Goal: Task Accomplishment & Management: Manage account settings

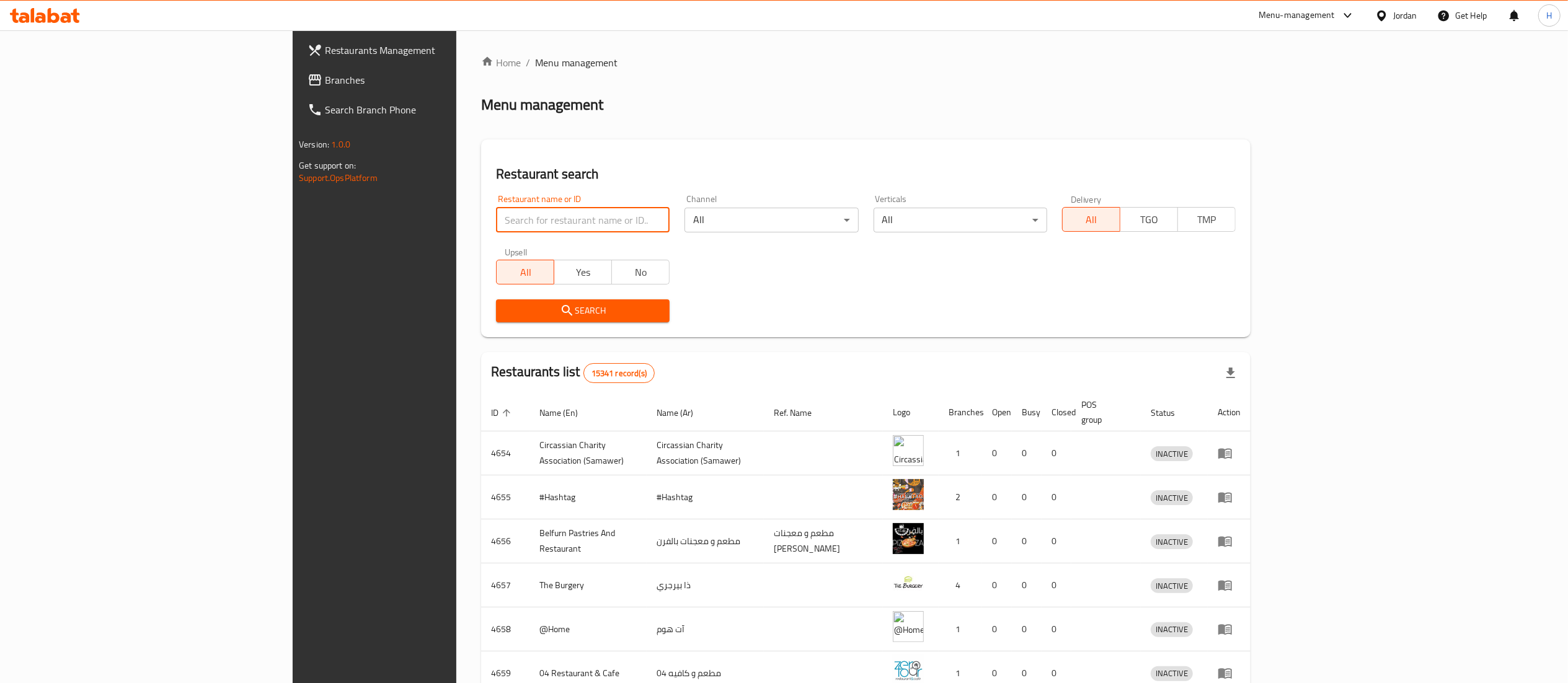
click at [496, 224] on input "search" at bounding box center [583, 220] width 173 height 24
paste input "688200"
type input "688200"
click button "Search" at bounding box center [583, 311] width 173 height 23
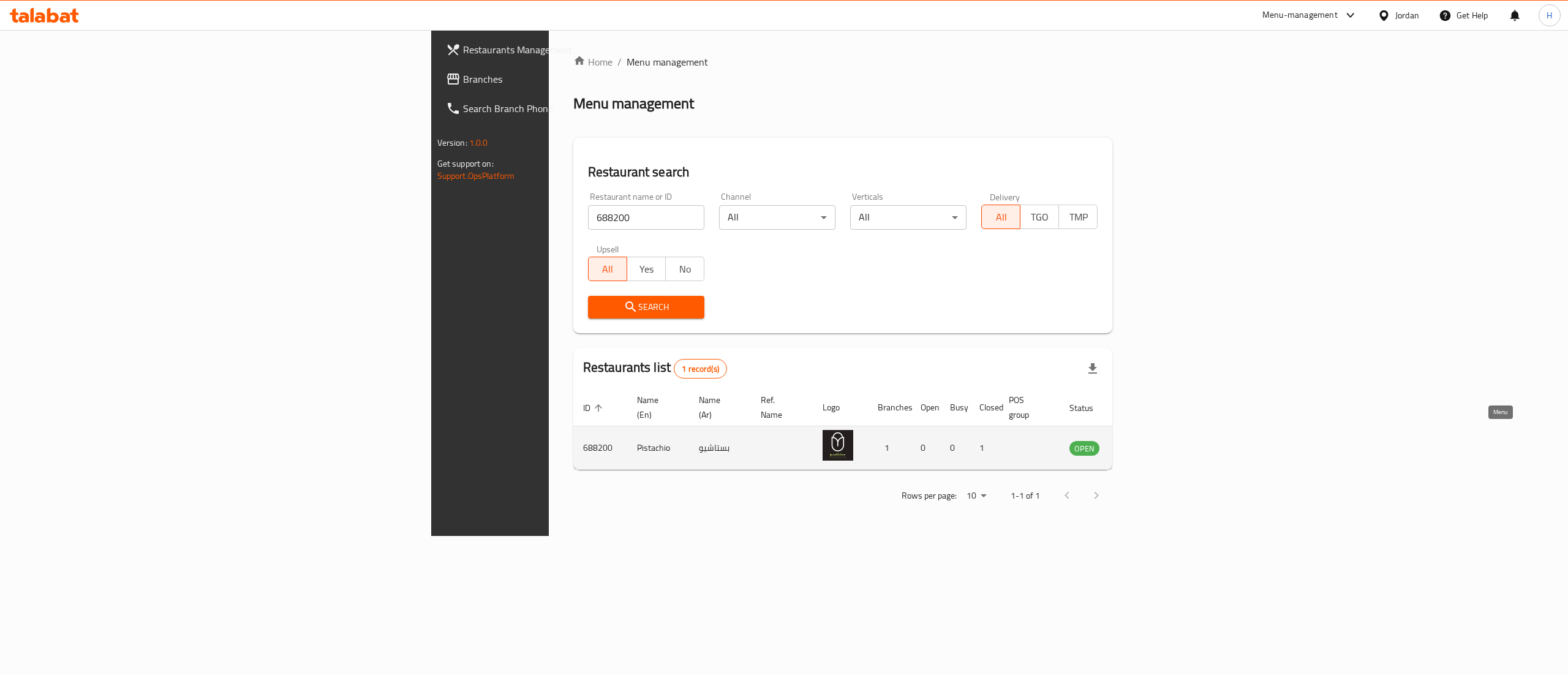
click at [1148, 444] on icon "enhanced table" at bounding box center [1141, 449] width 13 height 11
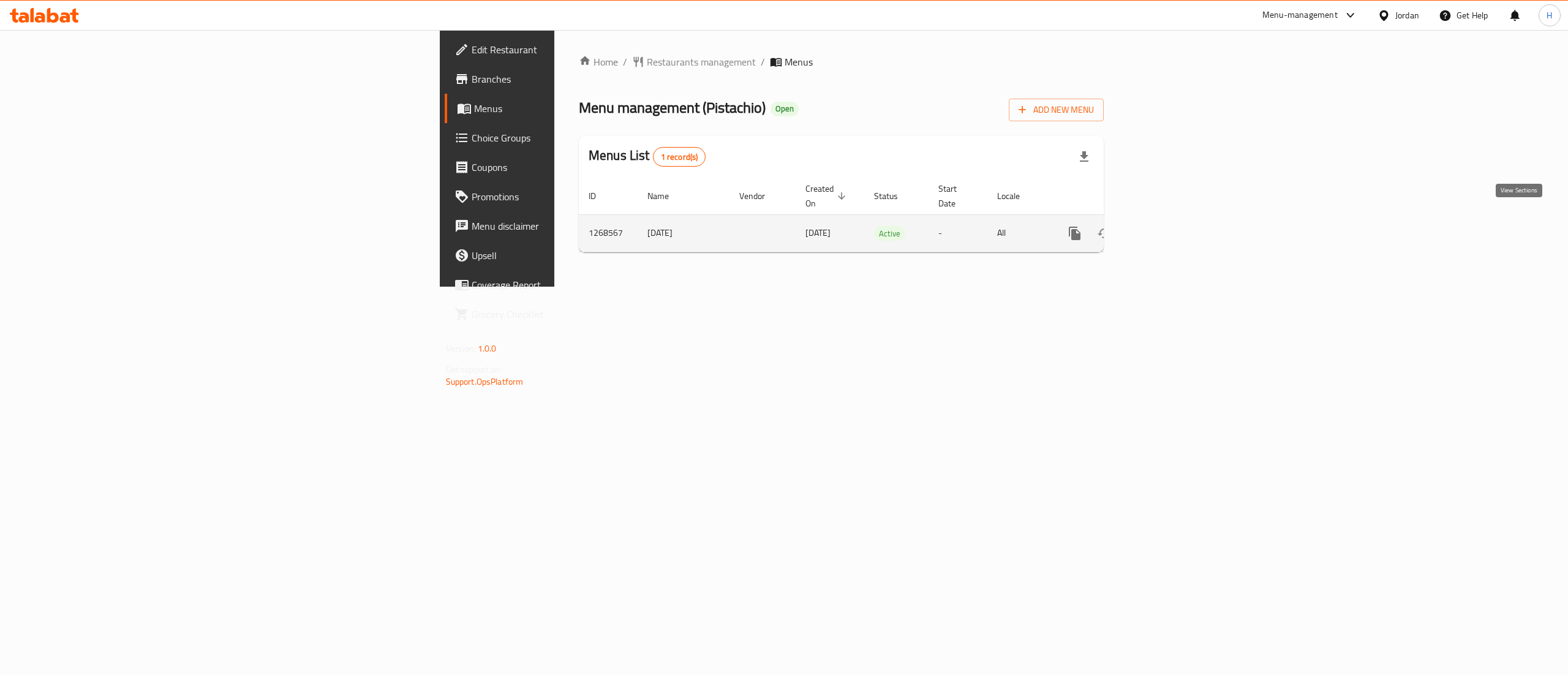
click at [1169, 228] on icon "enhanced table" at bounding box center [1163, 233] width 11 height 11
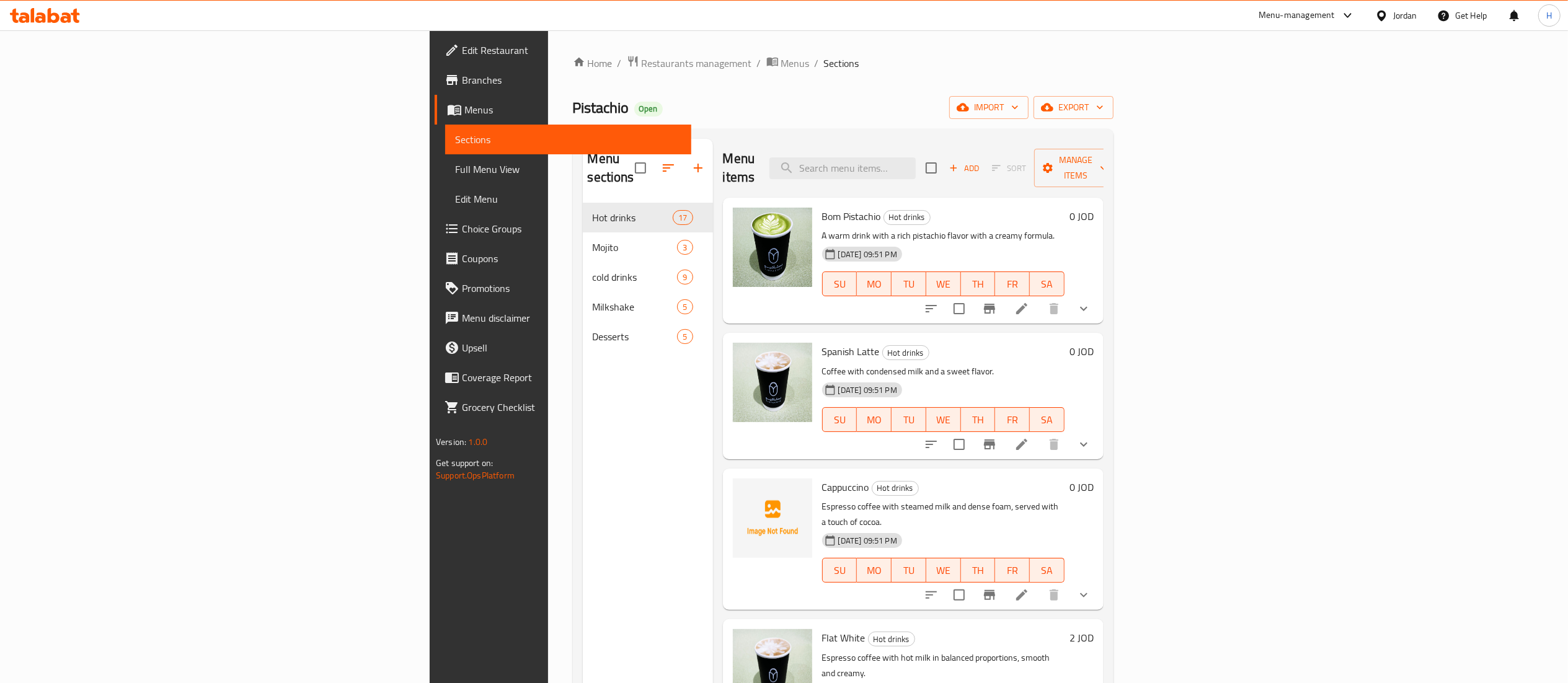
click at [48, 14] on icon at bounding box center [53, 15] width 12 height 14
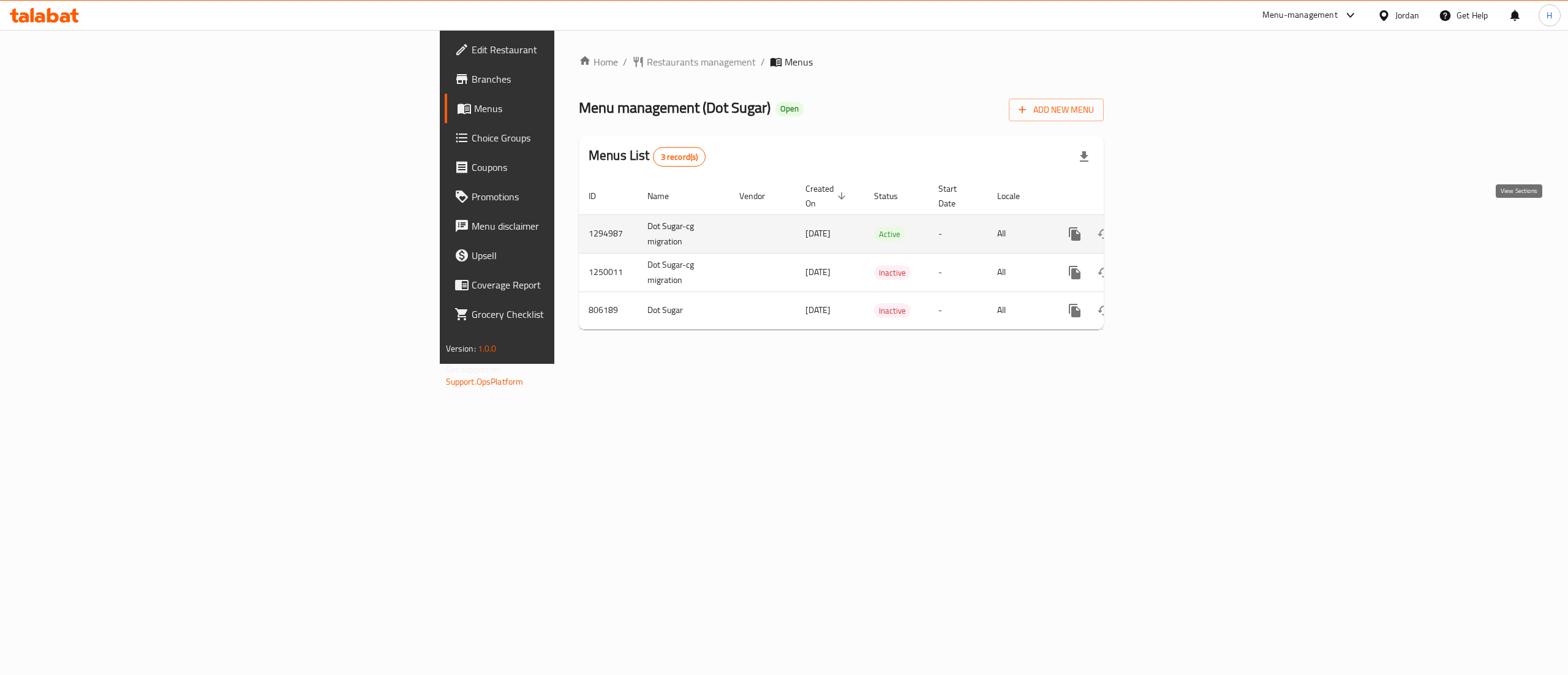
click at [1178, 225] on link "enhanced table" at bounding box center [1163, 234] width 29 height 29
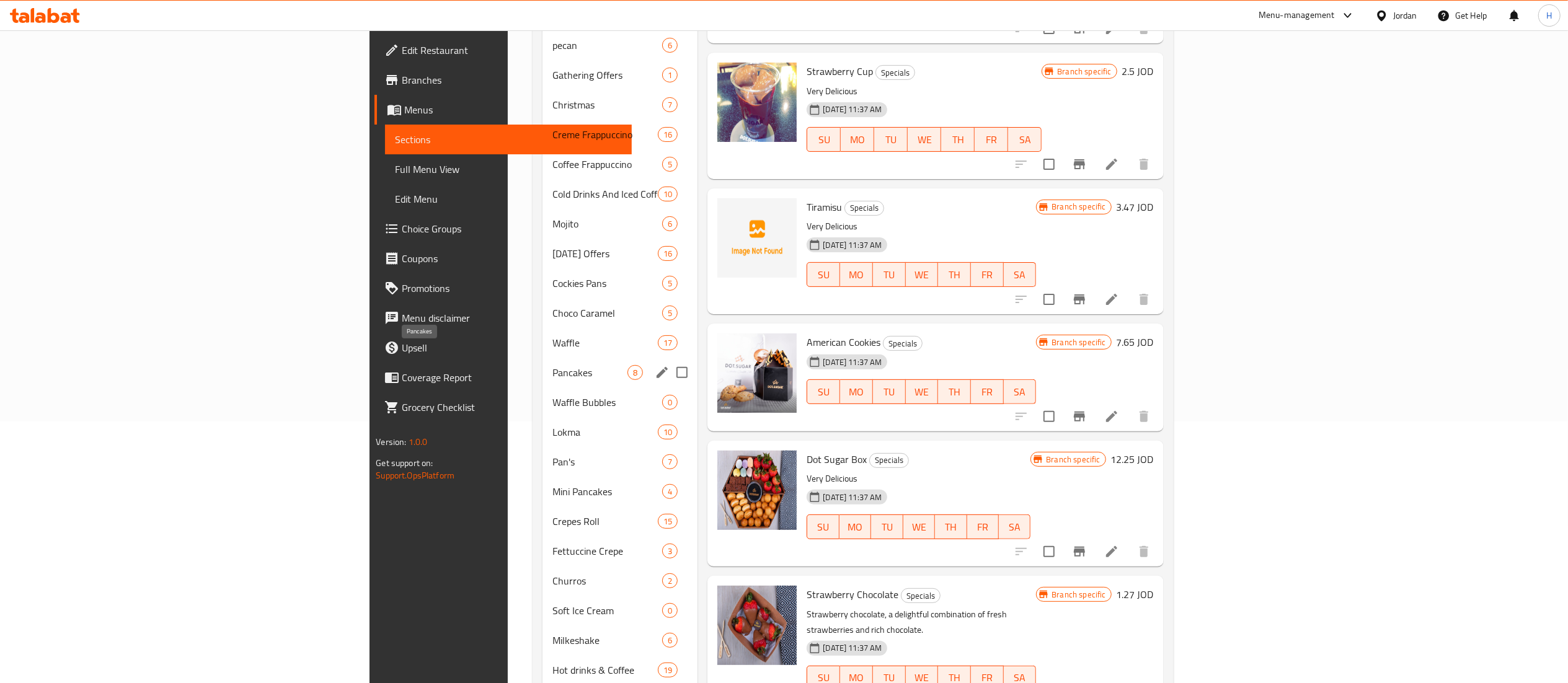
scroll to position [285, 0]
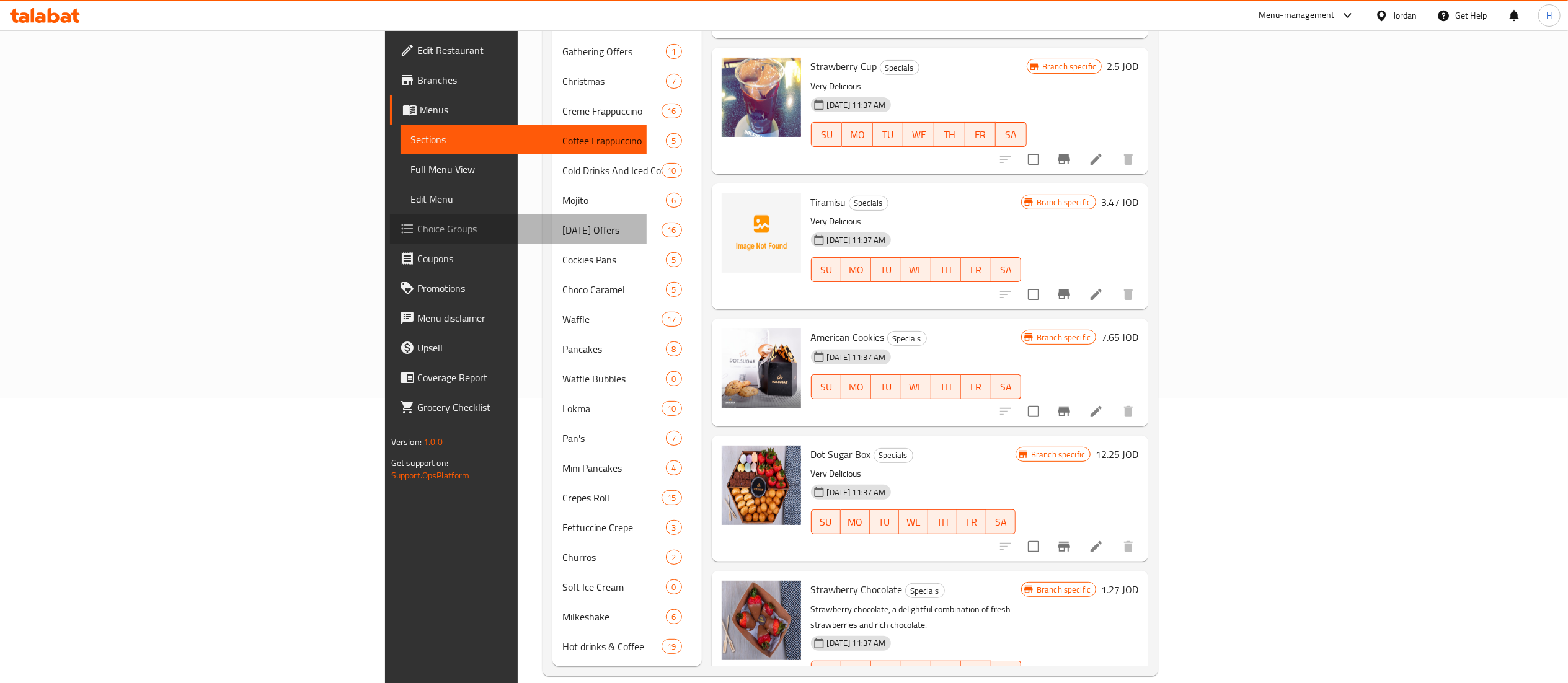
click at [390, 239] on link "Choice Groups" at bounding box center [518, 229] width 257 height 30
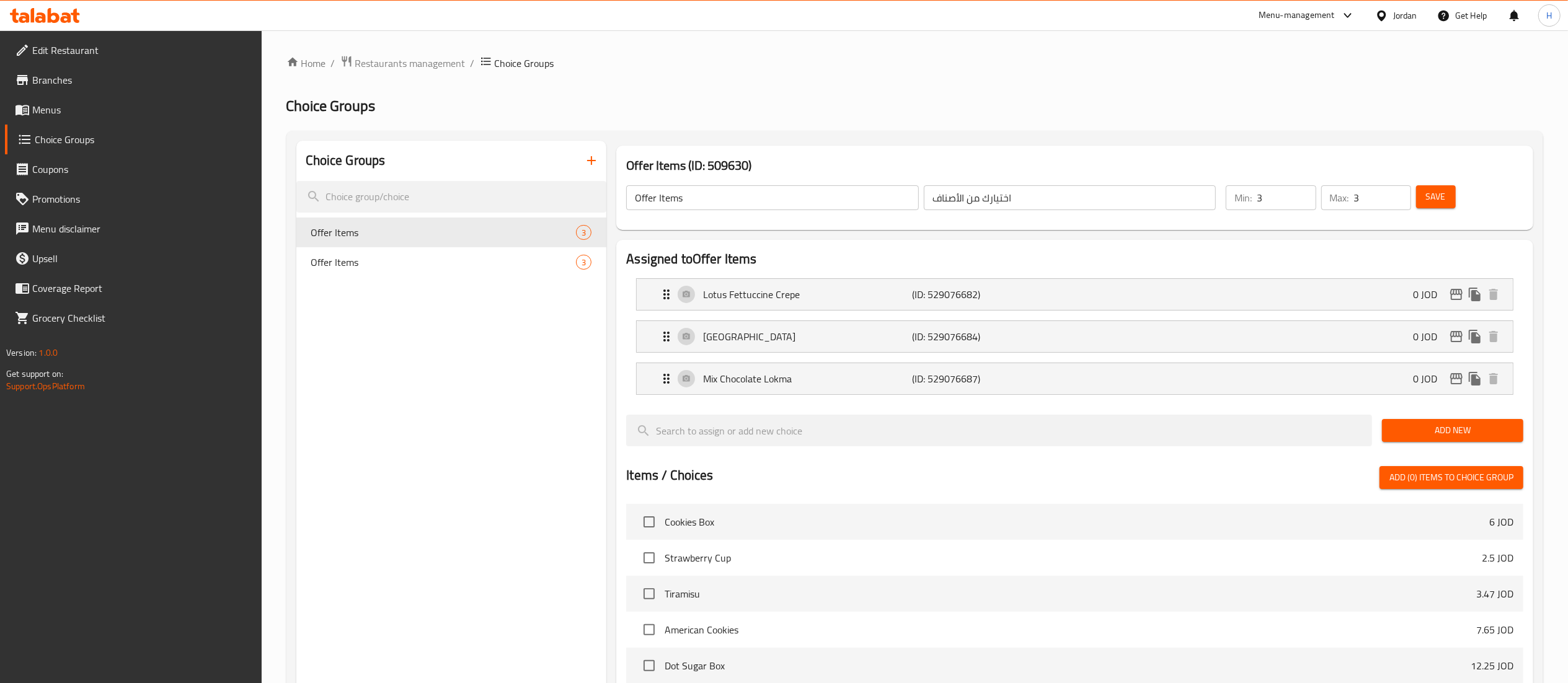
click at [70, 103] on span "Menus" at bounding box center [142, 109] width 219 height 14
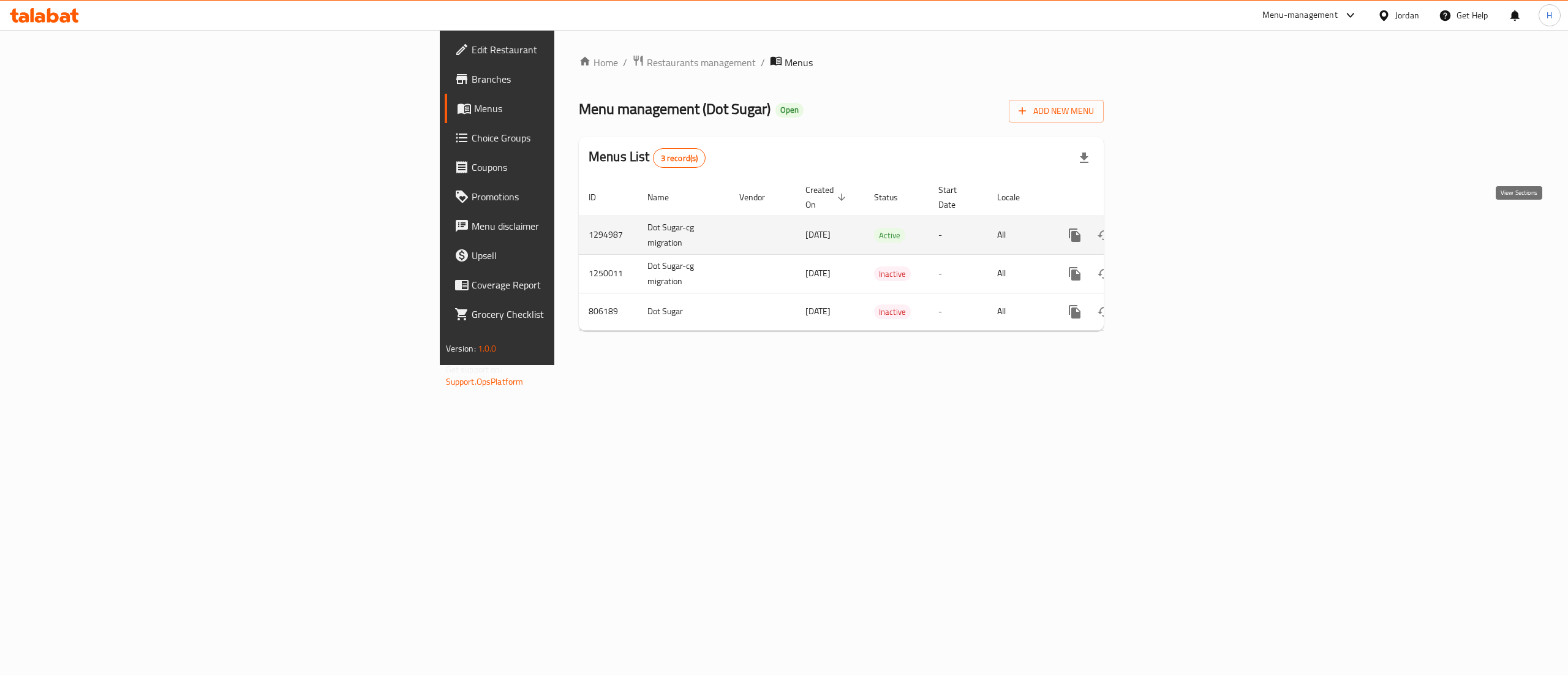
click at [1169, 229] on icon "enhanced table" at bounding box center [1163, 235] width 11 height 11
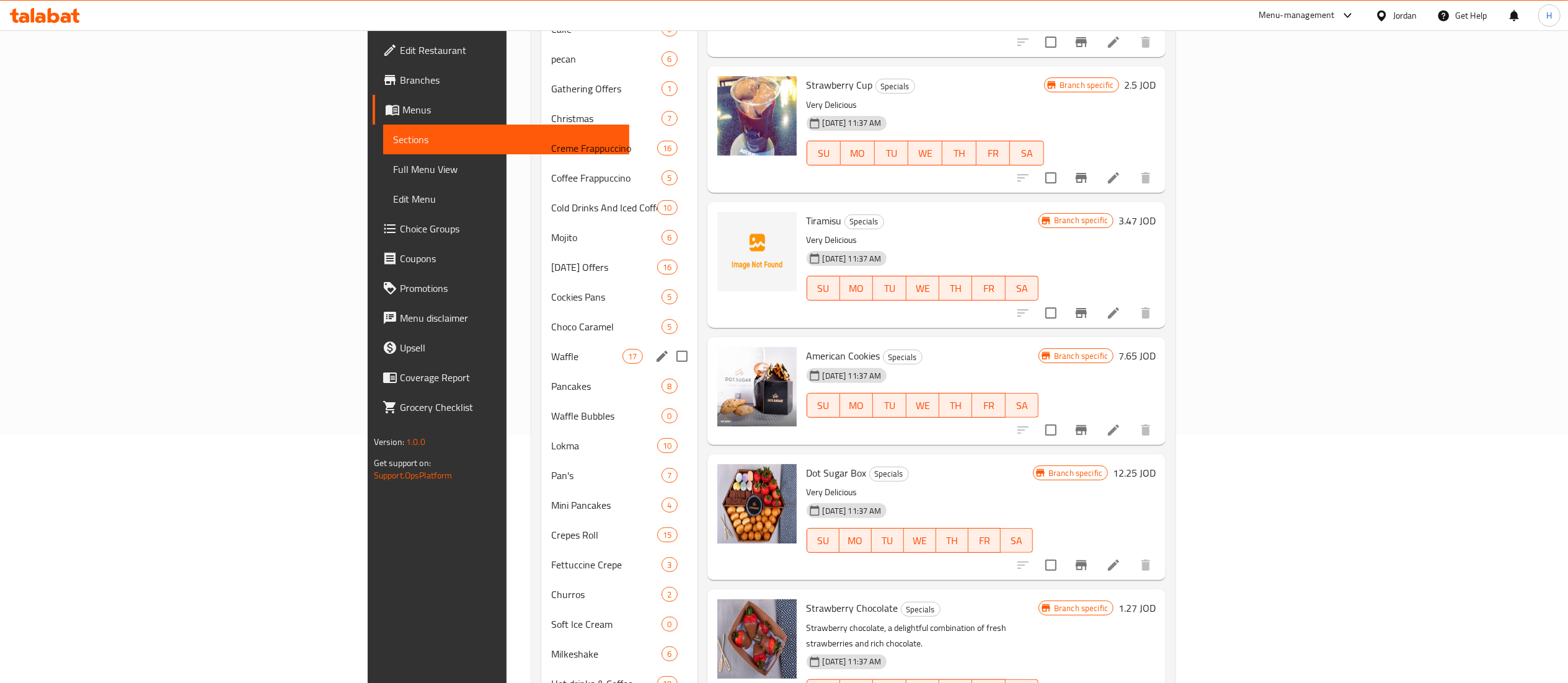
scroll to position [285, 0]
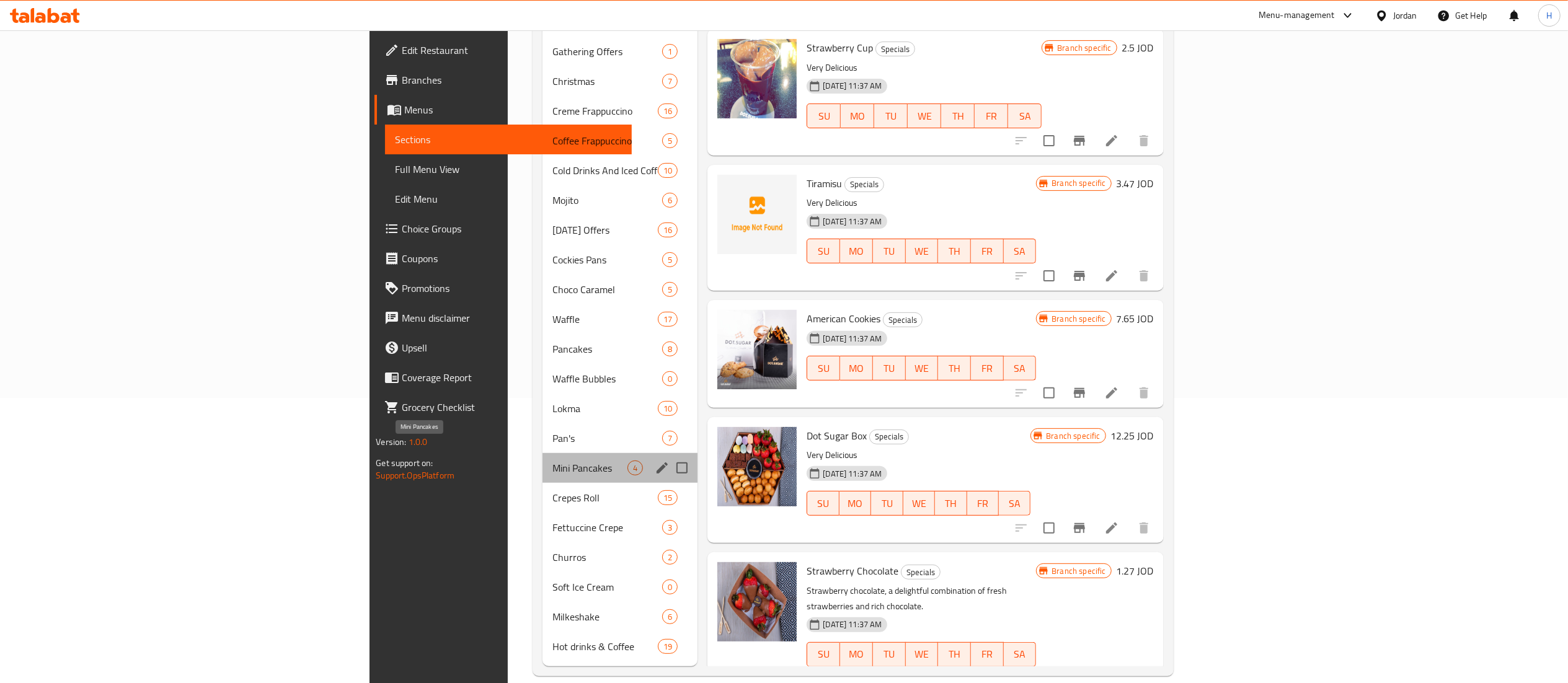
click at [553, 461] on span "Mini Pancakes" at bounding box center [590, 468] width 75 height 14
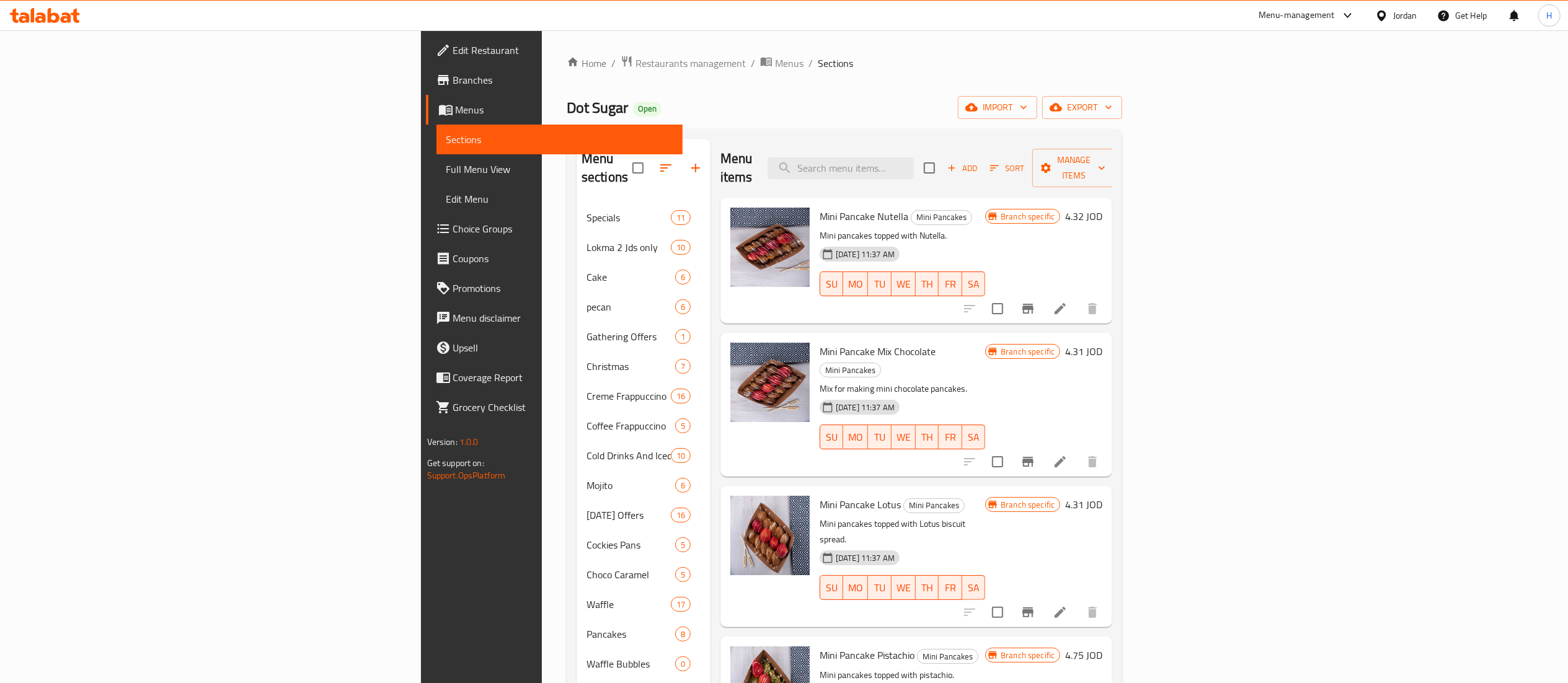
click at [979, 161] on span "Add" at bounding box center [962, 168] width 33 height 14
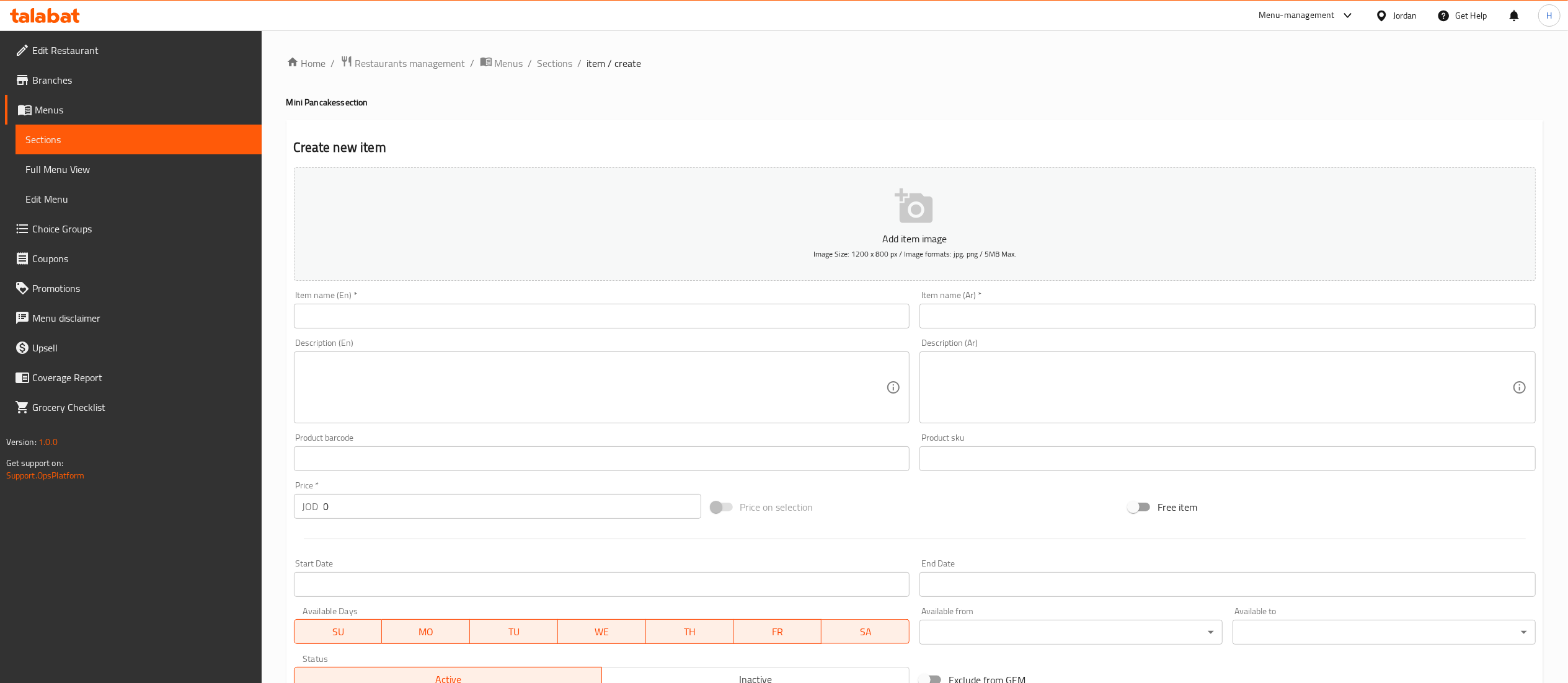
click at [842, 307] on input "text" at bounding box center [602, 315] width 616 height 24
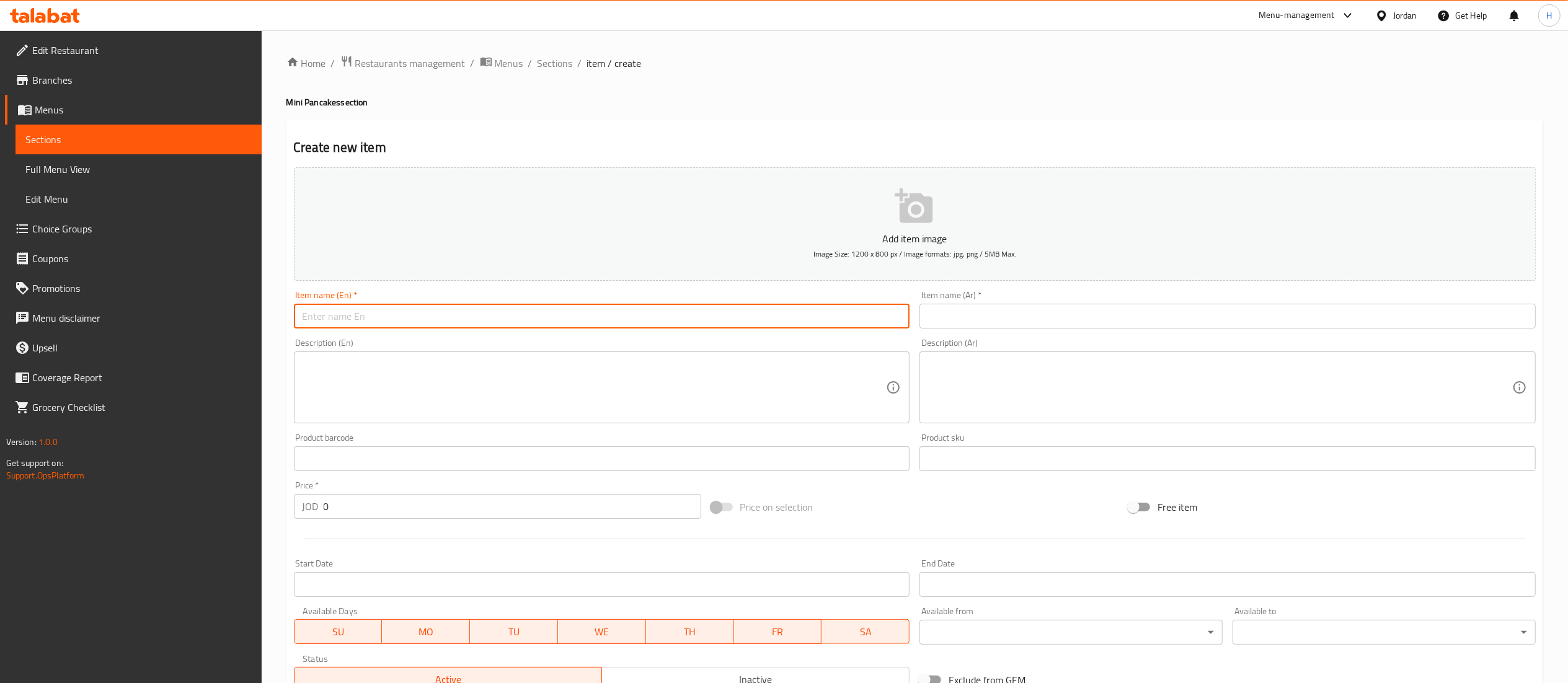
paste input "MINI PANCAKE OREO"
type input "MINI PANCAKE OREO"
click at [1064, 309] on input "text" at bounding box center [1227, 315] width 616 height 24
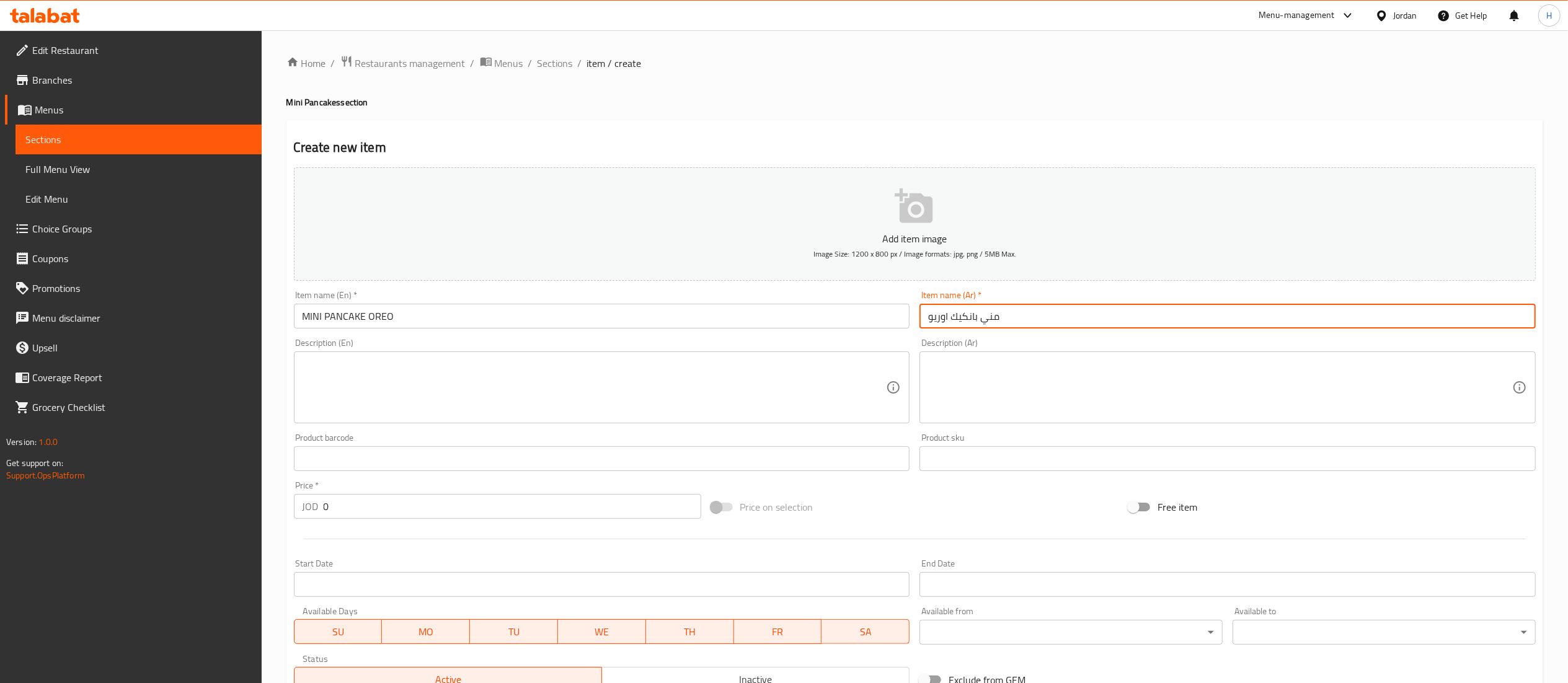
type input "مني بانكيك اوريو"
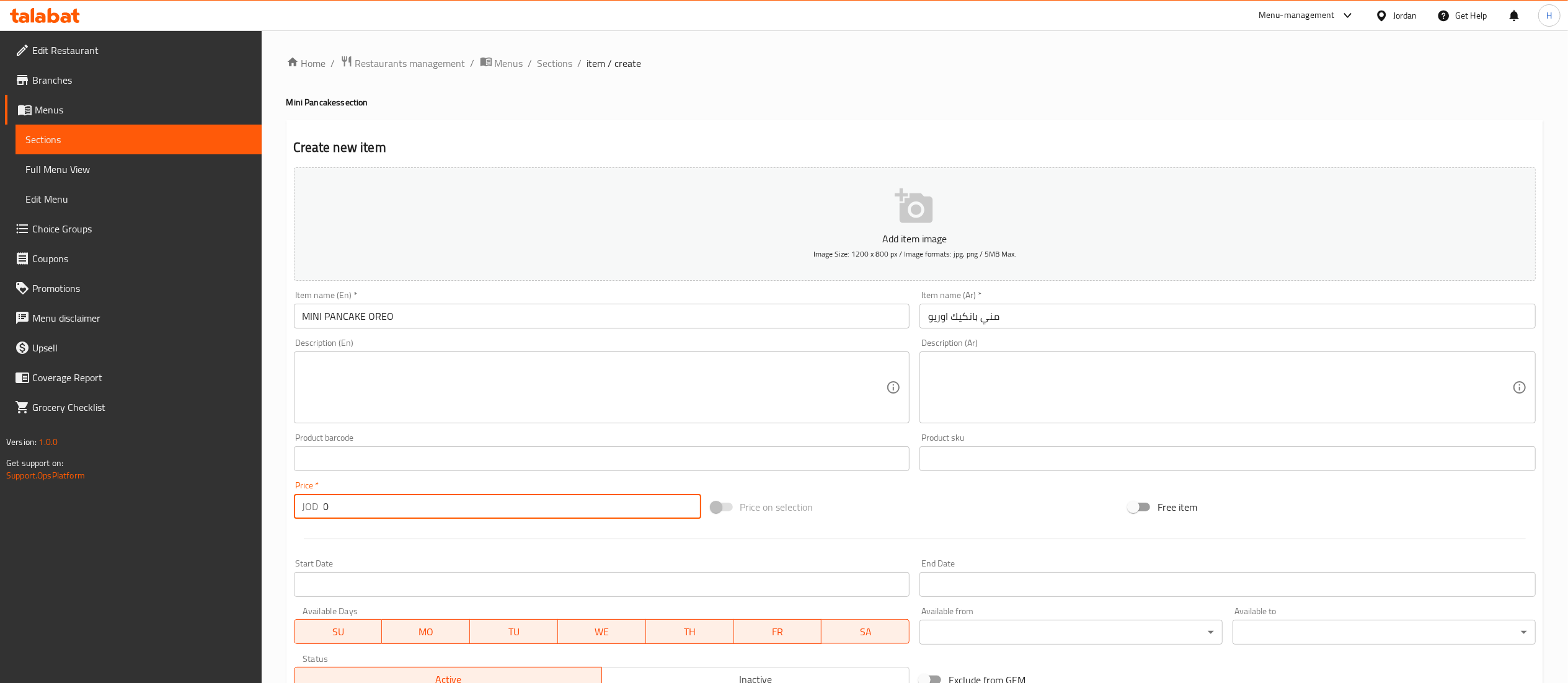
drag, startPoint x: 351, startPoint y: 505, endPoint x: 254, endPoint y: 501, distance: 97.1
click at [254, 501] on div "Edit Restaurant Branches Menus Sections Full Menu View Edit Menu Choice Groups …" at bounding box center [784, 454] width 1568 height 846
type input "3.472"
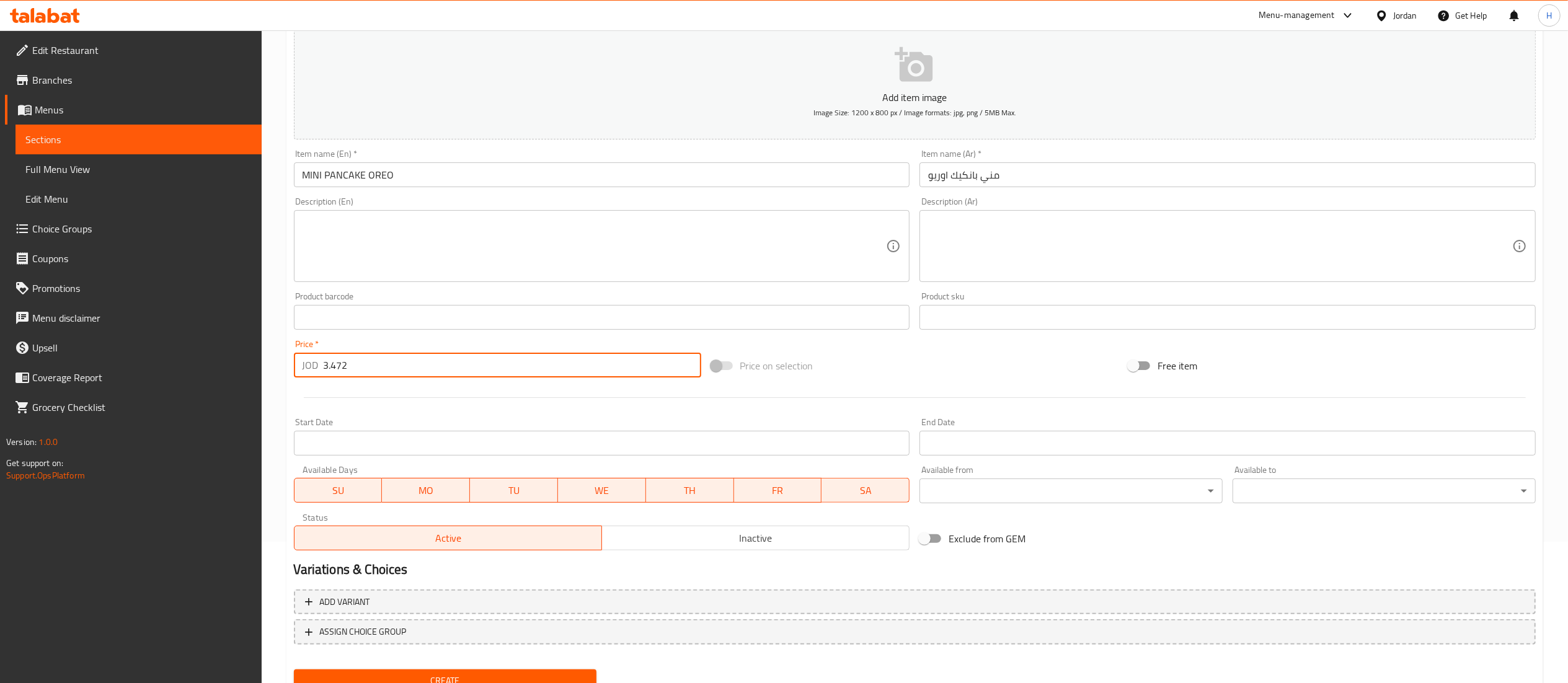
scroll to position [192, 0]
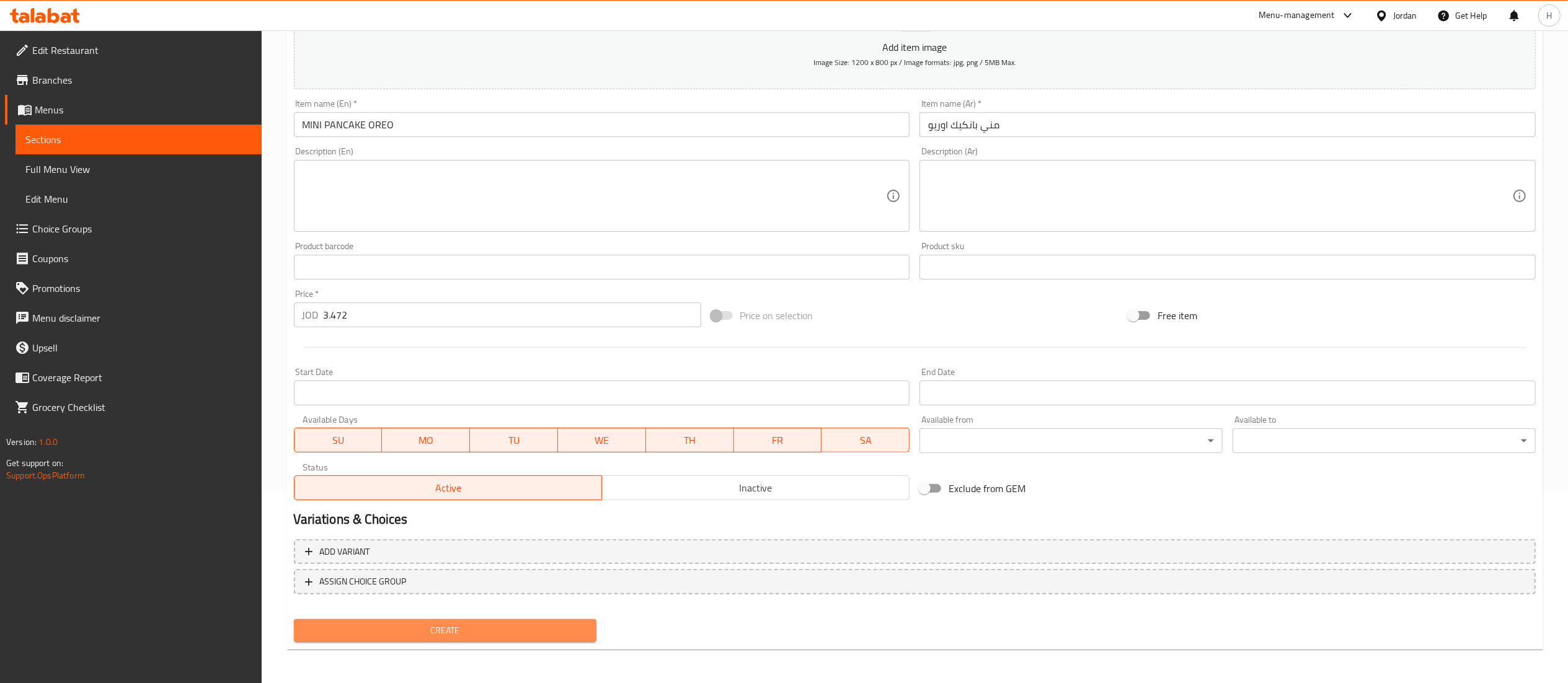
click at [509, 630] on span "Create" at bounding box center [445, 631] width 284 height 15
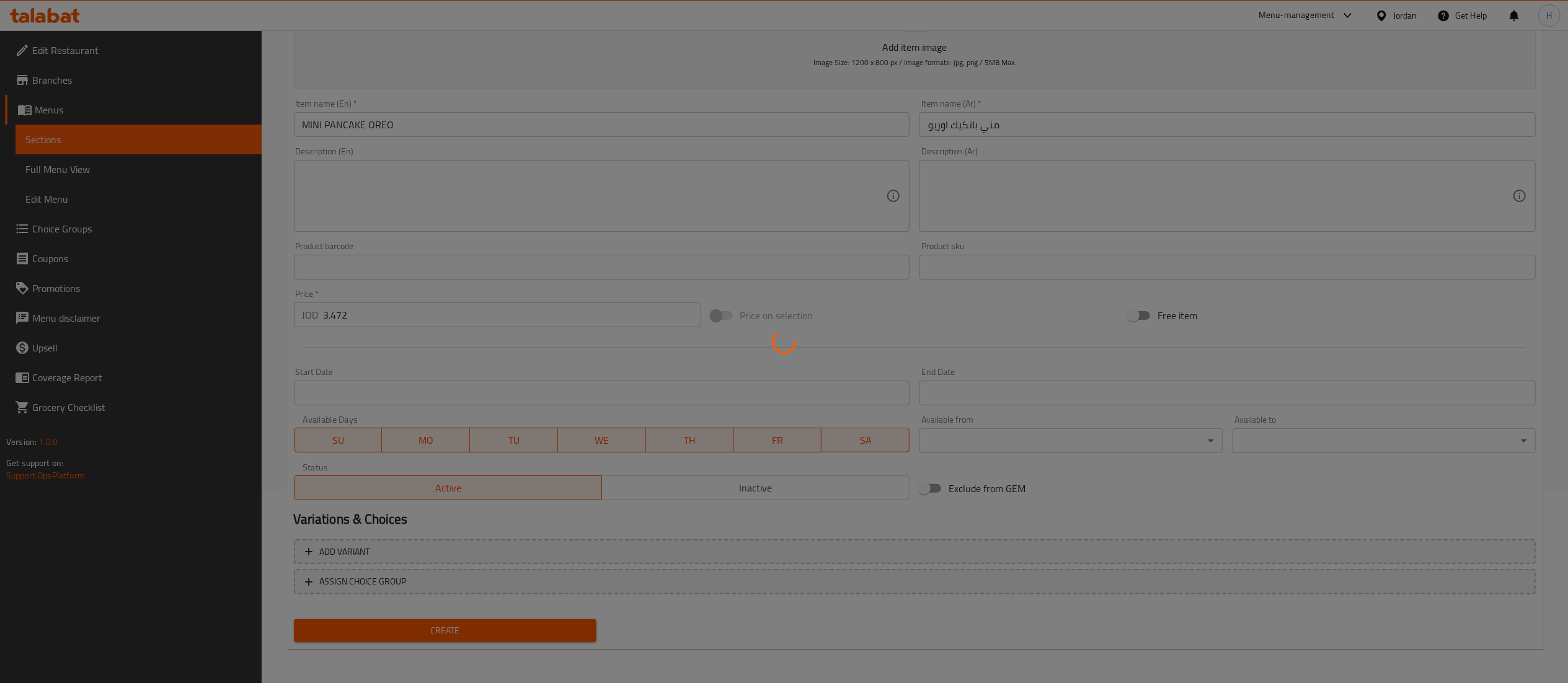
type input "0"
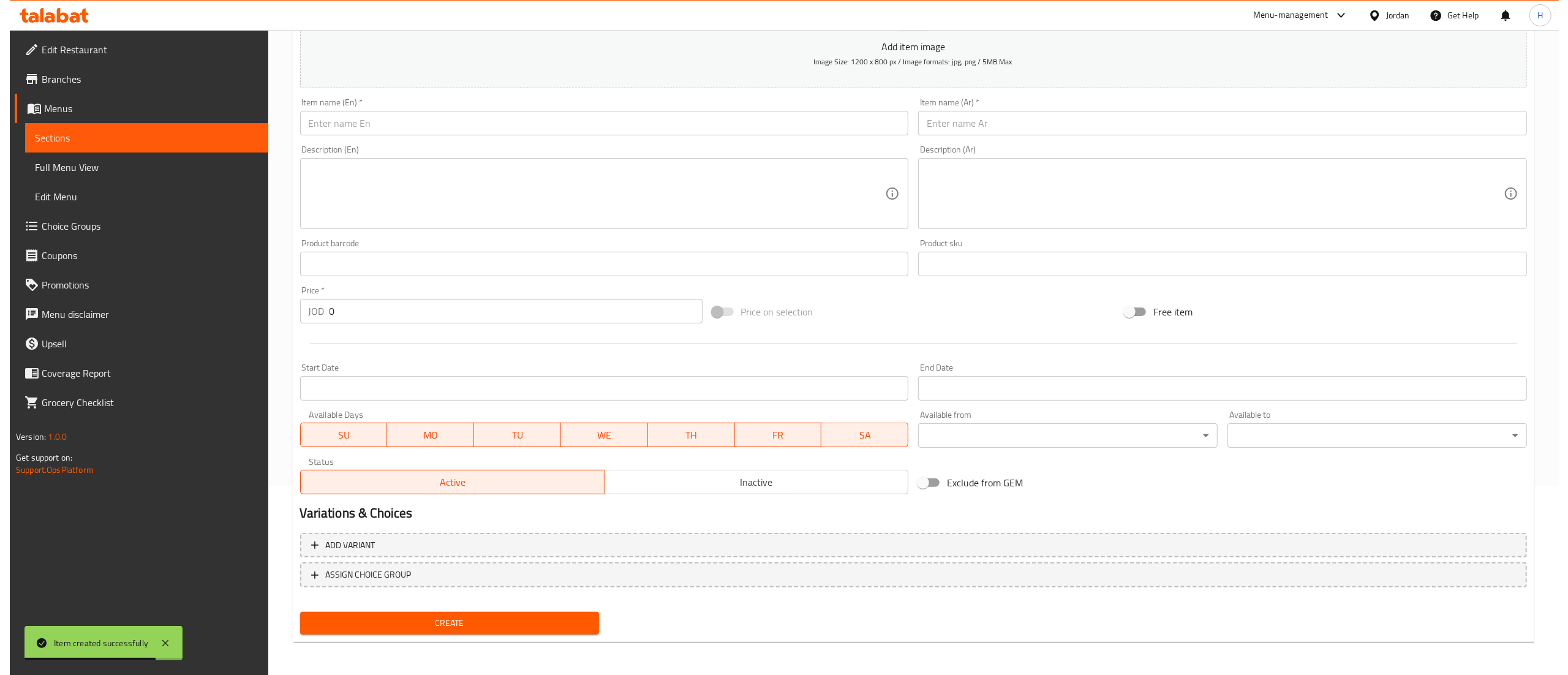
scroll to position [0, 0]
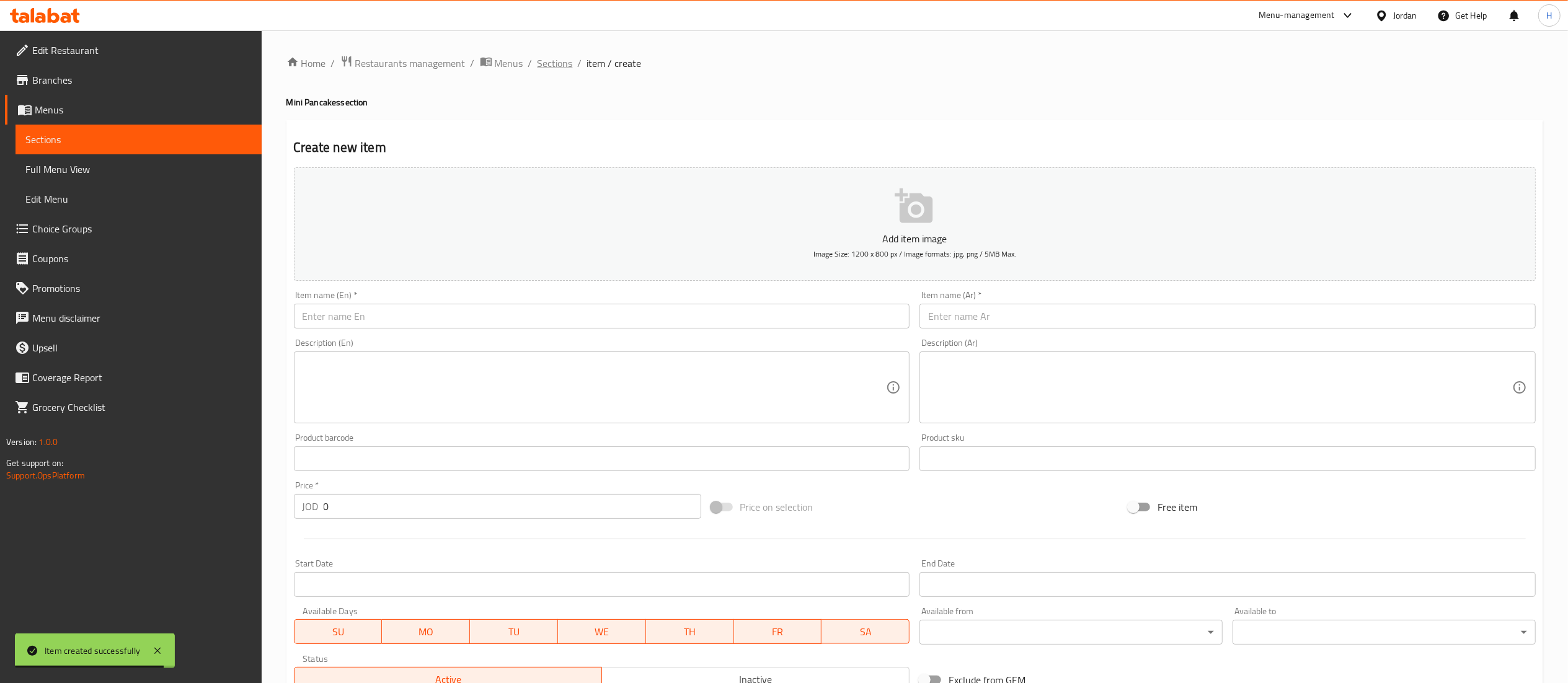
click at [556, 69] on span "Sections" at bounding box center [555, 63] width 35 height 14
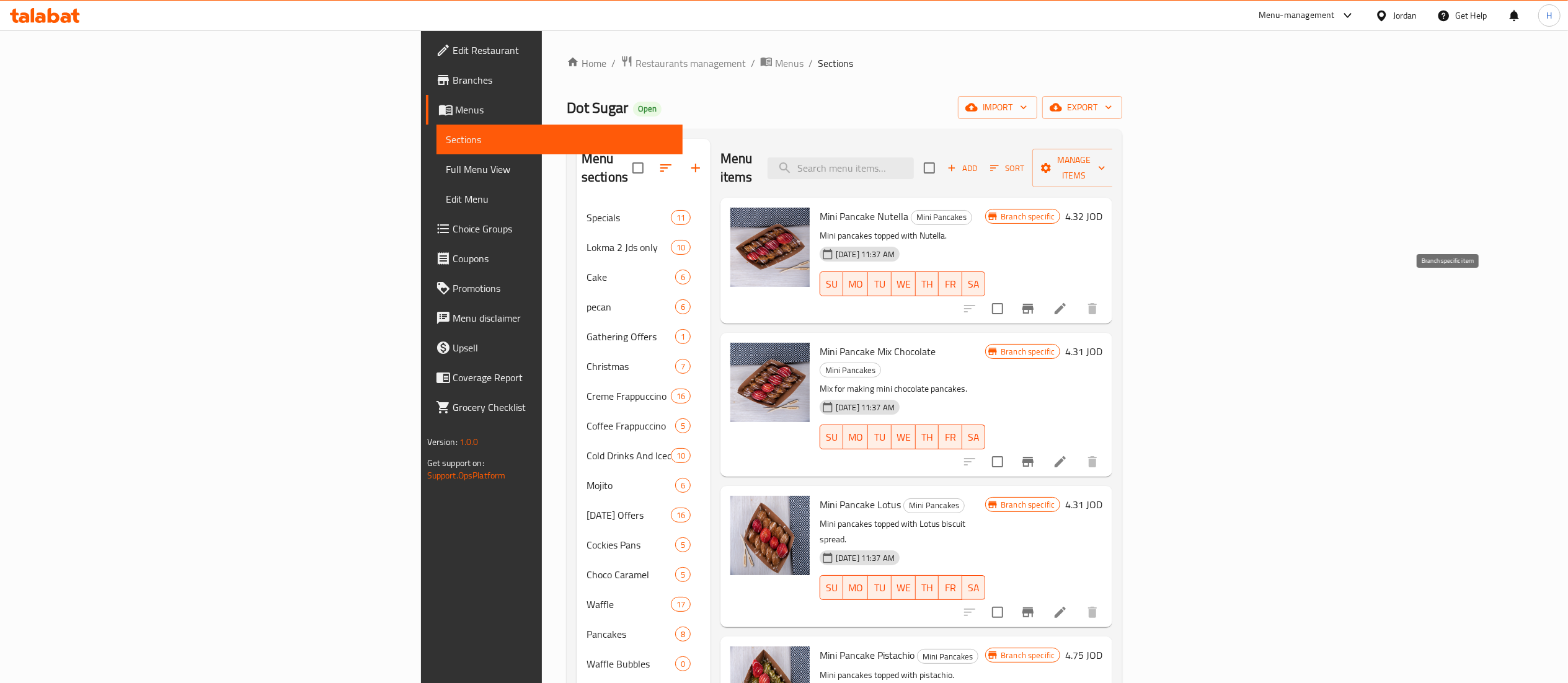
click at [1043, 294] on button "Branch-specific-item" at bounding box center [1028, 308] width 30 height 30
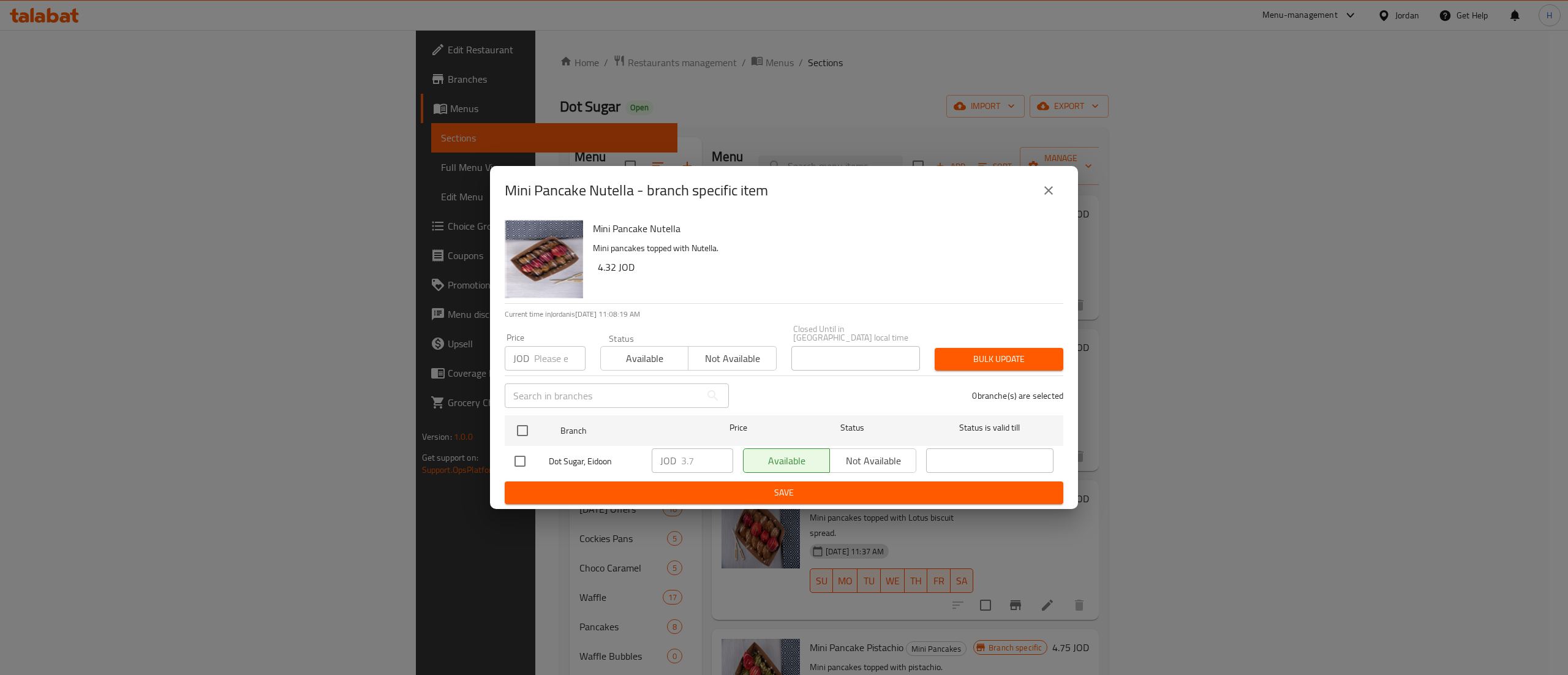
click at [1052, 195] on icon "close" at bounding box center [1049, 191] width 9 height 9
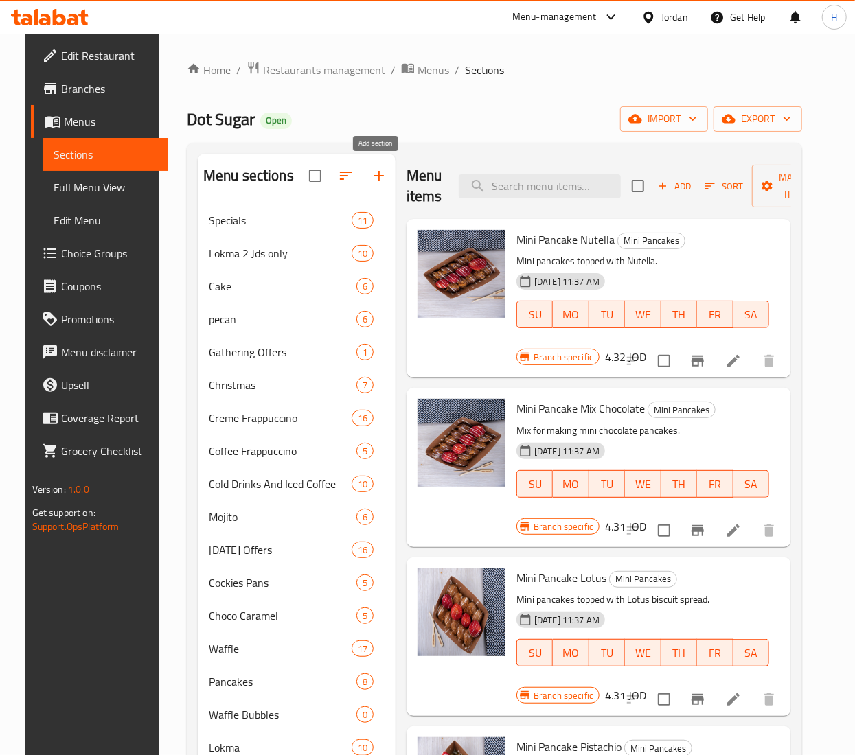
click at [377, 177] on icon "button" at bounding box center [379, 176] width 10 height 10
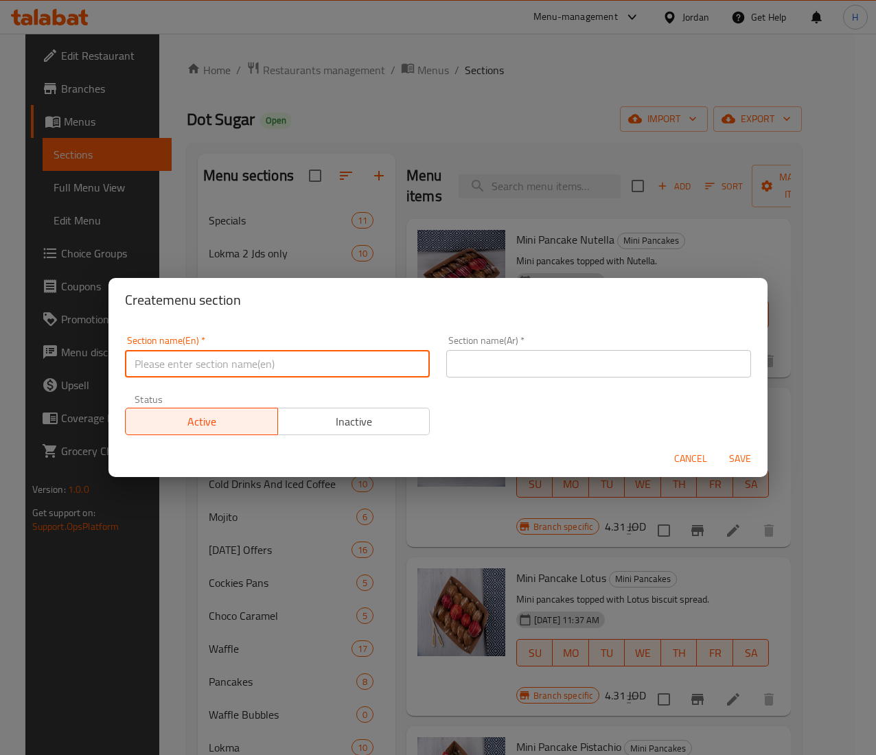
click at [277, 360] on input "text" at bounding box center [277, 363] width 305 height 27
type input "ADDS"
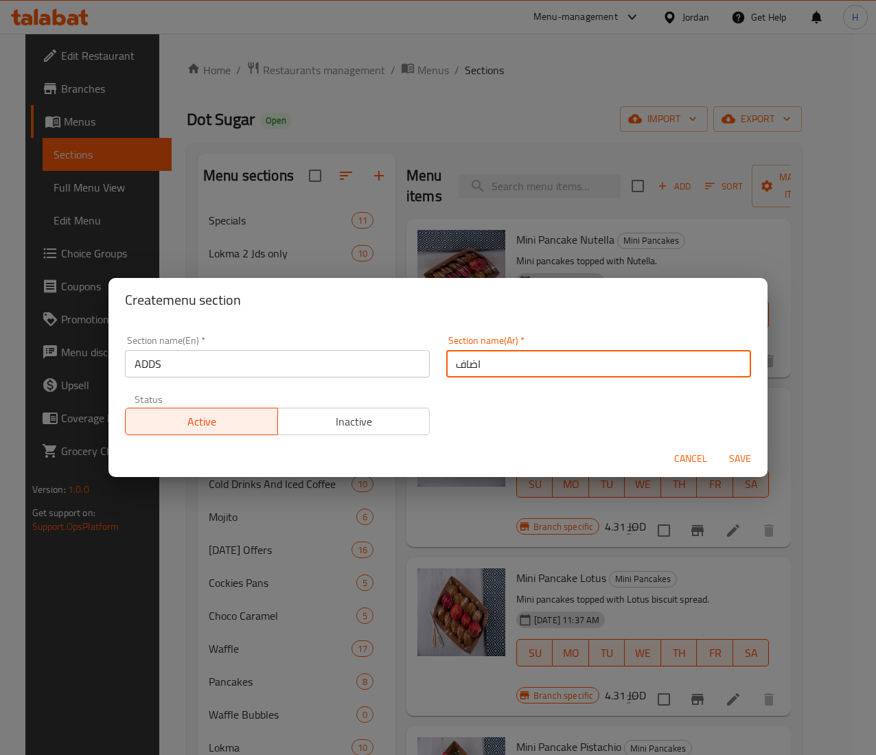
type input "اضافة"
click at [739, 455] on span "Save" at bounding box center [740, 458] width 33 height 17
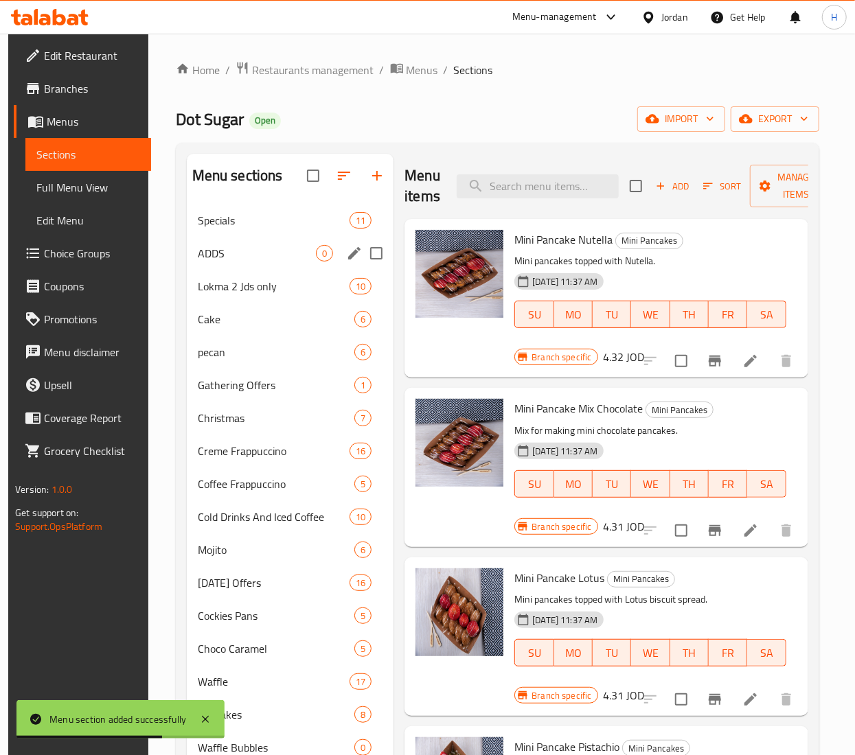
click at [225, 259] on span "ADDS" at bounding box center [257, 253] width 119 height 16
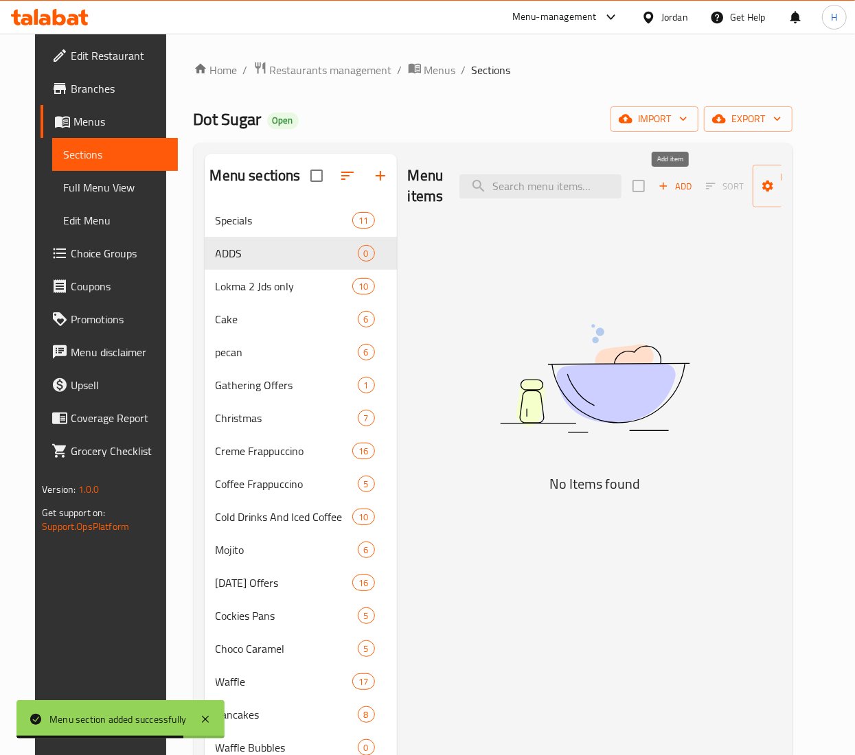
click at [668, 186] on span "Add" at bounding box center [674, 186] width 37 height 16
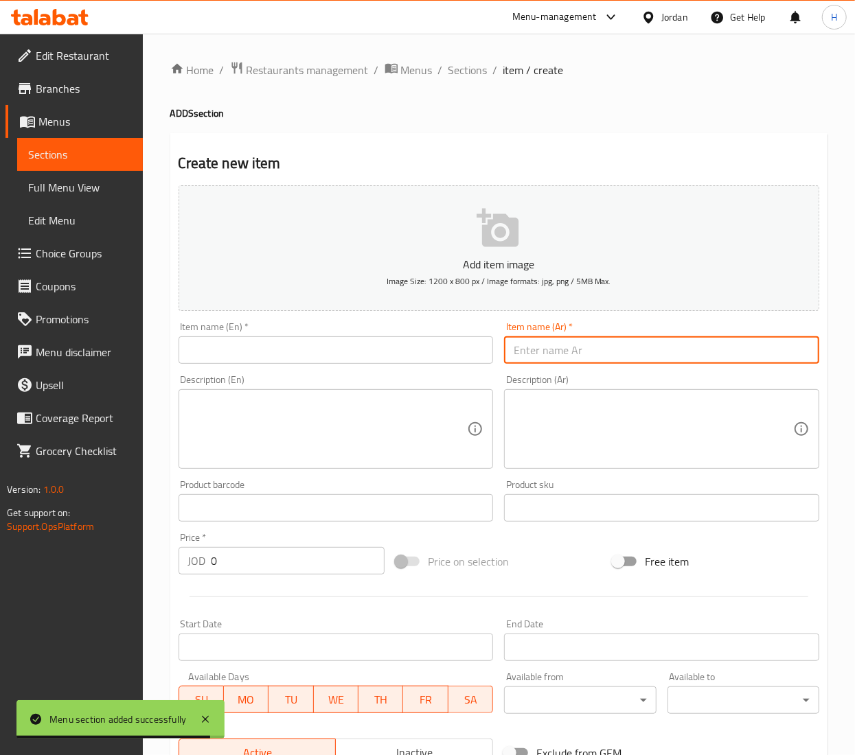
click at [544, 351] on input "text" at bounding box center [661, 349] width 315 height 27
paste input "KINDER"
type input "KINDER"
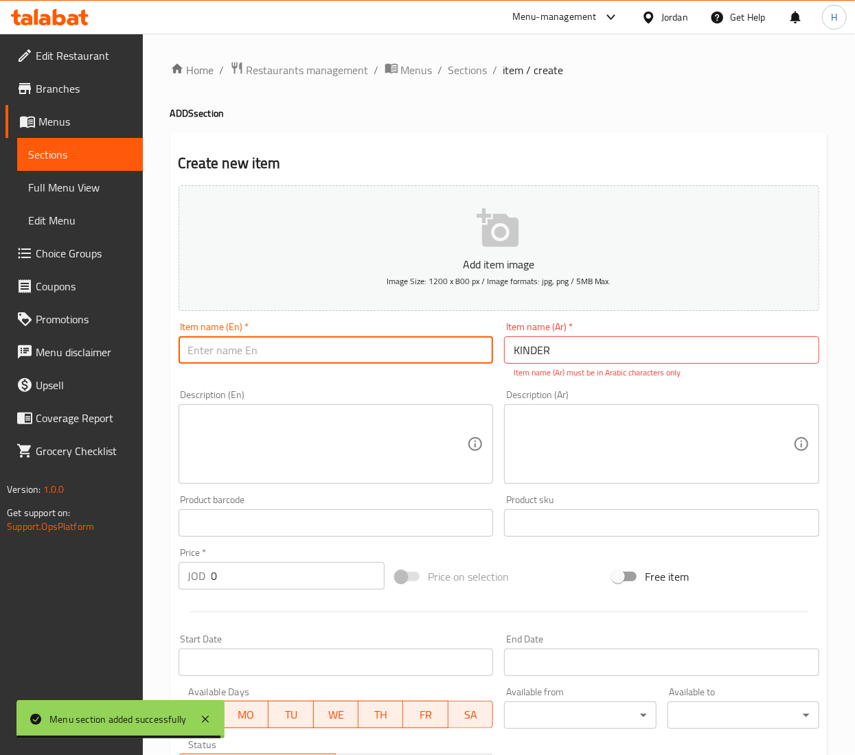
click at [415, 353] on input "text" at bounding box center [335, 349] width 315 height 27
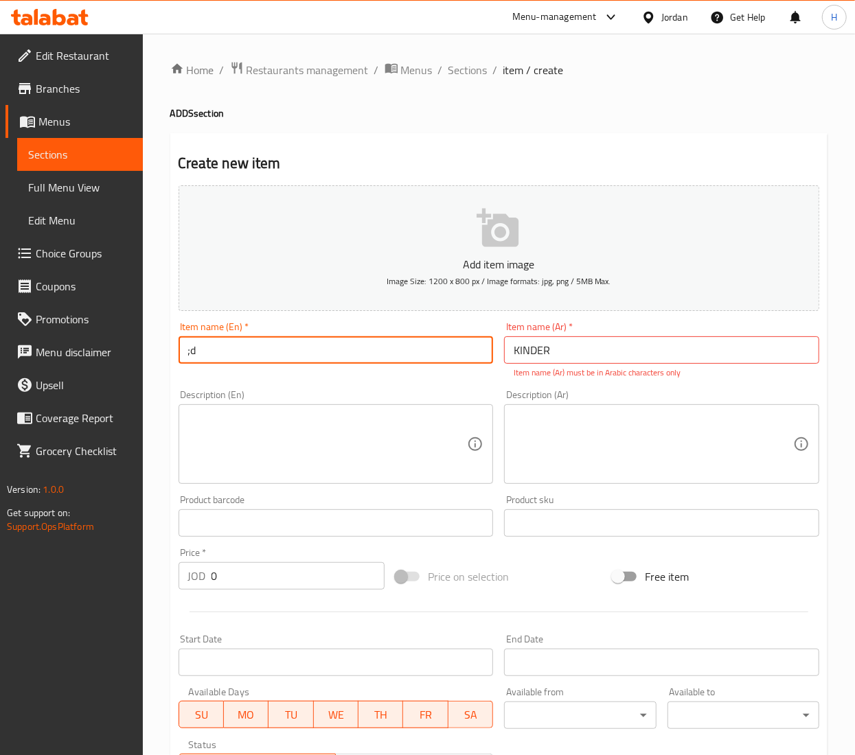
type input ";"
paste input "KINDER"
type input "KINDER"
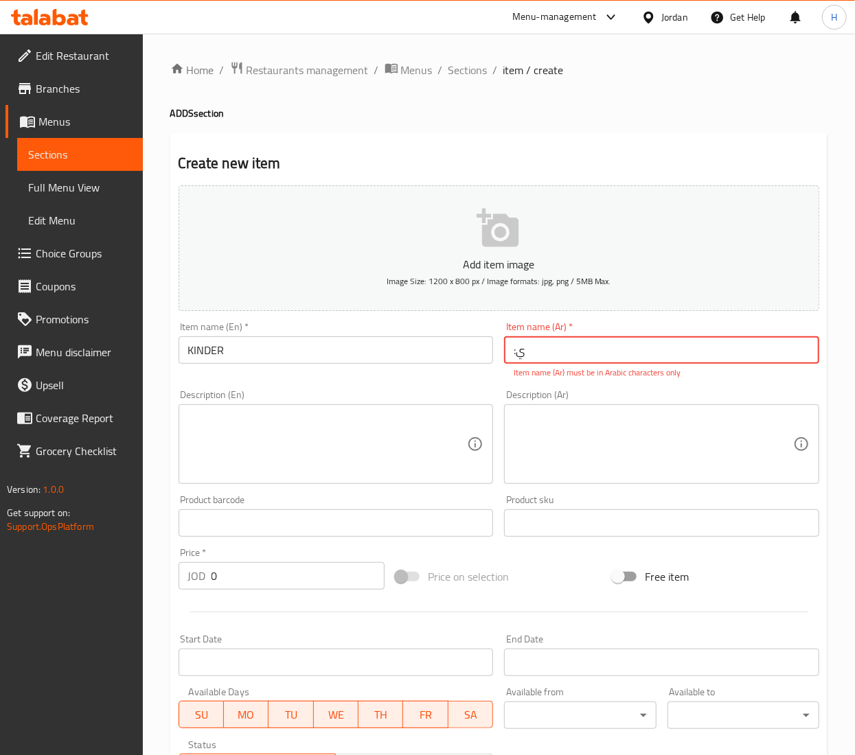
type input ":"
type input "كيندر"
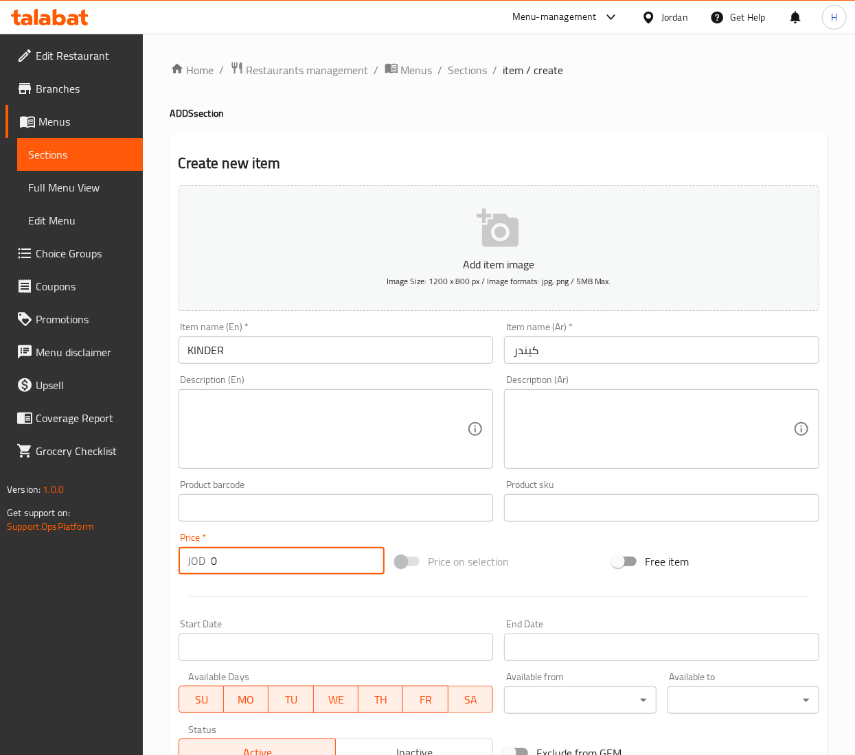
drag, startPoint x: 228, startPoint y: 582, endPoint x: 91, endPoint y: 557, distance: 138.9
click at [91, 557] on div "Edit Restaurant Branches Menus Sections Full Menu View Edit Menu Choice Groups …" at bounding box center [427, 502] width 855 height 936
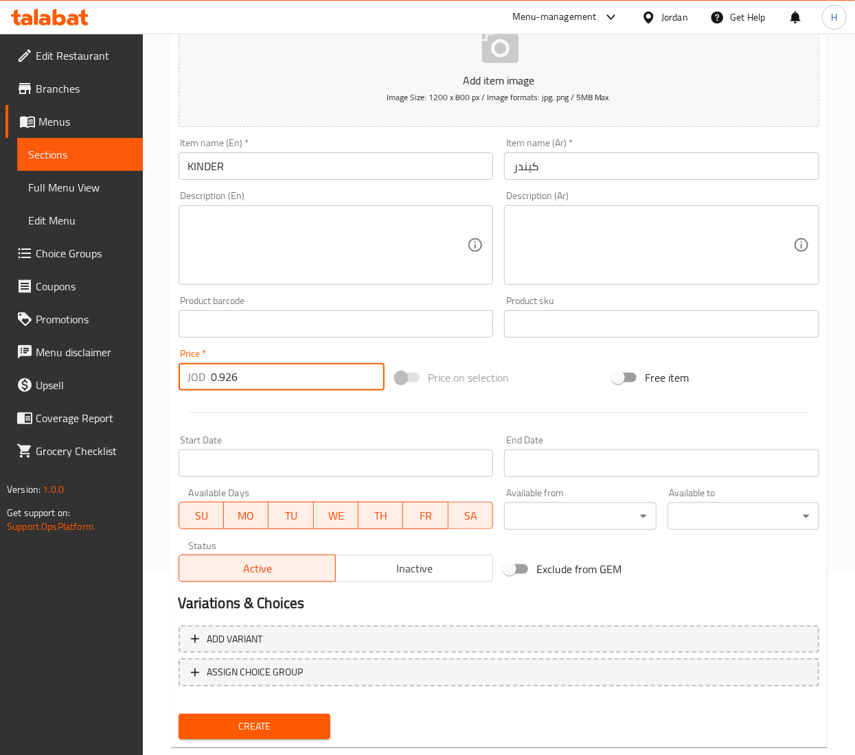
scroll to position [214, 0]
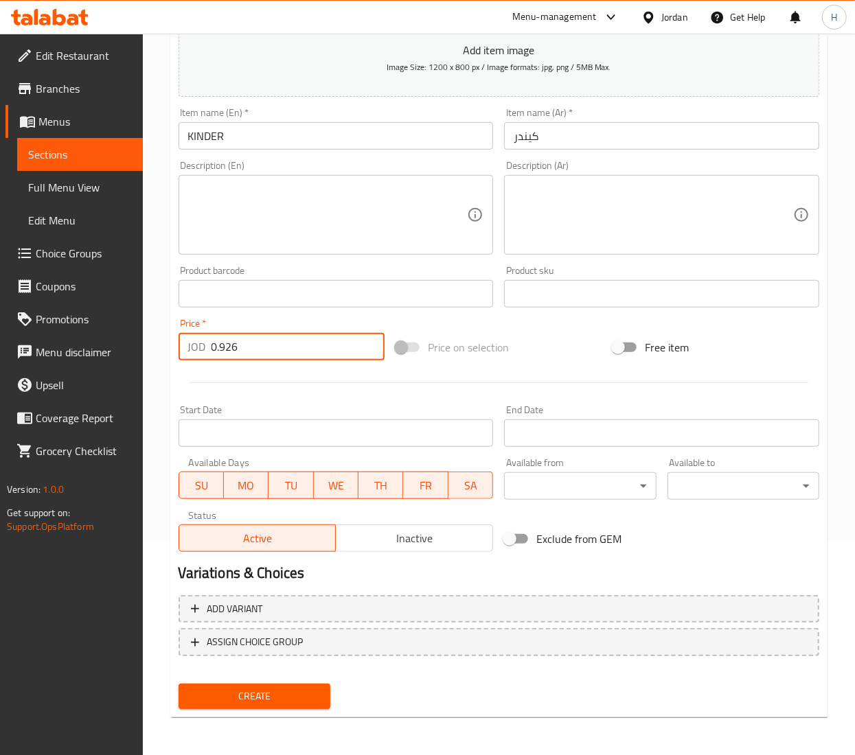
type input "0.926"
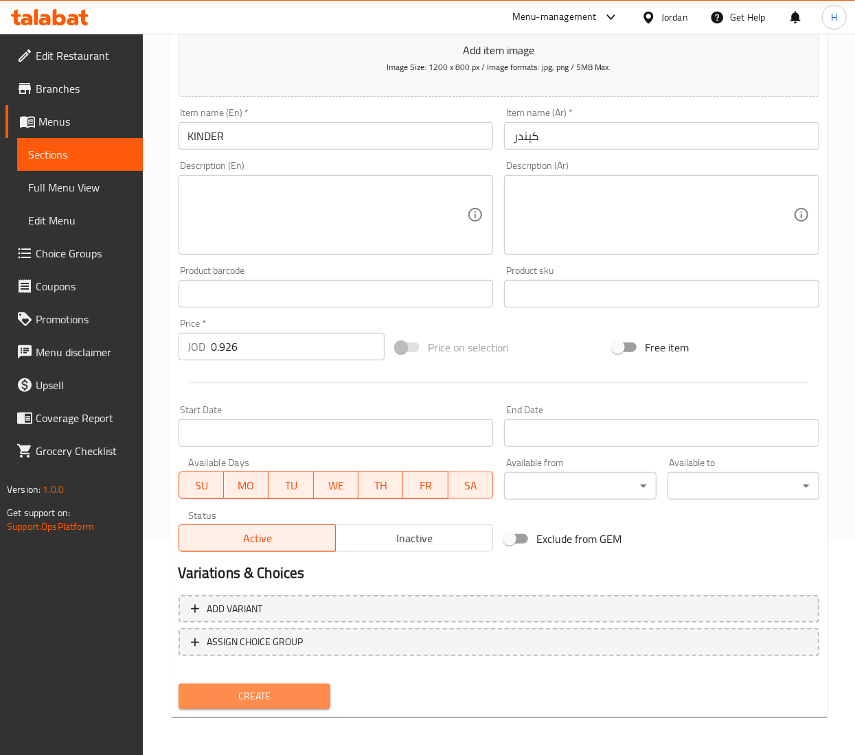
click at [253, 693] on span "Create" at bounding box center [254, 696] width 130 height 17
click at [273, 699] on span "Create" at bounding box center [254, 696] width 130 height 17
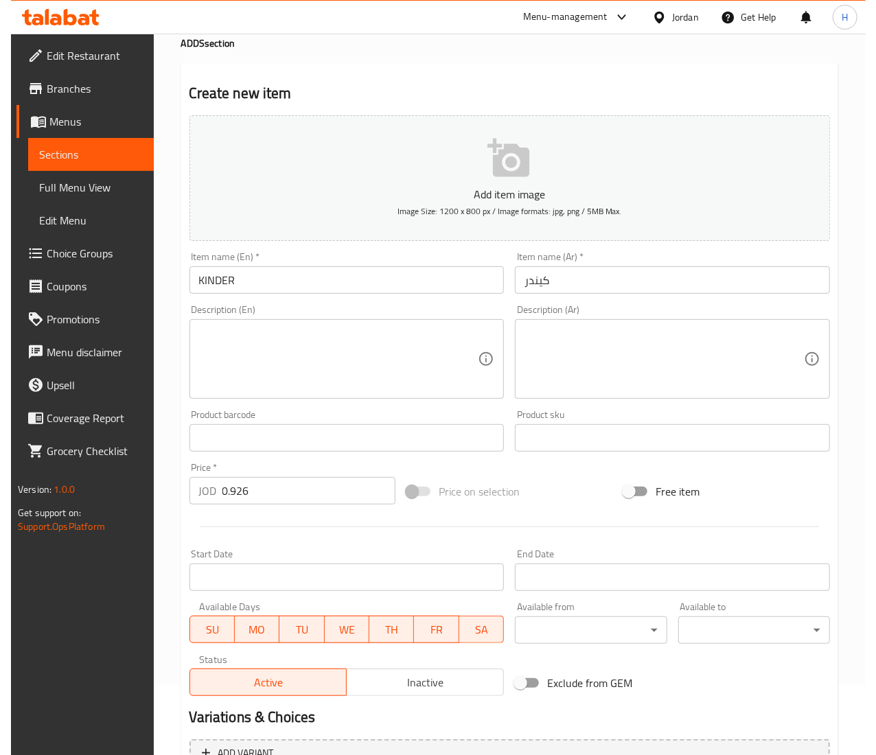
scroll to position [0, 0]
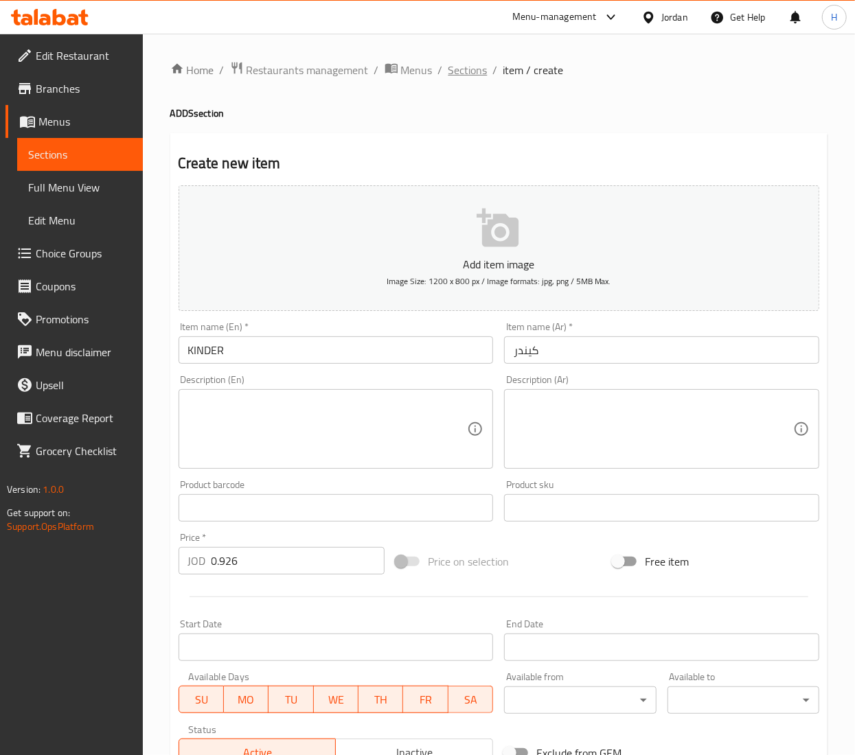
click at [478, 74] on span "Sections" at bounding box center [467, 70] width 39 height 16
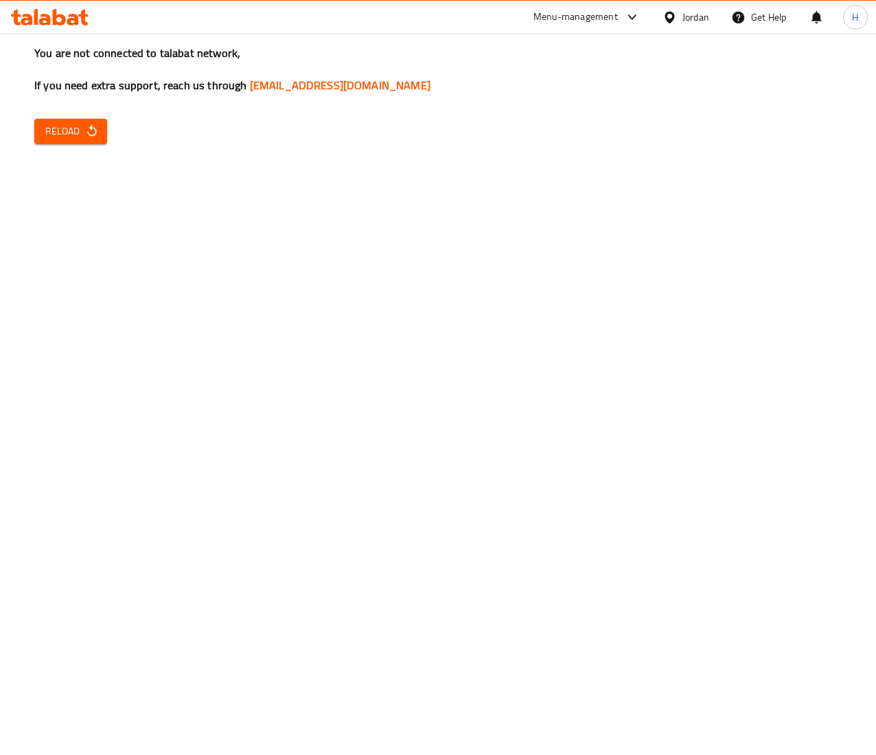
click at [99, 141] on button "Reload" at bounding box center [70, 131] width 73 height 25
click at [88, 142] on button "Reload" at bounding box center [70, 131] width 73 height 25
click at [66, 126] on span "Reload" at bounding box center [70, 131] width 51 height 17
click at [63, 126] on span "Reload" at bounding box center [70, 131] width 51 height 17
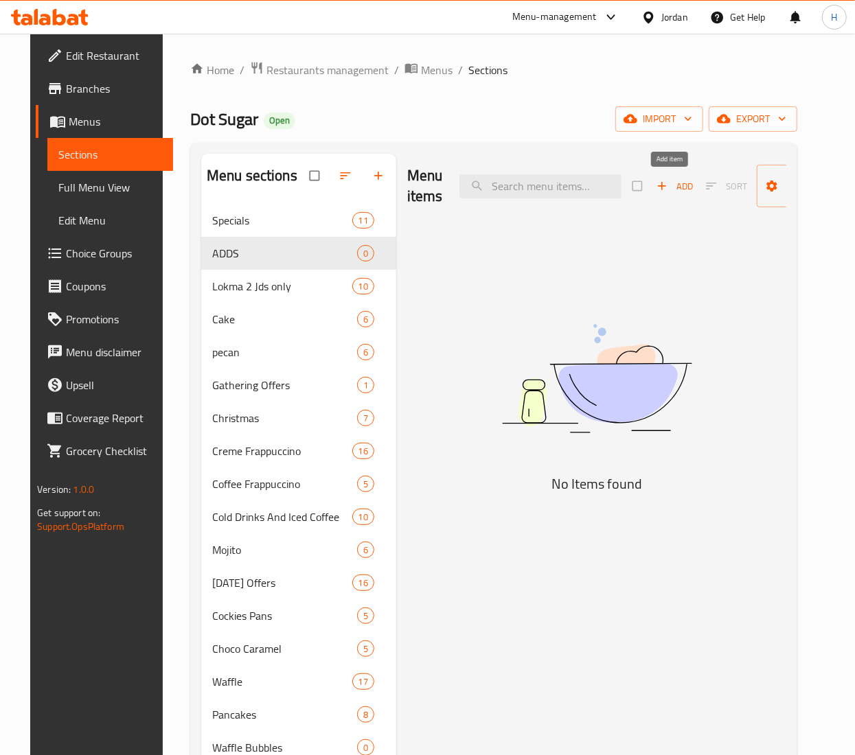
click at [663, 177] on button "Add" at bounding box center [675, 186] width 44 height 21
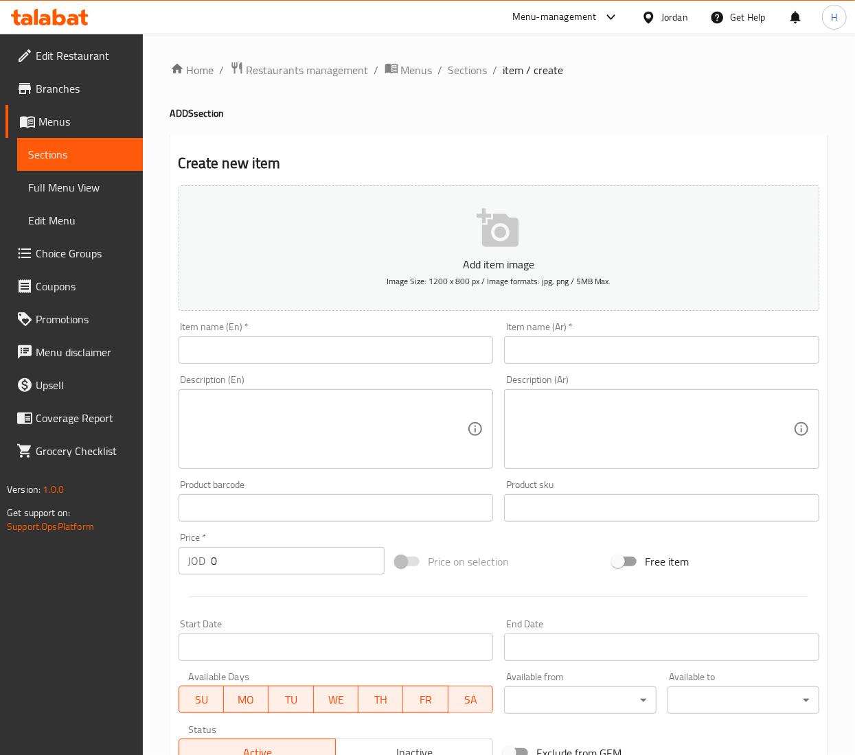
click at [410, 351] on input "text" at bounding box center [335, 349] width 315 height 27
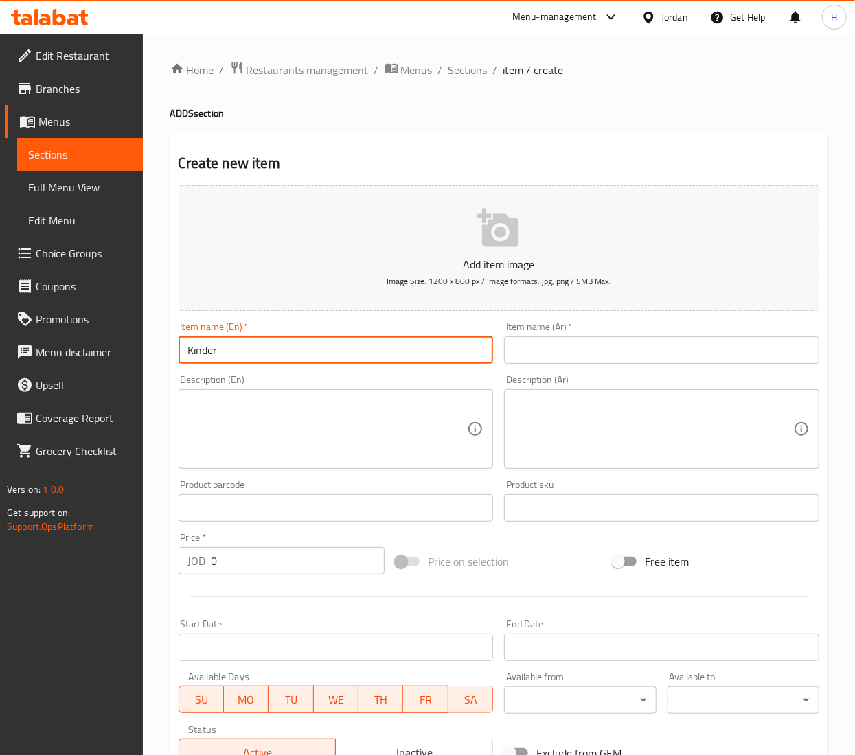
type input "Kinder"
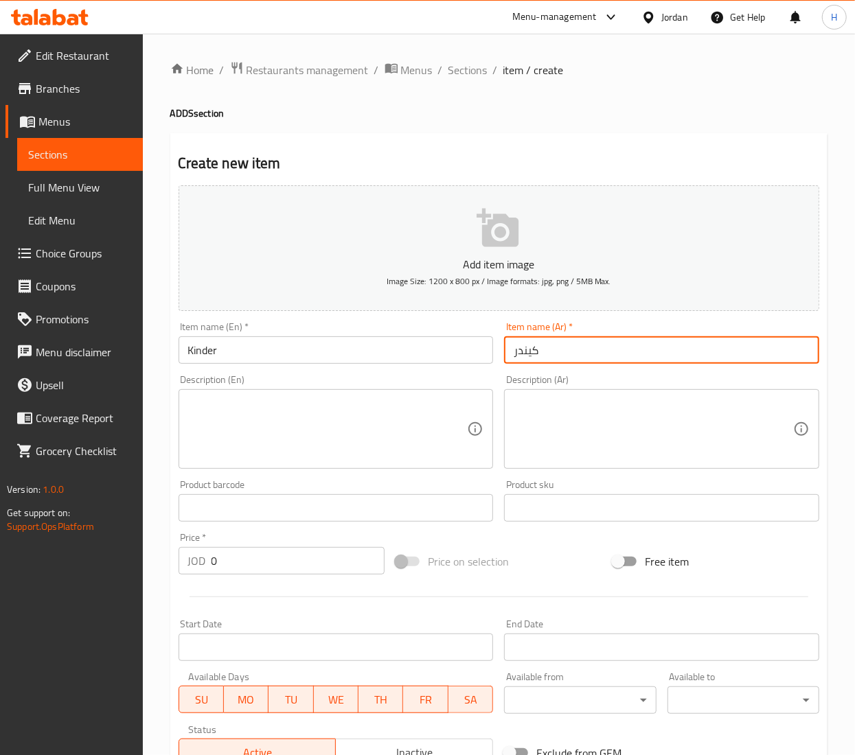
type input "كيندر"
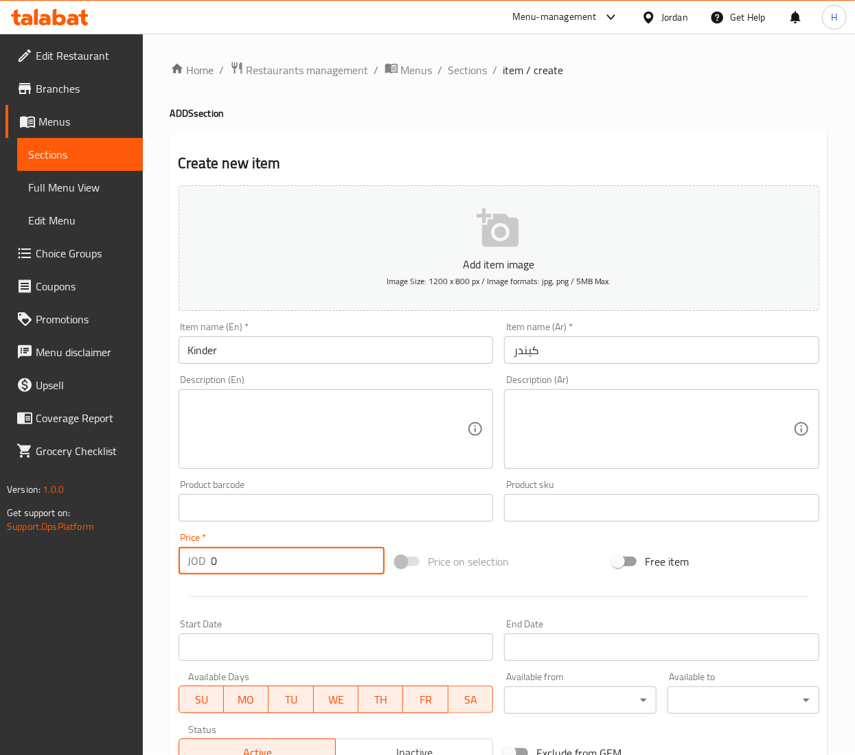
drag, startPoint x: 229, startPoint y: 562, endPoint x: 170, endPoint y: 559, distance: 58.4
click at [170, 559] on div "Create new item Add item image Image Size: 1200 x 800 px / Image formats: jpg, …" at bounding box center [498, 532] width 657 height 799
paste input ".926"
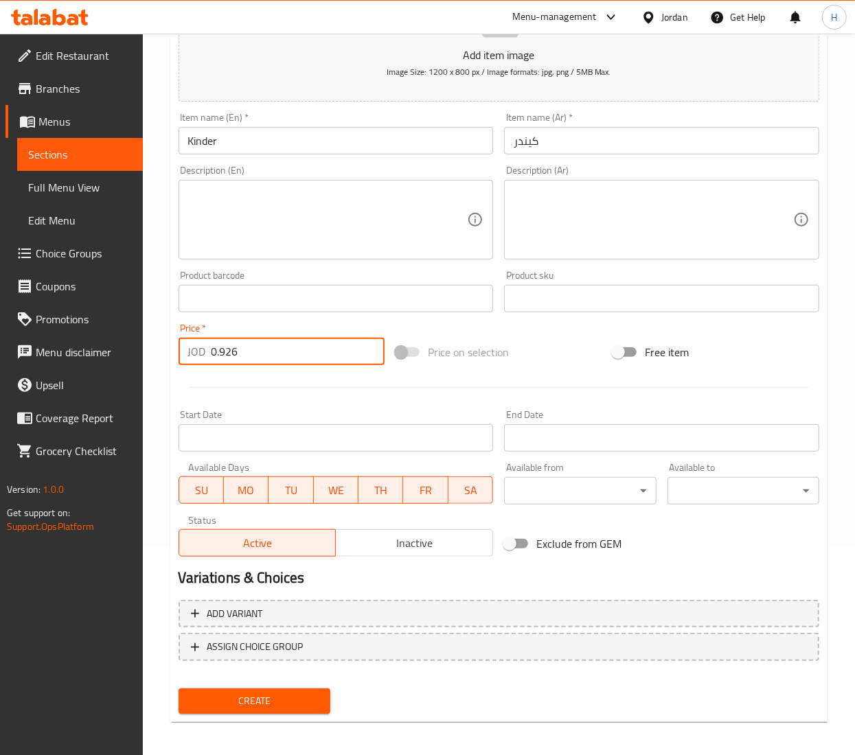
scroll to position [214, 0]
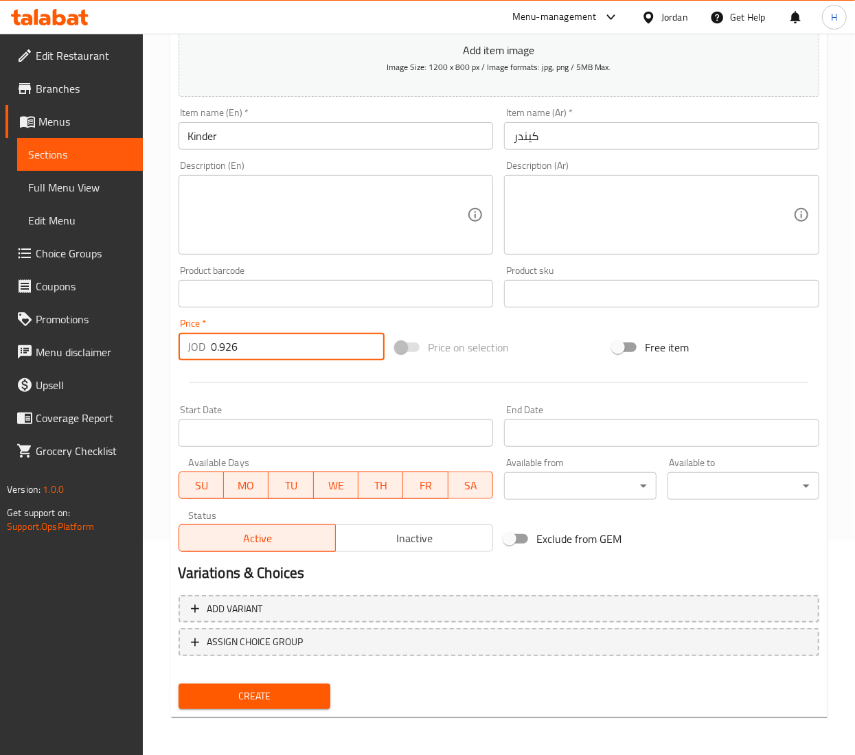
type input "0.926"
click at [257, 699] on span "Create" at bounding box center [254, 696] width 130 height 17
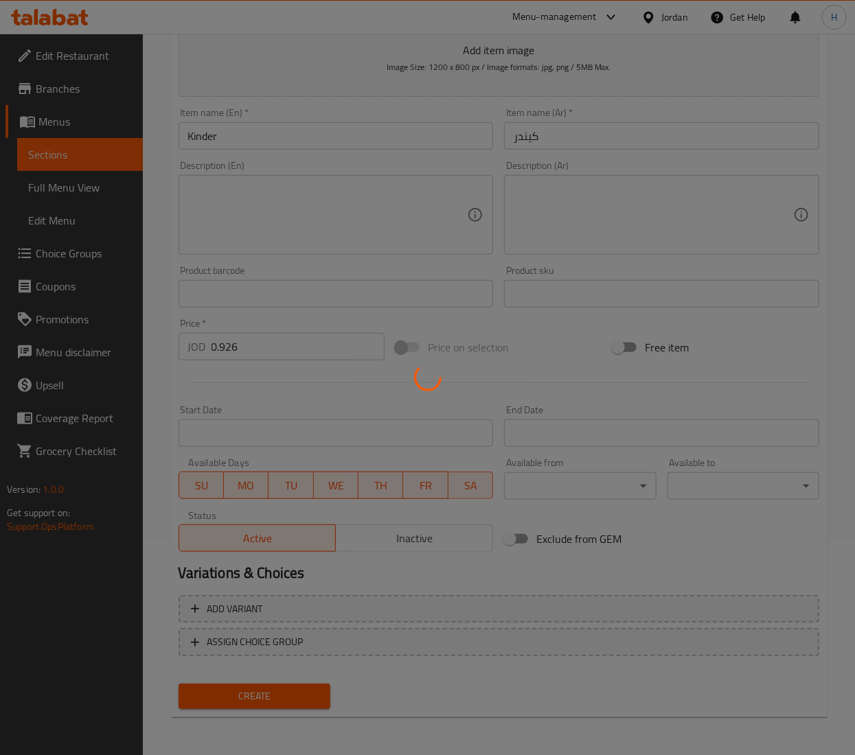
type input "0"
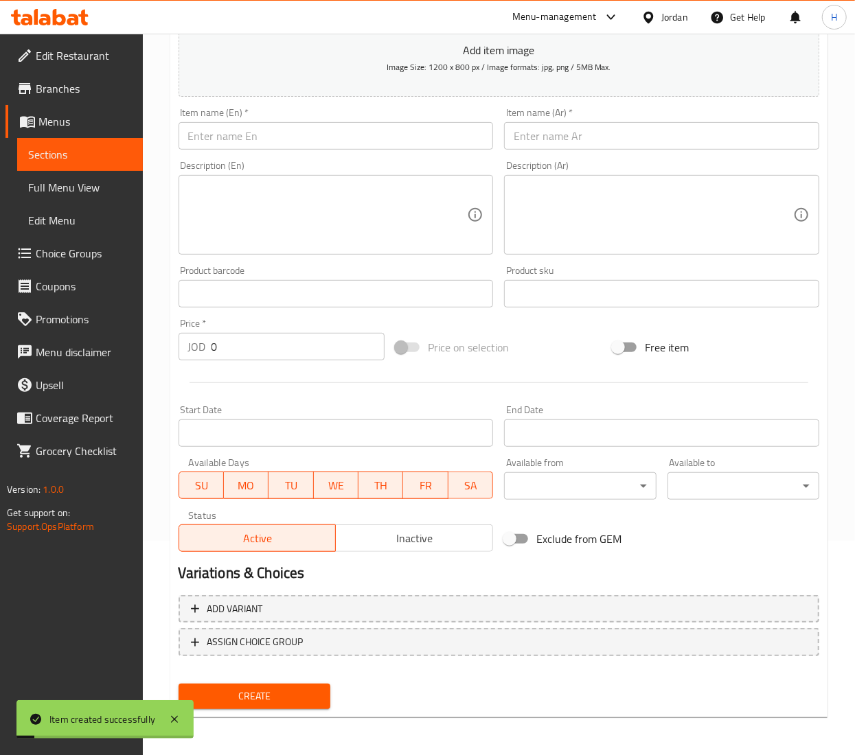
click at [347, 158] on div "Description (En) Description (En)" at bounding box center [336, 207] width 326 height 105
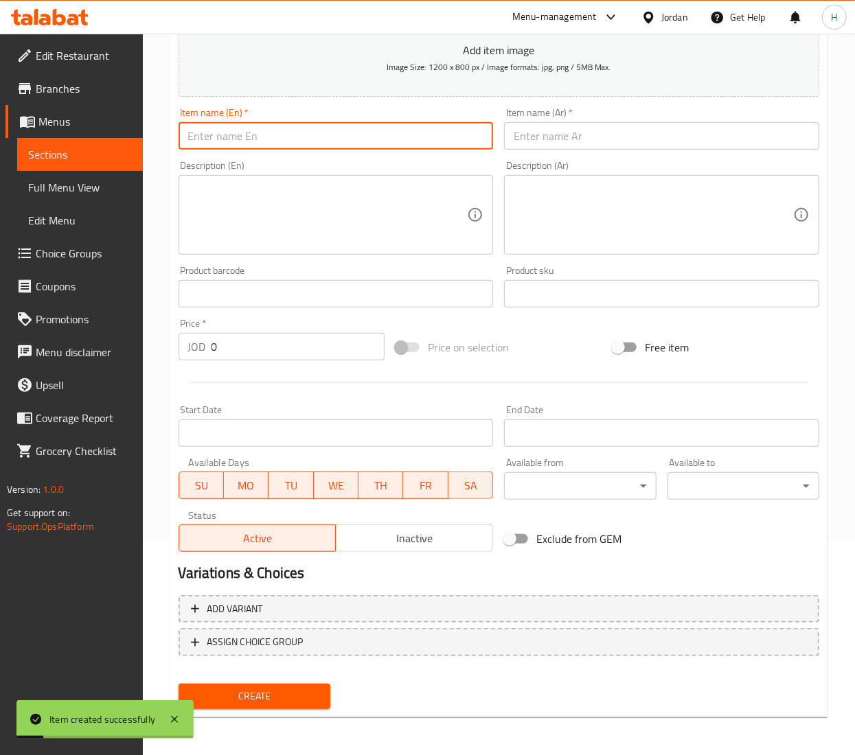
click at [349, 132] on input "text" at bounding box center [335, 135] width 315 height 27
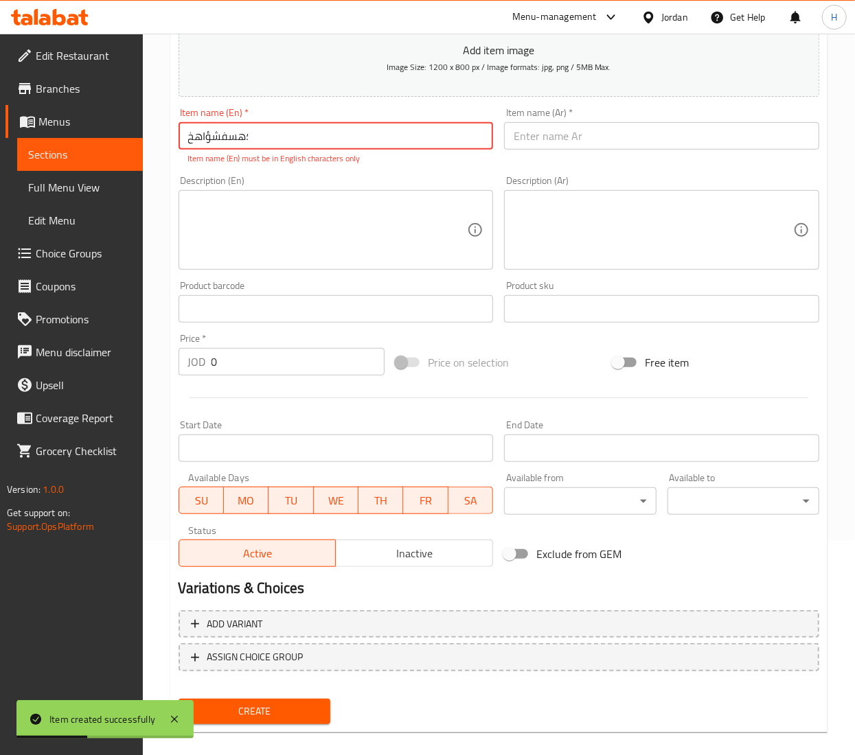
type input "؛هسفشؤاهخ"
click at [830, 161] on div "Home / Restaurants management / Menus / Sections / item / create ADDS section C…" at bounding box center [499, 294] width 712 height 951
click at [248, 145] on input "؛هسفشؤاهخ" at bounding box center [335, 135] width 315 height 27
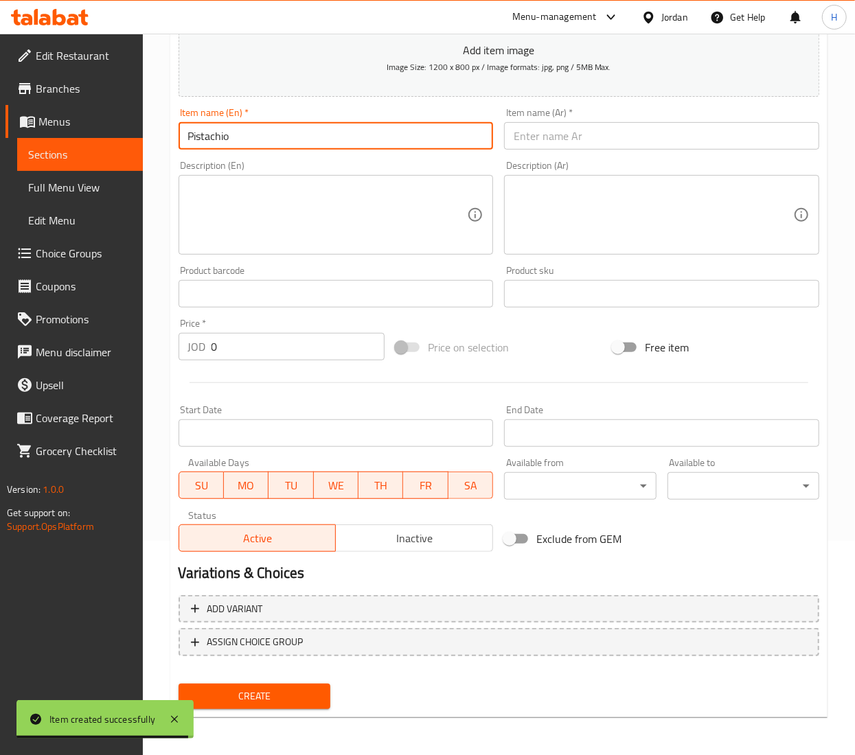
type input "Pistachio"
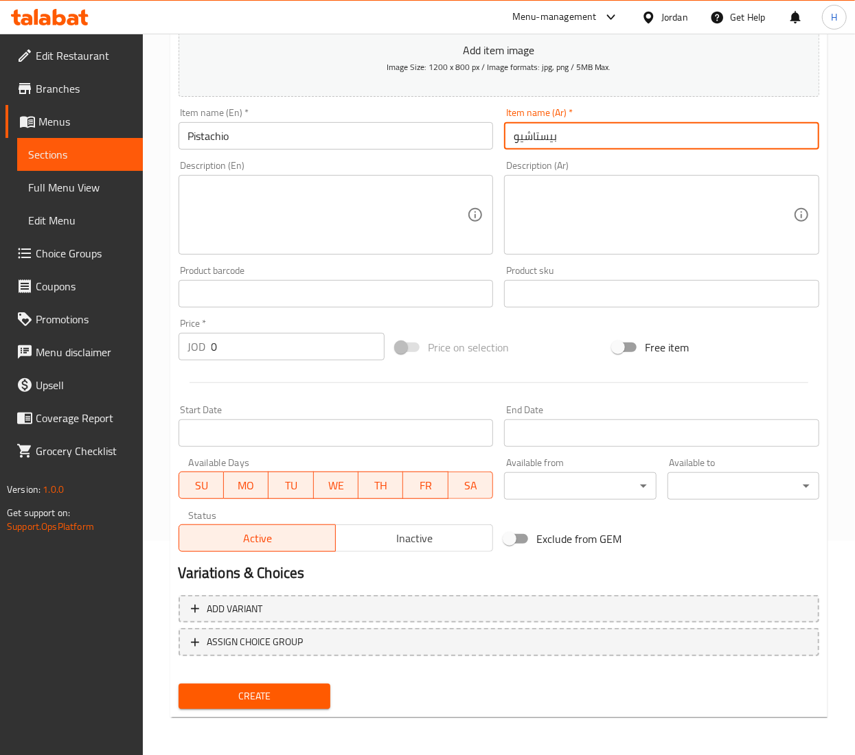
type input "بيستاشيو"
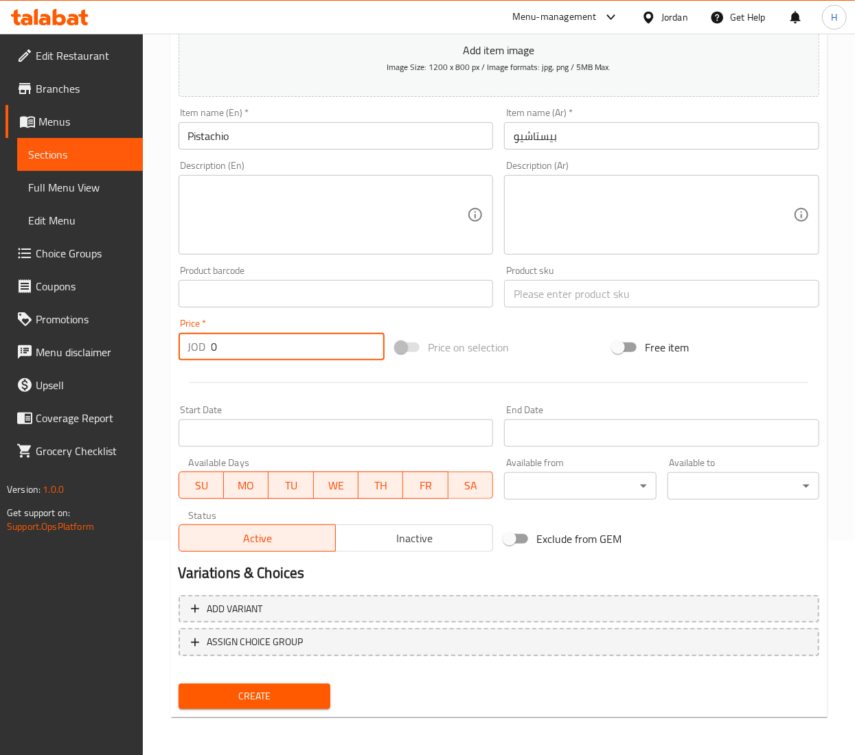
paste input ".926"
type input "0.926"
click at [259, 696] on span "Create" at bounding box center [254, 696] width 130 height 17
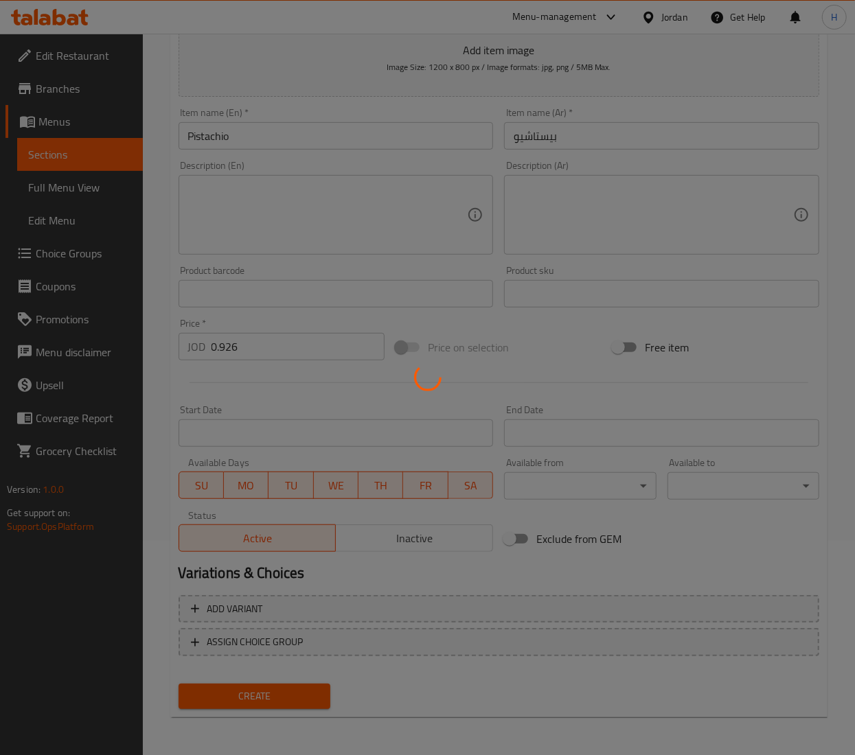
type input "0"
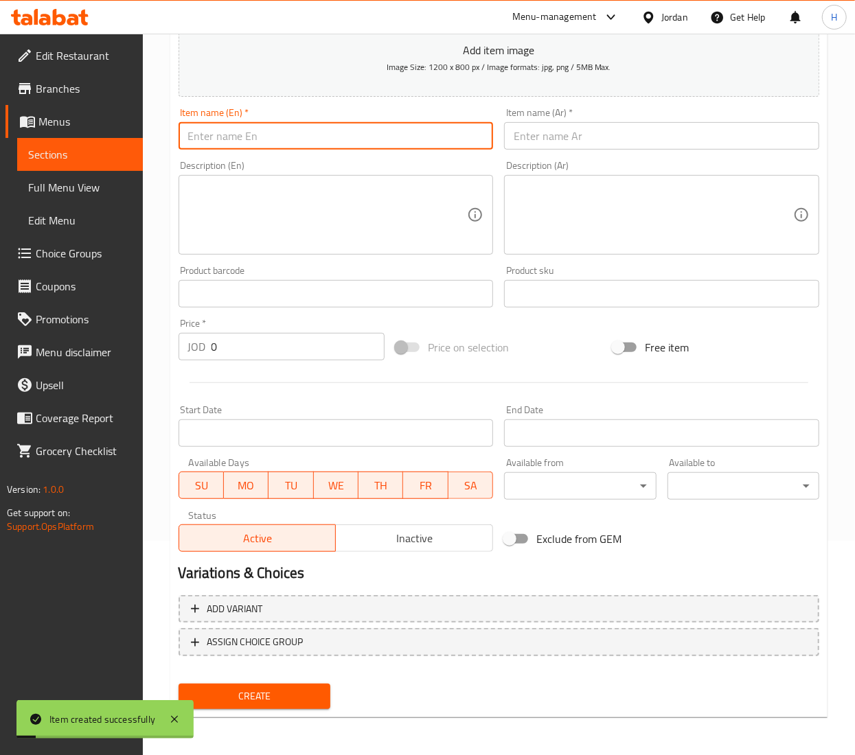
click at [371, 131] on input "text" at bounding box center [335, 135] width 315 height 27
type input "آ"
type input "Nutella"
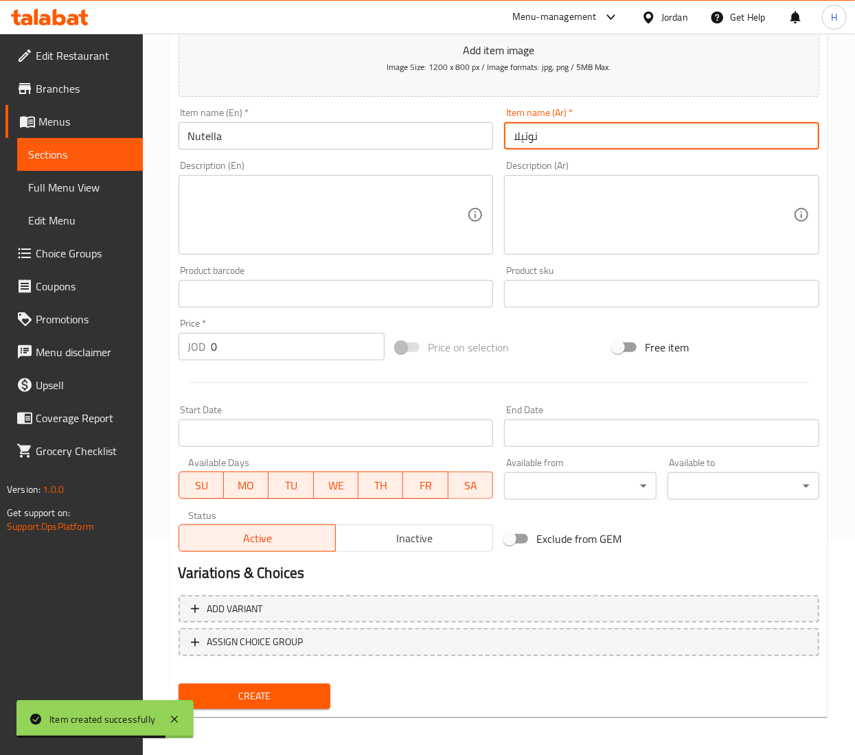
type input "نوتيلا"
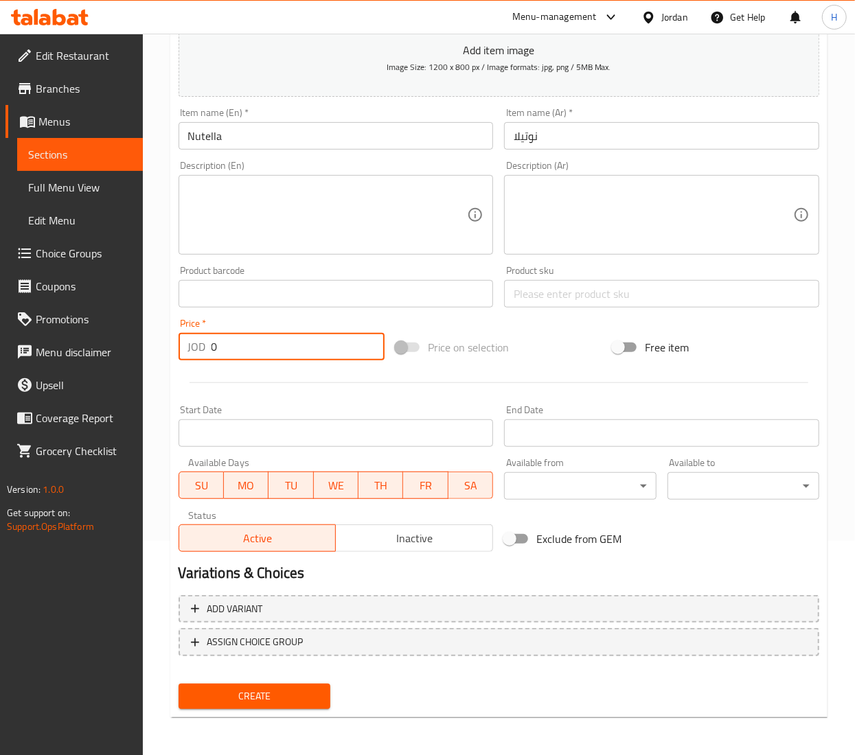
paste input ".926"
type input "0.926"
click at [178, 684] on button "Create" at bounding box center [254, 696] width 152 height 25
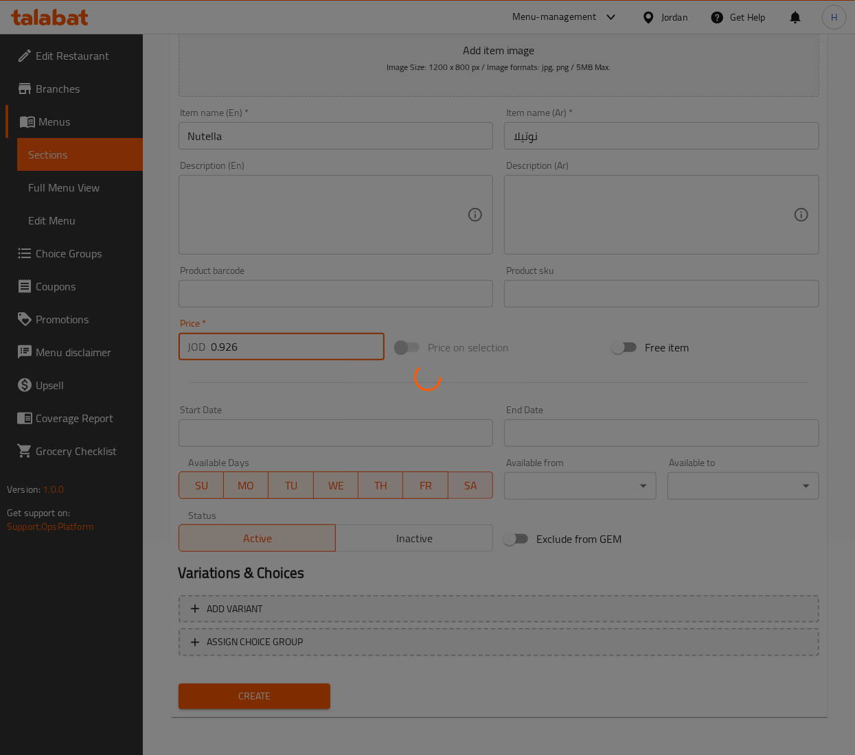
type input "0"
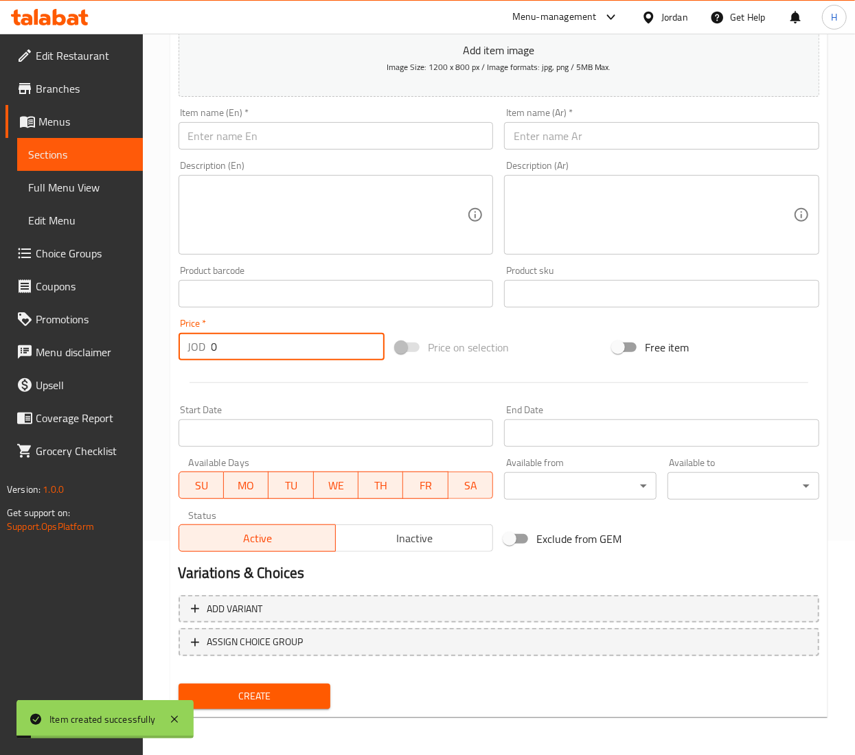
click at [366, 134] on input "text" at bounding box center [335, 135] width 315 height 27
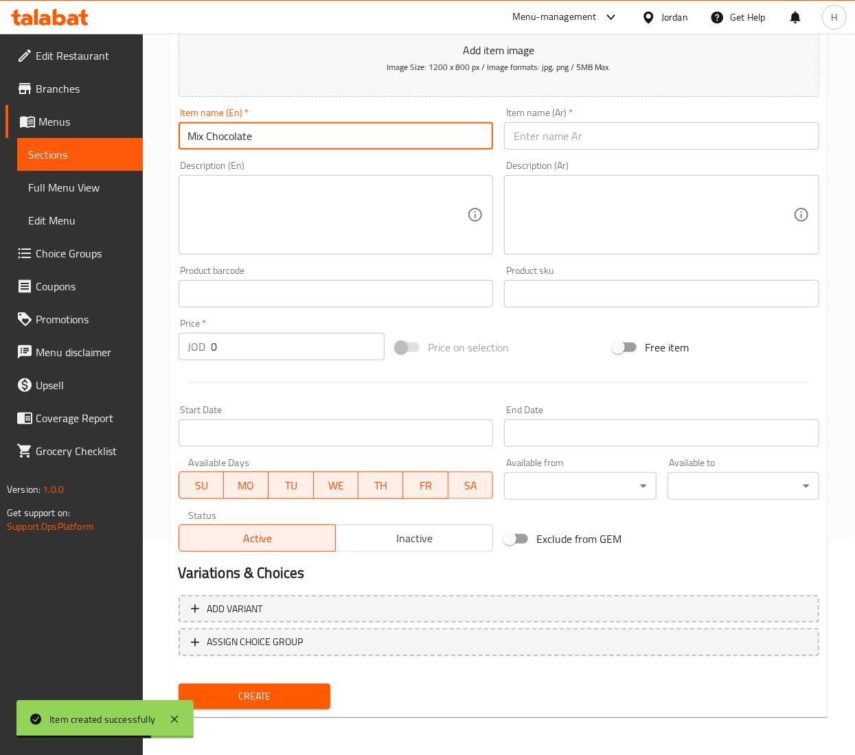
type input "Mix Chocolate"
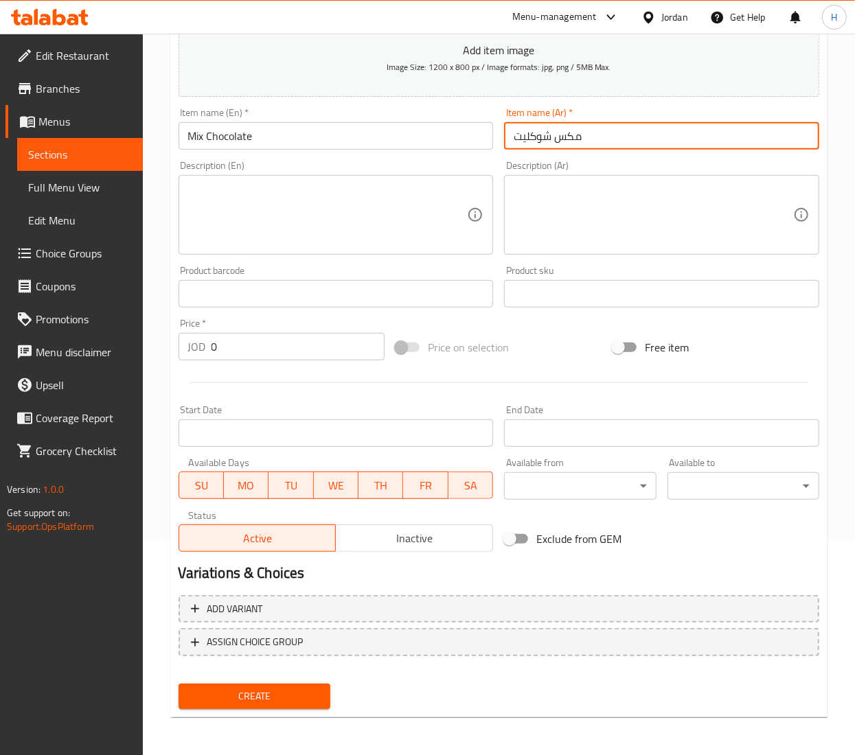
type input "مكس شوكليت"
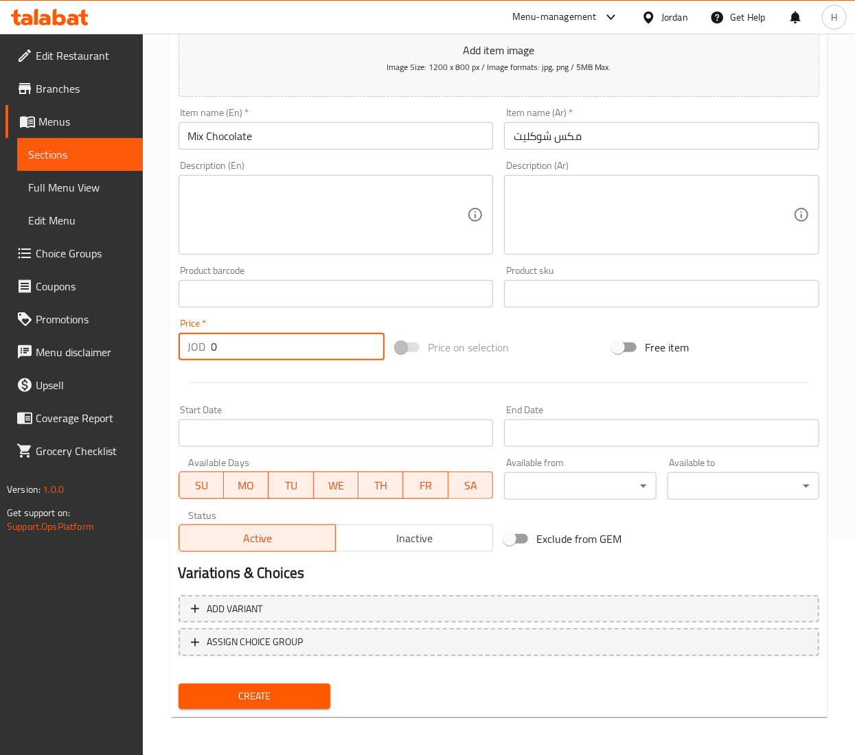
paste input ".926"
type input "0.926"
click at [178, 684] on button "Create" at bounding box center [254, 696] width 152 height 25
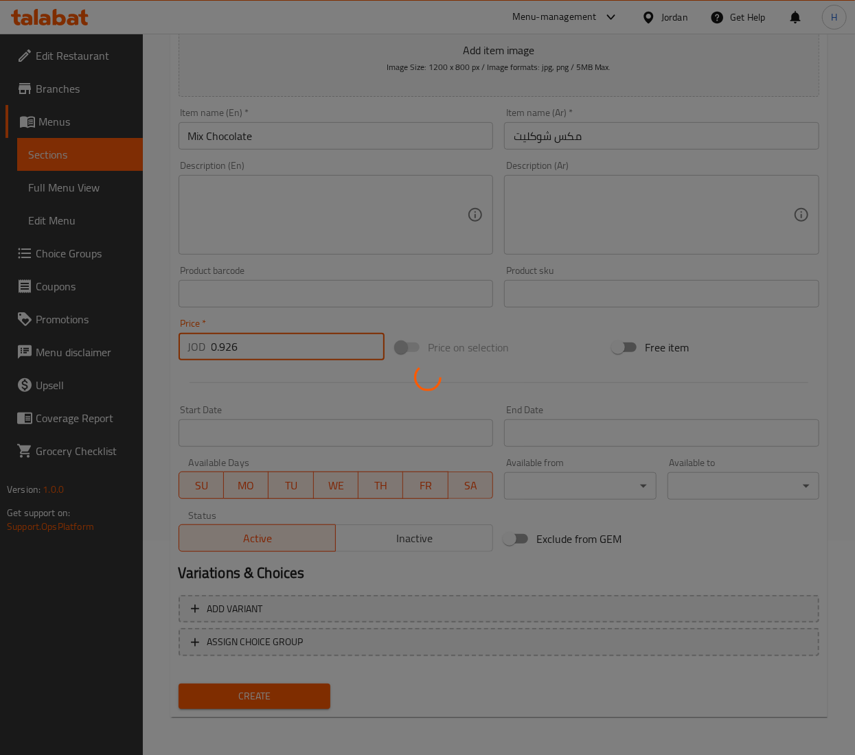
type input "0"
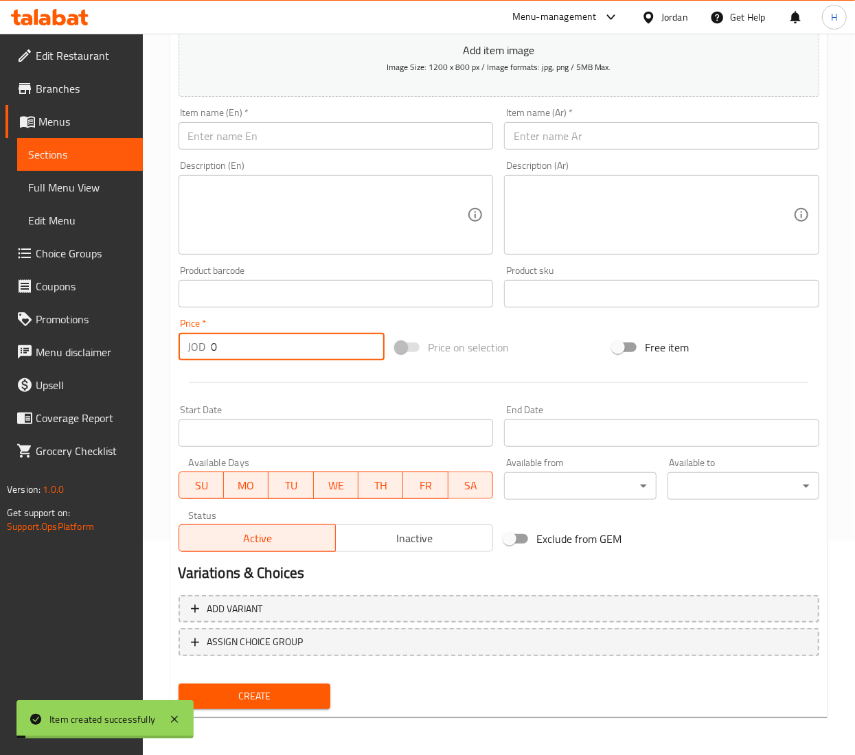
click at [366, 134] on input "text" at bounding box center [335, 135] width 315 height 27
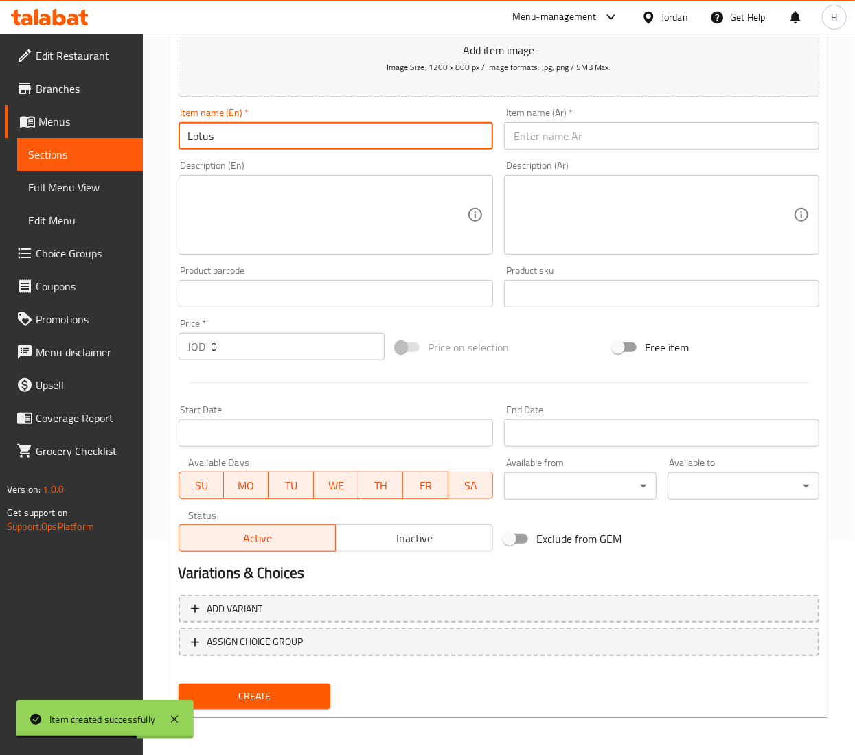
type input "Lotus"
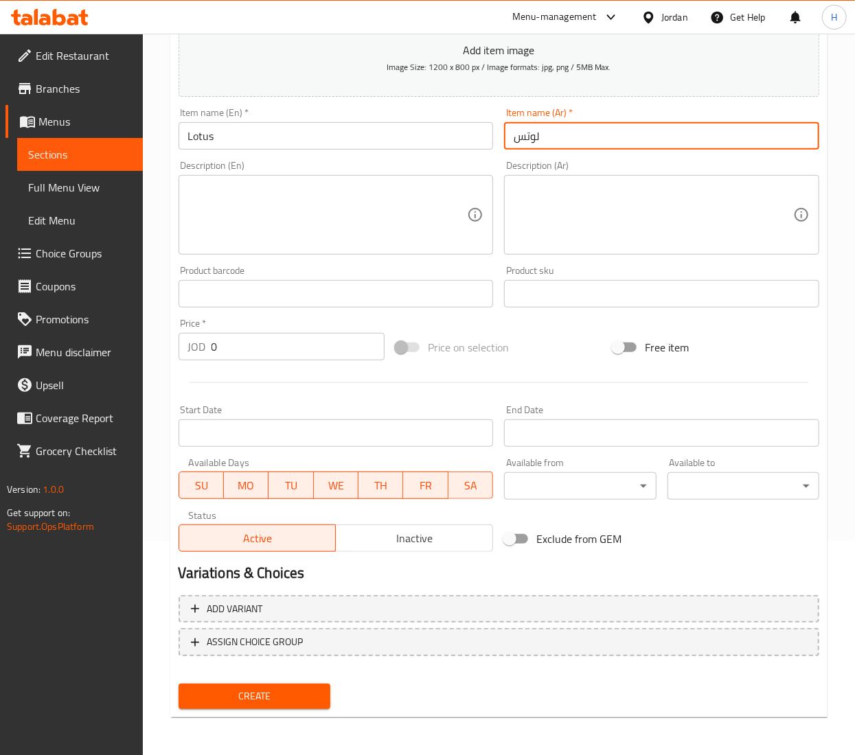
type input "لوتس"
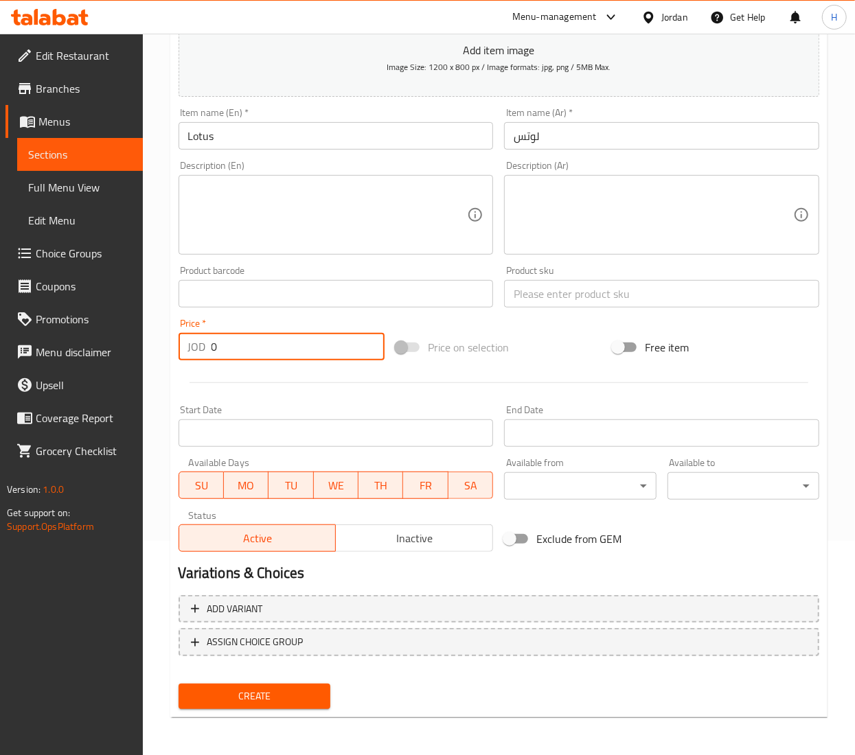
paste input ".926"
type input "0.926"
click at [178, 684] on button "Create" at bounding box center [254, 696] width 152 height 25
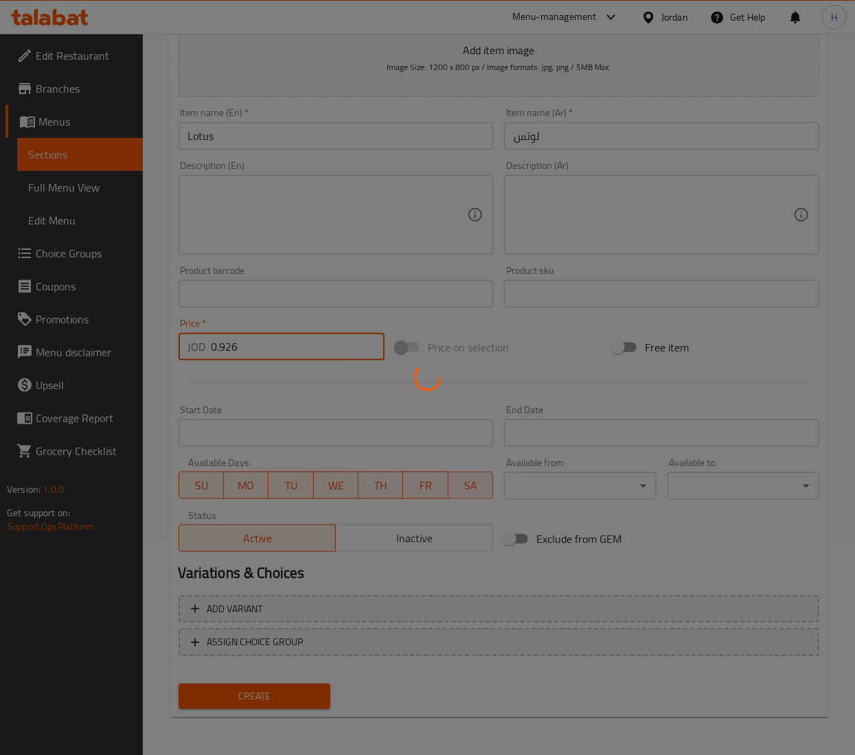
type input "0"
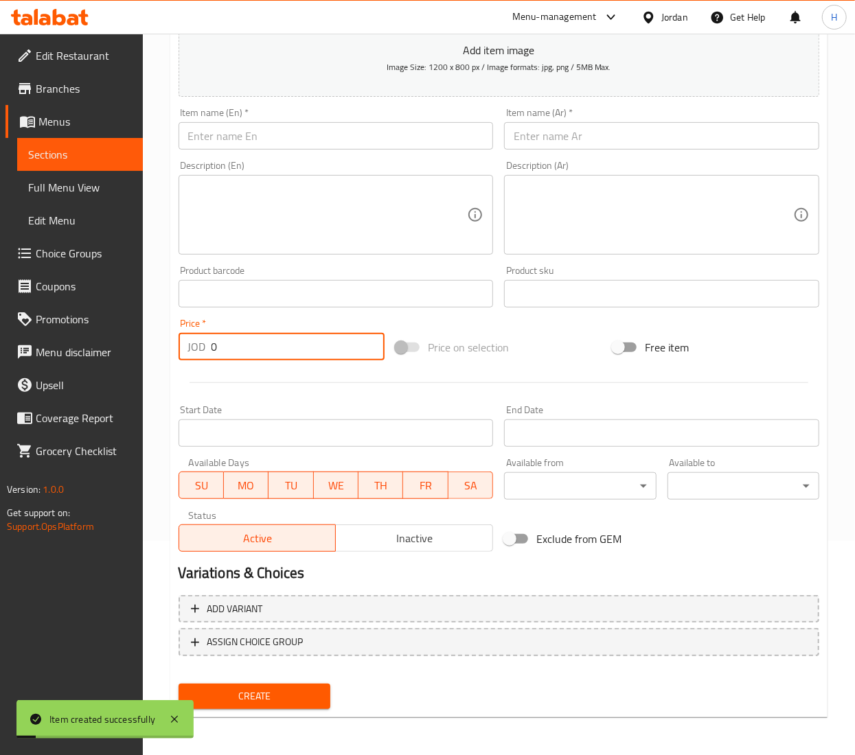
click at [366, 134] on input "text" at bounding box center [335, 135] width 315 height 27
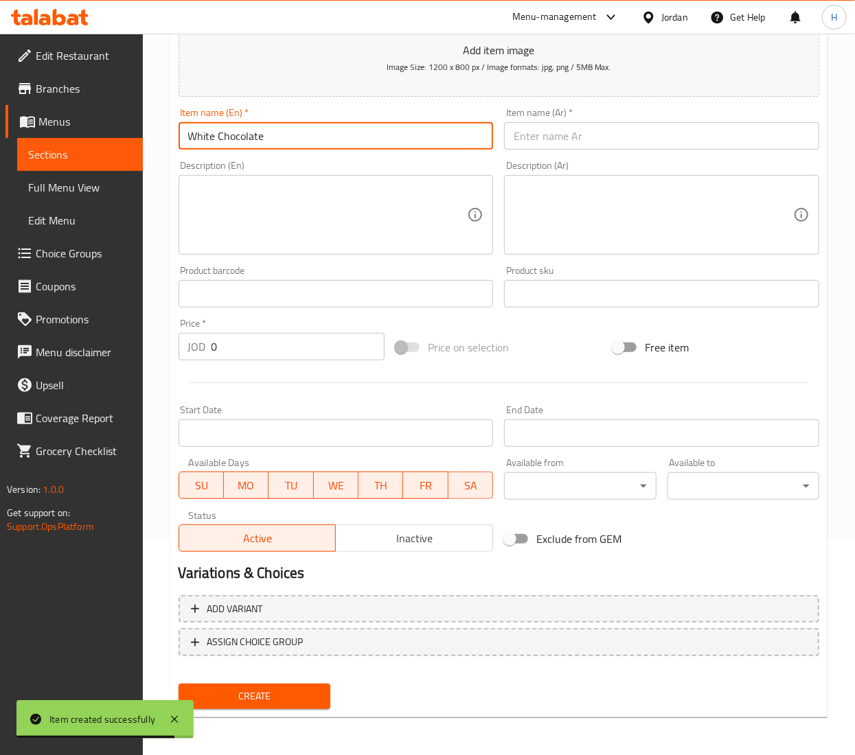
type input "White Chocolate"
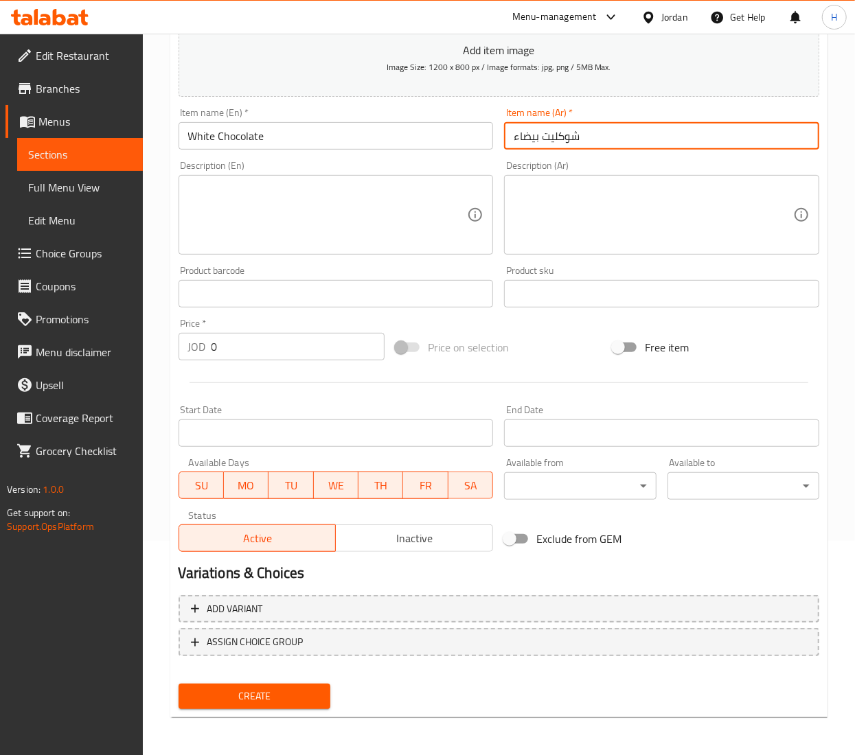
type input "شوكليت بيضاء"
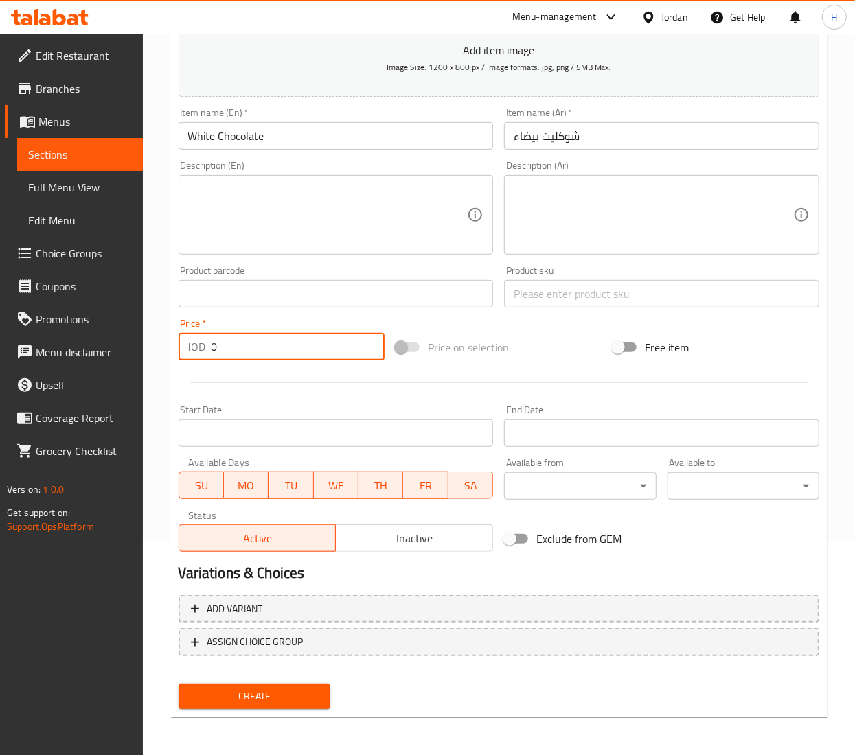
paste input ".926"
type input "0.926"
click at [178, 684] on button "Create" at bounding box center [254, 696] width 152 height 25
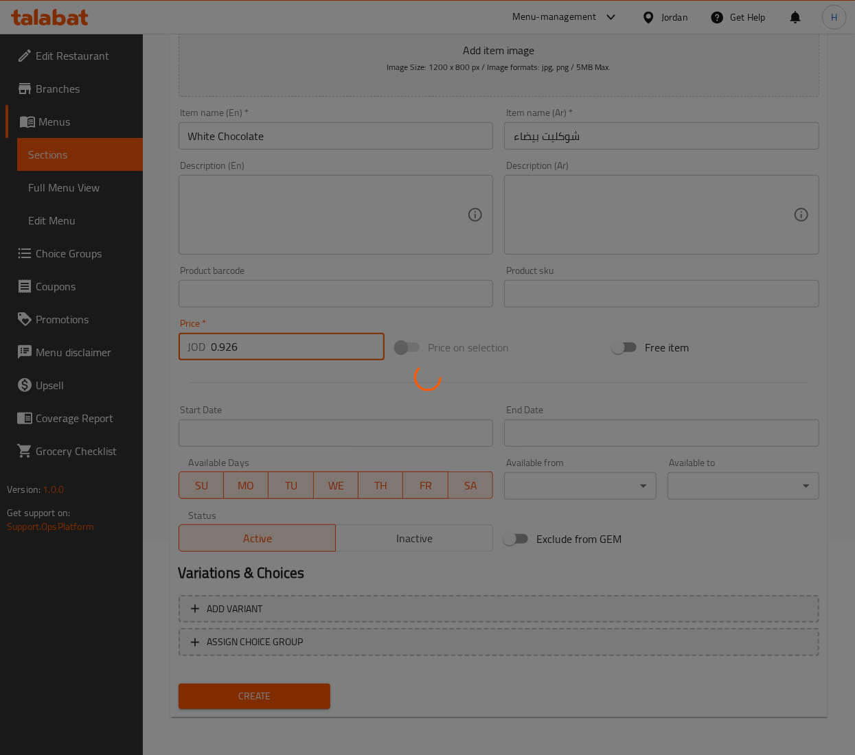
type input "0"
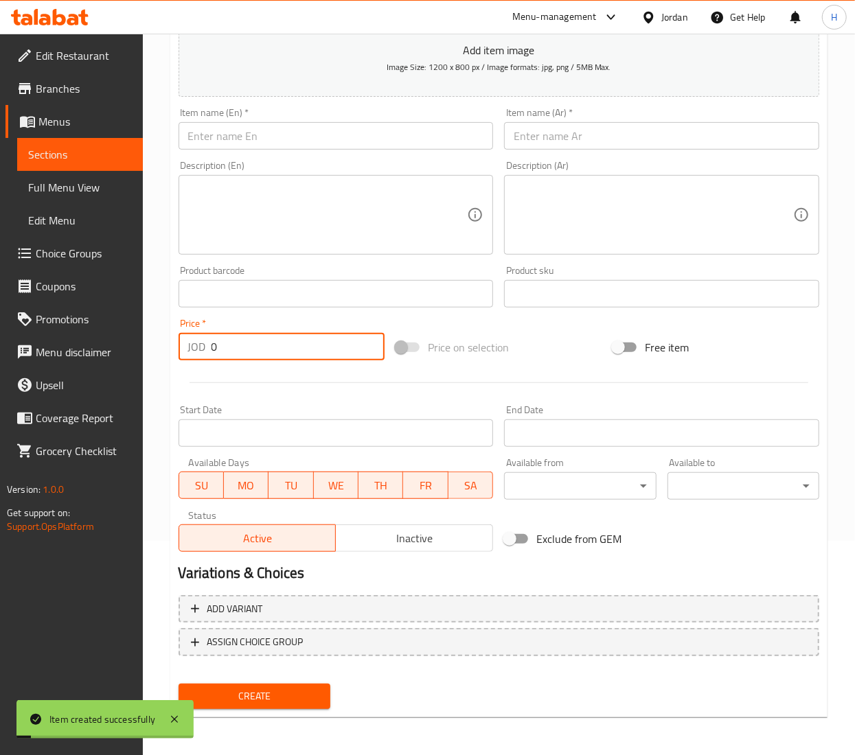
click at [366, 134] on input "text" at bounding box center [335, 135] width 315 height 27
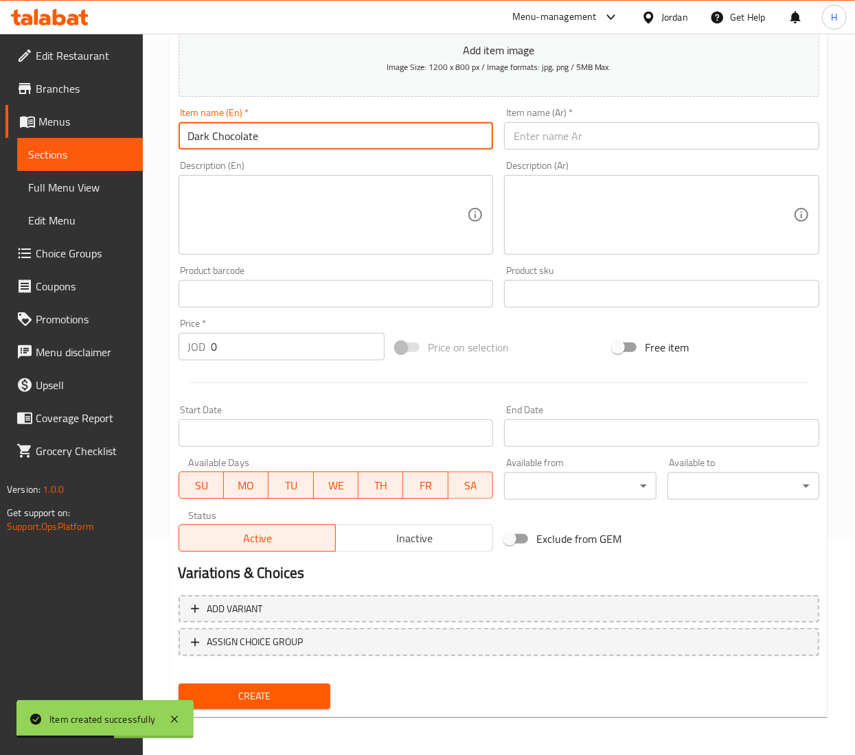
type input "Dark Chocolate"
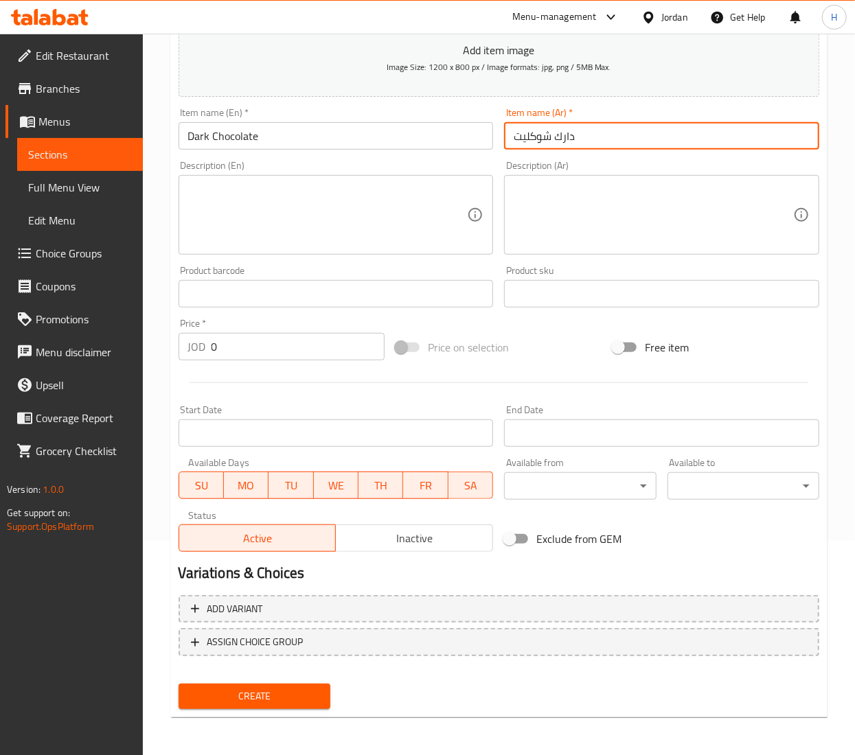
type input "دارك شوكليت"
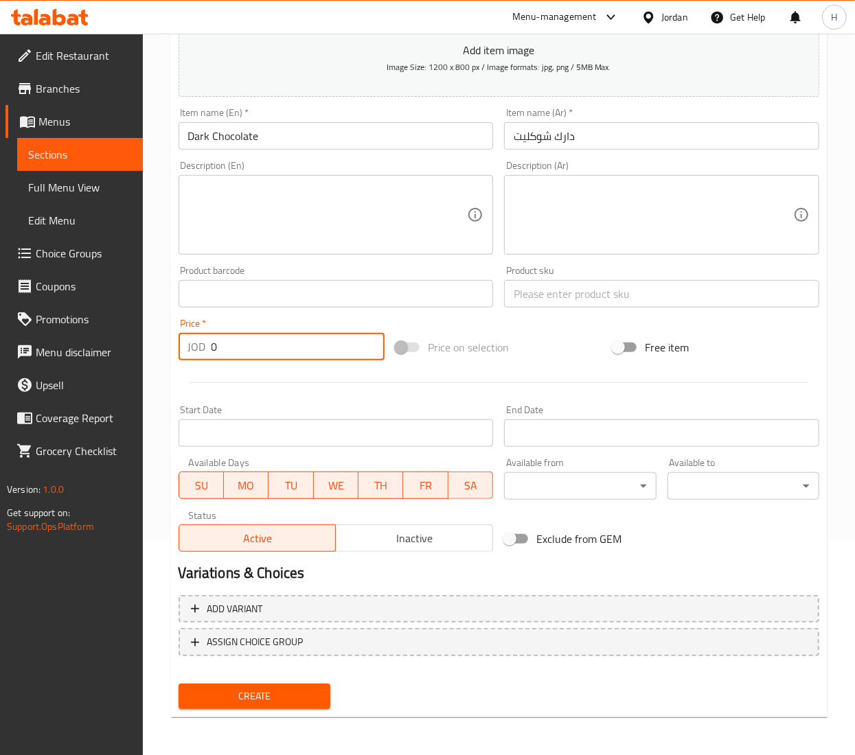
paste input ".926"
type input "0.926"
click at [178, 684] on button "Create" at bounding box center [254, 696] width 152 height 25
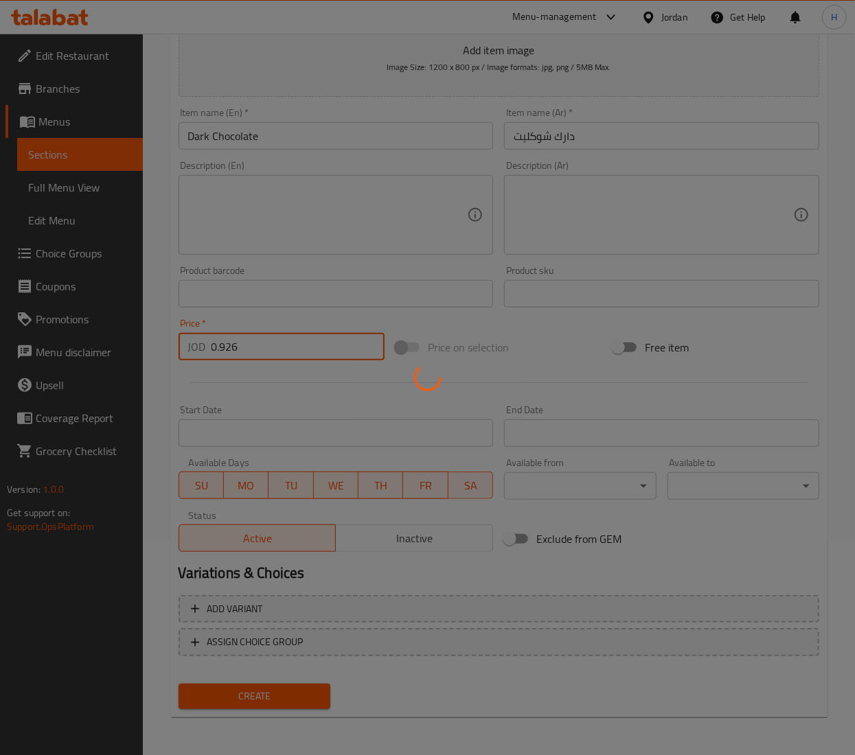
type input "0"
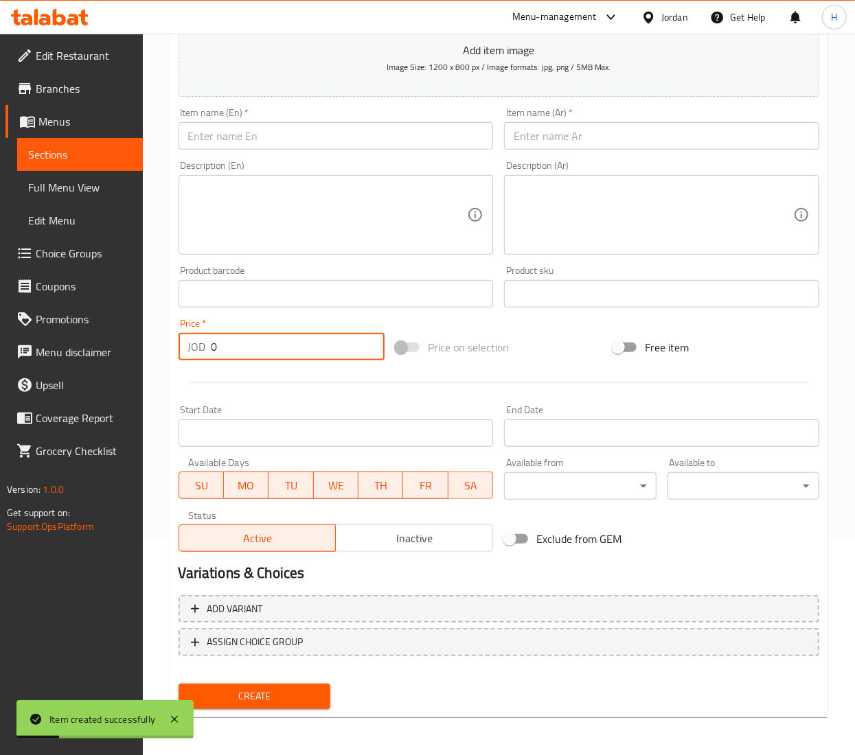
click at [366, 134] on input "text" at bounding box center [335, 135] width 315 height 27
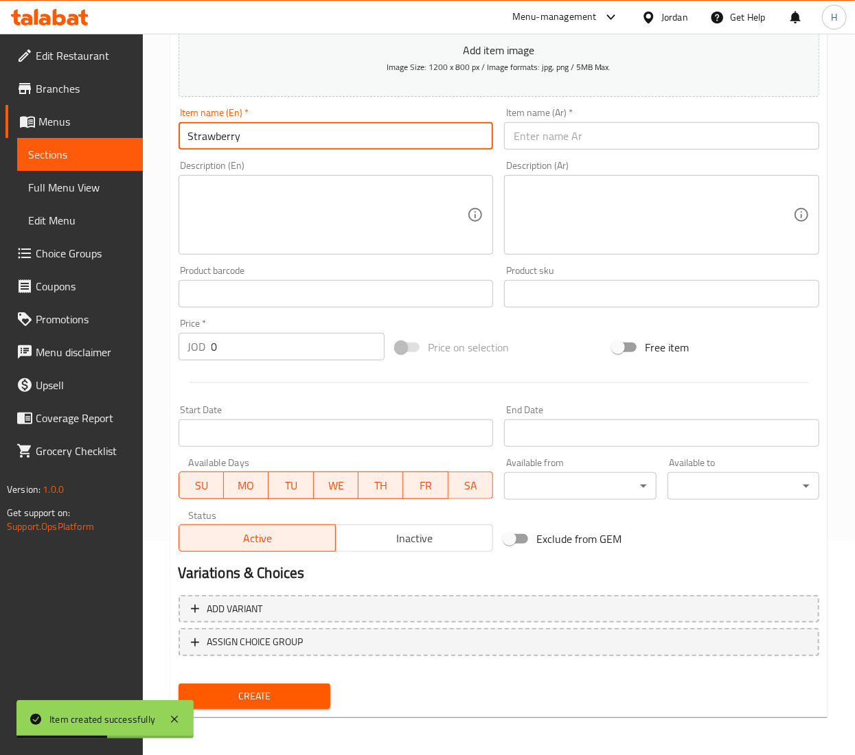
type input "Strawberry"
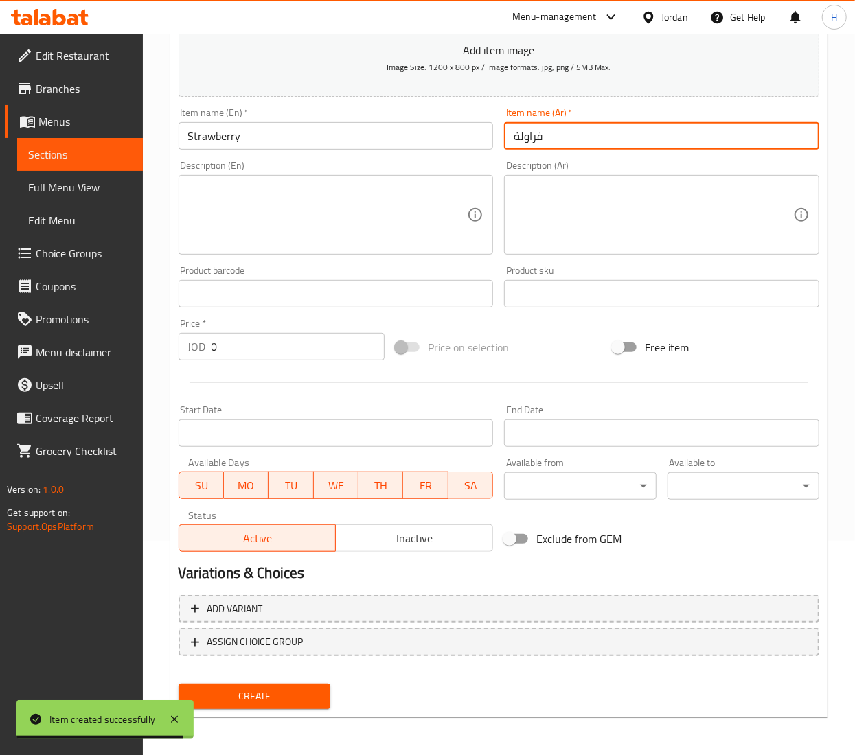
type input "فراولة"
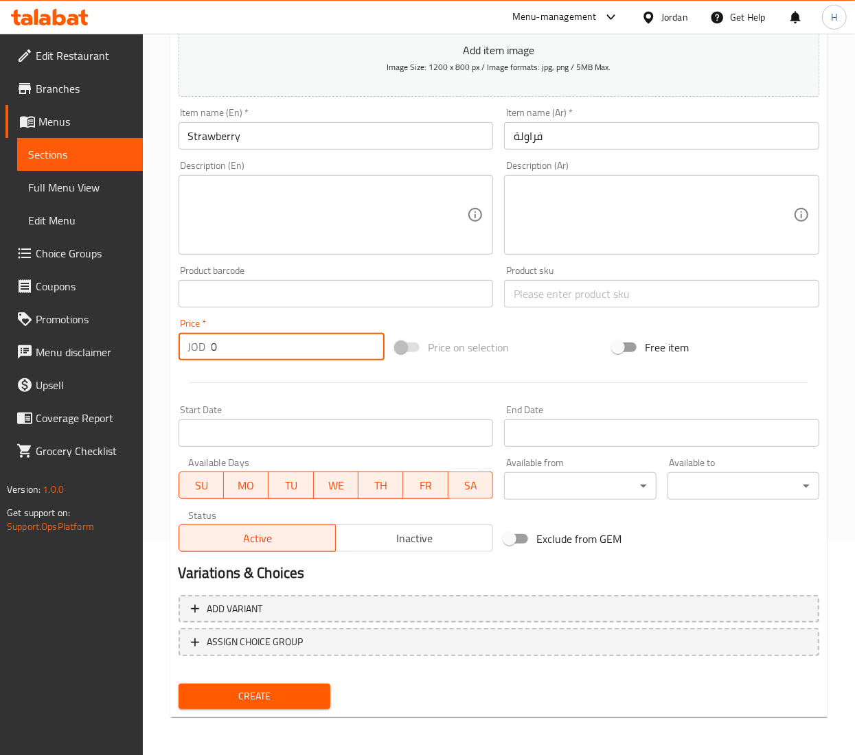
paste input ".926"
type input "0.926"
click at [178, 684] on button "Create" at bounding box center [254, 696] width 152 height 25
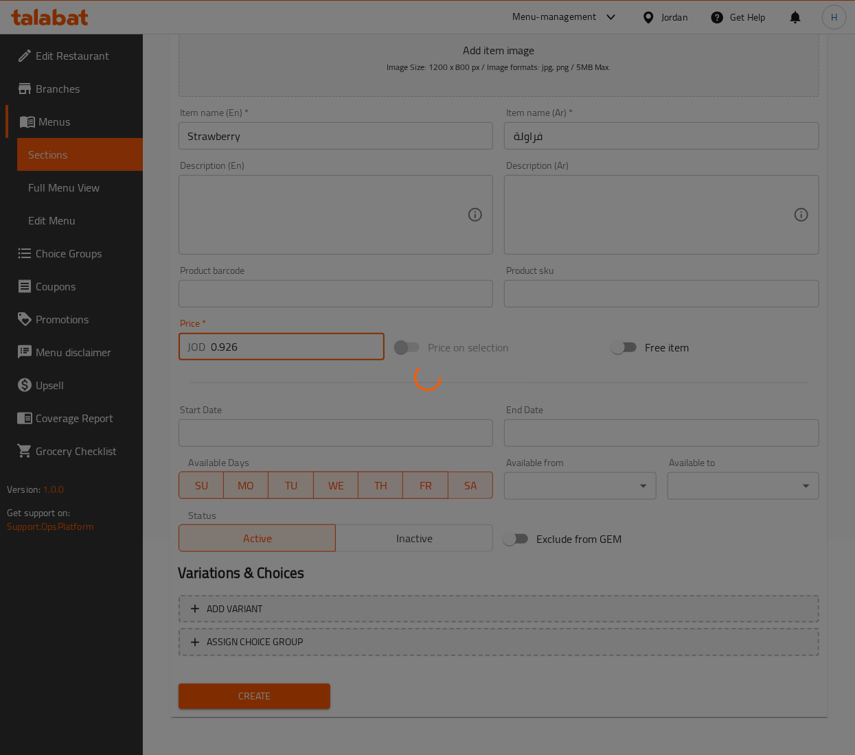
type input "0"
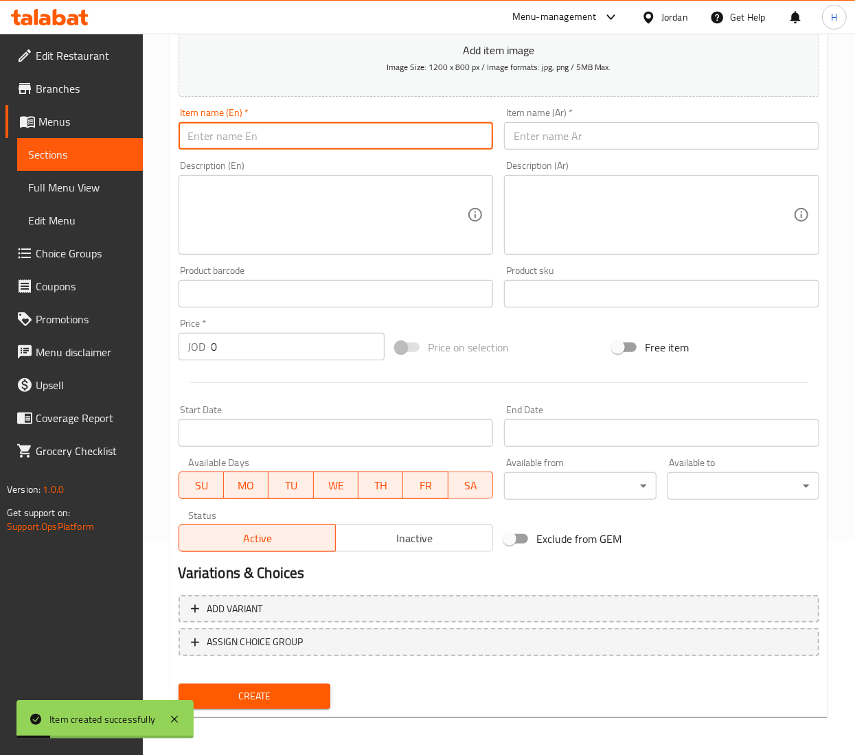
click at [366, 134] on input "text" at bounding box center [335, 135] width 315 height 27
type input "Banana"
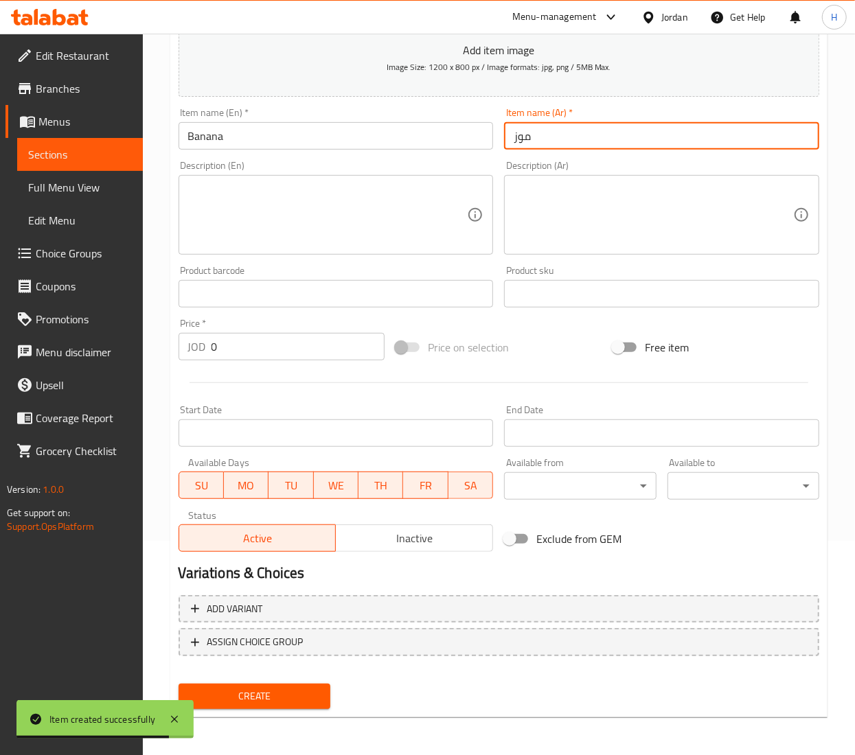
type input "موز"
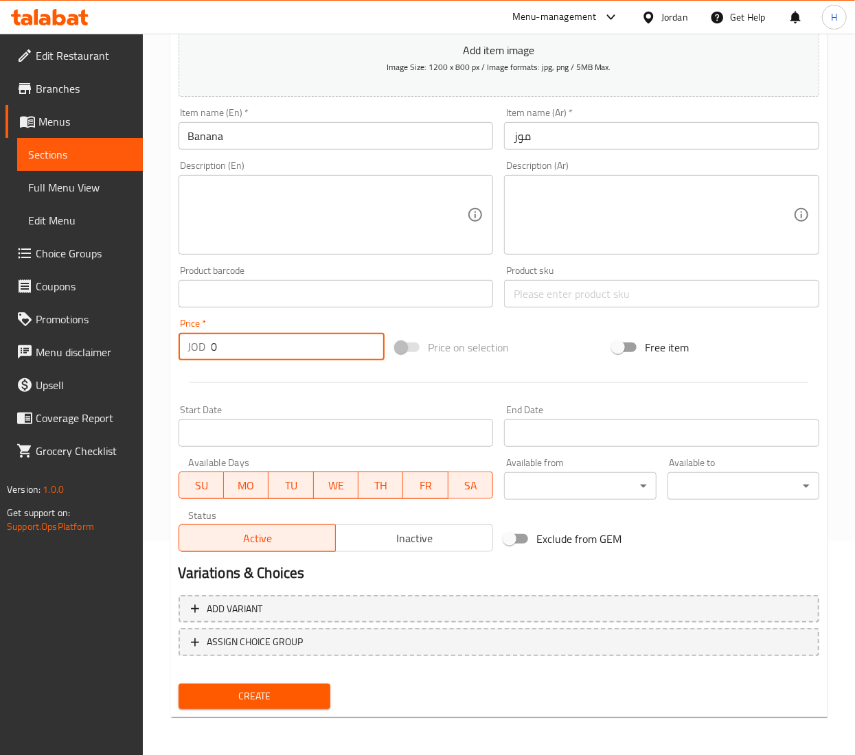
paste input ".926"
type input "0.926"
click at [178, 684] on button "Create" at bounding box center [254, 696] width 152 height 25
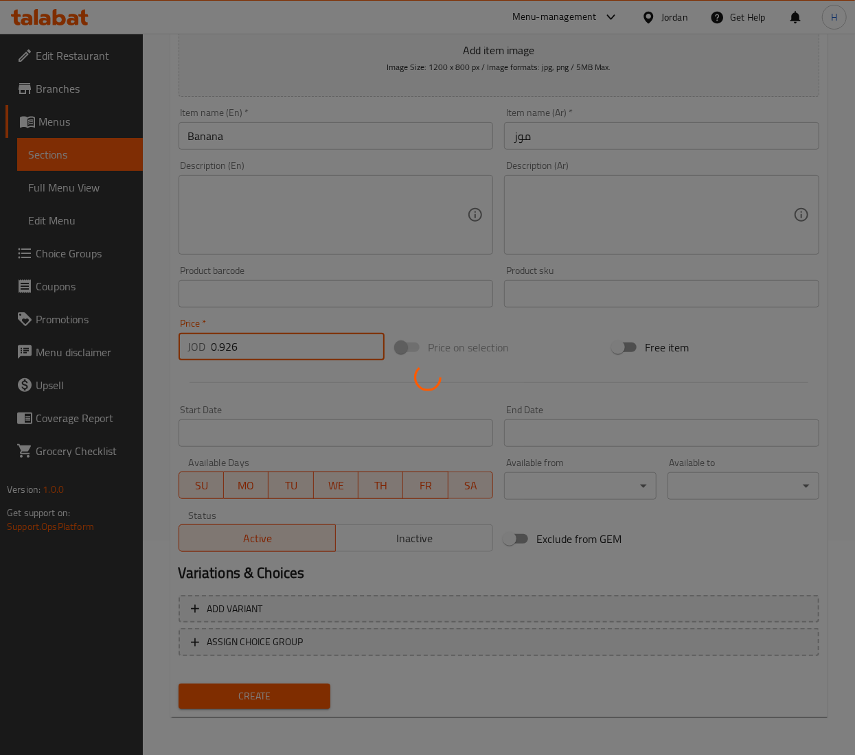
type input "0"
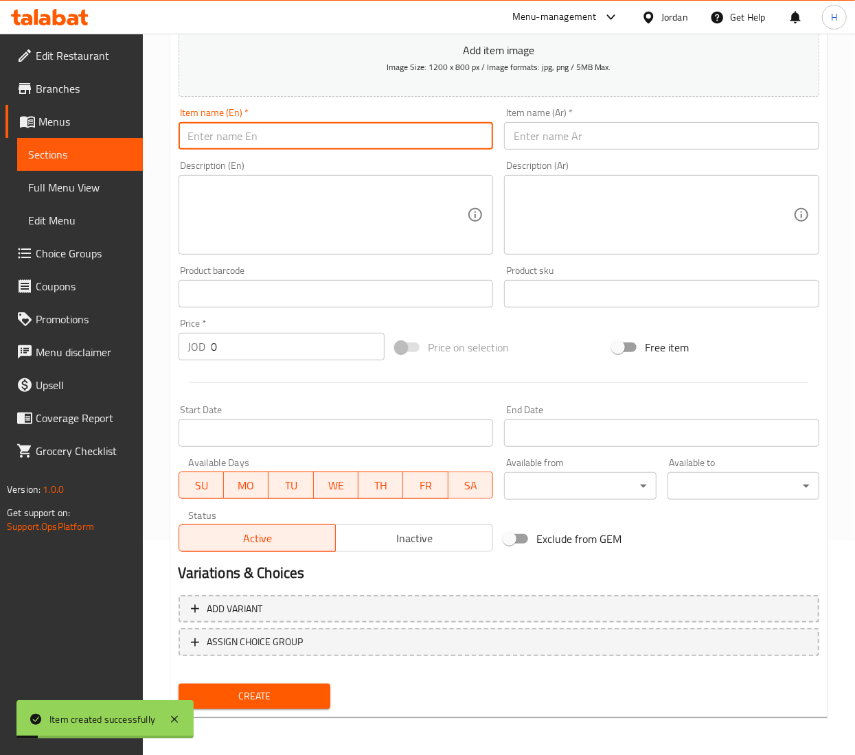
click at [366, 134] on input "text" at bounding box center [335, 135] width 315 height 27
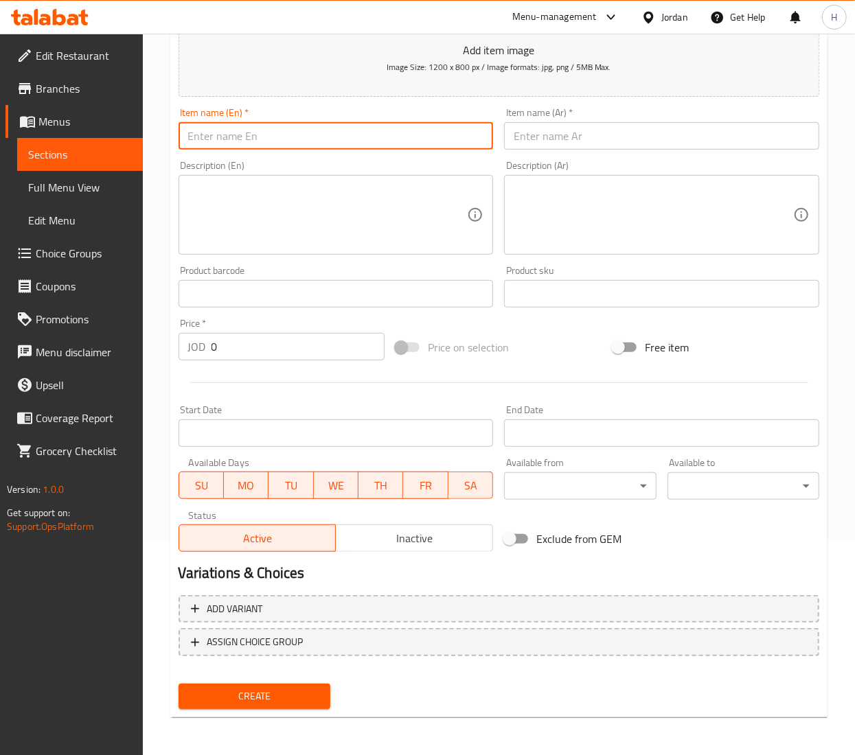
click at [567, 148] on input "text" at bounding box center [661, 135] width 315 height 27
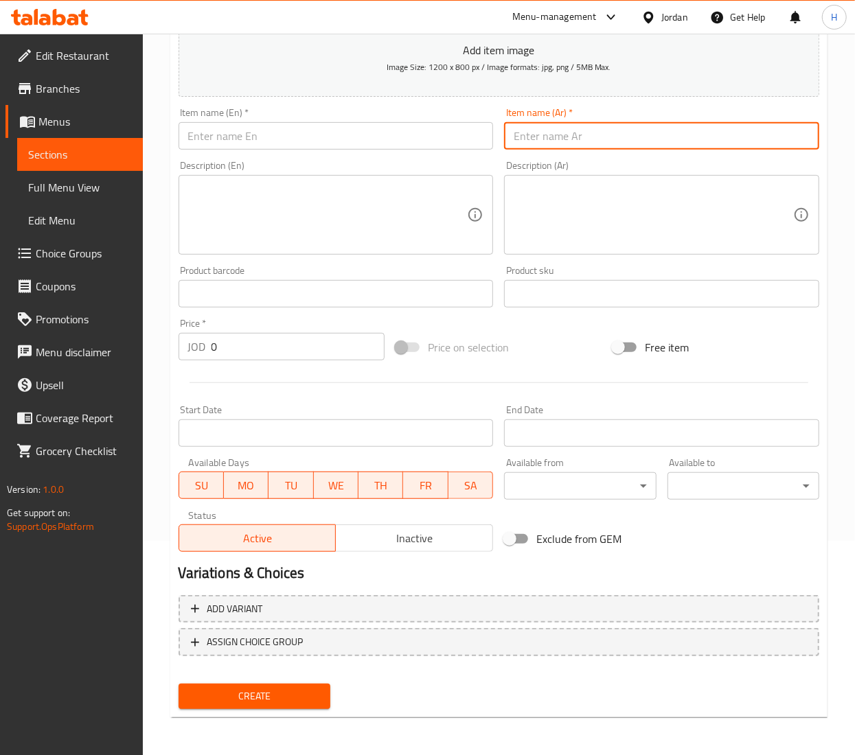
paste input "شراب الفانيليا"
type input "شراب الفانيليا"
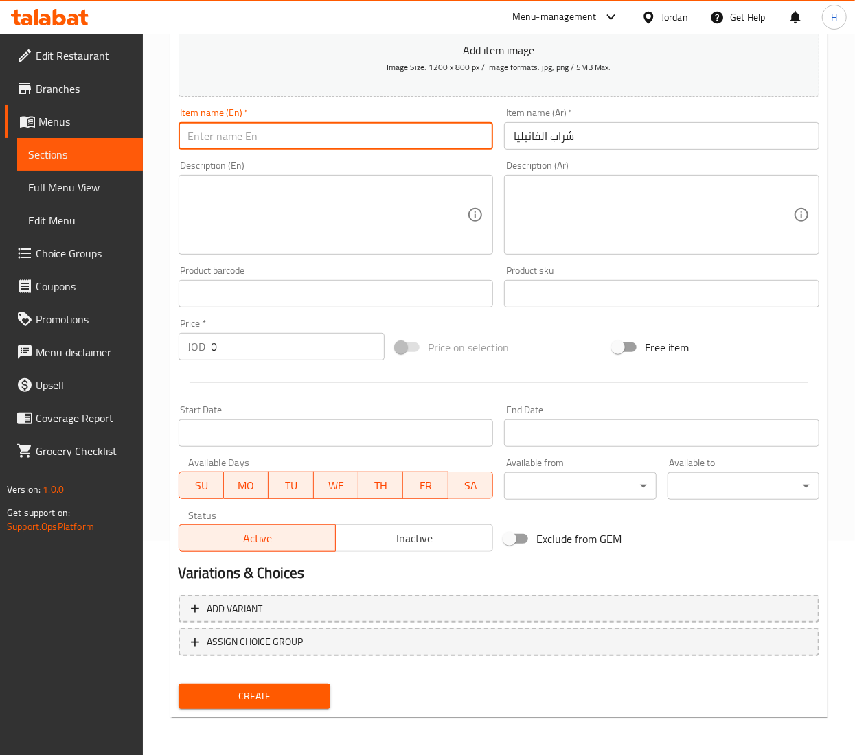
click at [365, 141] on input "text" at bounding box center [335, 135] width 315 height 27
type input "Vanilla Syrup"
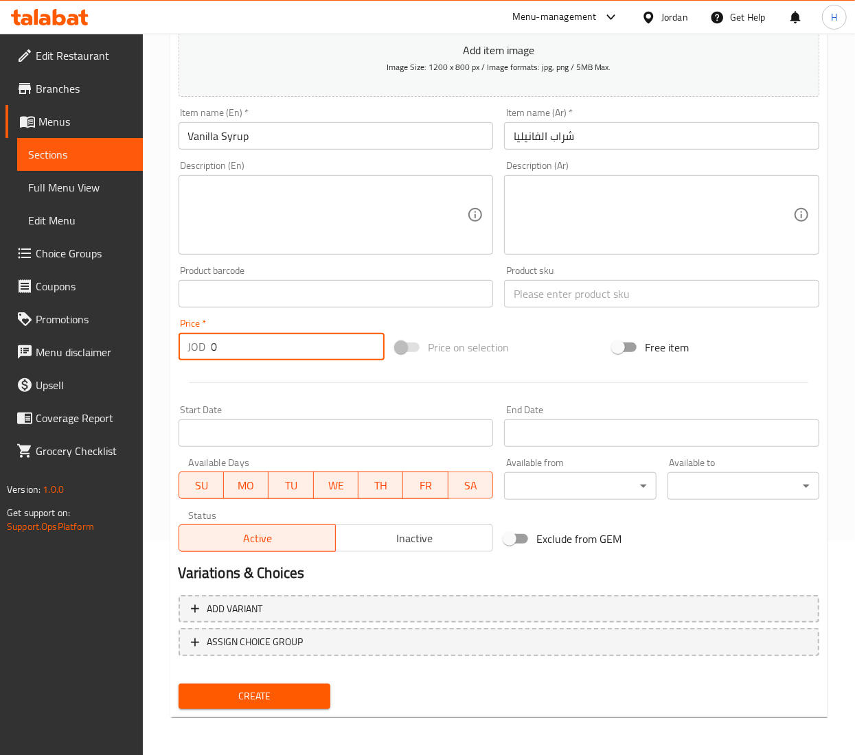
paste input "number"
type input "0.926"
click at [178, 684] on button "Create" at bounding box center [254, 696] width 152 height 25
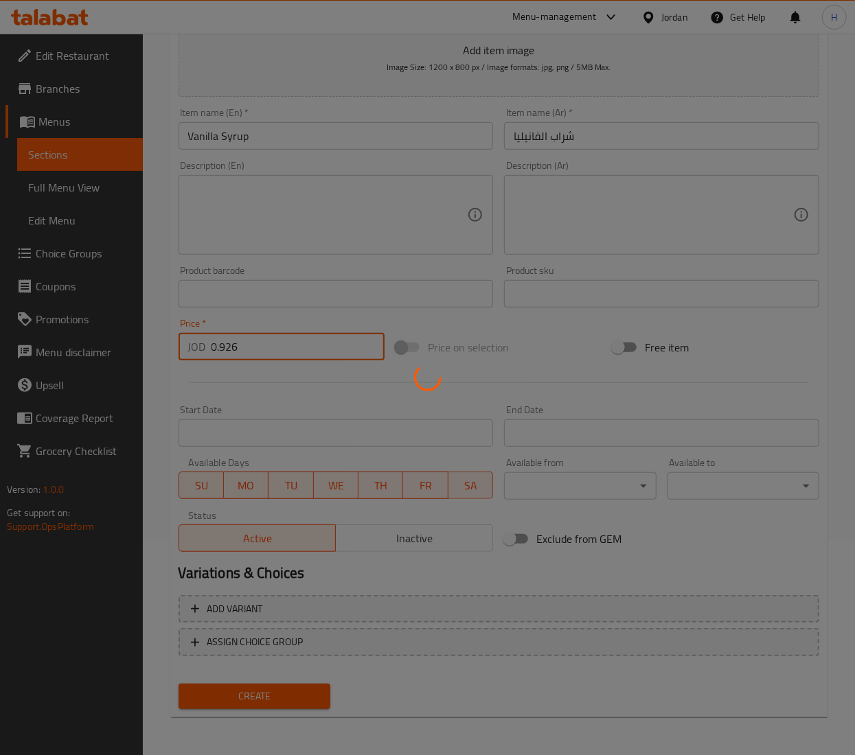
type input "0"
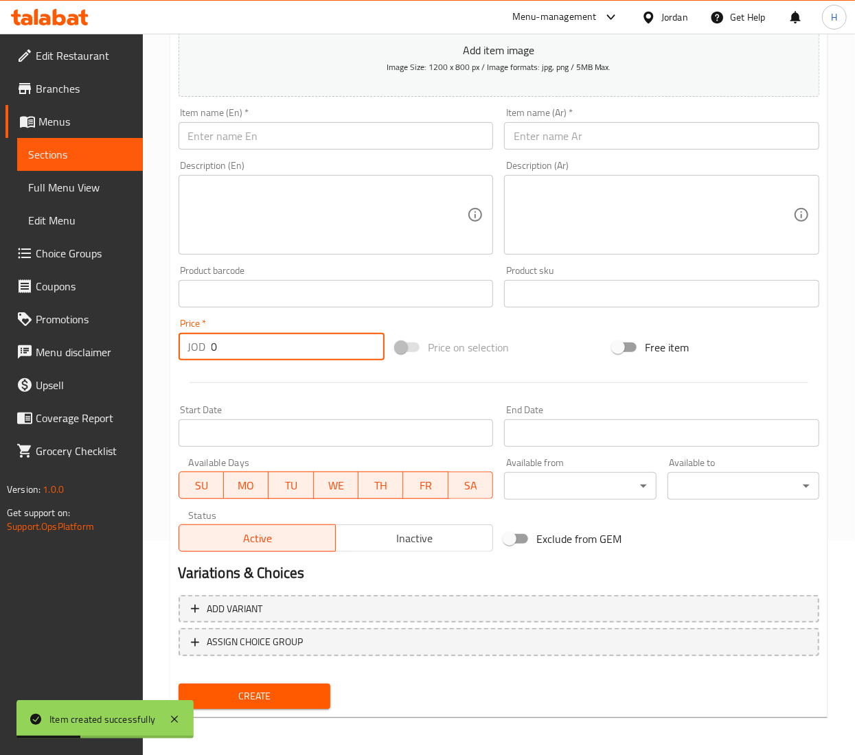
click at [365, 142] on input "text" at bounding box center [335, 135] width 315 height 27
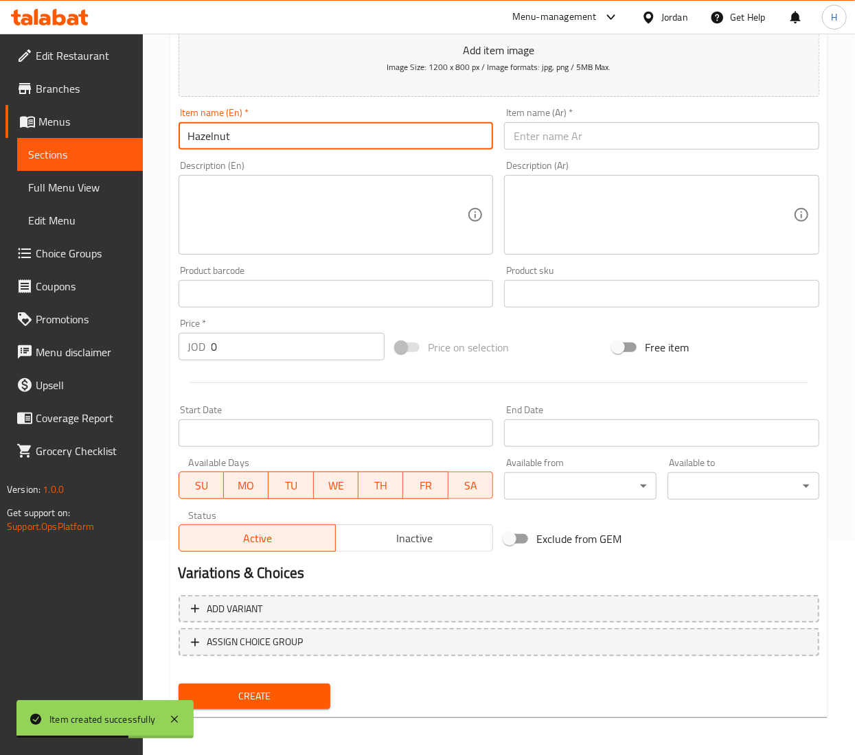
type input "Hazelnut"
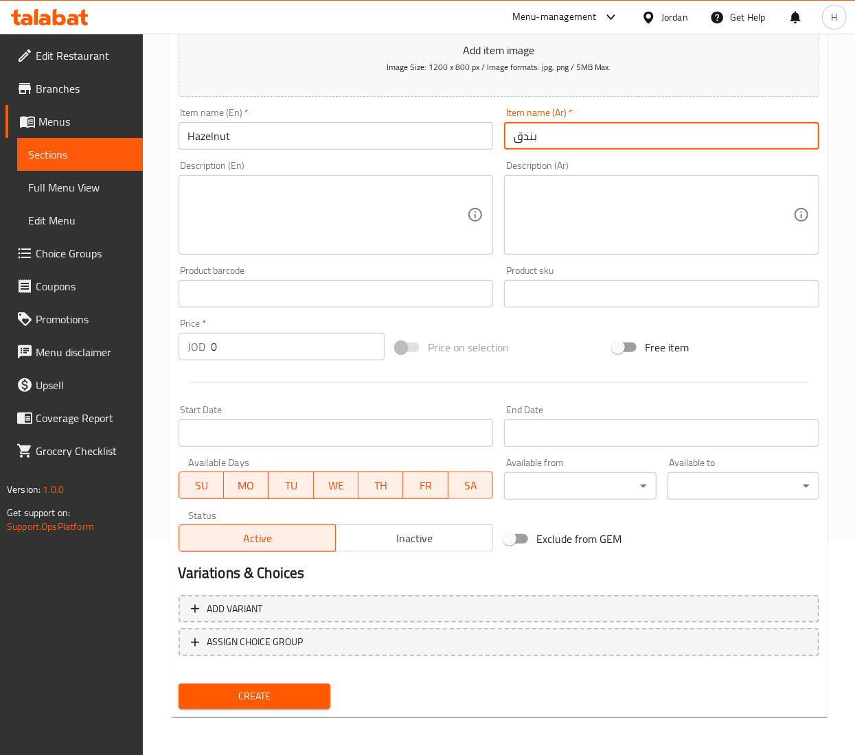
type input "بندق"
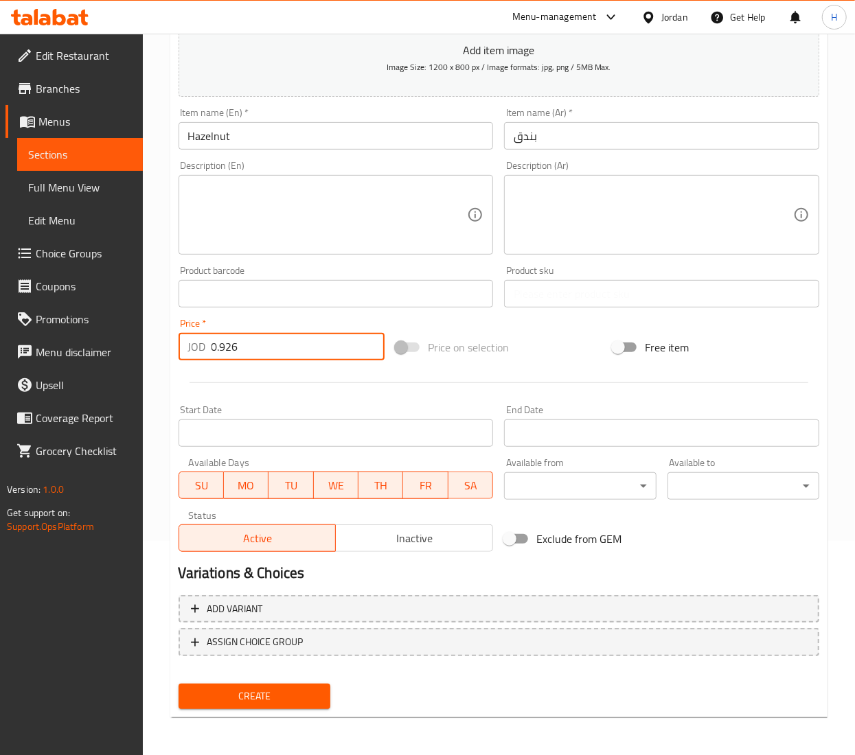
type input "0.926"
click at [178, 684] on button "Create" at bounding box center [254, 696] width 152 height 25
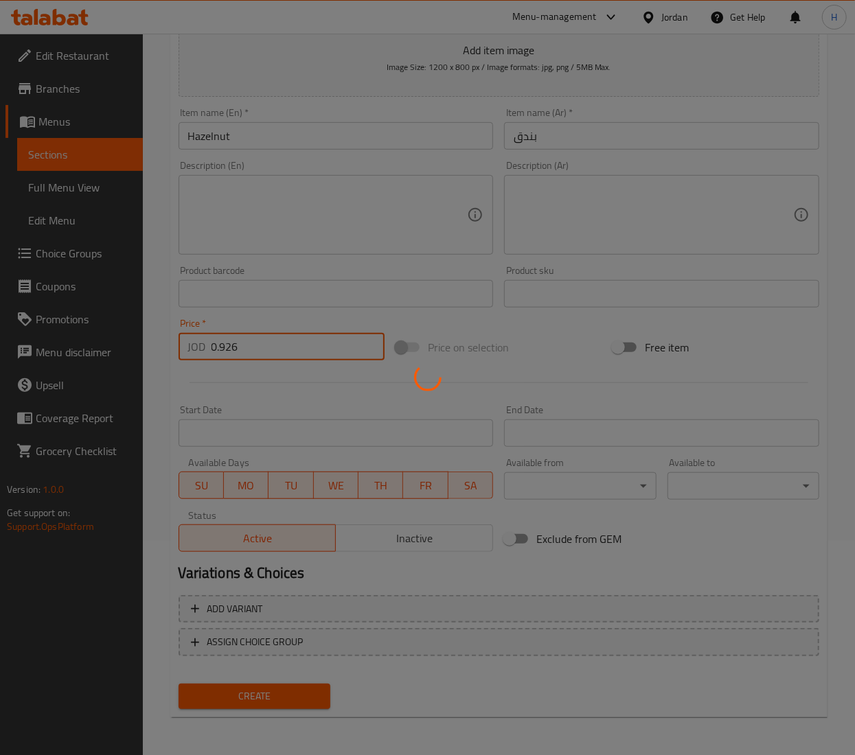
type input "0"
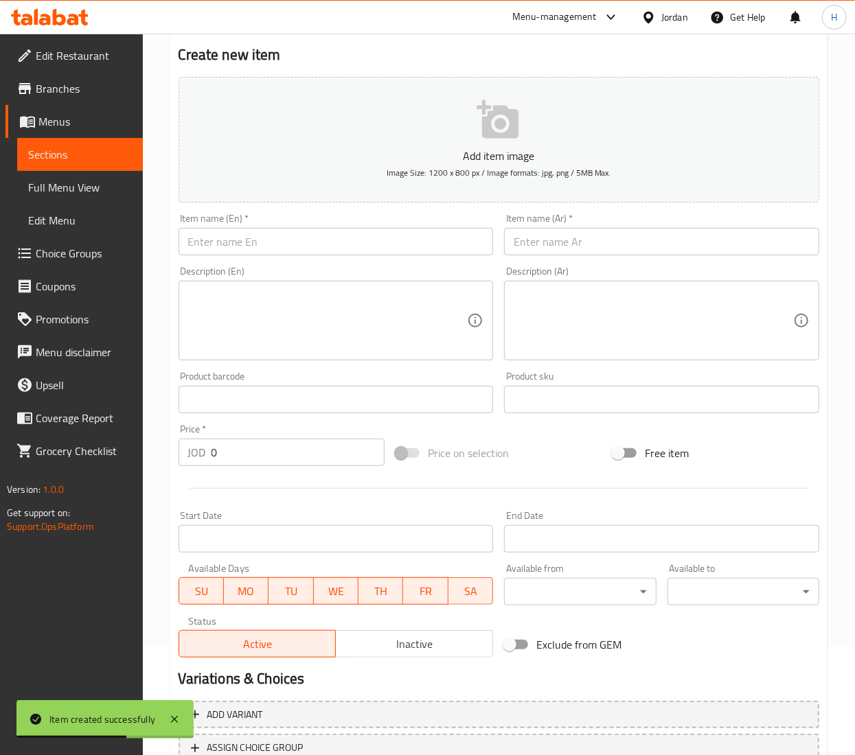
scroll to position [0, 0]
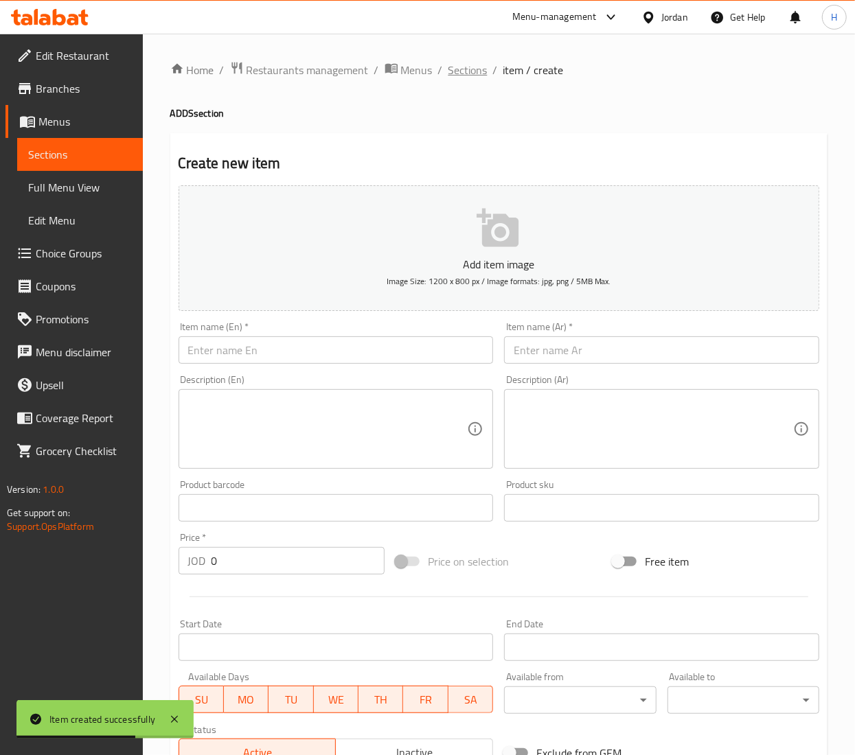
click at [485, 65] on span "Sections" at bounding box center [467, 70] width 39 height 16
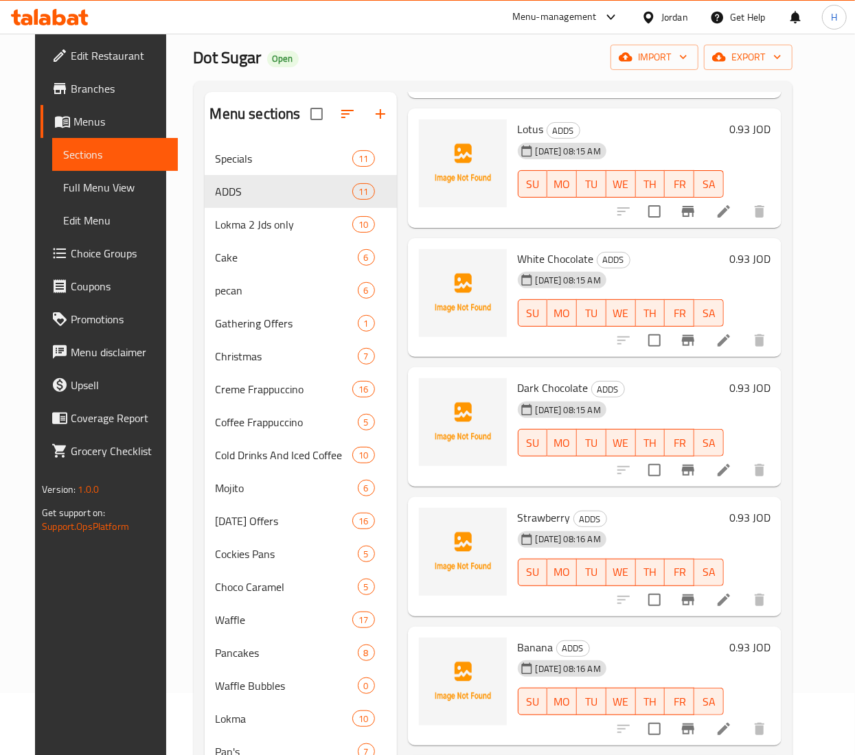
scroll to position [350, 0]
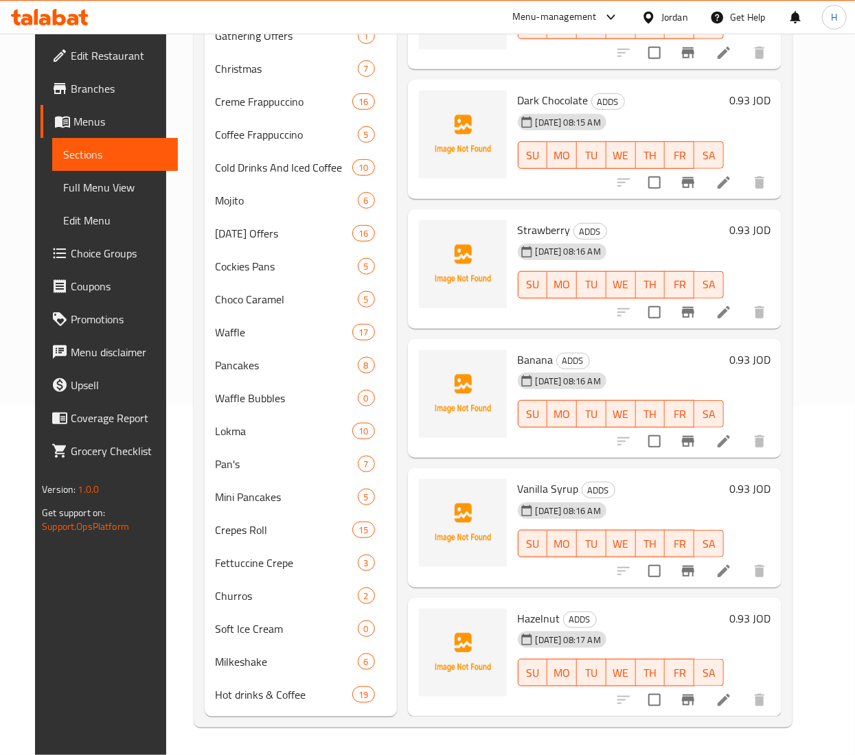
click at [759, 479] on h6 "0.93 JOD" at bounding box center [749, 488] width 41 height 19
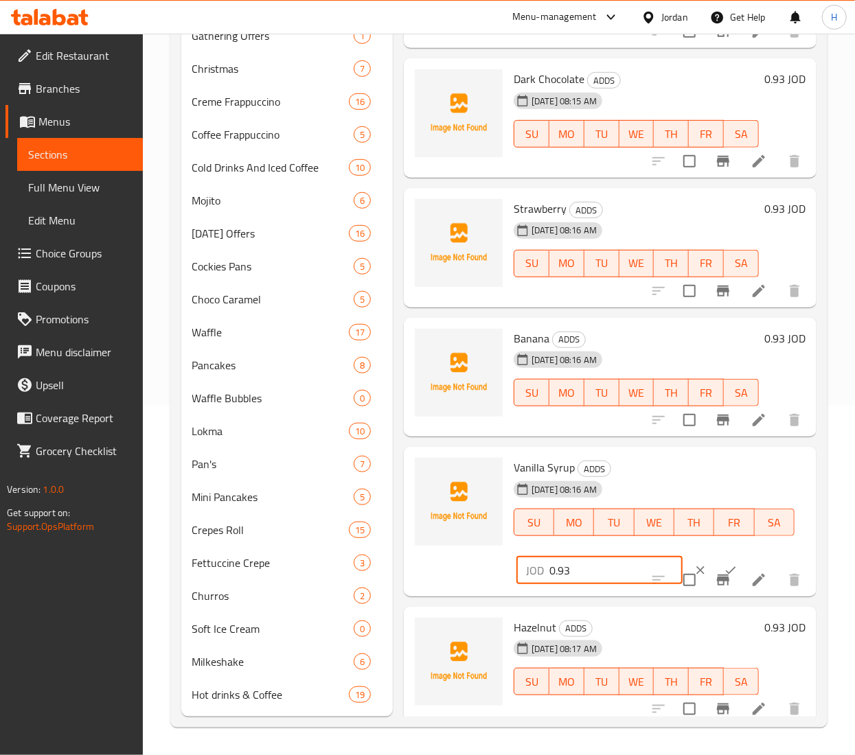
drag, startPoint x: 497, startPoint y: 559, endPoint x: 470, endPoint y: 559, distance: 26.8
click at [474, 555] on div "Vanilla Syrup ADDS 07-09-2025 08:16 AM SU MO TU WE TH FR SA JOD 0.93 ​" at bounding box center [610, 521] width 402 height 139
type input "0.463"
click at [718, 555] on div at bounding box center [715, 570] width 60 height 30
click at [715, 562] on button "ok" at bounding box center [730, 570] width 30 height 30
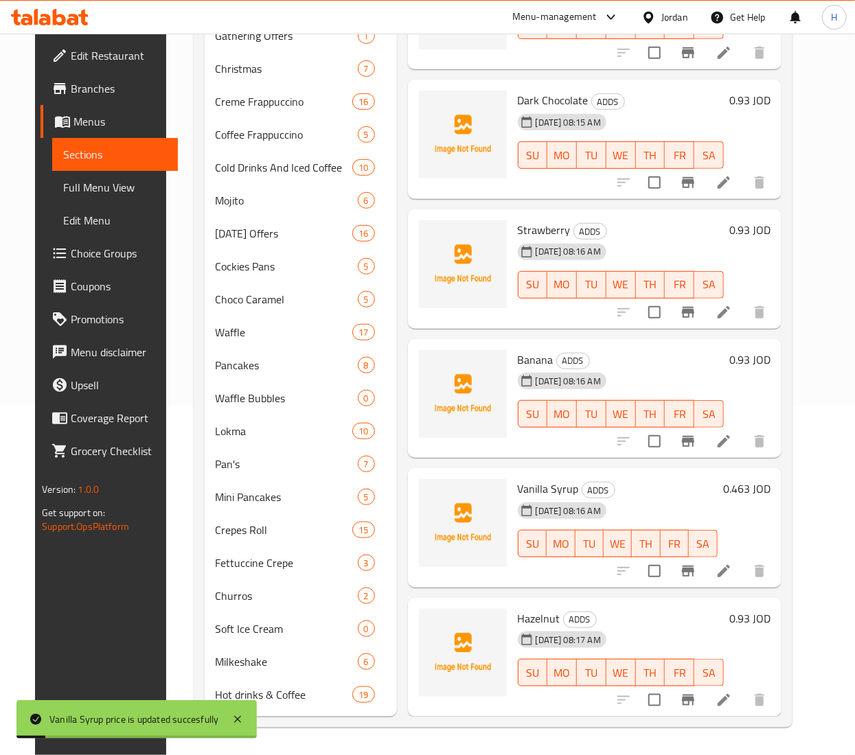
click at [758, 609] on h6 "0.93 JOD" at bounding box center [749, 618] width 41 height 19
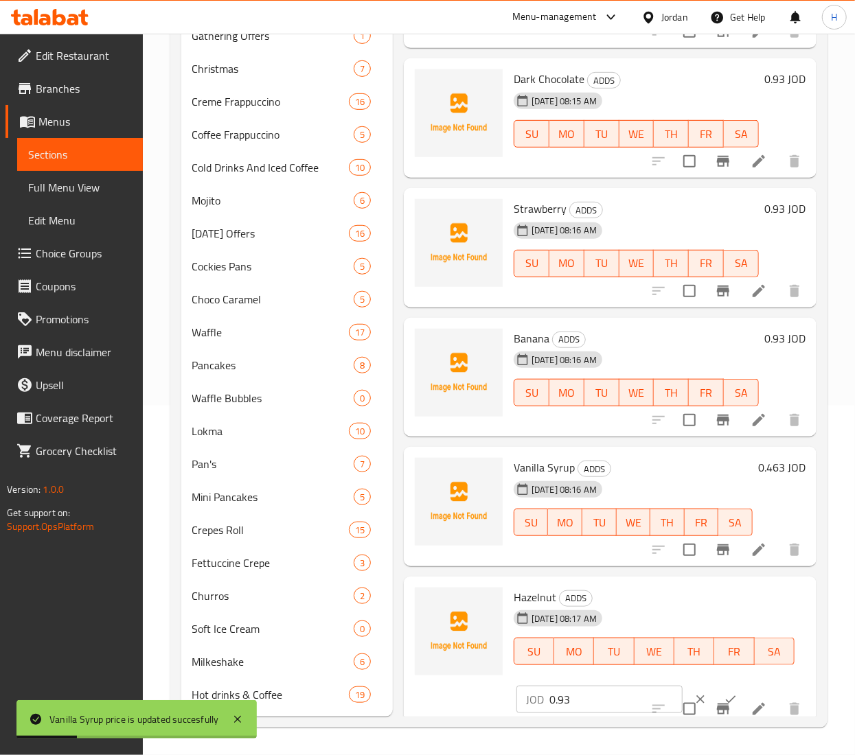
click at [577, 689] on input "0.93" at bounding box center [615, 699] width 133 height 27
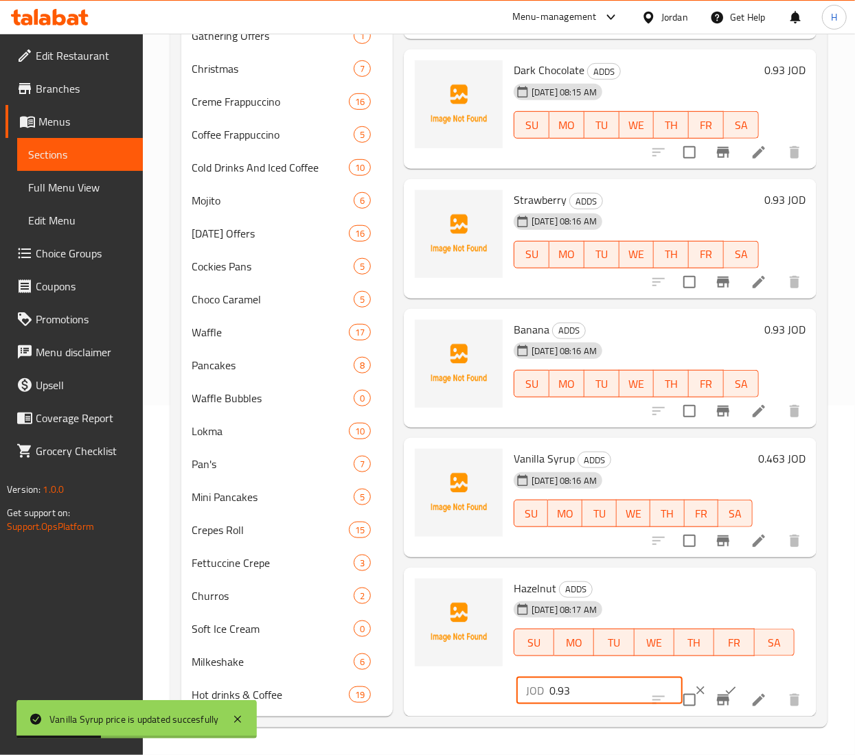
scroll to position [618, 0]
drag, startPoint x: 586, startPoint y: 675, endPoint x: 325, endPoint y: 671, distance: 261.6
click at [333, 669] on div "Menu sections Specials 11 ADDS 11 Lokma 2 Jds only 10 Cake 6 pecan 6 Gathering …" at bounding box center [498, 260] width 635 height 912
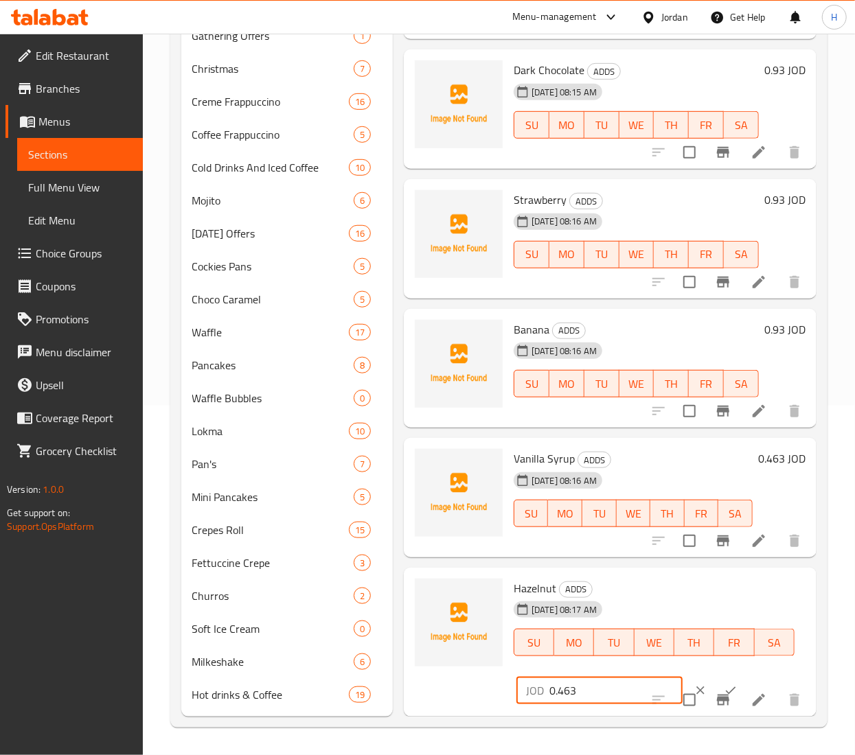
type input "0.463"
click at [715, 675] on button "ok" at bounding box center [730, 690] width 30 height 30
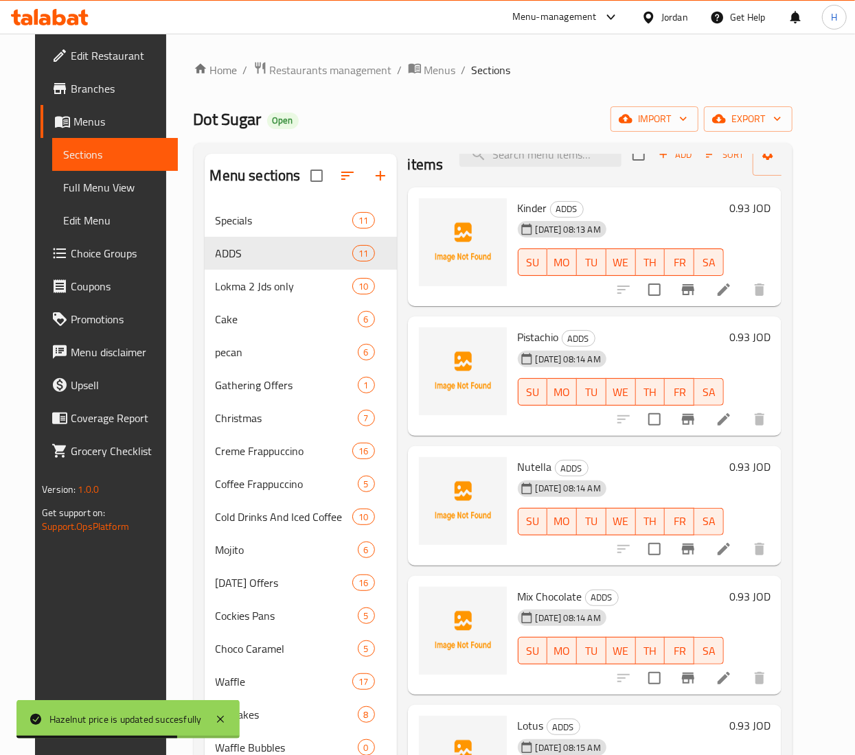
scroll to position [0, 0]
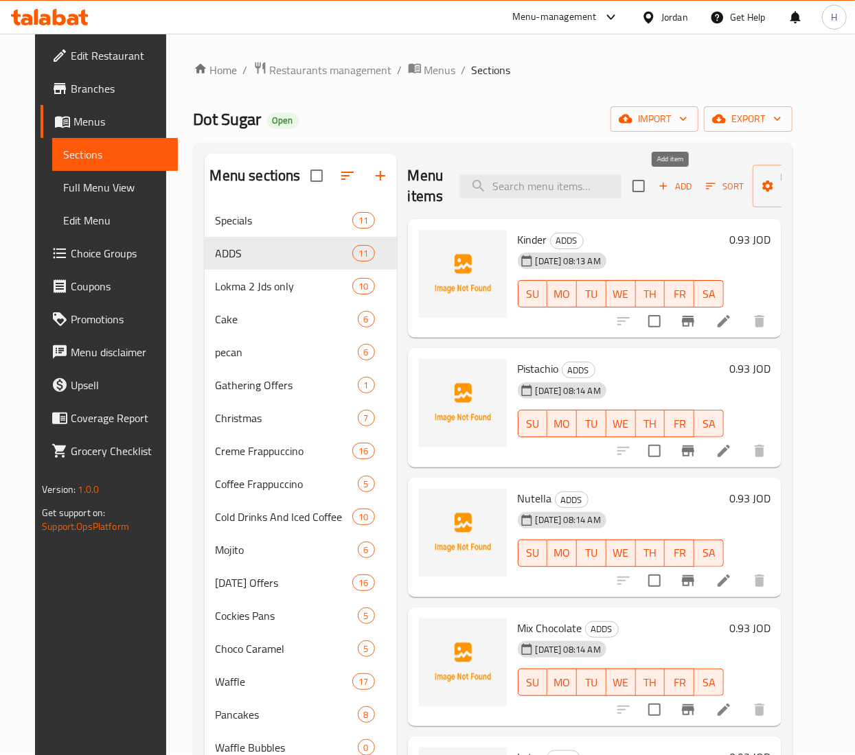
click at [682, 192] on span "Add" at bounding box center [674, 186] width 37 height 16
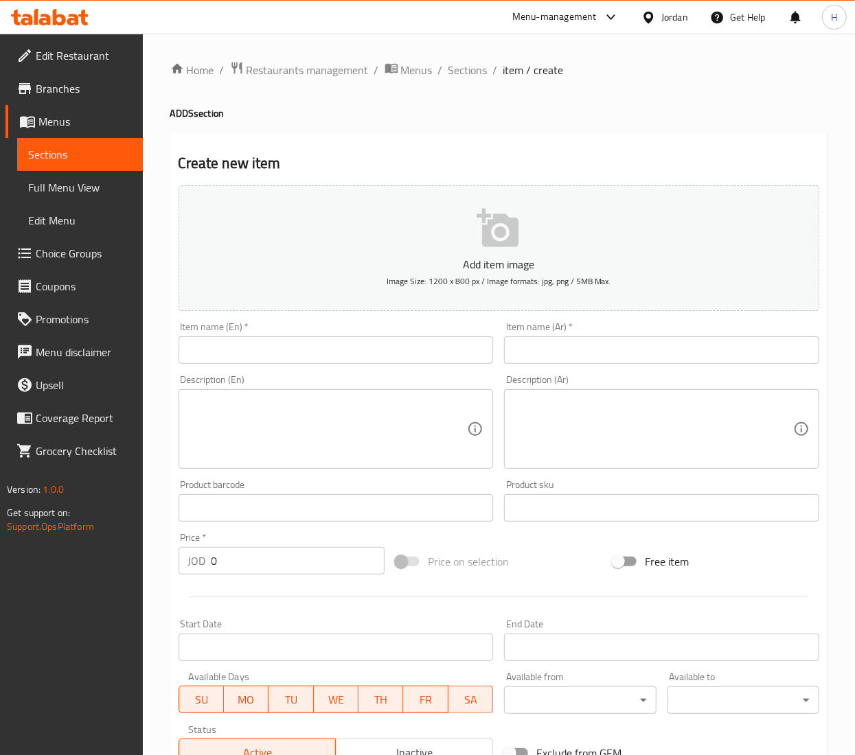
click at [336, 351] on input "text" at bounding box center [335, 349] width 315 height 27
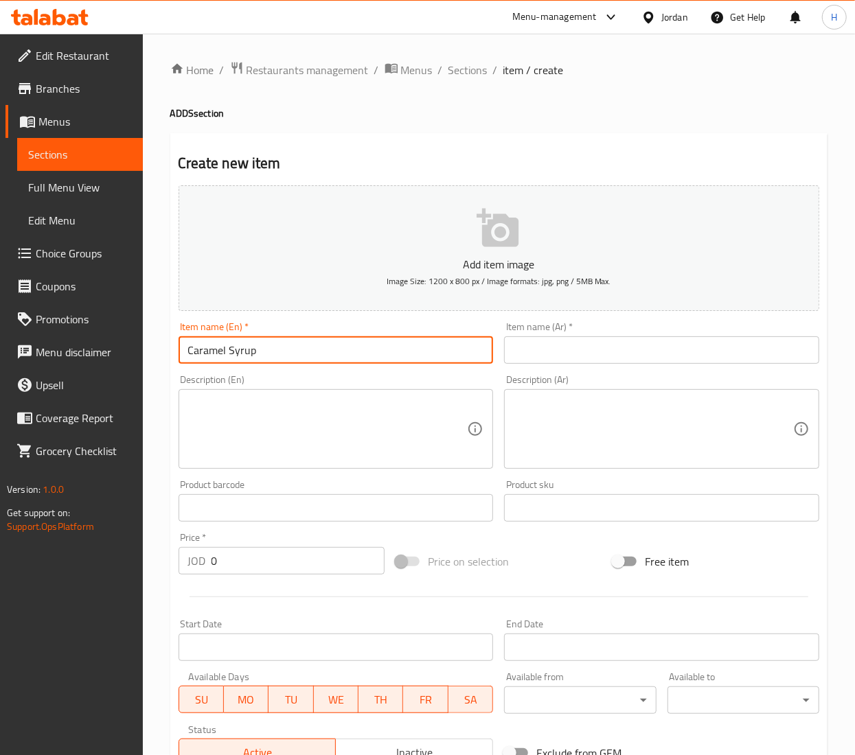
click at [211, 353] on input "Caramel Syrup" at bounding box center [335, 349] width 315 height 27
type input "Caramel Syrup"
click at [551, 362] on input "text" at bounding box center [661, 349] width 315 height 27
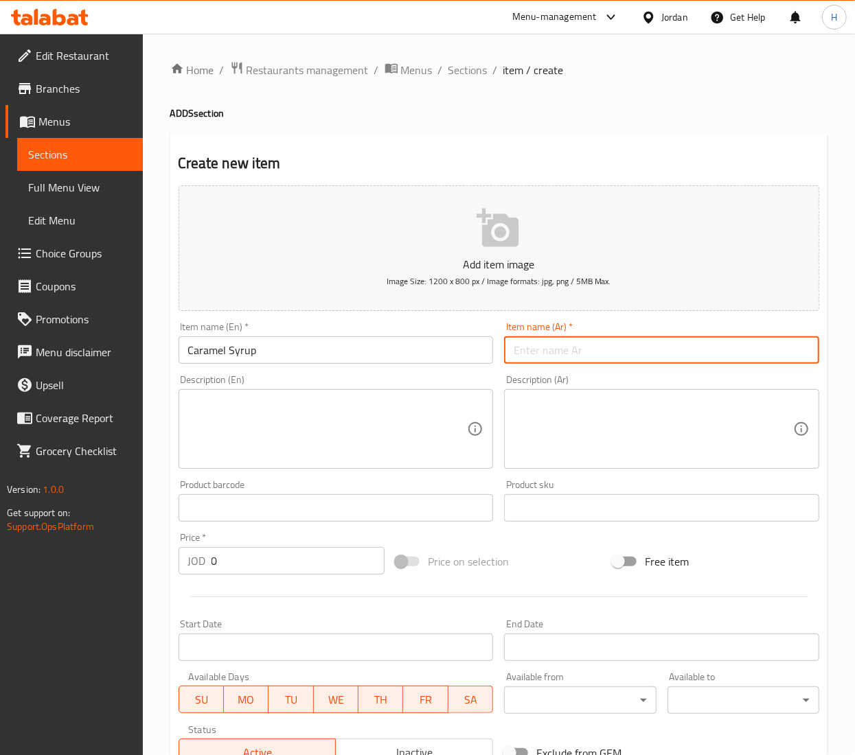
paste input "شراب الكراميل"
type input "شراب الكراميل"
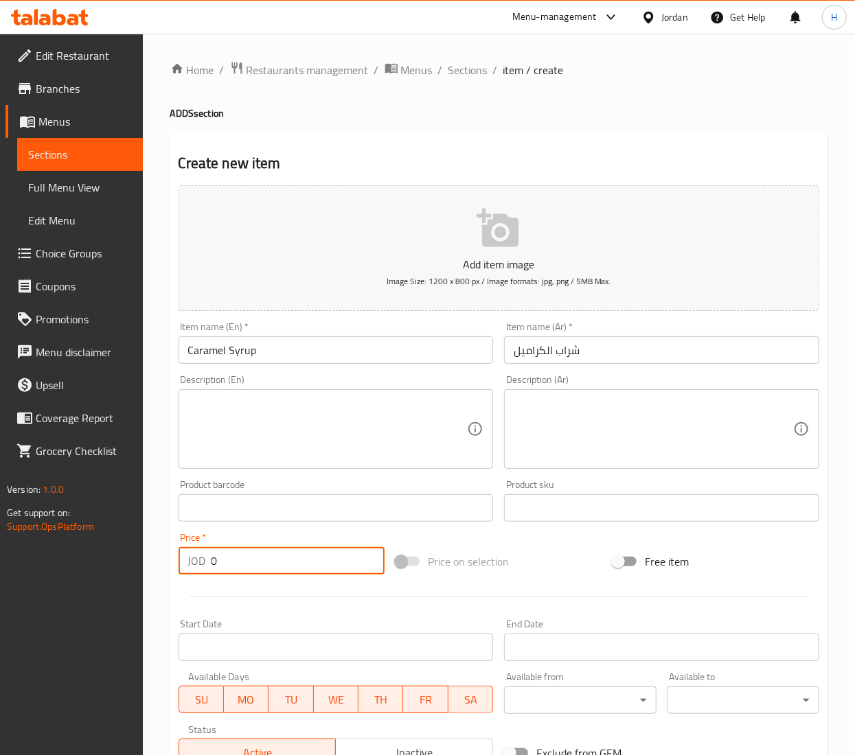
click at [244, 559] on input "0" at bounding box center [297, 560] width 173 height 27
type input "0.463"
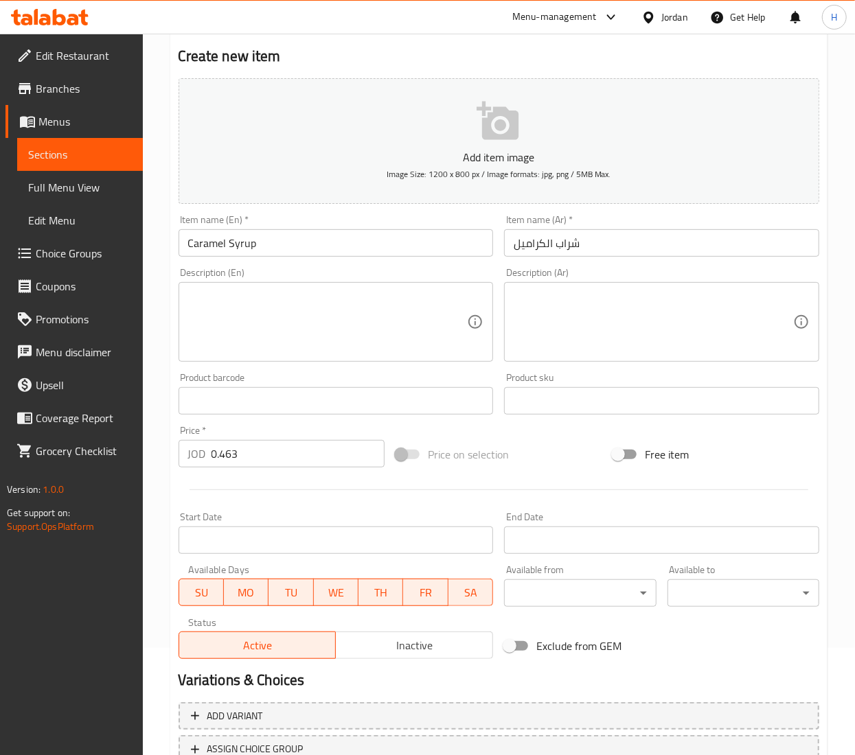
scroll to position [214, 0]
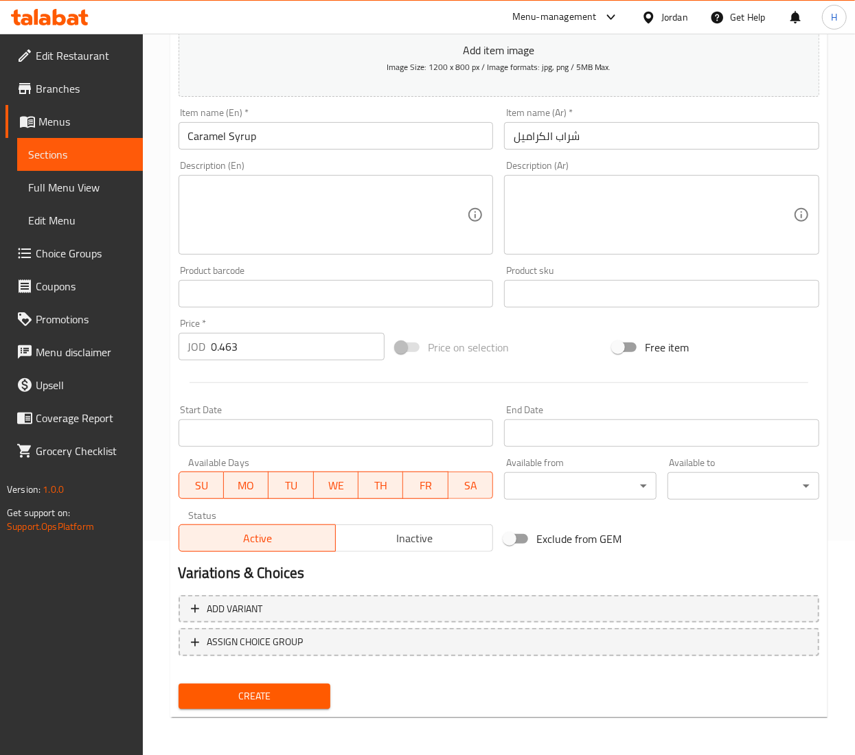
click at [277, 704] on span "Create" at bounding box center [254, 696] width 130 height 17
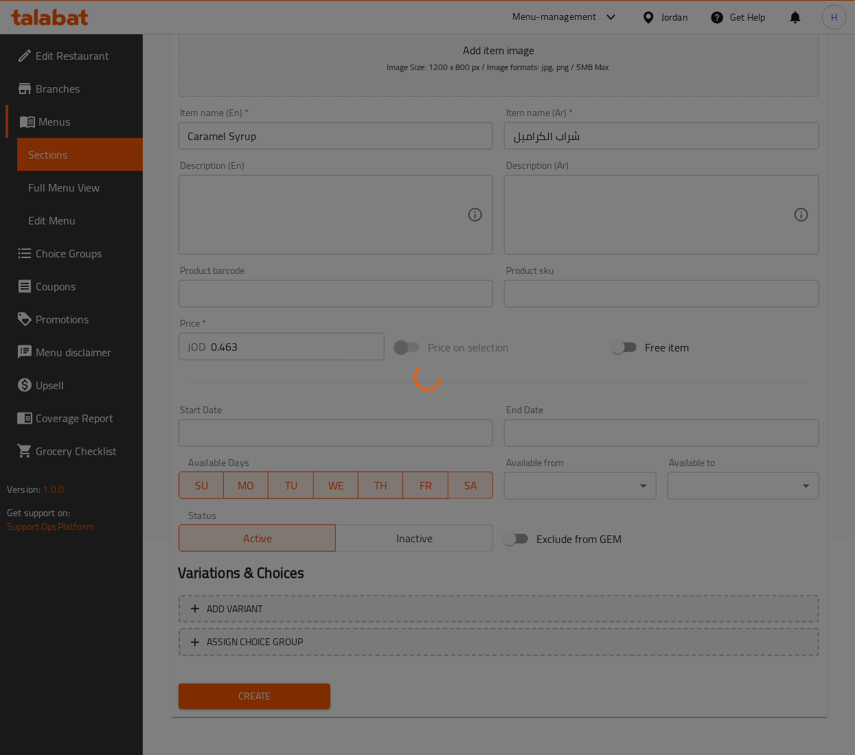
type input "0"
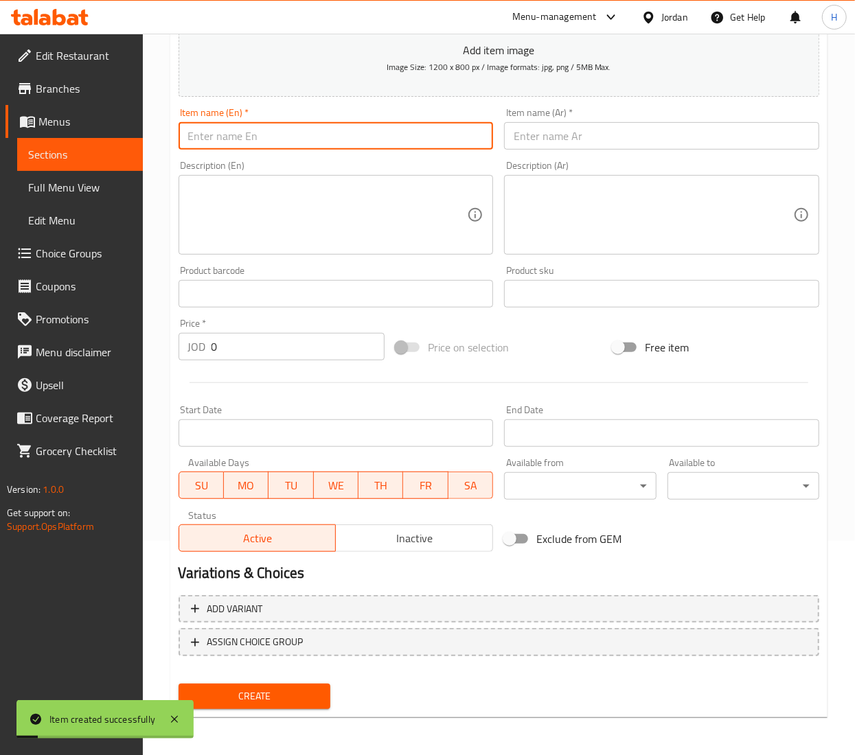
click at [398, 139] on input "text" at bounding box center [335, 135] width 315 height 27
type input "Marshmellows"
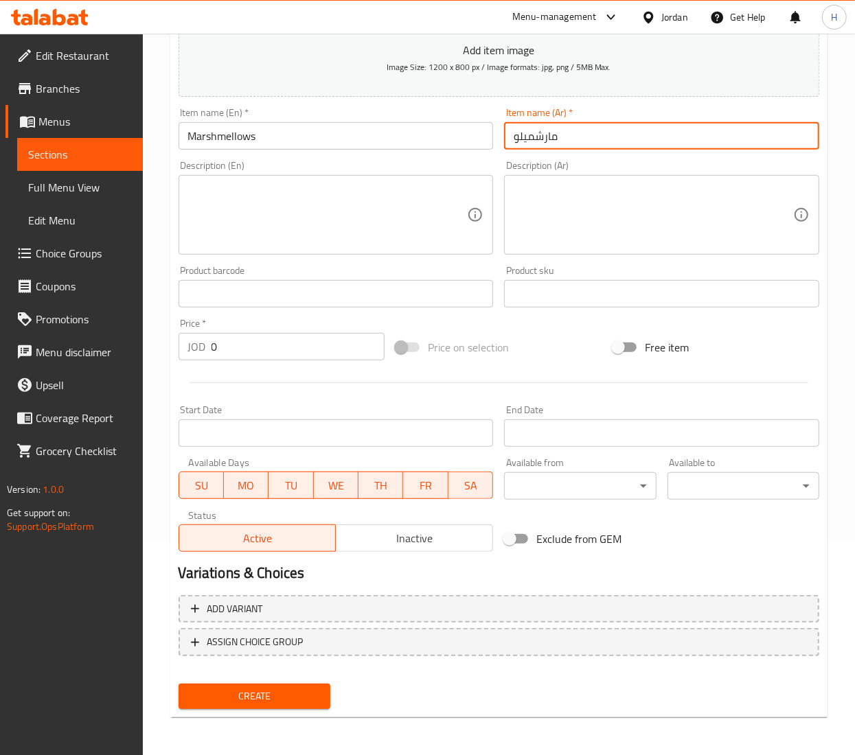
type input "مارشميلو"
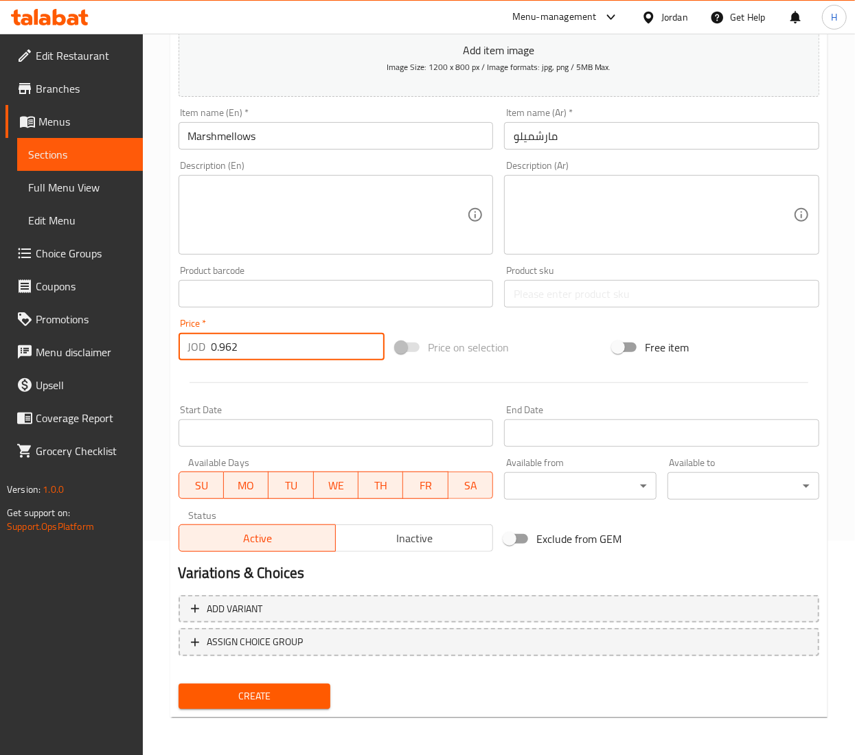
type input "0.962"
click at [178, 684] on button "Create" at bounding box center [254, 696] width 152 height 25
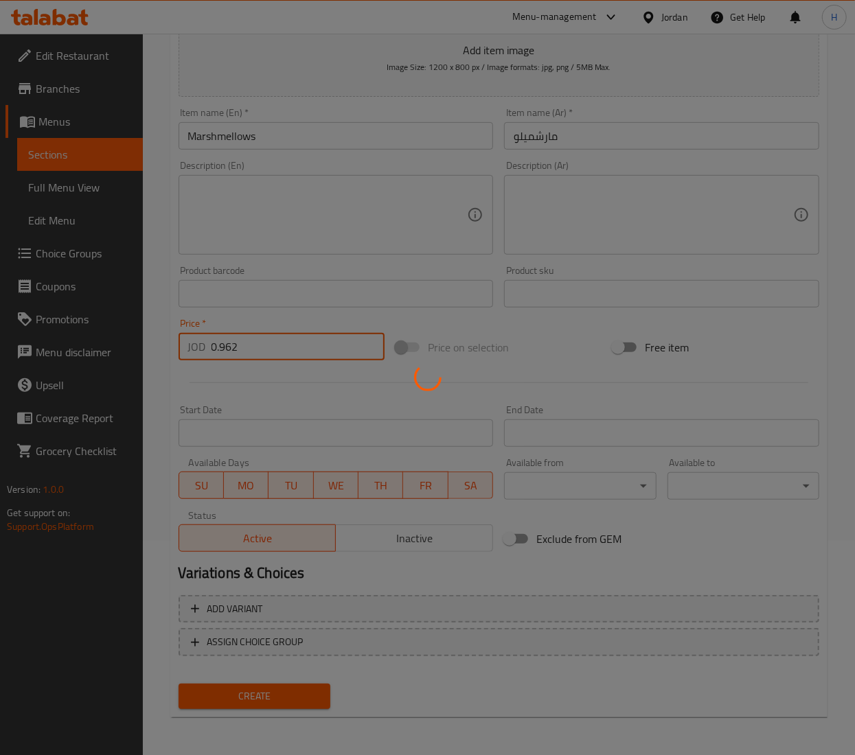
type input "0"
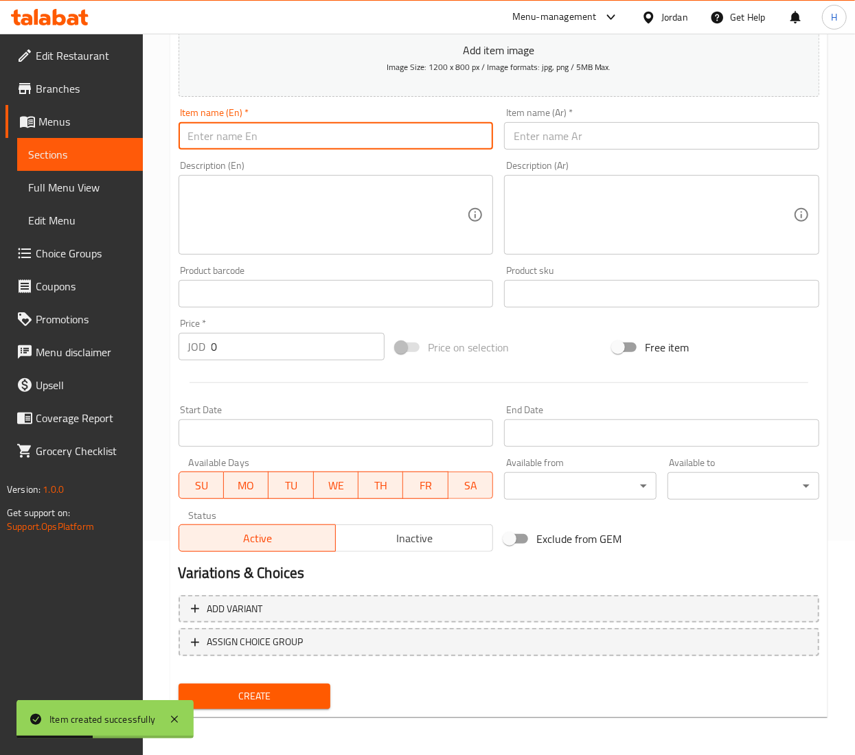
click at [292, 128] on input "text" at bounding box center [335, 135] width 315 height 27
type input "Oreo Piece"
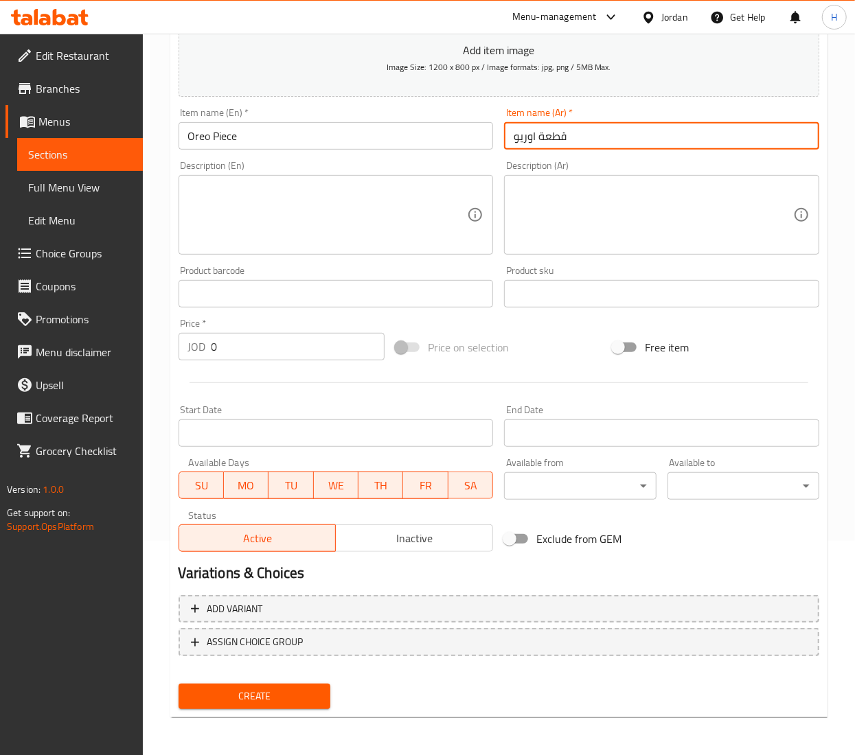
type input "قطعة اوريو"
drag, startPoint x: 267, startPoint y: 371, endPoint x: 257, endPoint y: 349, distance: 24.3
click at [267, 368] on div at bounding box center [498, 383] width 651 height 34
click at [242, 356] on input "0" at bounding box center [297, 346] width 173 height 27
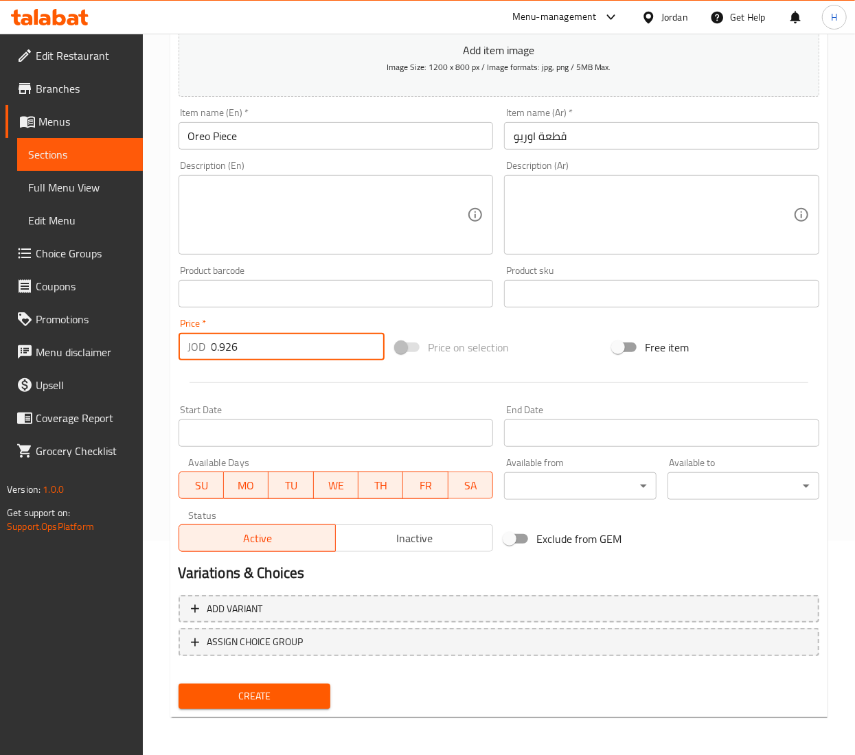
type input "0.926"
click at [251, 688] on span "Create" at bounding box center [254, 696] width 130 height 17
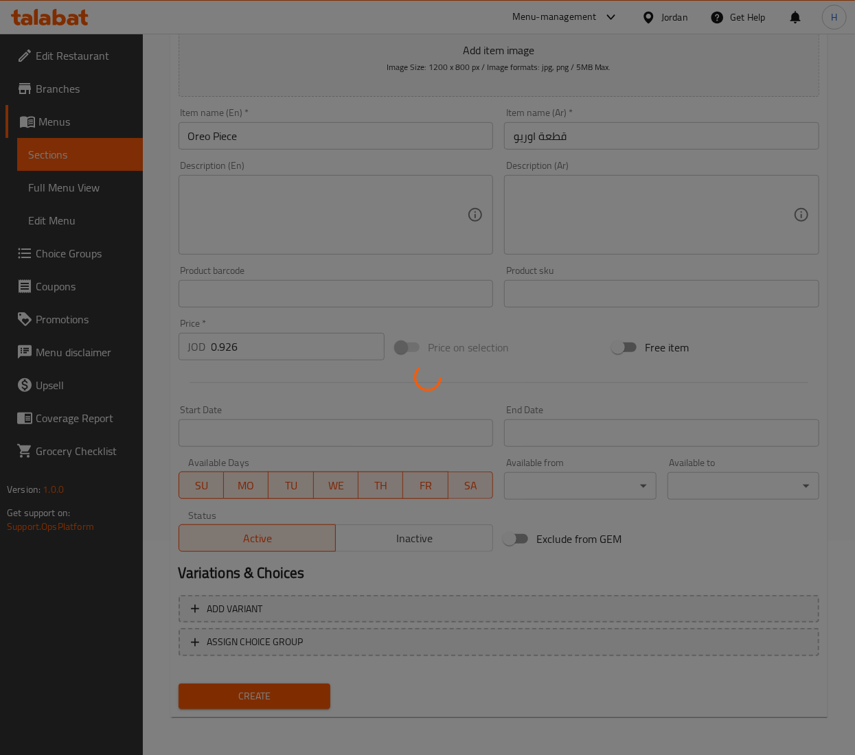
type input "0"
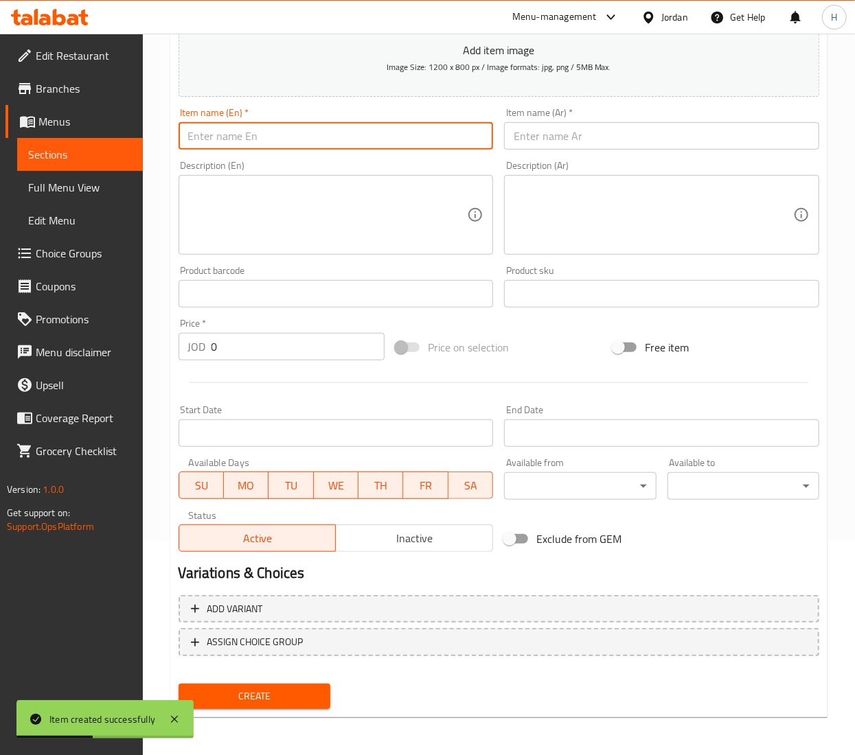
click at [415, 131] on input "text" at bounding box center [335, 135] width 315 height 27
type input "Ferrero Piece"
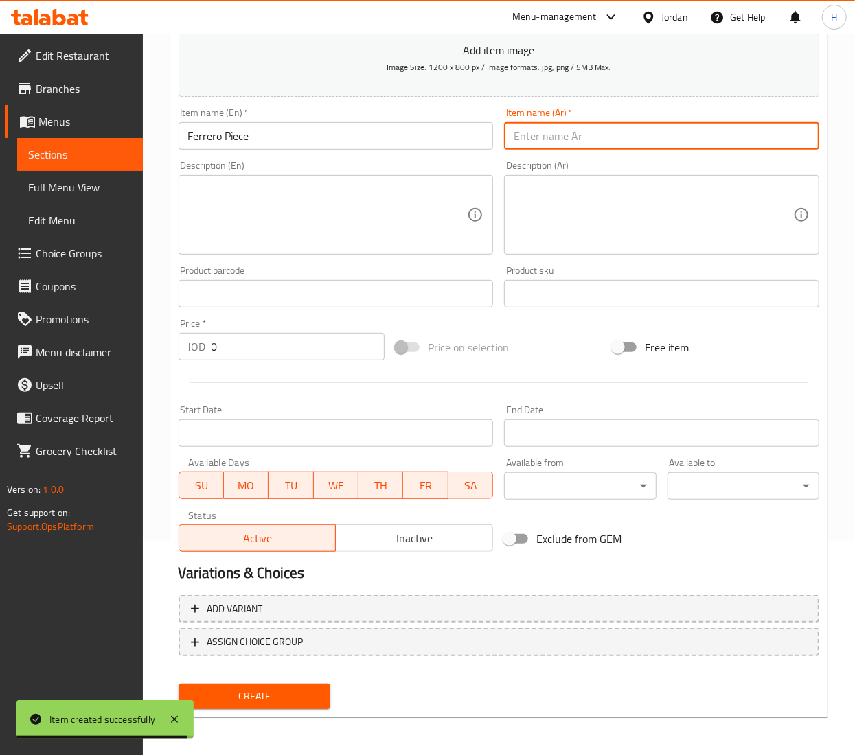
type input "r"
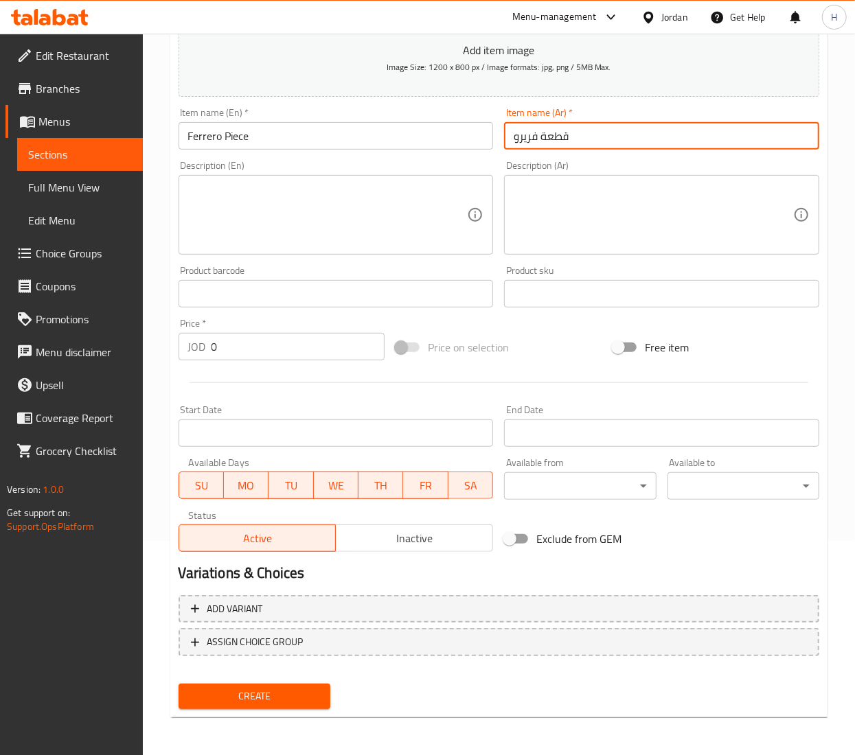
type input "قطعة فريرو"
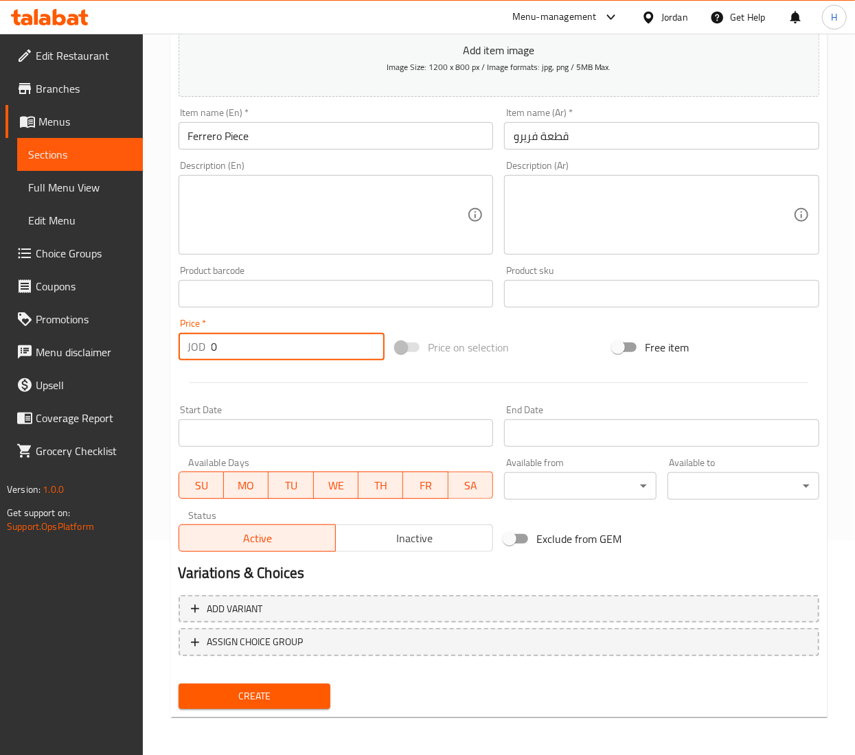
click at [262, 348] on input "0" at bounding box center [297, 346] width 173 height 27
type input "0.926"
click at [275, 681] on div "Create" at bounding box center [254, 696] width 163 height 36
click at [262, 710] on div "Create" at bounding box center [254, 696] width 163 height 36
click at [259, 697] on span "Create" at bounding box center [254, 696] width 130 height 17
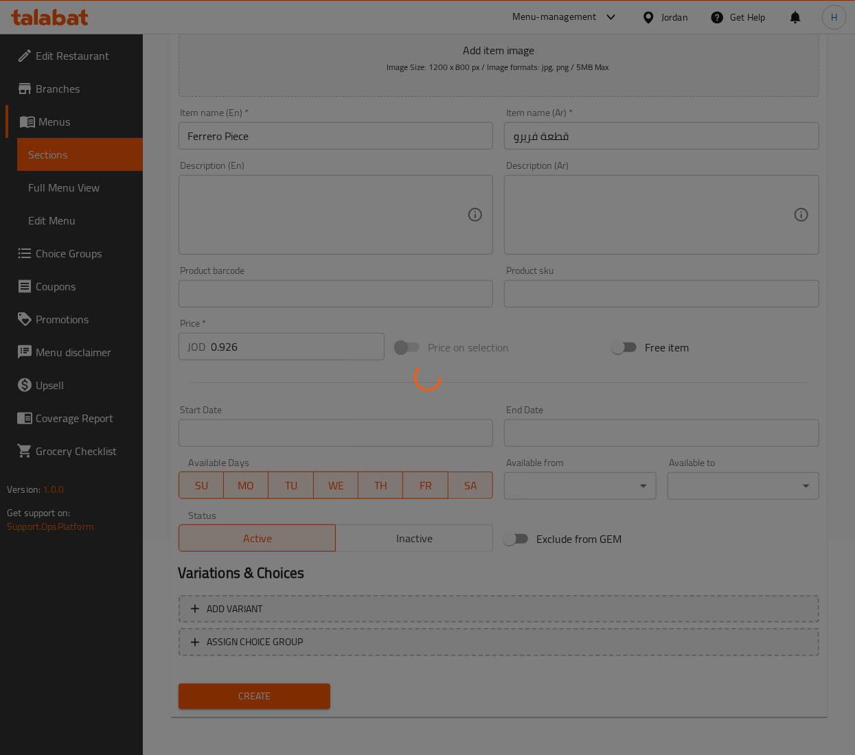
type input "0"
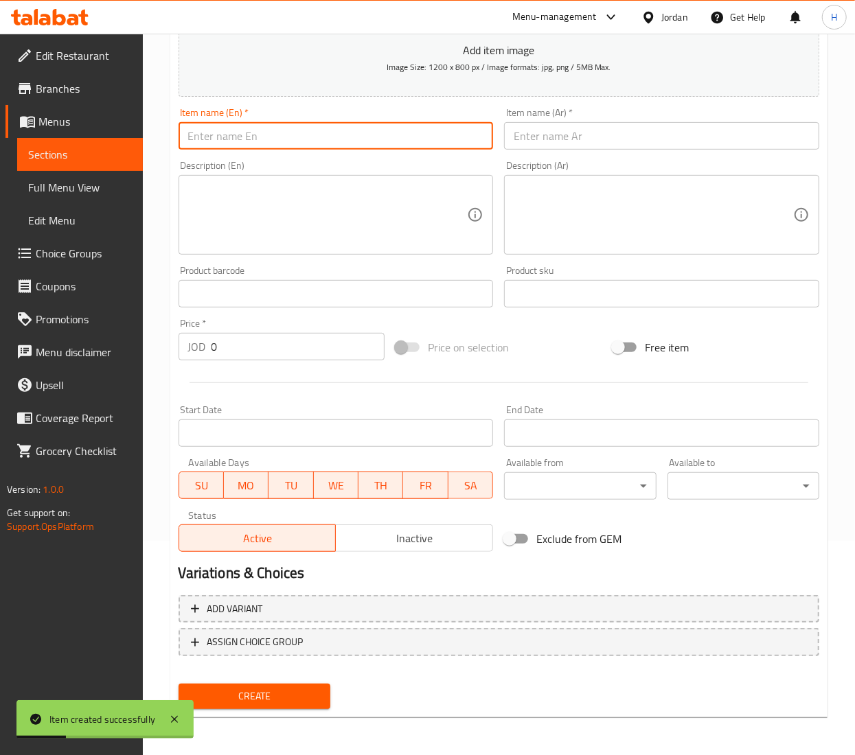
click at [333, 150] on input "text" at bounding box center [335, 135] width 315 height 27
type input "Maltesers Piece"
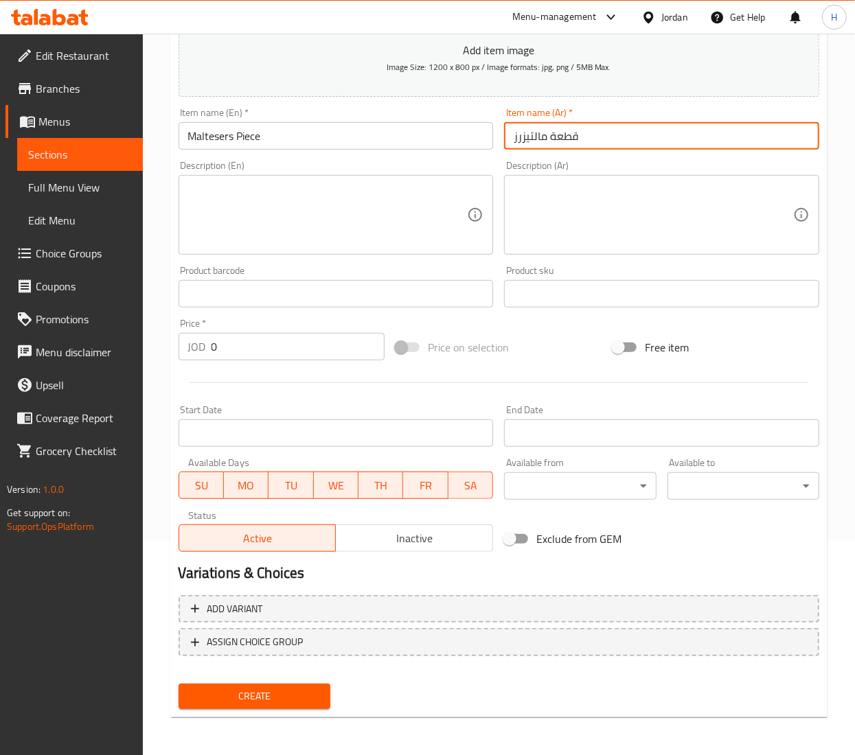
type input "قطعة مالتيزرز"
click at [251, 343] on input "0" at bounding box center [297, 346] width 173 height 27
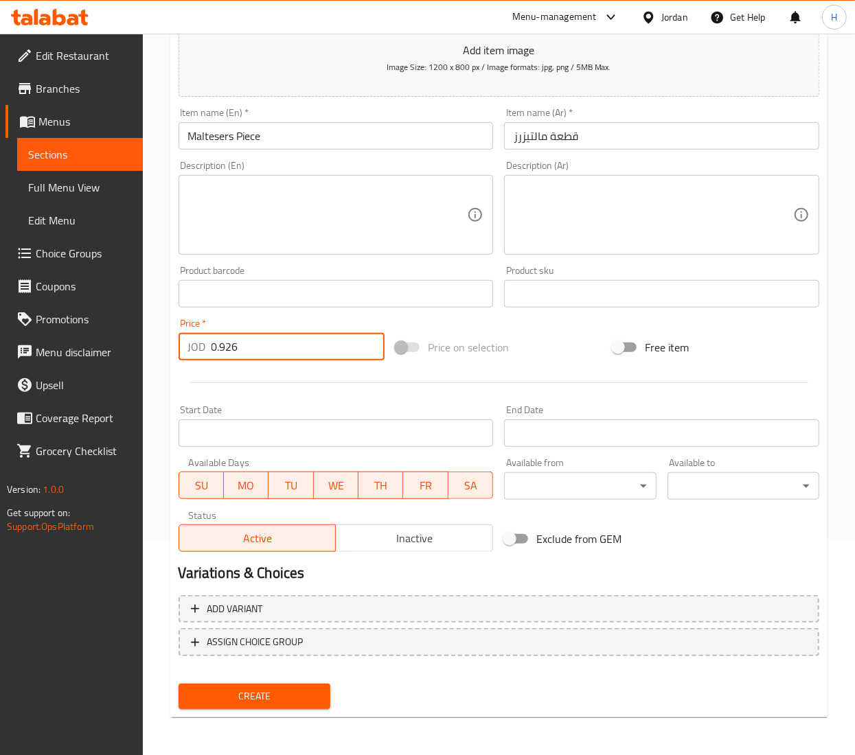
type input "0.926"
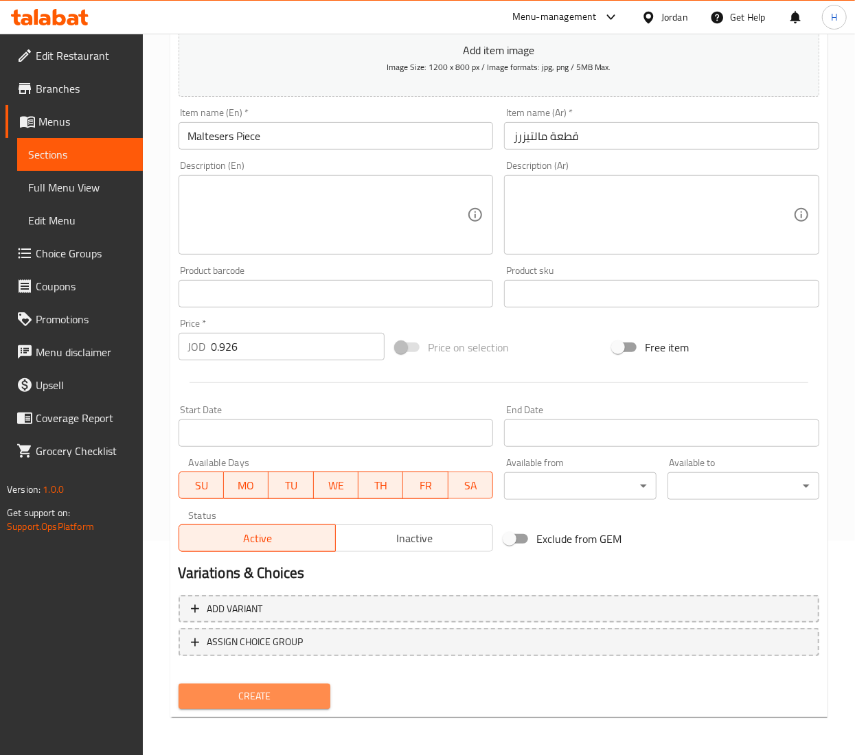
click at [237, 702] on span "Create" at bounding box center [254, 696] width 130 height 17
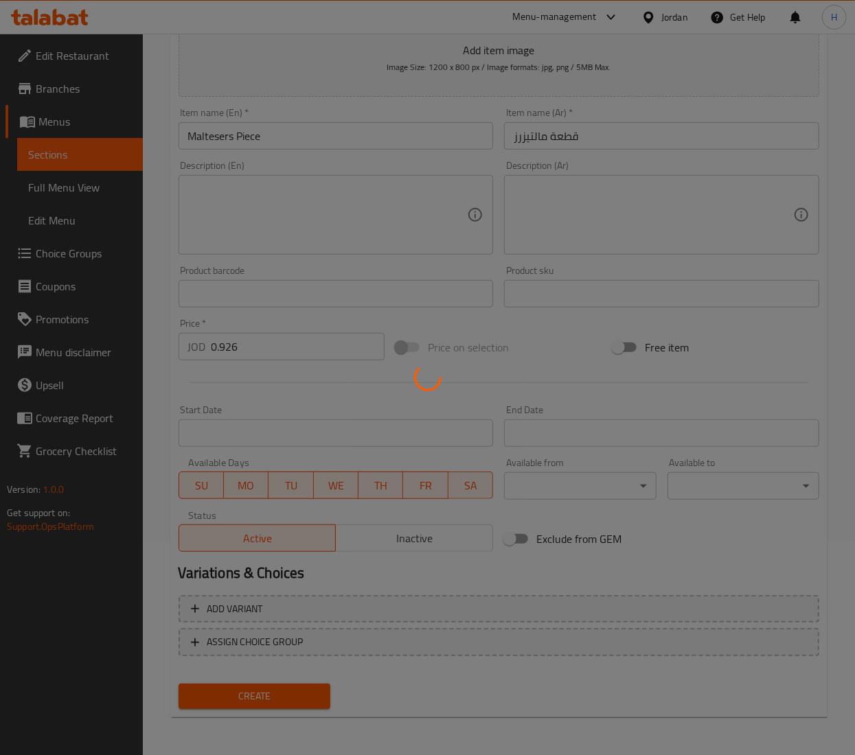
type input "0"
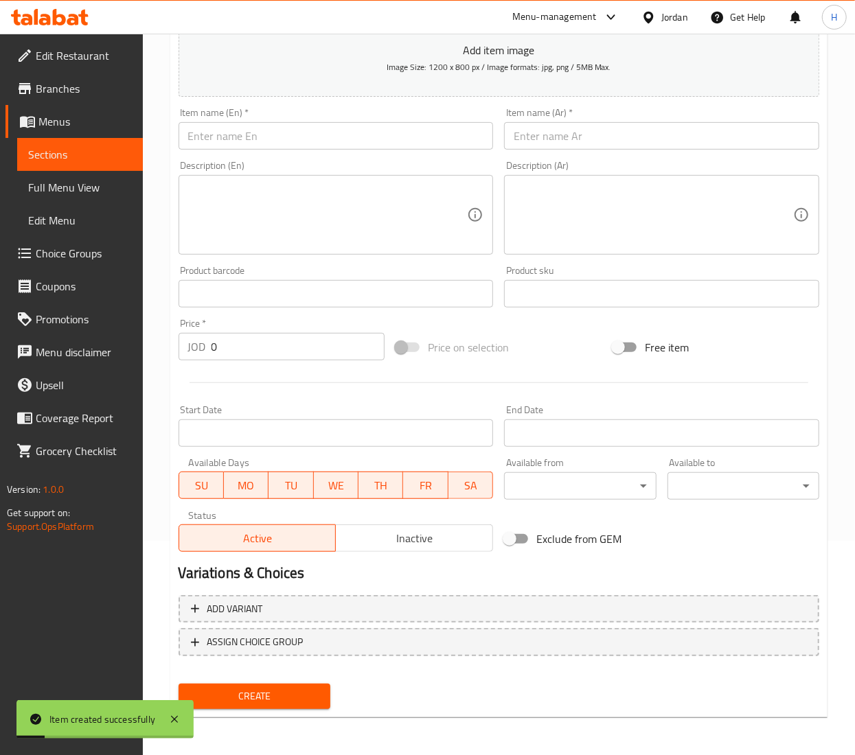
click at [325, 134] on input "text" at bounding box center [335, 135] width 315 height 27
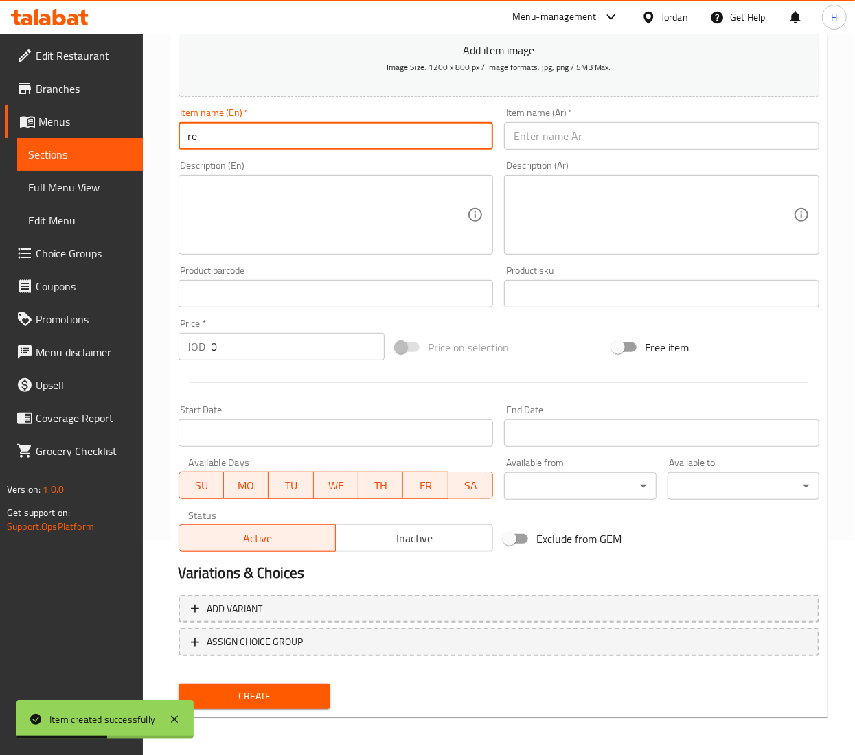
type input "r"
type input "Resses Piece"
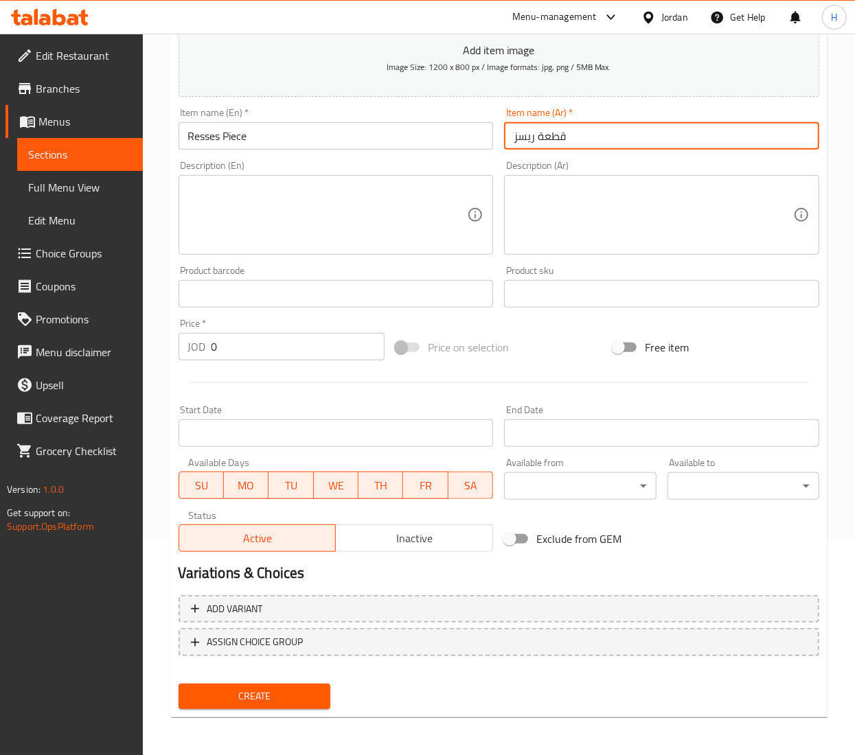
type input "قطعة ريسز"
drag, startPoint x: 238, startPoint y: 351, endPoint x: 143, endPoint y: 338, distance: 94.9
click at [143, 338] on div "Home / Restaurants management / Menus / Sections / item / create ADDS section C…" at bounding box center [499, 287] width 712 height 936
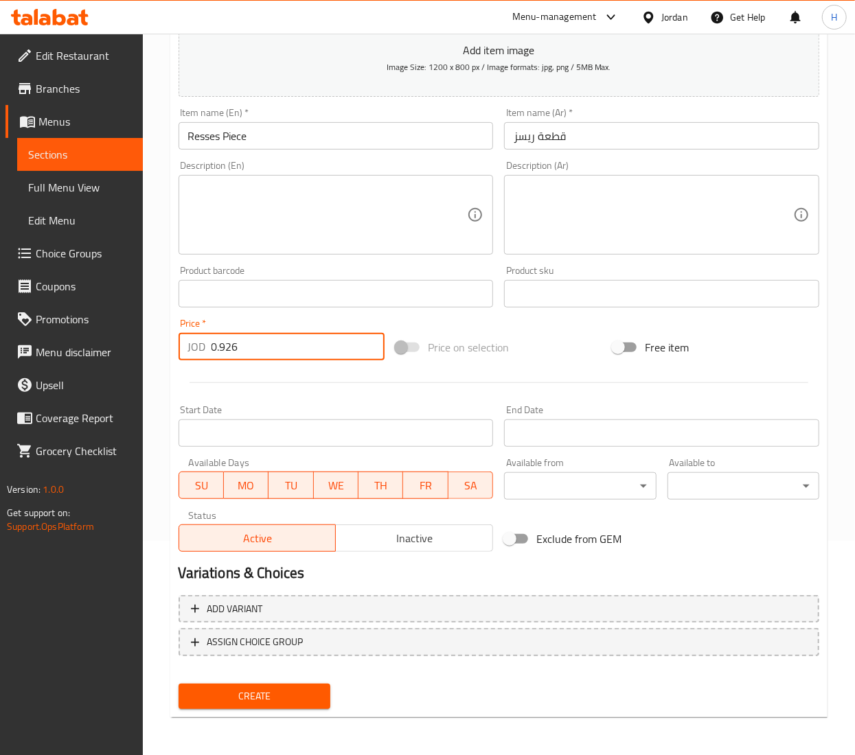
type input "0.926"
click at [288, 691] on span "Create" at bounding box center [254, 696] width 130 height 17
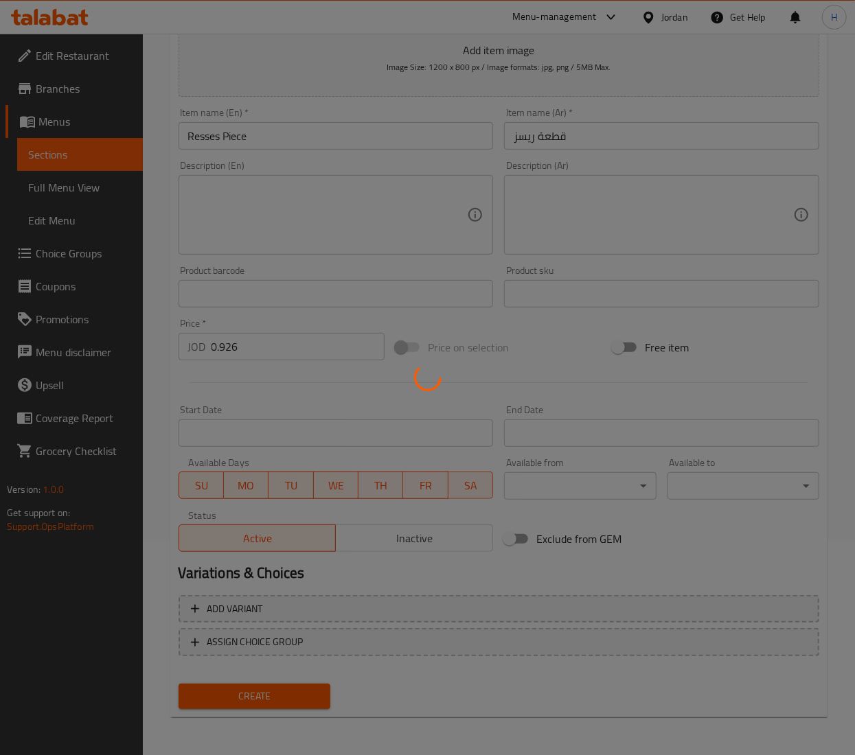
type input "0"
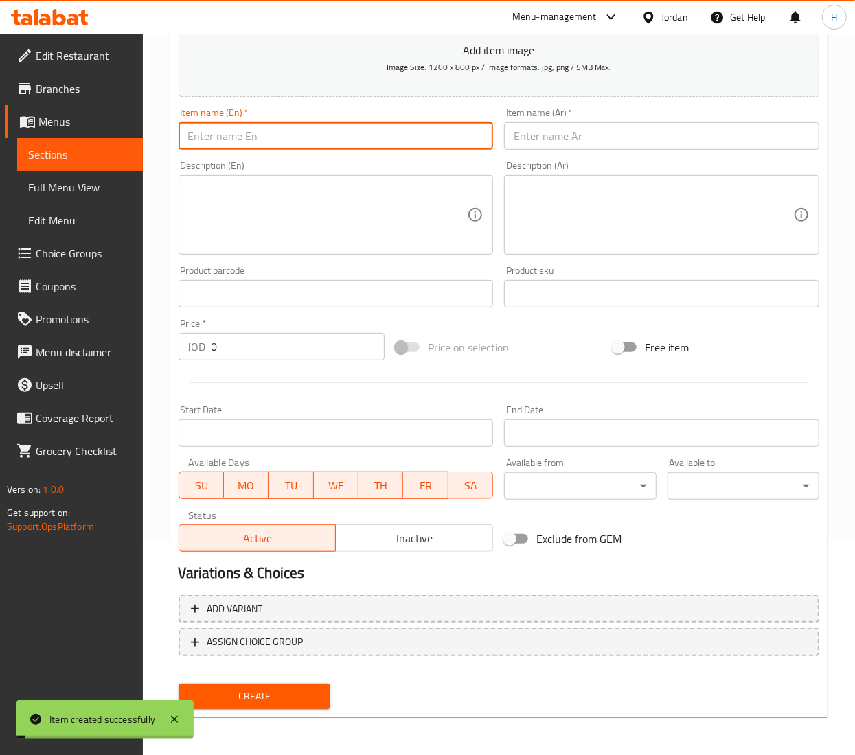
click at [343, 126] on input "text" at bounding box center [335, 135] width 315 height 27
type input "Kinder Piece"
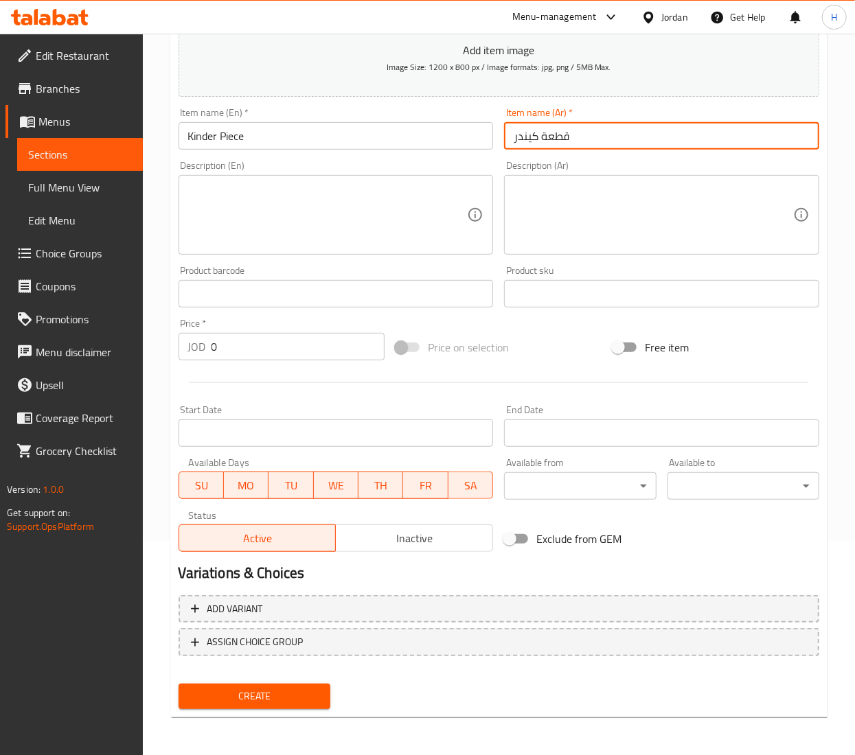
type input "قطعة كيندر"
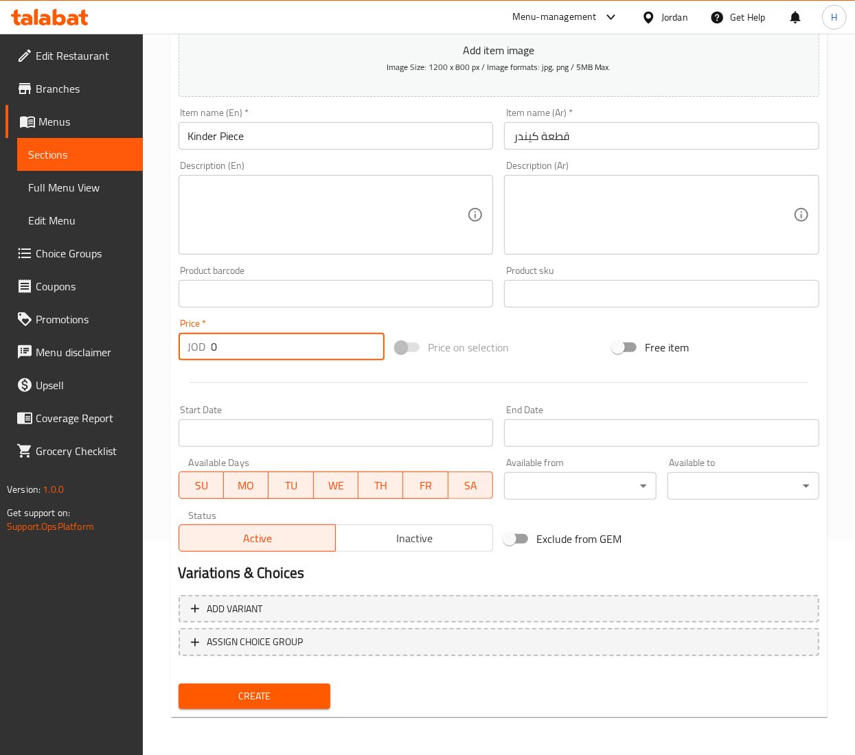
click at [242, 350] on input "0" at bounding box center [297, 346] width 173 height 27
type input "0"
type input "0.926"
click at [218, 694] on span "Create" at bounding box center [254, 696] width 130 height 17
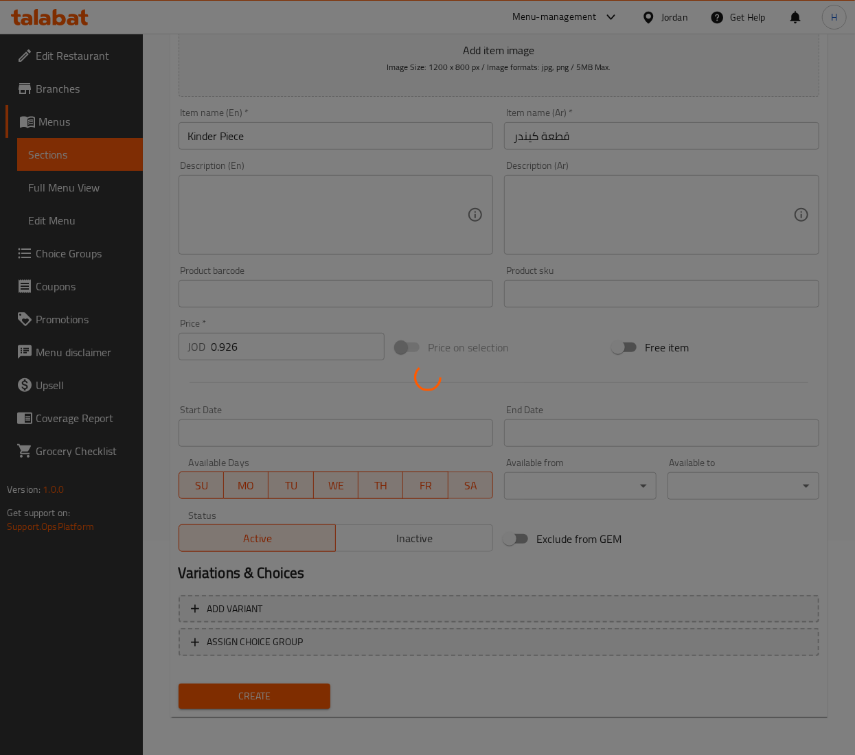
type input "0"
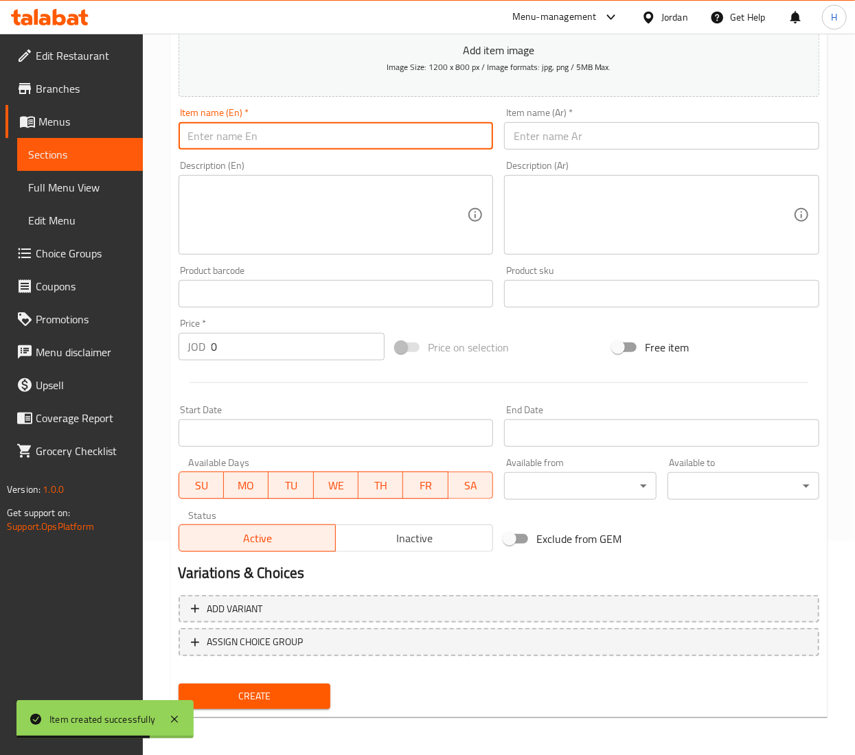
click at [287, 139] on input "text" at bounding box center [335, 135] width 315 height 27
paste input "KINDER BUENO PIECE"
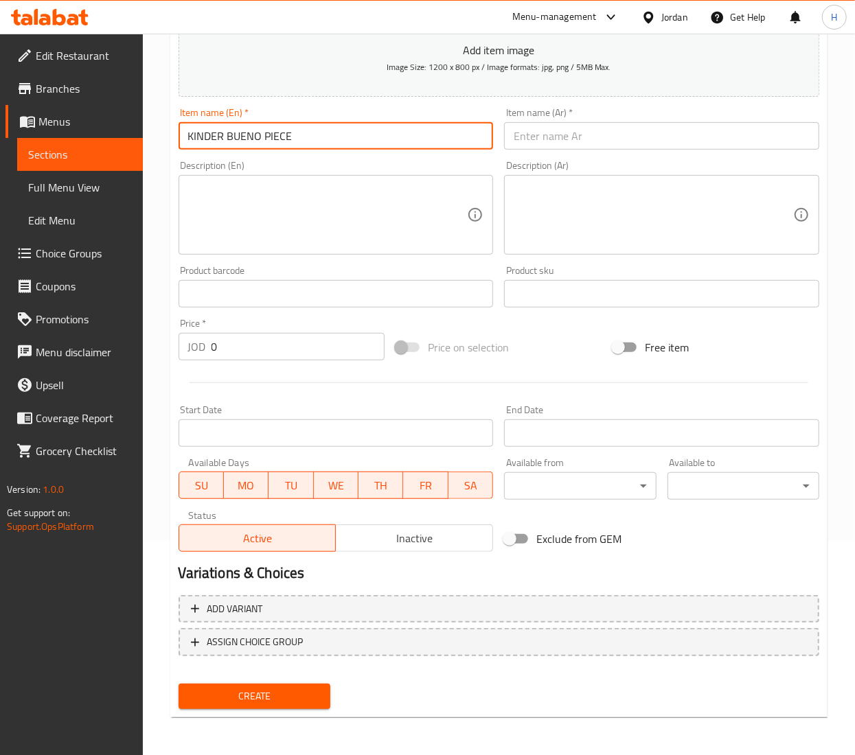
type input "KINDER BUENO PIECE"
click at [593, 129] on input "text" at bounding box center [661, 135] width 315 height 27
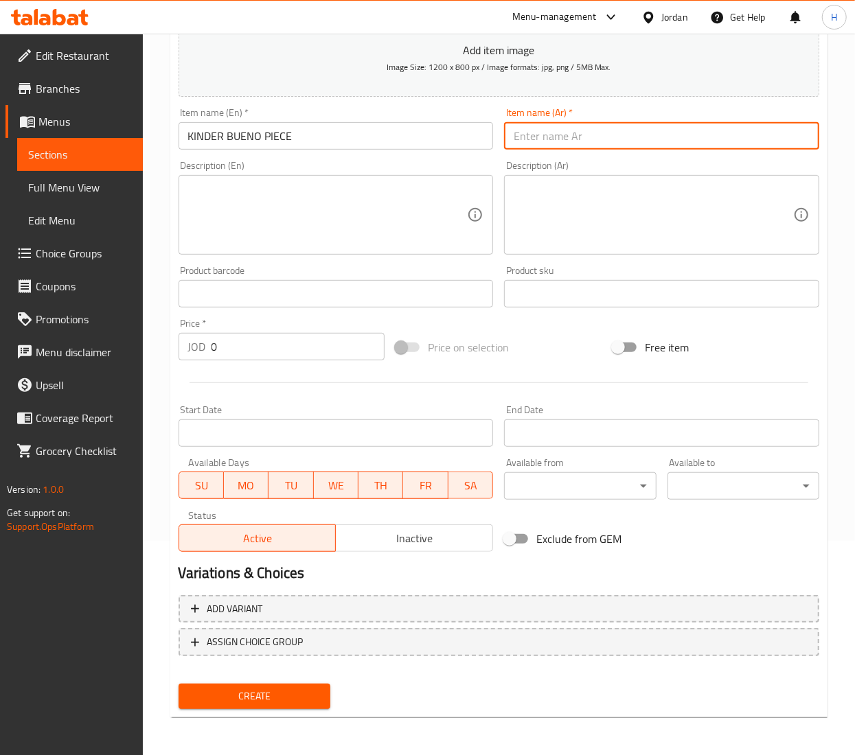
paste input "قطعة كيندر بوينو"
type input "قطعة كيندر بوينو"
click at [242, 351] on input "0" at bounding box center [297, 346] width 173 height 27
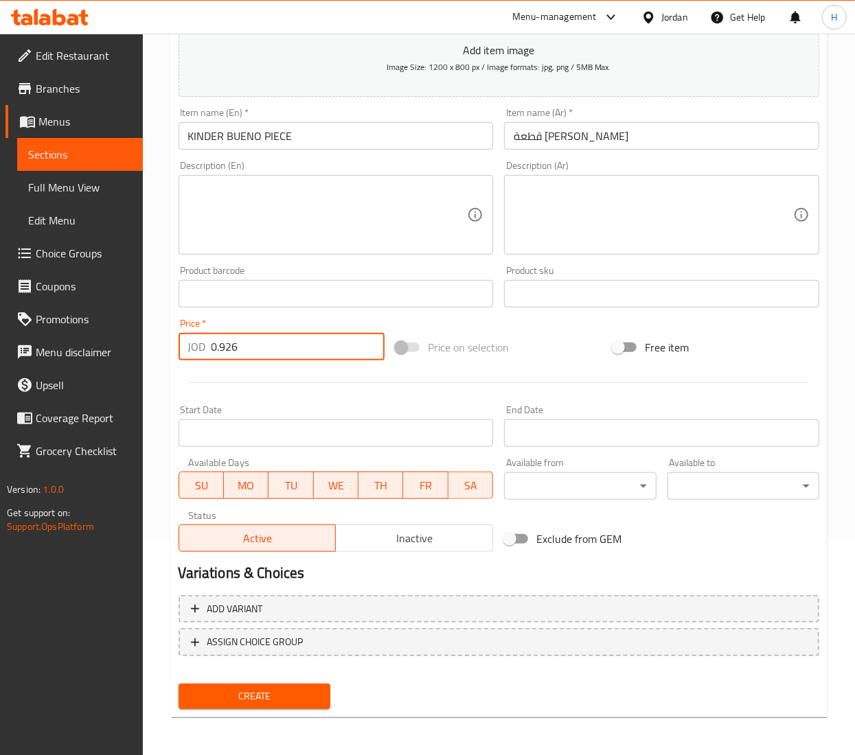
type input "0.926"
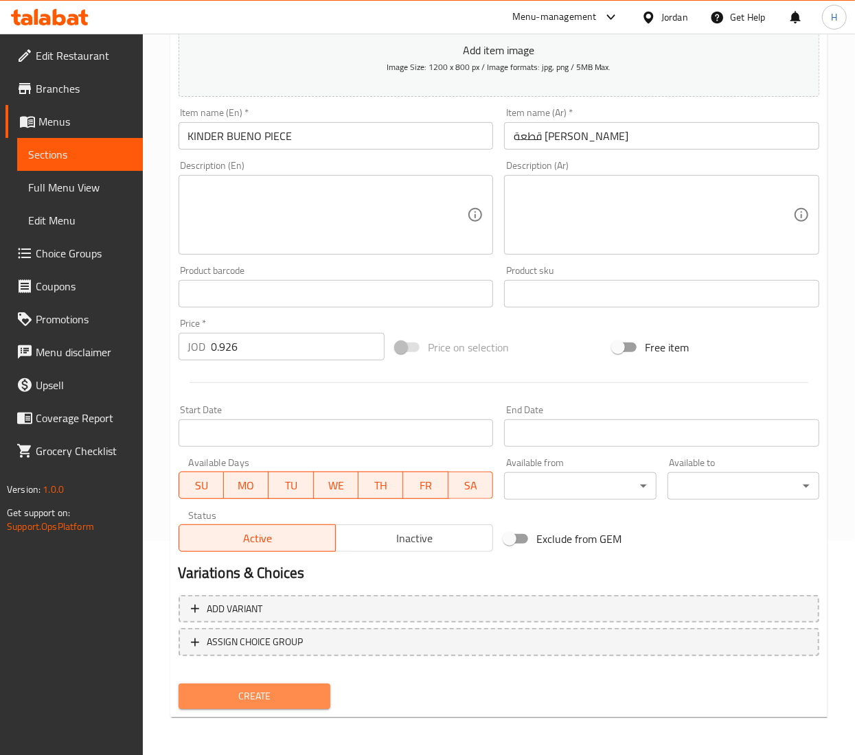
click at [269, 706] on button "Create" at bounding box center [254, 696] width 152 height 25
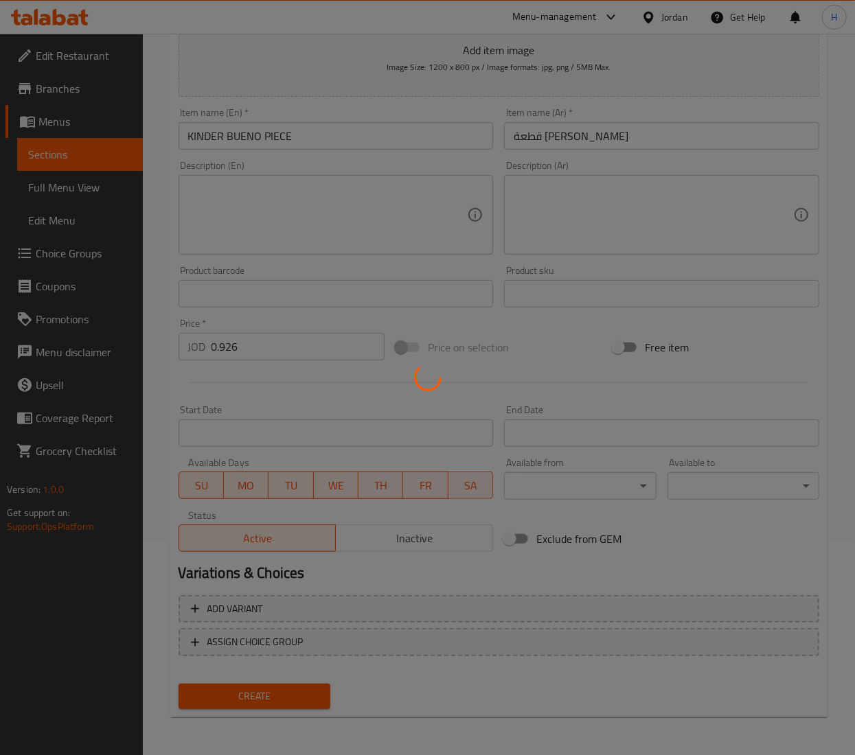
type input "0"
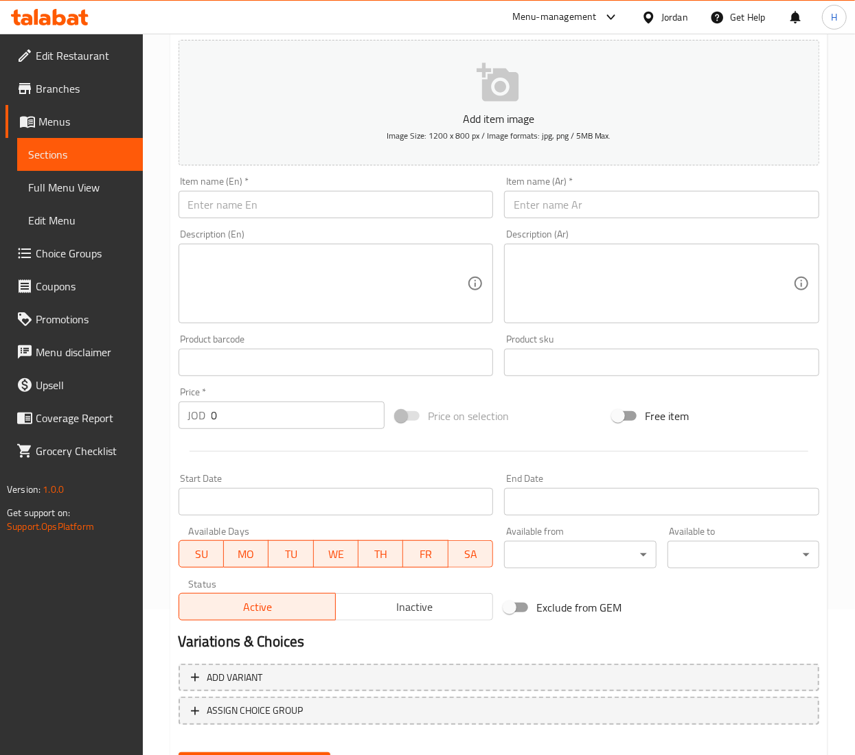
scroll to position [0, 0]
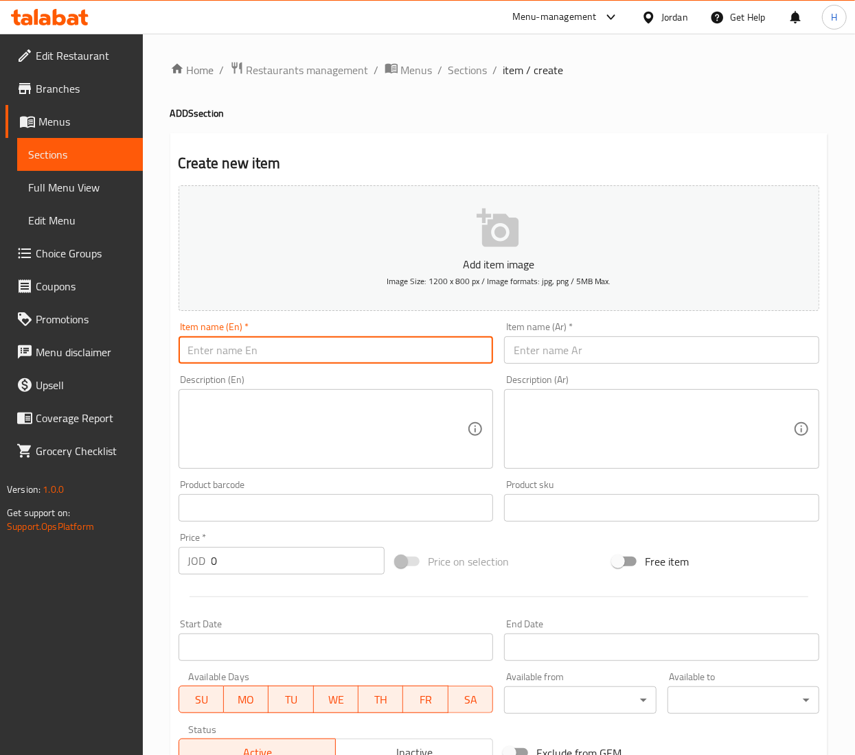
click at [358, 357] on input "text" at bounding box center [335, 349] width 315 height 27
paste input "KIT KAT PIECE"
type input "KIT KAT PIECE"
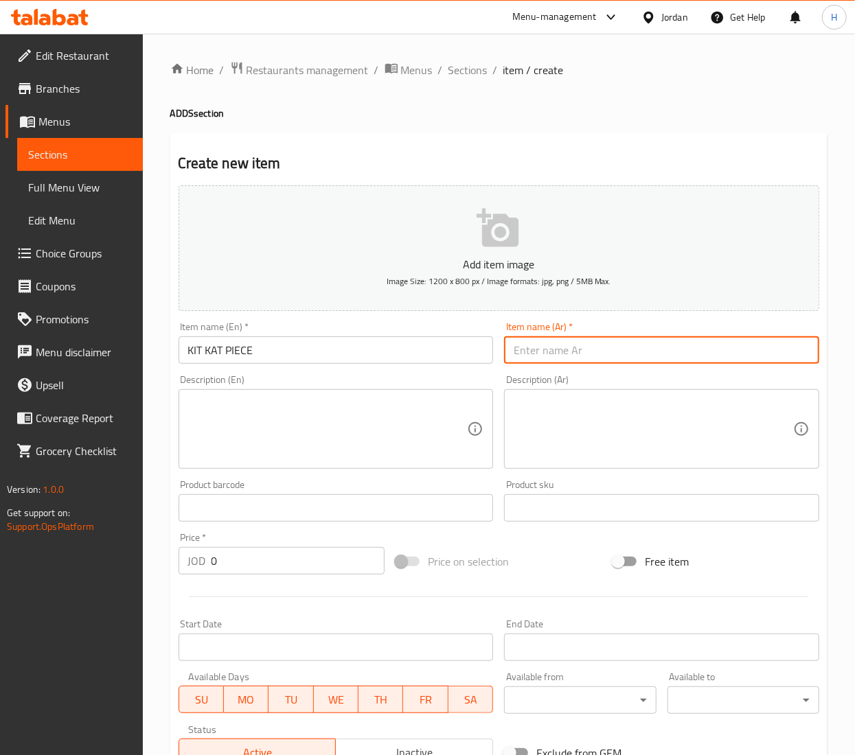
click at [583, 353] on input "text" at bounding box center [661, 349] width 315 height 27
paste input "قطعة كيت كات"
type input "قطعة كيت كات"
click at [283, 559] on input "0" at bounding box center [297, 560] width 173 height 27
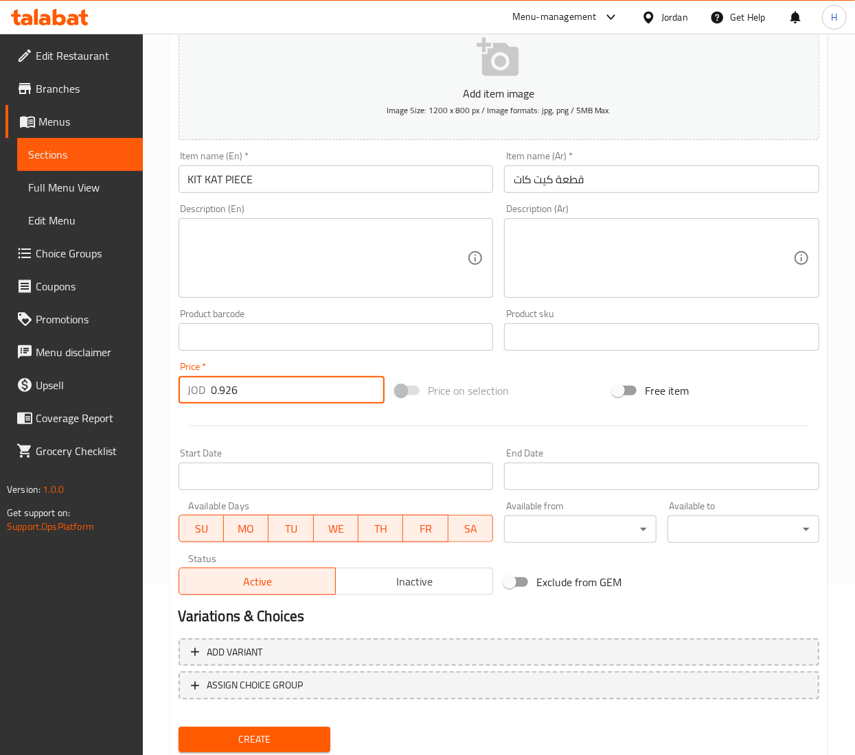
scroll to position [214, 0]
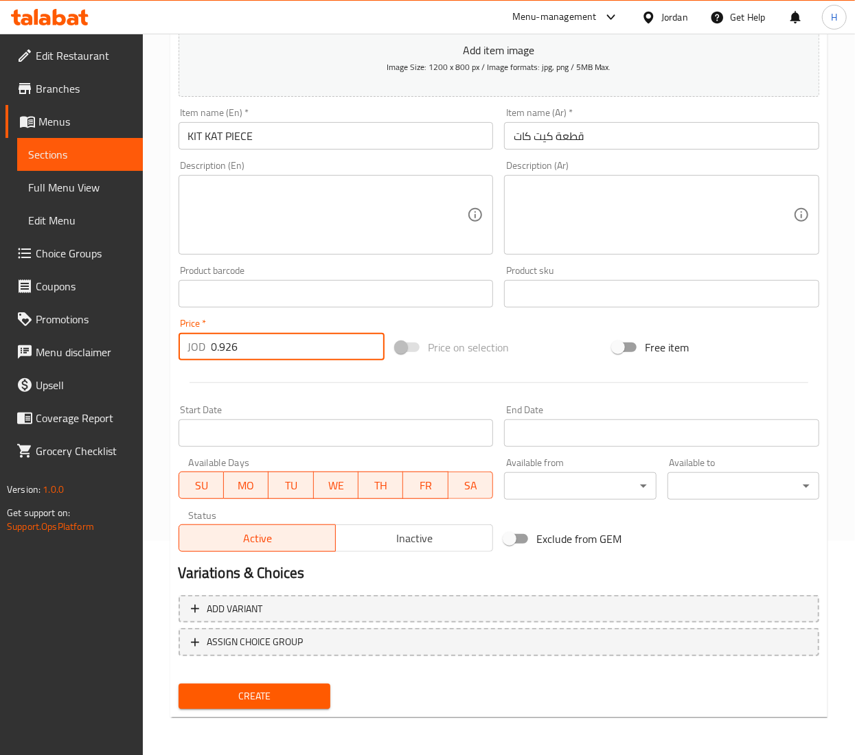
type input "0.926"
click at [223, 710] on div "Create" at bounding box center [254, 696] width 163 height 36
click at [228, 703] on span "Create" at bounding box center [254, 696] width 130 height 17
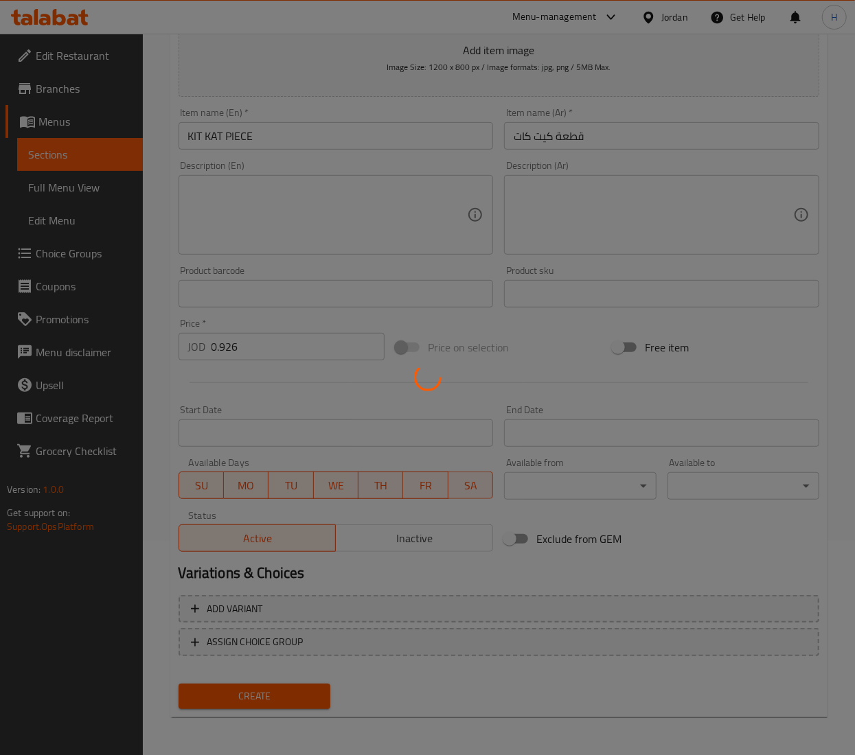
type input "0"
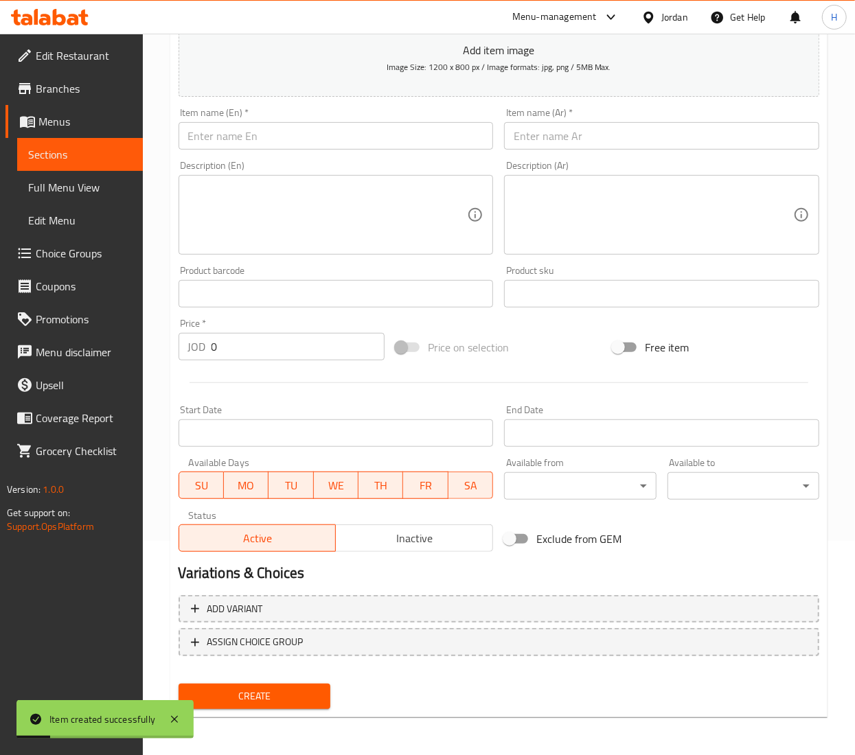
paste input "HERSHEYS PIECE"
click at [292, 137] on input "text" at bounding box center [335, 135] width 315 height 27
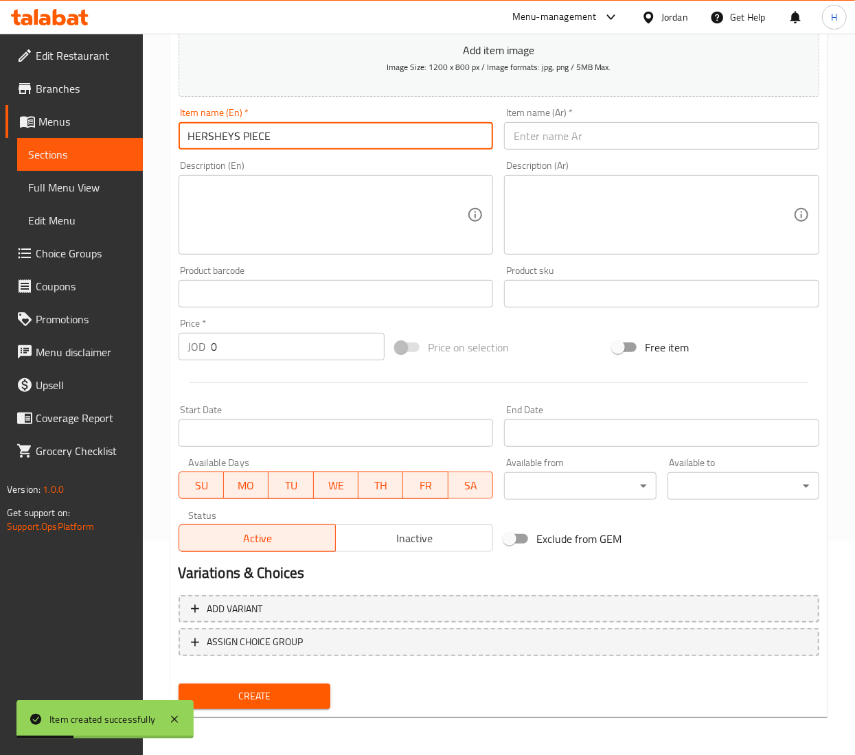
type input "HERSHEYS PIECE"
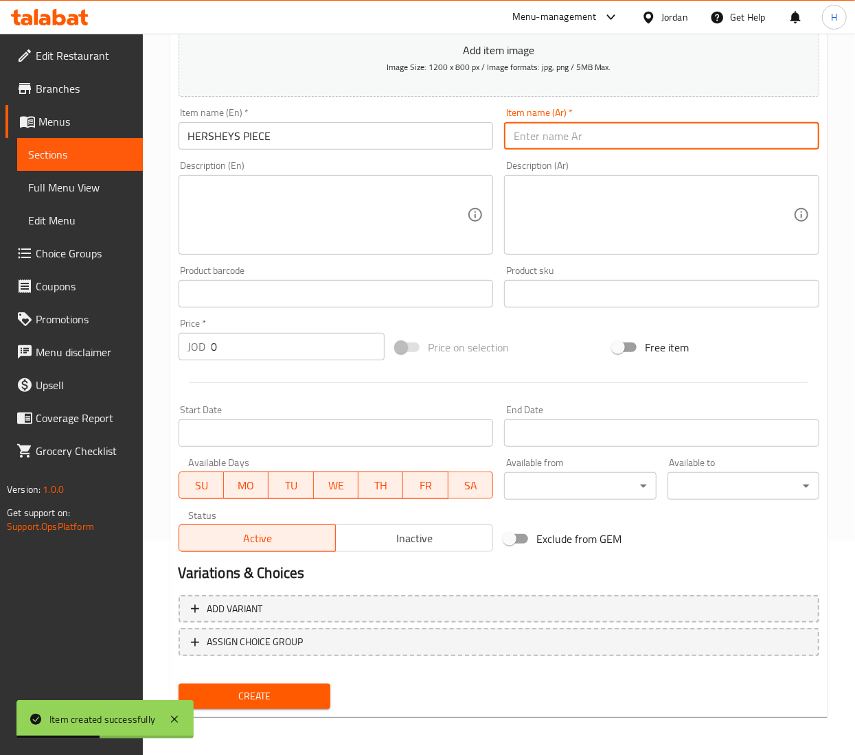
click at [564, 137] on input "text" at bounding box center [661, 135] width 315 height 27
paste input "قطعة هيرشي"
type input "قطعة هيرشي"
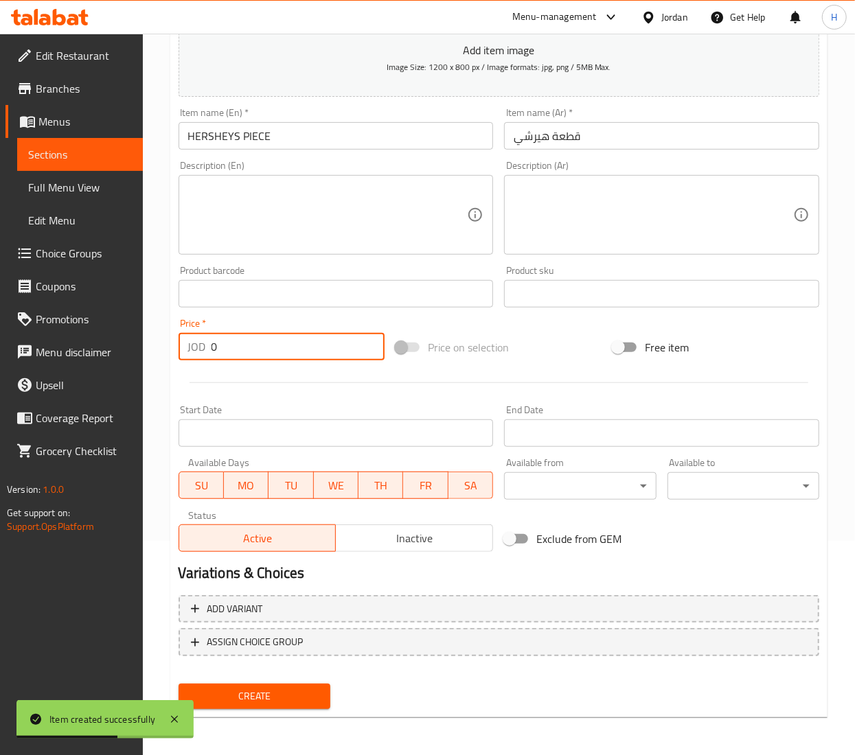
click at [284, 358] on input "0" at bounding box center [297, 346] width 173 height 27
type input "0.926"
click at [242, 696] on span "Create" at bounding box center [254, 696] width 130 height 17
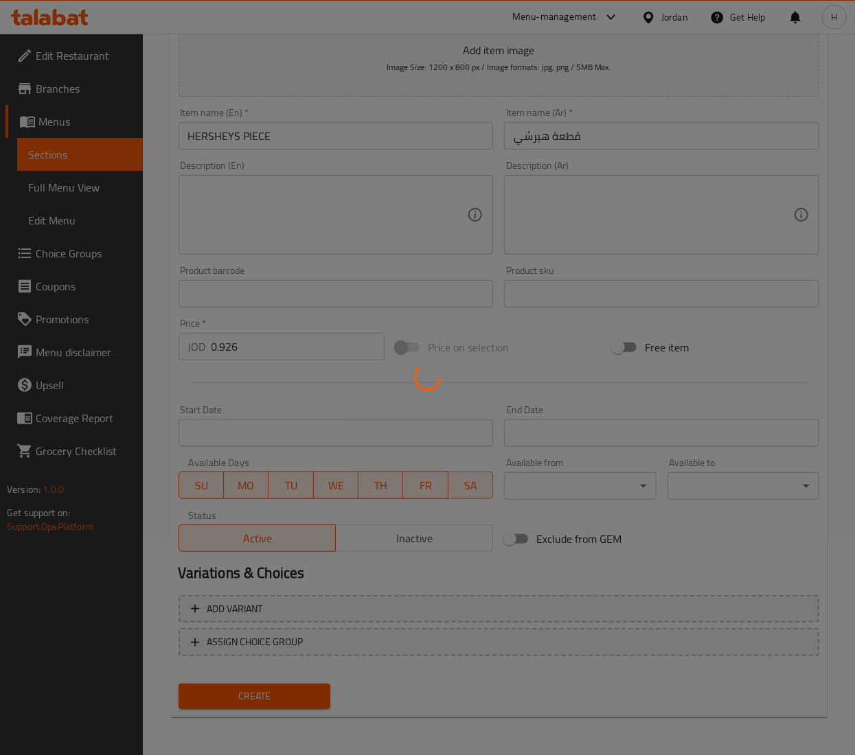
type input "0"
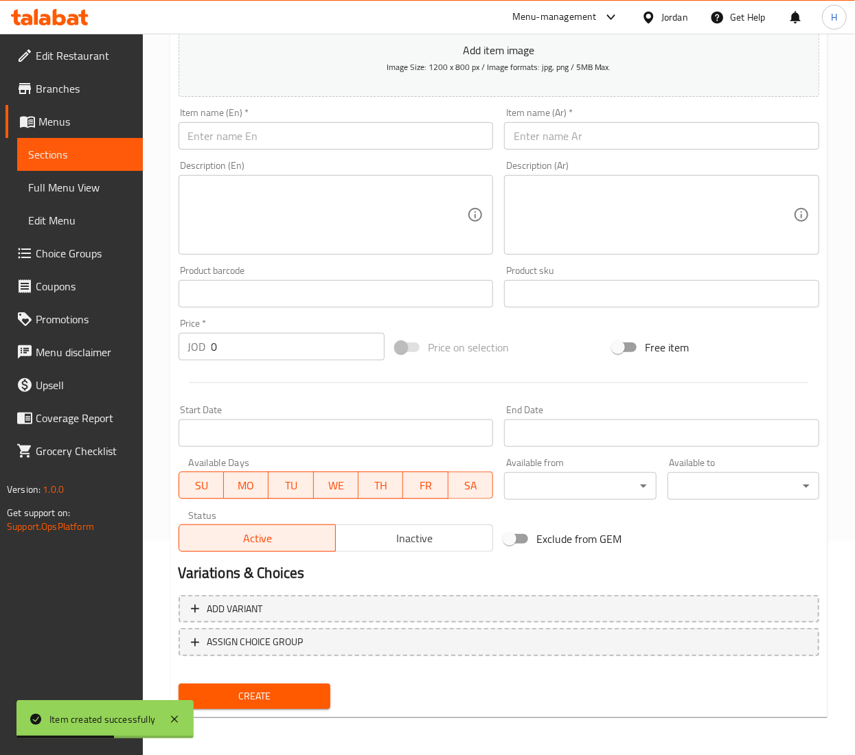
click at [300, 132] on input "text" at bounding box center [335, 135] width 315 height 27
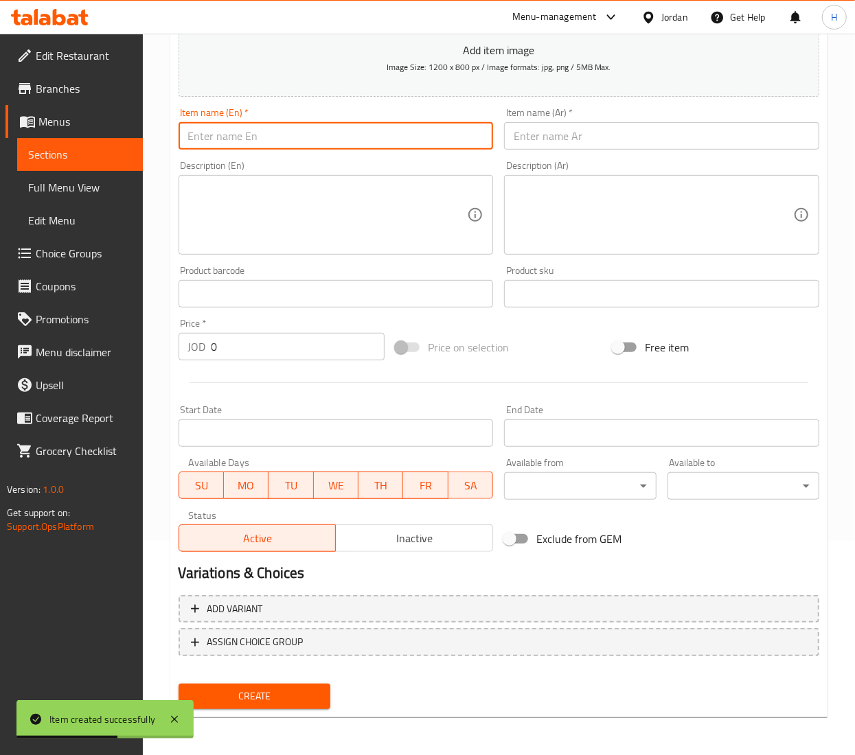
paste input "FLAKE PIECE"
type input "FLAKE PIECE"
click at [583, 140] on input "text" at bounding box center [661, 135] width 315 height 27
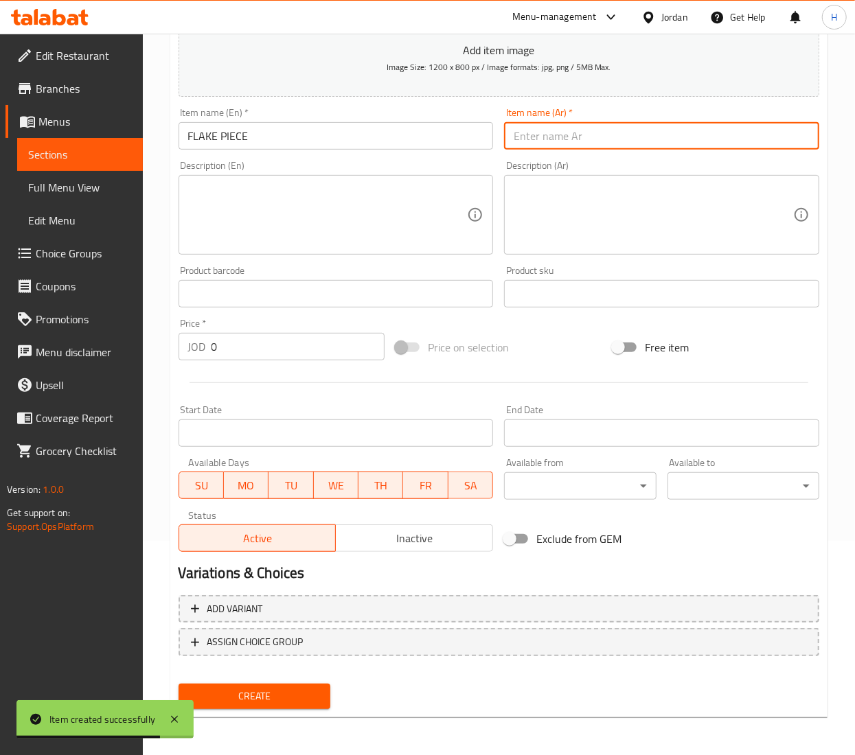
paste input "قطعة رقائق"
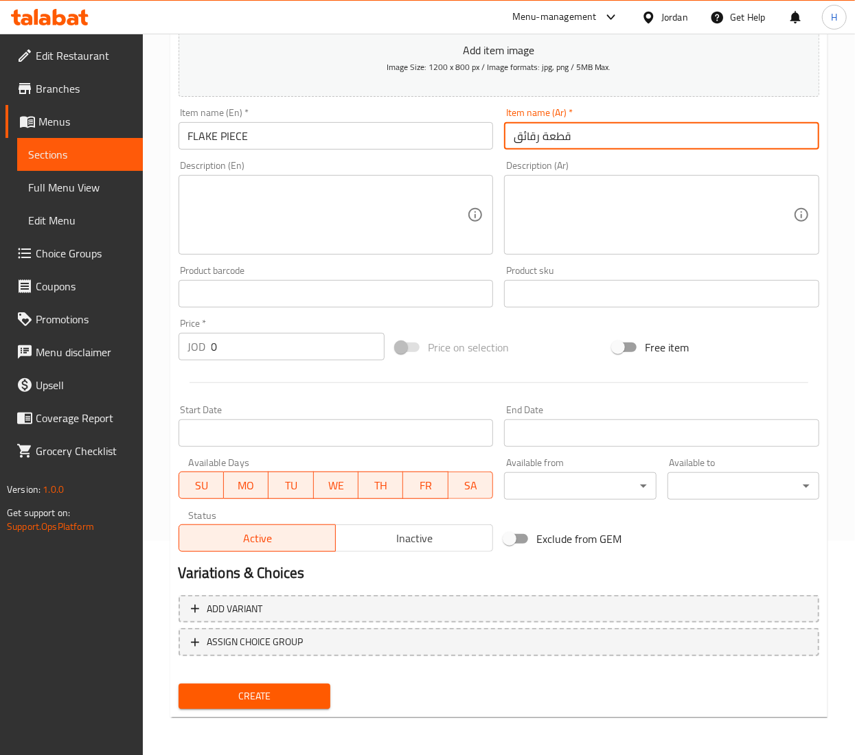
type input "قطعة رقائق"
click at [264, 356] on input "0" at bounding box center [297, 346] width 173 height 27
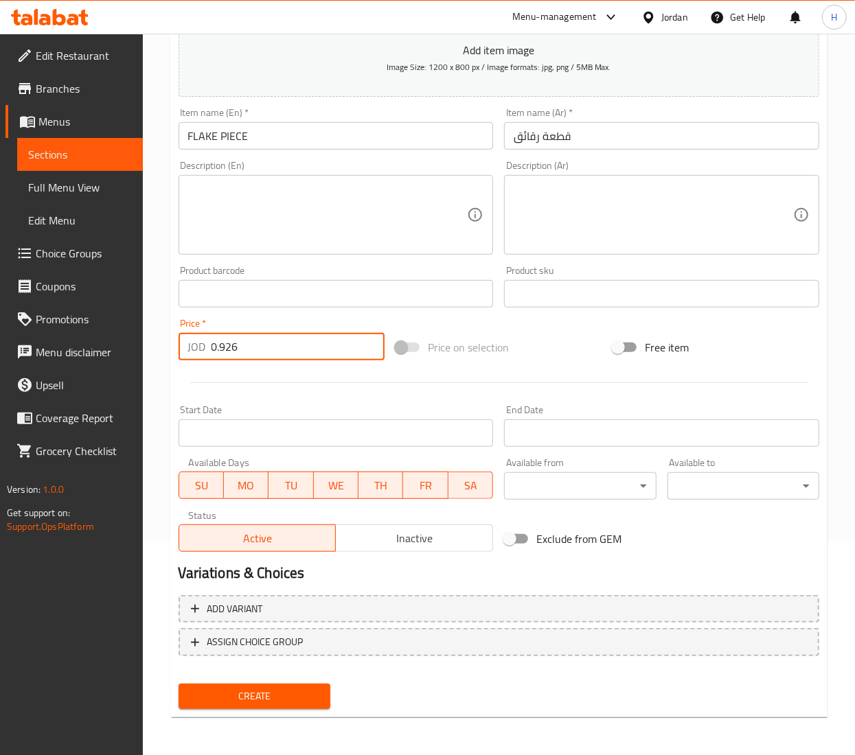
type input "0.926"
click at [270, 695] on span "Create" at bounding box center [254, 696] width 130 height 17
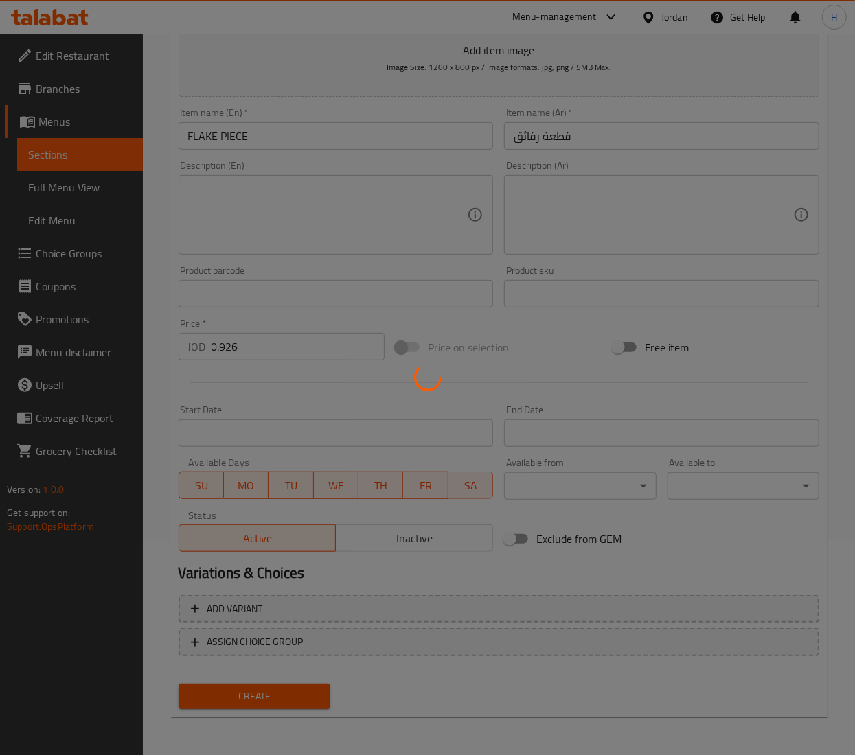
type input "0"
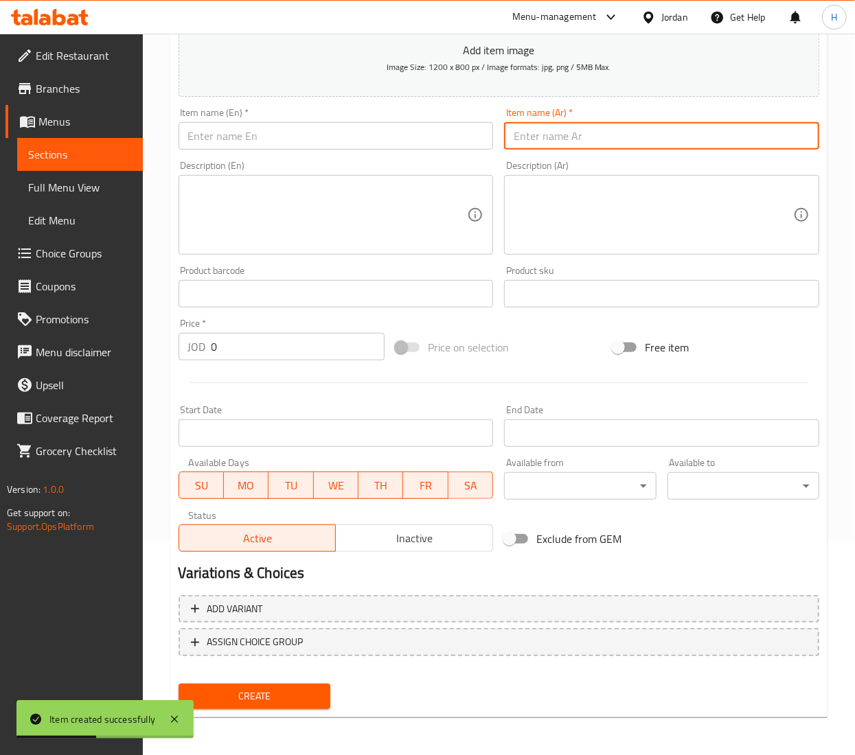
click at [525, 134] on input "text" at bounding box center [661, 135] width 315 height 27
paste input "M&MS PIECE"
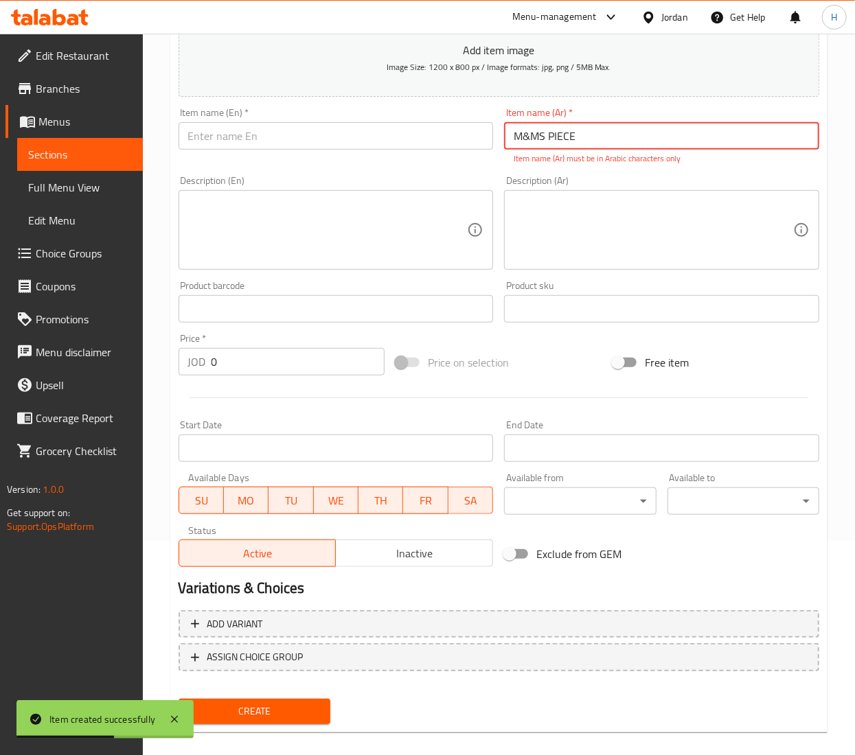
type input "M&MS PIECE"
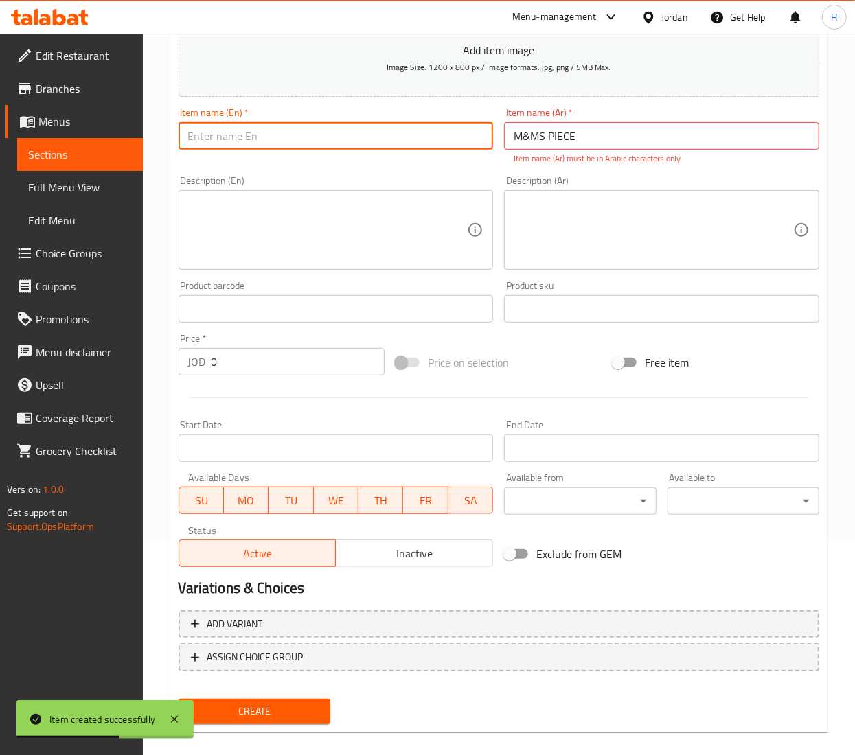
click at [378, 143] on input "text" at bounding box center [335, 135] width 315 height 27
paste input "M&MS PIECE"
type input "M&MS PIECE"
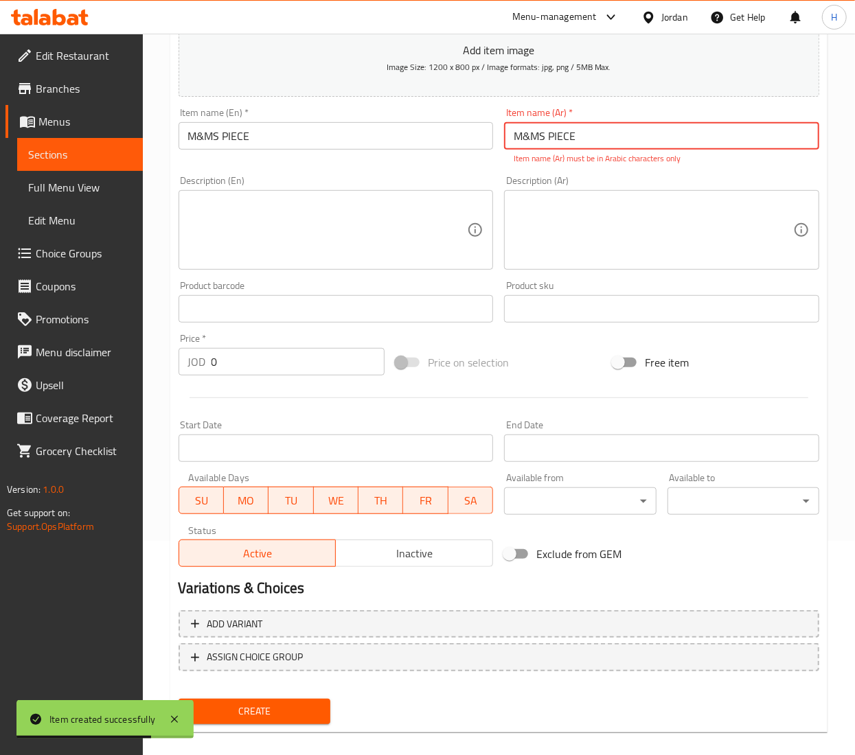
click at [536, 135] on input "M&MS PIECE" at bounding box center [661, 135] width 315 height 27
paste input "قطعة إم آند إمز"
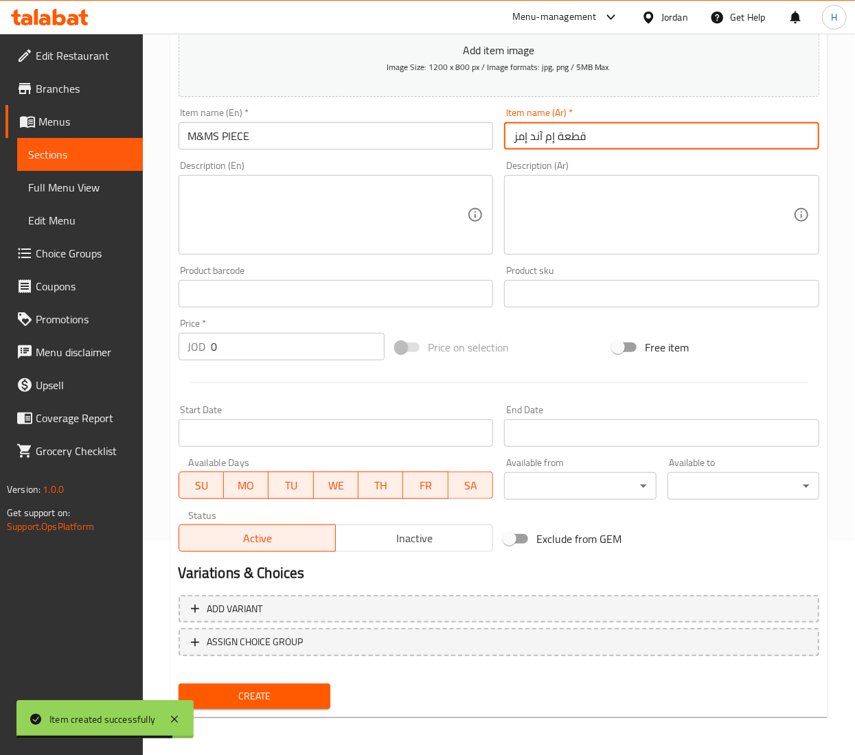
type input "قطعة إم آند إمز"
click at [259, 343] on input "0" at bounding box center [297, 346] width 173 height 27
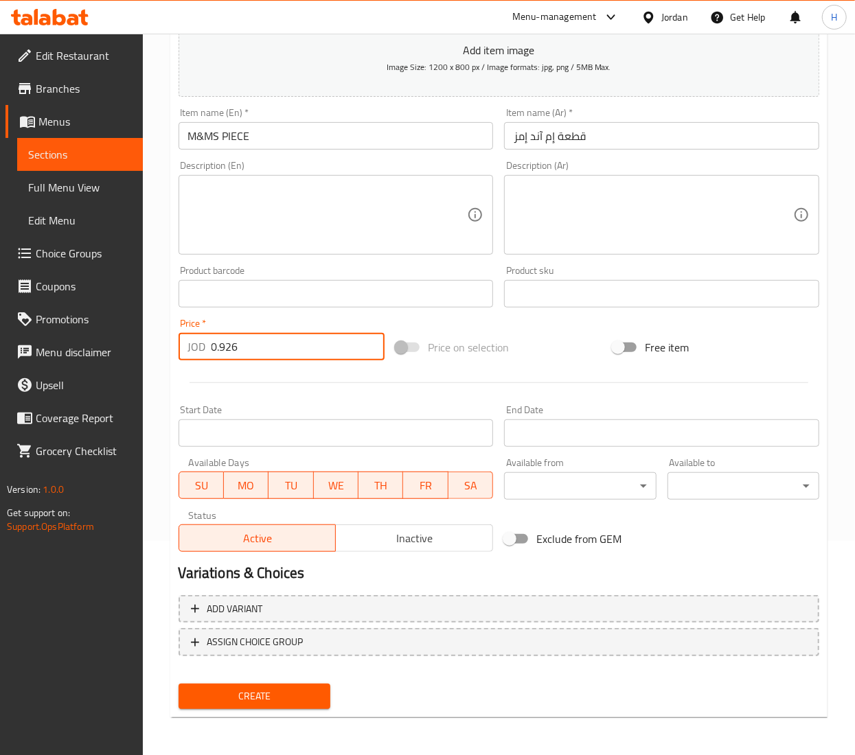
type input "0.926"
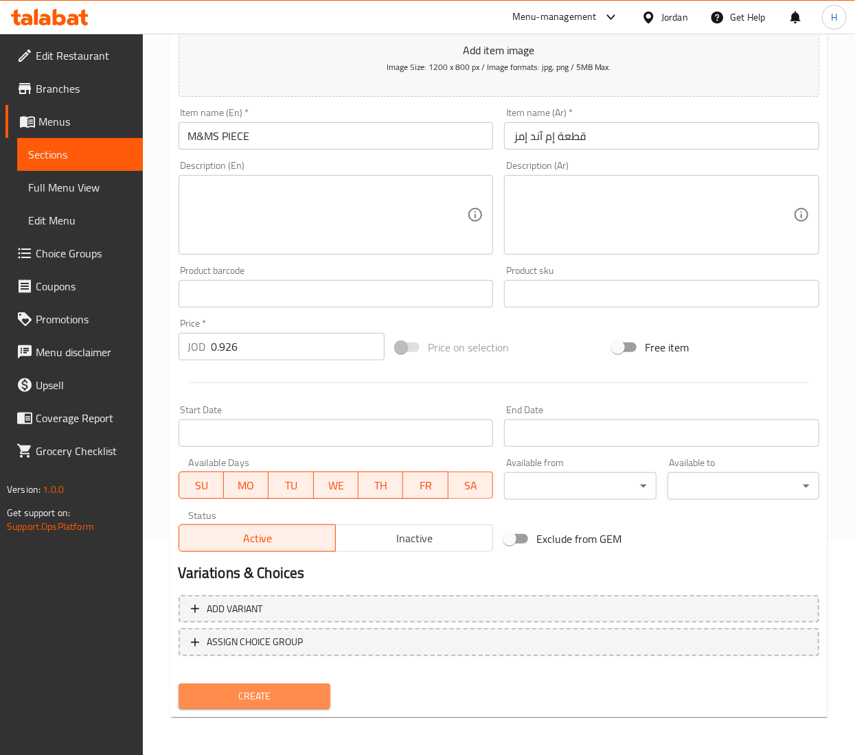
click at [262, 697] on span "Create" at bounding box center [254, 696] width 130 height 17
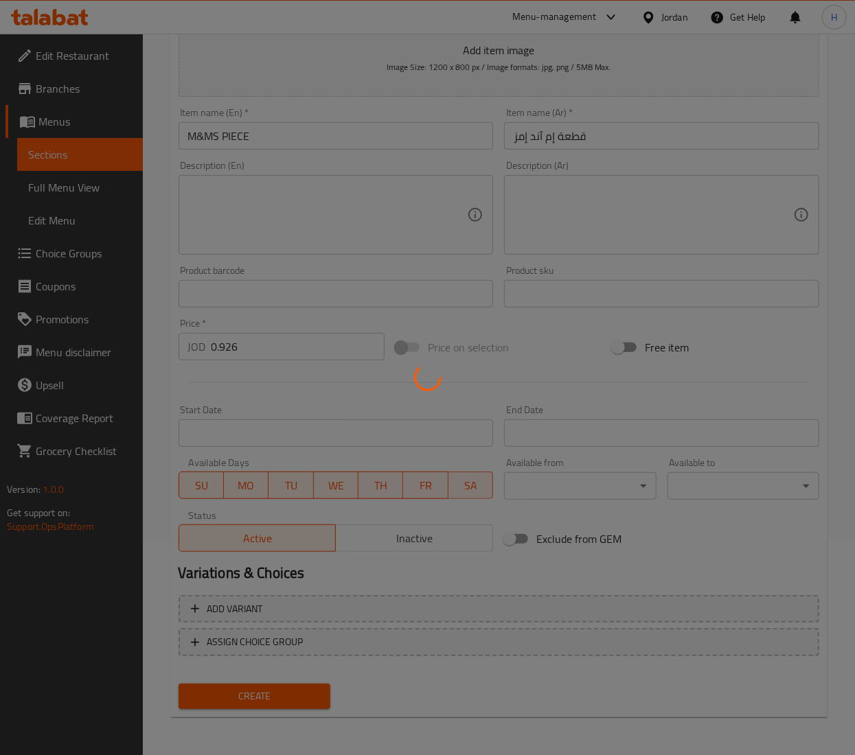
type input "0"
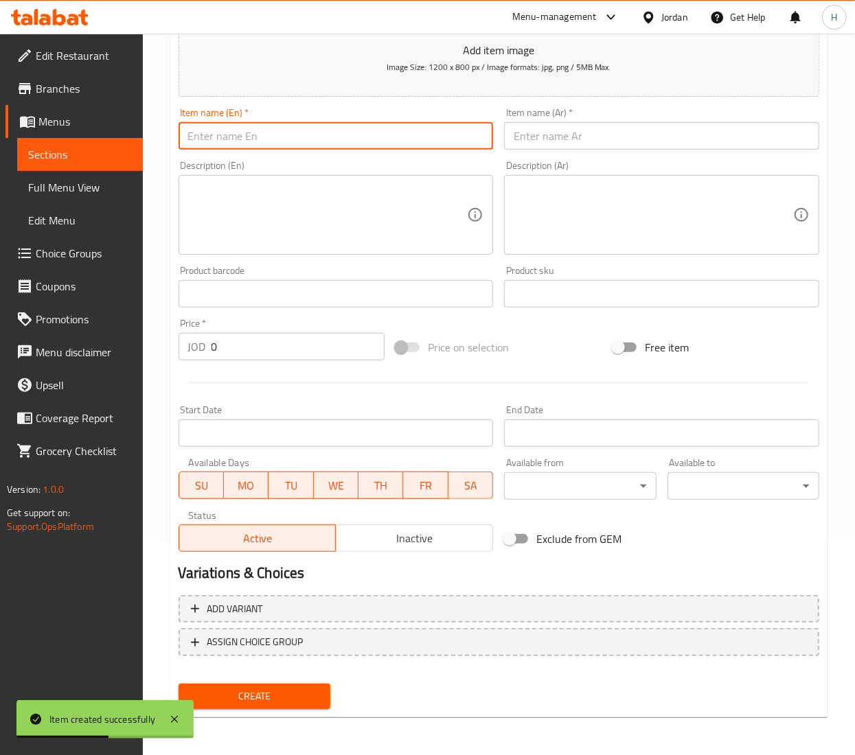
click at [291, 137] on input "text" at bounding box center [335, 135] width 315 height 27
paste input "BROWNIES"
type input "BROWNIES"
click at [586, 144] on input "text" at bounding box center [661, 135] width 315 height 27
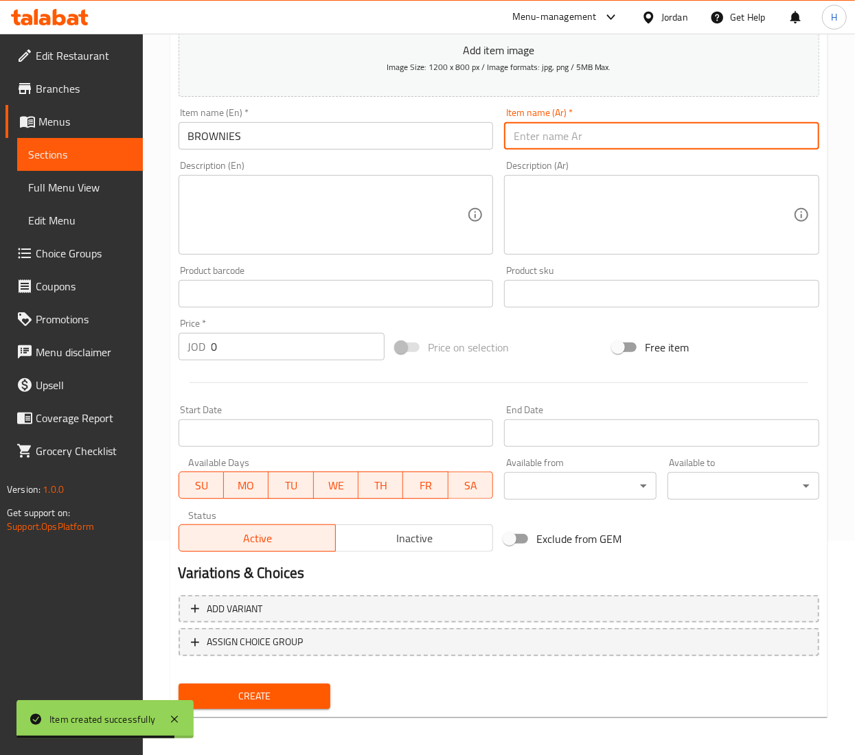
paste input "براونيز"
type input "براونيز"
click at [254, 343] on input "0" at bounding box center [297, 346] width 173 height 27
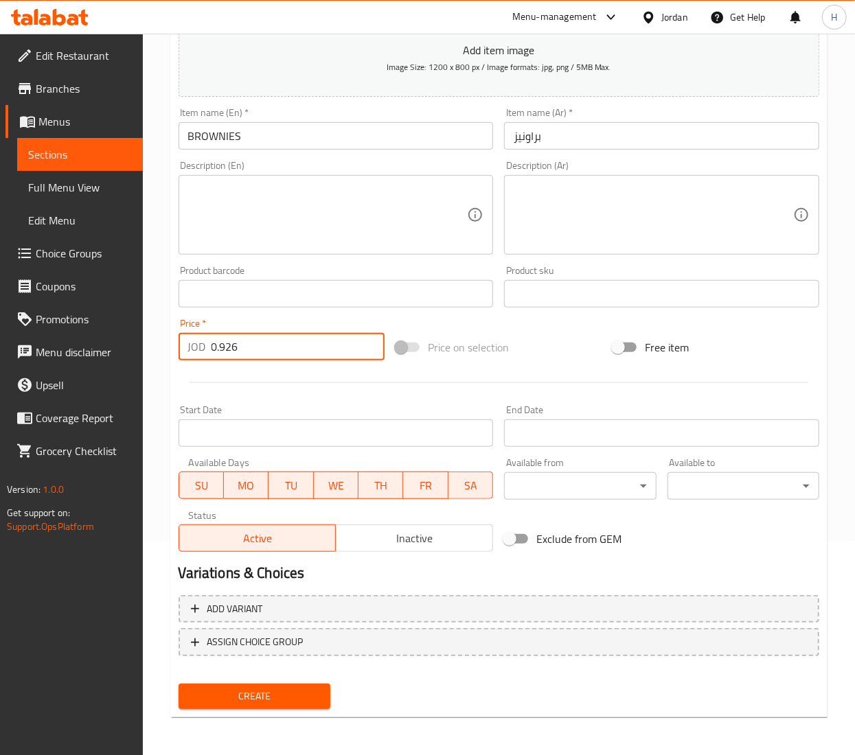
type input "0.926"
click at [240, 689] on span "Create" at bounding box center [254, 696] width 130 height 17
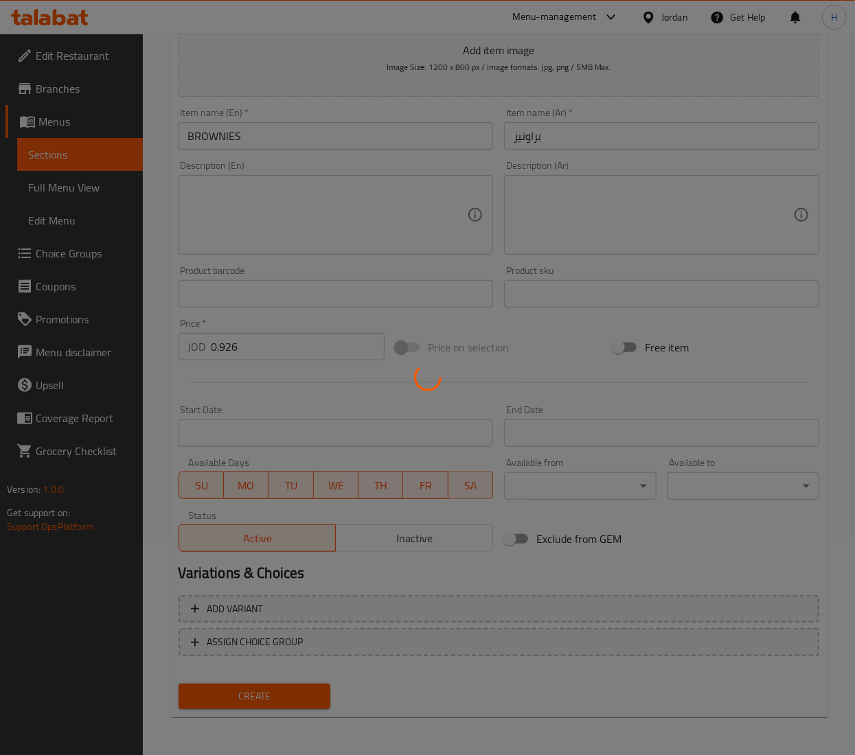
type input "0"
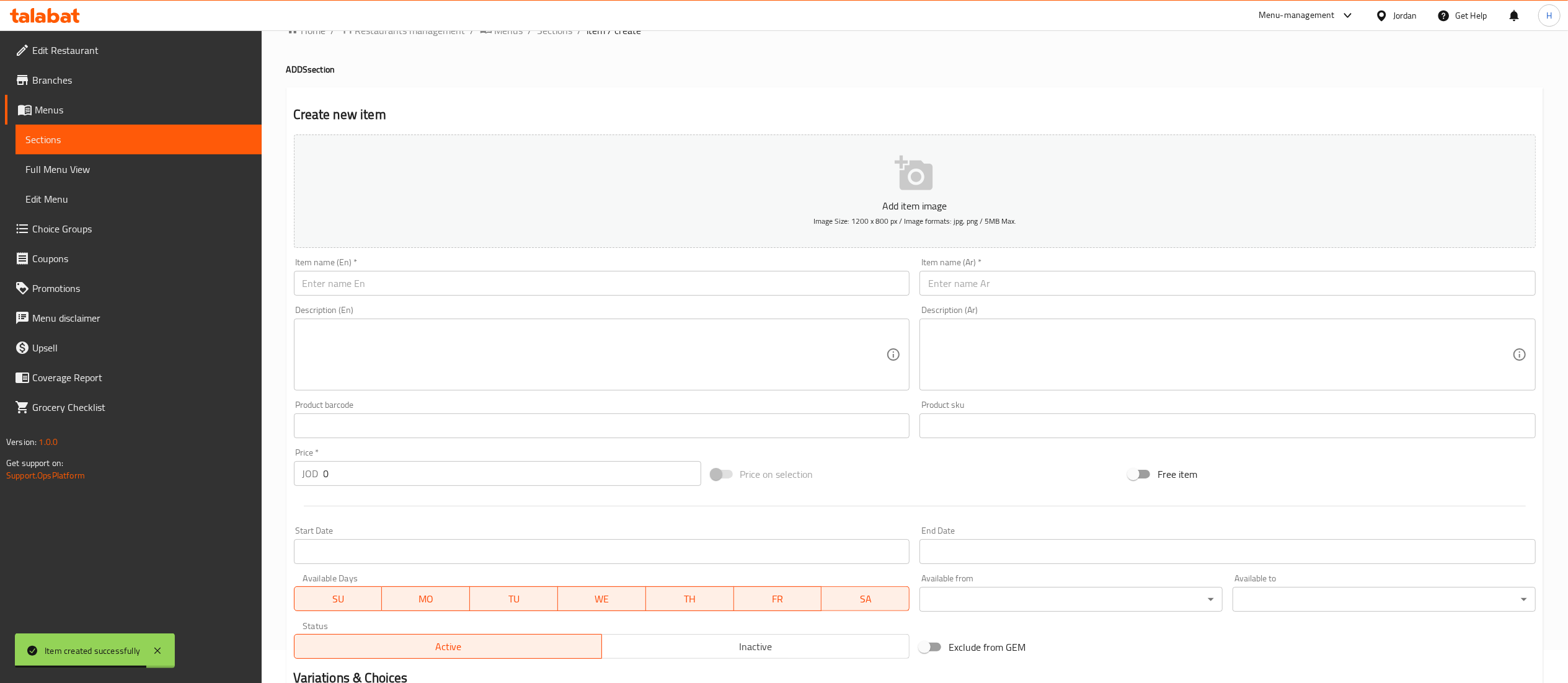
scroll to position [0, 0]
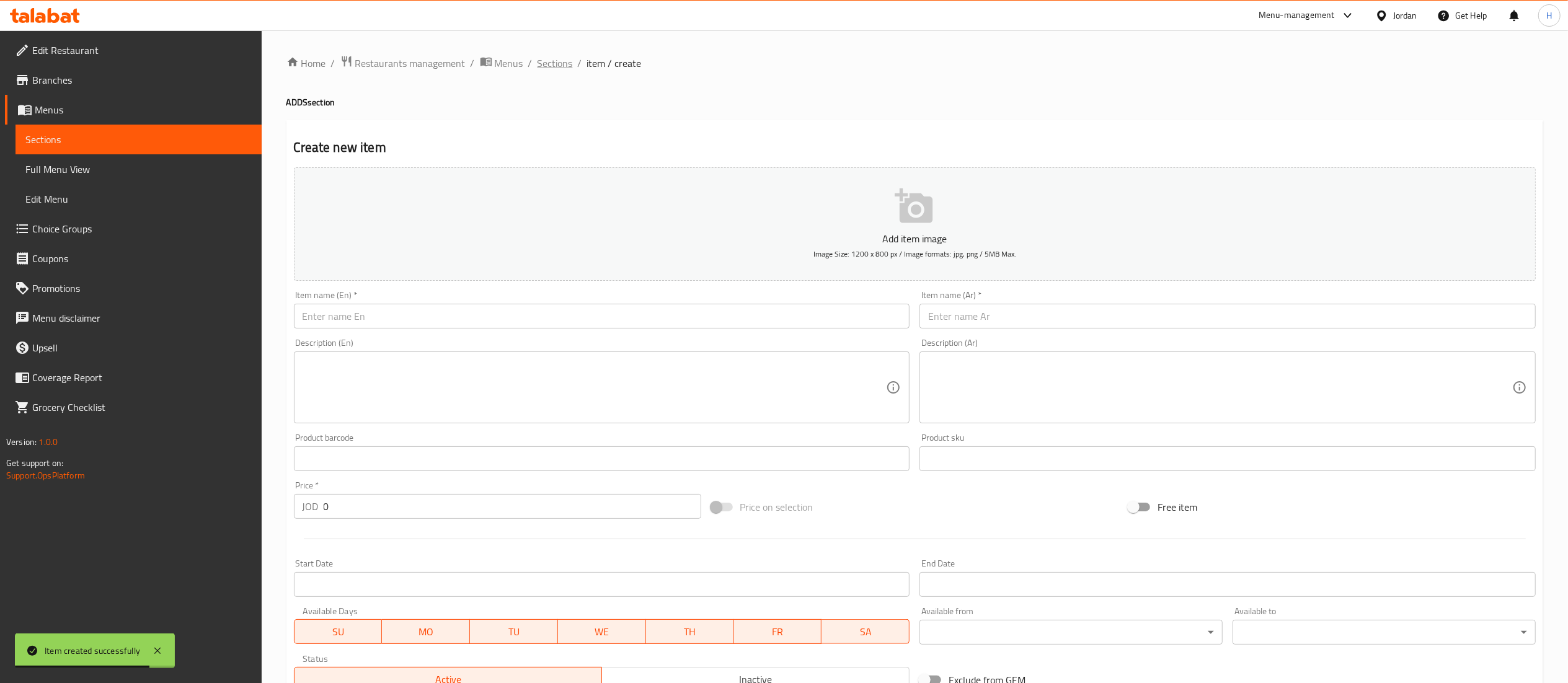
click at [549, 66] on span "Sections" at bounding box center [555, 63] width 35 height 14
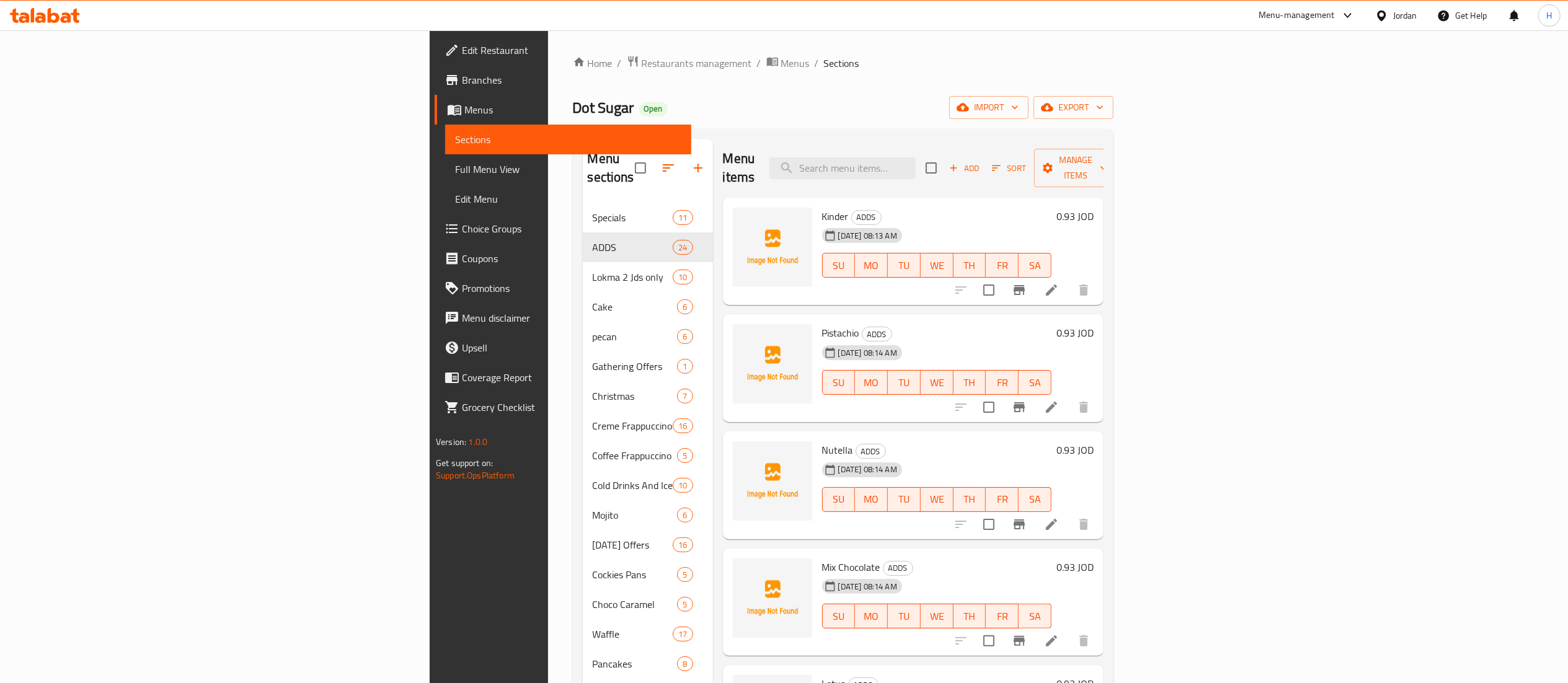
click at [62, 14] on icon at bounding box center [66, 18] width 11 height 11
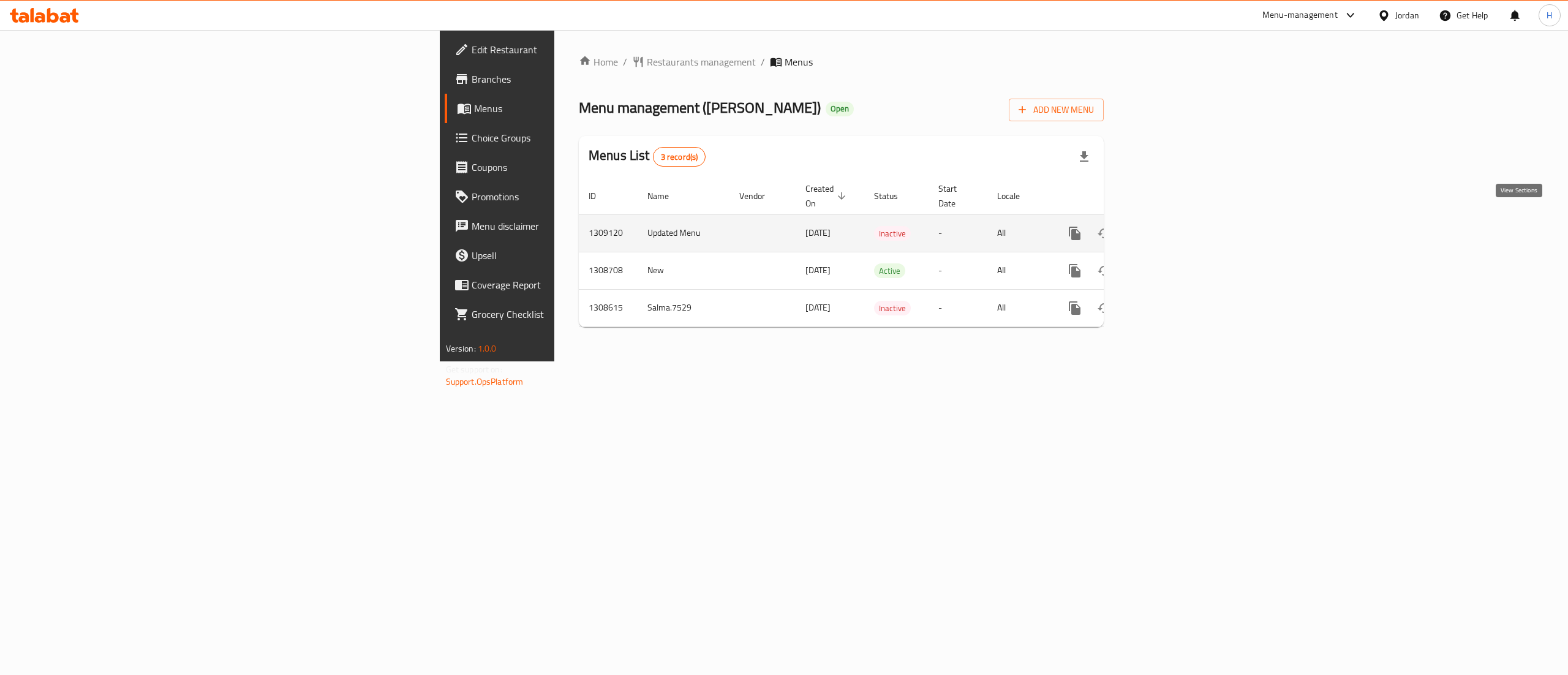
click at [1178, 221] on link "enhanced table" at bounding box center [1163, 233] width 29 height 29
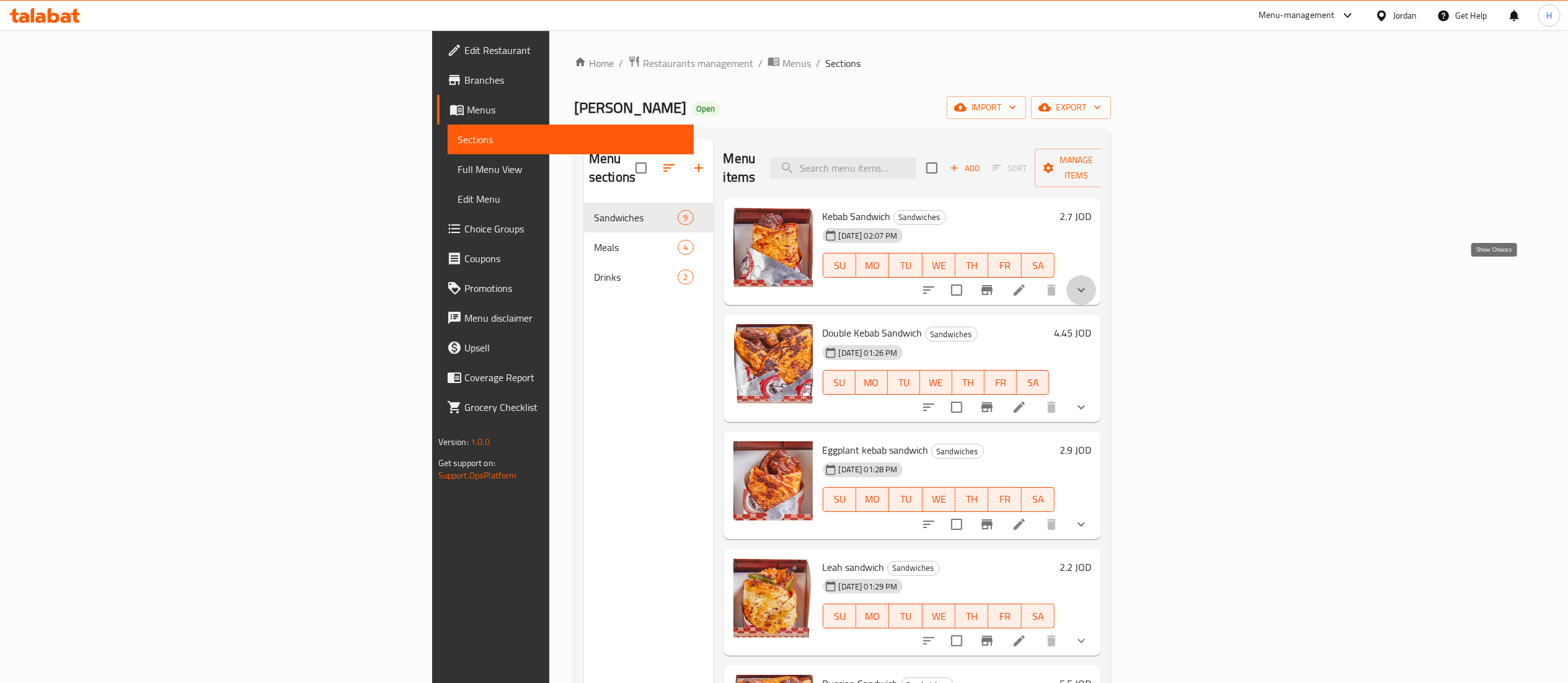
click at [1085, 288] on icon "show more" at bounding box center [1081, 290] width 7 height 5
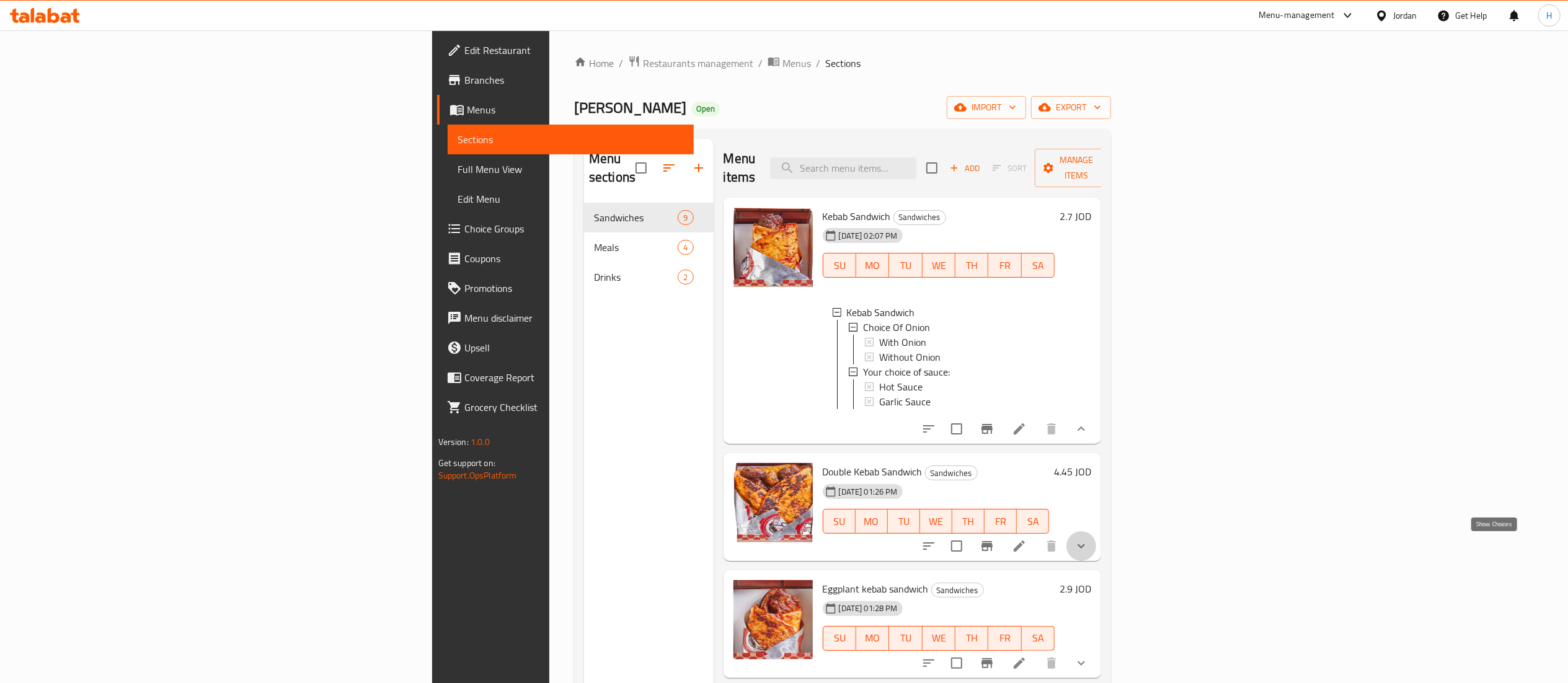
click at [1088, 540] on icon "show more" at bounding box center [1081, 547] width 14 height 14
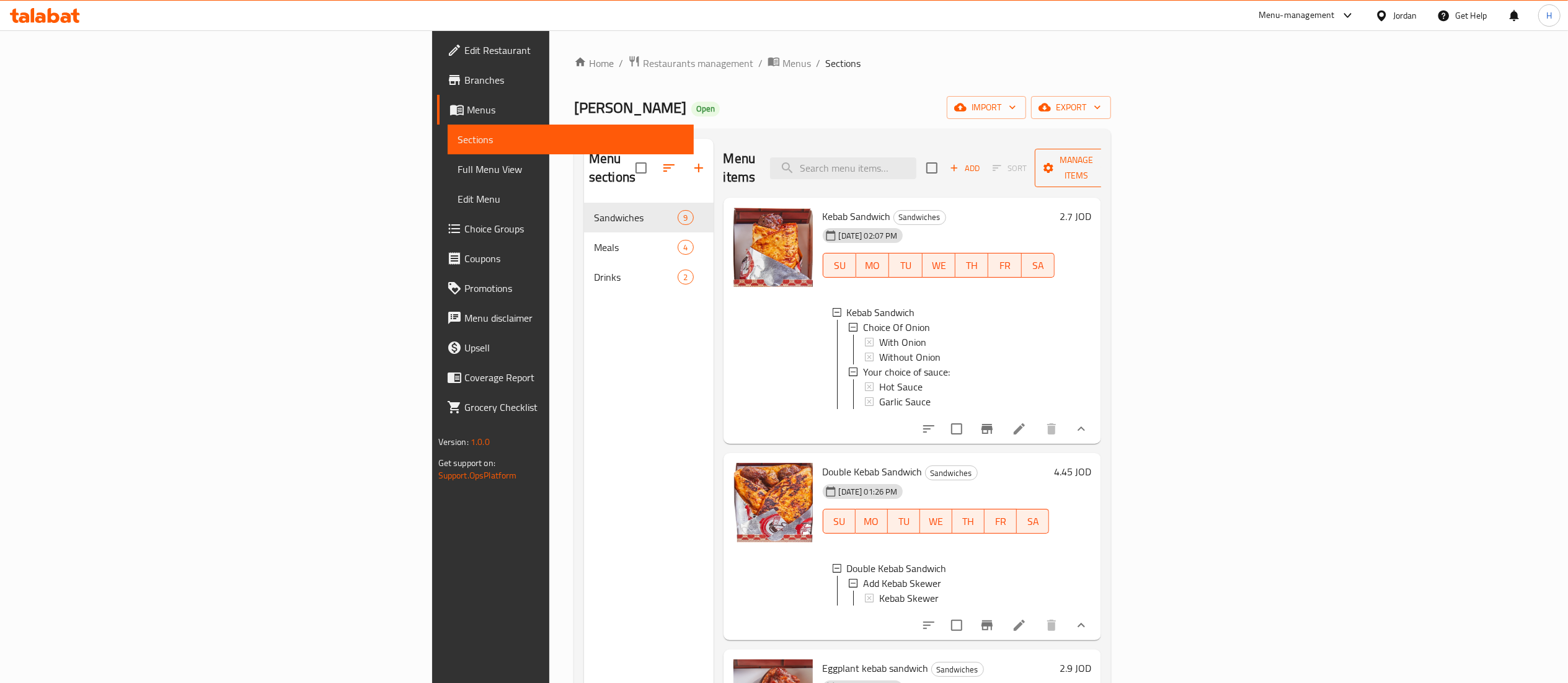
click at [1108, 156] on span "Manage items" at bounding box center [1077, 168] width 63 height 31
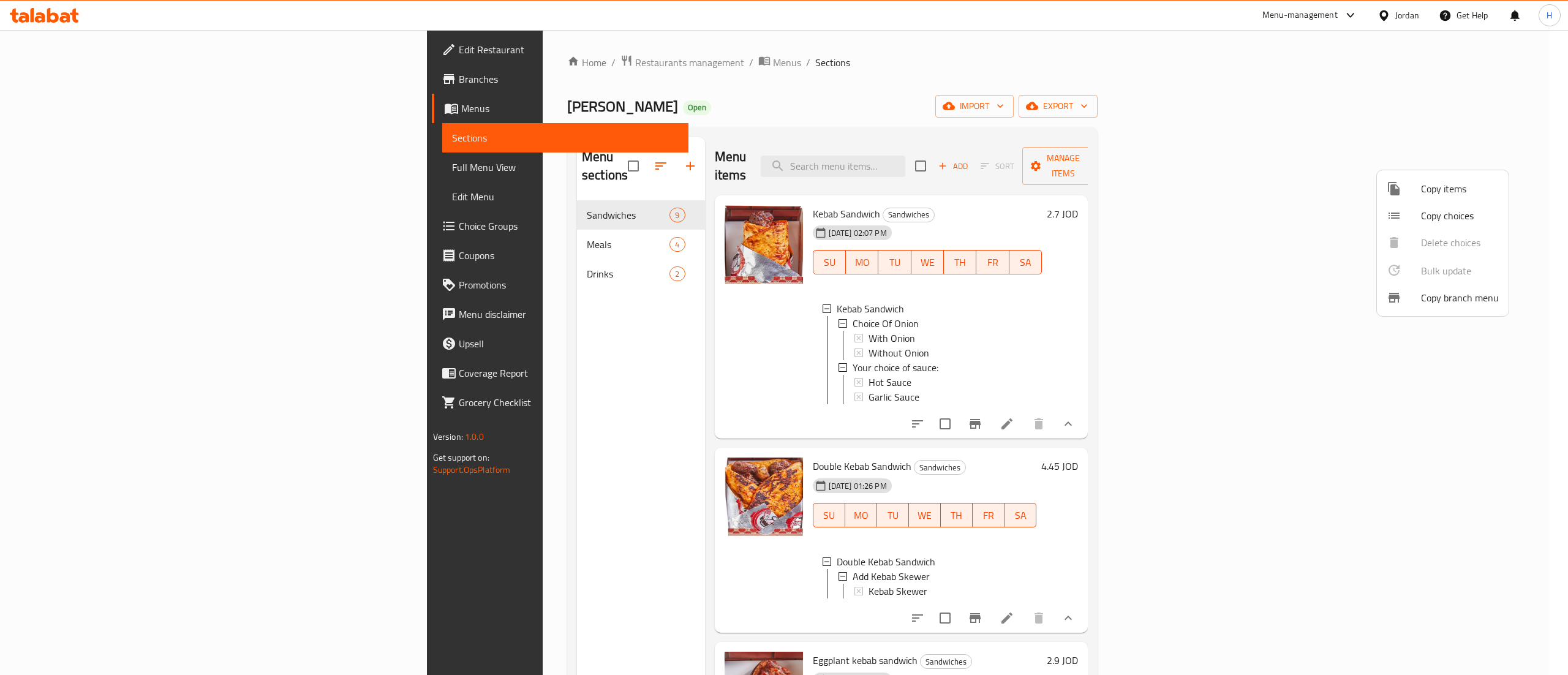
click at [1441, 215] on span "Copy choices" at bounding box center [1460, 215] width 78 height 14
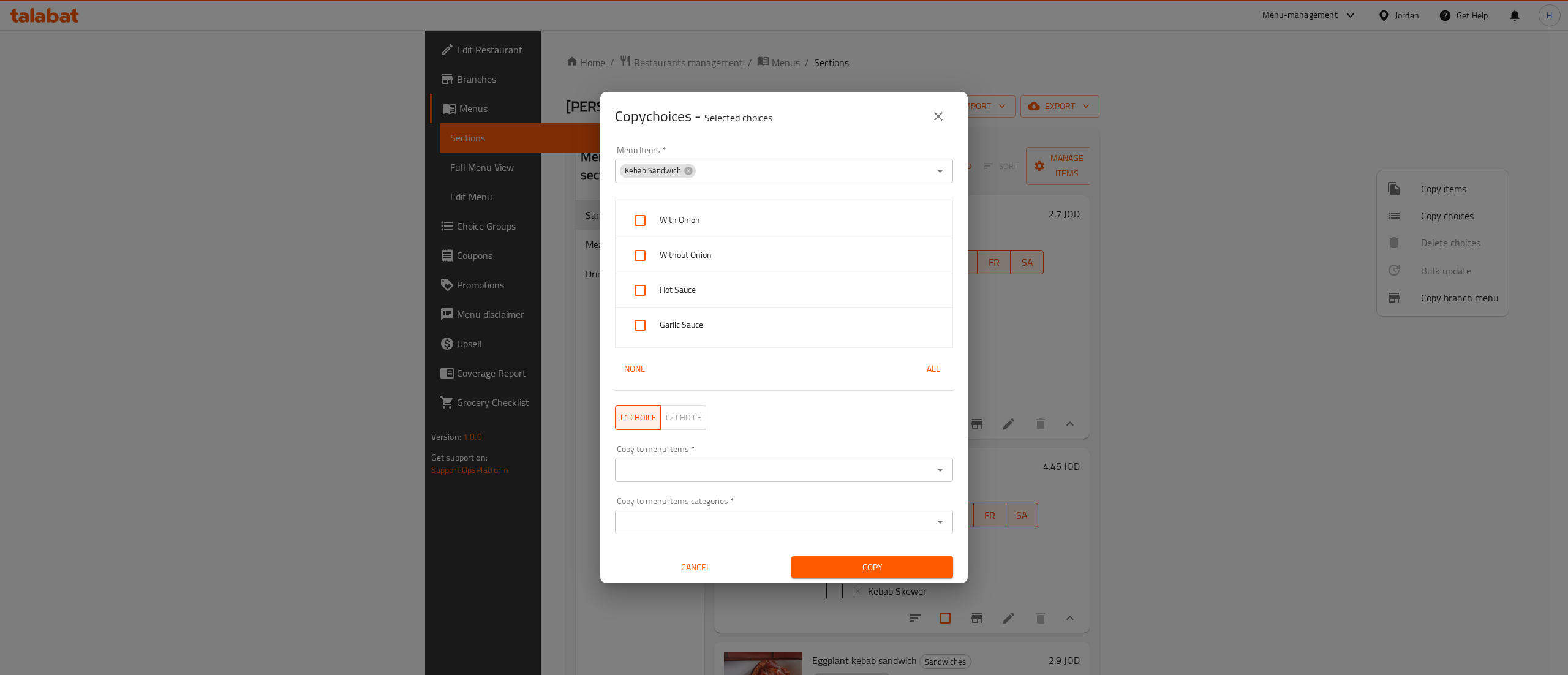
click at [919, 367] on span "All" at bounding box center [933, 369] width 29 height 15
checkbox input "true"
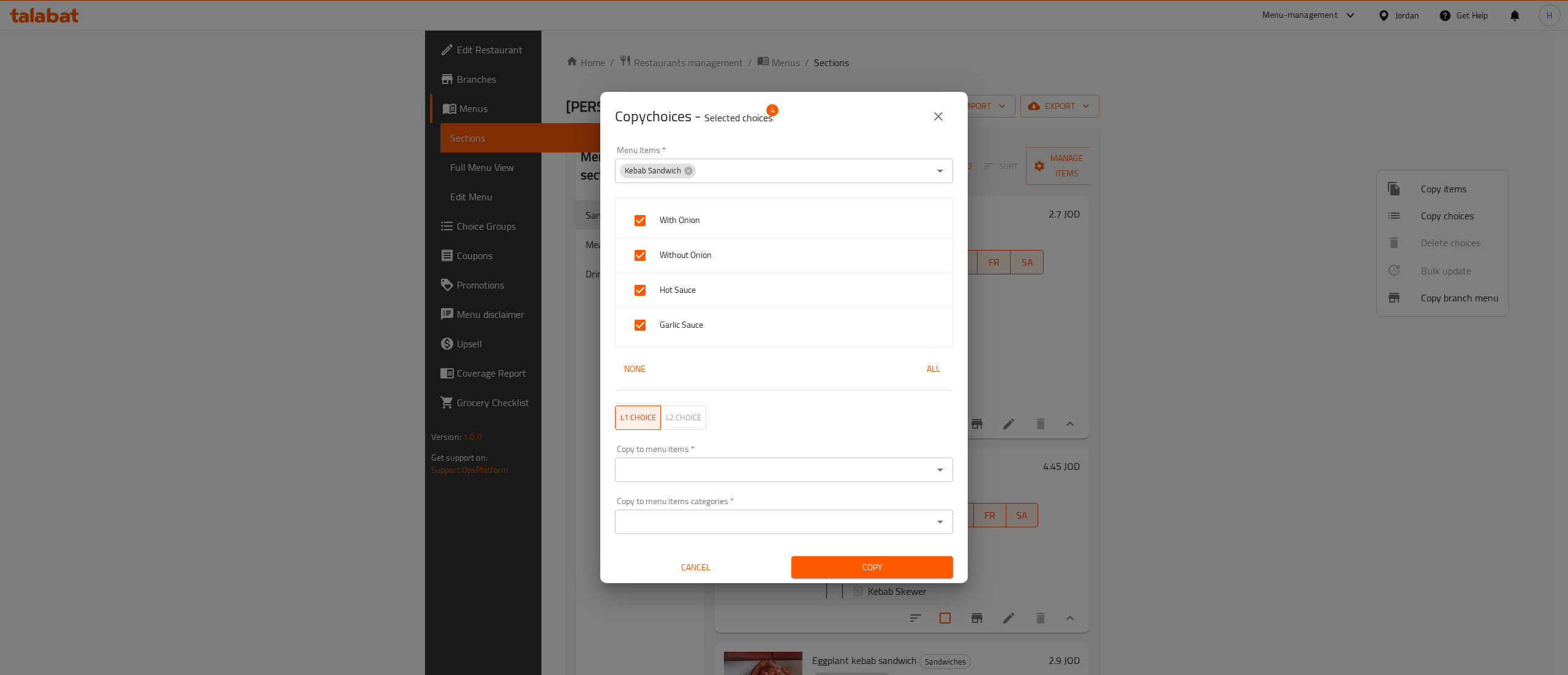
click at [675, 414] on span "L2 choice" at bounding box center [684, 418] width 36 height 14
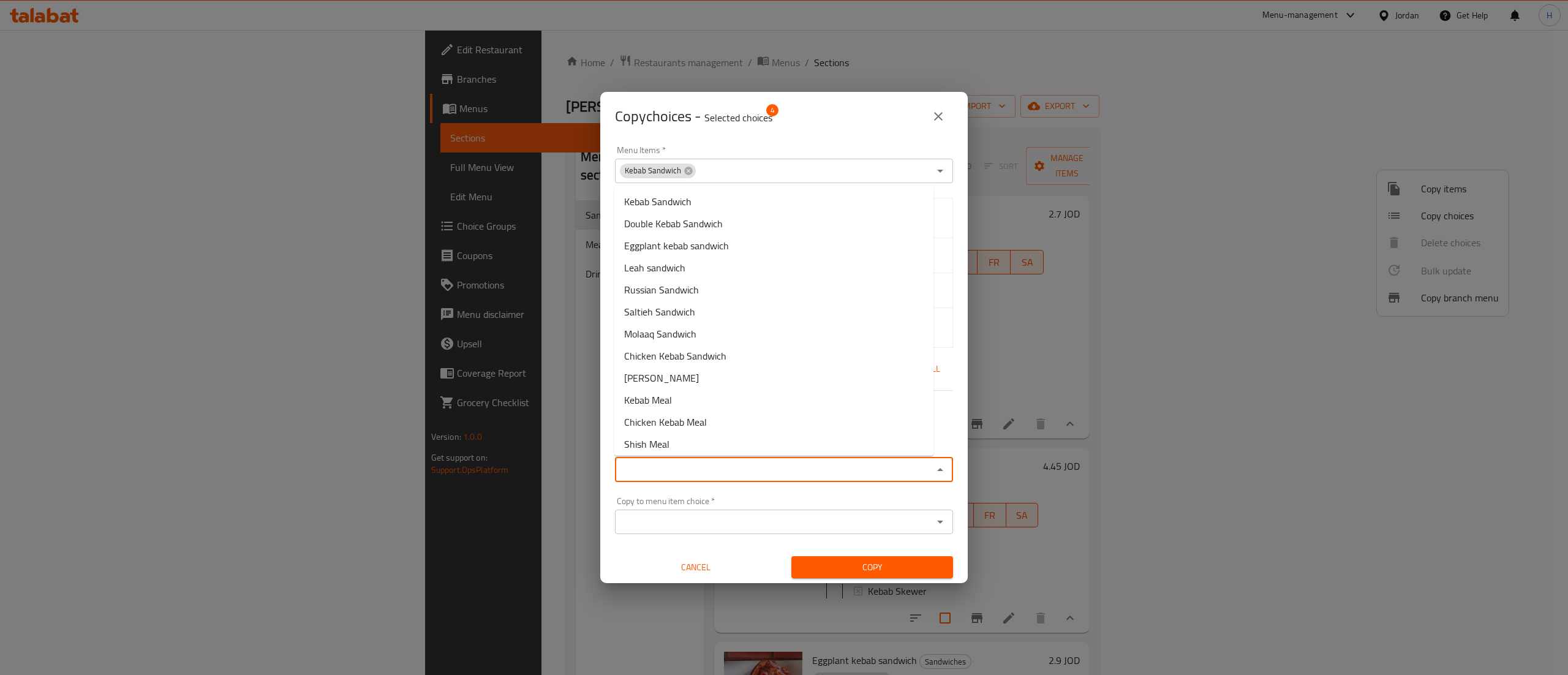
click at [709, 462] on input "Copy to menu item   *" at bounding box center [774, 470] width 311 height 17
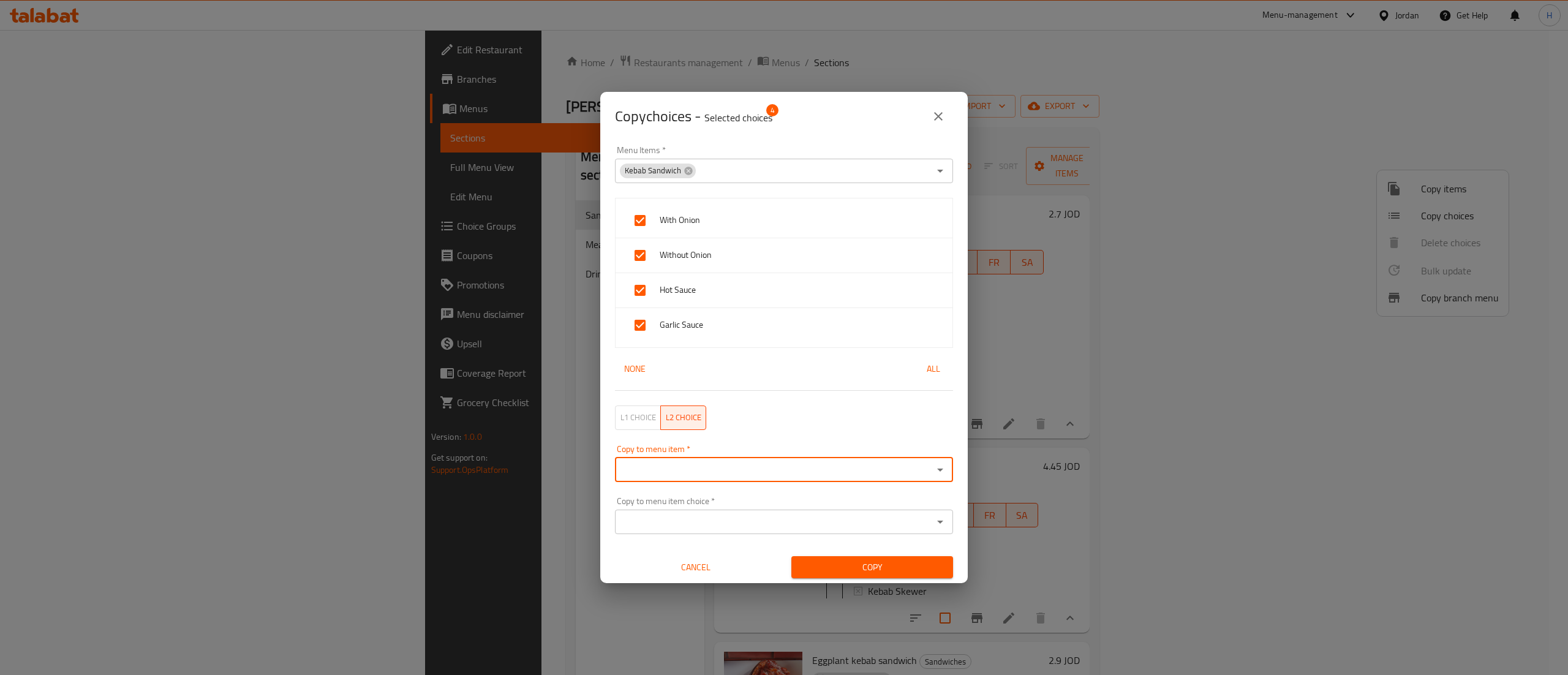
click at [709, 462] on input "Copy to menu item   *" at bounding box center [774, 470] width 311 height 17
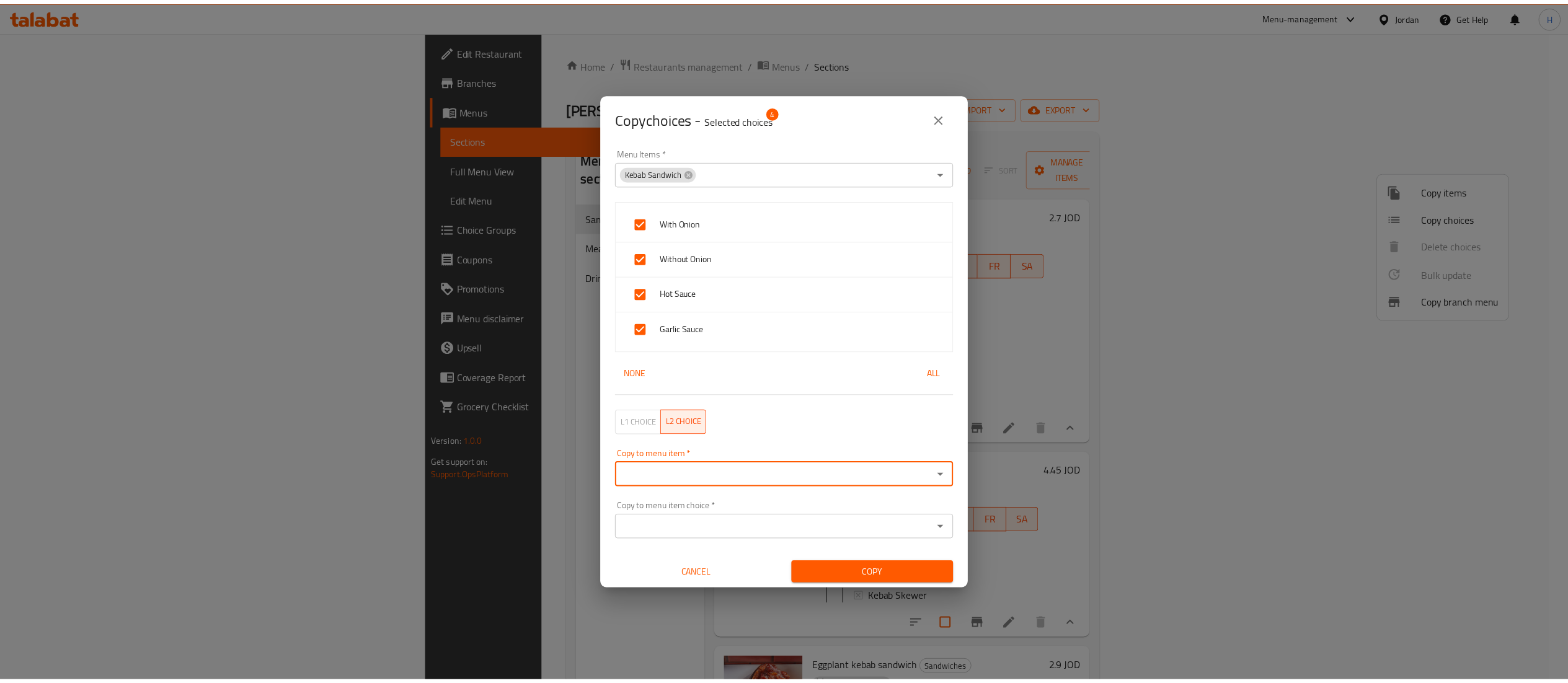
scroll to position [3, 0]
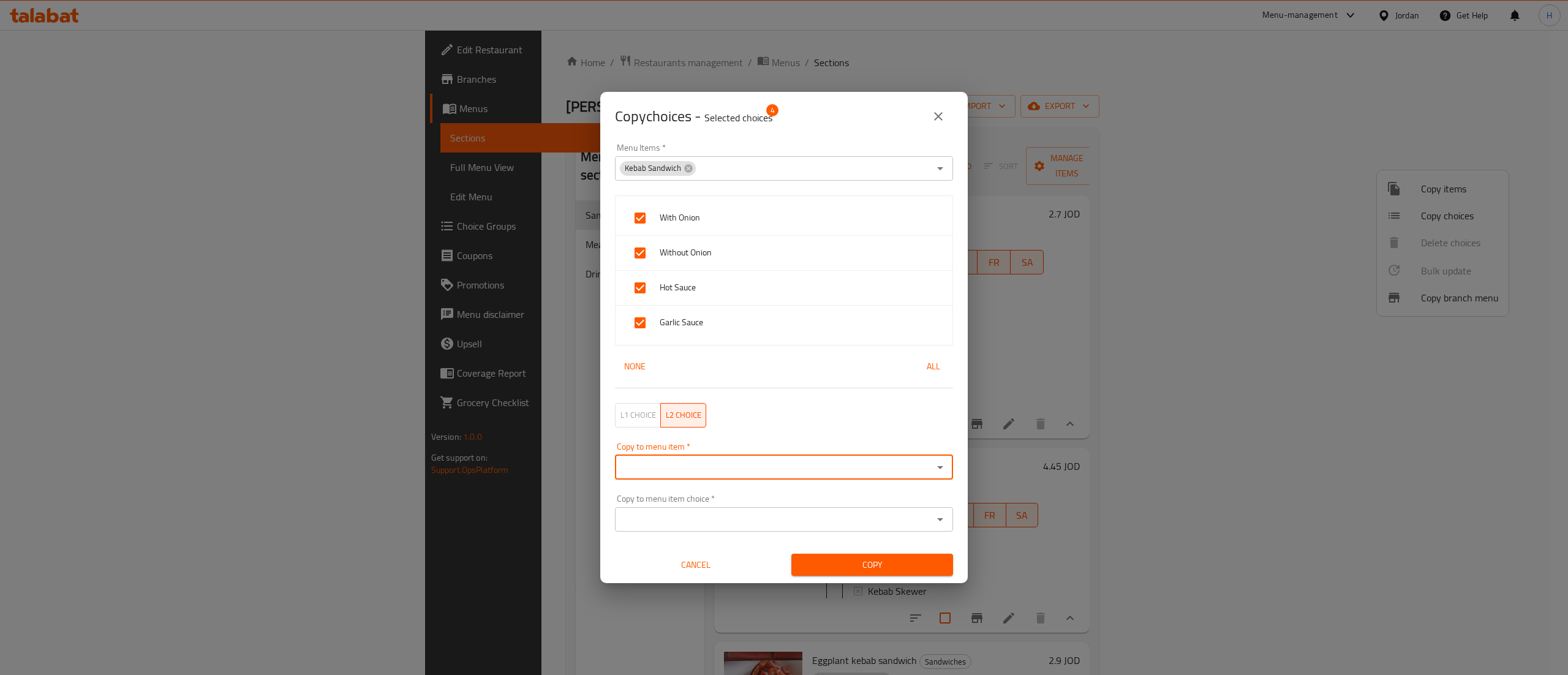
click at [640, 420] on span "L1 choice" at bounding box center [638, 415] width 36 height 14
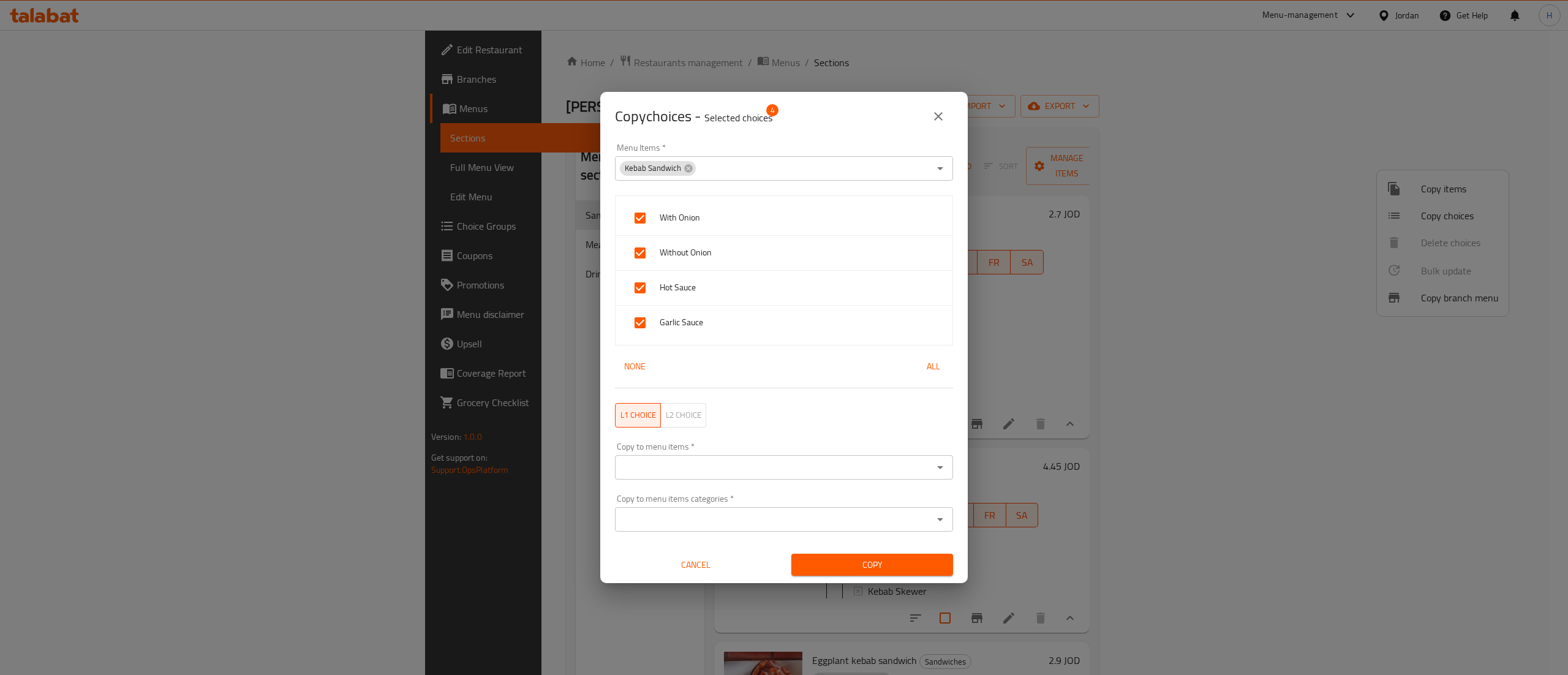
click at [679, 455] on div "Copy to menu items *" at bounding box center [784, 467] width 338 height 24
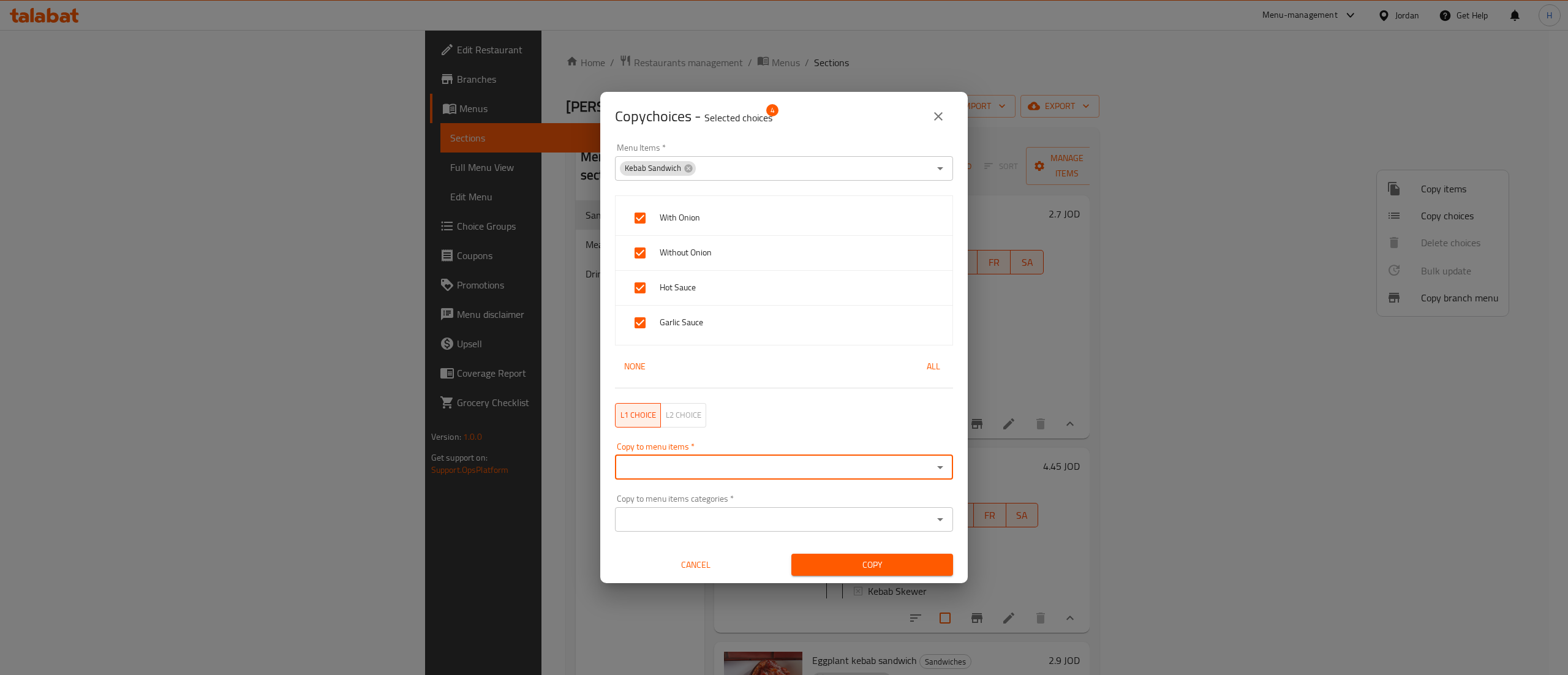
click at [713, 463] on input "Copy to menu items   *" at bounding box center [774, 467] width 311 height 17
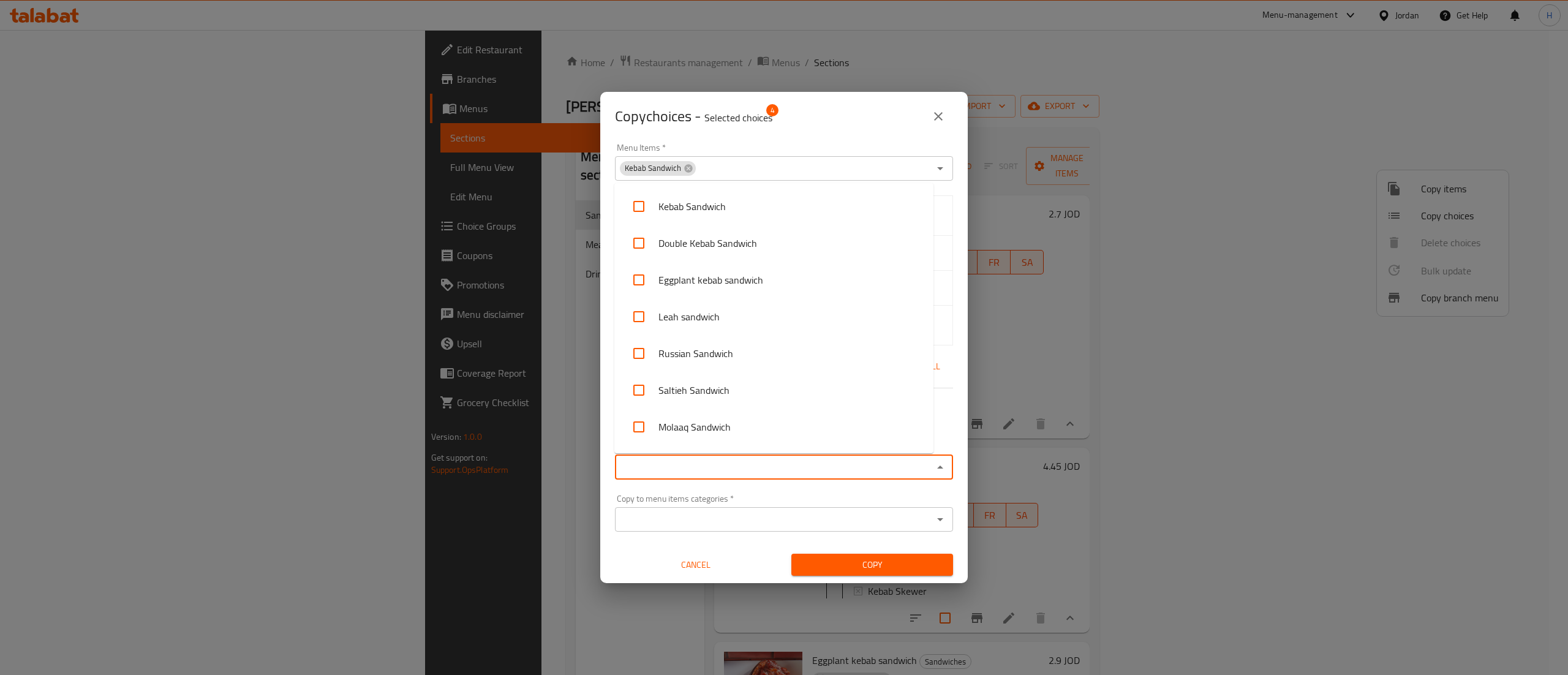
click at [714, 464] on input "Copy to menu items   *" at bounding box center [774, 467] width 311 height 17
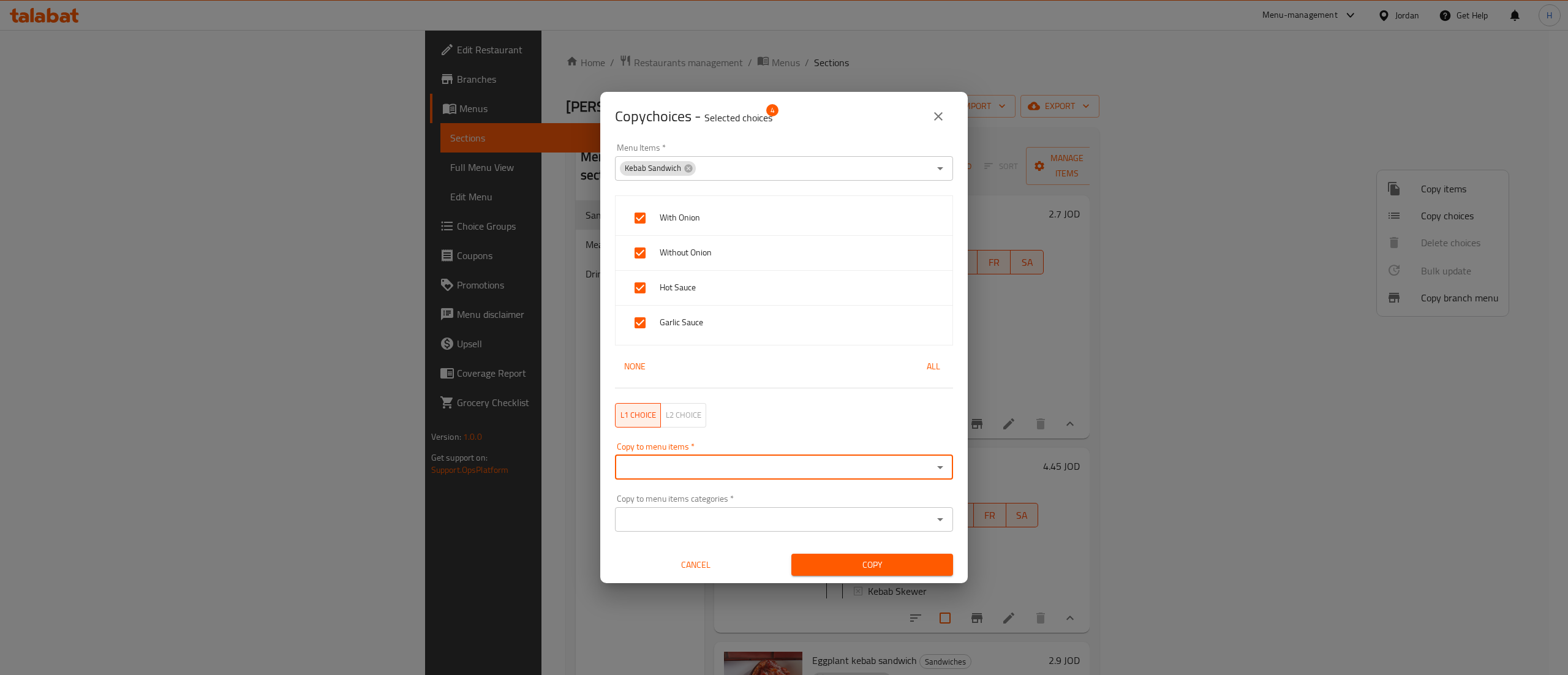
click at [684, 416] on span "L2 choice" at bounding box center [684, 415] width 36 height 14
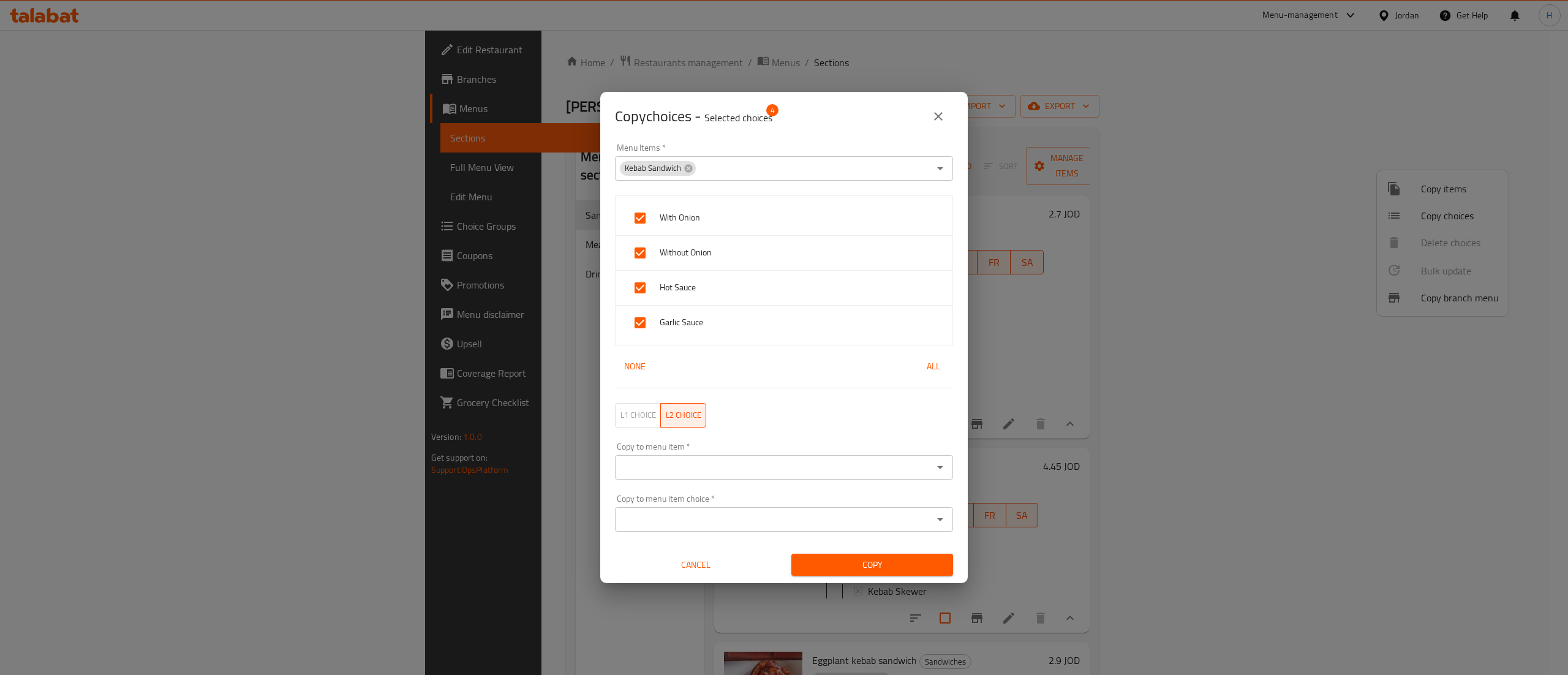
click at [707, 455] on div "Copy to menu item   * Copy to menu item *" at bounding box center [784, 462] width 338 height 38
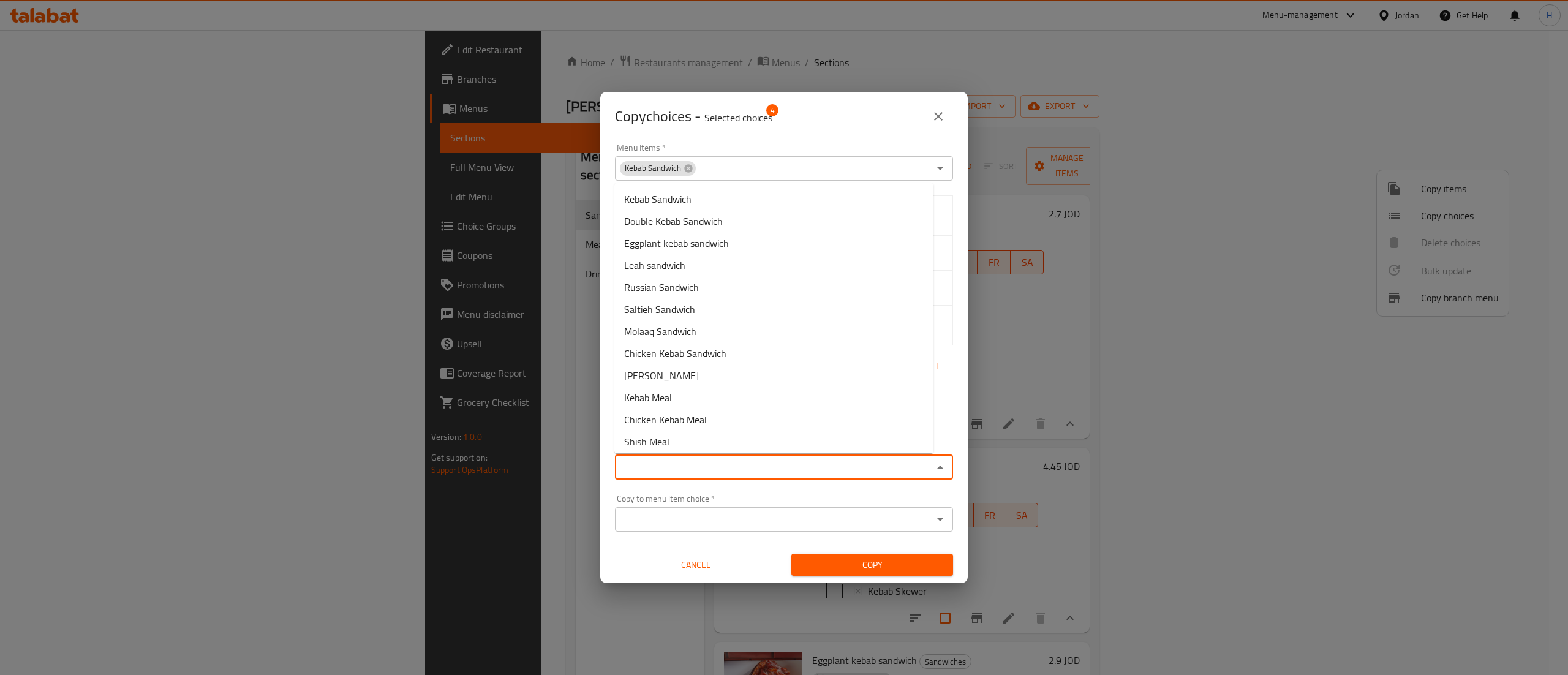
click at [707, 463] on input "Copy to menu item   *" at bounding box center [774, 467] width 311 height 17
click at [674, 223] on span "Double Kebab Sandwich" at bounding box center [673, 221] width 99 height 14
type input "Double Kebab Sandwich"
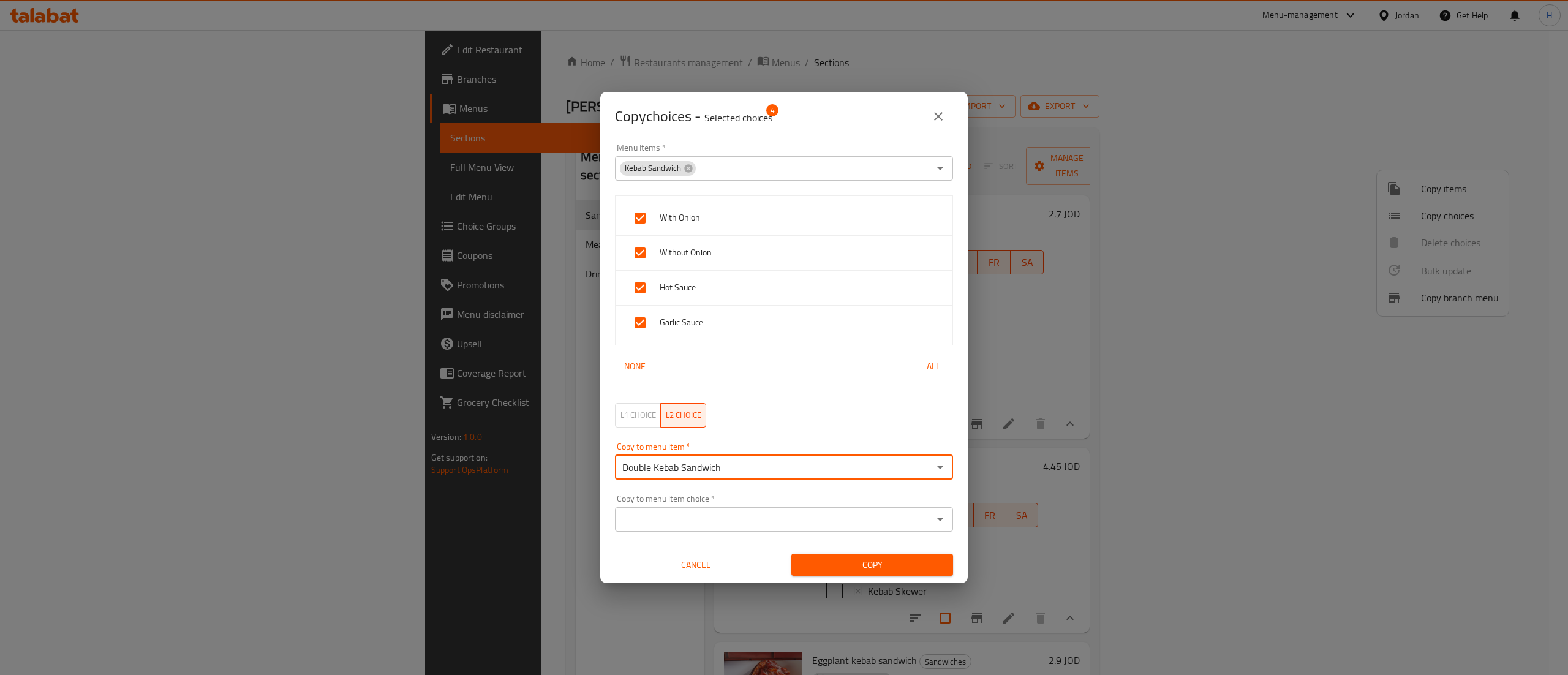
click at [778, 513] on input "Copy to menu item choice   *" at bounding box center [774, 520] width 311 height 17
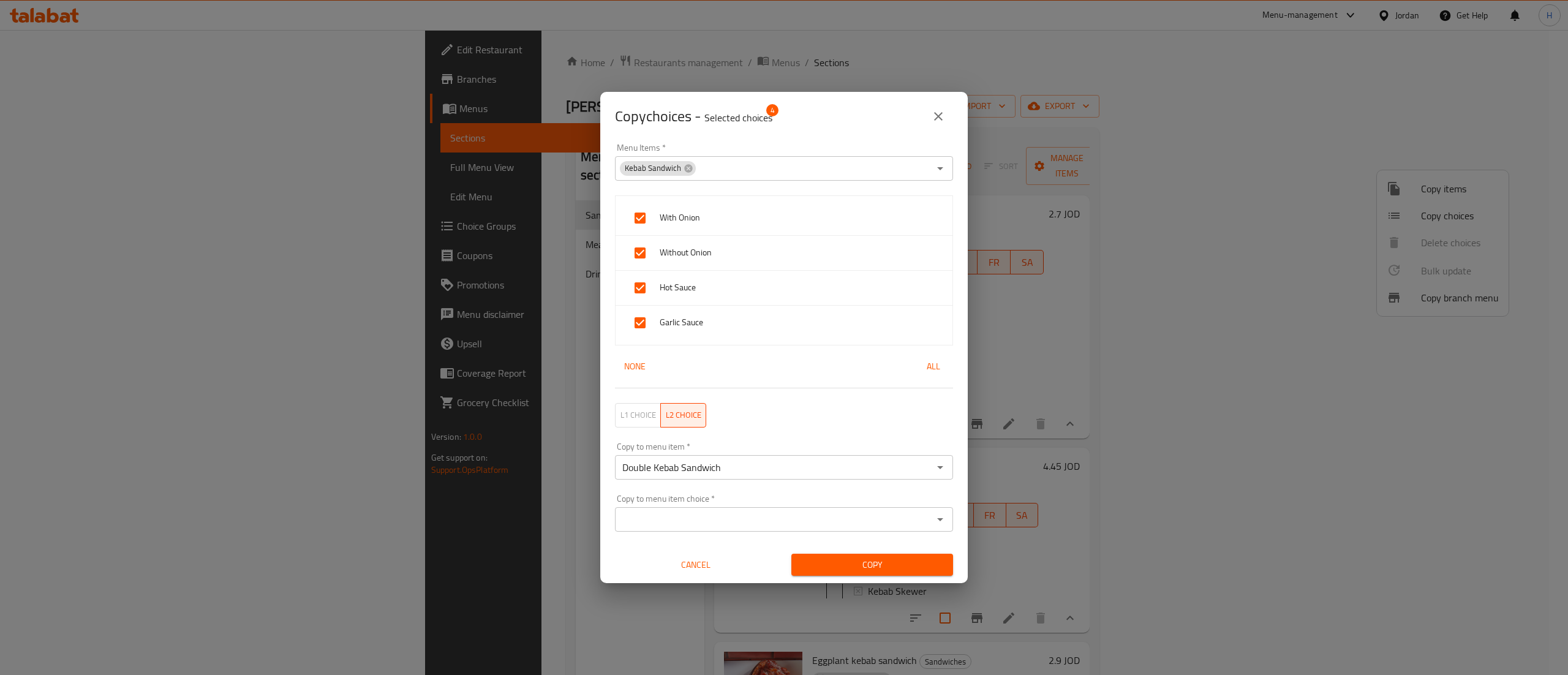
click at [898, 522] on input "Copy to menu item choice   *" at bounding box center [774, 520] width 311 height 17
click at [880, 492] on div "Copy to menu item choice   * Copy to menu item choice *" at bounding box center [784, 513] width 353 height 52
click at [687, 569] on span "Cancel" at bounding box center [696, 565] width 152 height 15
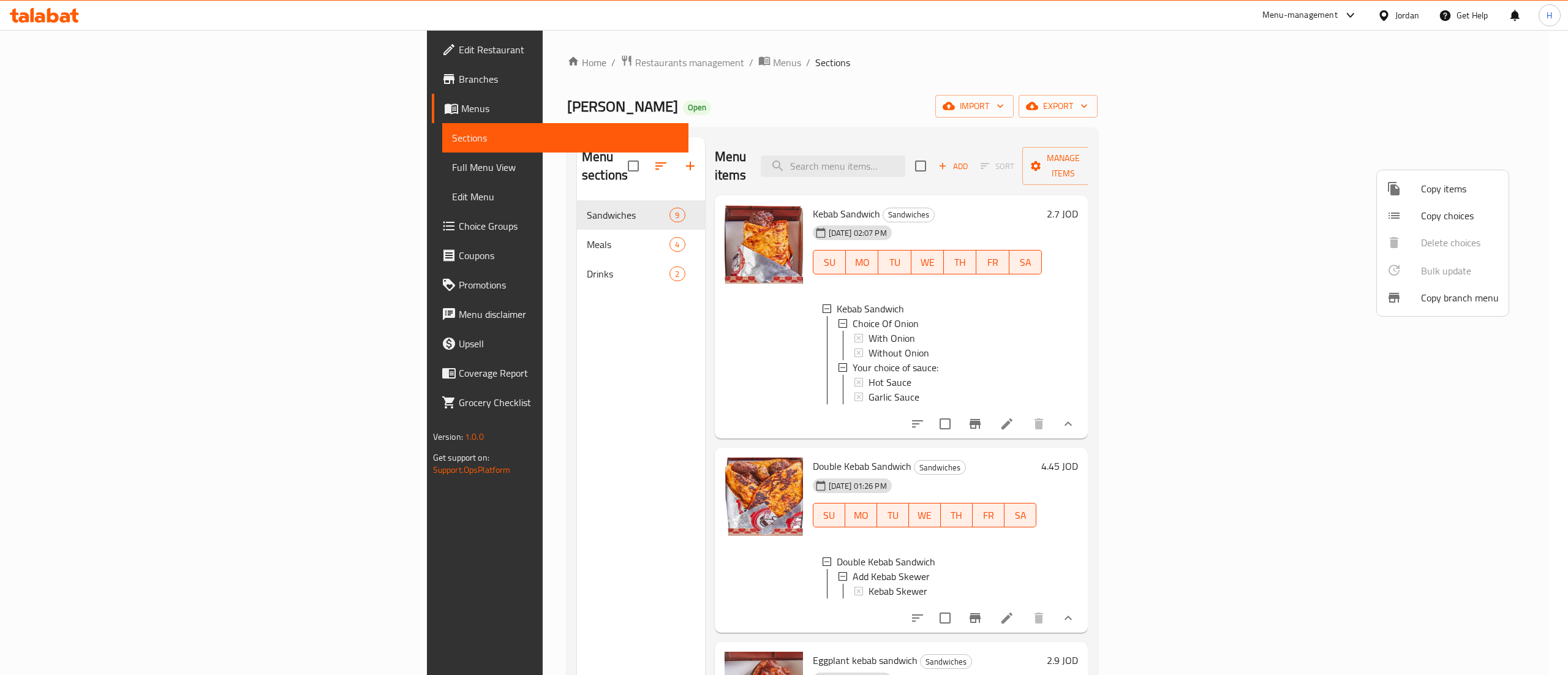
click at [537, 483] on div at bounding box center [784, 338] width 1568 height 675
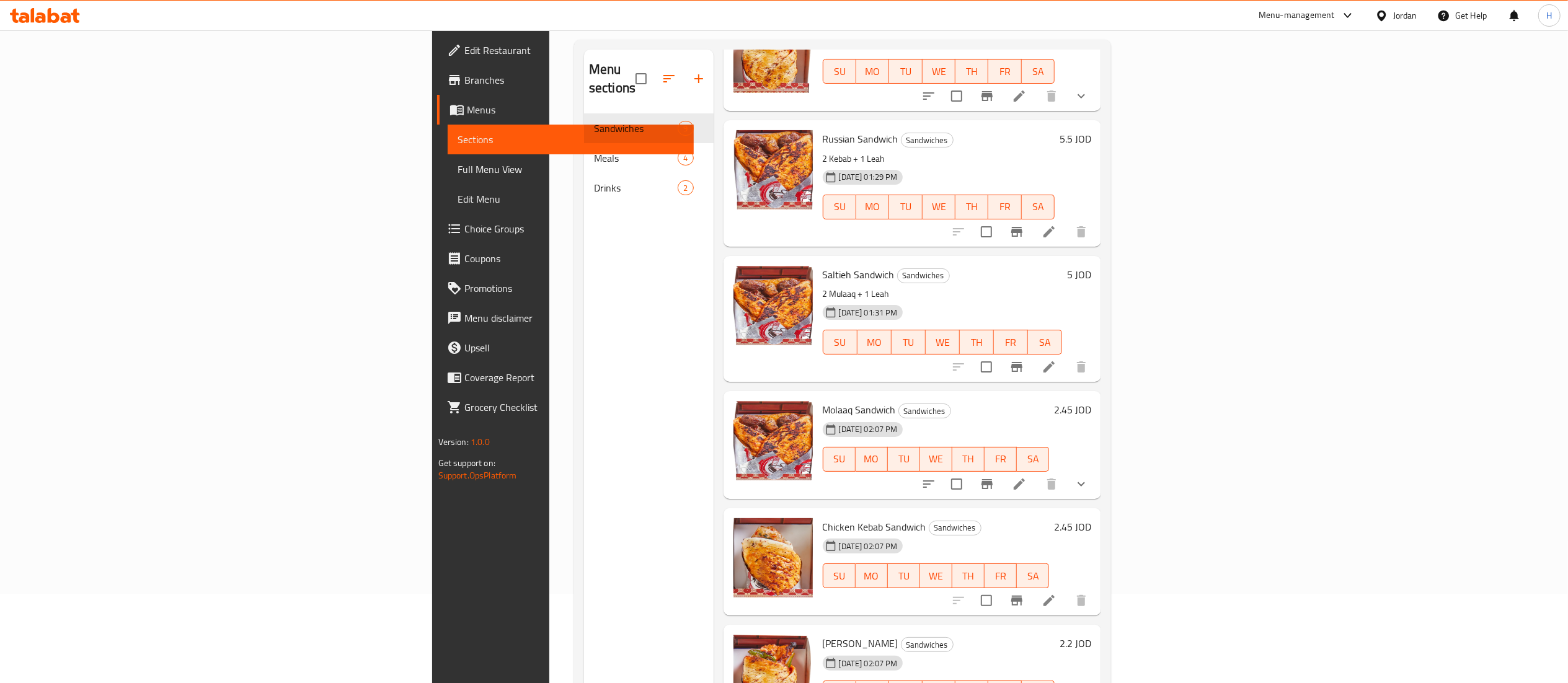
scroll to position [51, 0]
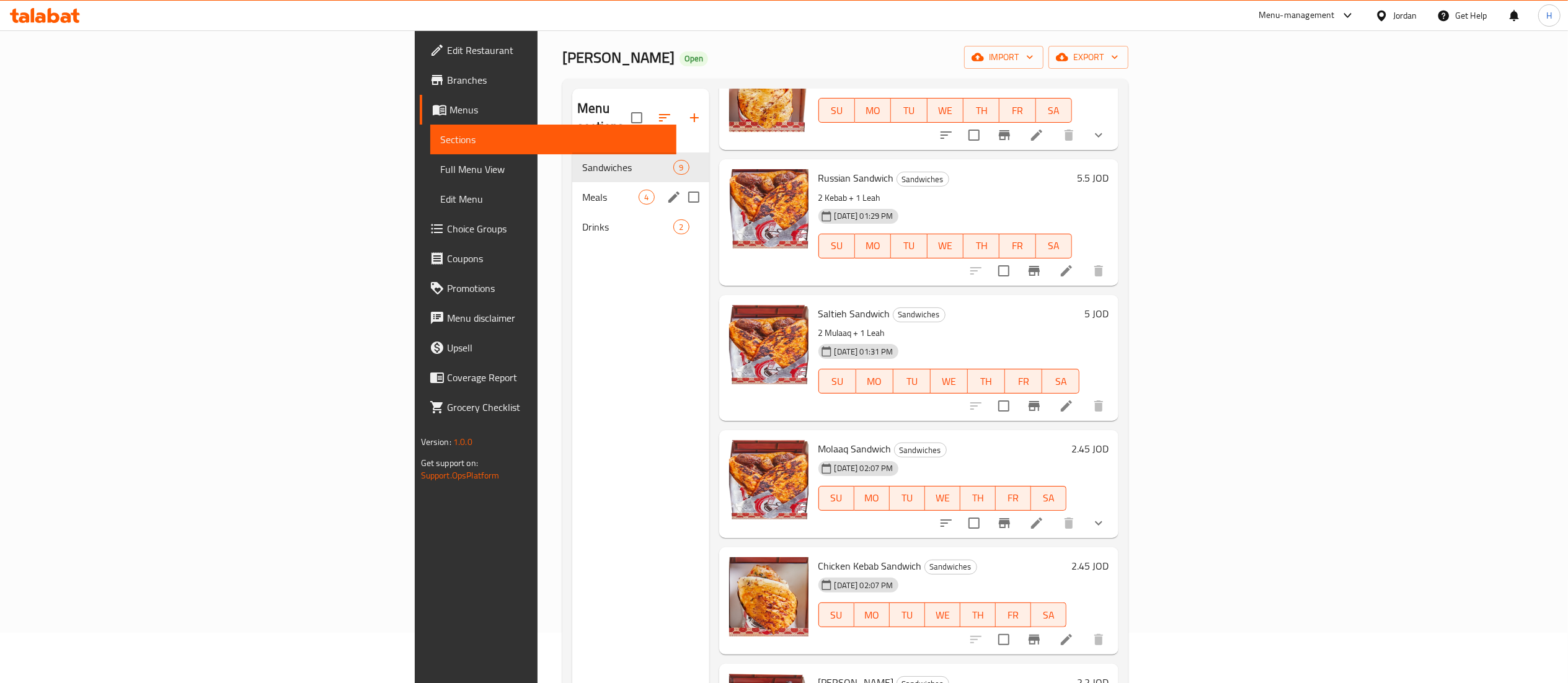
click at [573, 182] on div "Meals 4" at bounding box center [640, 197] width 136 height 30
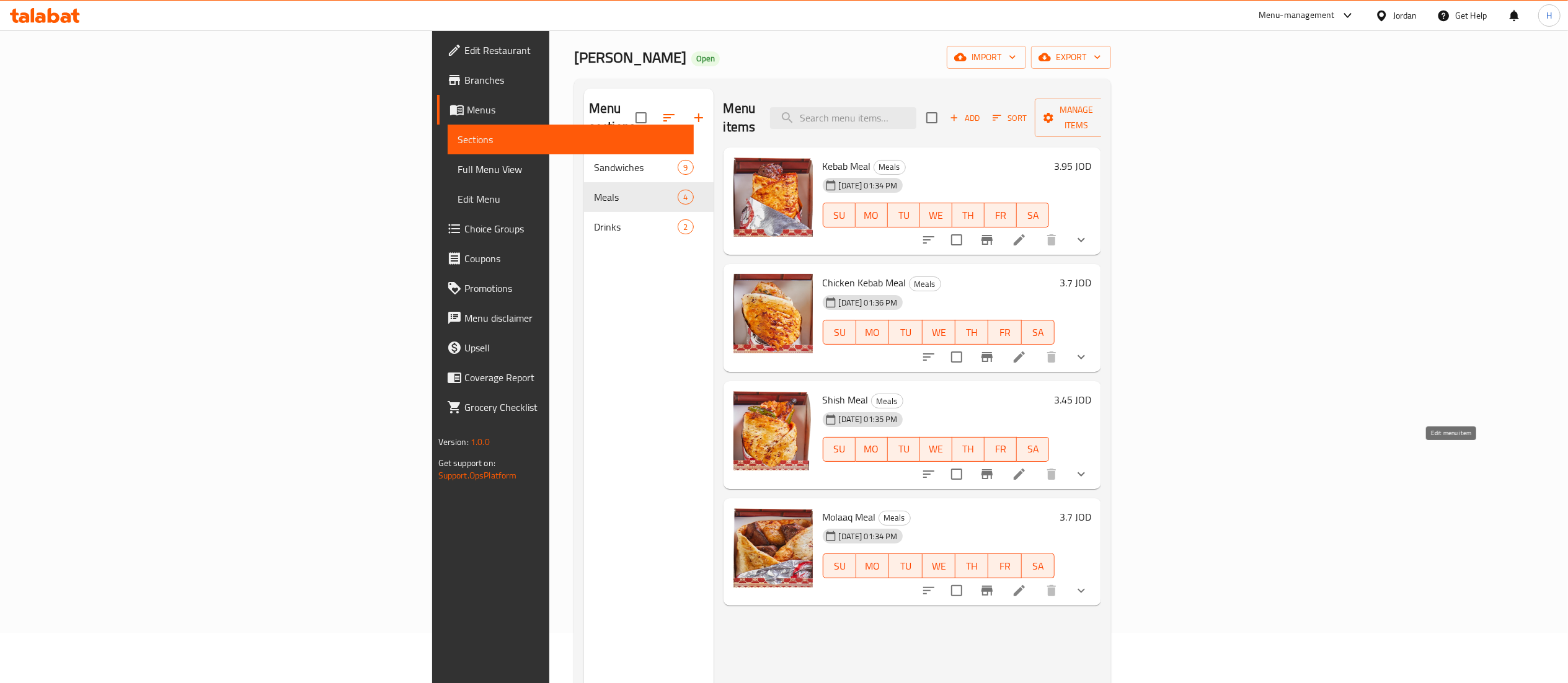
drag, startPoint x: 1454, startPoint y: 455, endPoint x: 1459, endPoint y: 463, distance: 9.4
click at [1097, 342] on button "show more" at bounding box center [1081, 357] width 30 height 30
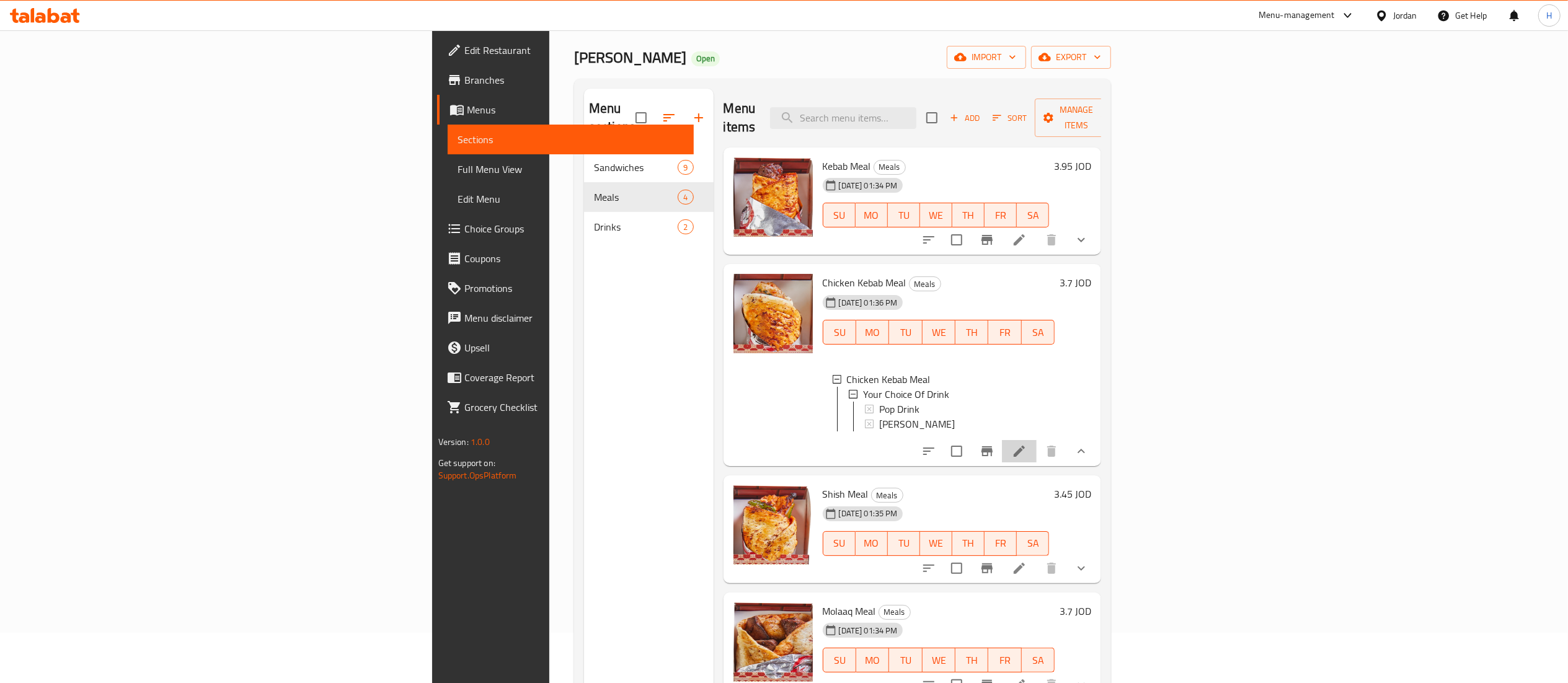
click at [1037, 451] on li at bounding box center [1019, 451] width 34 height 23
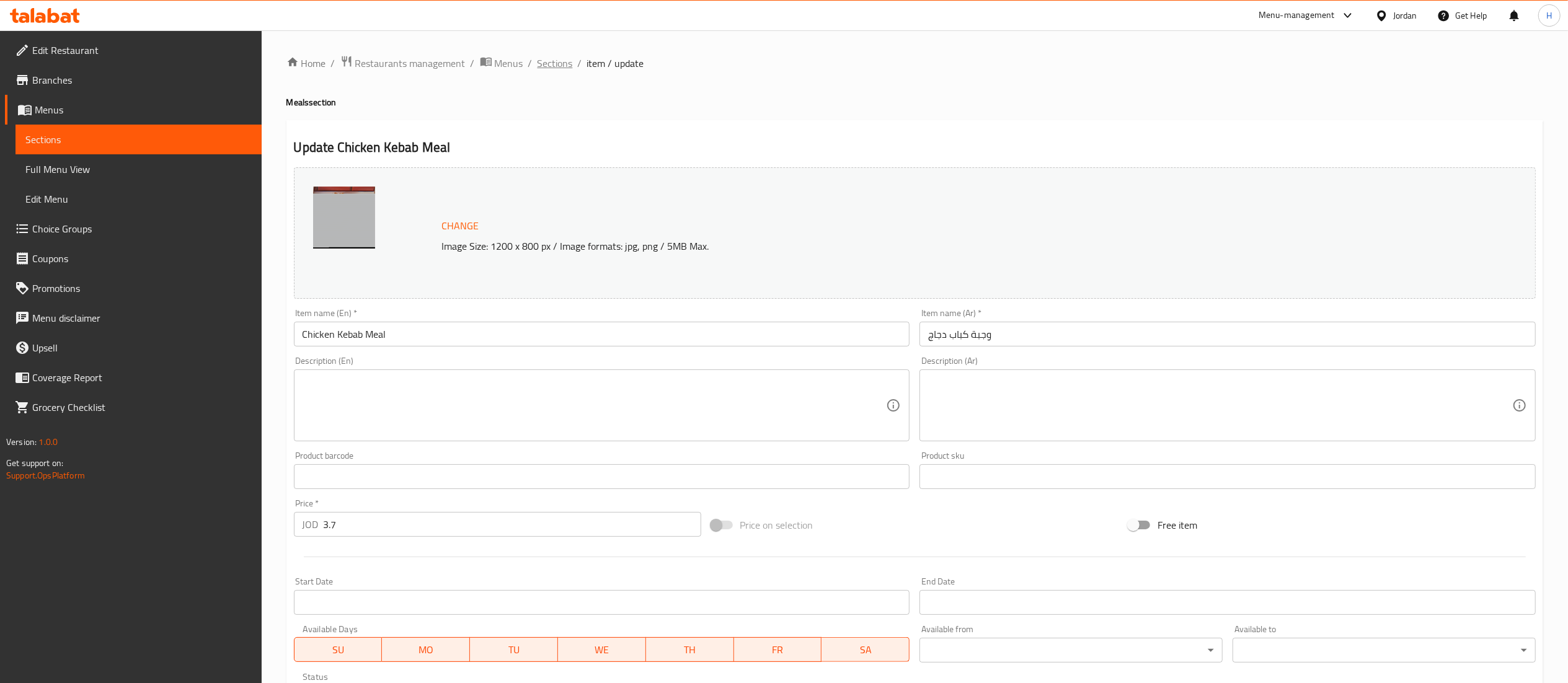
click at [555, 61] on span "Sections" at bounding box center [555, 63] width 35 height 14
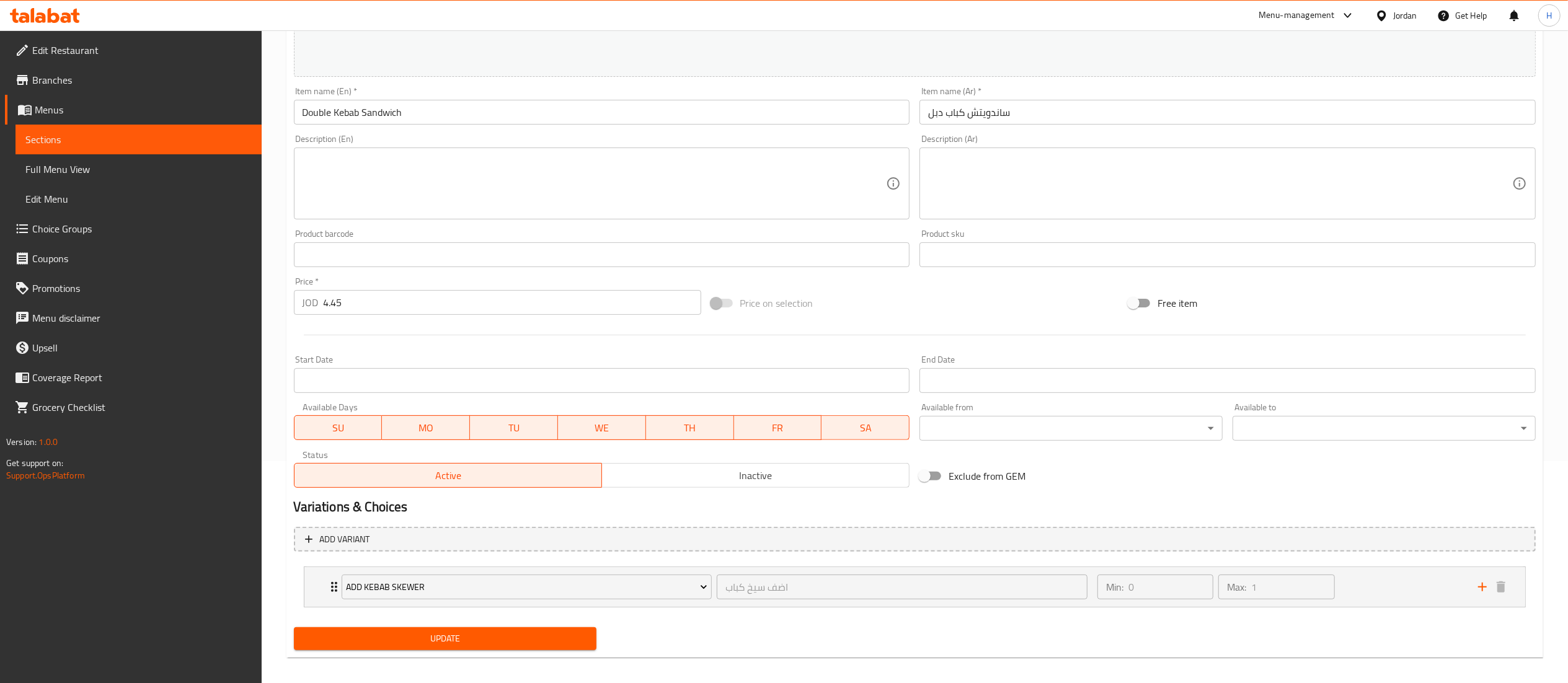
scroll to position [231, 0]
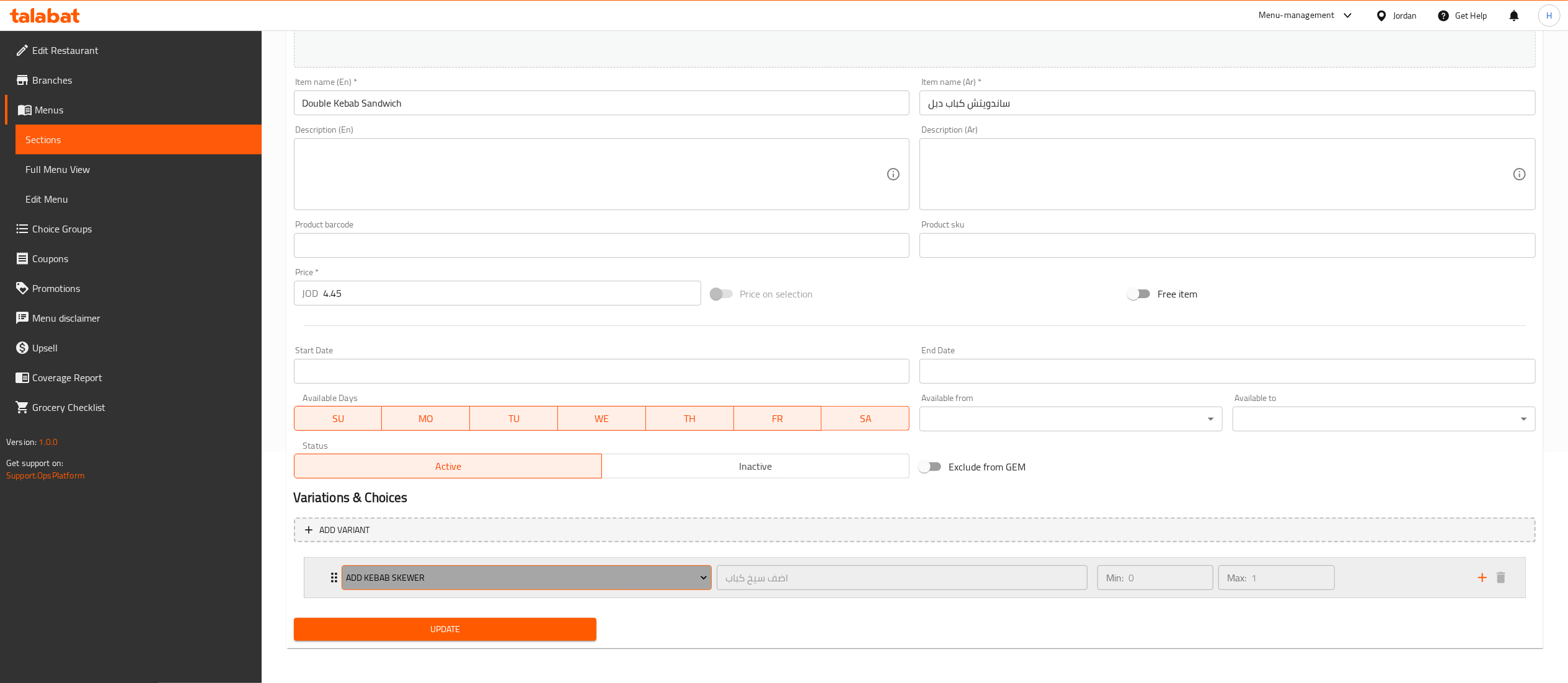
click at [656, 591] on button "Add Kebab Skewer" at bounding box center [527, 577] width 370 height 24
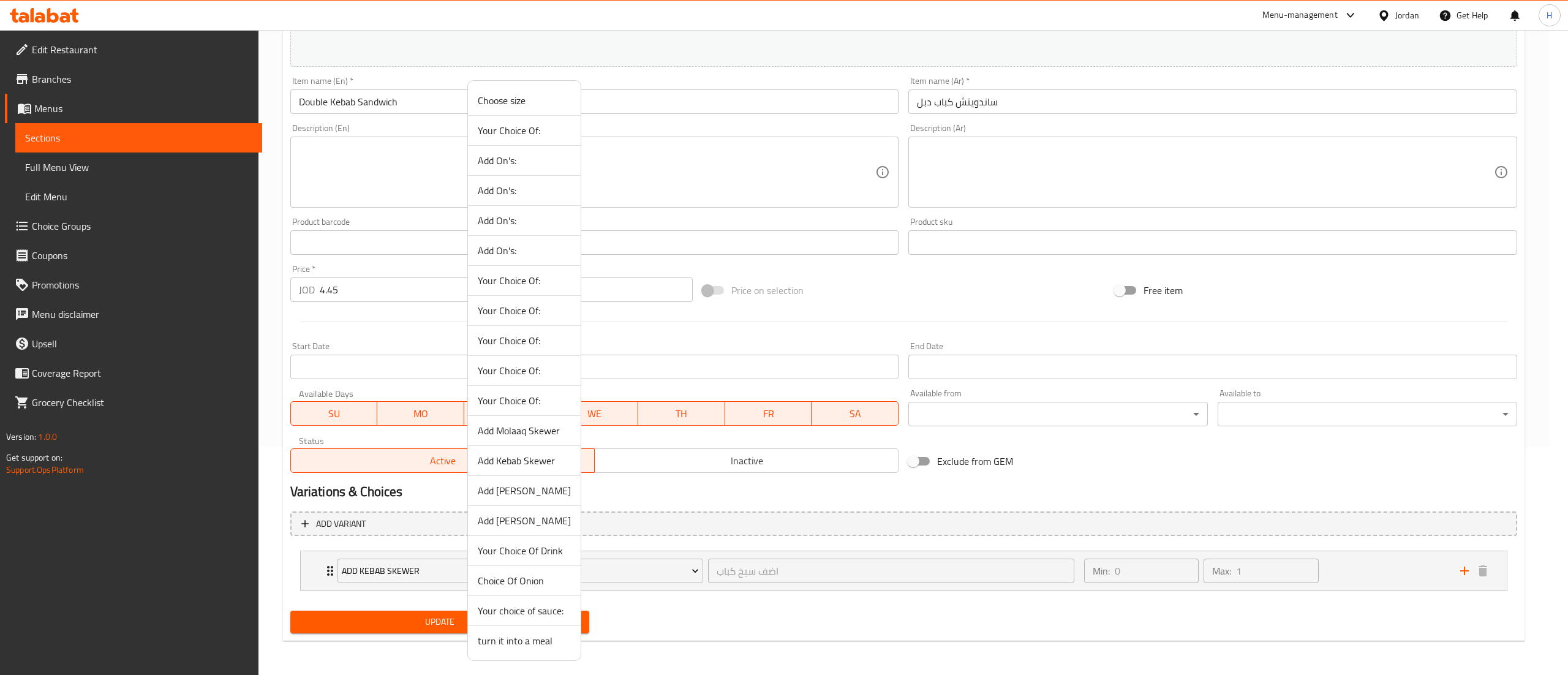
click at [533, 588] on span "Choice Of Onion" at bounding box center [524, 581] width 93 height 14
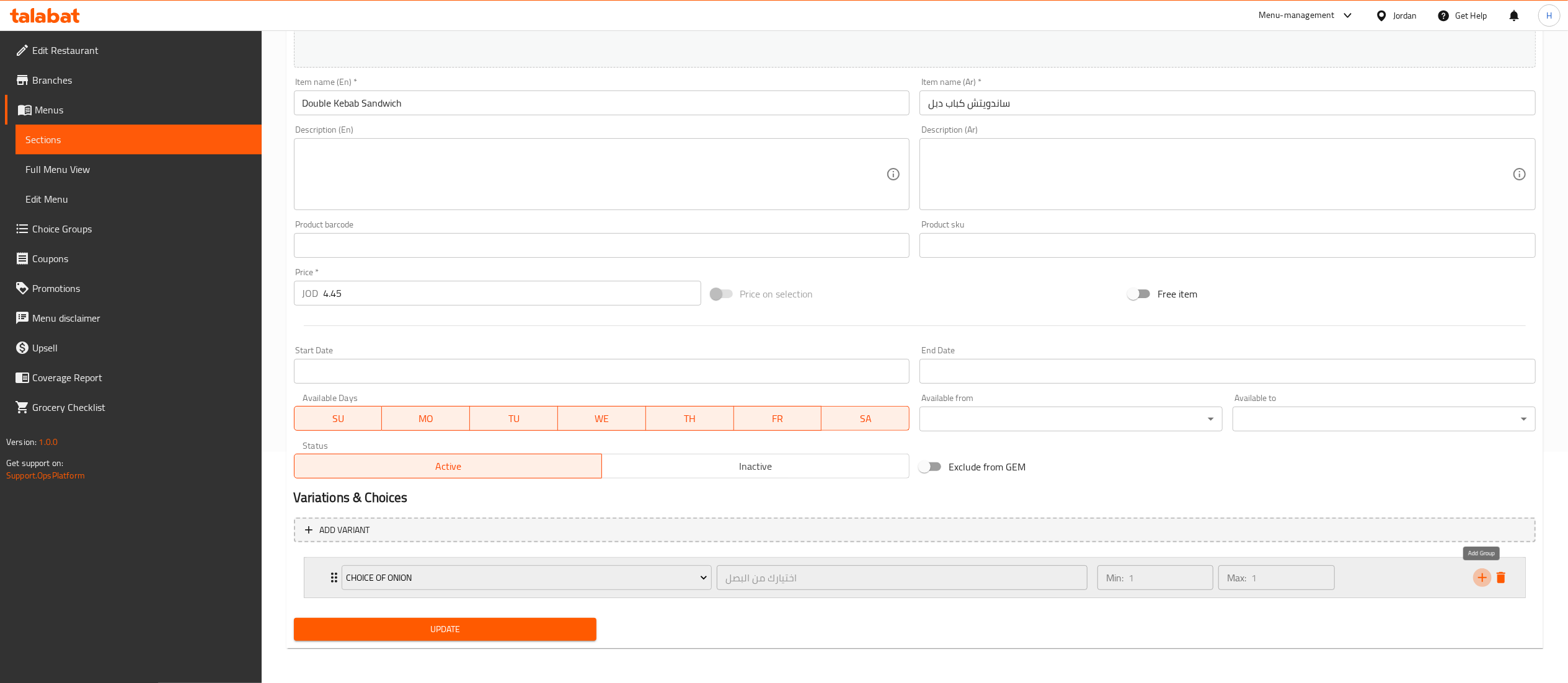
click at [1484, 575] on icon "add" at bounding box center [1482, 578] width 14 height 14
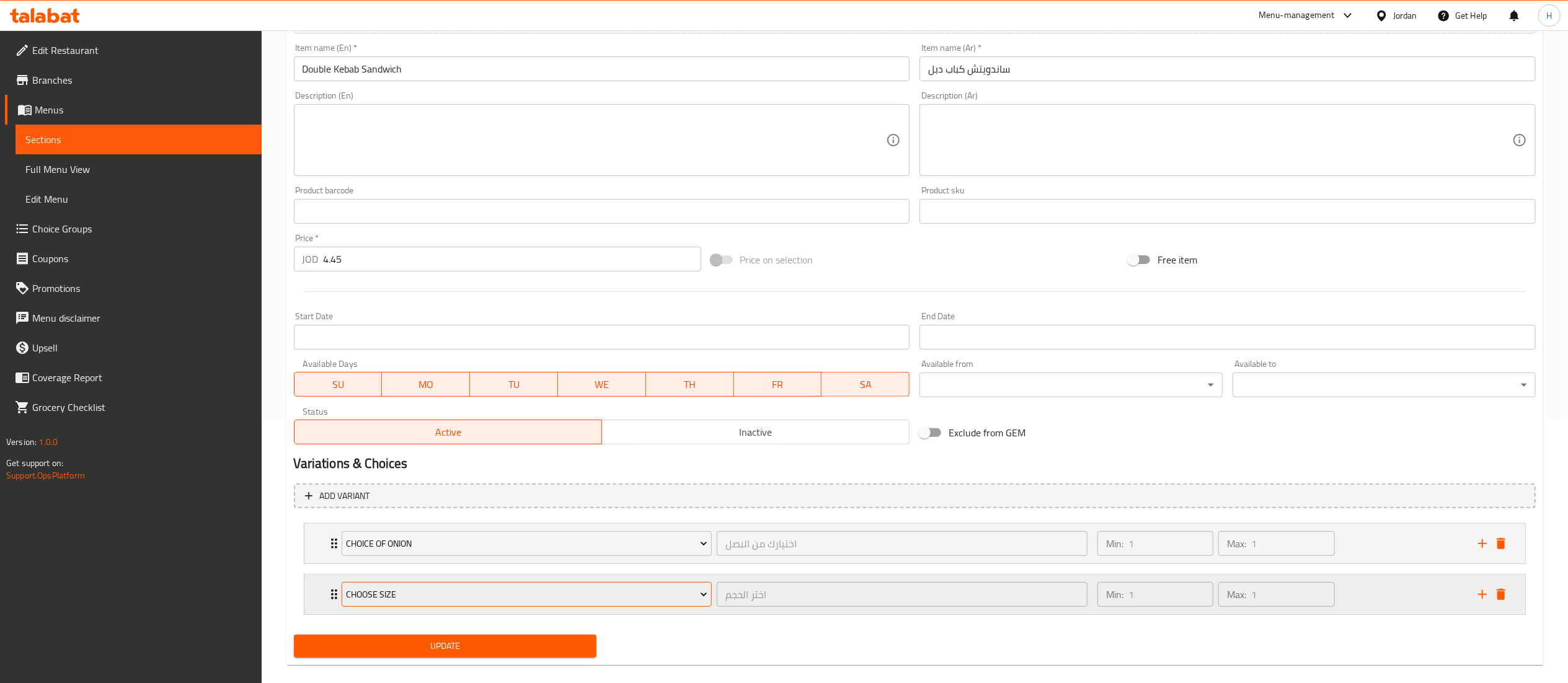
scroll to position [284, 0]
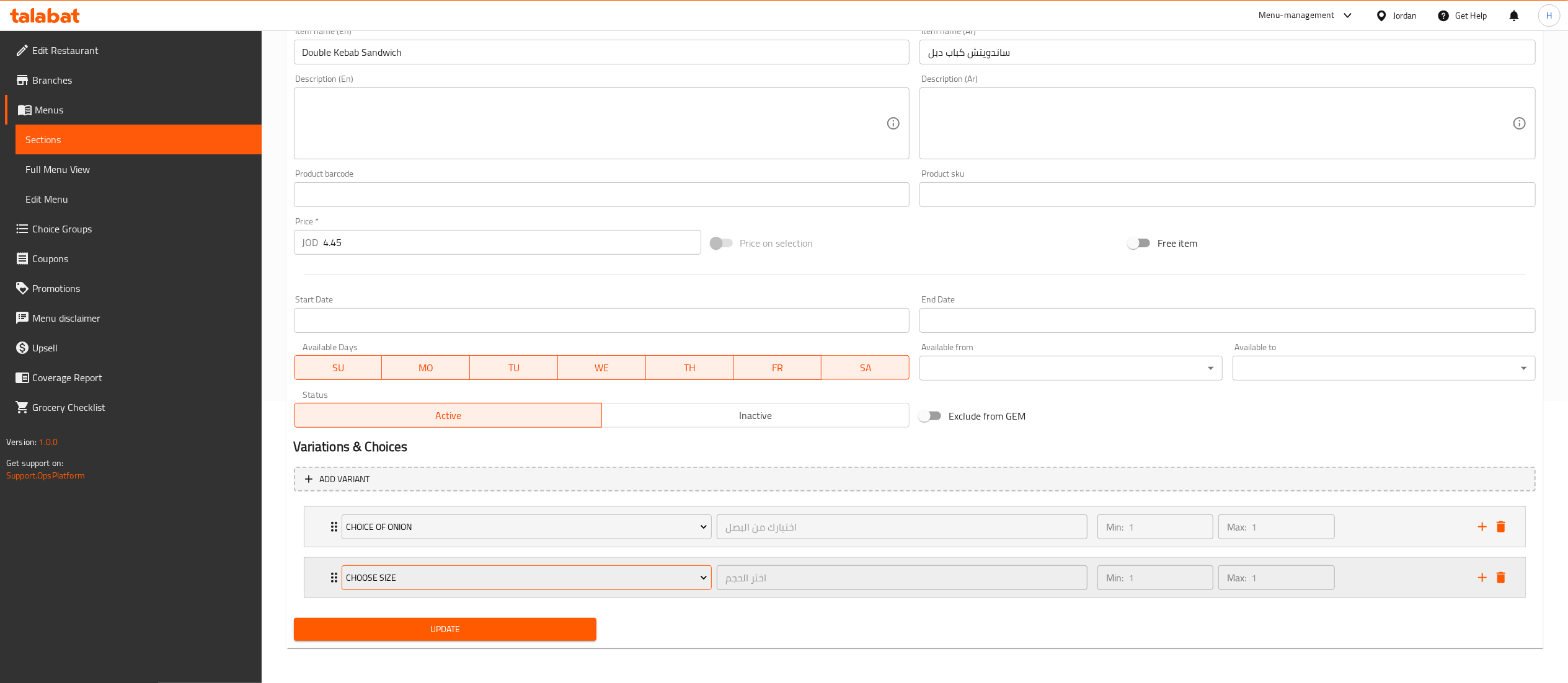
click at [376, 575] on span "Choose size" at bounding box center [527, 578] width 361 height 15
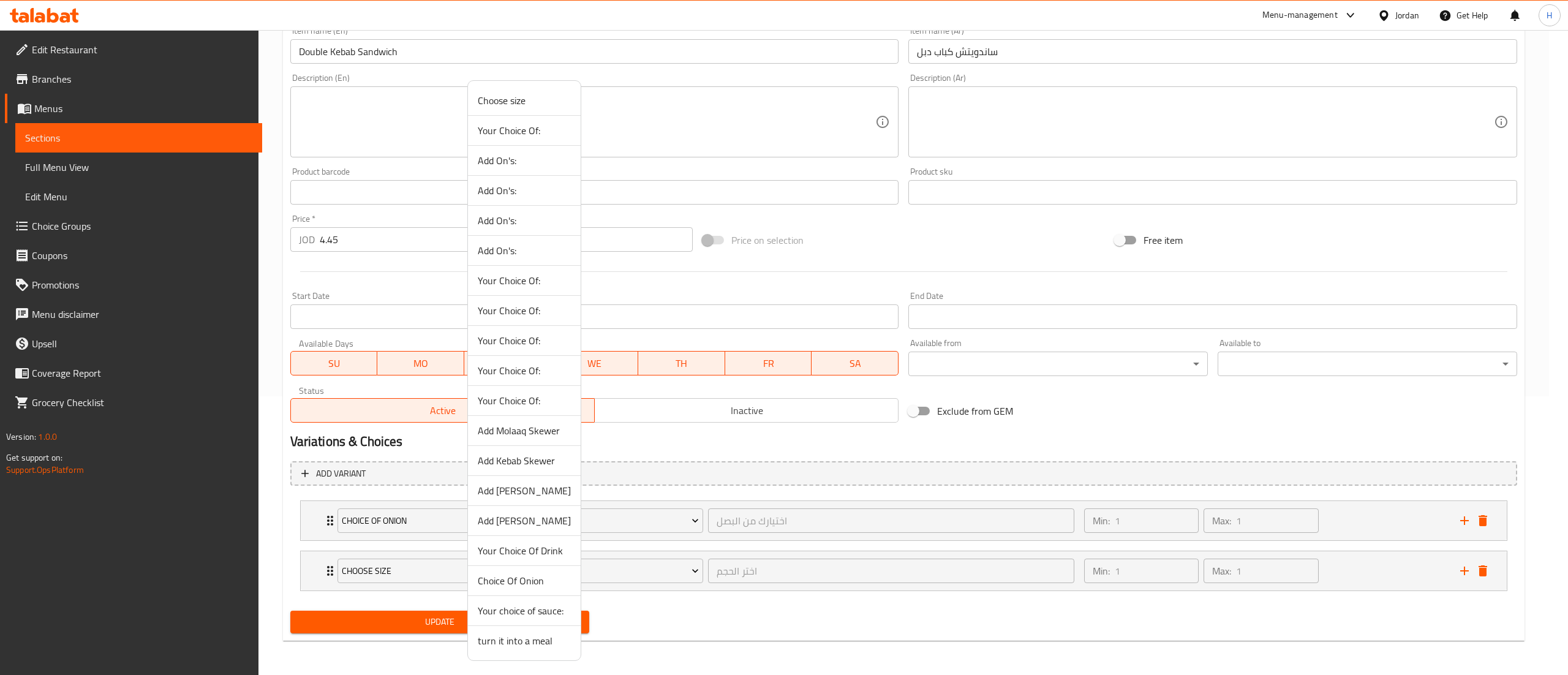
click at [520, 615] on span "Your choice of sauce:" at bounding box center [524, 611] width 93 height 14
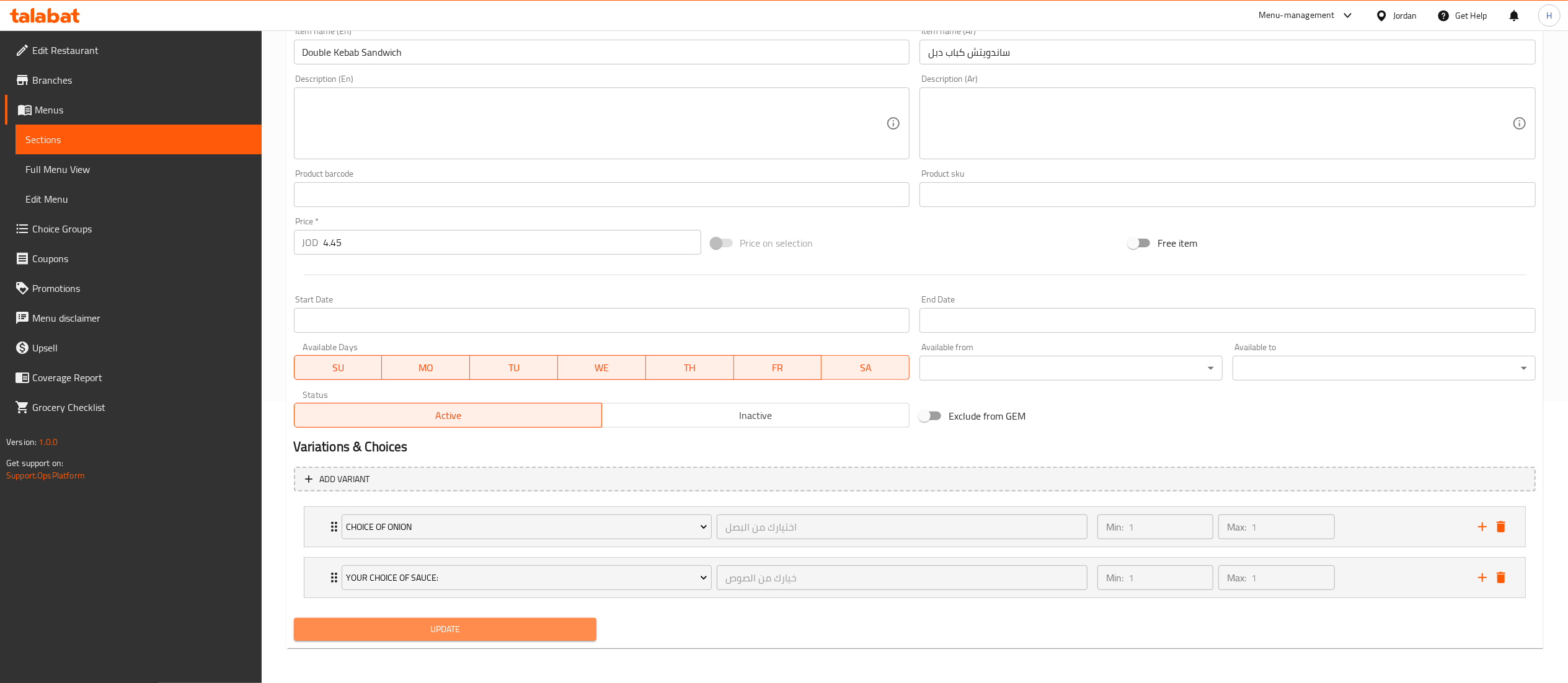
click at [518, 630] on span "Update" at bounding box center [445, 630] width 284 height 15
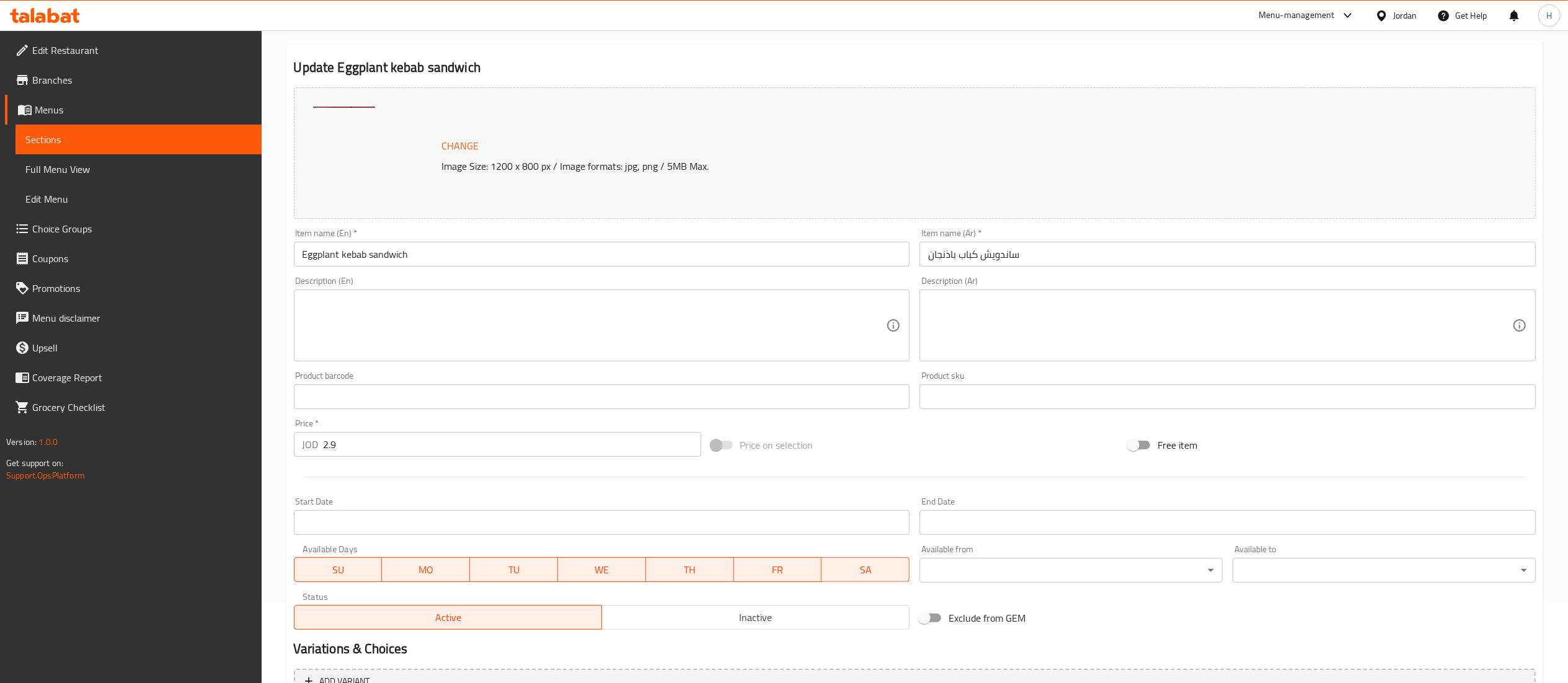
scroll to position [231, 0]
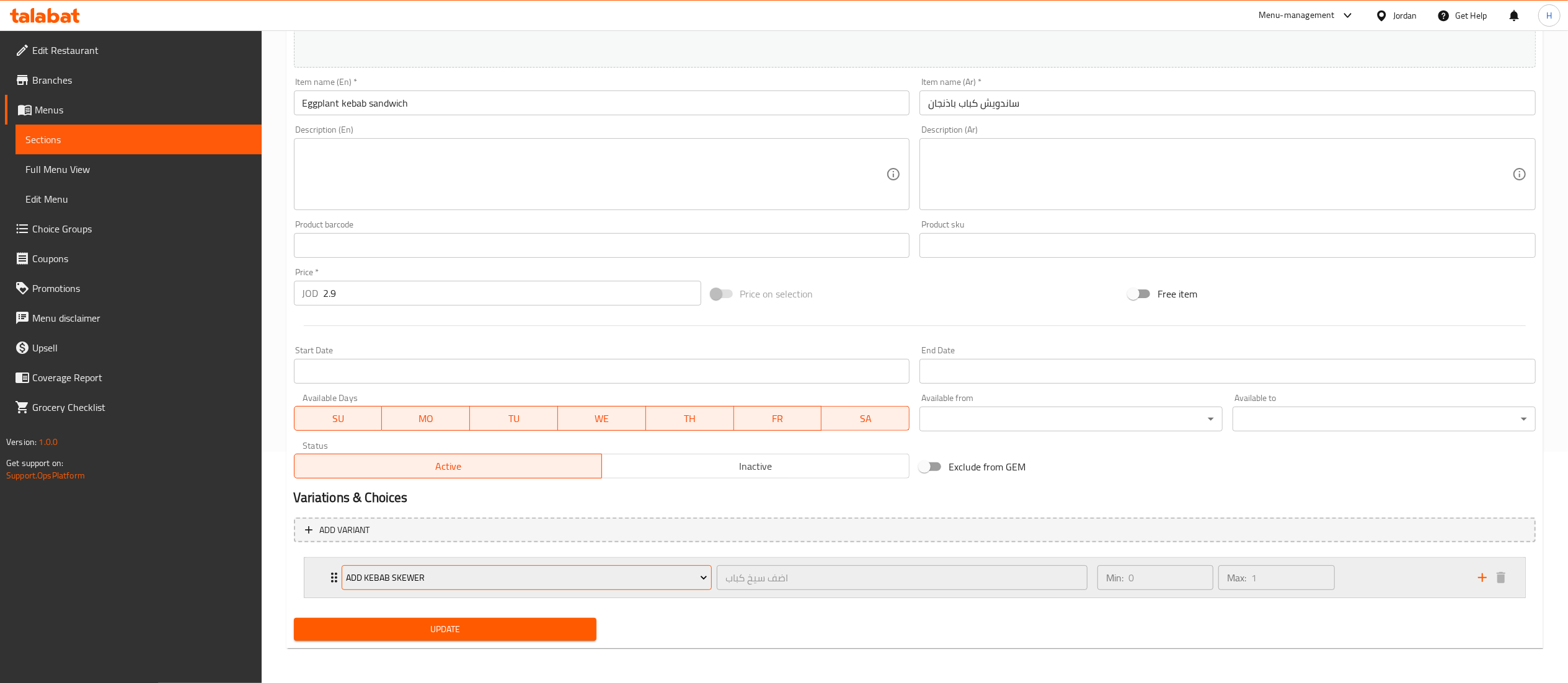
click at [519, 575] on span "Add Kebab Skewer" at bounding box center [527, 578] width 361 height 15
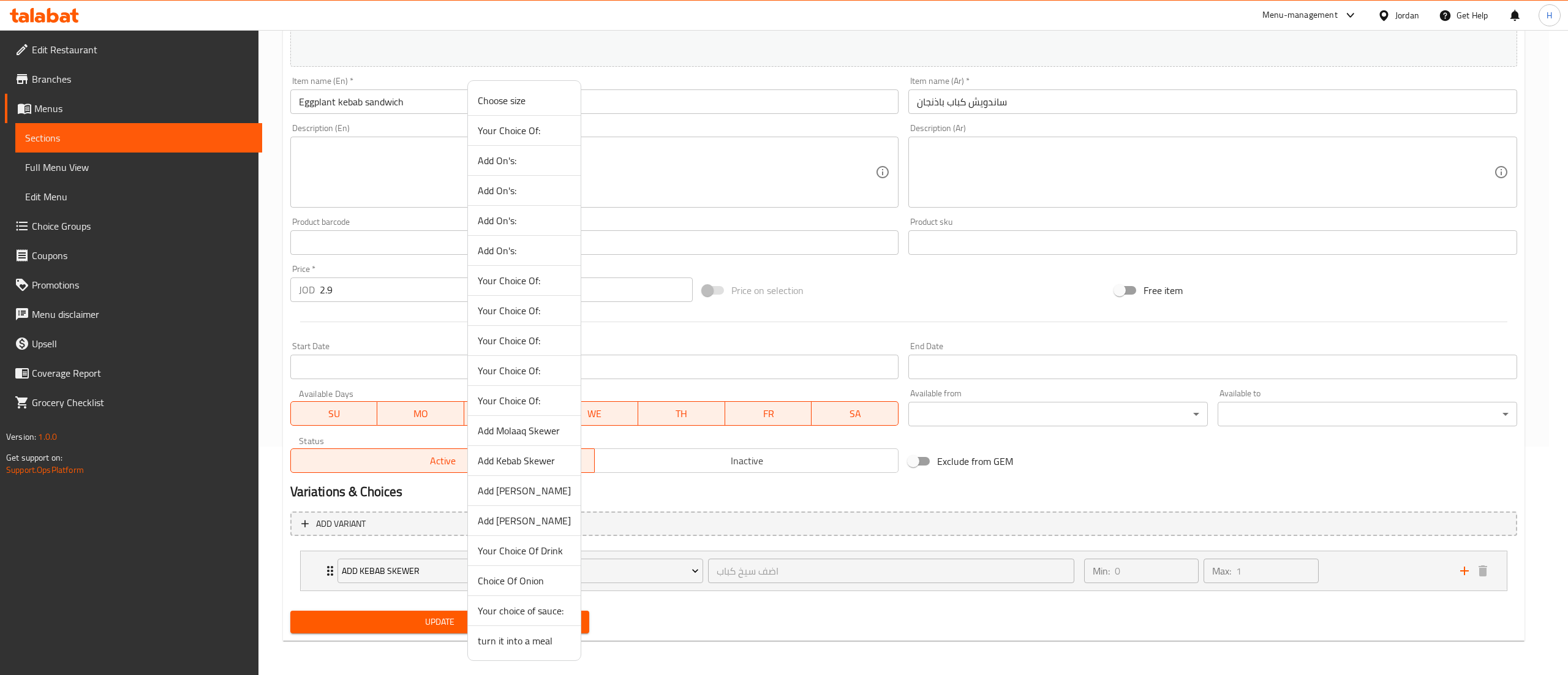
click at [503, 586] on span "Choice Of Onion" at bounding box center [524, 581] width 93 height 14
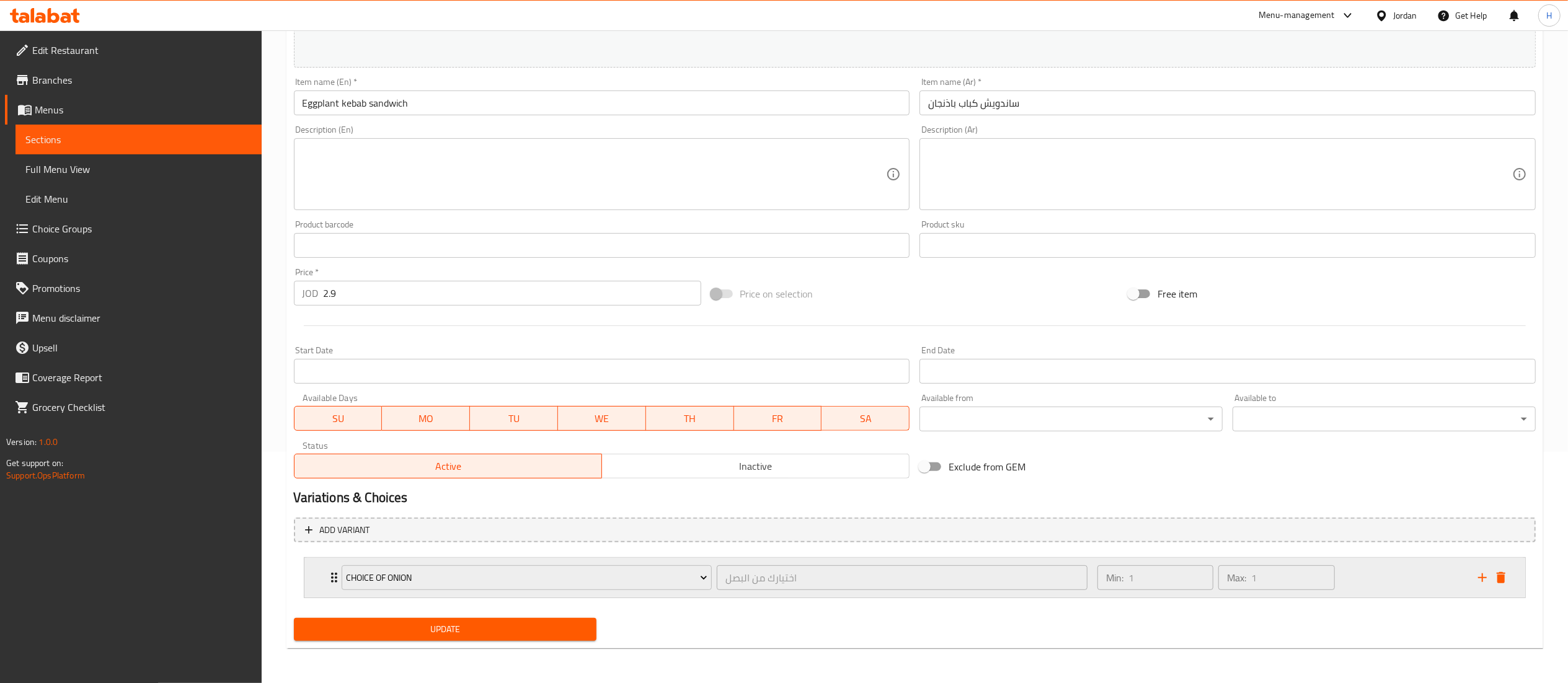
click at [1476, 579] on icon "add" at bounding box center [1482, 578] width 14 height 14
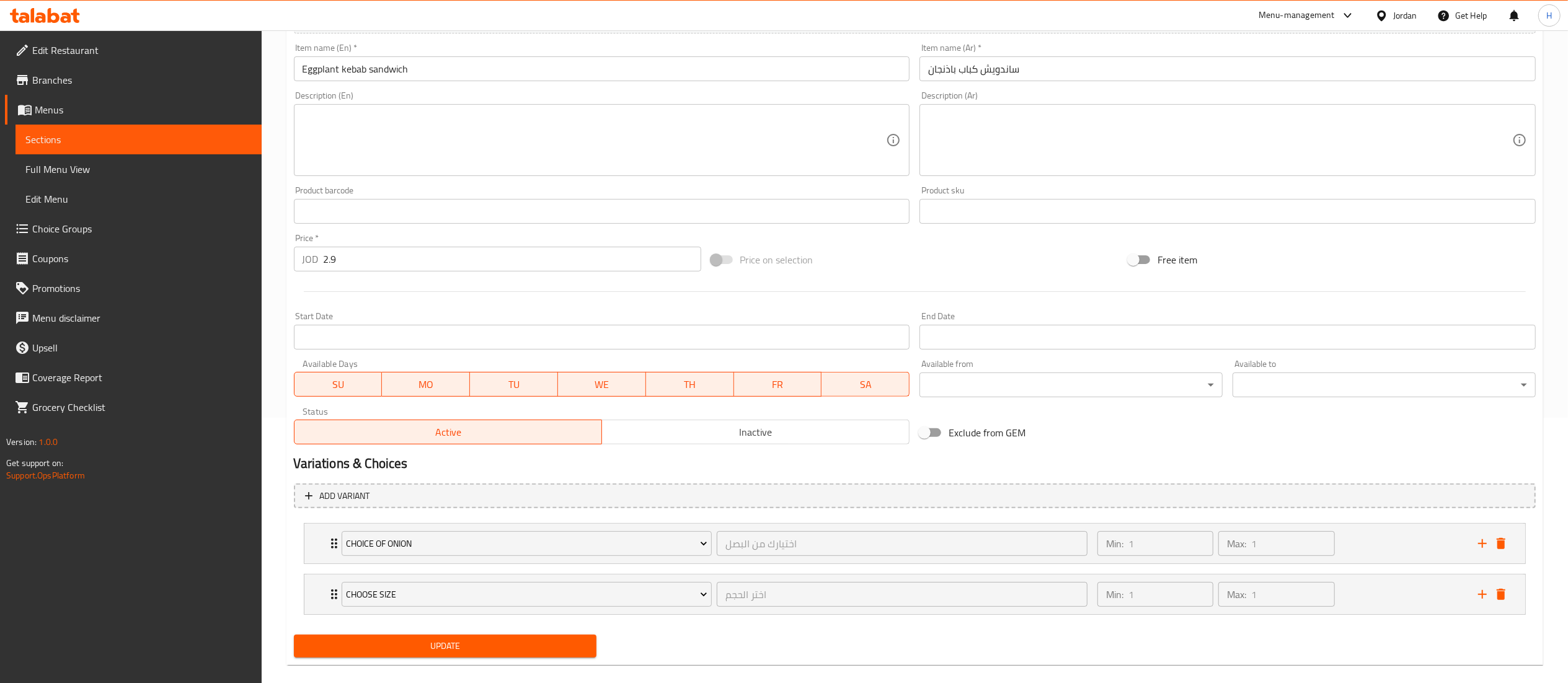
scroll to position [284, 0]
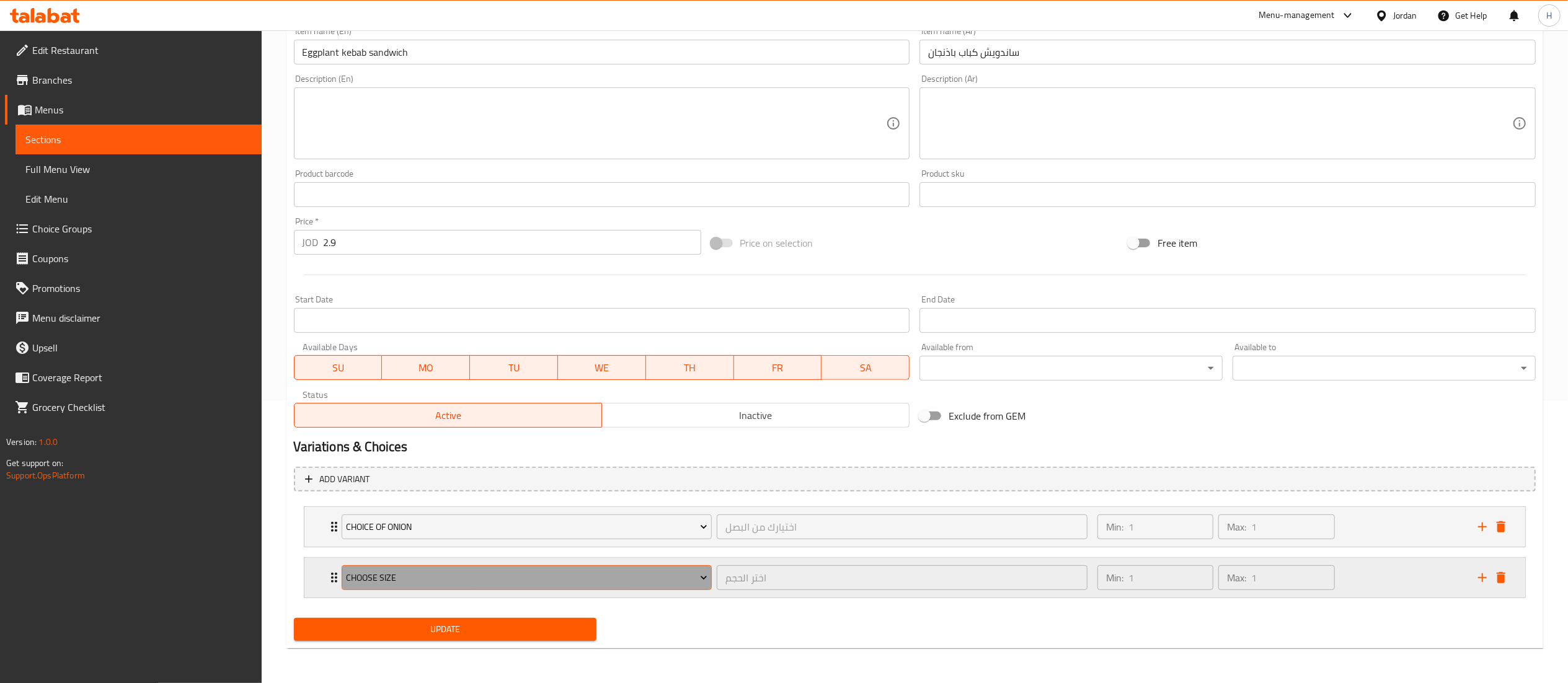
click at [390, 576] on span "Choose size" at bounding box center [527, 578] width 361 height 15
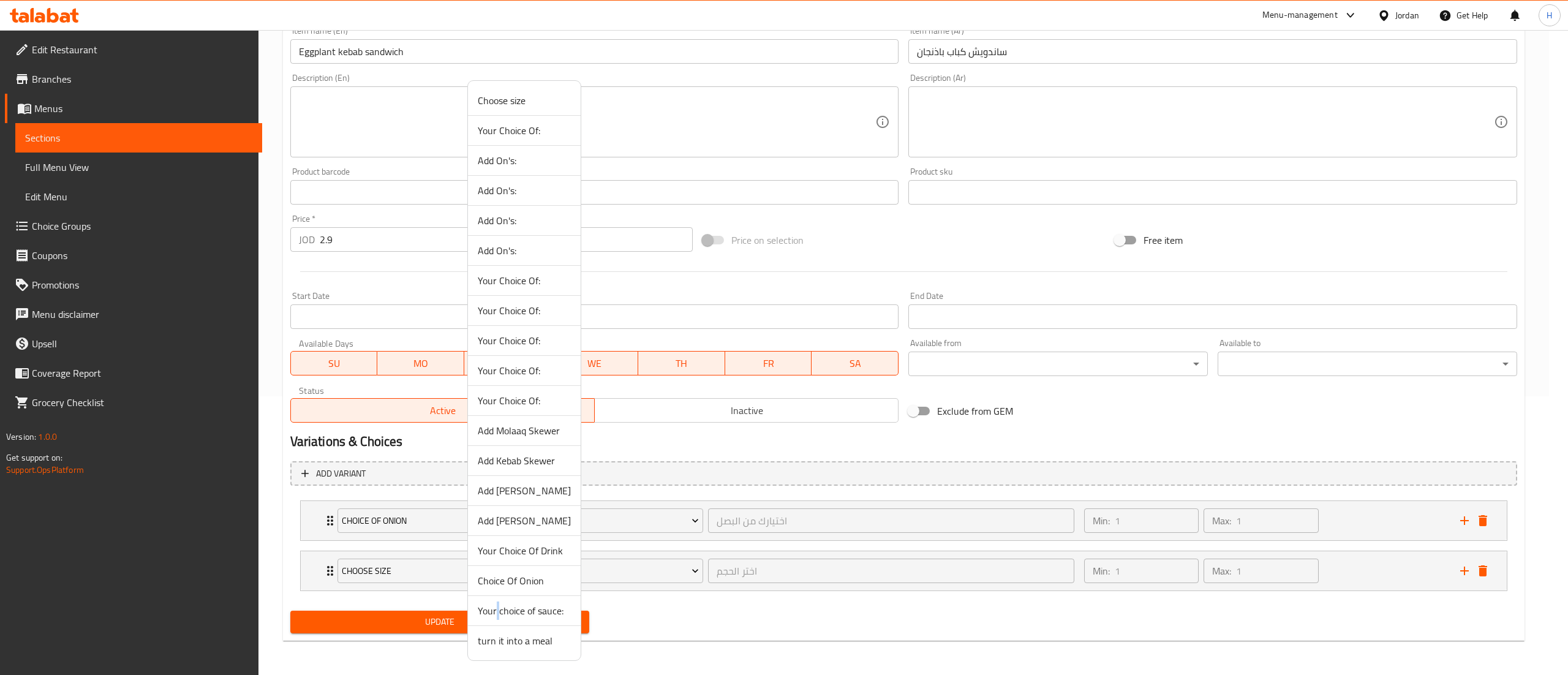
click at [496, 617] on span "Your choice of sauce:" at bounding box center [524, 611] width 93 height 14
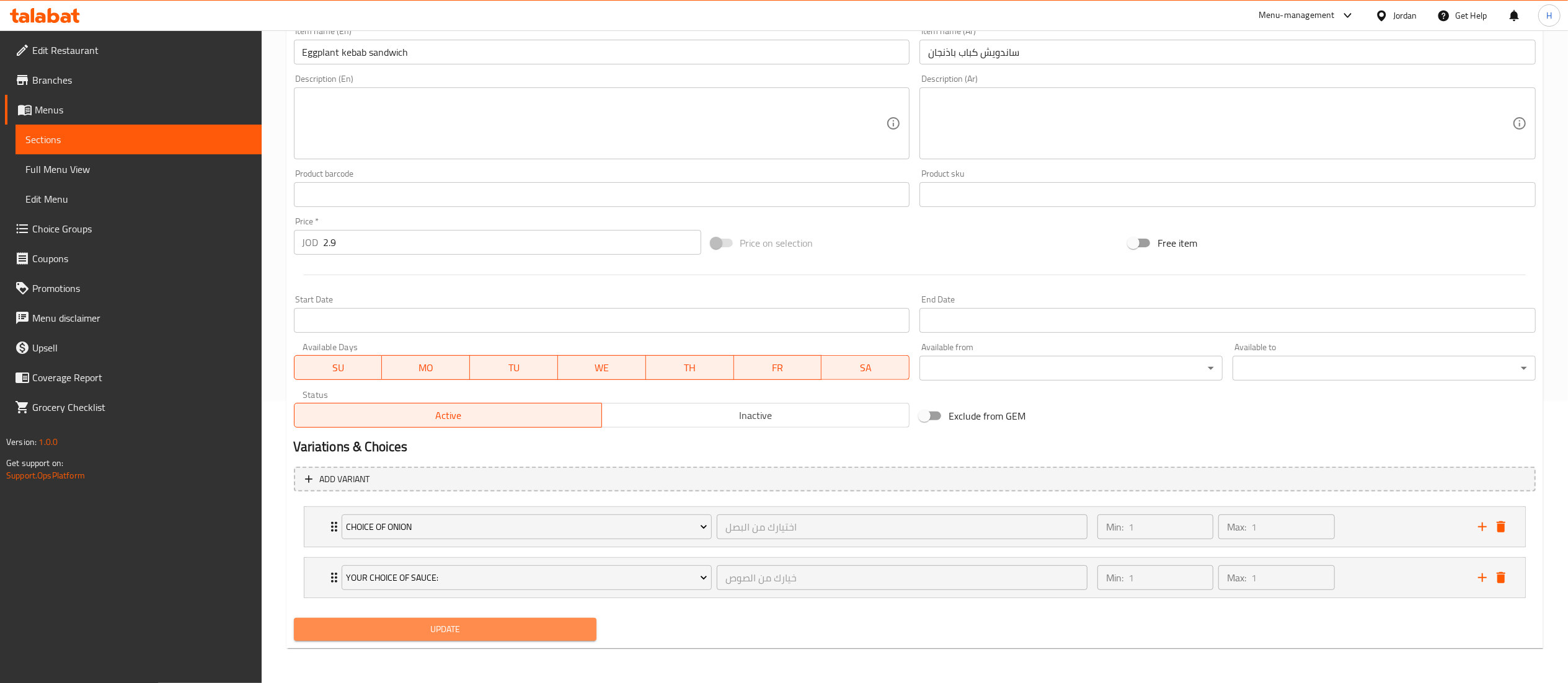
click at [473, 630] on span "Update" at bounding box center [445, 630] width 284 height 15
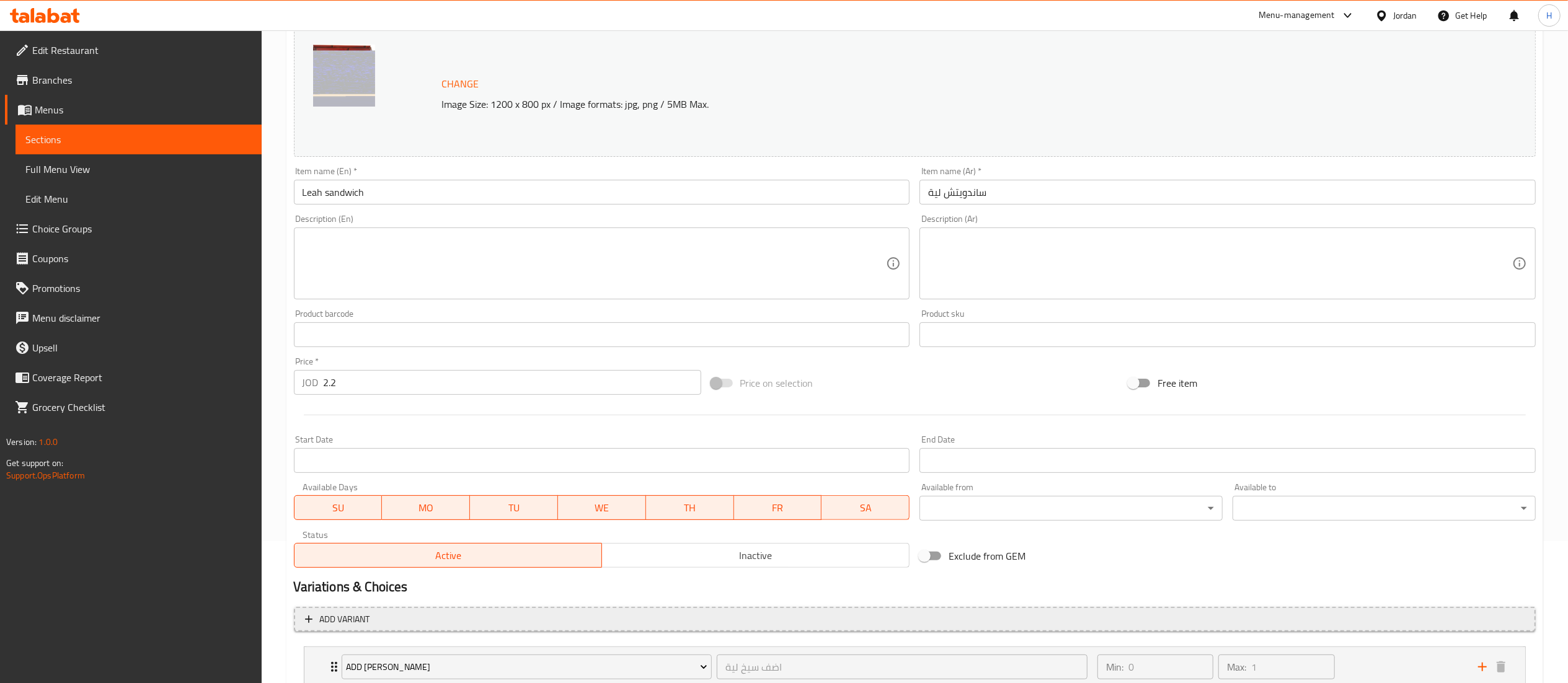
scroll to position [231, 0]
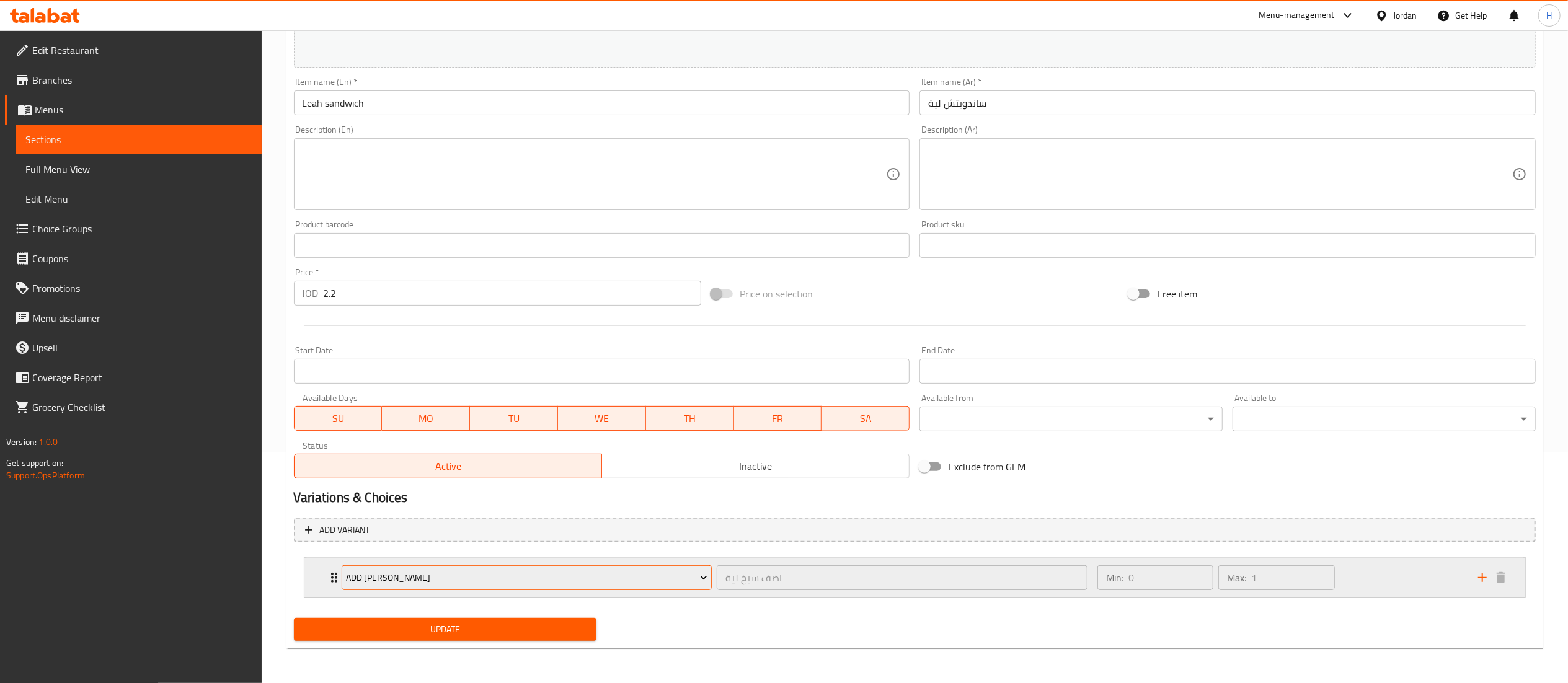
click at [621, 580] on span "Add [PERSON_NAME]" at bounding box center [527, 578] width 361 height 15
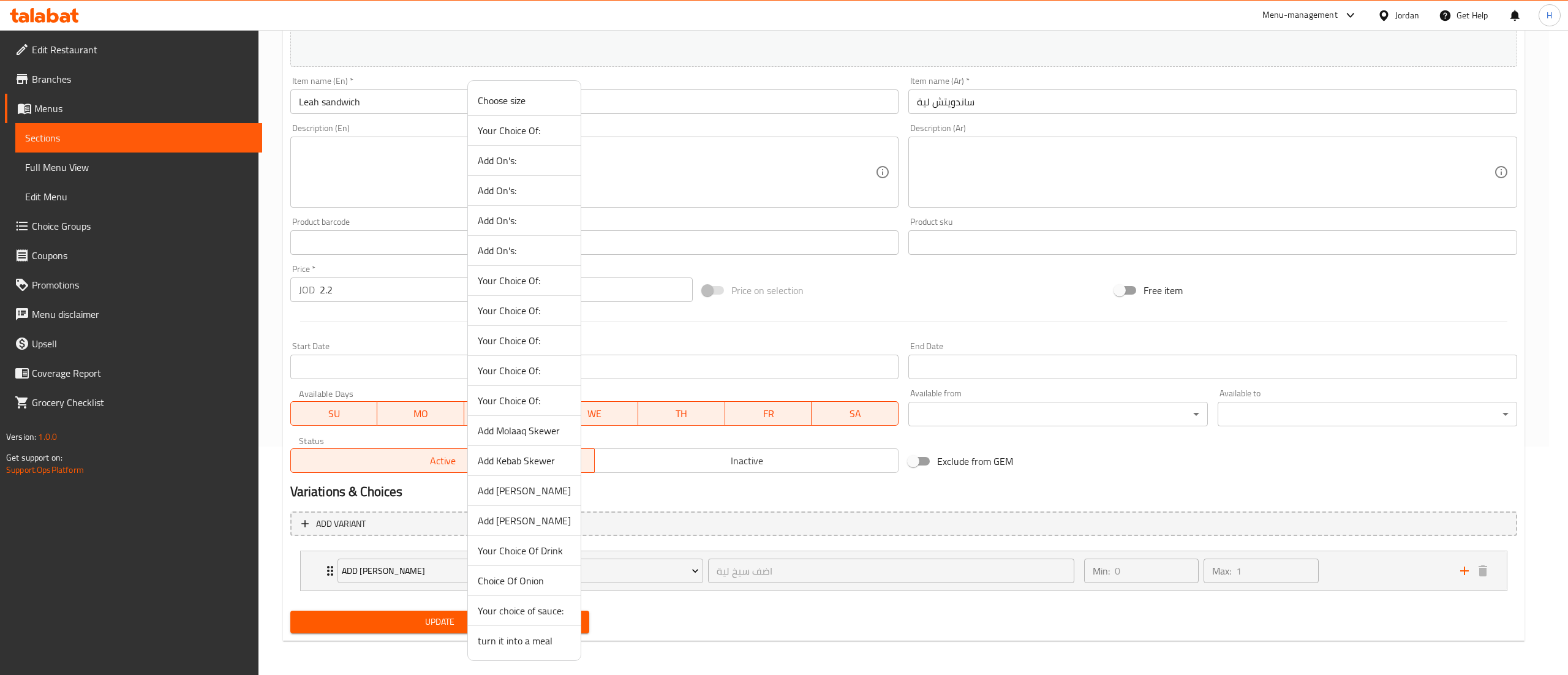
click at [530, 588] on span "Choice Of Onion" at bounding box center [524, 581] width 93 height 14
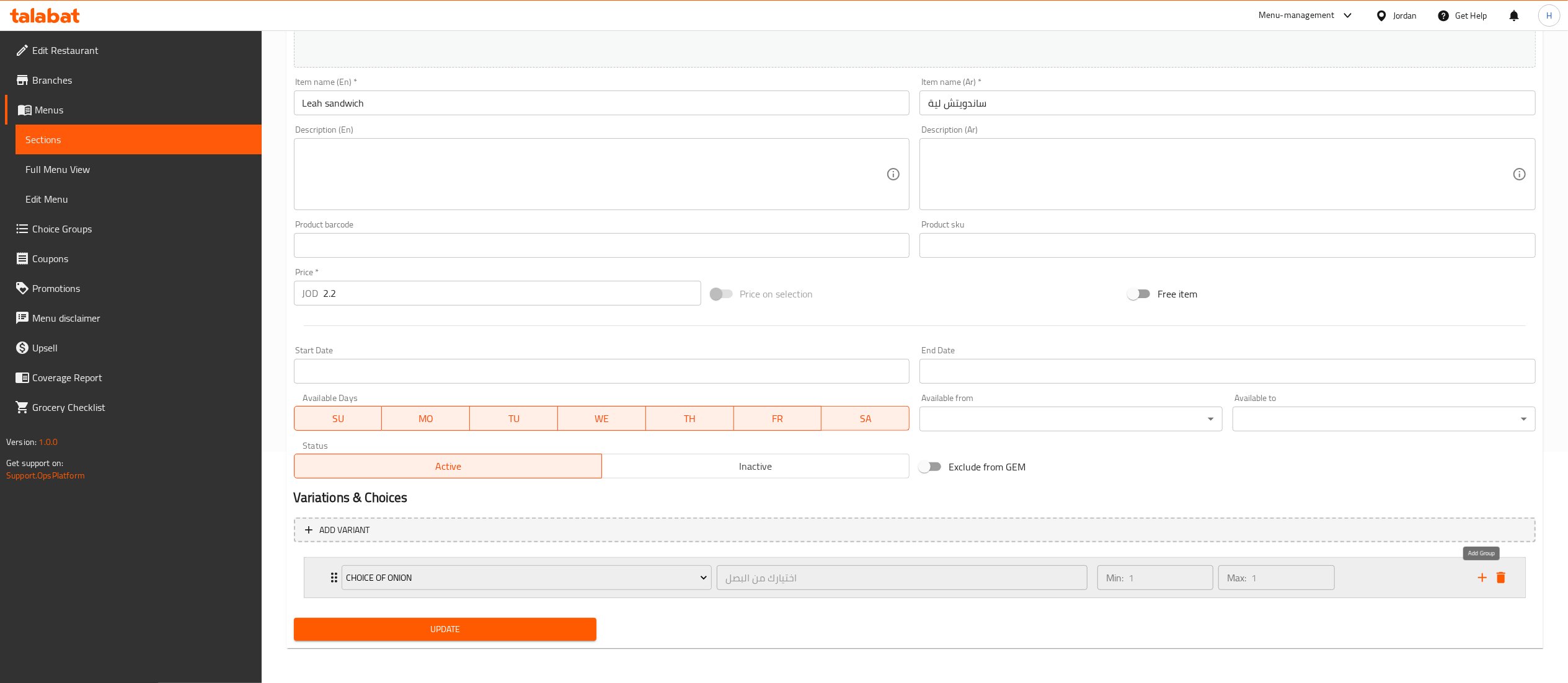
click at [1482, 573] on icon "add" at bounding box center [1482, 578] width 14 height 14
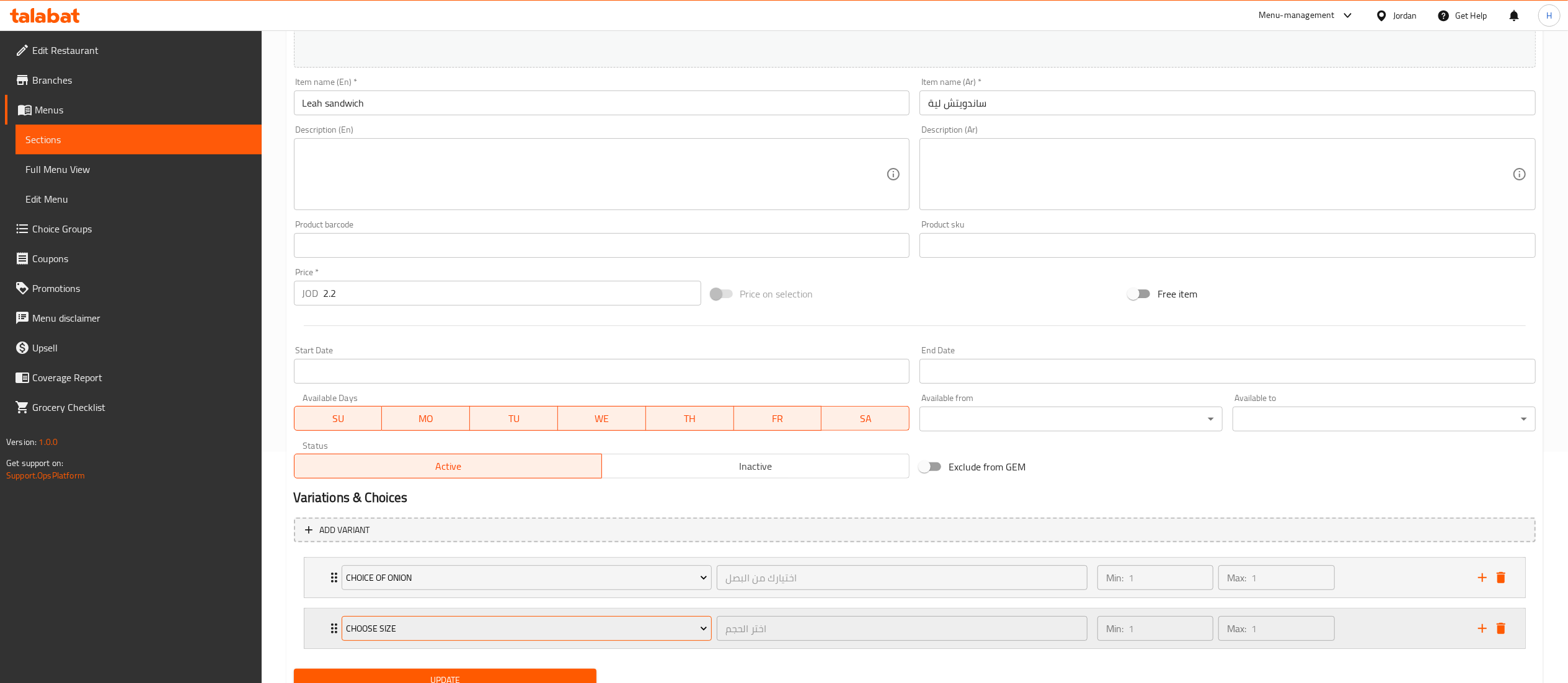
click at [403, 634] on span "Choose size" at bounding box center [527, 629] width 361 height 15
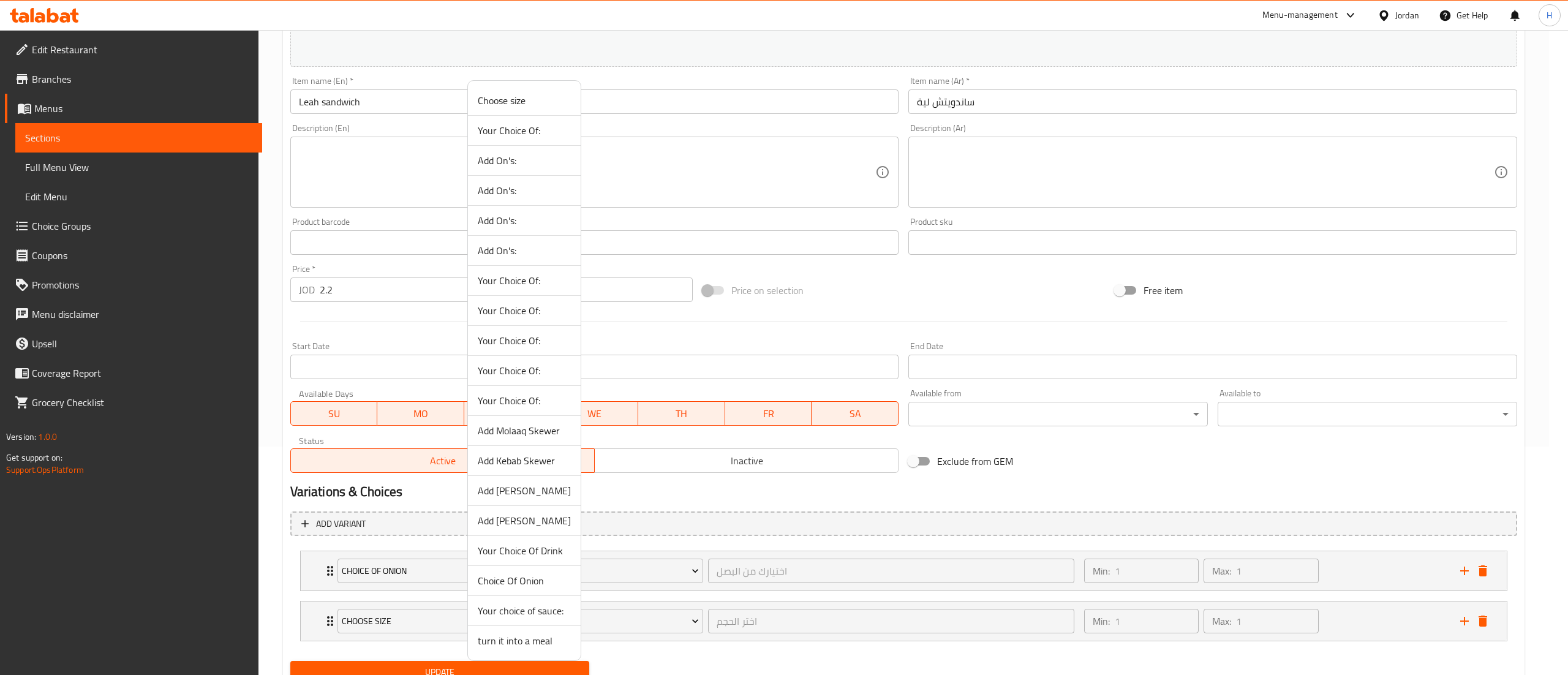
click at [510, 612] on span "Your choice of sauce:" at bounding box center [524, 611] width 93 height 14
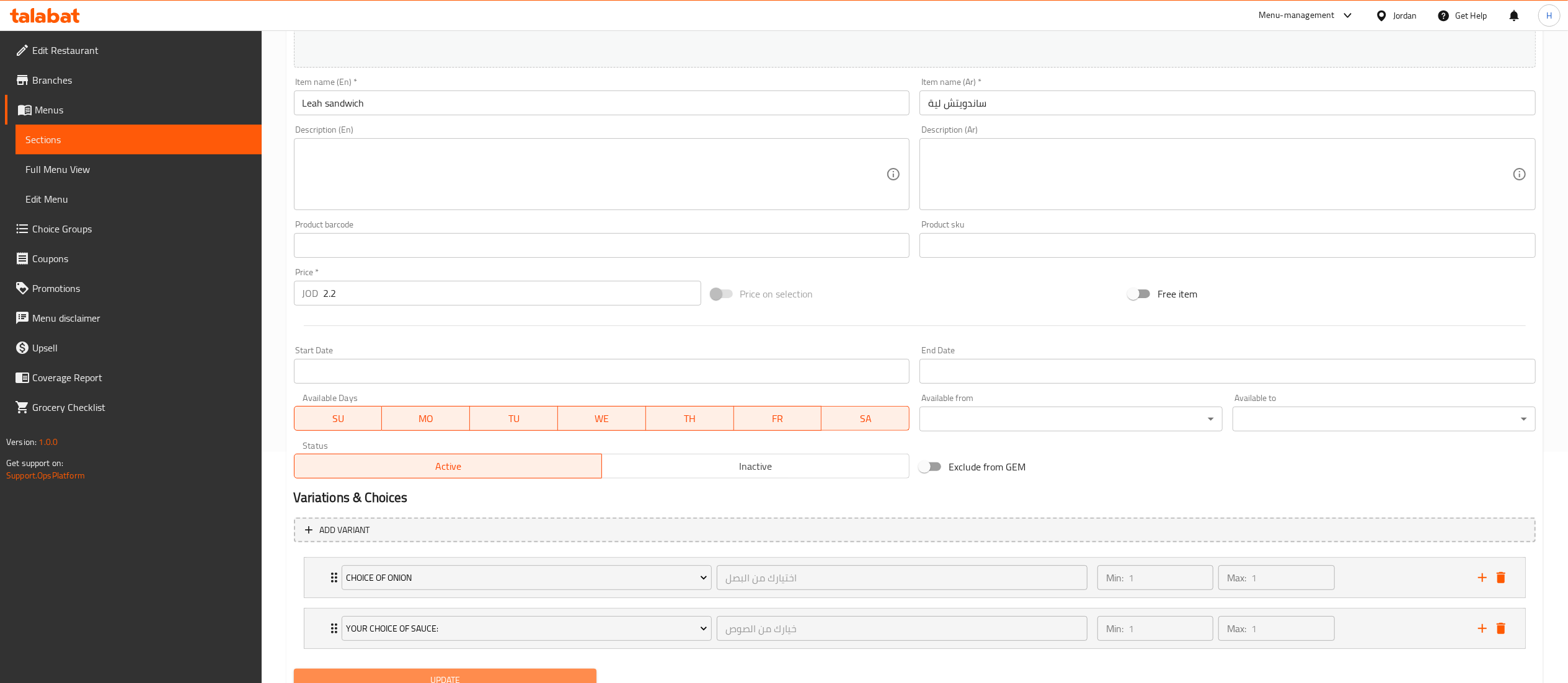
click at [467, 677] on span "Update" at bounding box center [445, 680] width 284 height 15
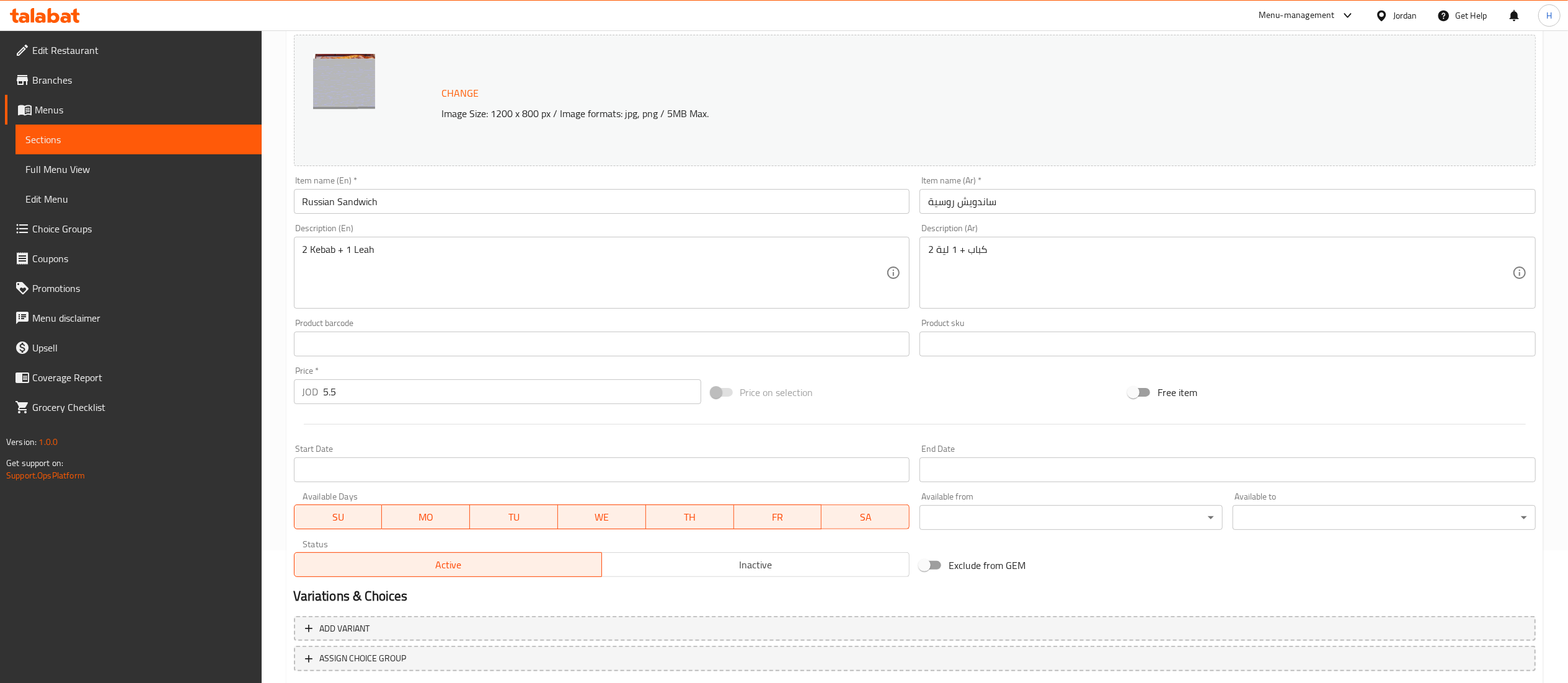
scroll to position [210, 0]
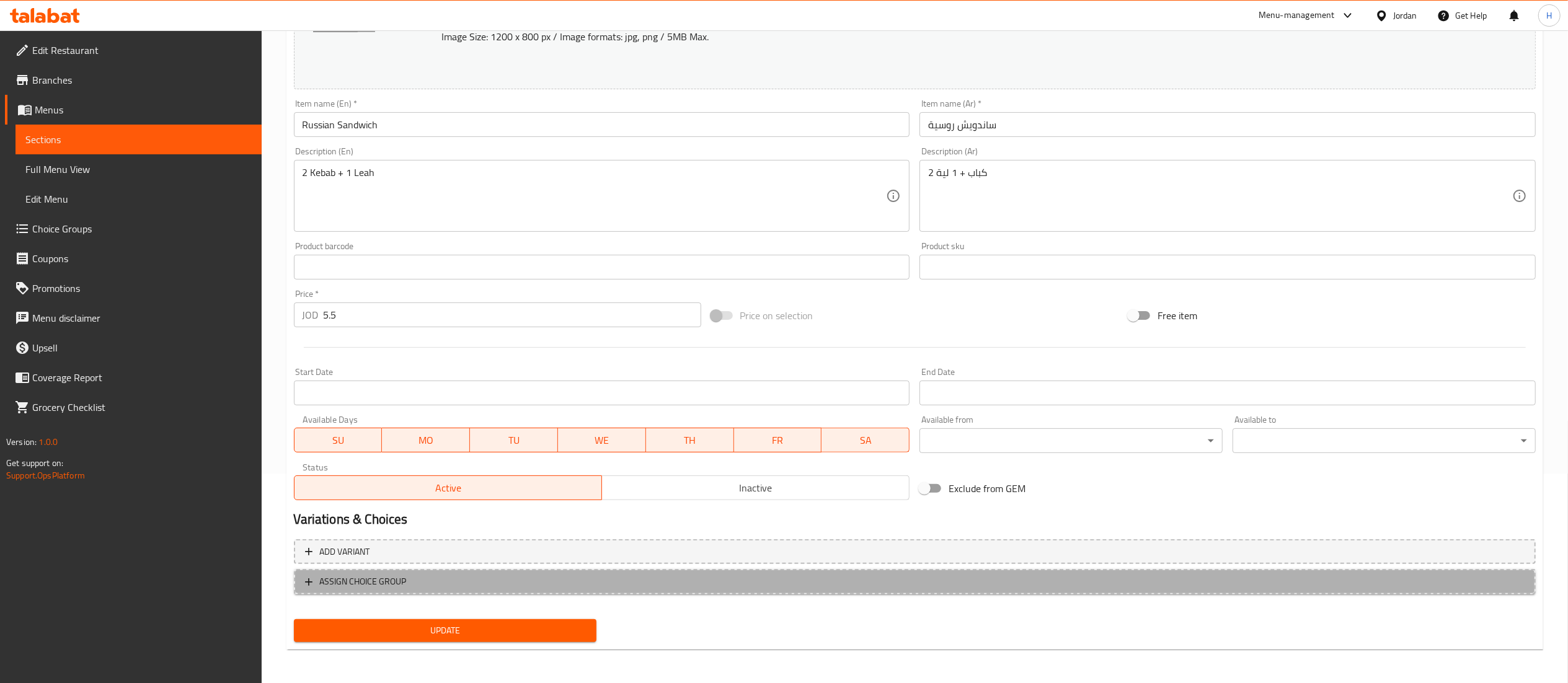
click at [1226, 580] on span "ASSIGN CHOICE GROUP" at bounding box center [915, 582] width 1219 height 15
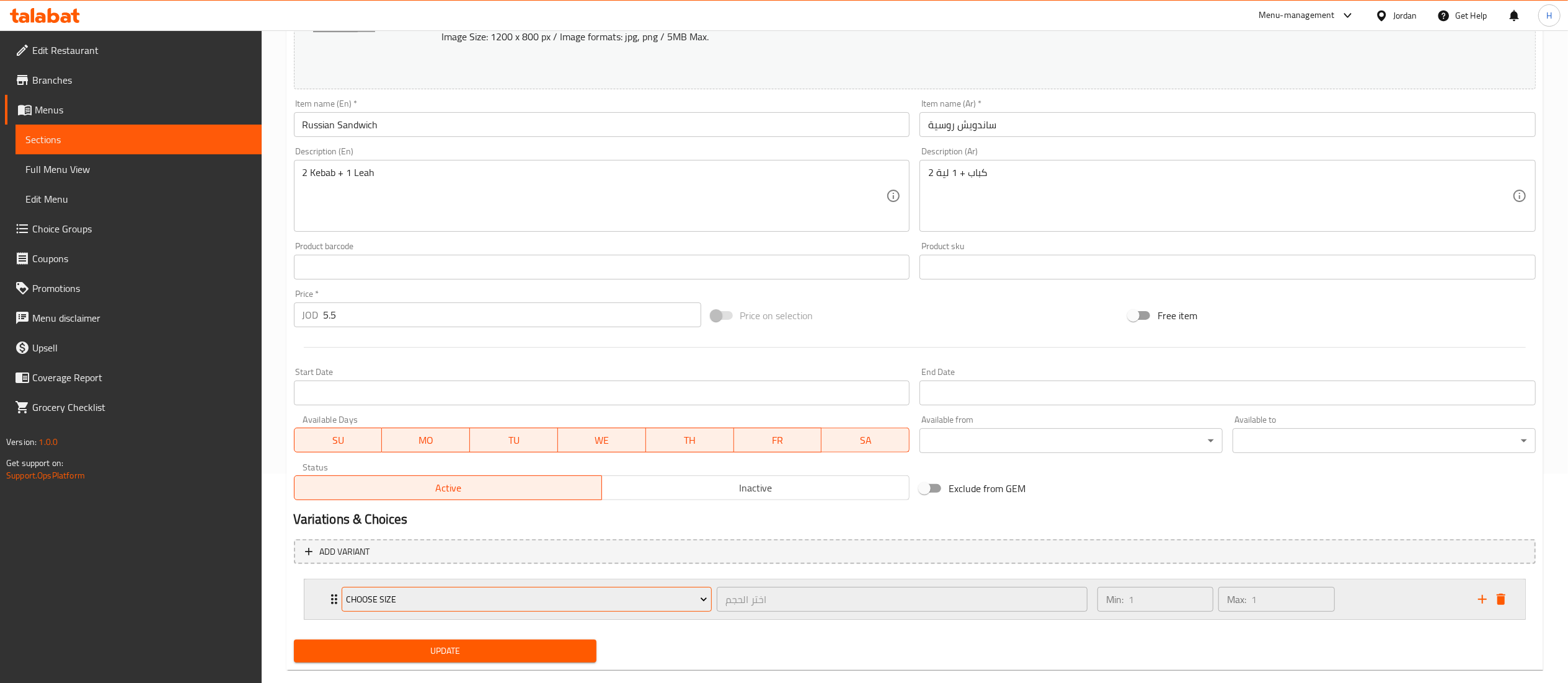
click at [438, 612] on button "Choose size" at bounding box center [527, 599] width 370 height 24
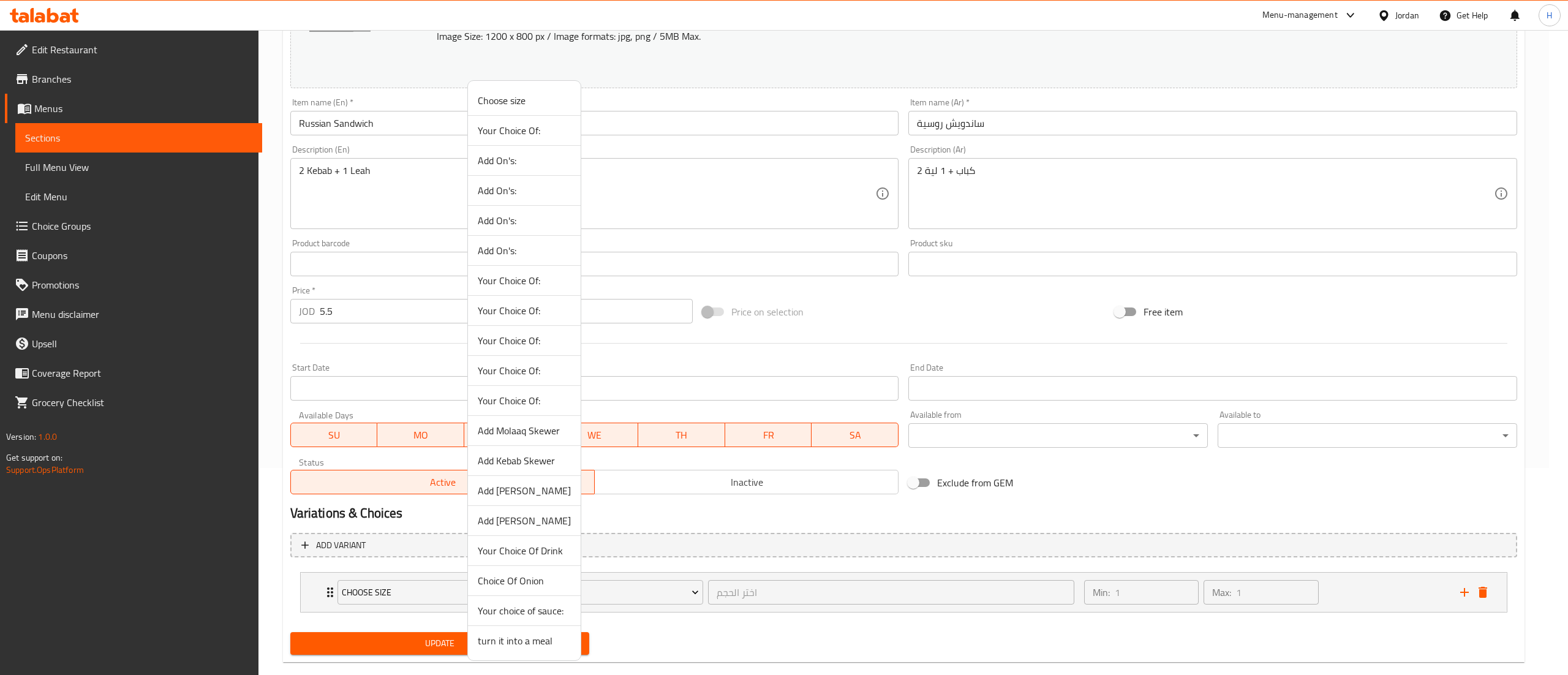
click at [509, 579] on span "Choice Of Onion" at bounding box center [524, 581] width 93 height 14
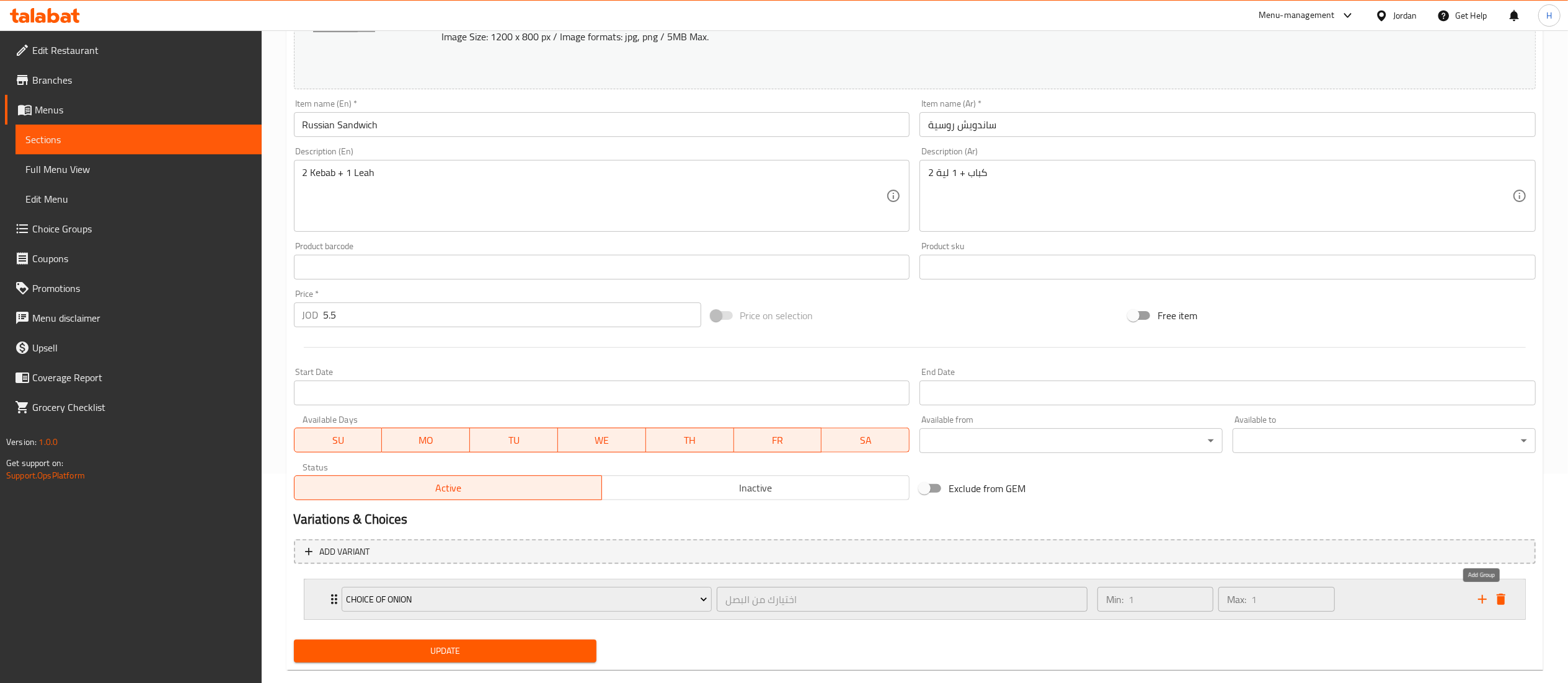
click at [1483, 603] on icon "add" at bounding box center [1482, 600] width 14 height 14
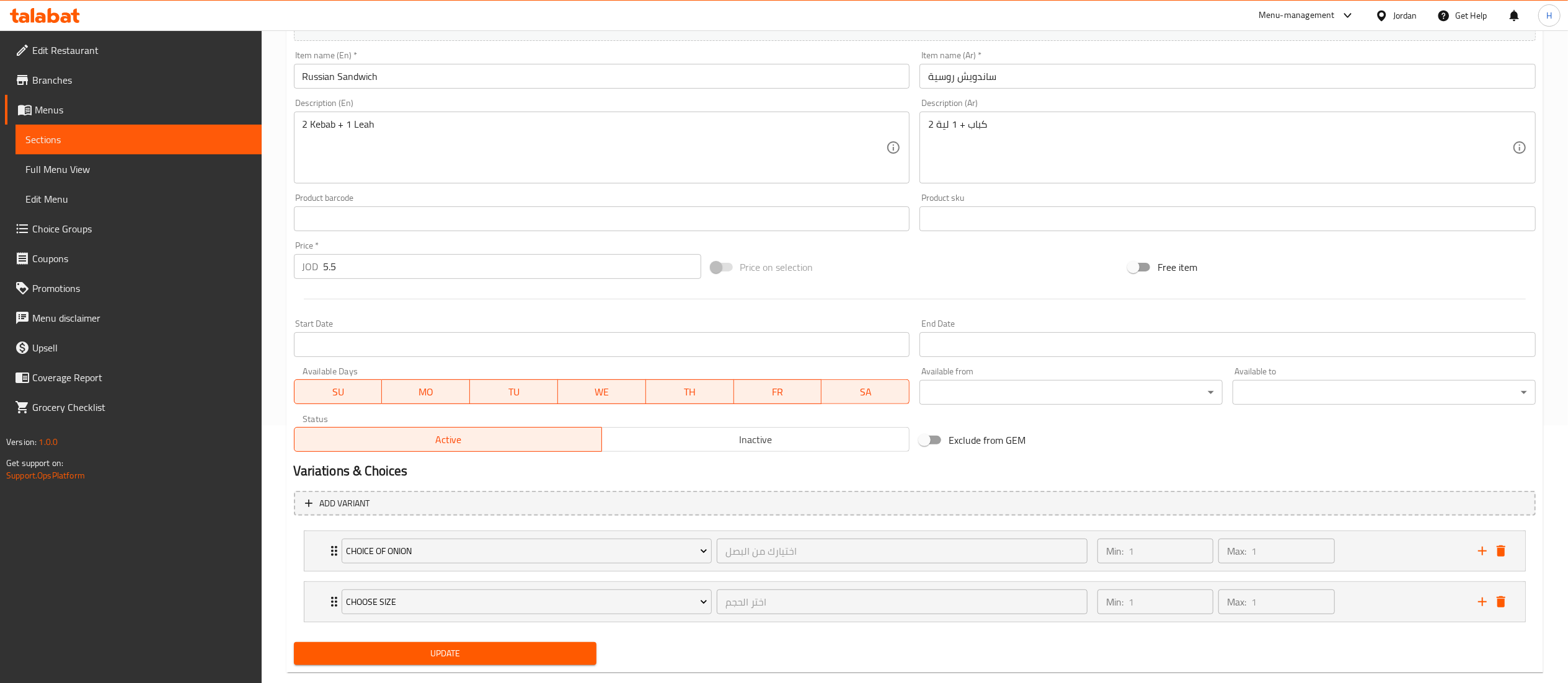
scroll to position [284, 0]
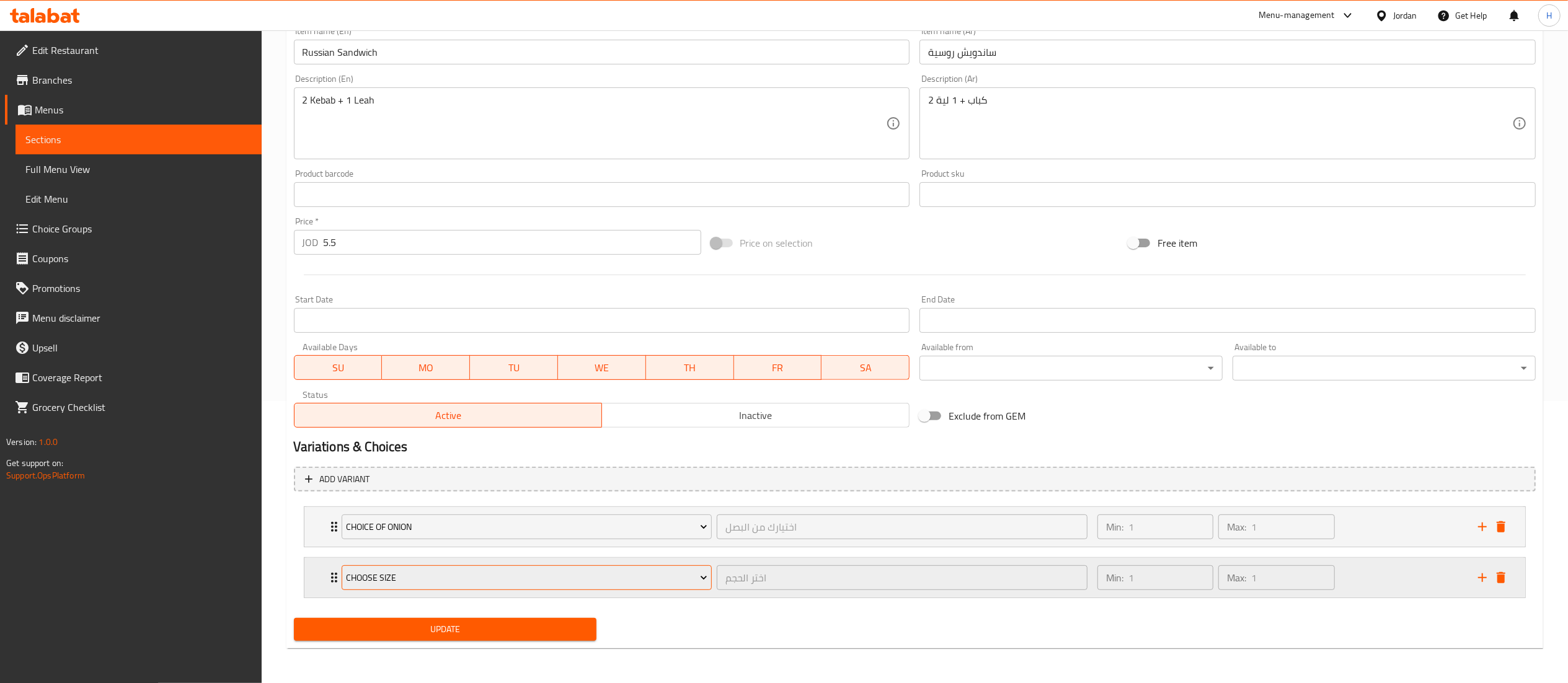
click at [524, 579] on span "Choose size" at bounding box center [527, 578] width 361 height 15
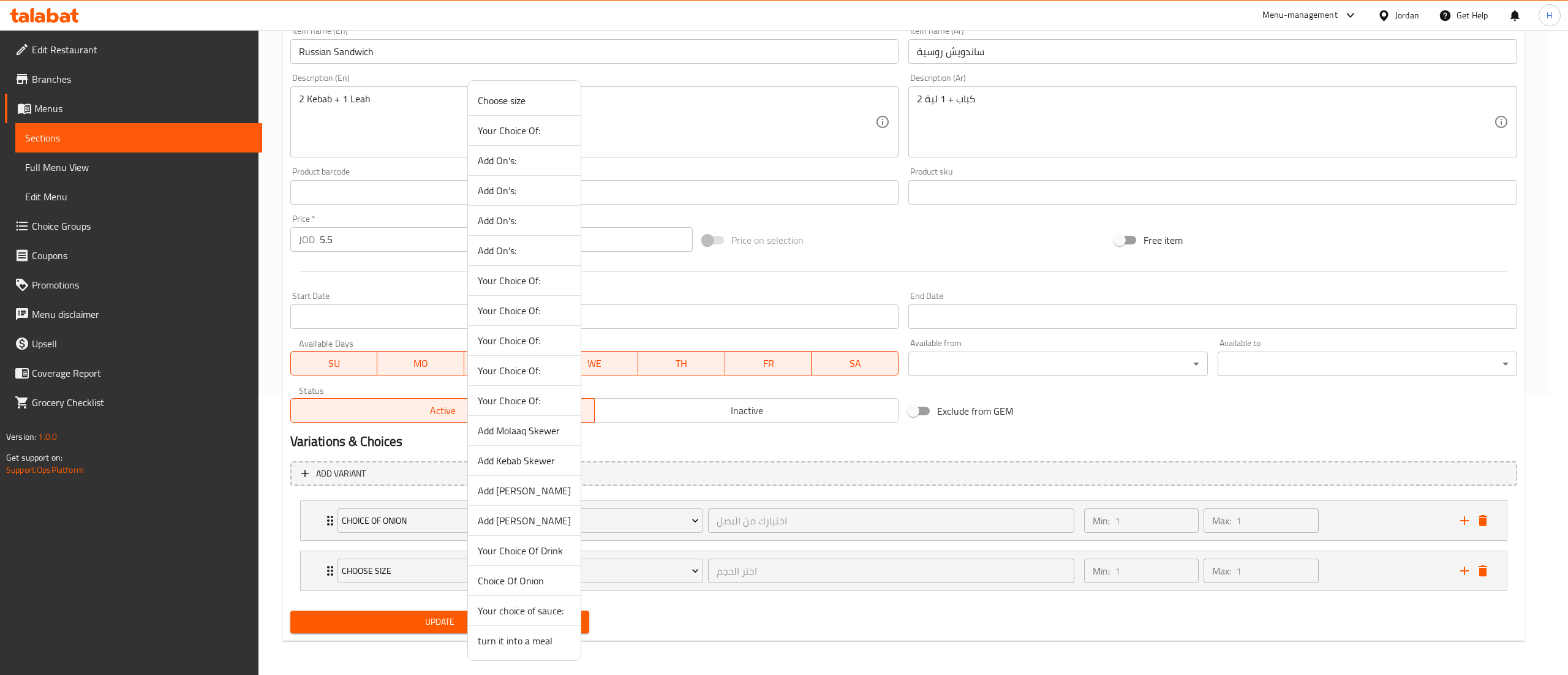
click at [529, 610] on span "Your choice of sauce:" at bounding box center [524, 611] width 93 height 14
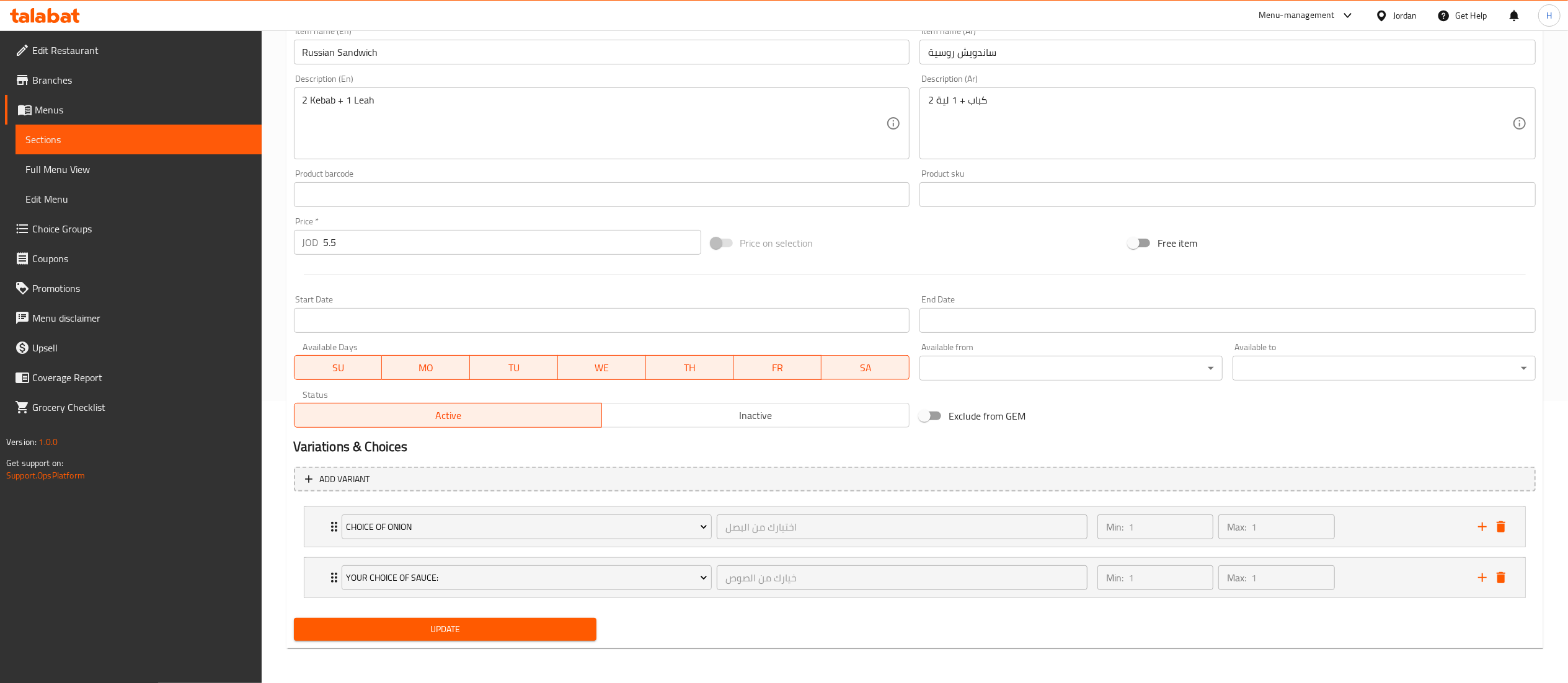
click at [527, 626] on span "Update" at bounding box center [445, 630] width 284 height 15
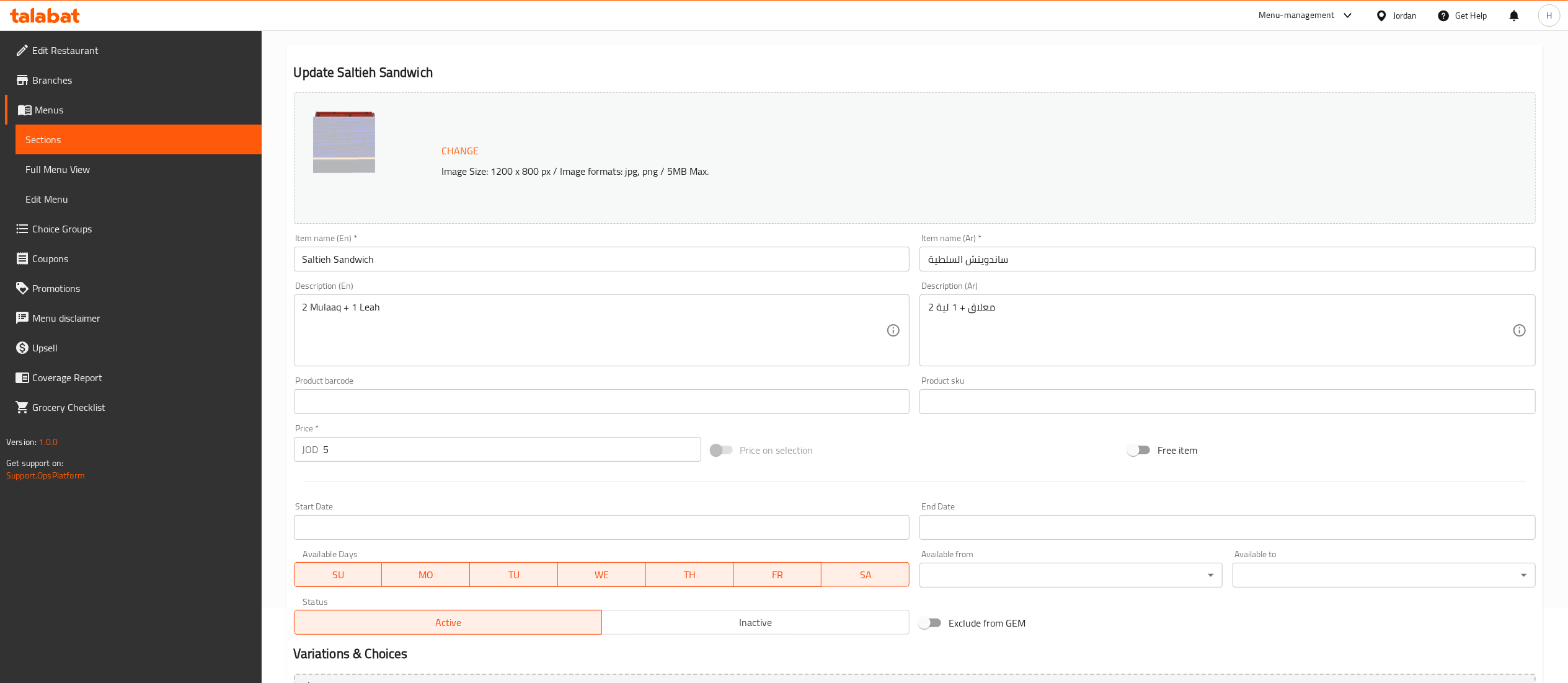
scroll to position [210, 0]
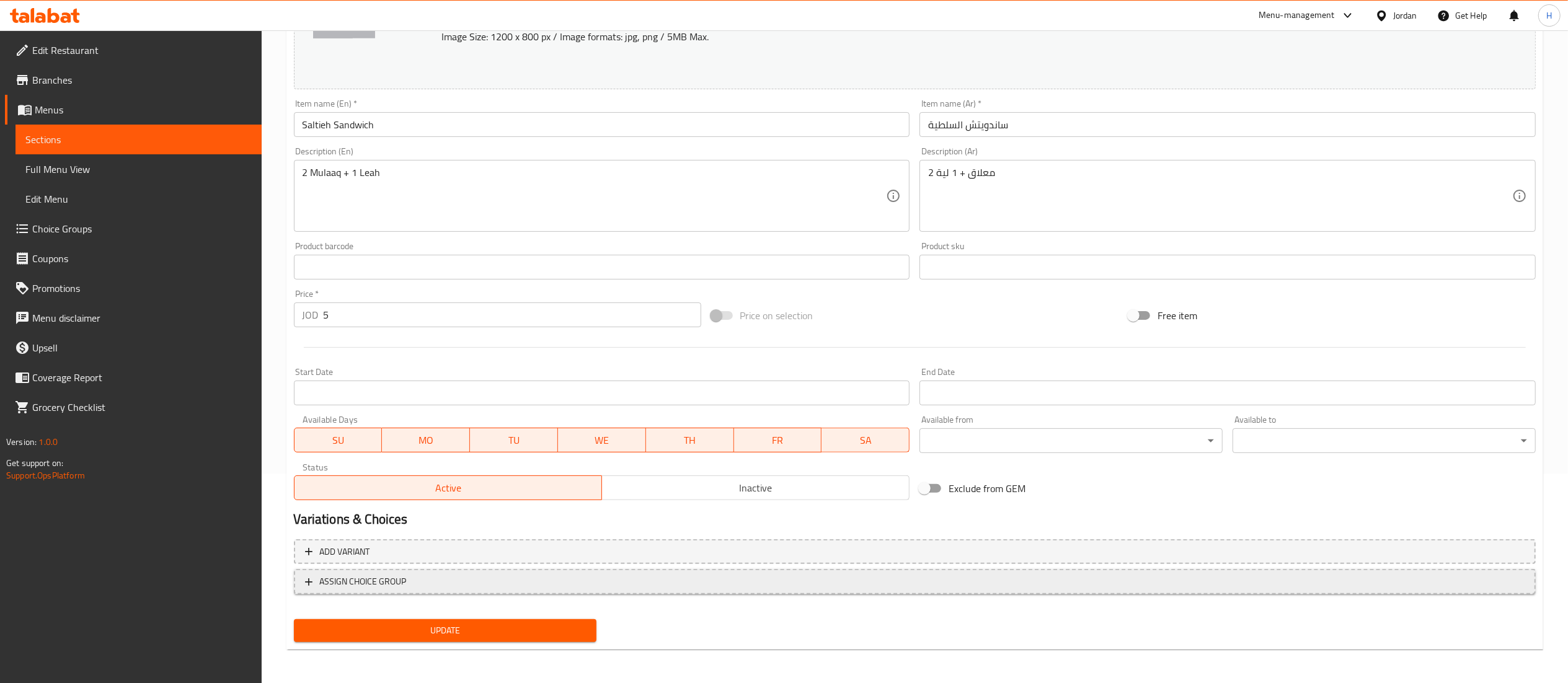
click at [1047, 585] on span "ASSIGN CHOICE GROUP" at bounding box center [915, 582] width 1219 height 15
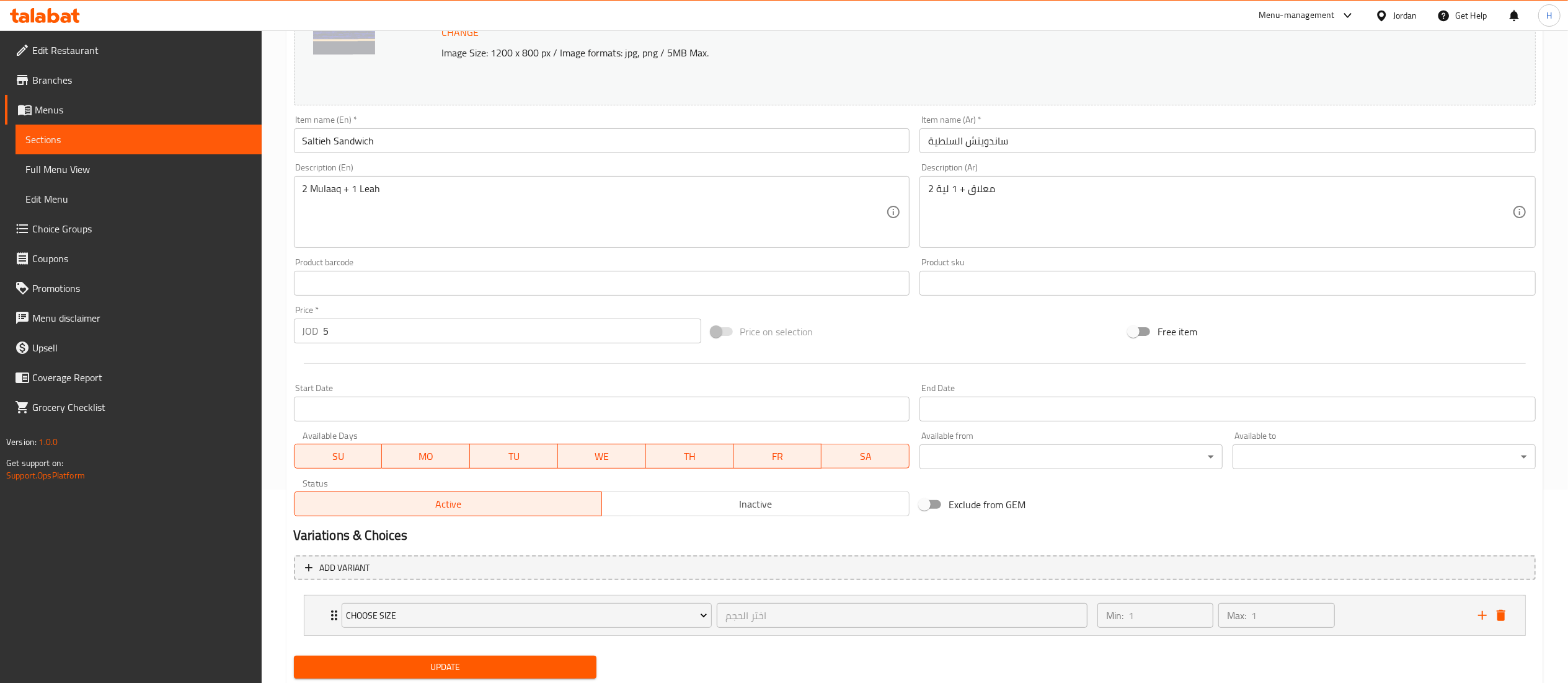
scroll to position [231, 0]
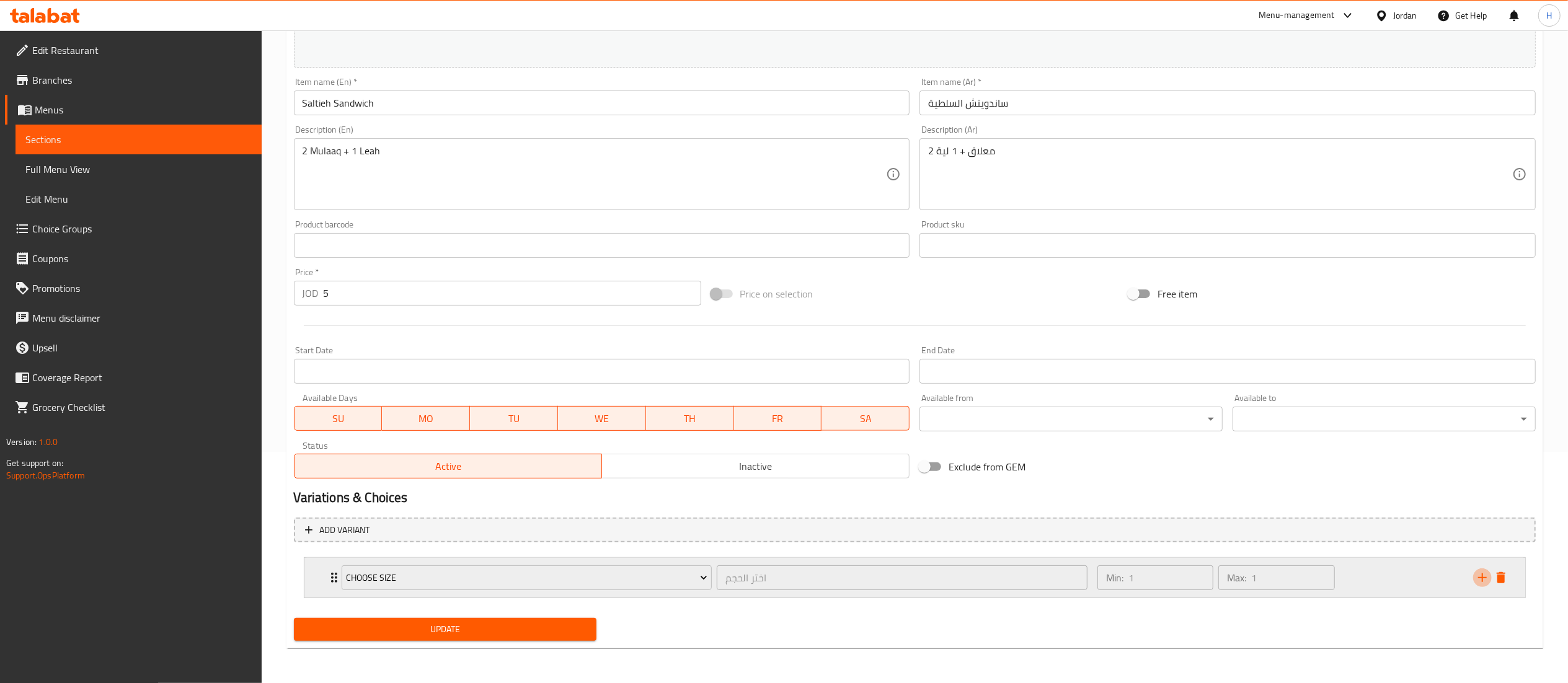
click at [1480, 587] on button "add" at bounding box center [1482, 577] width 19 height 19
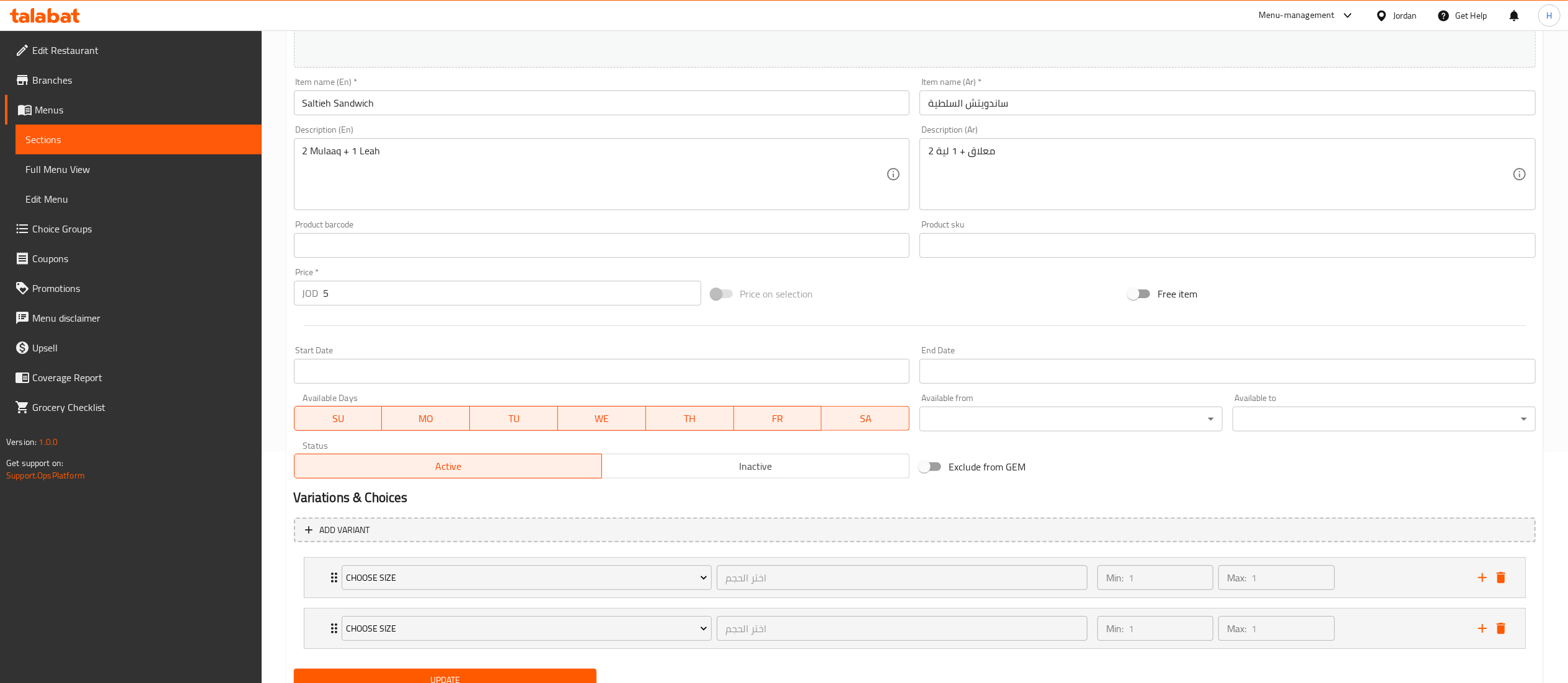
click at [541, 598] on div "Choose size اختر الحجم ​ Min: 1 ​ Max: 1 ​ 1/2 kilo (ID: 2261502253) 13 JOD Nam…" at bounding box center [914, 577] width 1222 height 41
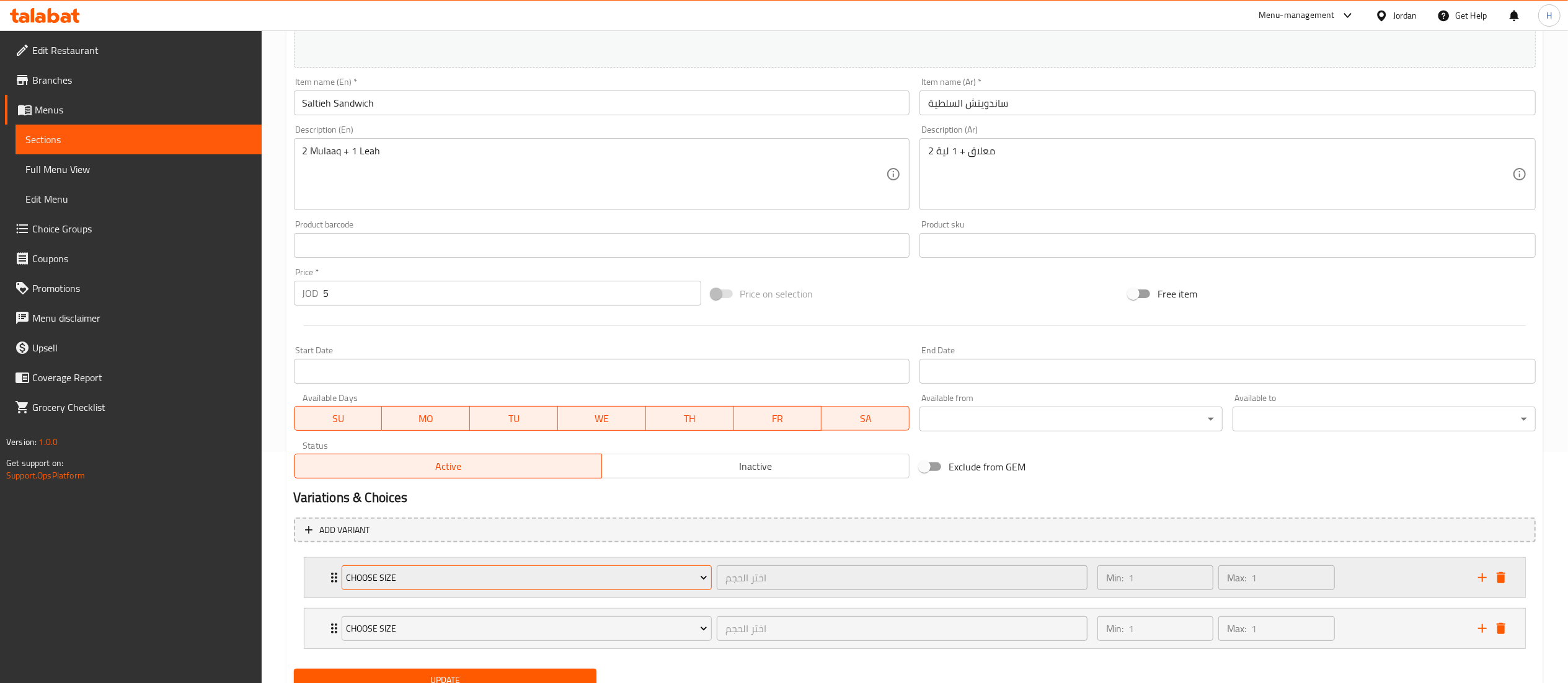
click at [529, 571] on span "Choose size" at bounding box center [527, 578] width 361 height 15
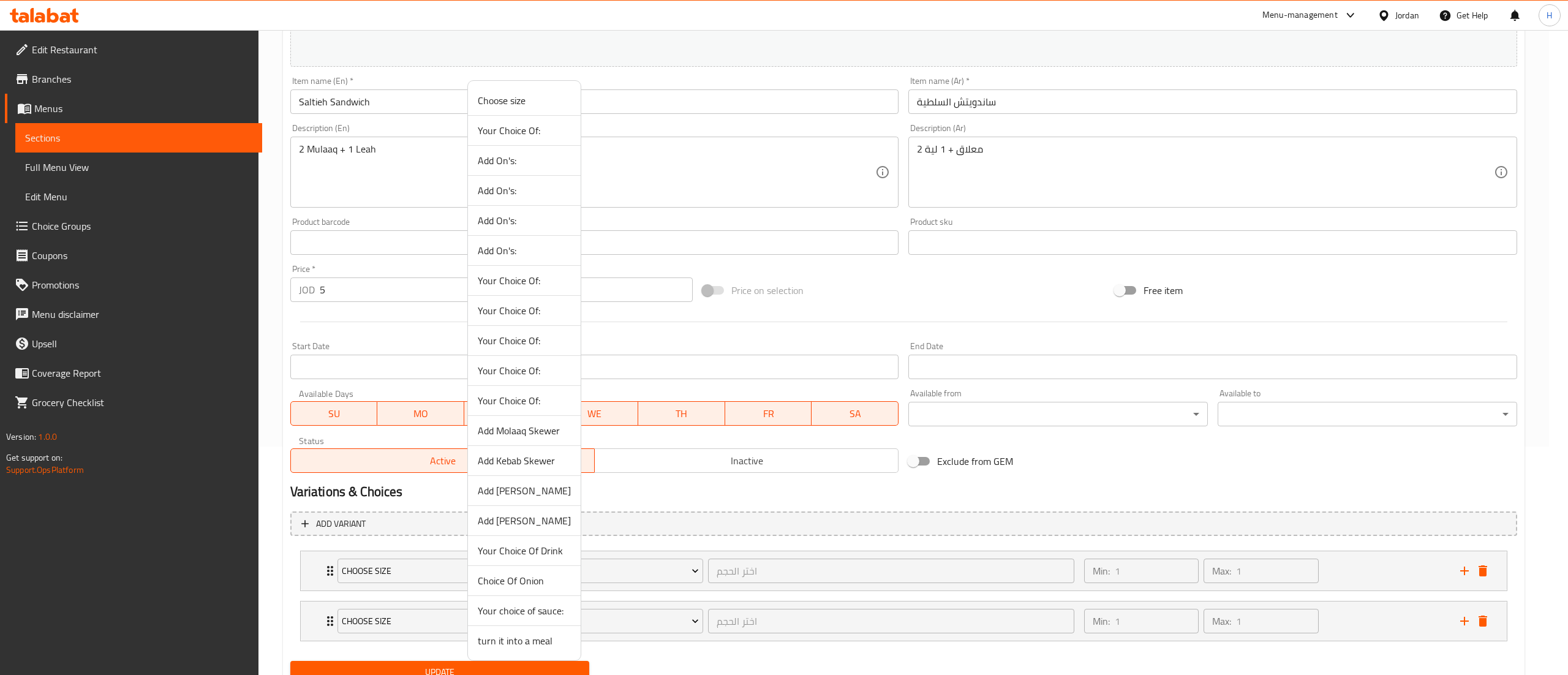
click at [513, 584] on span "Choice Of Onion" at bounding box center [524, 581] width 93 height 14
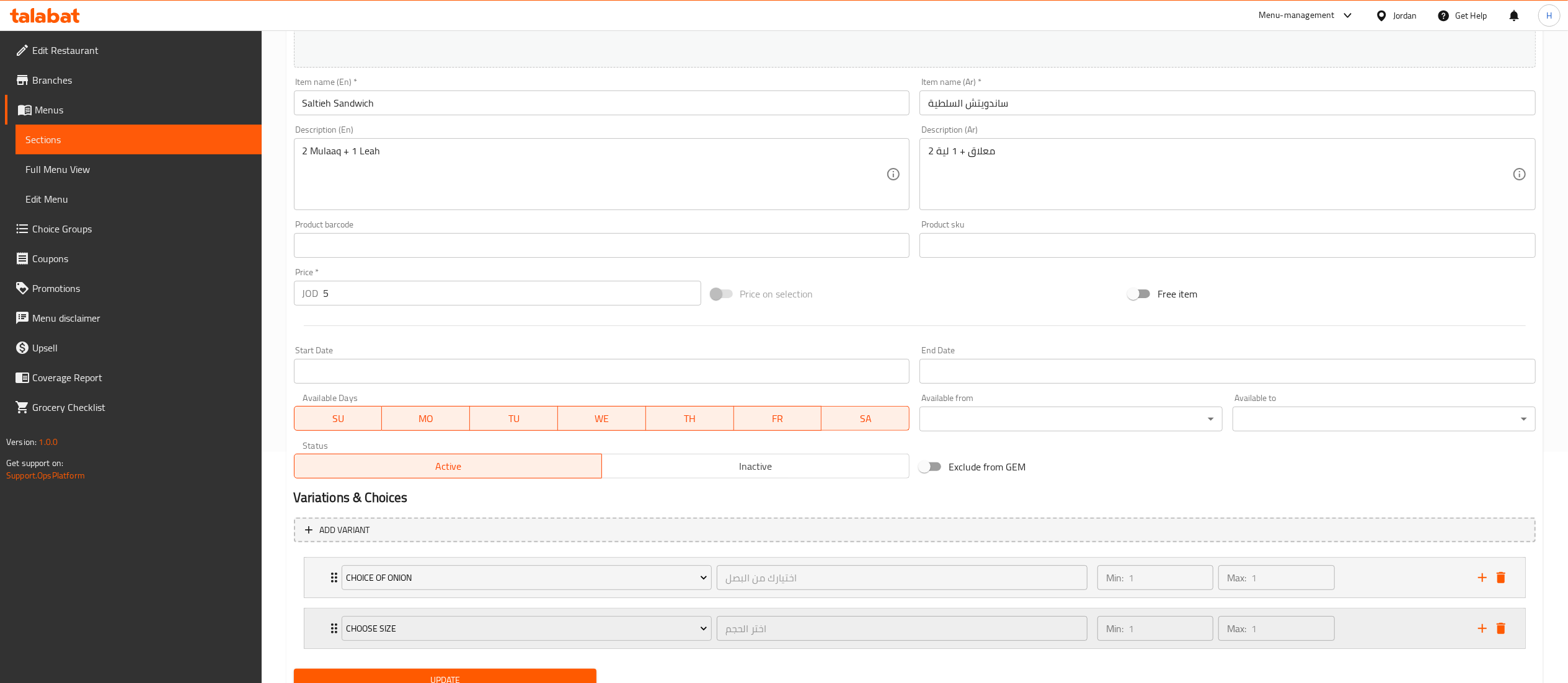
click at [478, 616] on div "Choose size" at bounding box center [527, 629] width 376 height 30
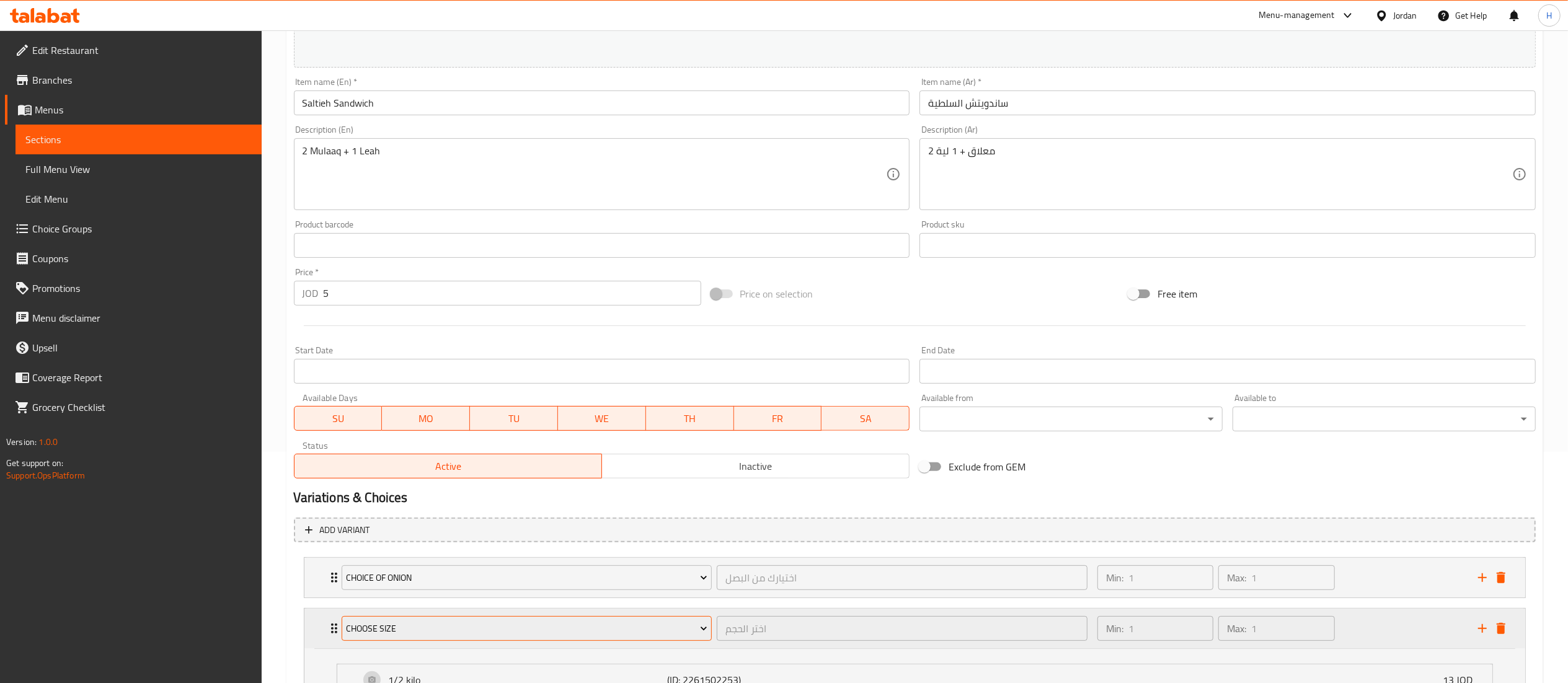
click at [458, 626] on span "Choose size" at bounding box center [527, 629] width 361 height 15
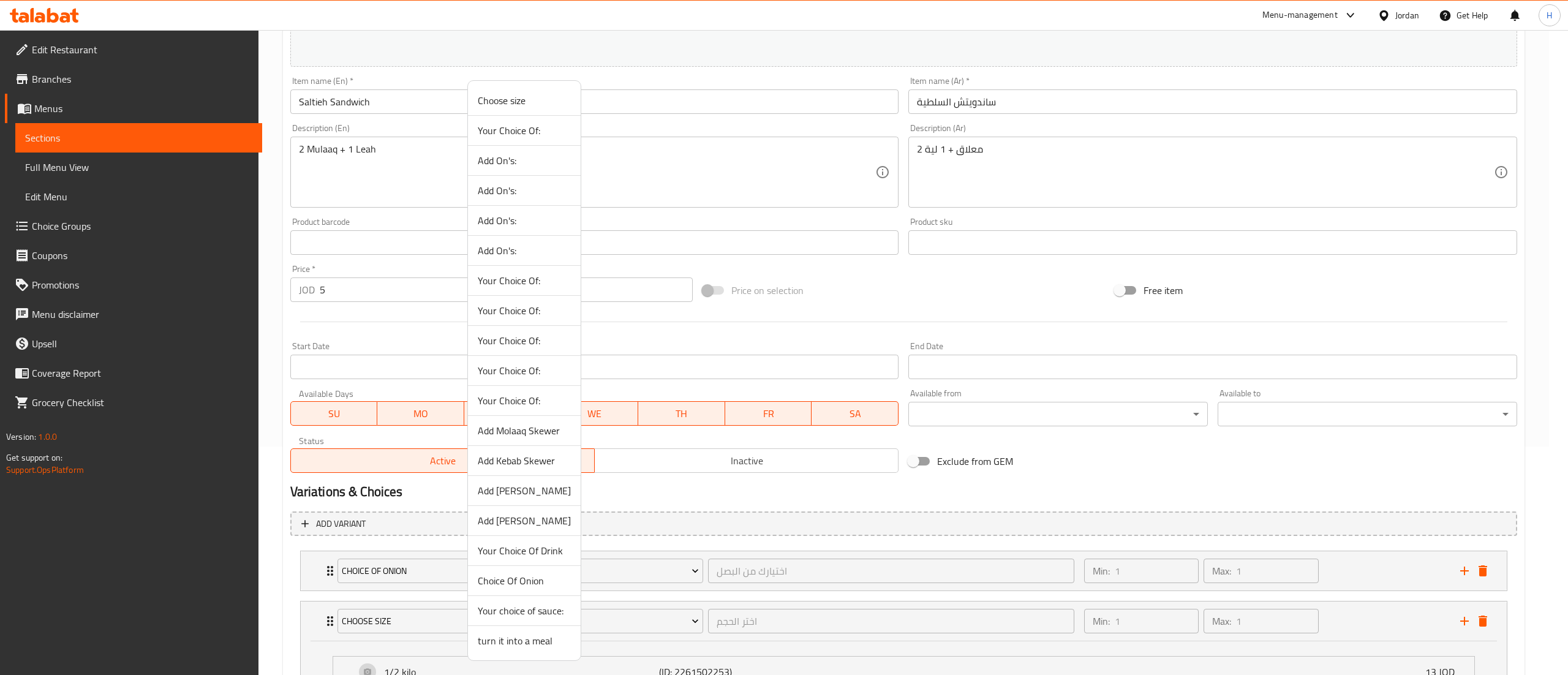
click at [503, 611] on span "Your choice of sauce:" at bounding box center [524, 611] width 93 height 14
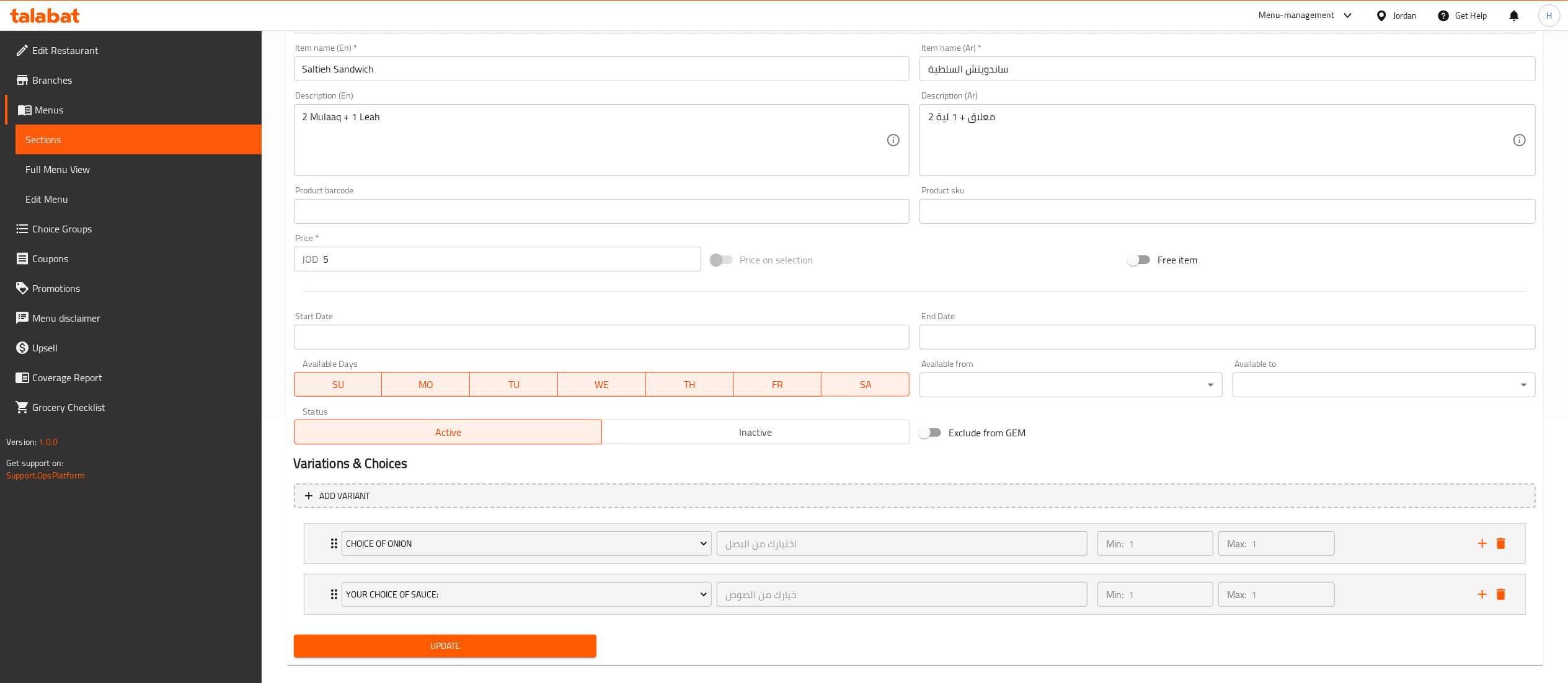
scroll to position [284, 0]
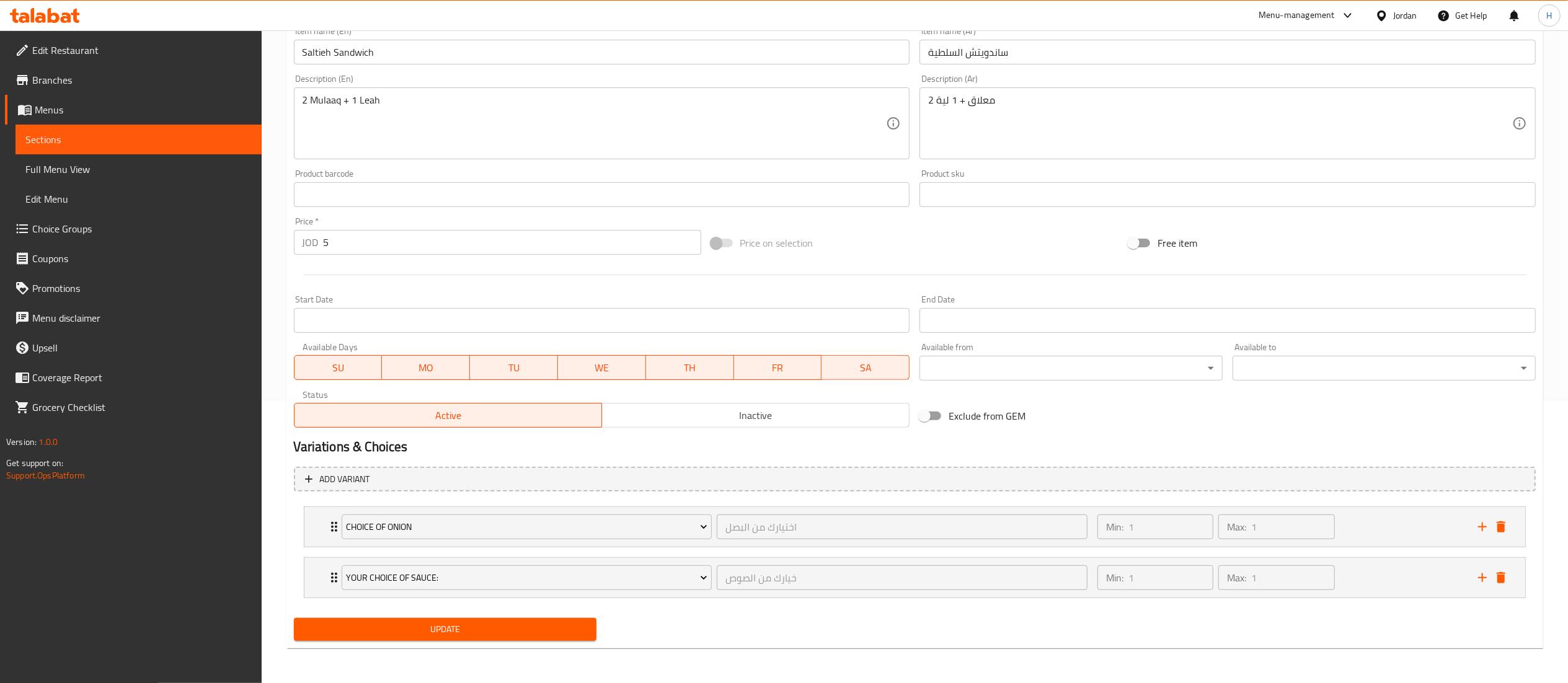
click at [514, 627] on span "Update" at bounding box center [445, 630] width 284 height 15
click at [511, 635] on span "Update" at bounding box center [445, 630] width 284 height 15
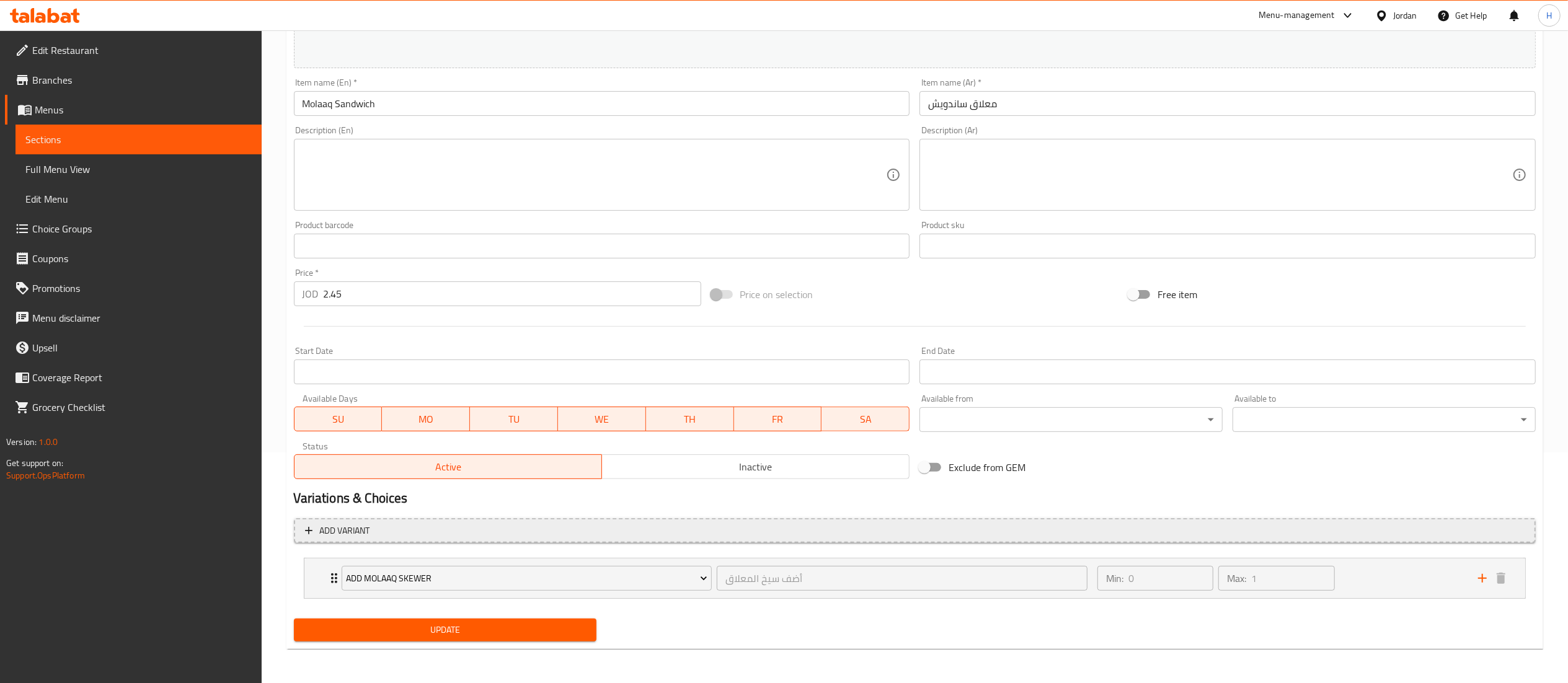
scroll to position [231, 0]
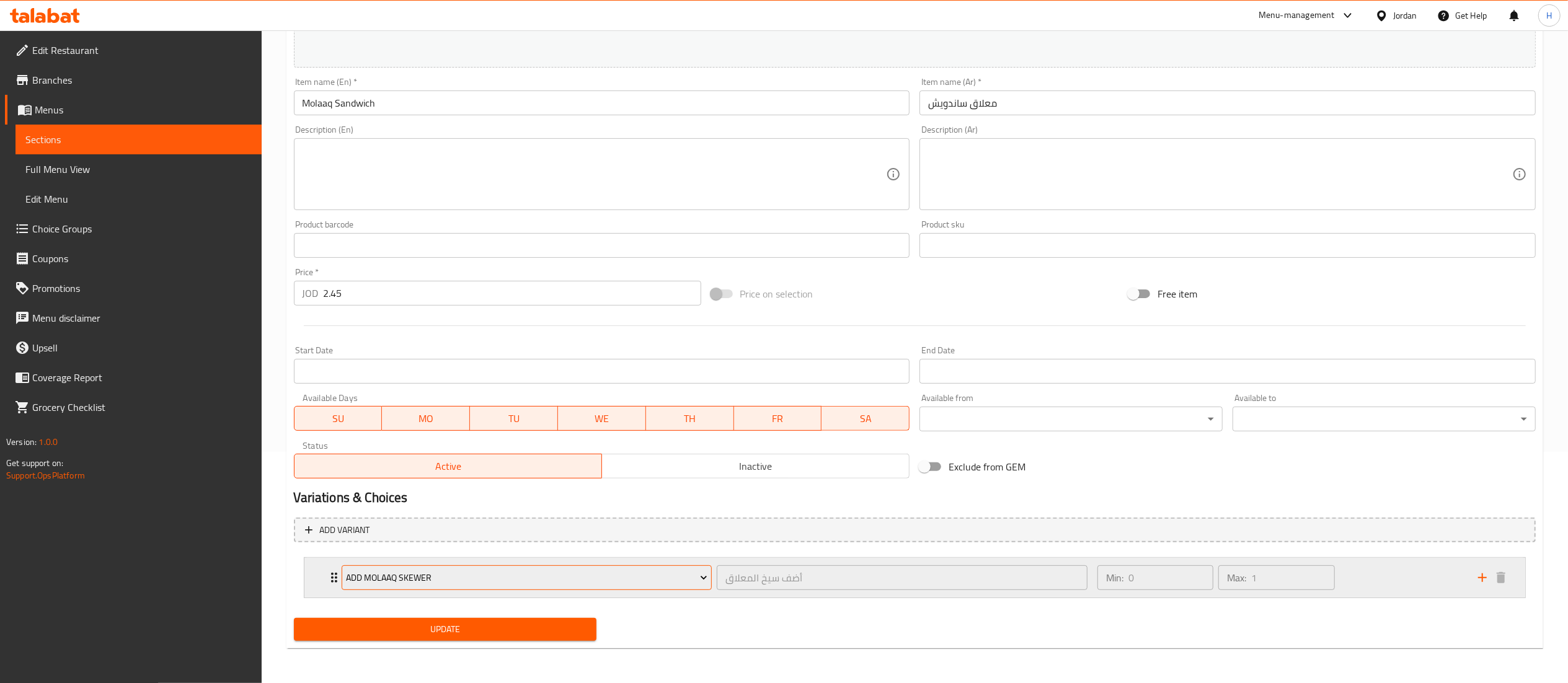
click at [502, 581] on span "Add Molaaq Skewer" at bounding box center [527, 578] width 361 height 15
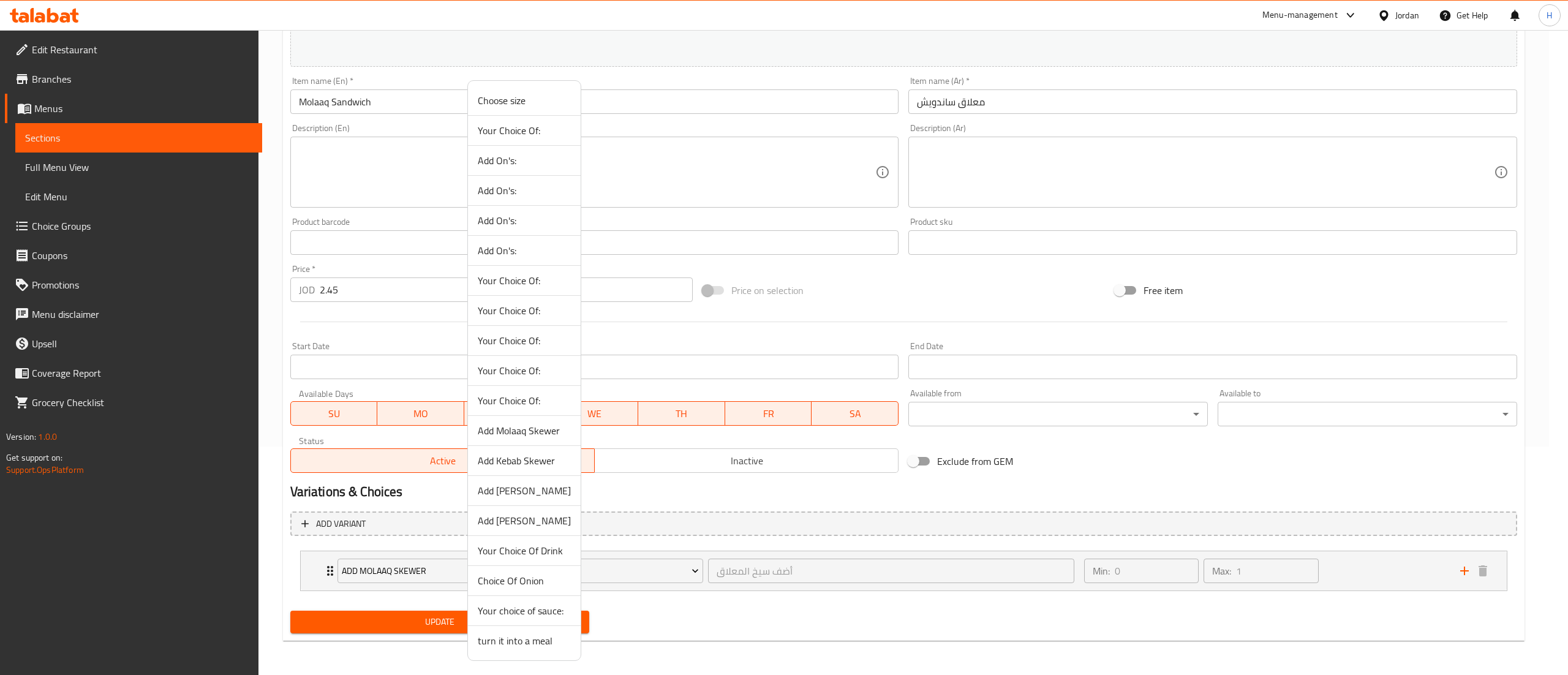
click at [494, 588] on span "Choice Of Onion" at bounding box center [524, 581] width 93 height 14
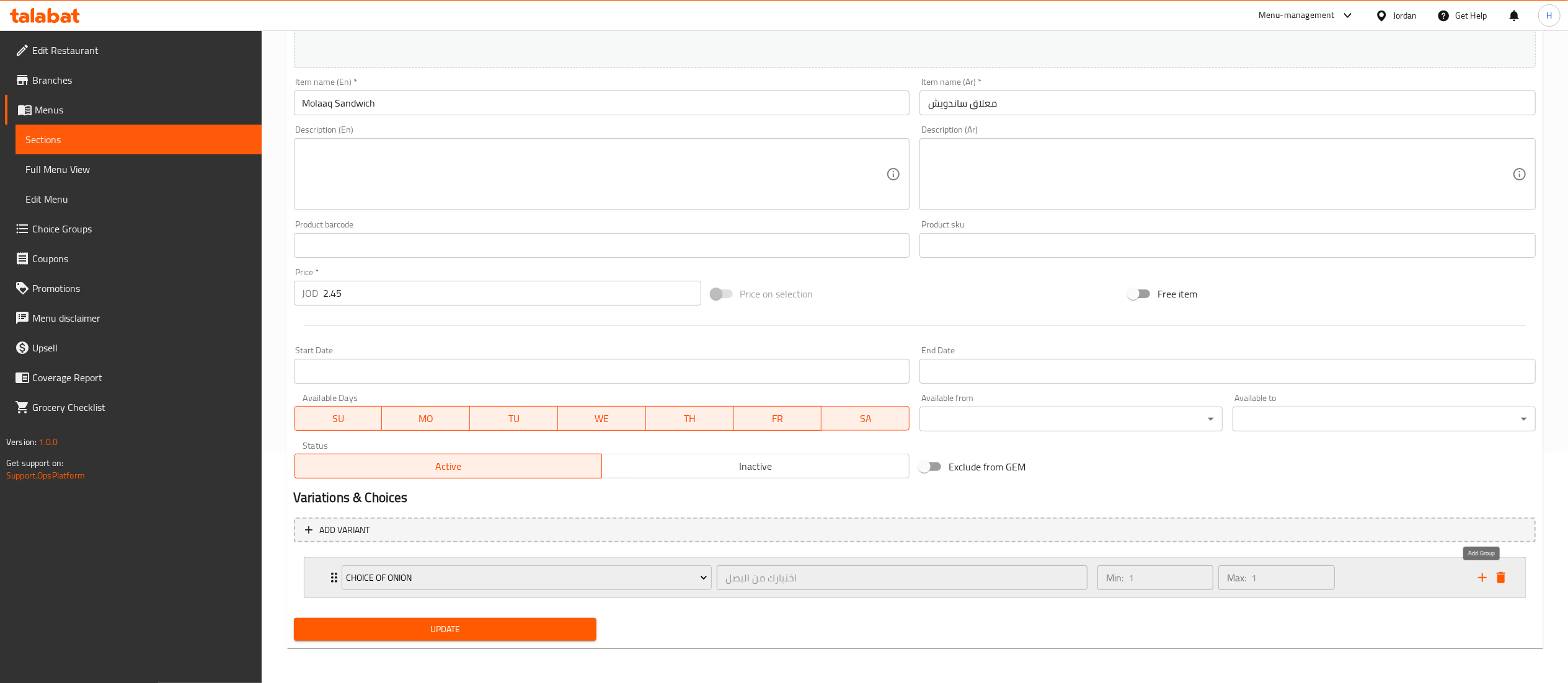
click at [1482, 579] on icon "add" at bounding box center [1483, 578] width 9 height 9
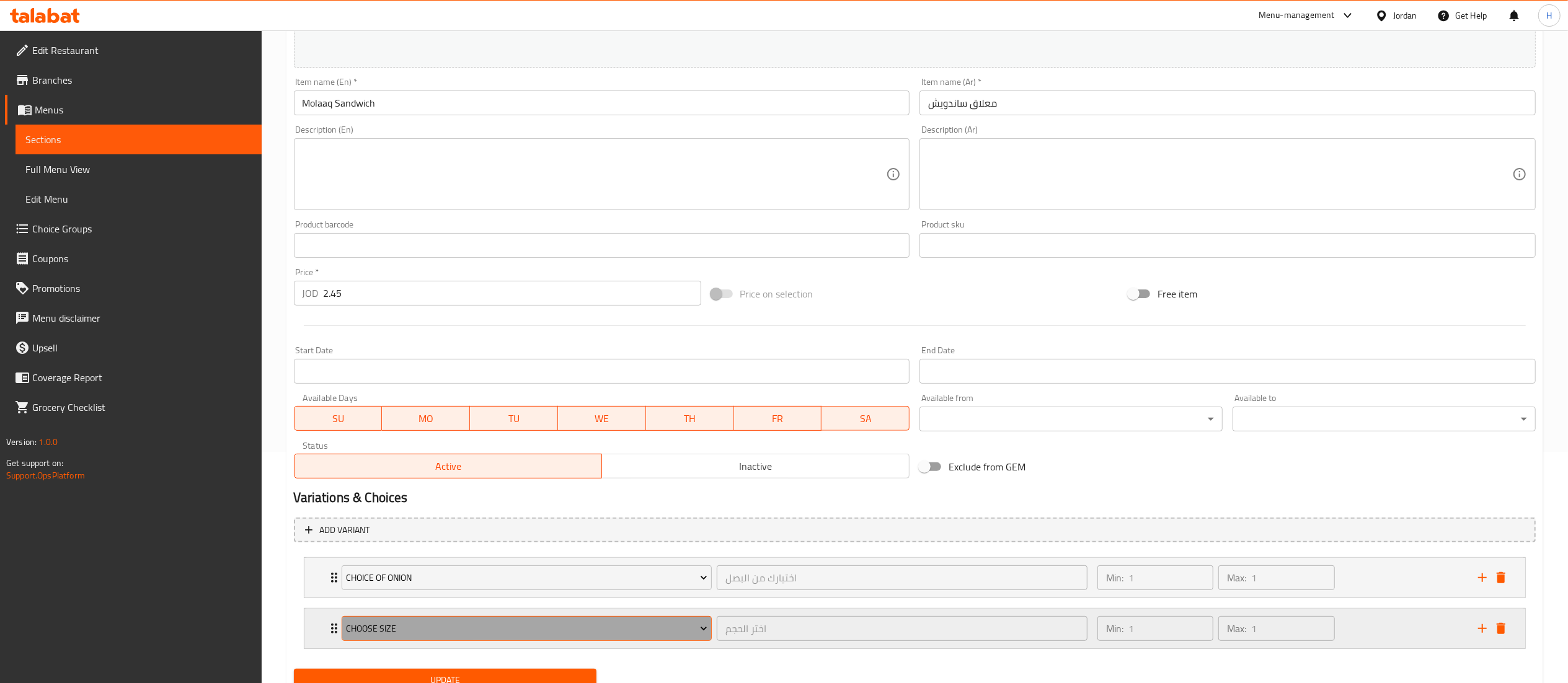
click at [447, 635] on span "Choose size" at bounding box center [527, 629] width 361 height 15
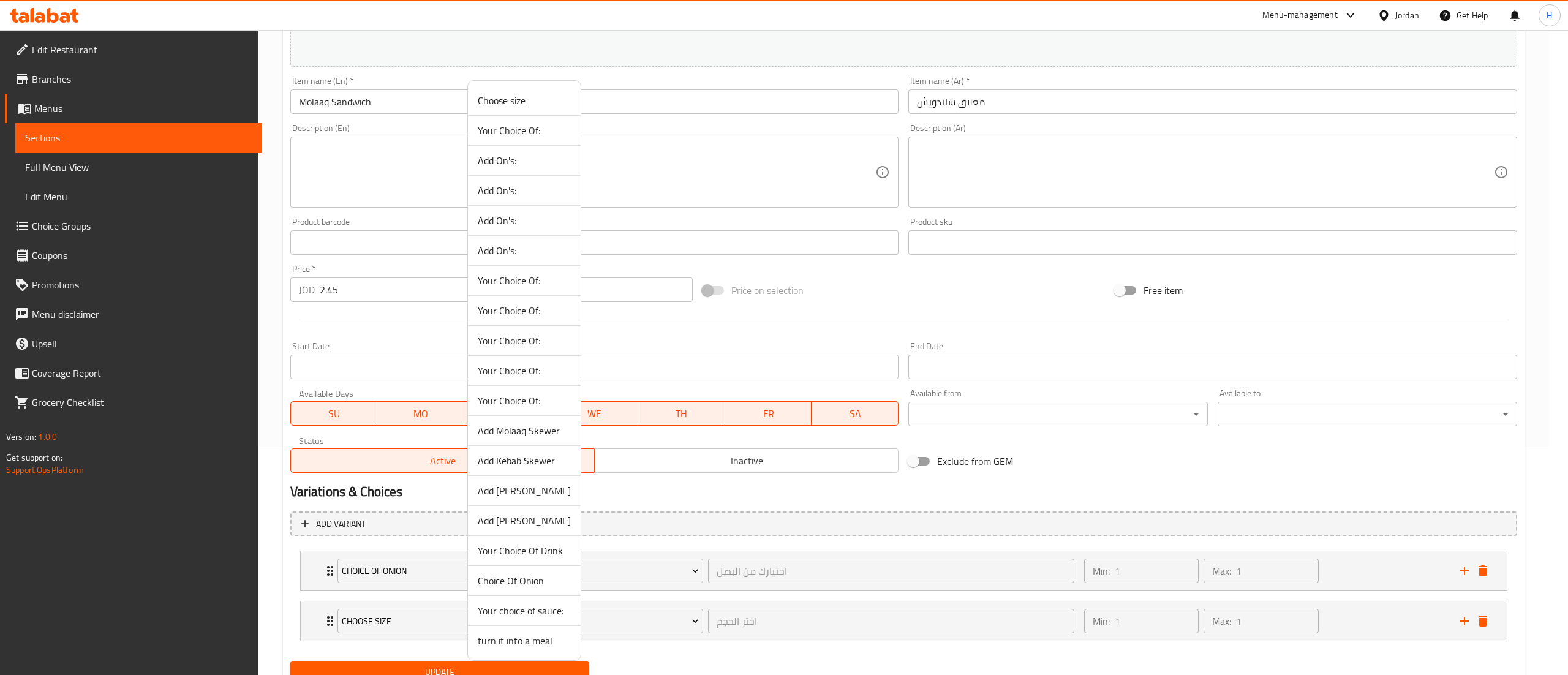
click at [507, 617] on span "Your choice of sauce:" at bounding box center [524, 611] width 93 height 14
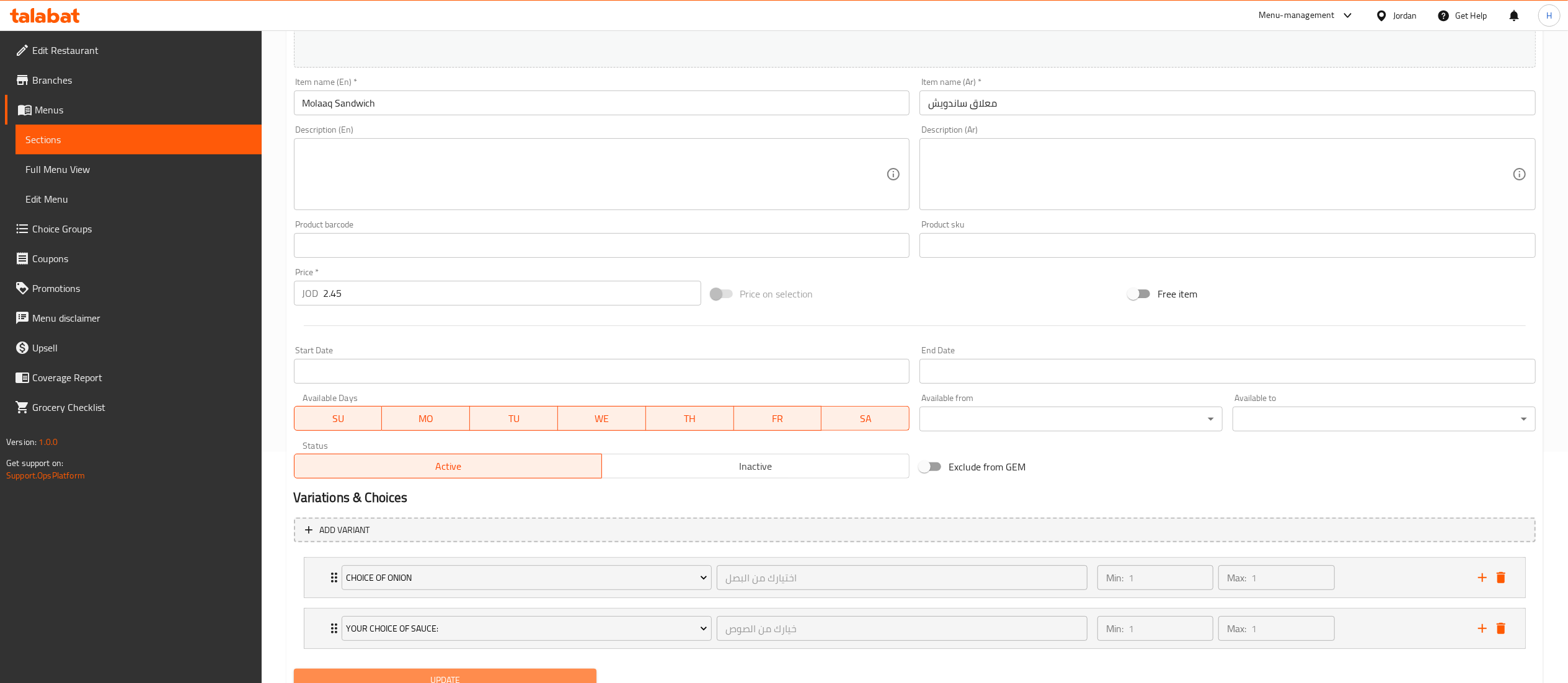
click at [359, 671] on button "Update" at bounding box center [445, 680] width 303 height 23
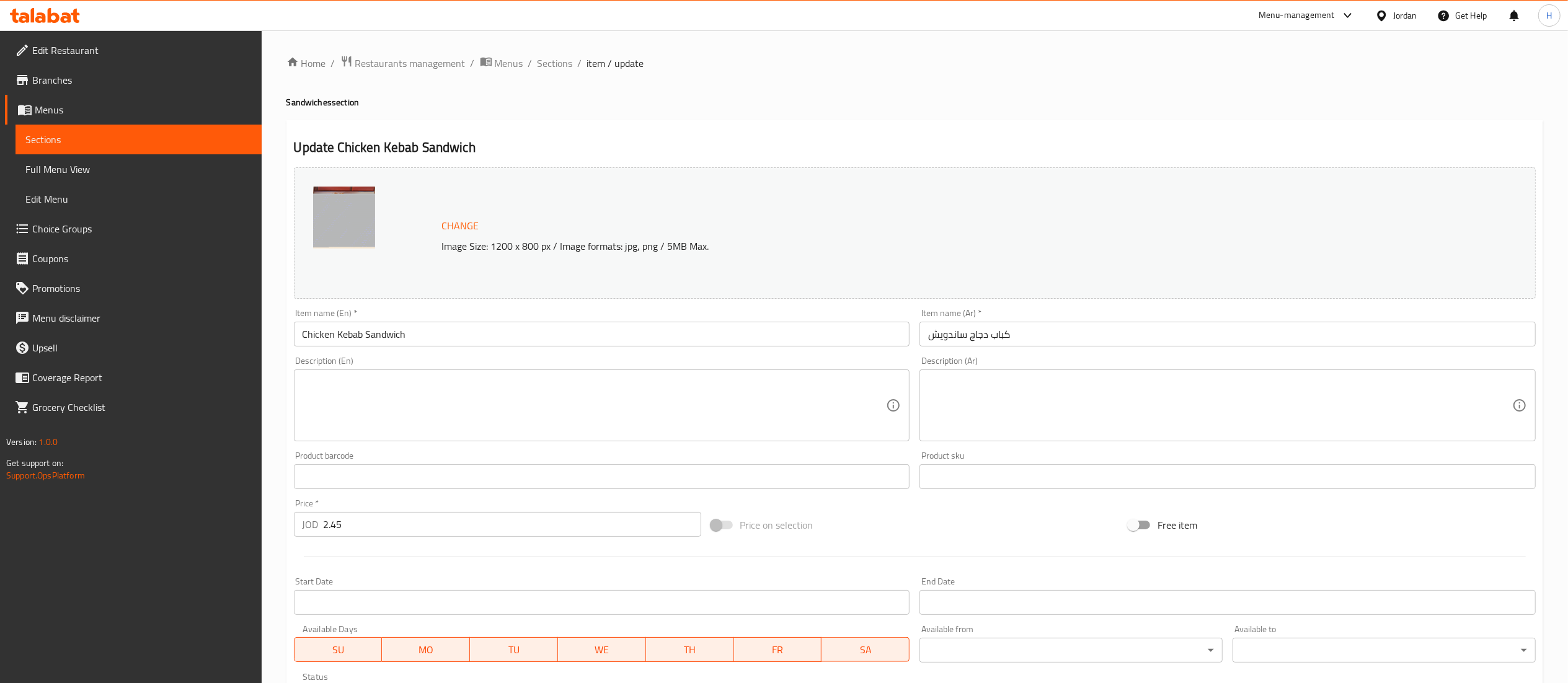
scroll to position [210, 0]
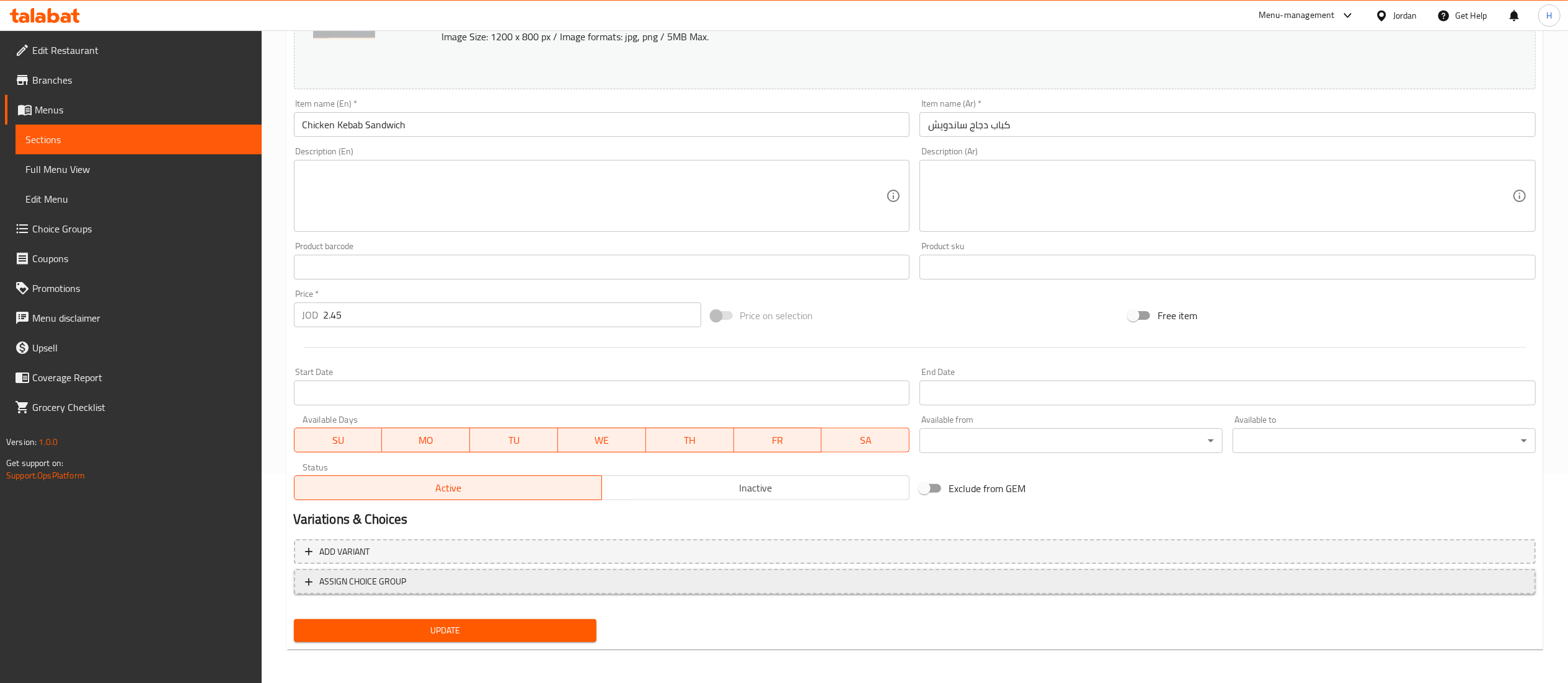
click at [935, 586] on span "ASSIGN CHOICE GROUP" at bounding box center [915, 582] width 1219 height 15
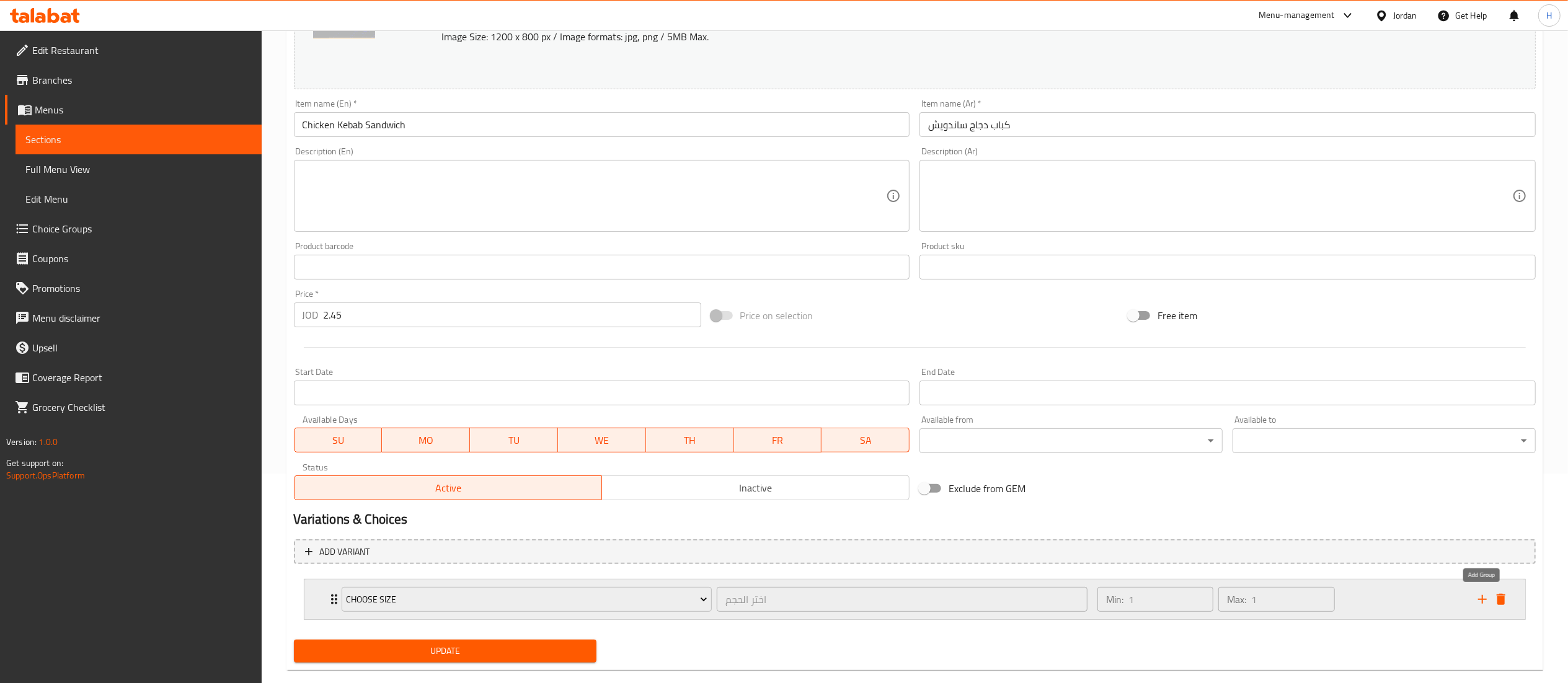
drag, startPoint x: 1486, startPoint y: 600, endPoint x: 1469, endPoint y: 599, distance: 17.0
click at [1484, 600] on icon "add" at bounding box center [1482, 600] width 14 height 14
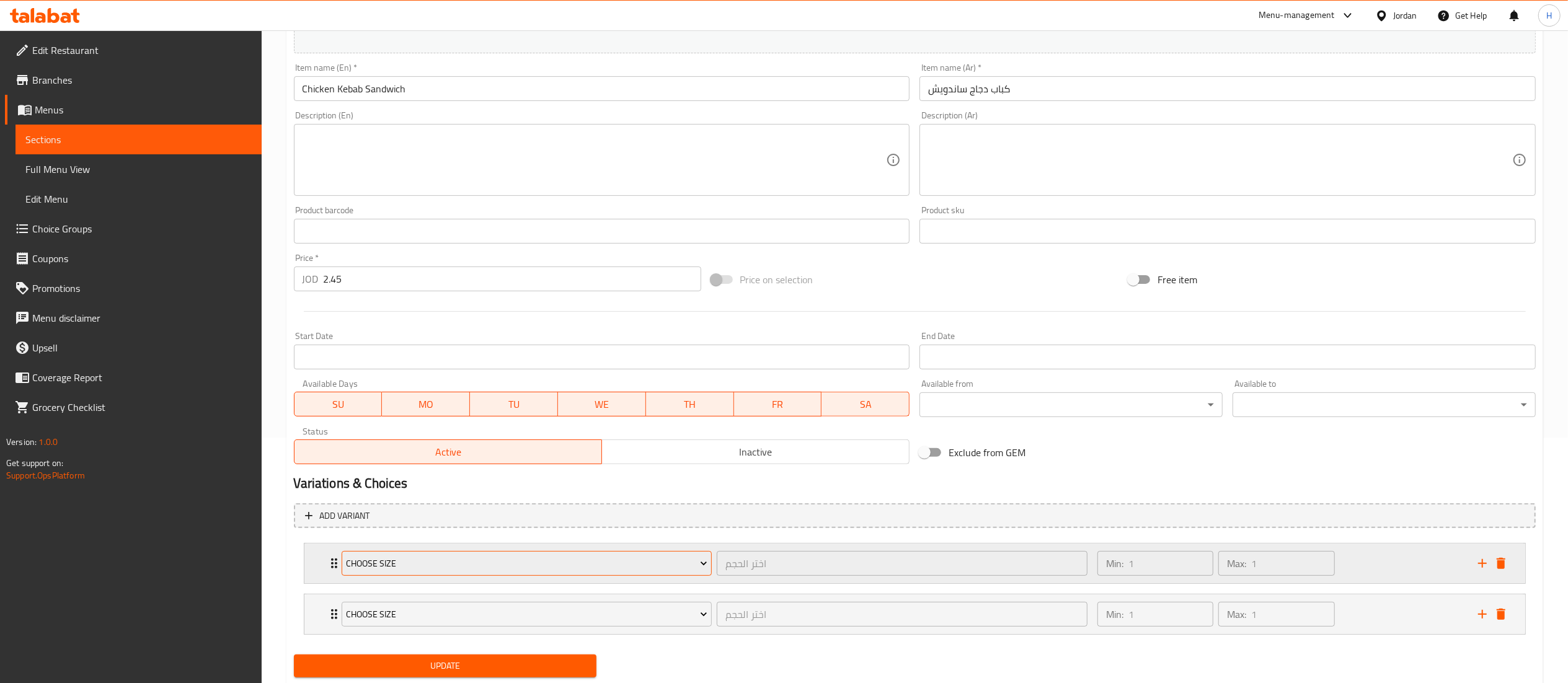
scroll to position [284, 0]
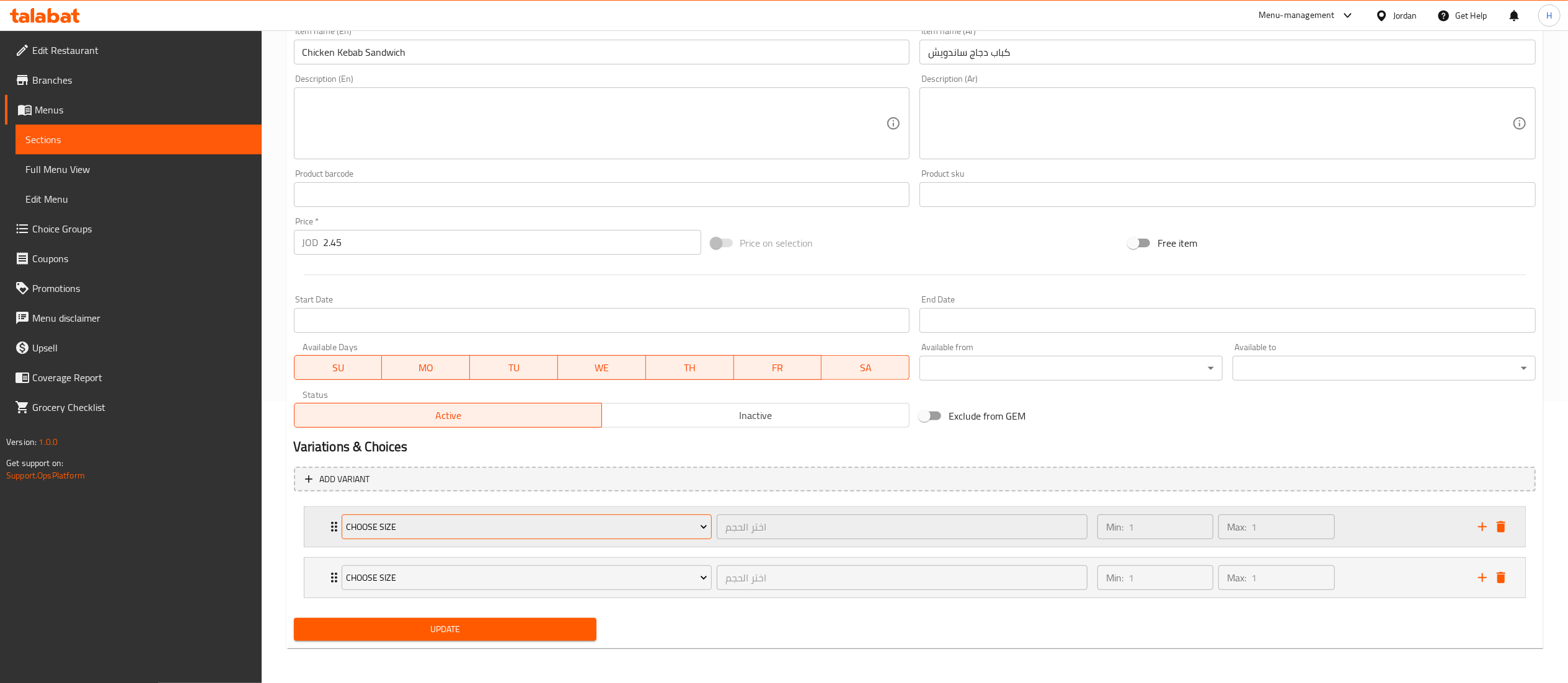
click at [470, 530] on span "Choose size" at bounding box center [527, 527] width 361 height 15
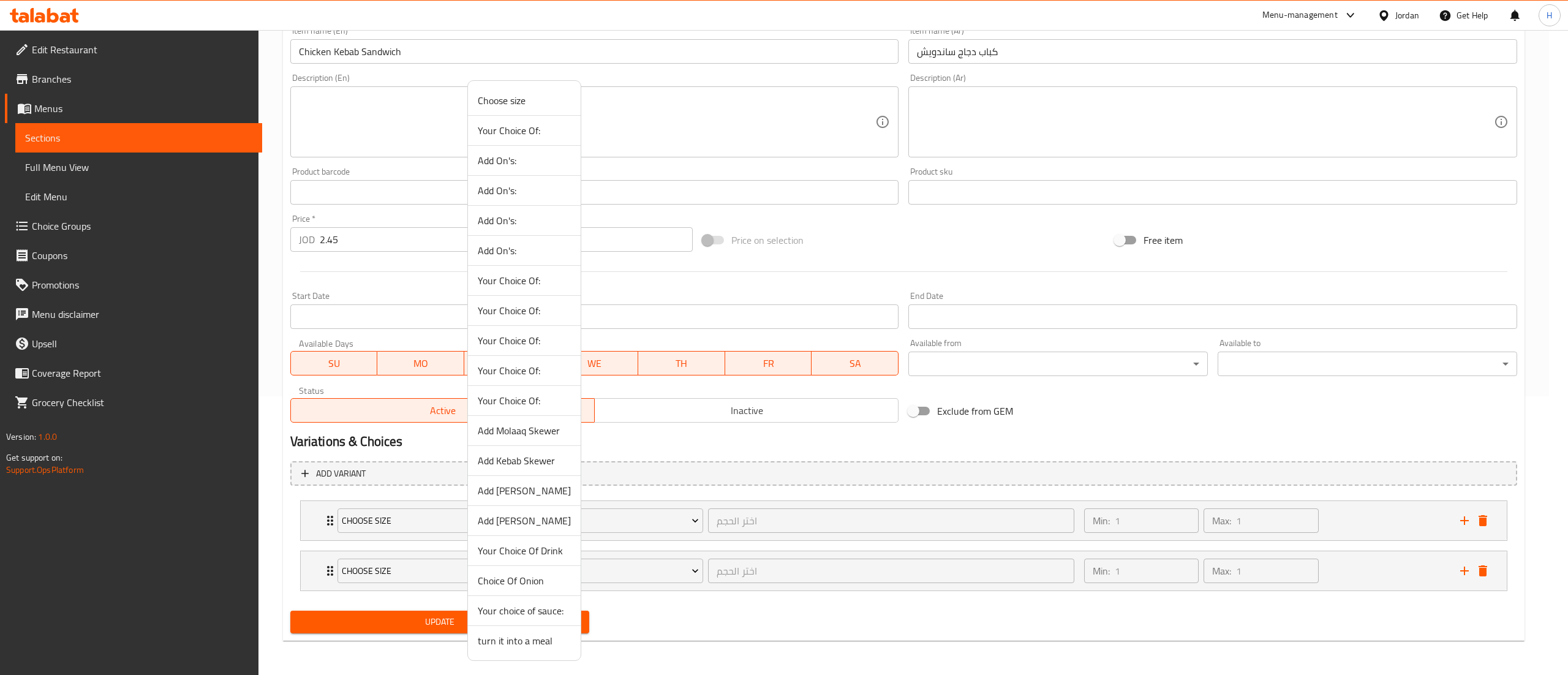
click at [495, 582] on span "Choice Of Onion" at bounding box center [524, 581] width 93 height 14
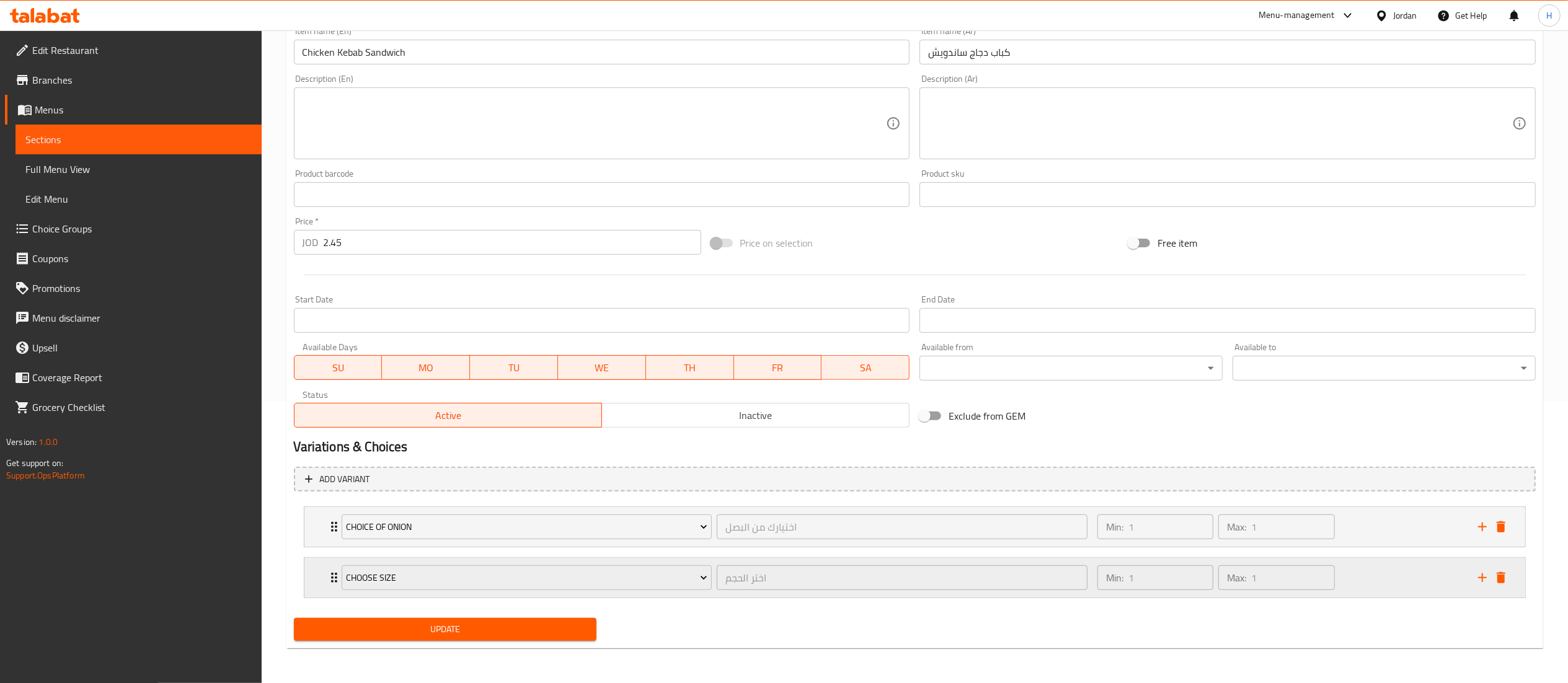
click at [443, 563] on div "Choose size" at bounding box center [527, 577] width 376 height 30
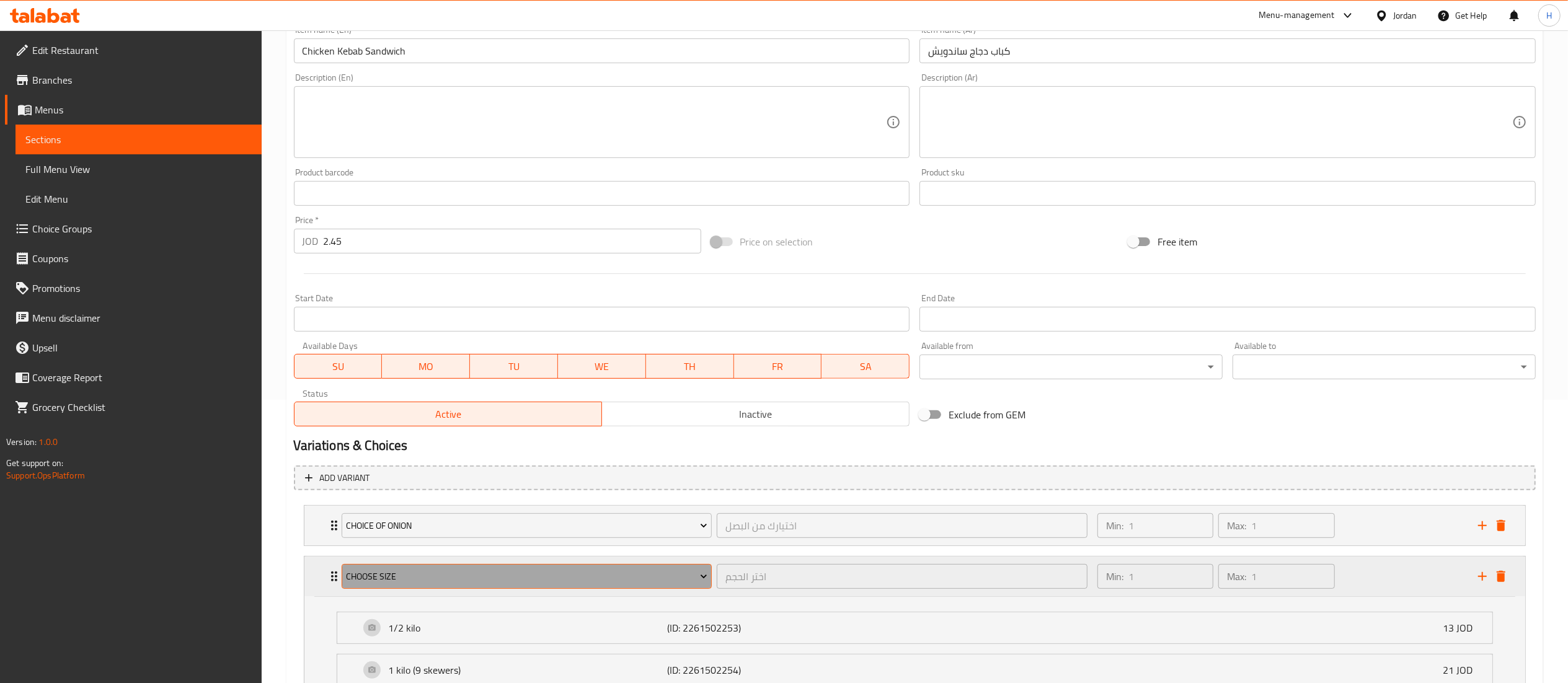
click at [483, 575] on span "Choose size" at bounding box center [527, 576] width 361 height 15
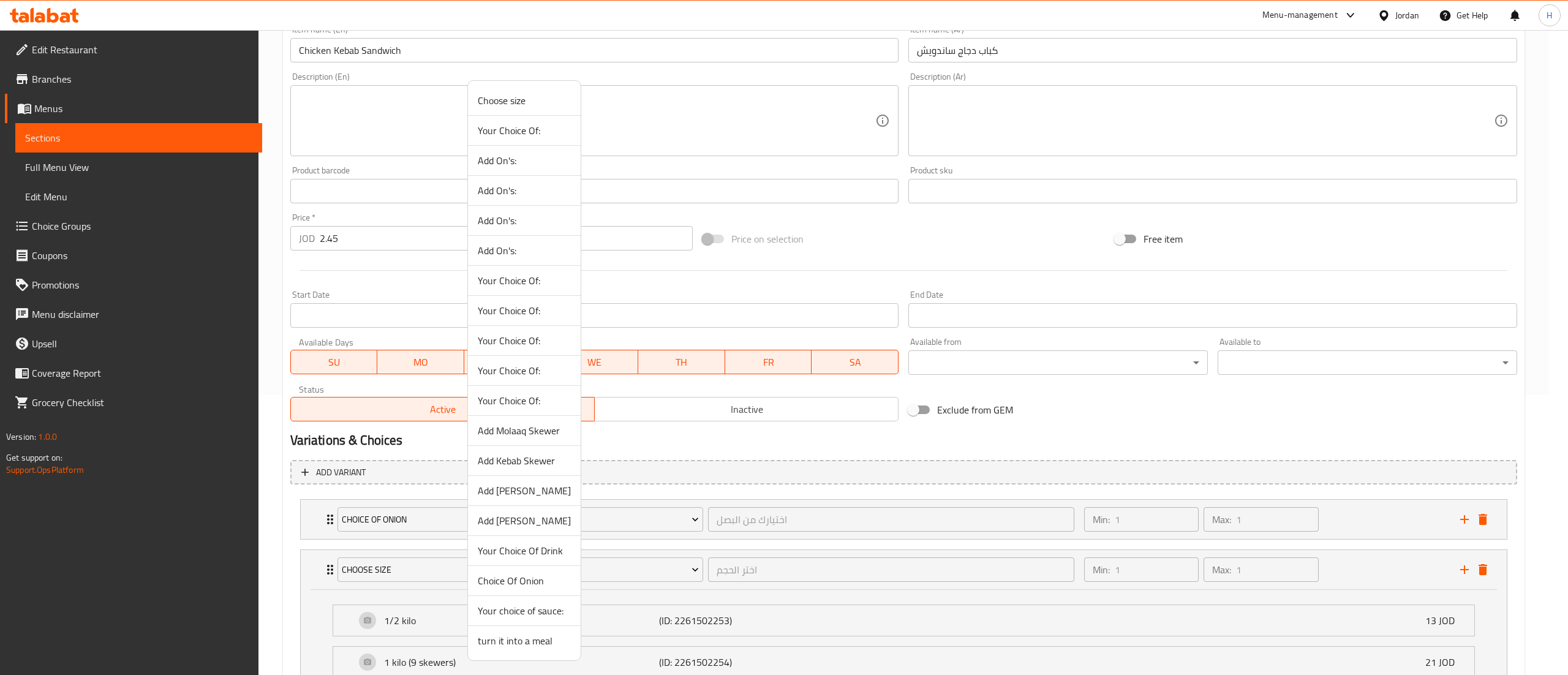
click at [510, 612] on span "Your choice of sauce:" at bounding box center [524, 611] width 93 height 14
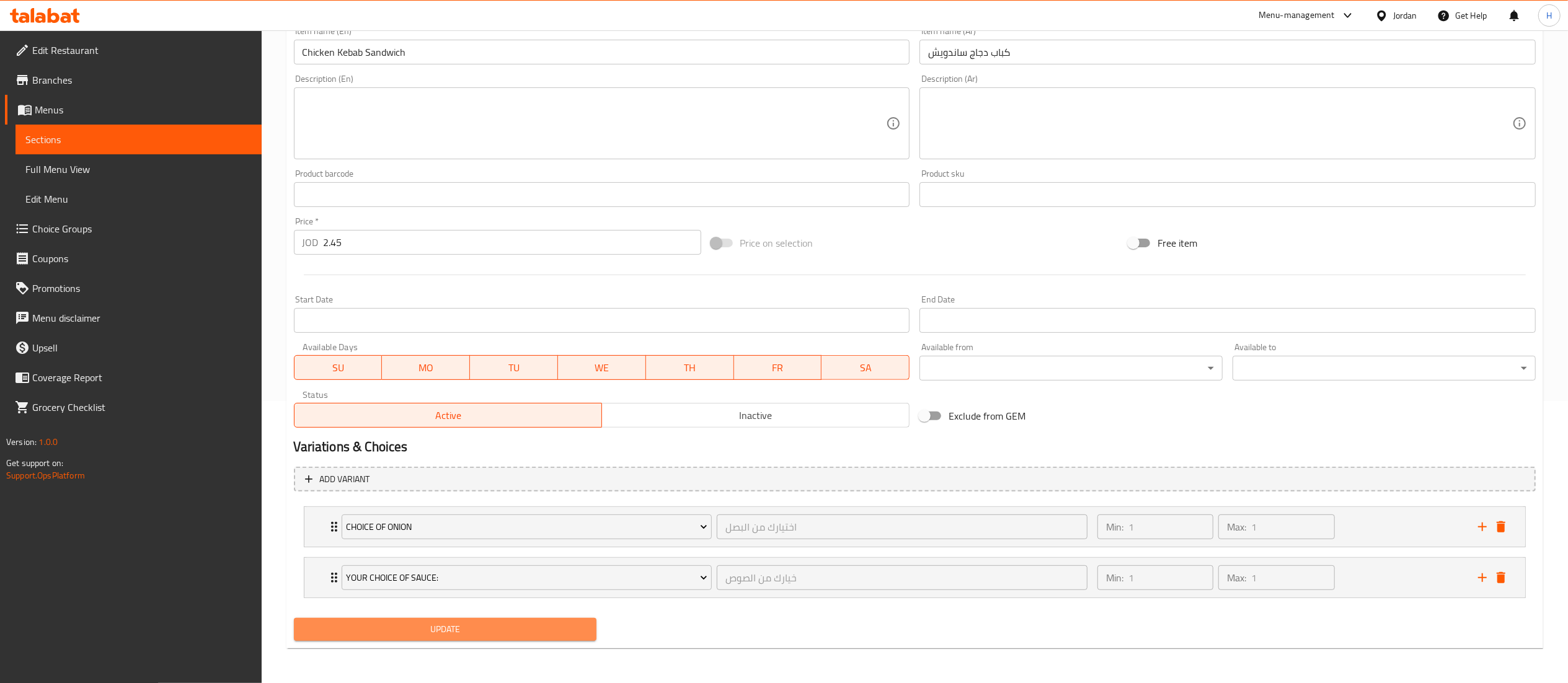
click at [425, 632] on span "Update" at bounding box center [445, 630] width 284 height 15
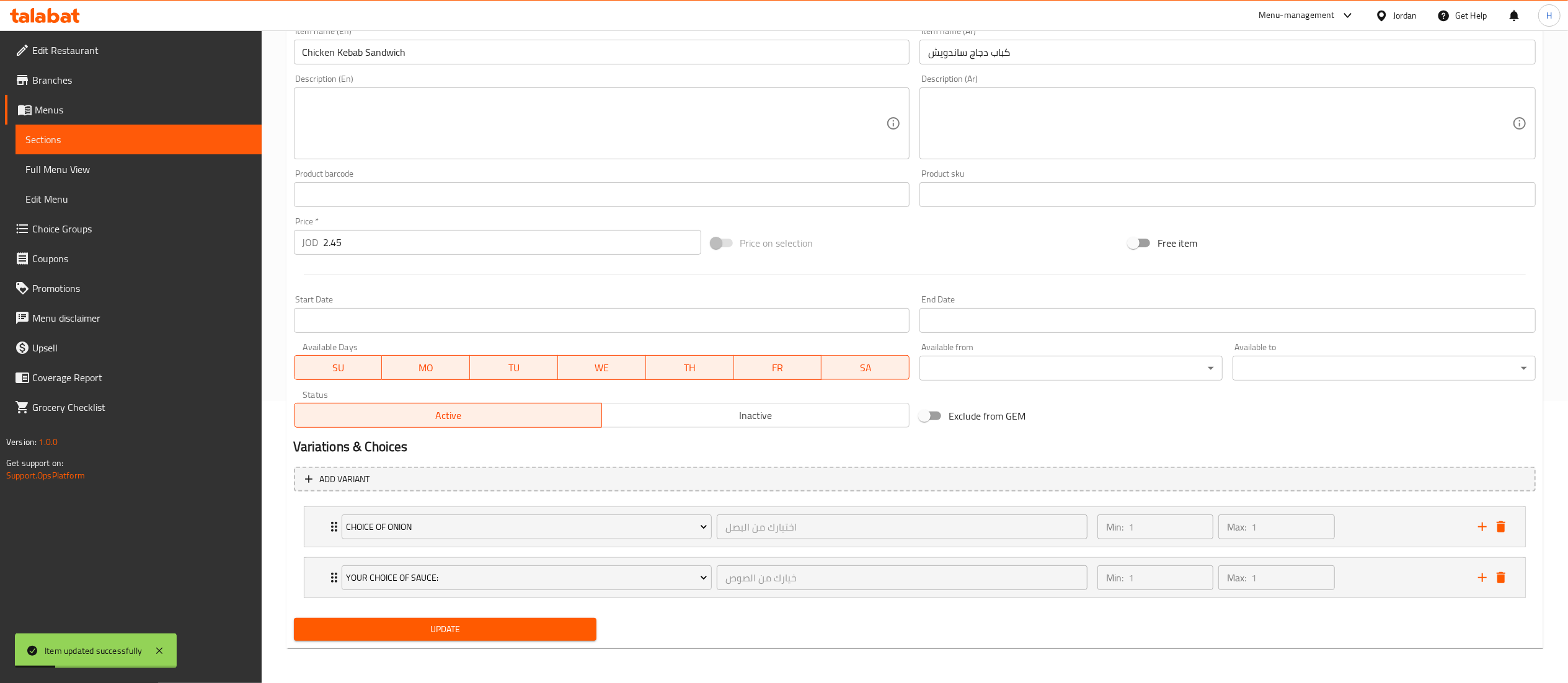
click at [511, 632] on span "Update" at bounding box center [445, 630] width 284 height 15
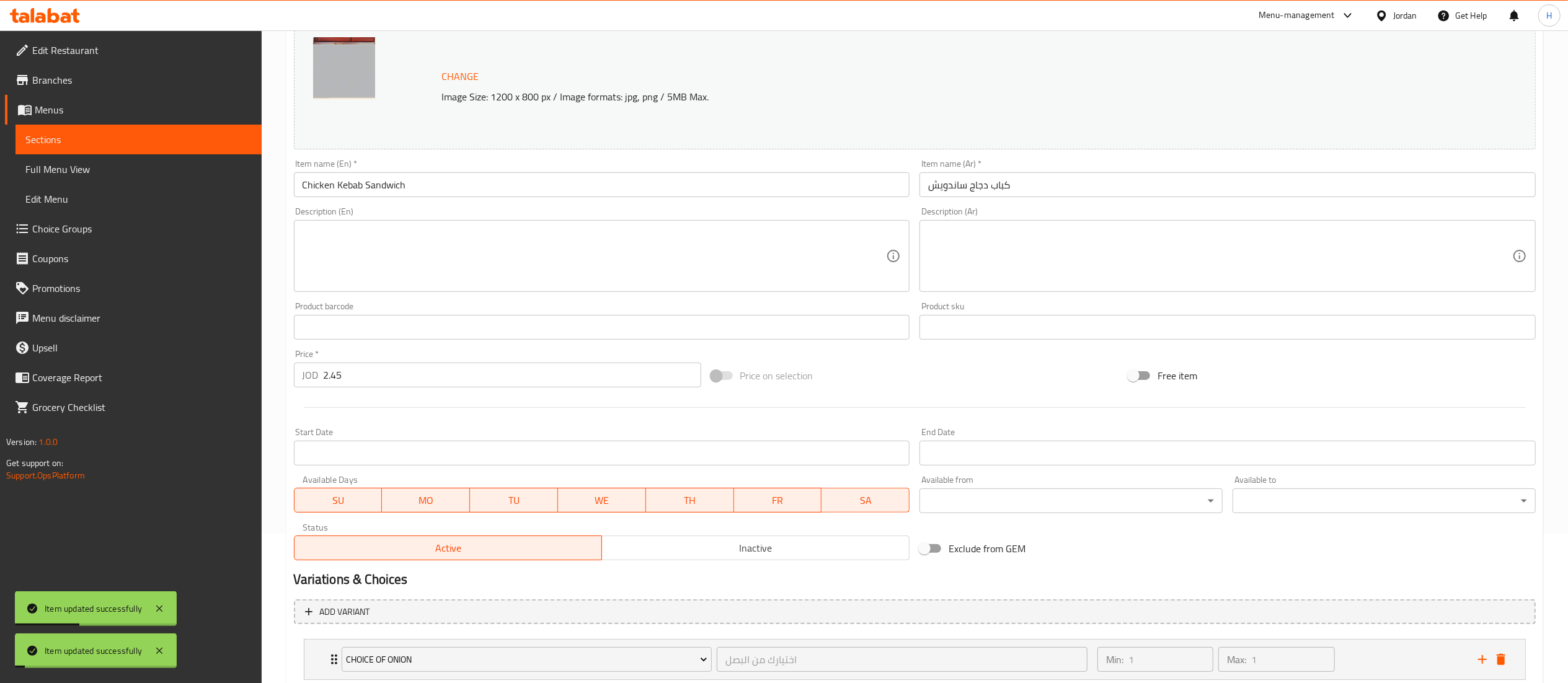
scroll to position [124, 0]
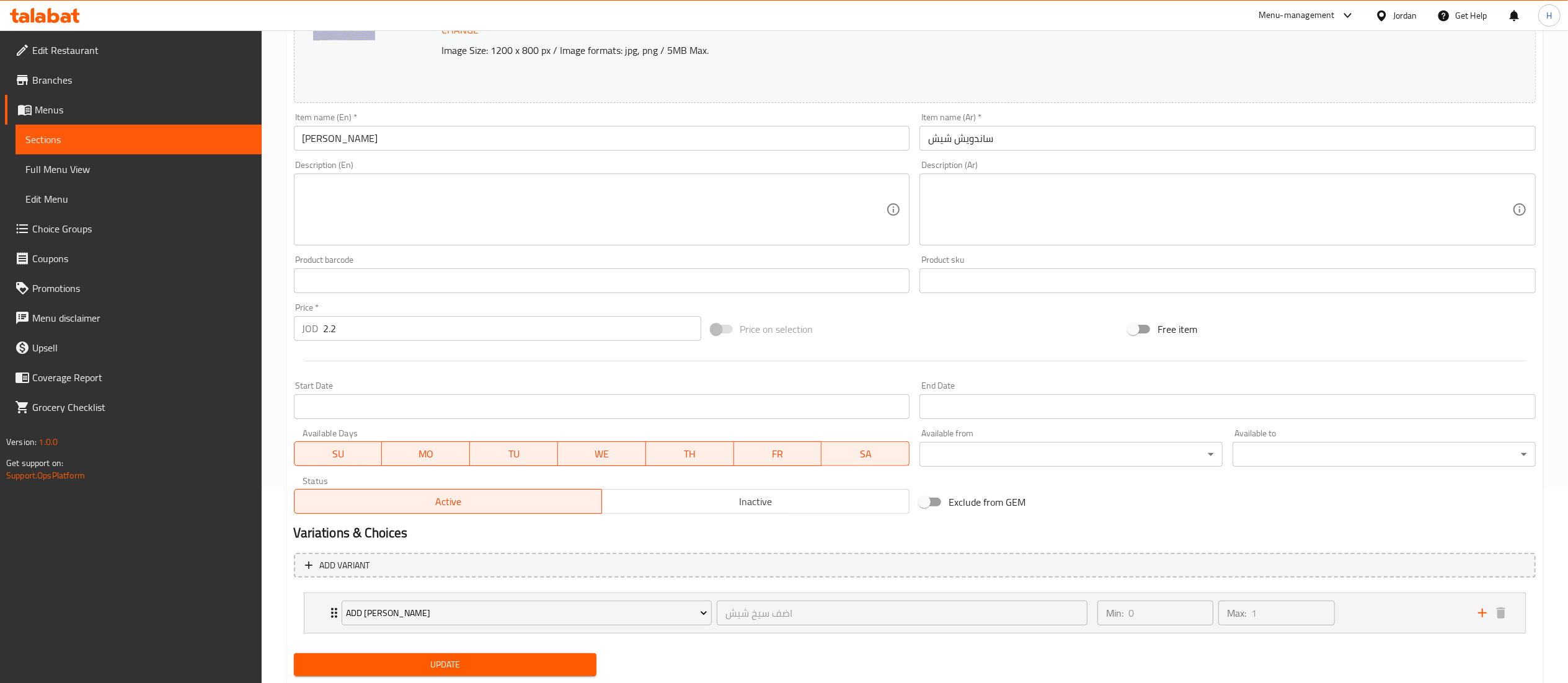
scroll to position [231, 0]
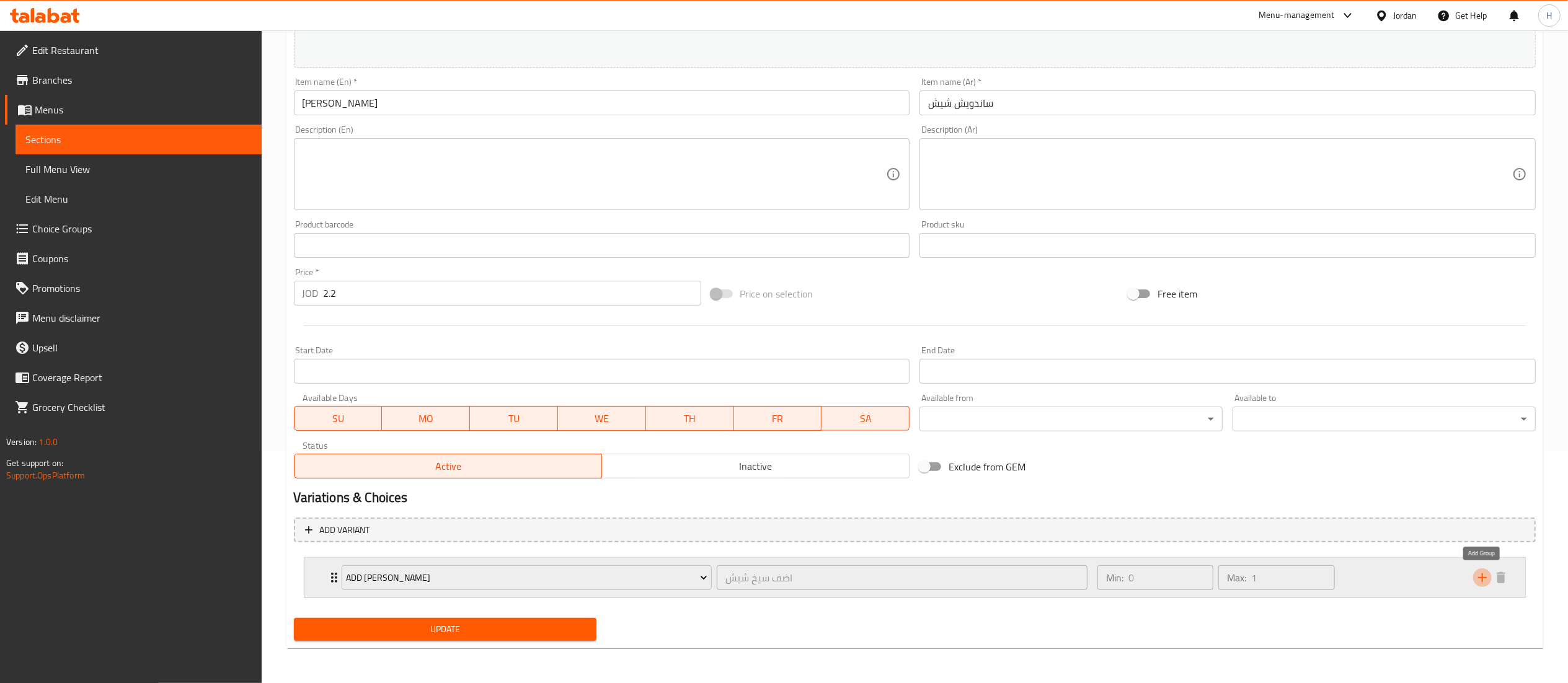
click at [1476, 579] on icon "add" at bounding box center [1482, 578] width 14 height 14
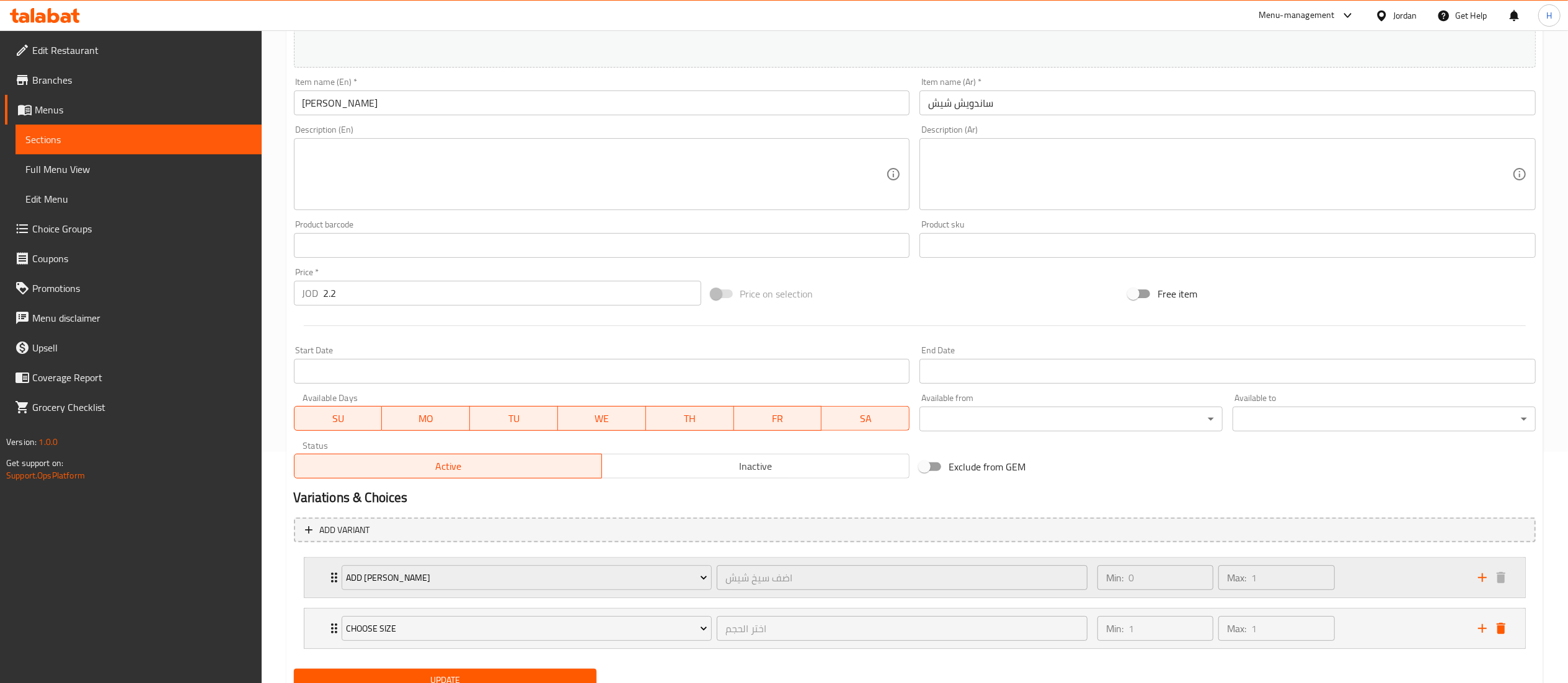
click at [531, 594] on div "Add [PERSON_NAME] اضف سيخ شيش ​" at bounding box center [714, 578] width 761 height 40
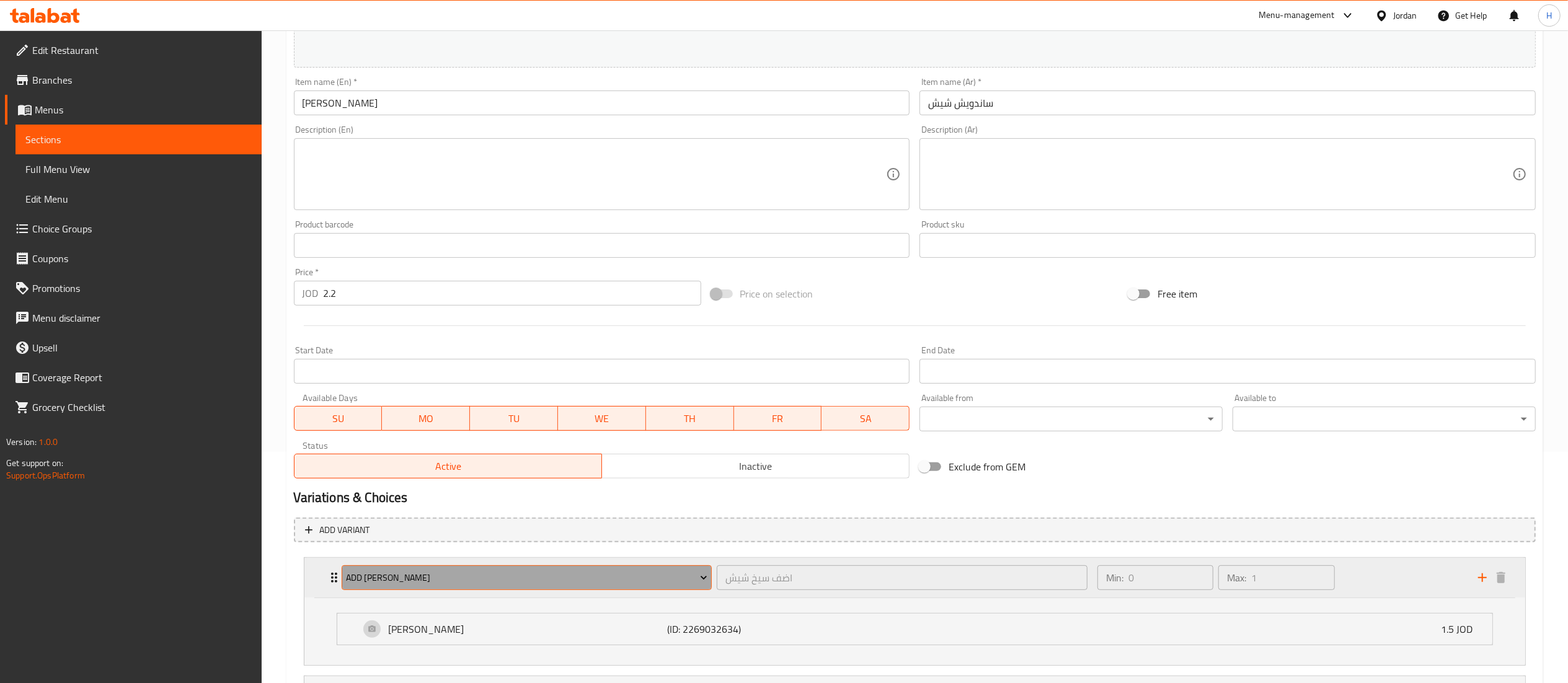
click at [529, 580] on span "Add [PERSON_NAME]" at bounding box center [527, 578] width 361 height 15
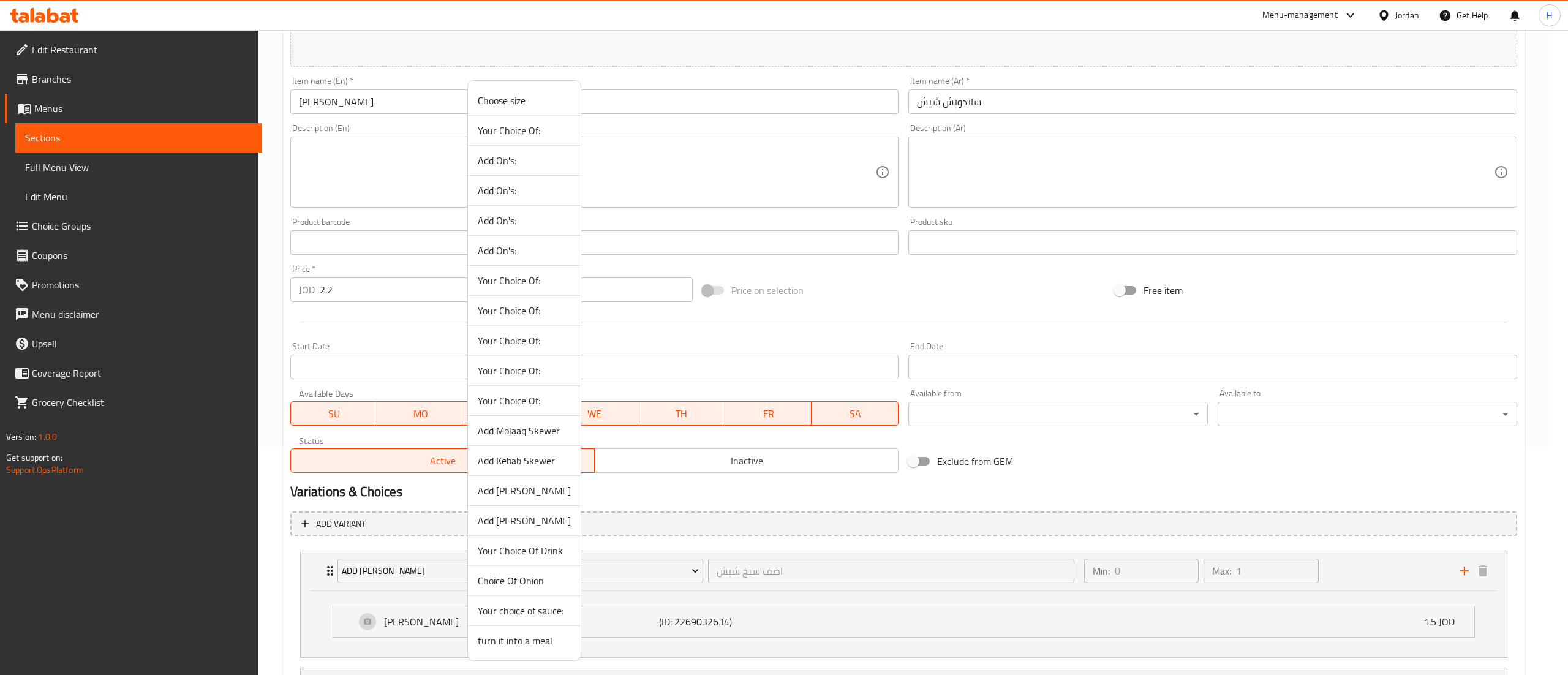
click at [522, 588] on span "Choice Of Onion" at bounding box center [524, 581] width 93 height 14
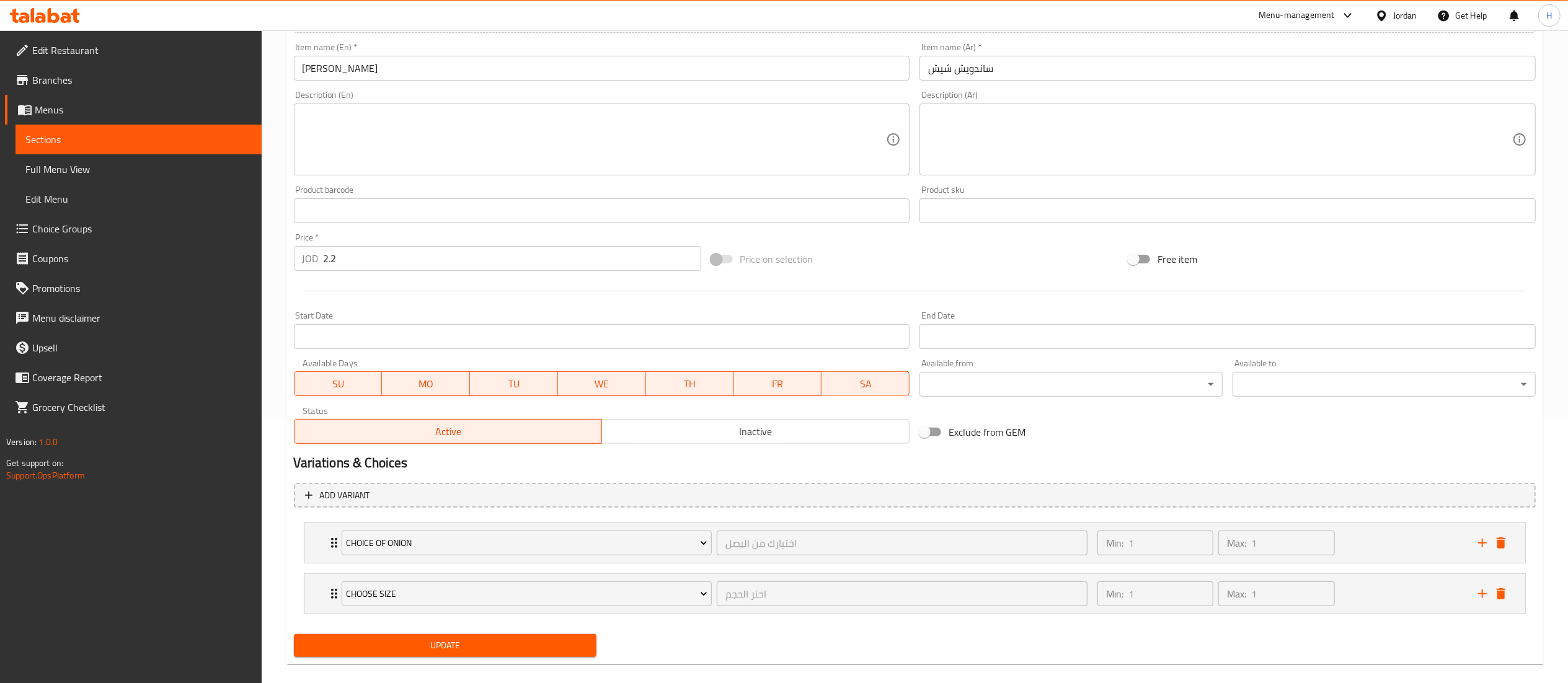
scroll to position [284, 0]
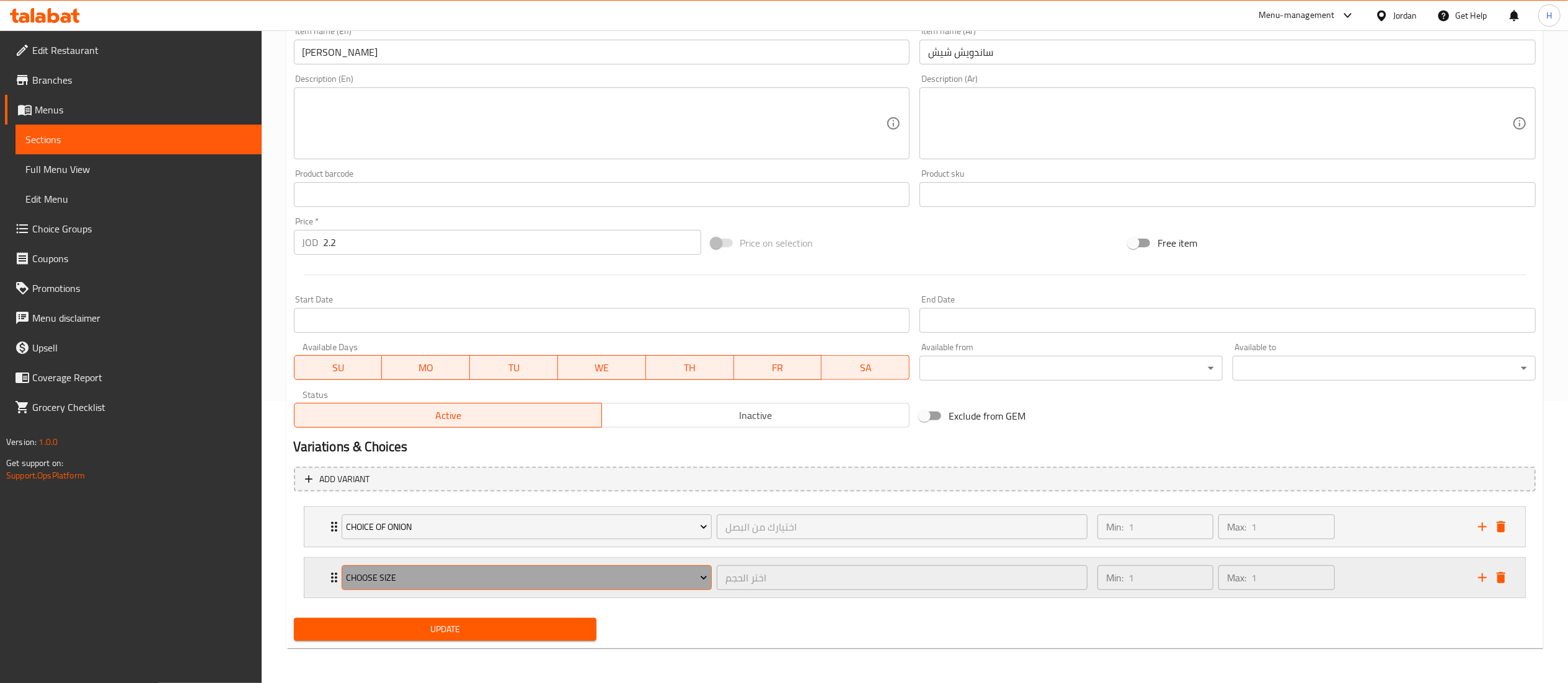
click at [448, 585] on span "Choose size" at bounding box center [527, 578] width 361 height 15
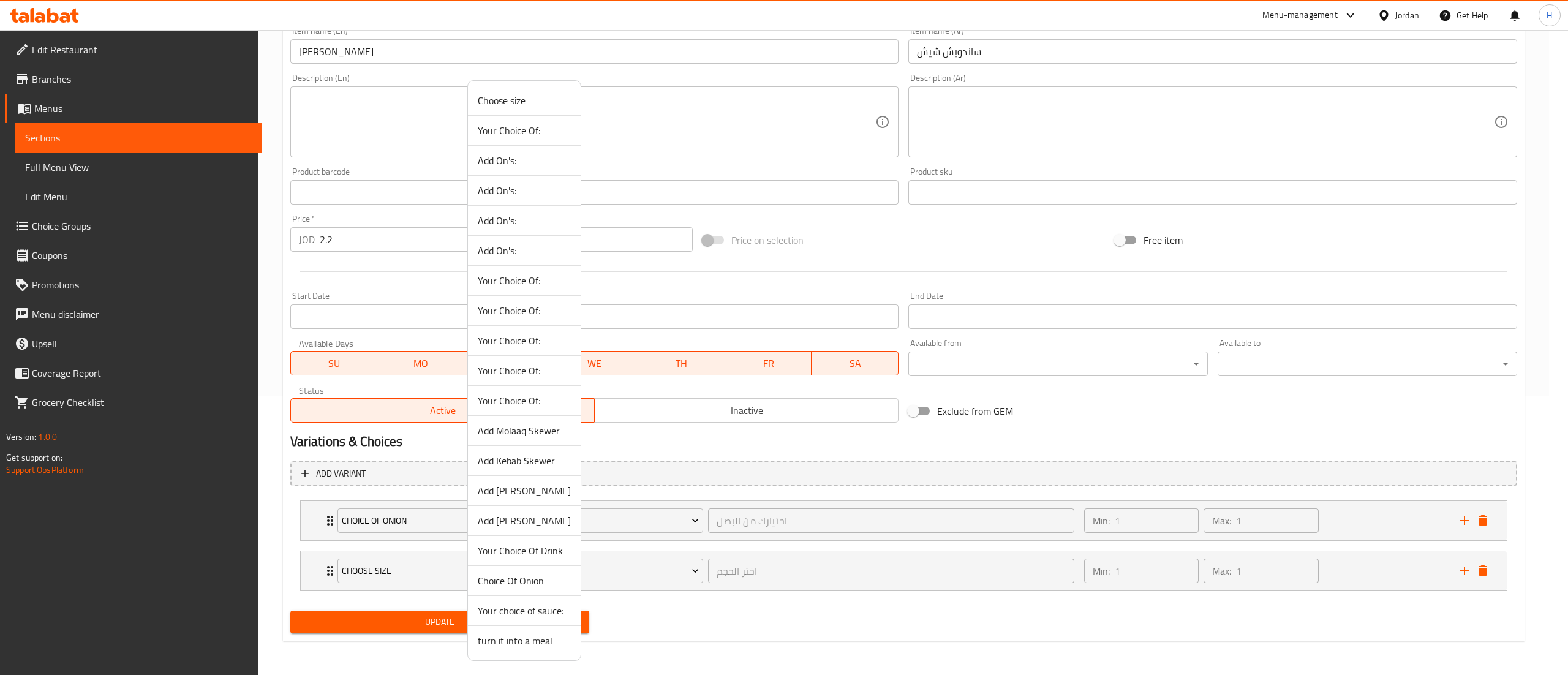
click at [491, 617] on span "Your choice of sauce:" at bounding box center [524, 611] width 93 height 14
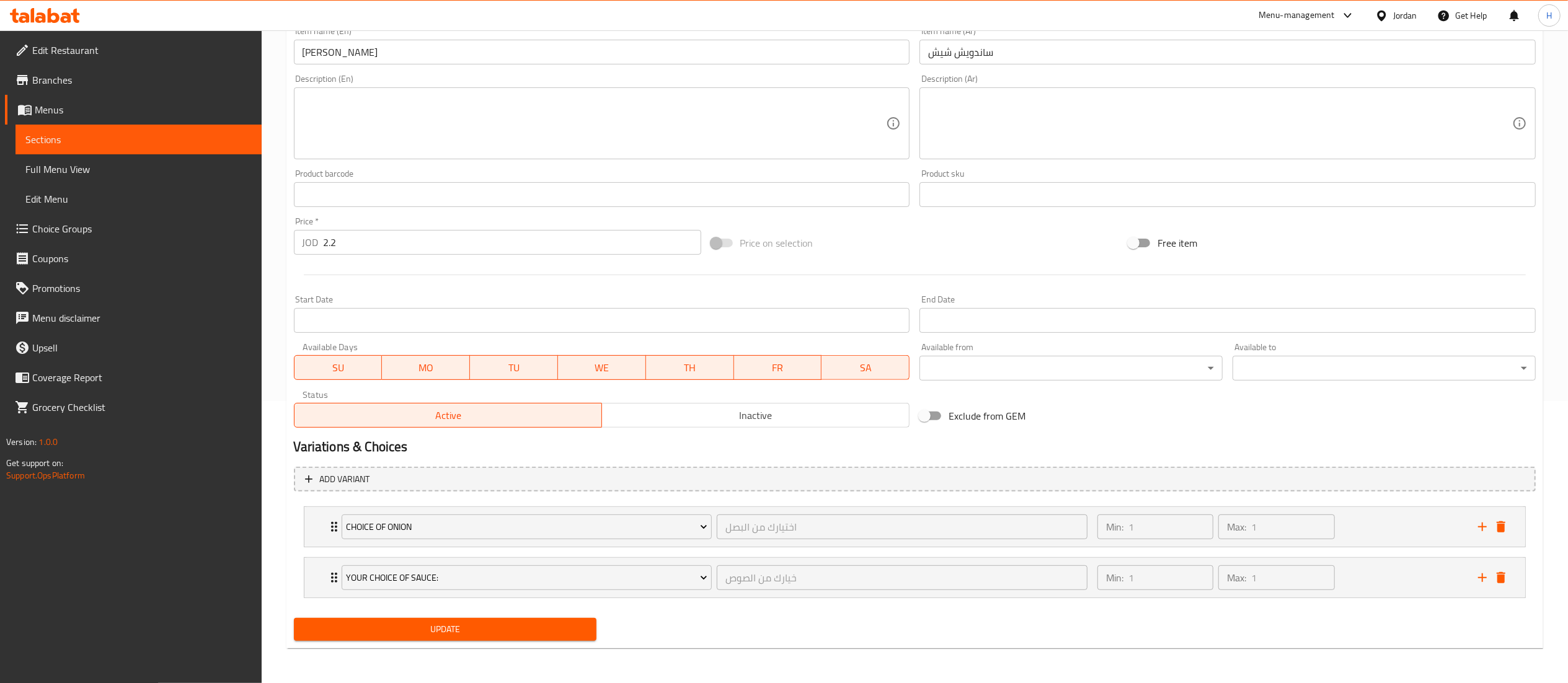
click at [466, 627] on span "Update" at bounding box center [445, 630] width 284 height 15
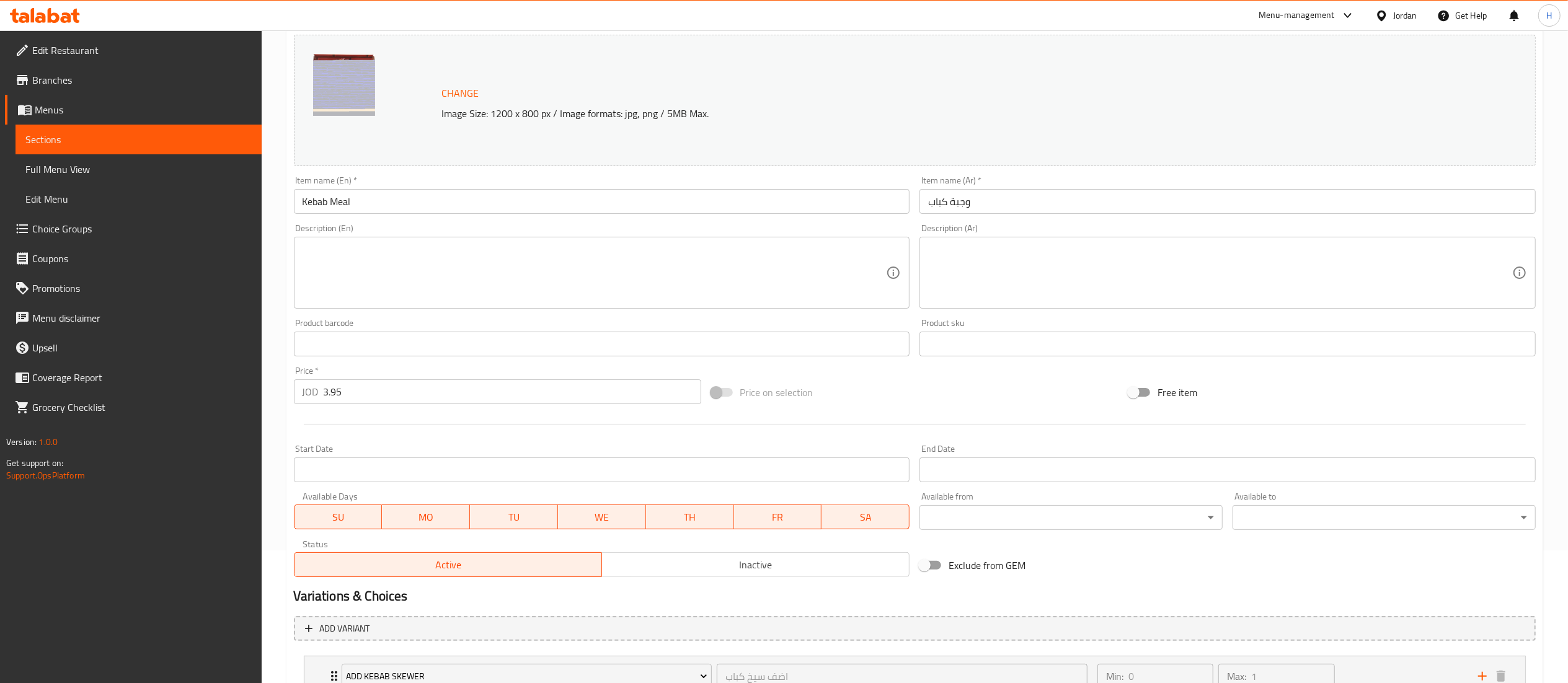
scroll to position [284, 0]
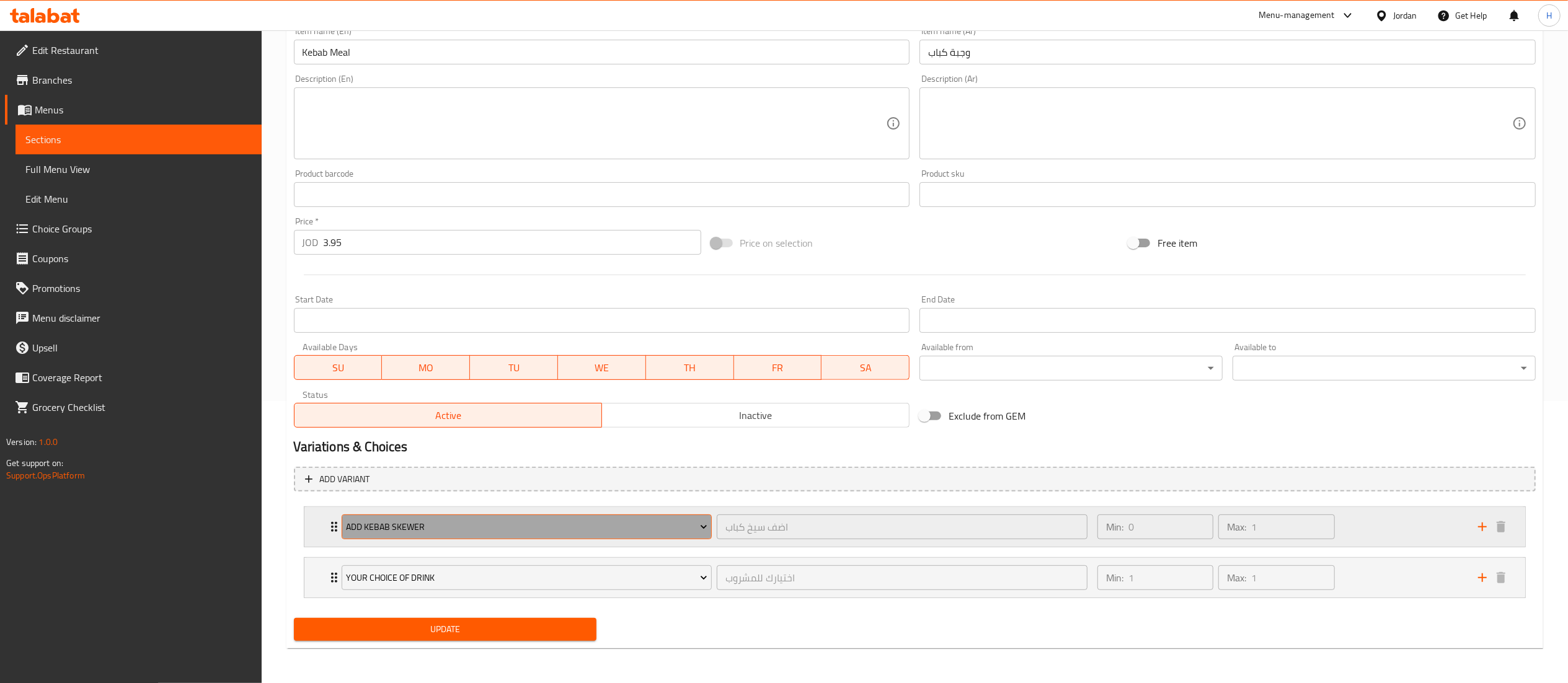
click at [434, 520] on span "Add Kebab Skewer" at bounding box center [527, 527] width 361 height 15
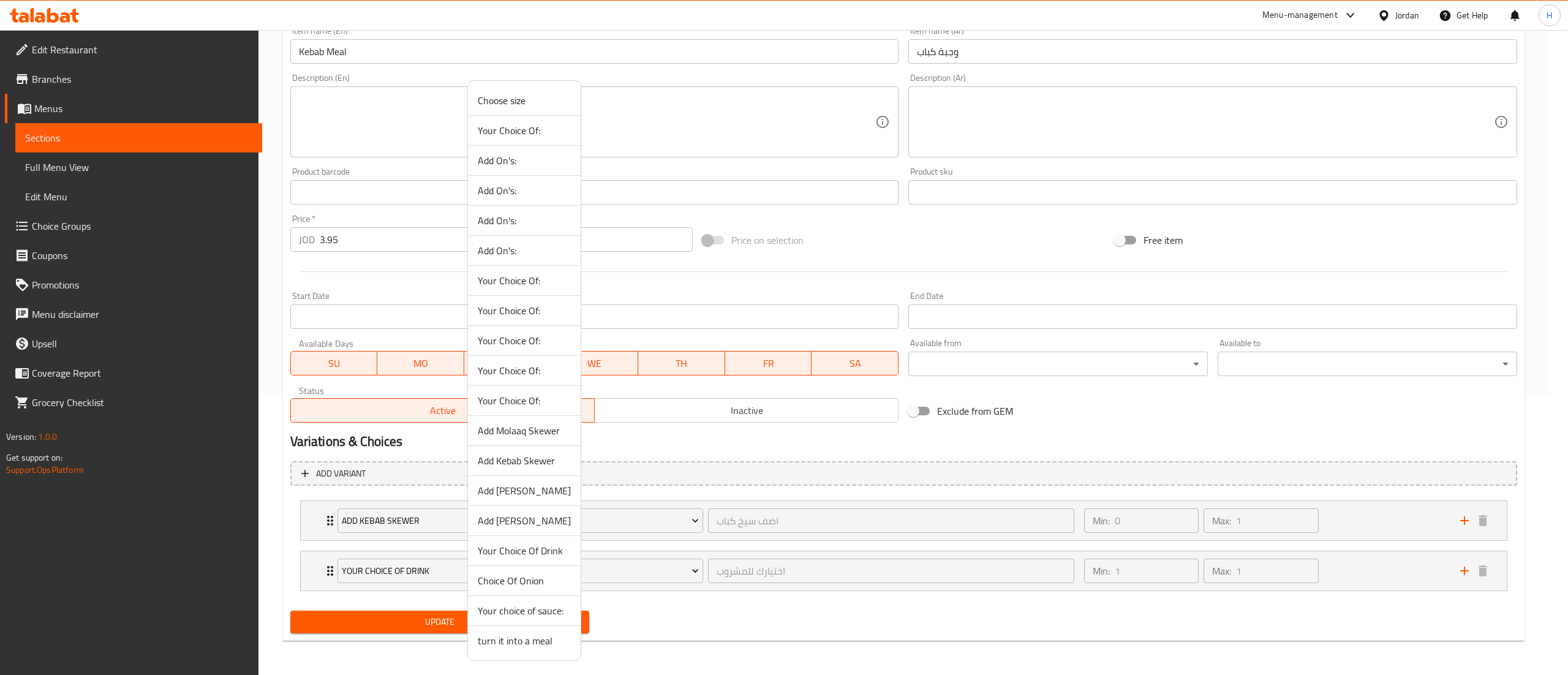
click at [546, 581] on span "Choice Of Onion" at bounding box center [524, 581] width 93 height 14
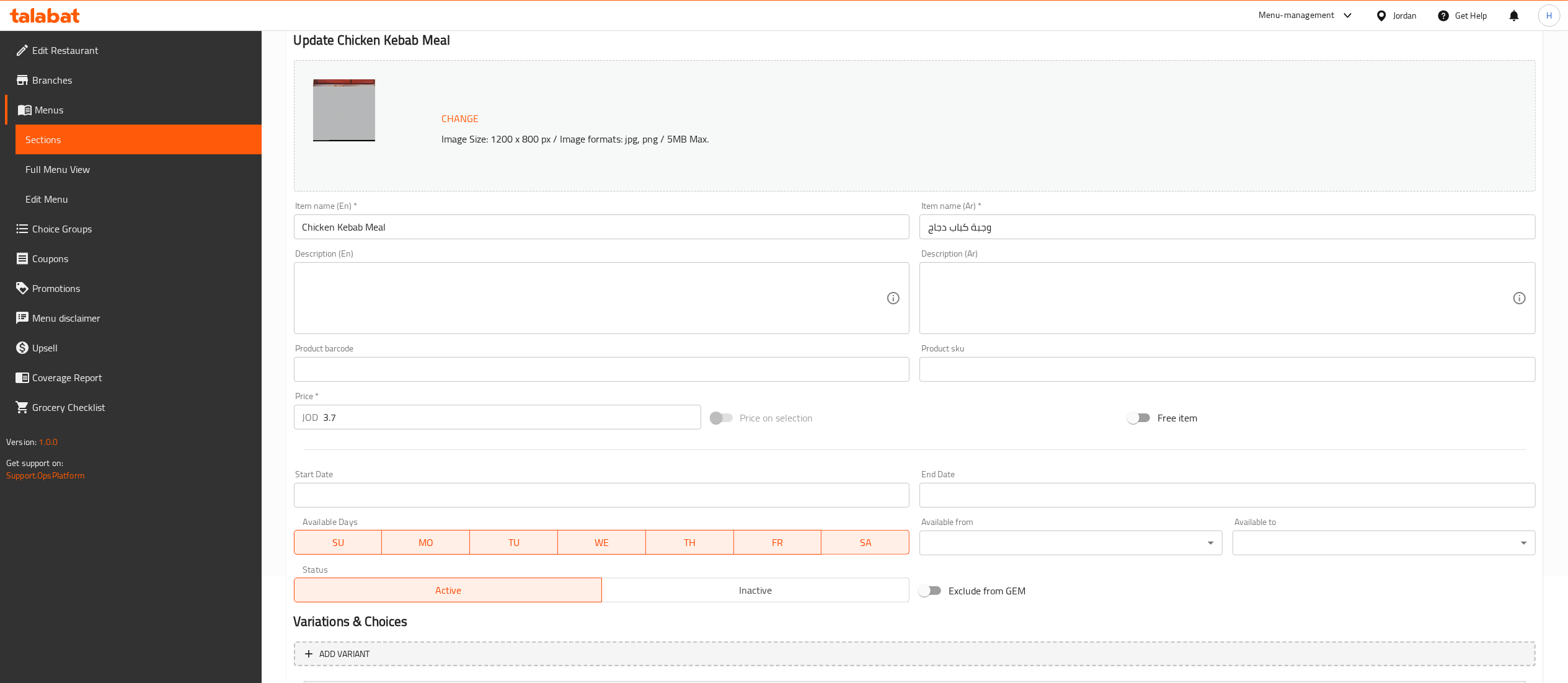
scroll to position [231, 0]
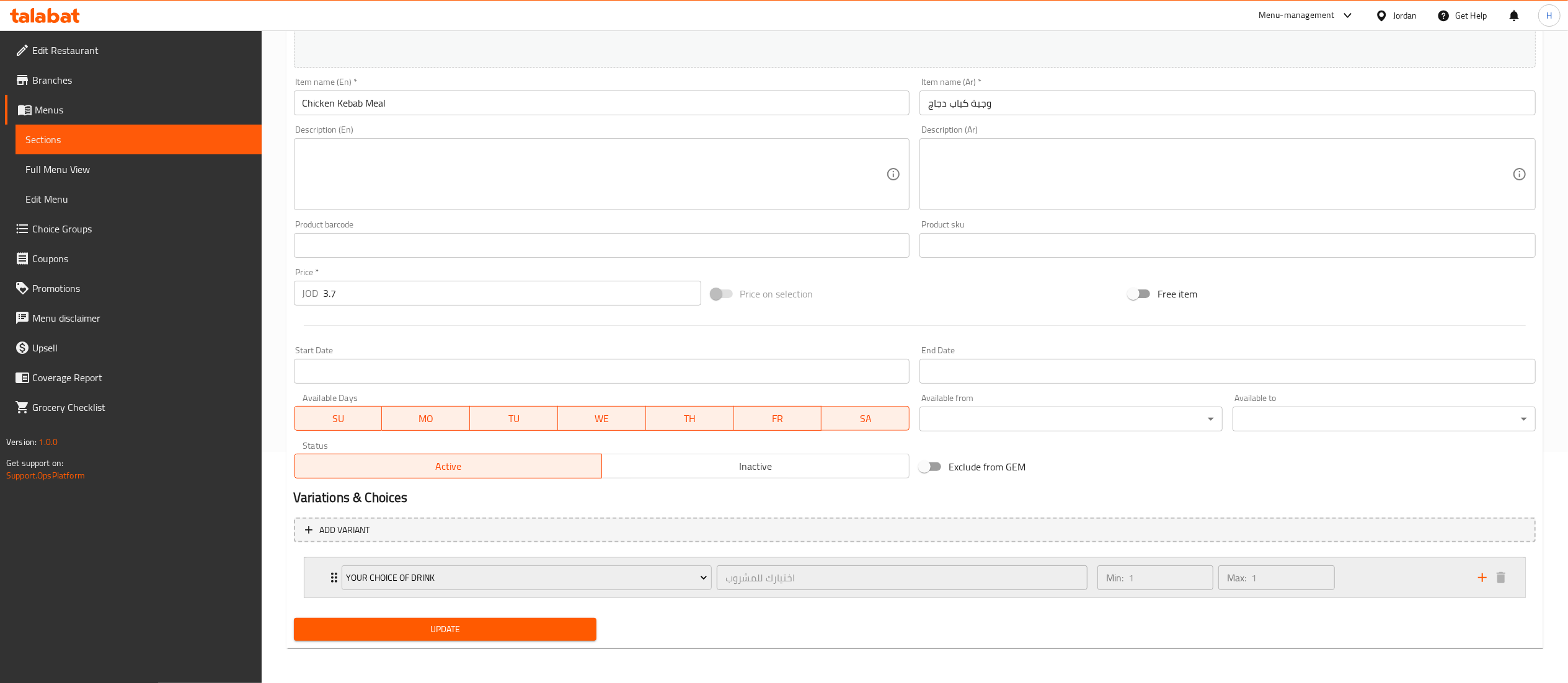
click at [1480, 582] on icon "add" at bounding box center [1482, 578] width 14 height 14
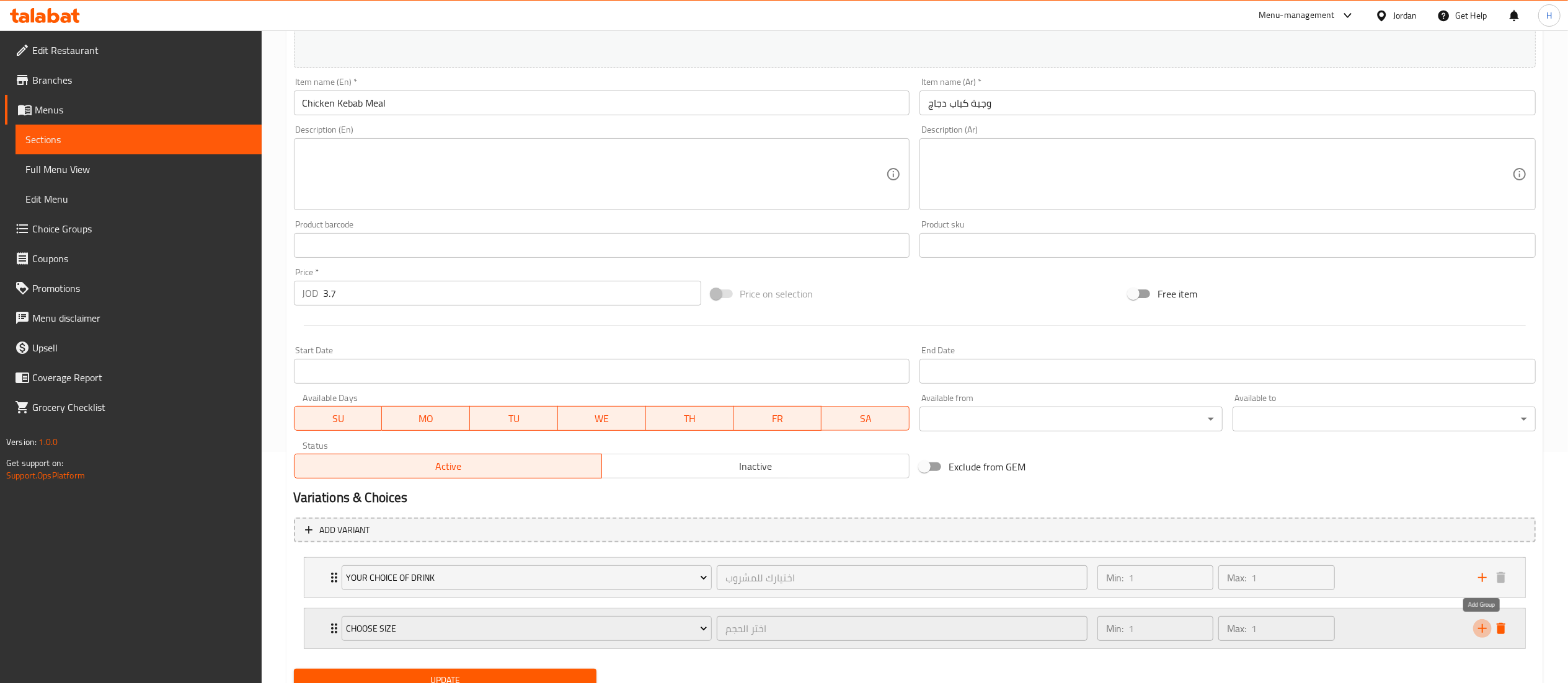
click at [1479, 626] on icon "add" at bounding box center [1482, 629] width 14 height 14
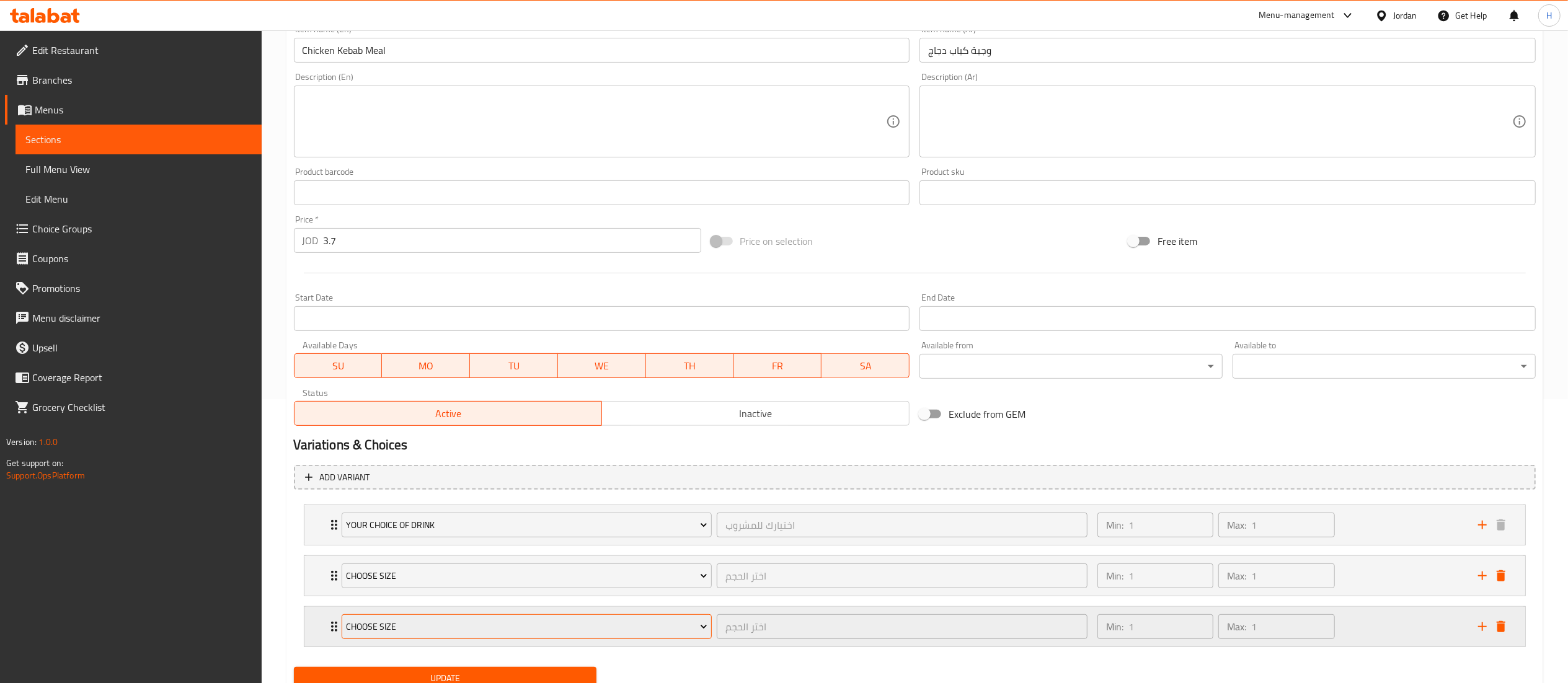
scroll to position [335, 0]
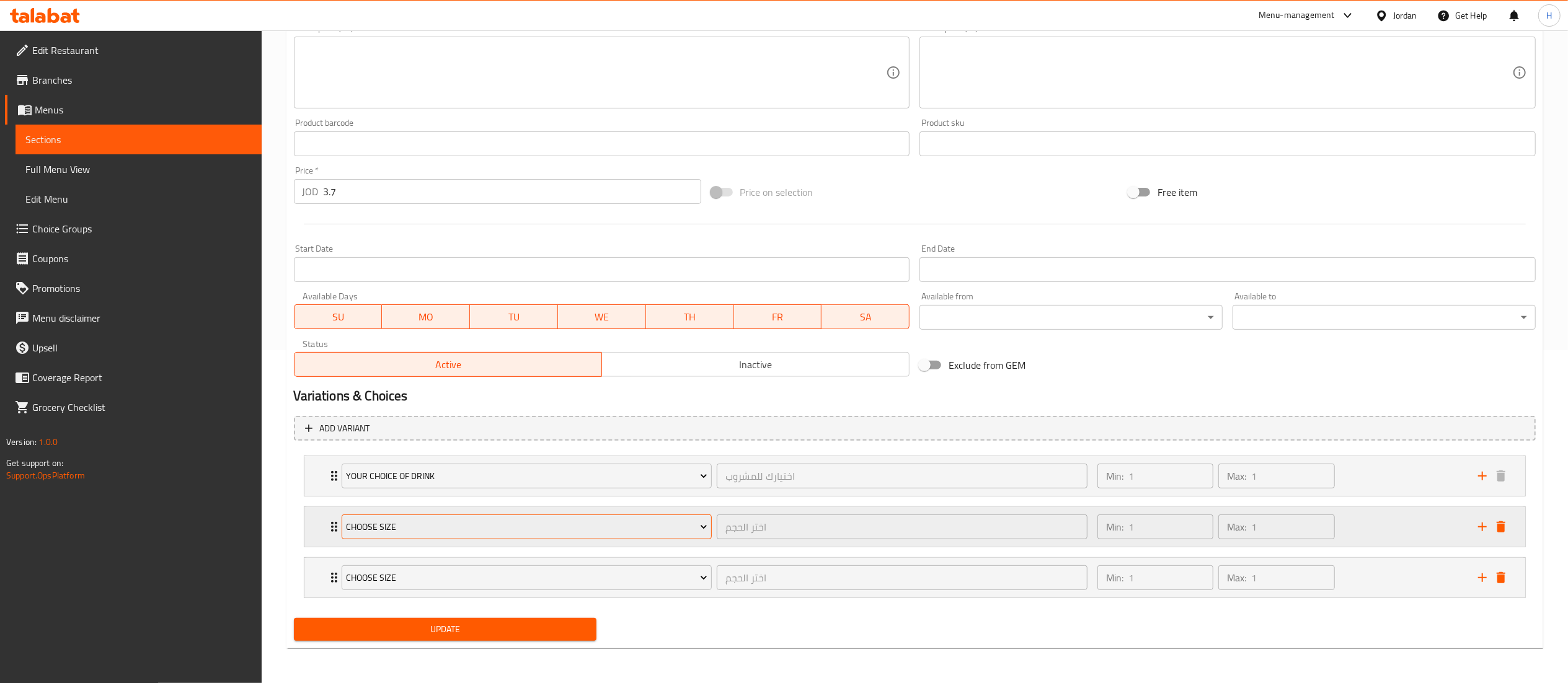
click at [427, 538] on button "Choose size" at bounding box center [527, 527] width 370 height 24
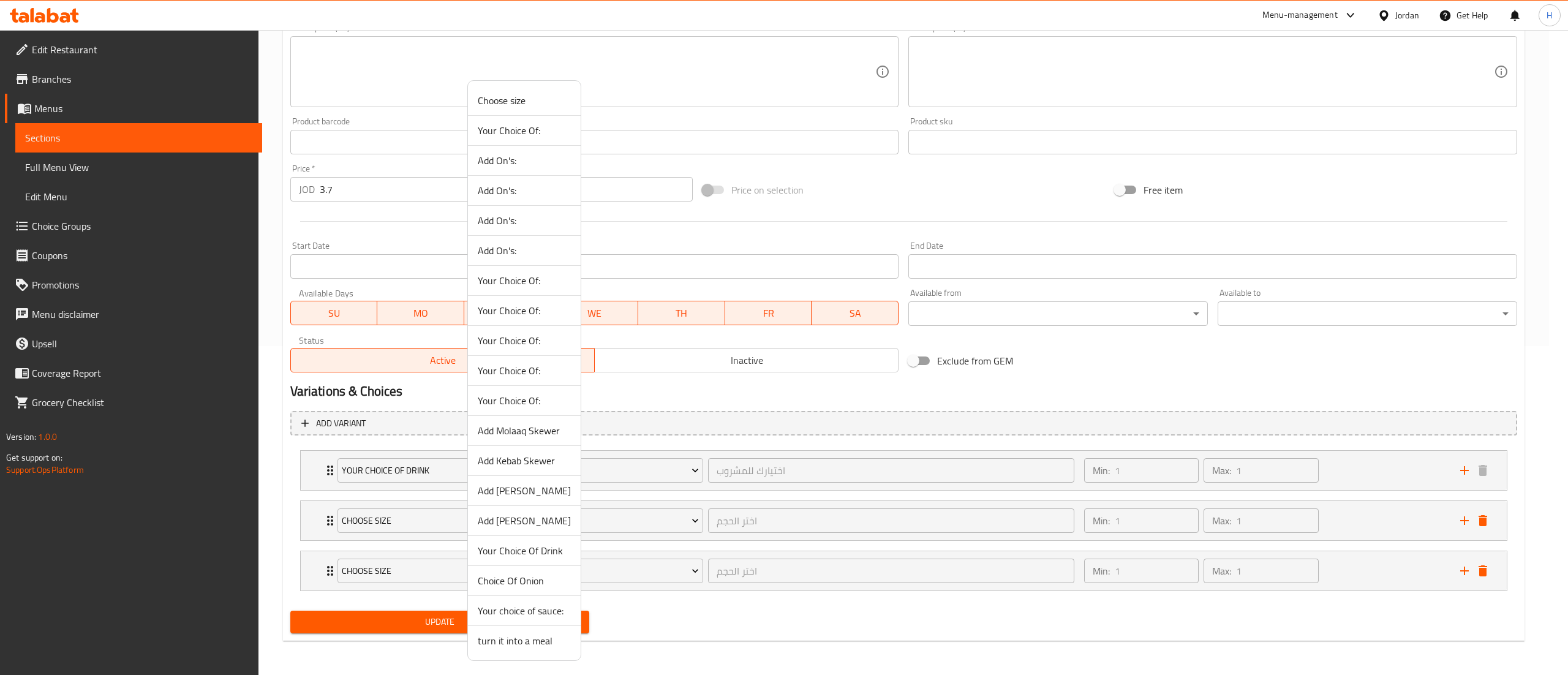
click at [501, 584] on span "Choice Of Onion" at bounding box center [524, 581] width 93 height 14
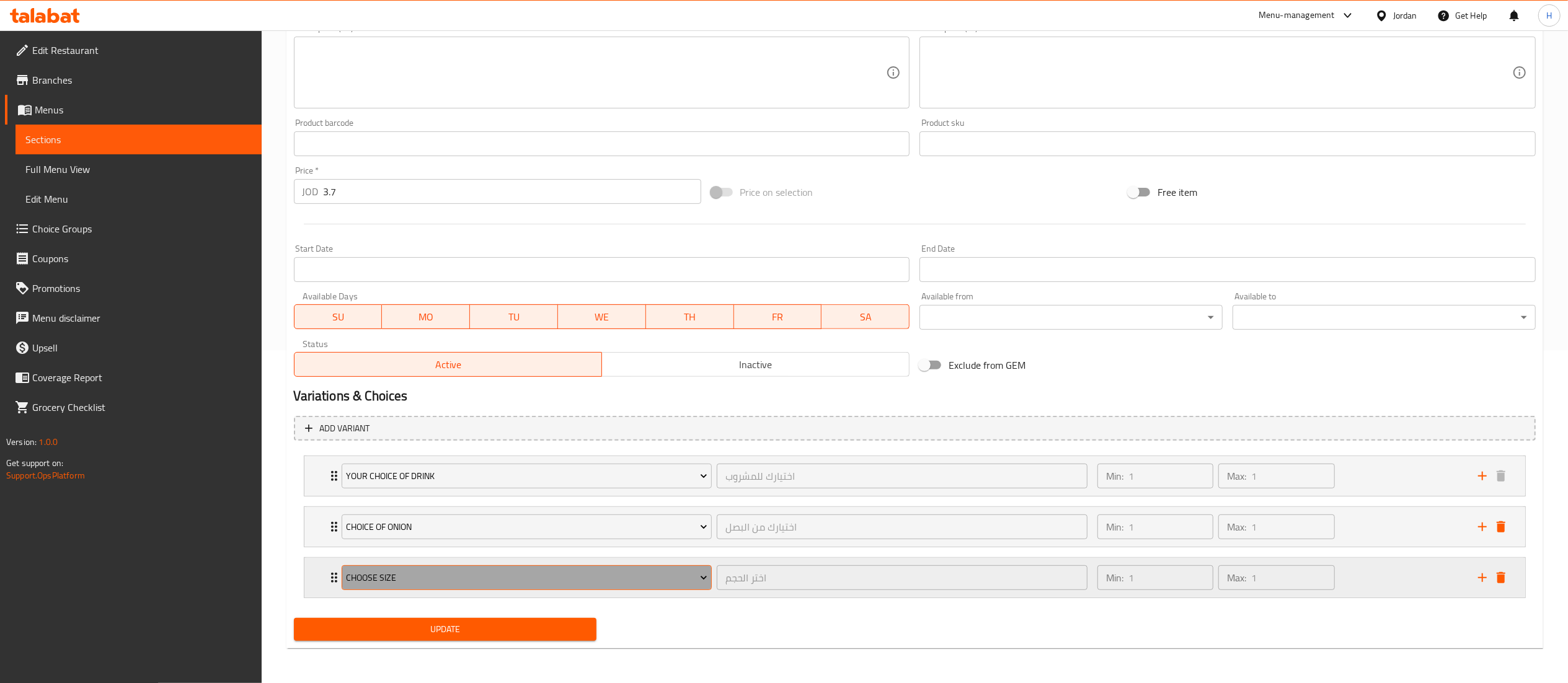
click at [448, 575] on span "Choose size" at bounding box center [527, 578] width 361 height 15
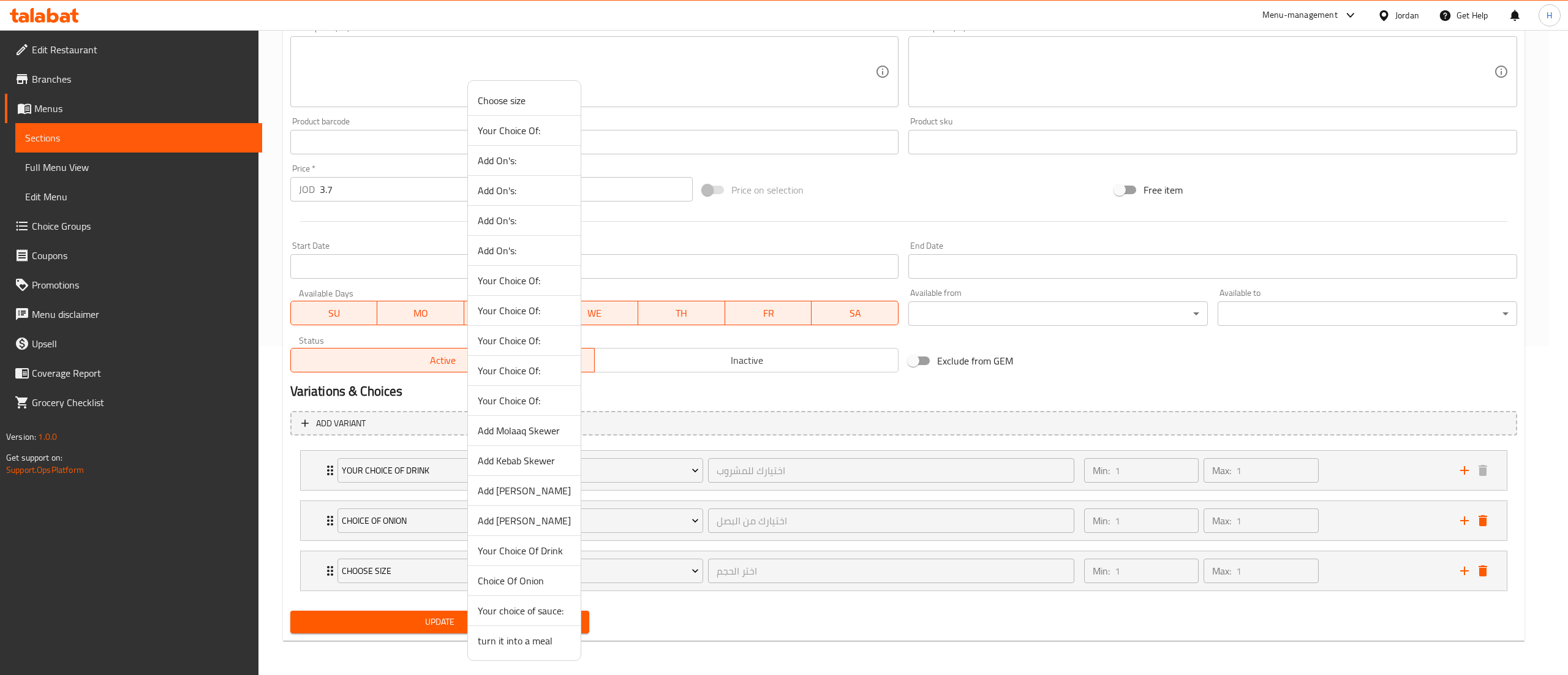
click at [513, 609] on span "Your choice of sauce:" at bounding box center [524, 611] width 93 height 14
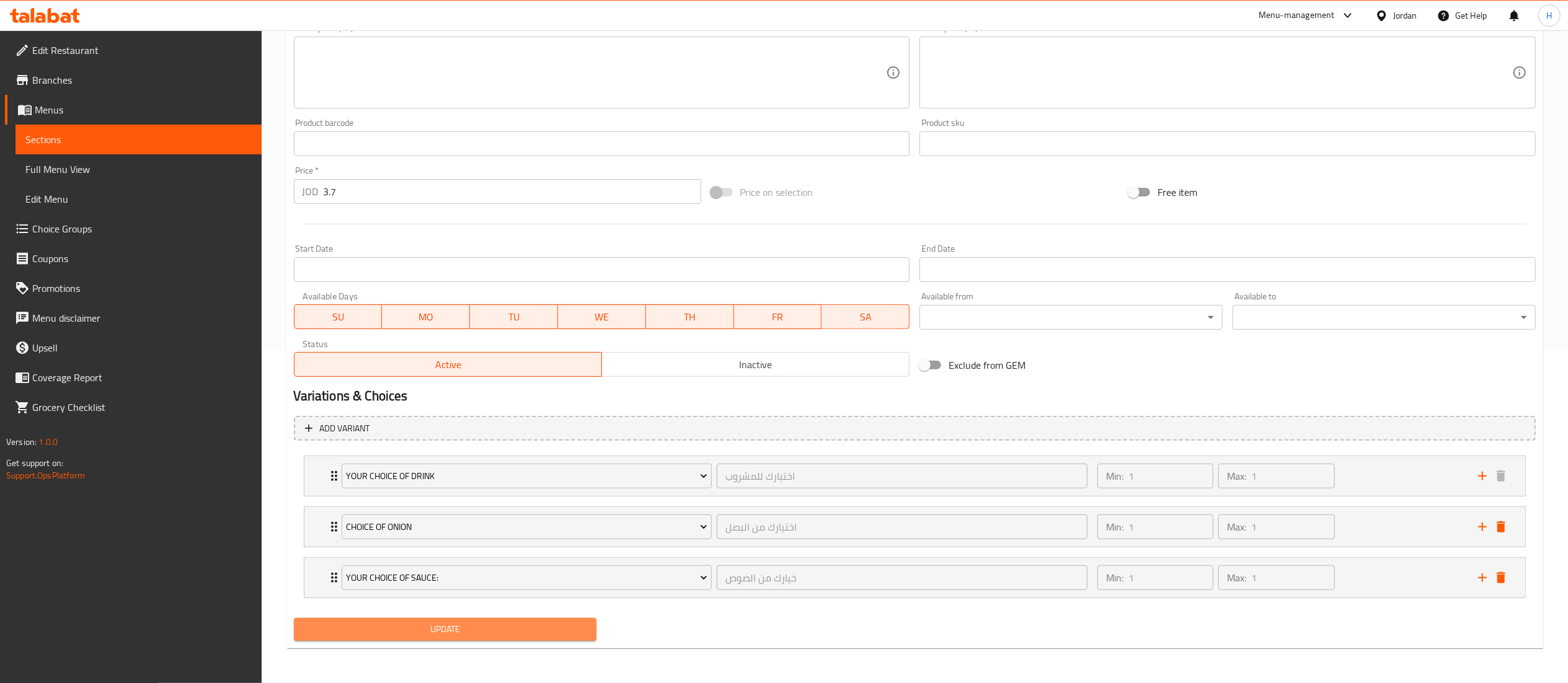
click at [470, 638] on span "Update" at bounding box center [445, 630] width 284 height 15
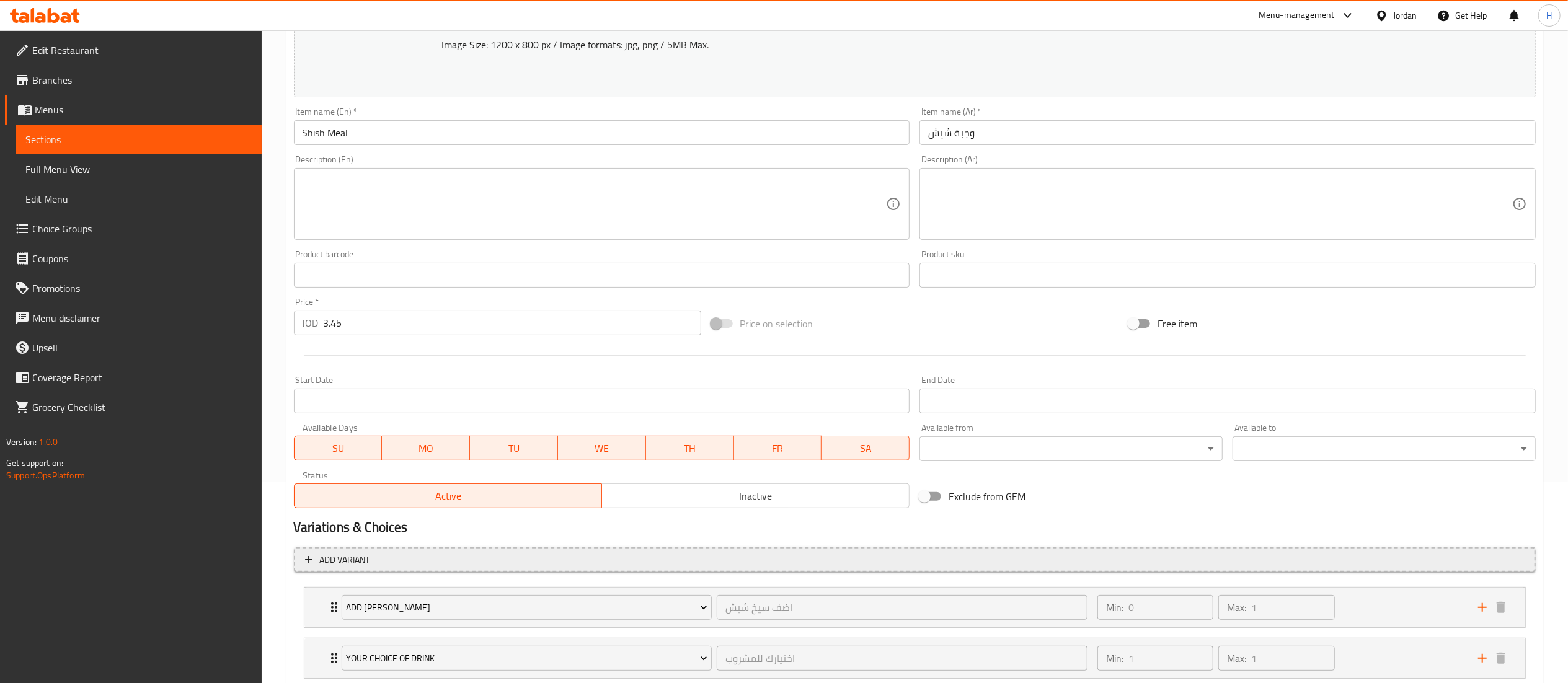
scroll to position [284, 0]
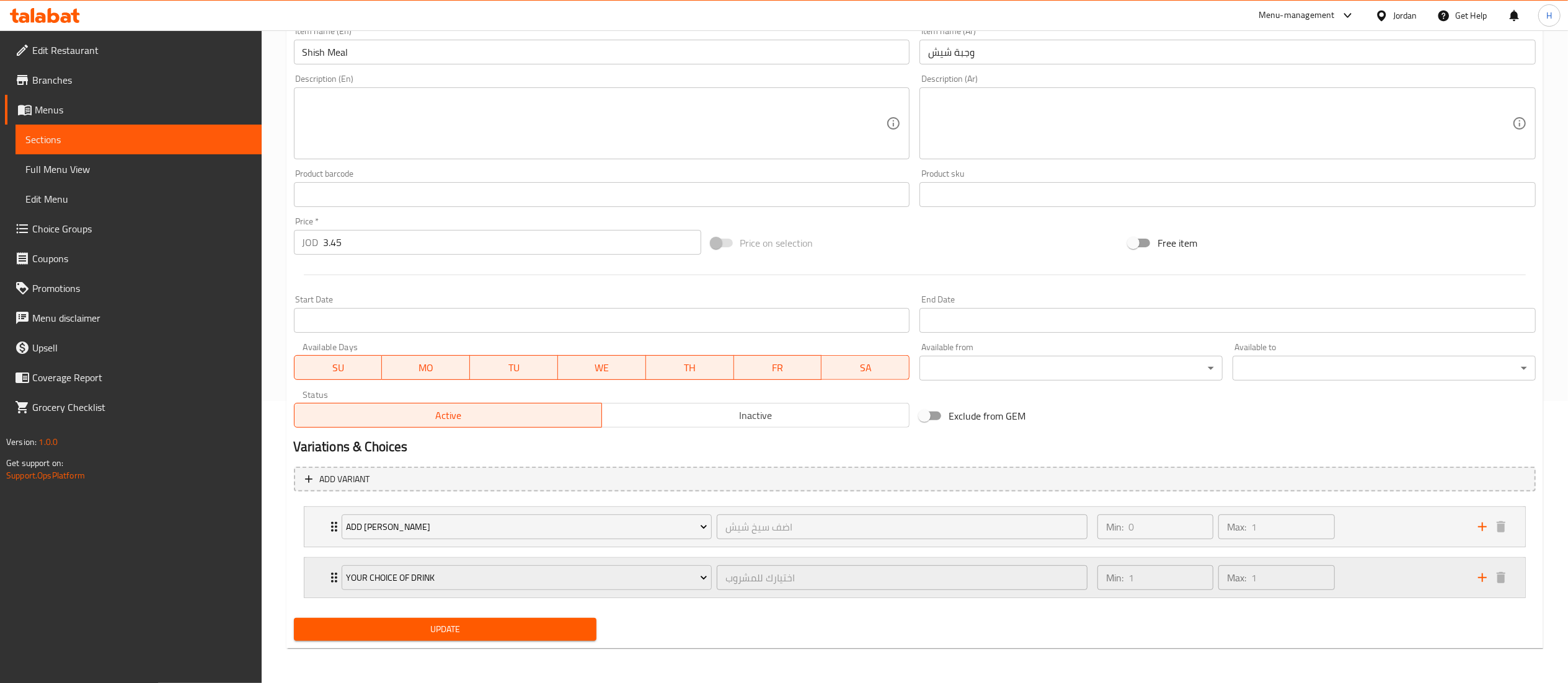
click at [1482, 581] on icon "add" at bounding box center [1483, 578] width 9 height 9
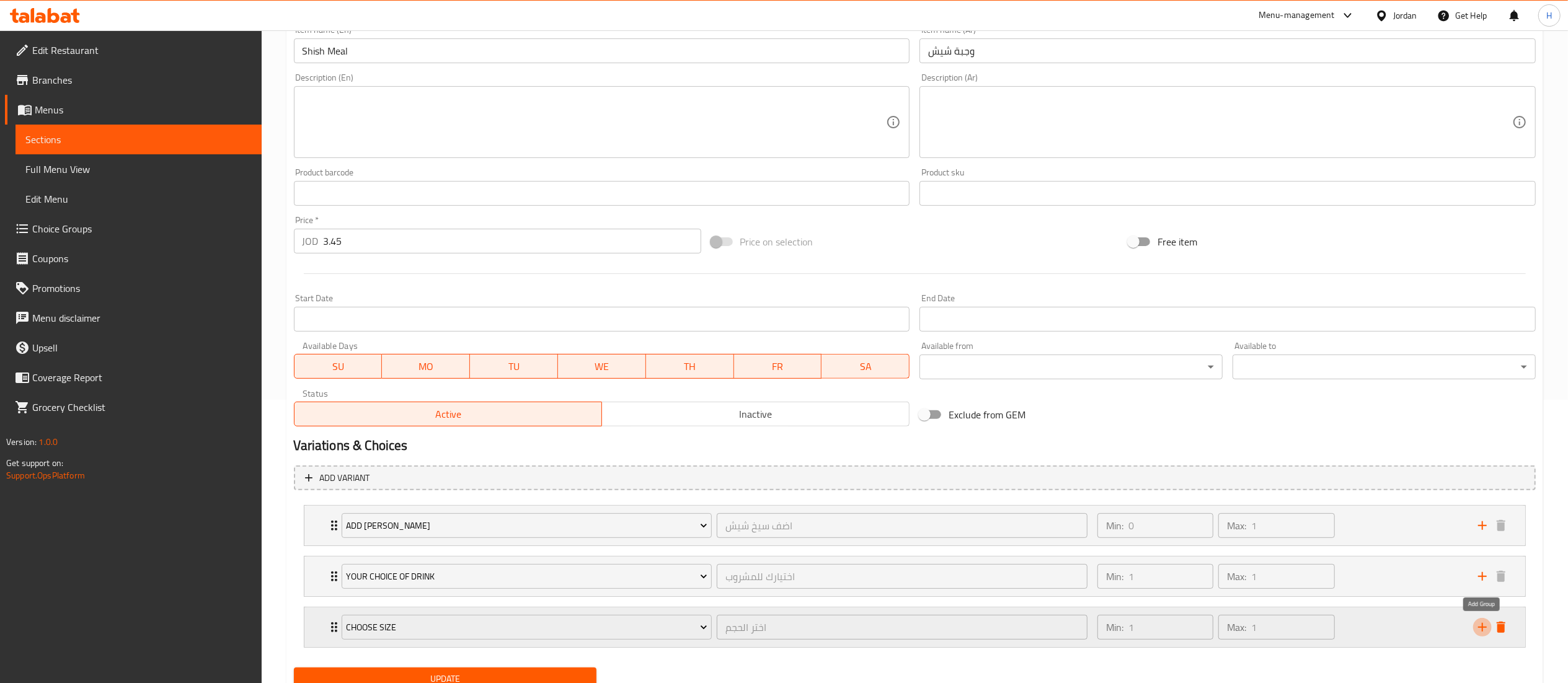
click at [1479, 628] on icon "add" at bounding box center [1482, 627] width 14 height 14
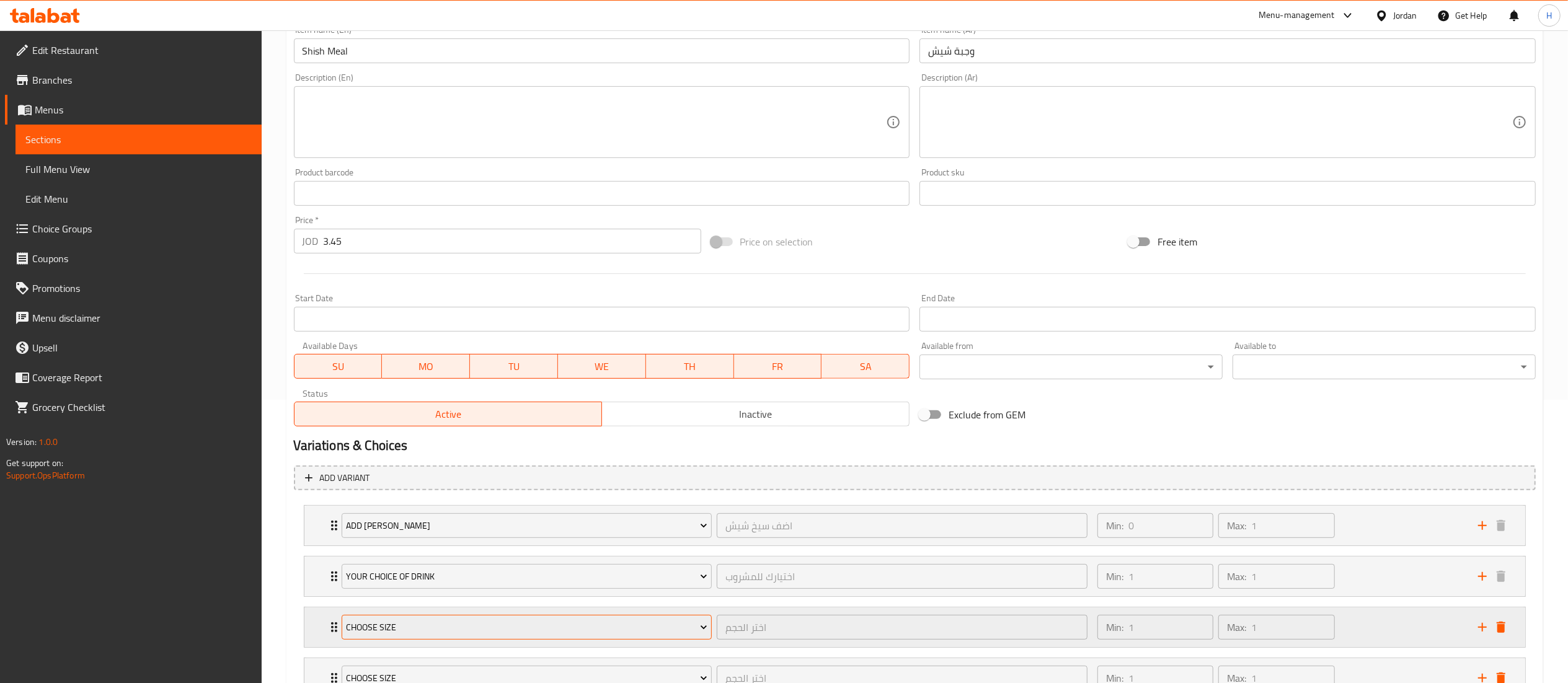
click at [427, 622] on button "Choose size" at bounding box center [527, 627] width 370 height 24
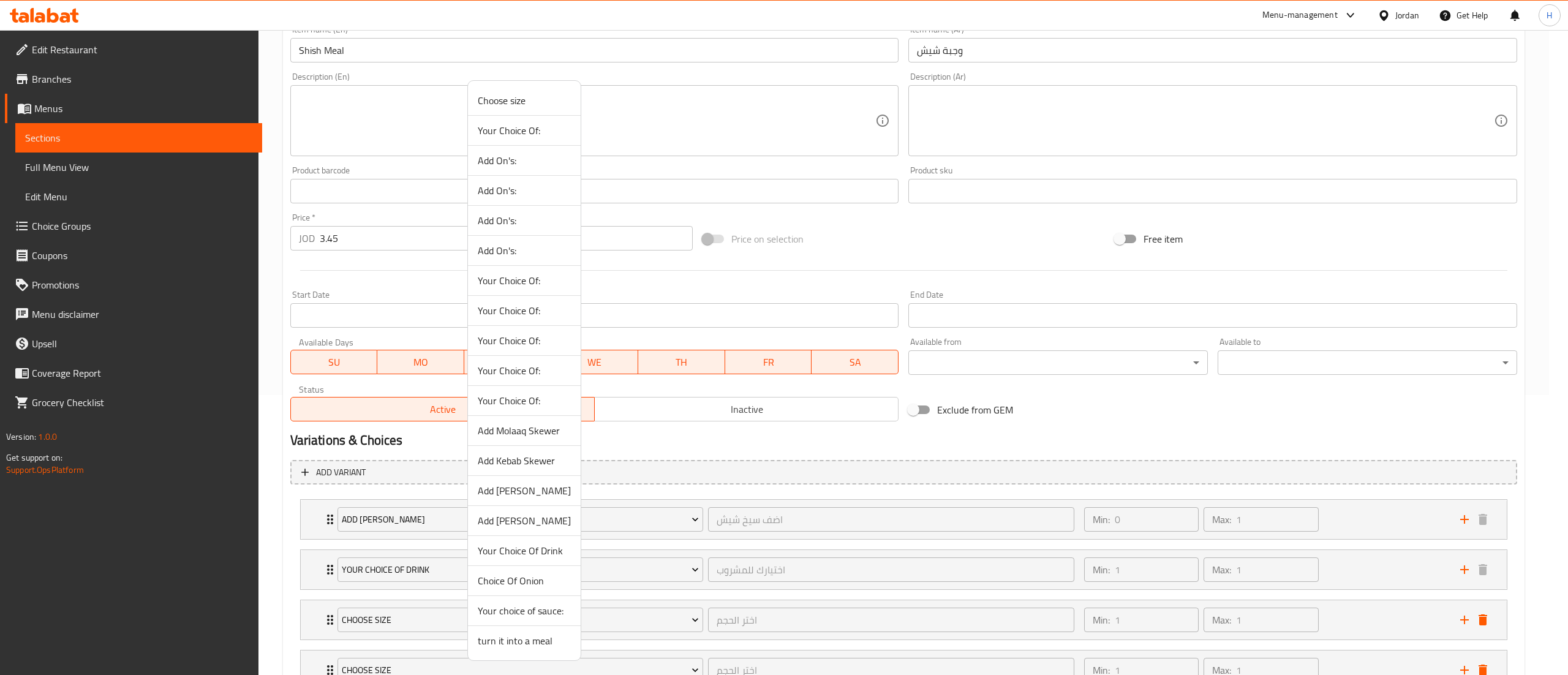
click at [491, 588] on span "Choice Of Onion" at bounding box center [524, 581] width 93 height 14
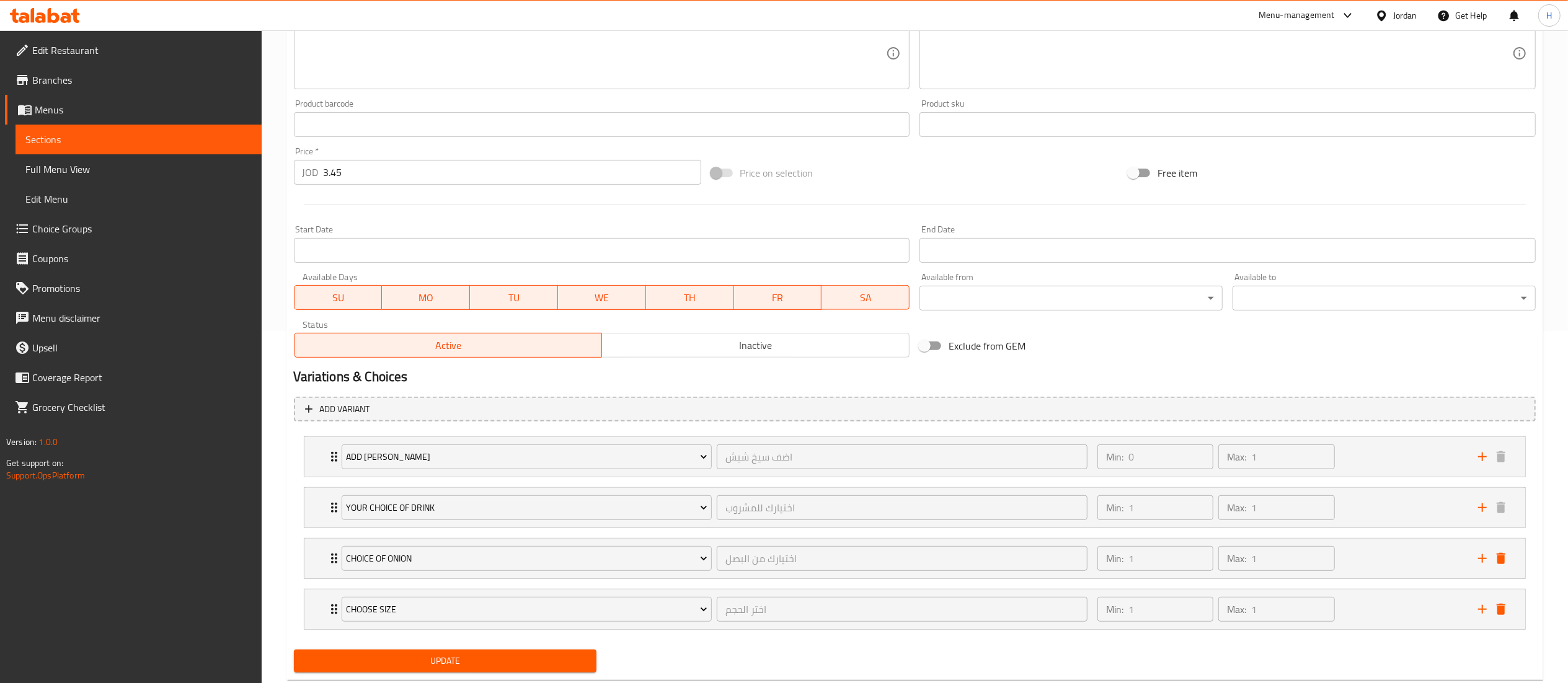
scroll to position [386, 0]
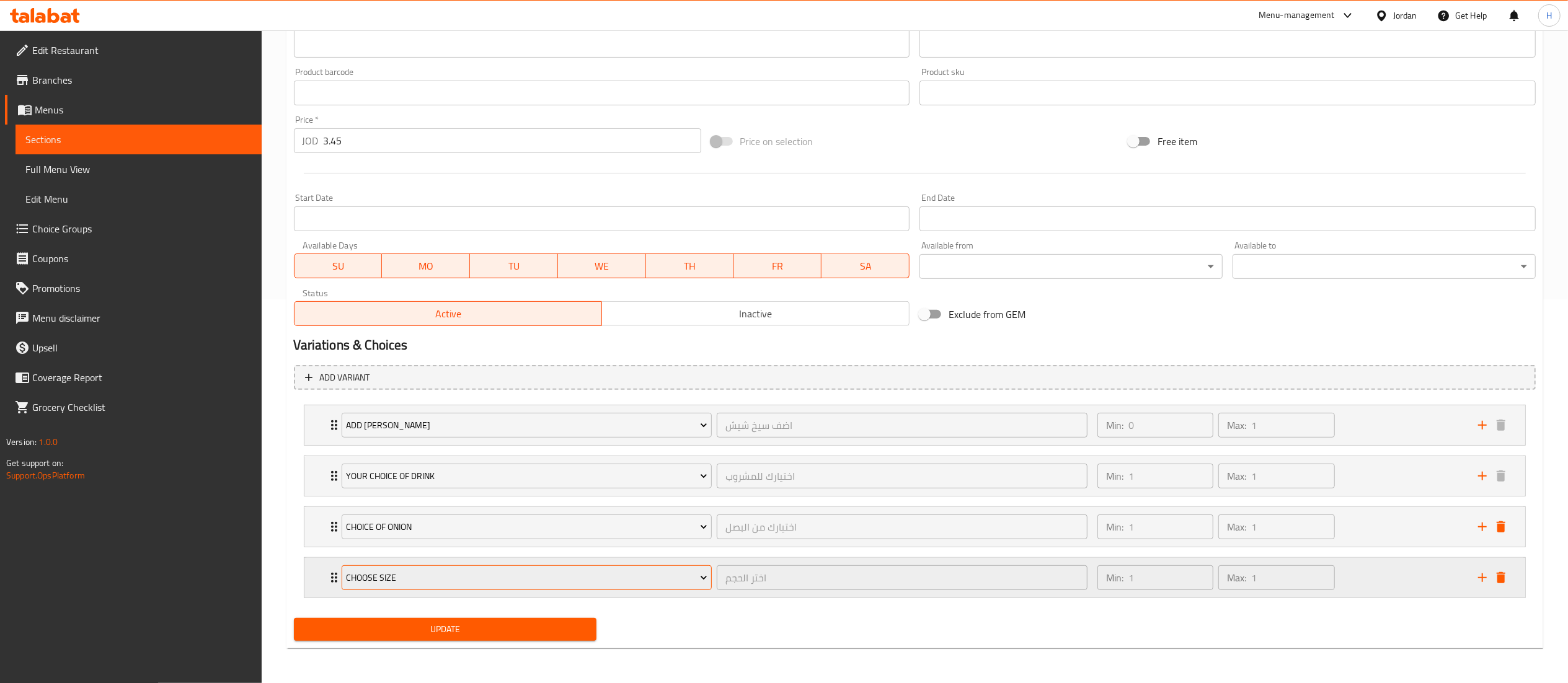
click at [419, 589] on button "Choose size" at bounding box center [527, 577] width 370 height 24
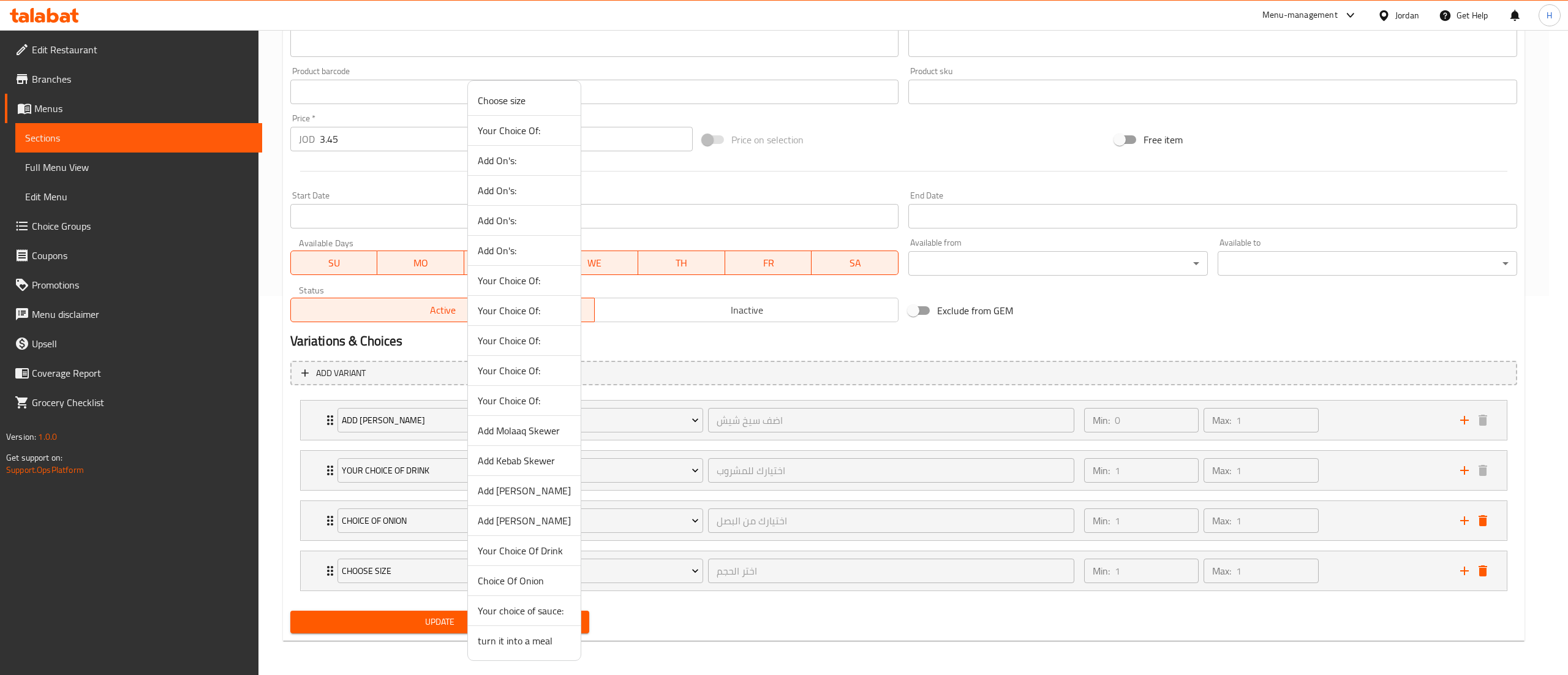
click at [503, 612] on span "Your choice of sauce:" at bounding box center [524, 611] width 93 height 14
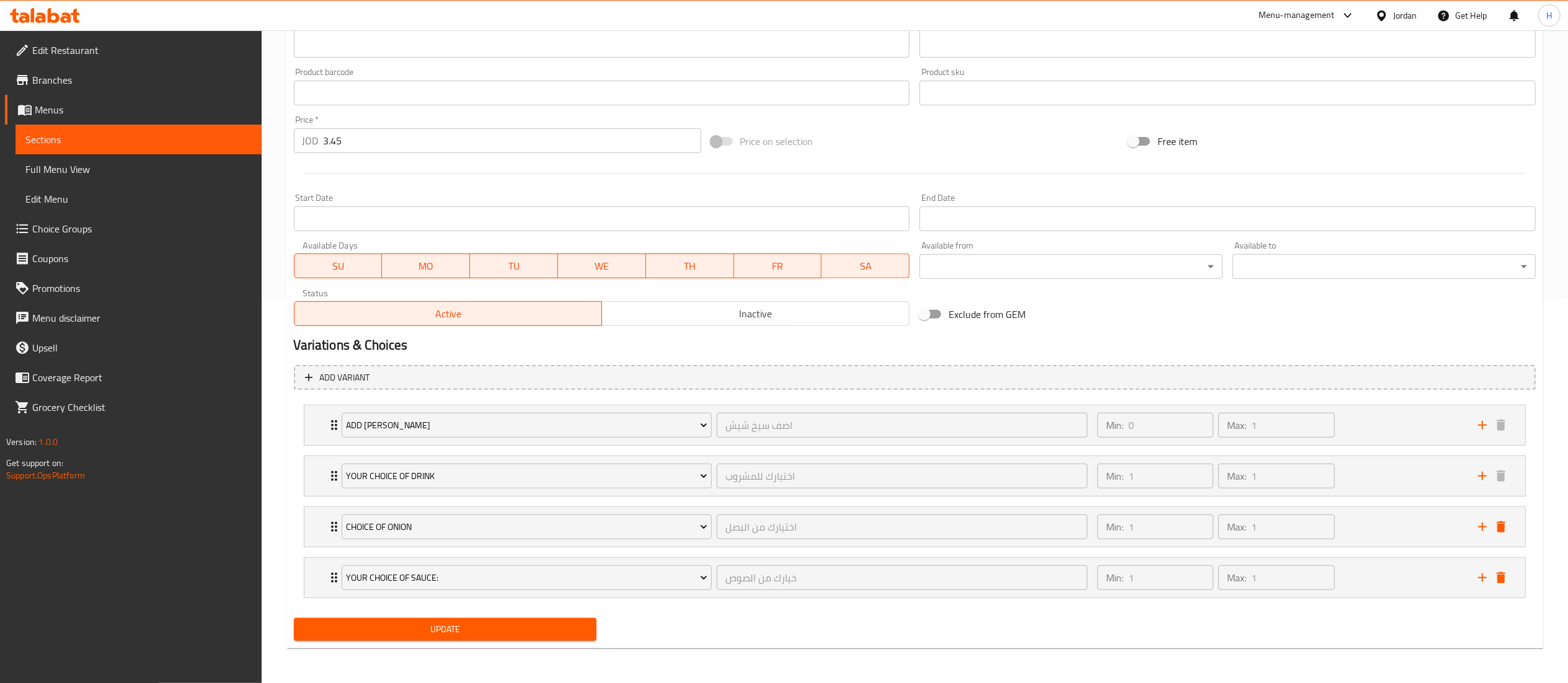
click at [495, 634] on span "Update" at bounding box center [445, 630] width 284 height 15
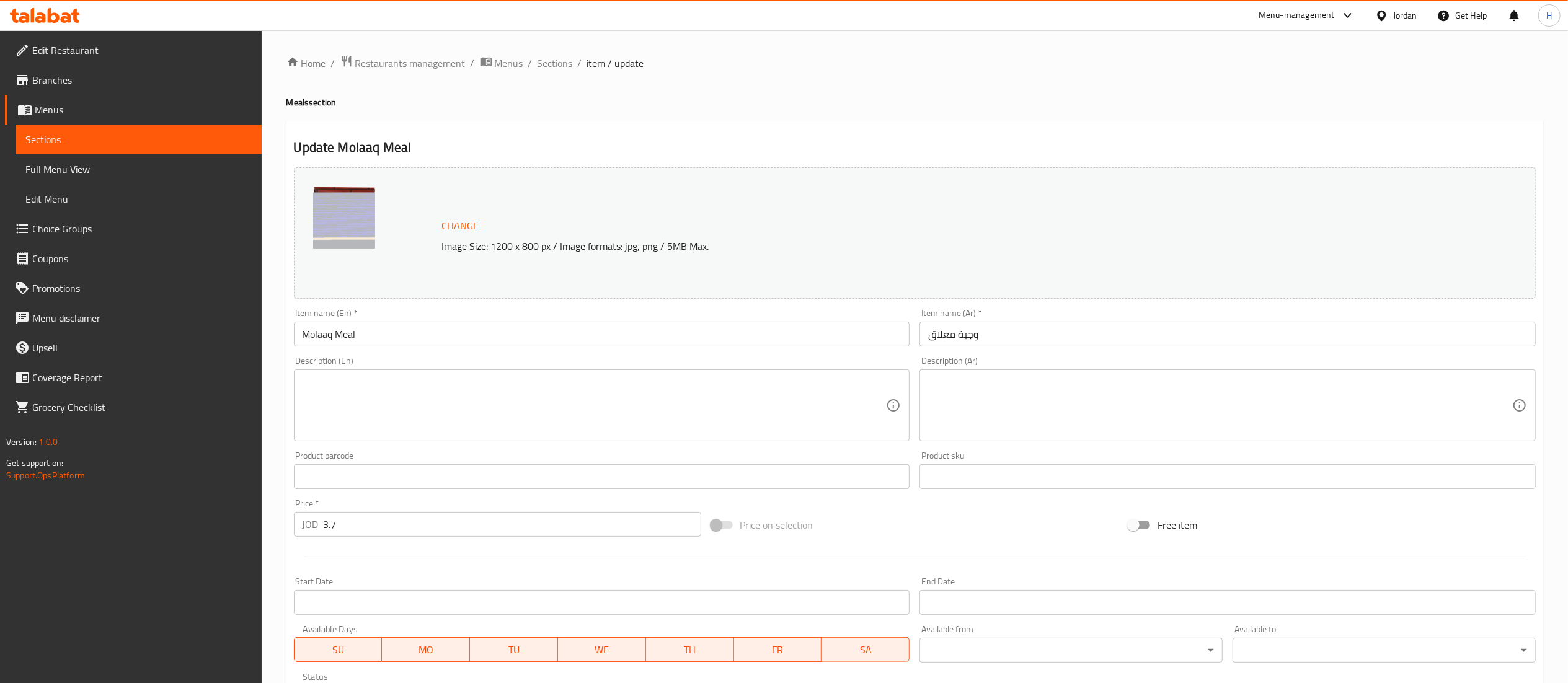
scroll to position [284, 0]
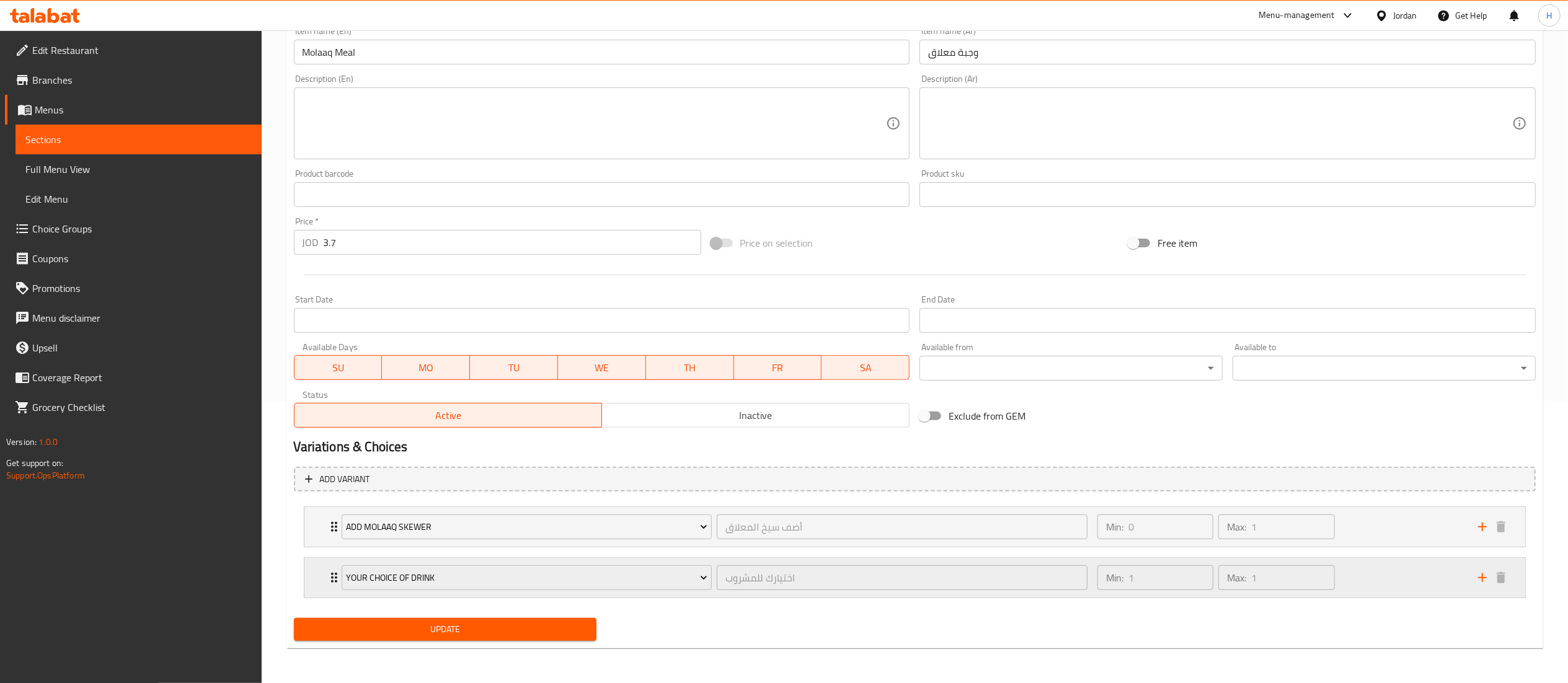
click at [1480, 587] on div "Your Choice Of Drink اختيارك للمشروب ​ Min: 1 ​ Max: 1 ​" at bounding box center [919, 578] width 1183 height 40
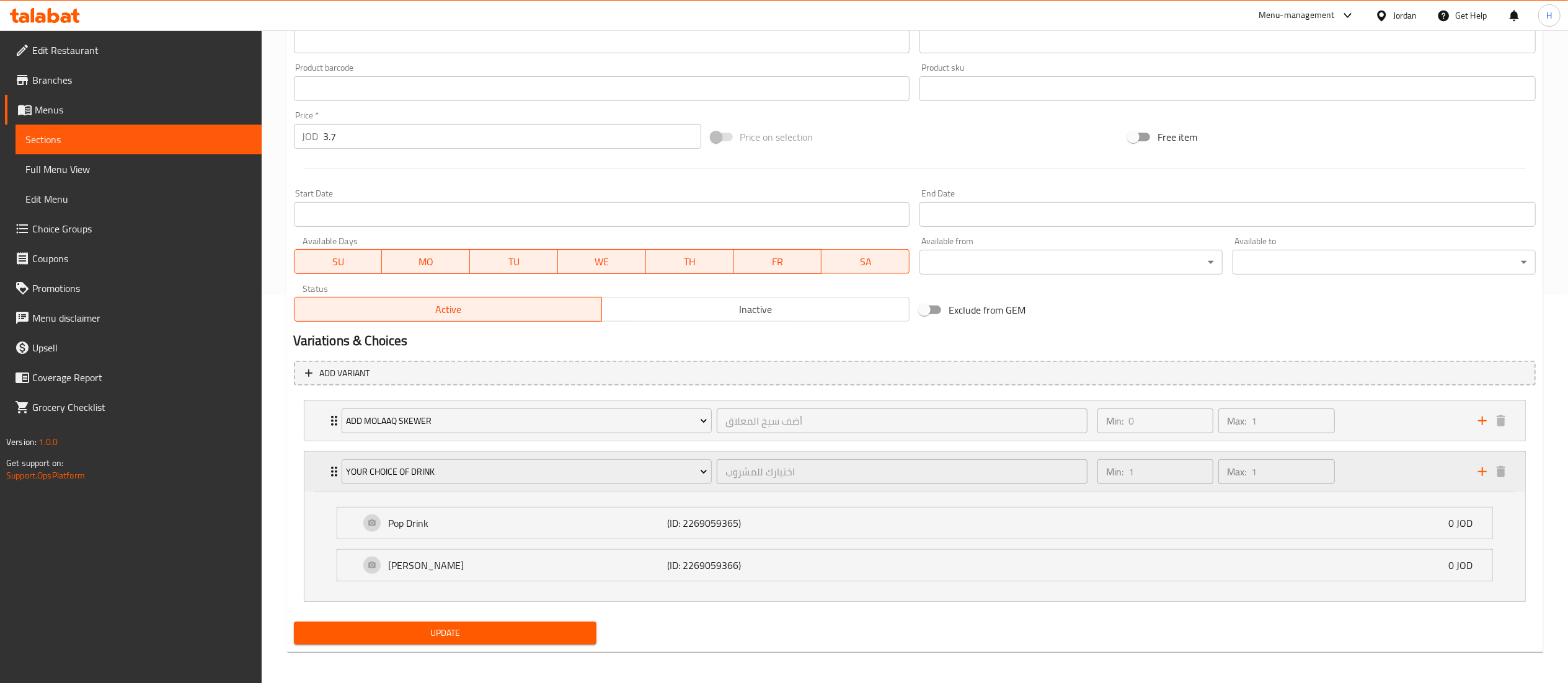
scroll to position [393, 0]
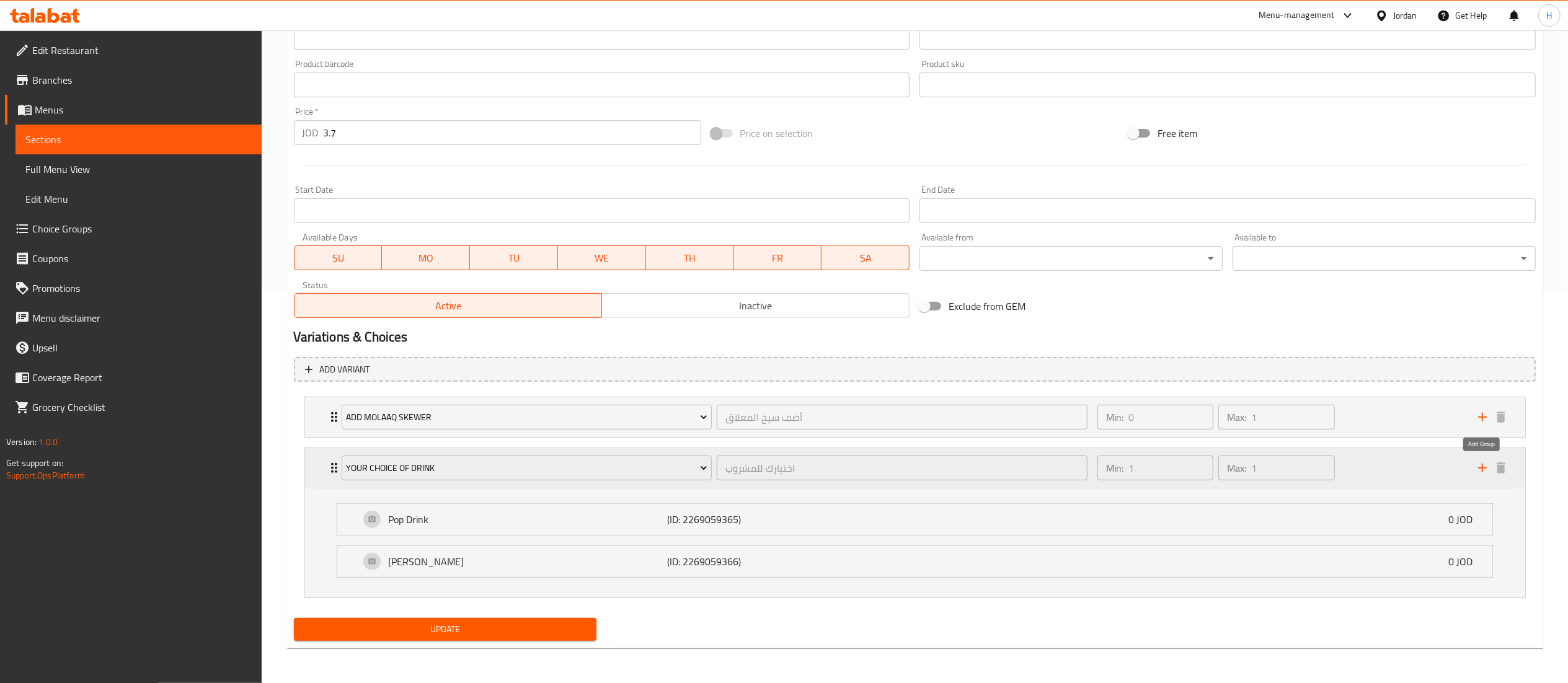
click at [1488, 473] on icon "add" at bounding box center [1482, 468] width 14 height 14
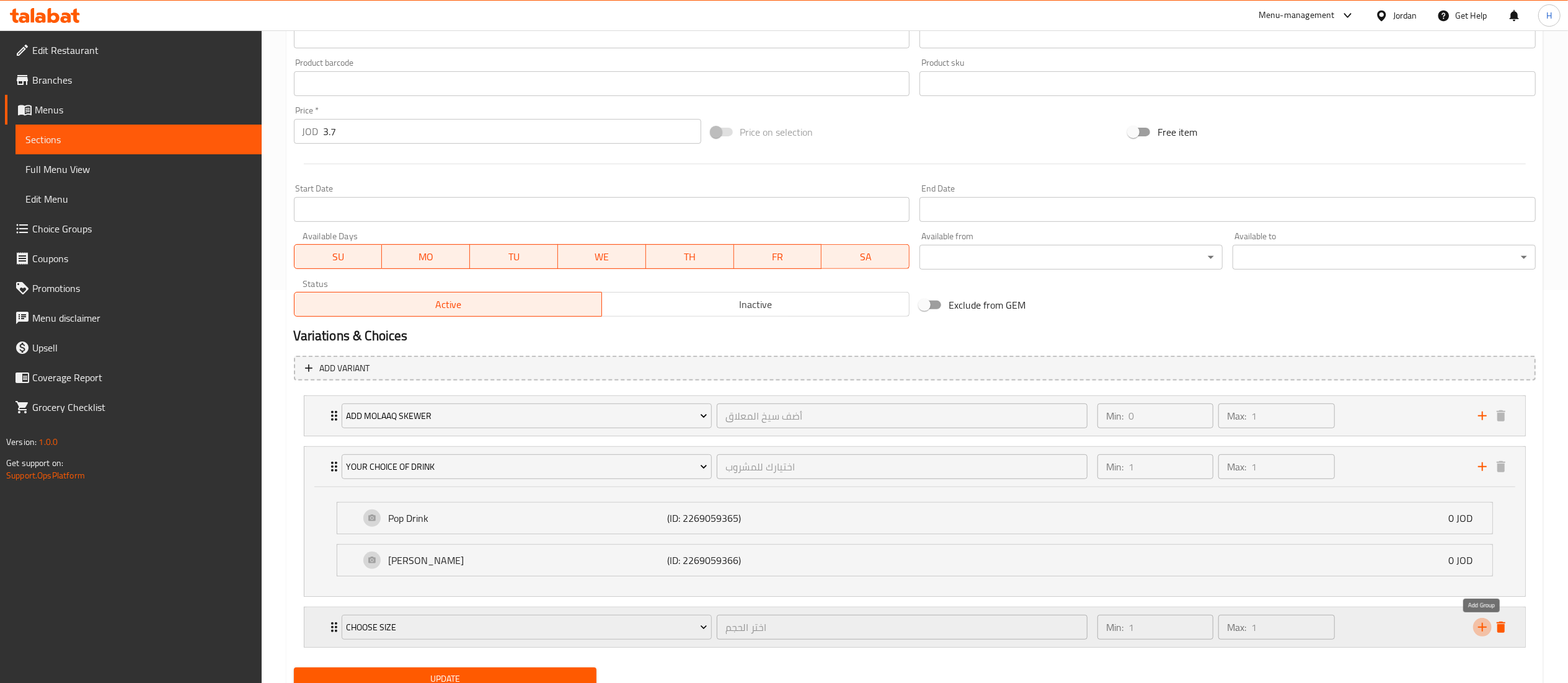
click at [1479, 624] on icon "add" at bounding box center [1482, 627] width 14 height 14
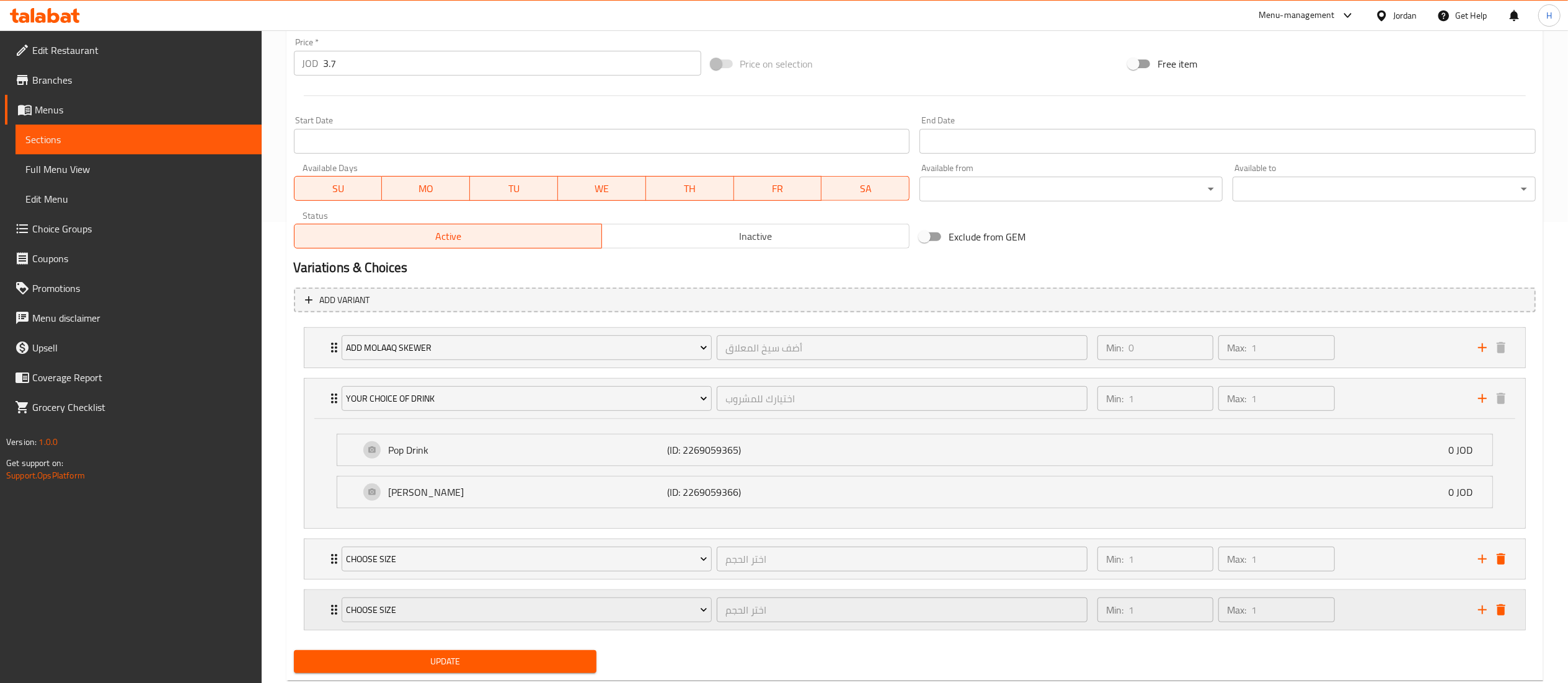
scroll to position [497, 0]
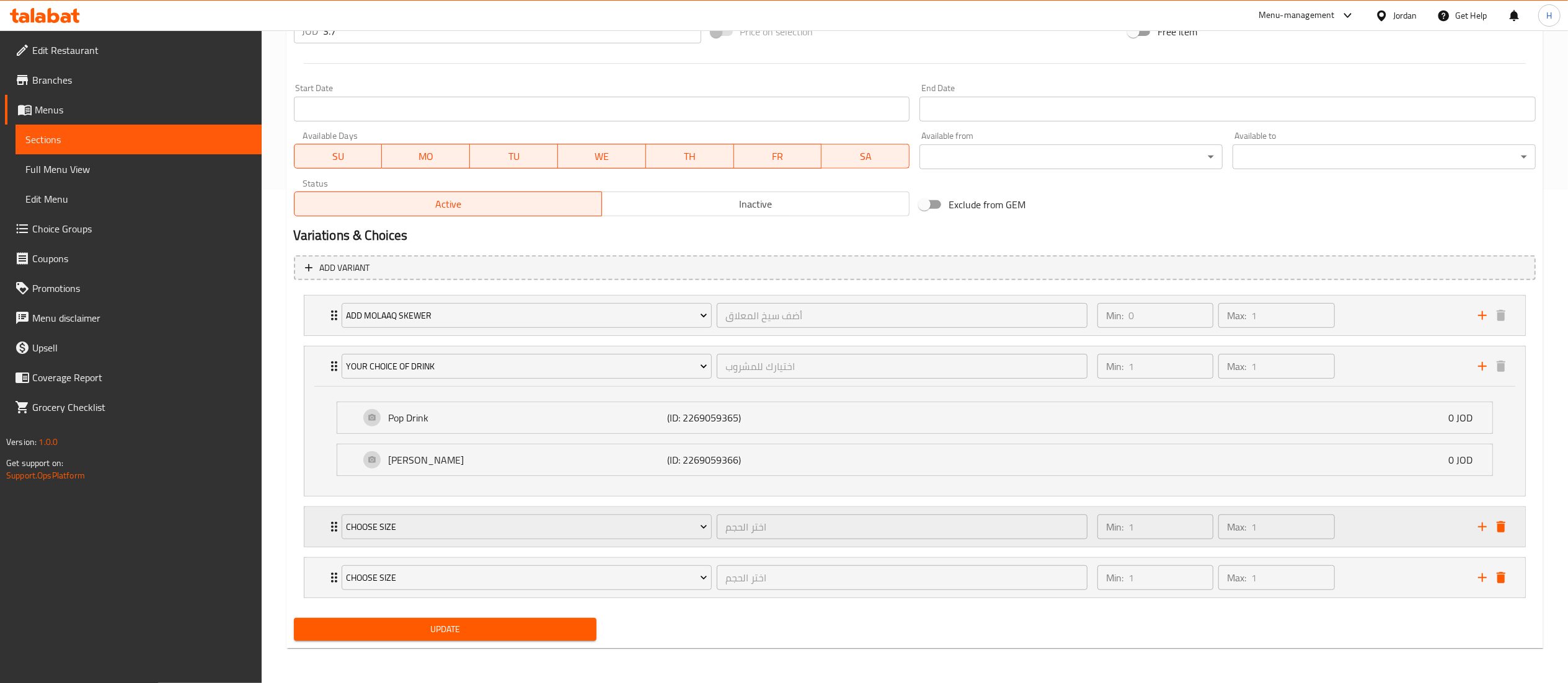
click at [506, 541] on div "Choose size" at bounding box center [527, 527] width 376 height 30
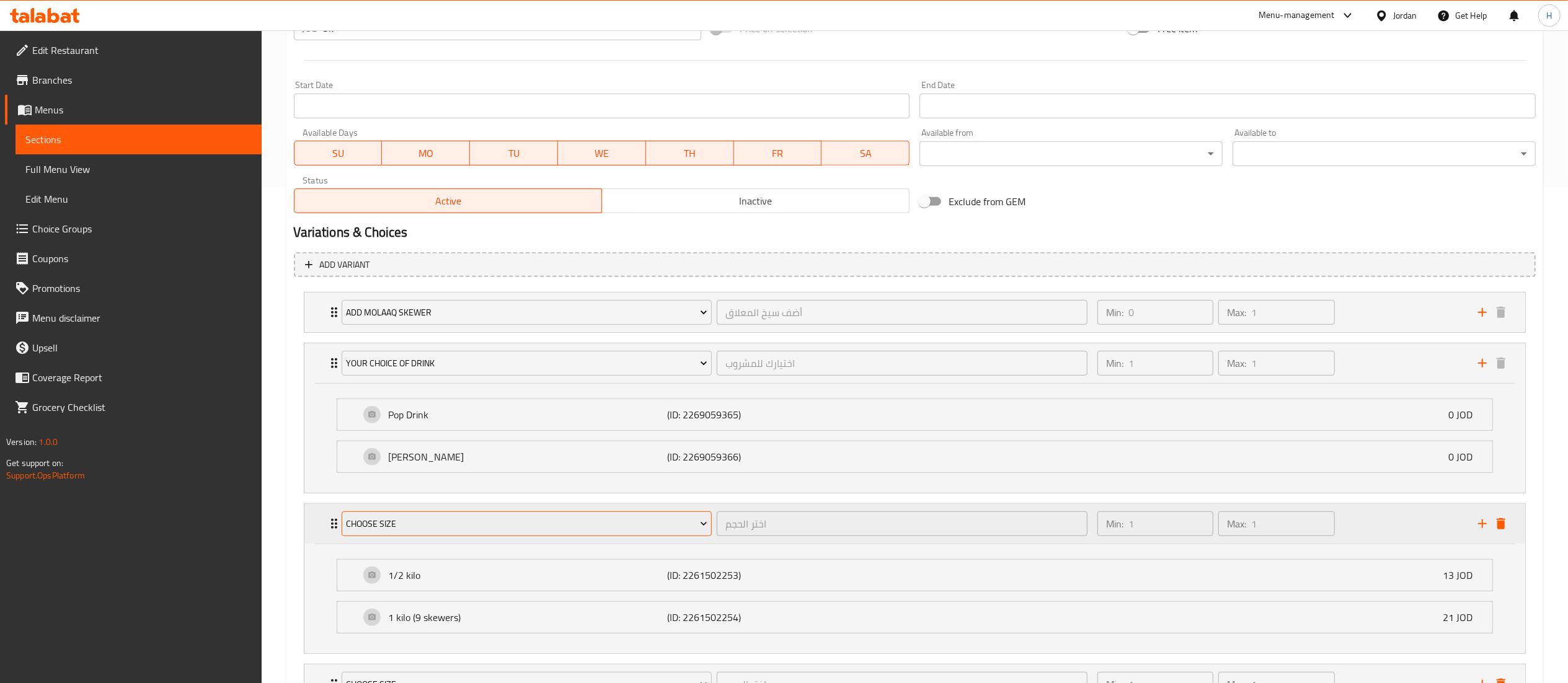
click at [498, 532] on span "Choose size" at bounding box center [527, 524] width 361 height 15
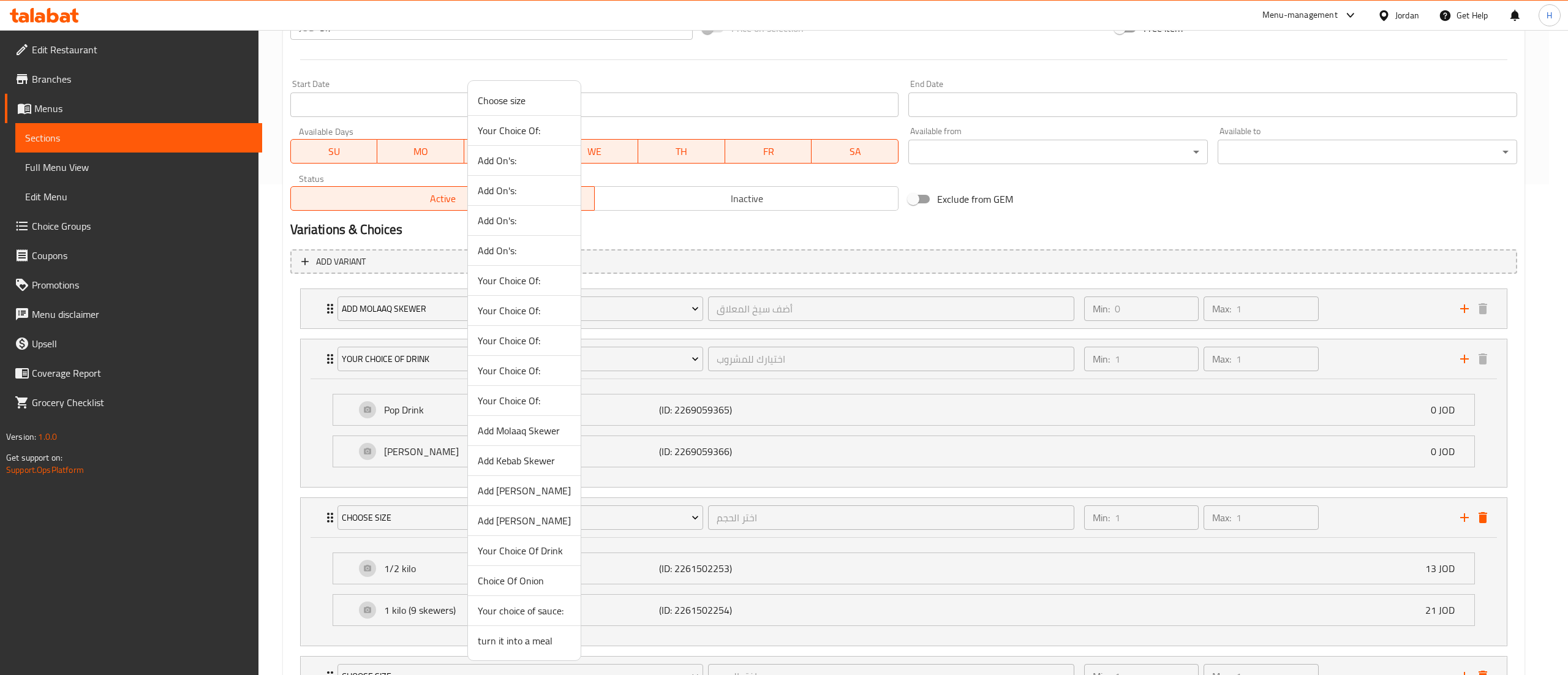
click at [510, 586] on span "Choice Of Onion" at bounding box center [524, 581] width 93 height 14
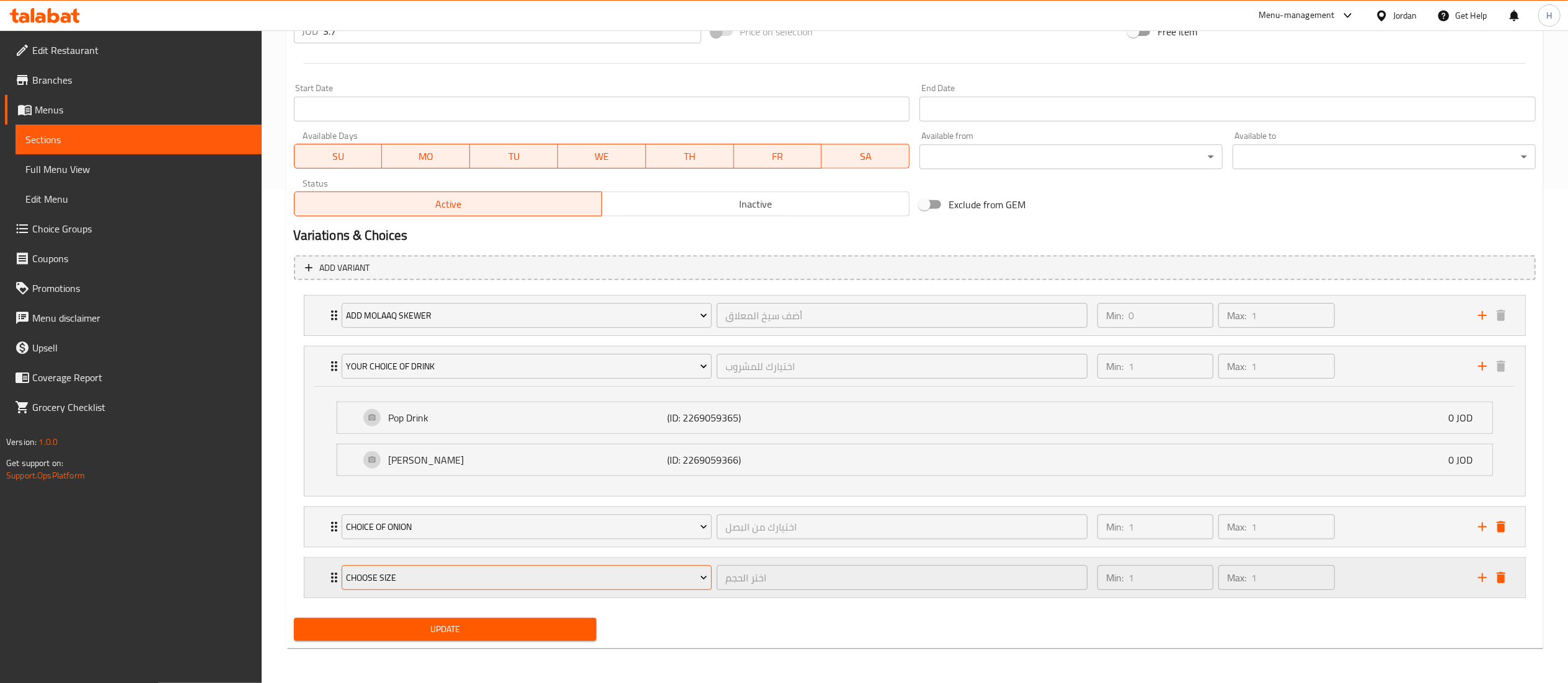
click at [459, 572] on span "Choose size" at bounding box center [527, 578] width 361 height 15
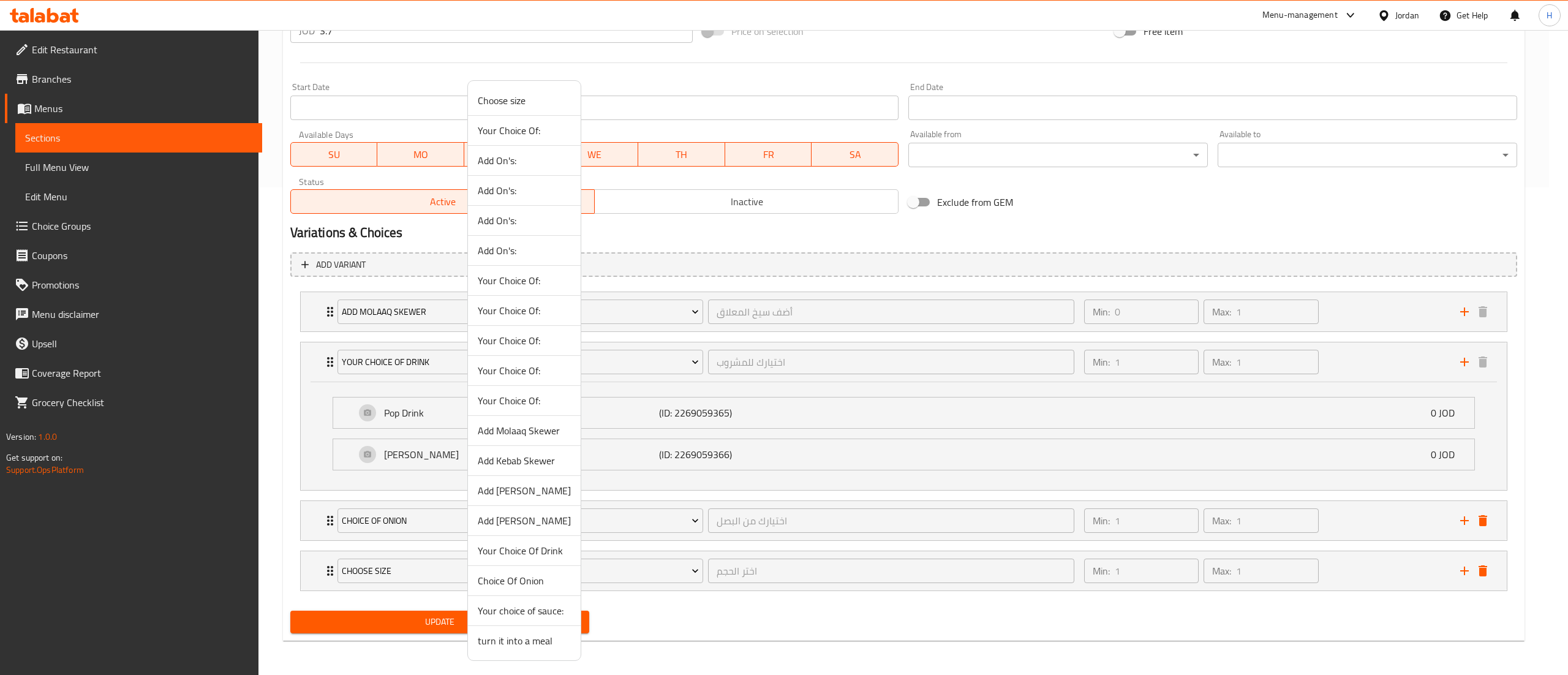
click at [523, 619] on span "Your choice of sauce:" at bounding box center [524, 611] width 93 height 14
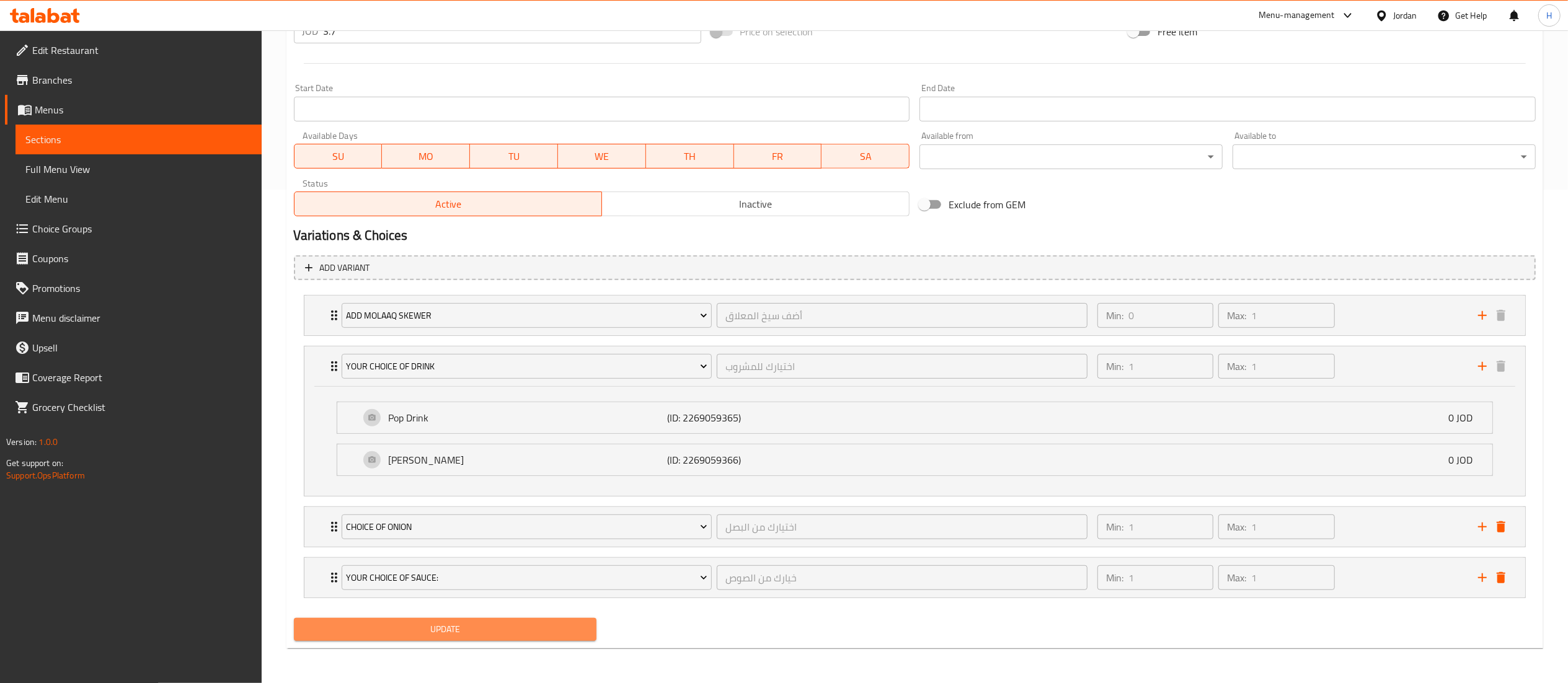
click at [501, 632] on span "Update" at bounding box center [445, 630] width 284 height 15
click at [522, 632] on span "Update" at bounding box center [445, 630] width 284 height 15
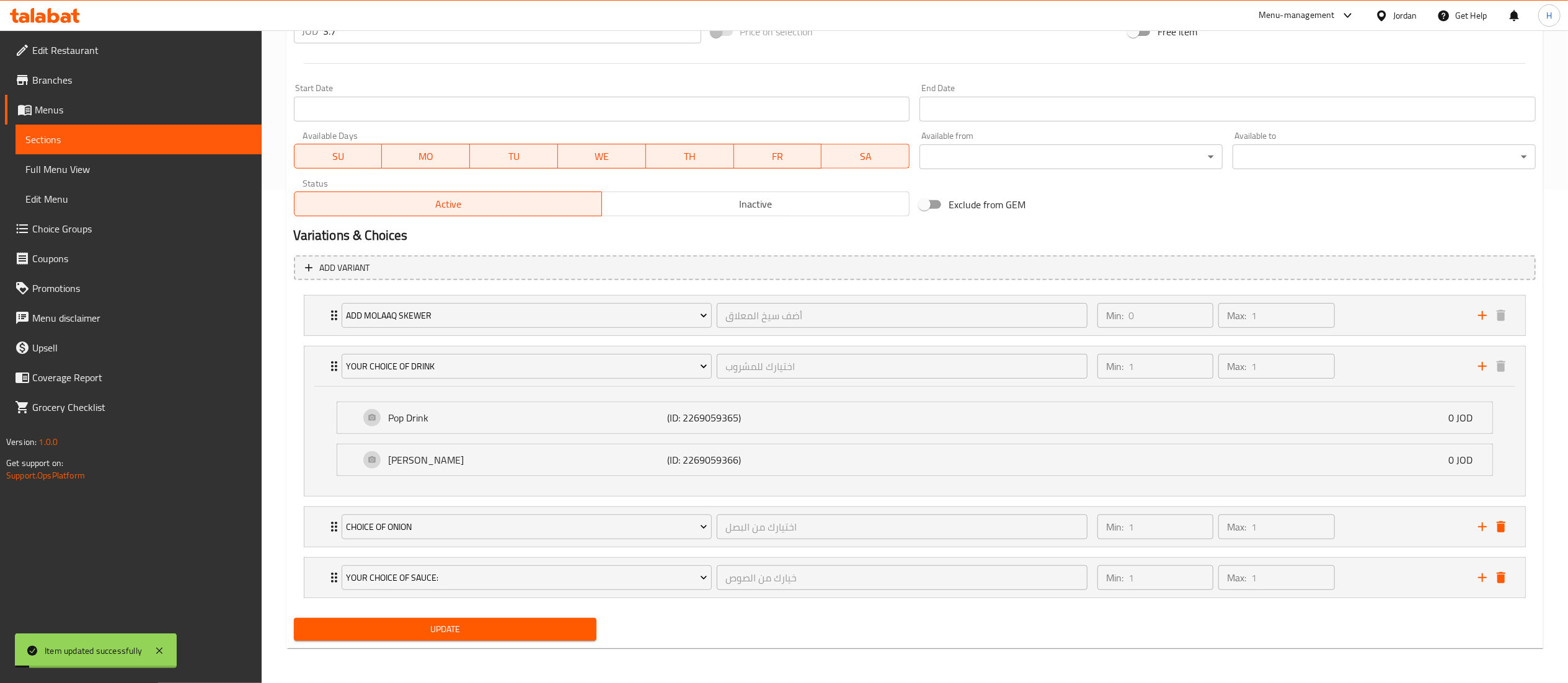
click at [513, 632] on span "Update" at bounding box center [445, 630] width 284 height 15
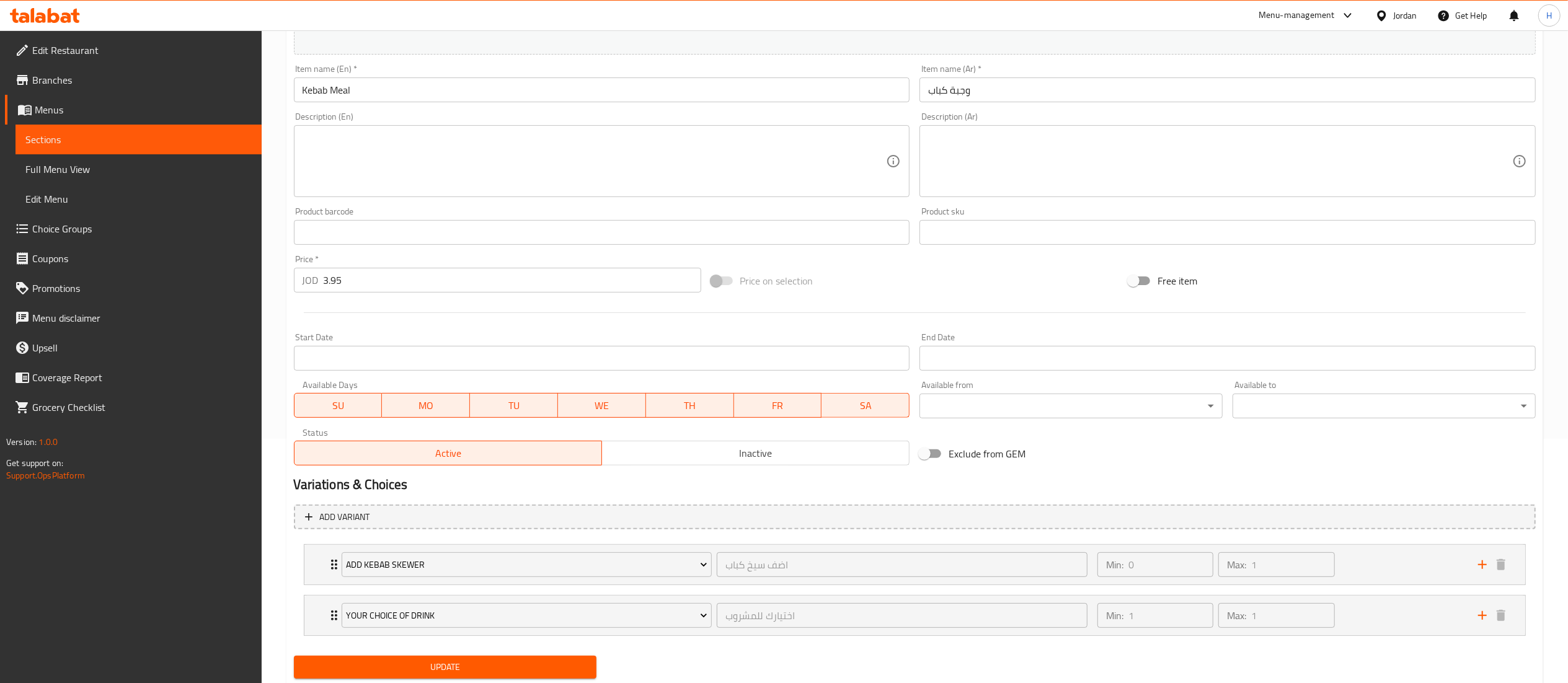
scroll to position [284, 0]
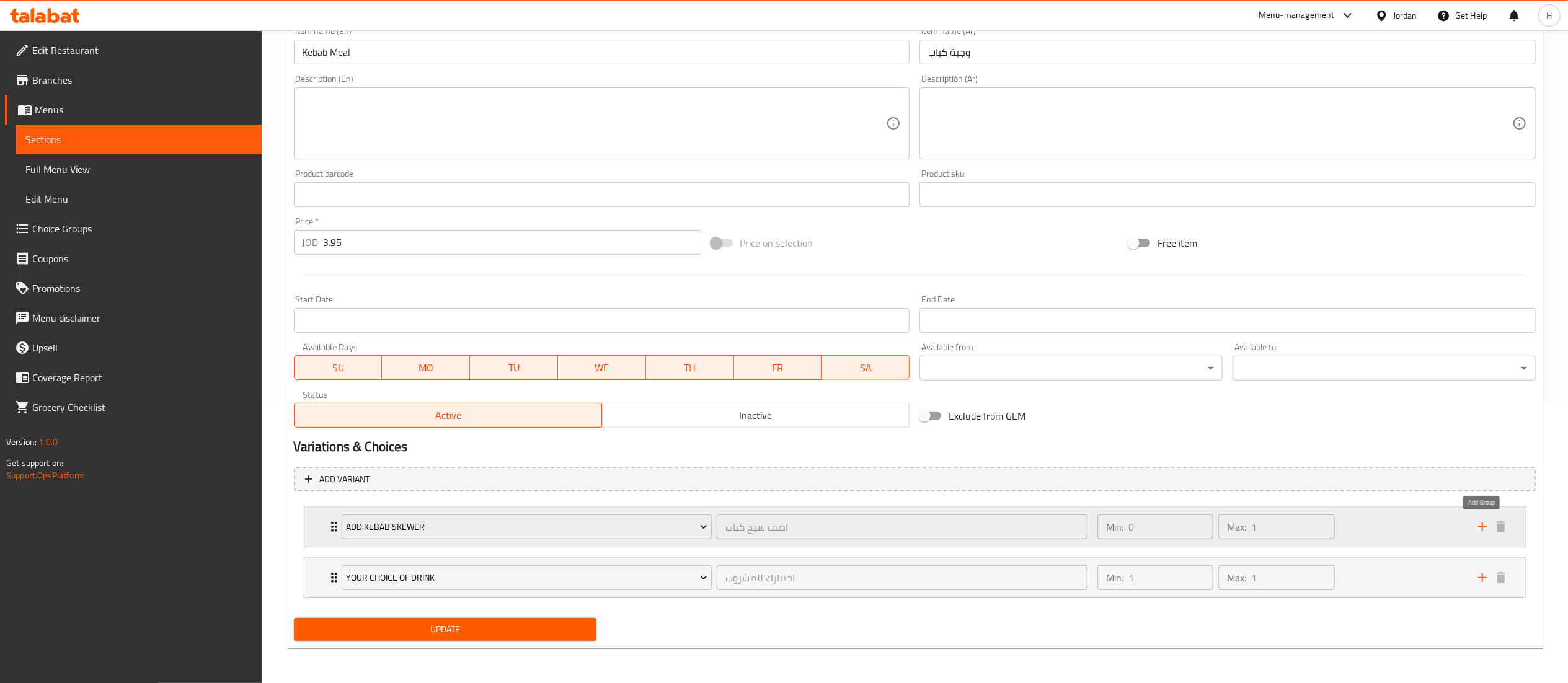
click at [1482, 528] on icon "add" at bounding box center [1483, 528] width 9 height 9
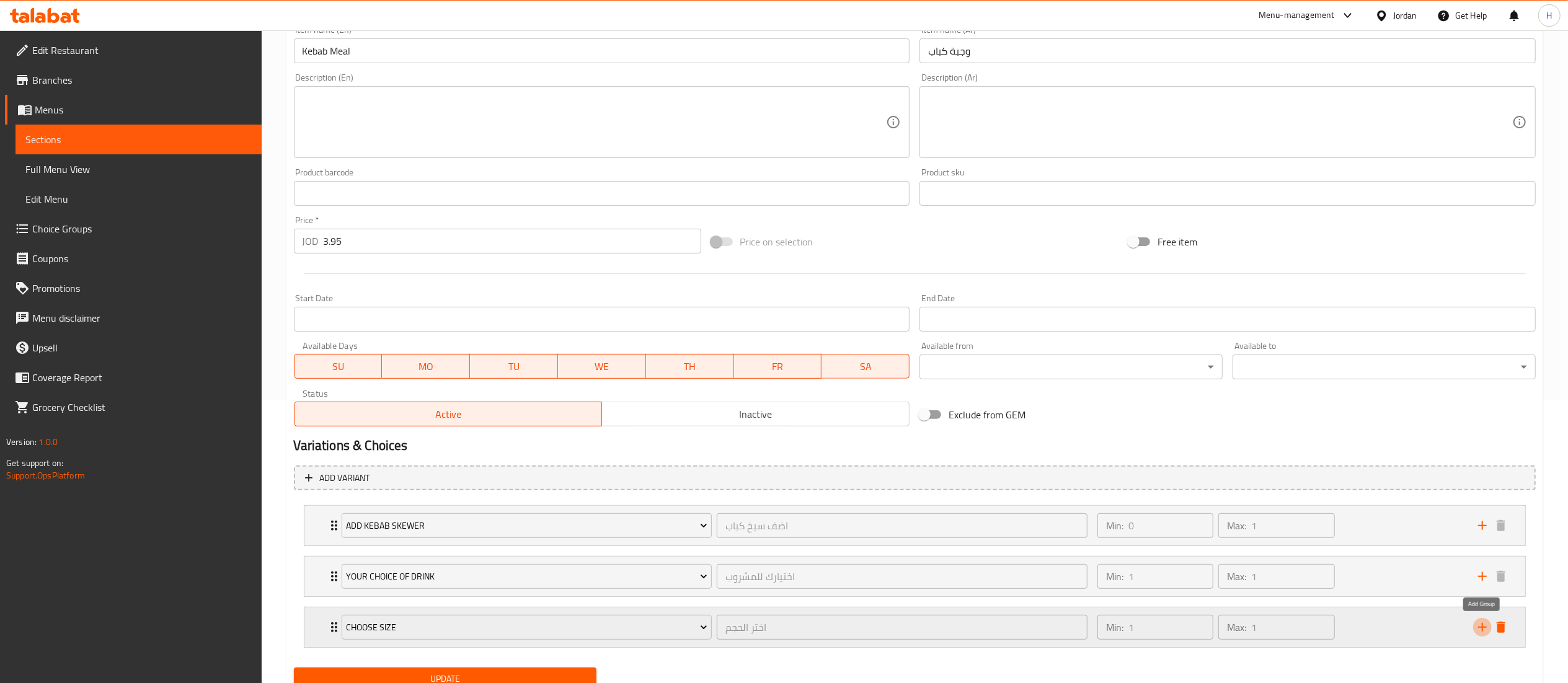
click at [1481, 632] on icon "add" at bounding box center [1482, 627] width 14 height 14
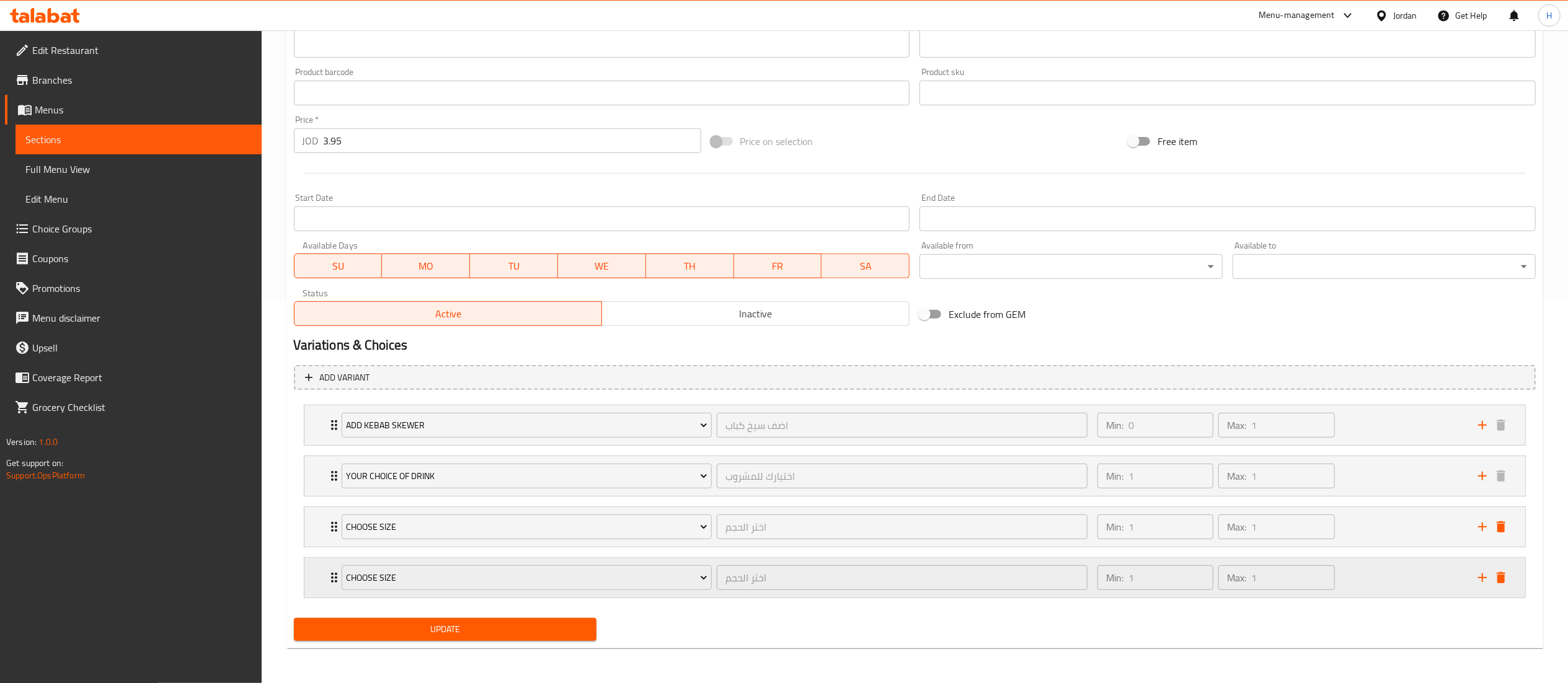
scroll to position [386, 0]
click at [417, 530] on span "Choose size" at bounding box center [527, 527] width 361 height 15
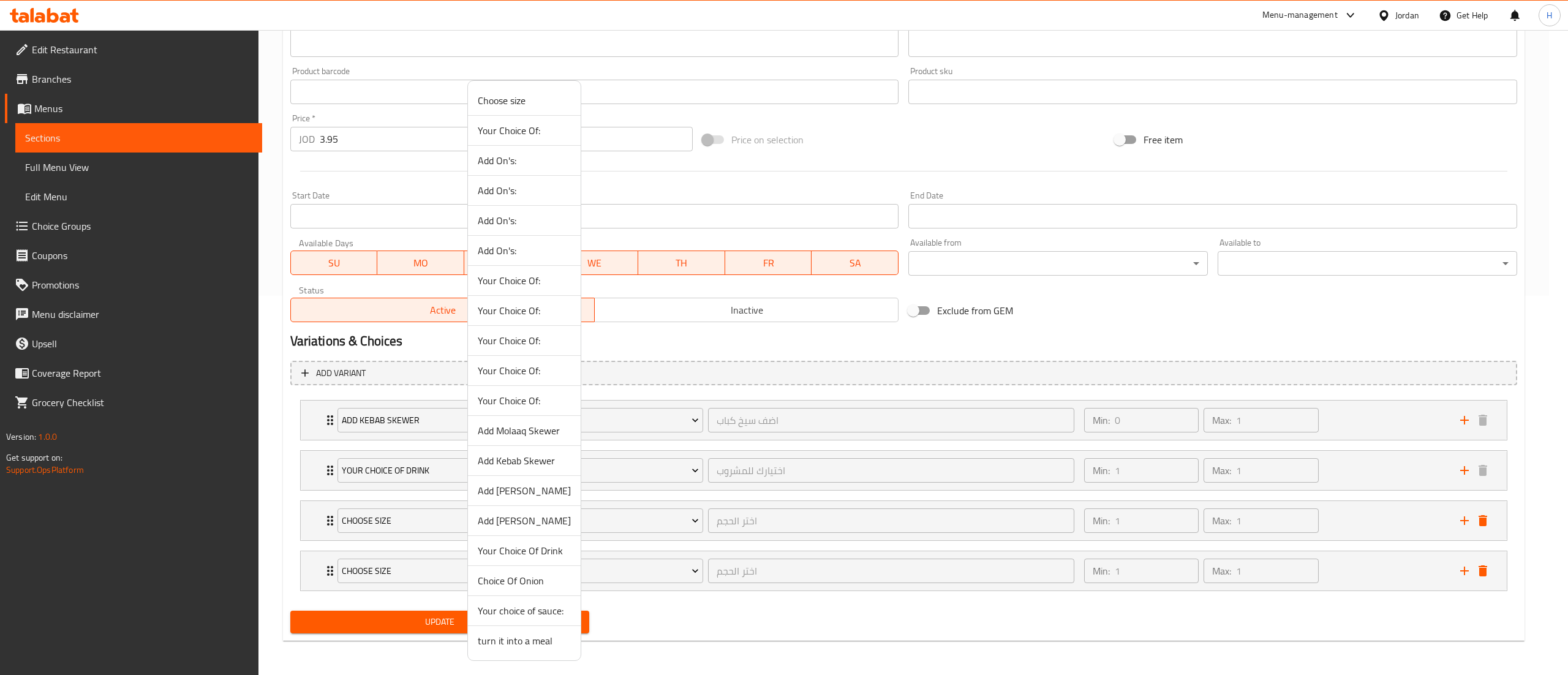
click at [503, 586] on span "Choice Of Onion" at bounding box center [524, 581] width 93 height 14
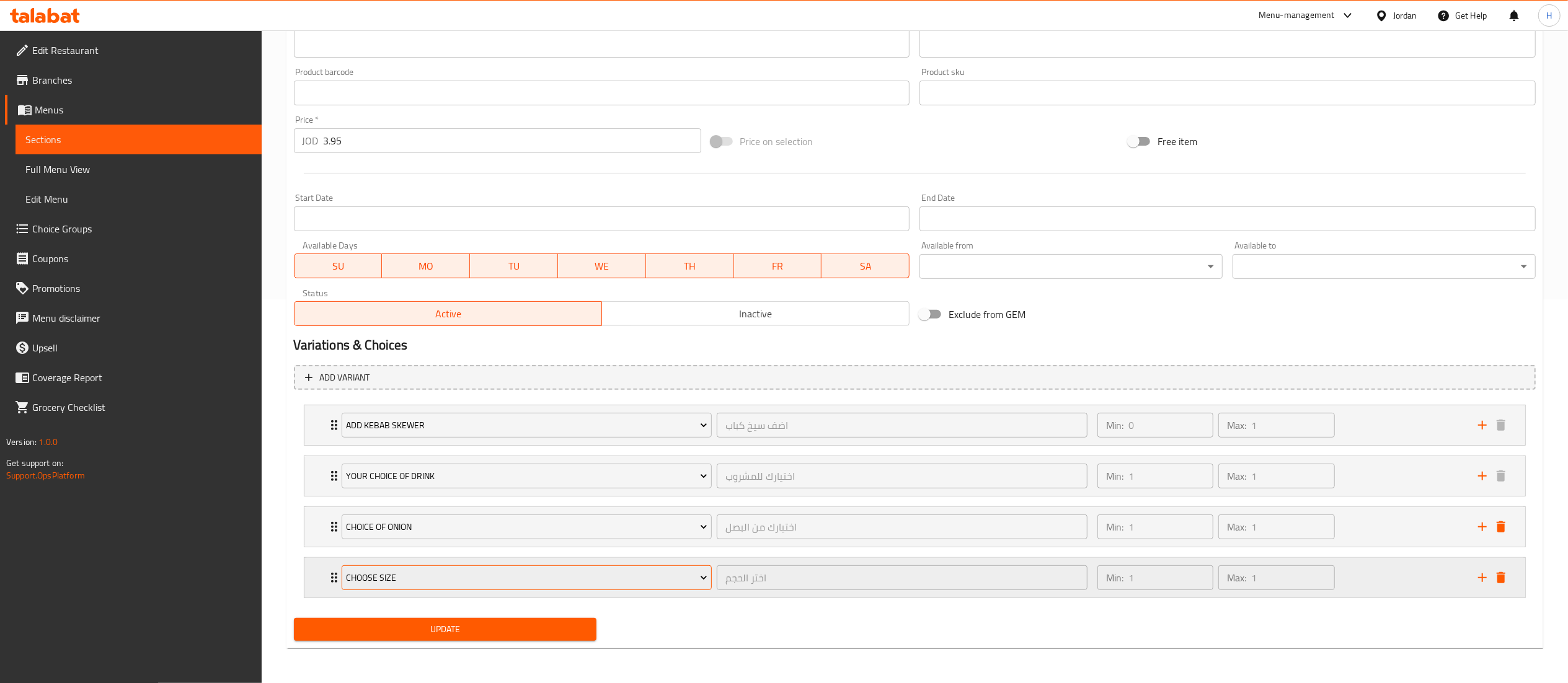
click at [423, 575] on span "Choose size" at bounding box center [527, 578] width 361 height 15
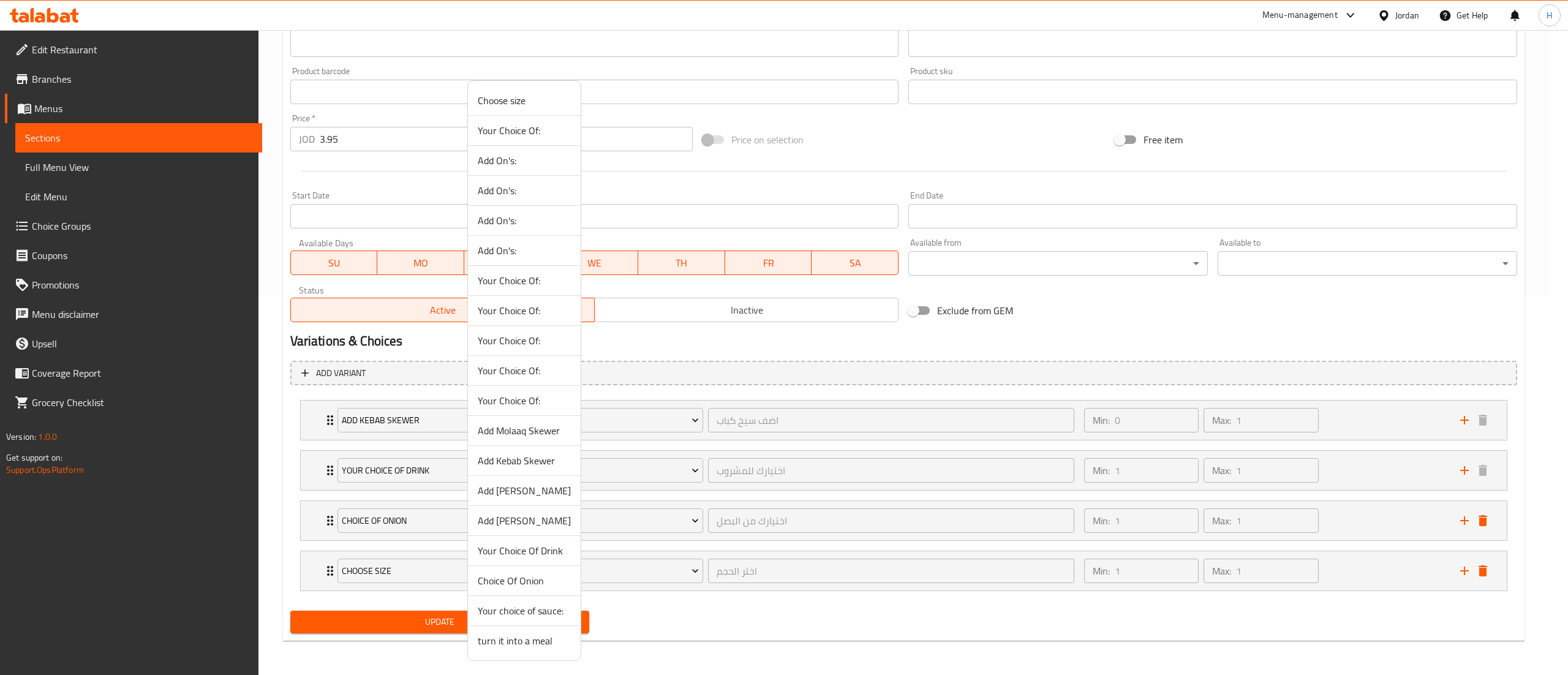
click at [502, 614] on span "Your choice of sauce:" at bounding box center [524, 611] width 93 height 14
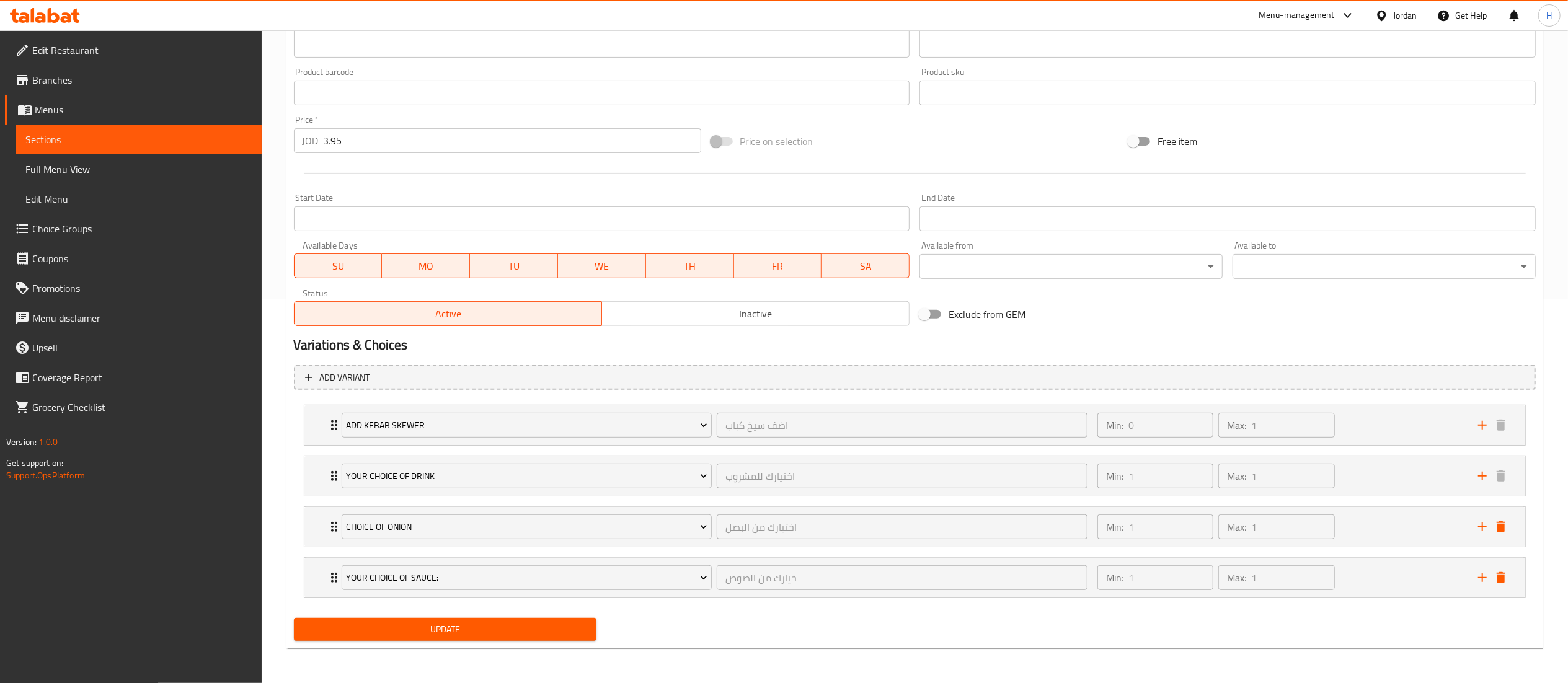
click at [443, 628] on span "Update" at bounding box center [445, 630] width 284 height 15
